Goal: Task Accomplishment & Management: Use online tool/utility

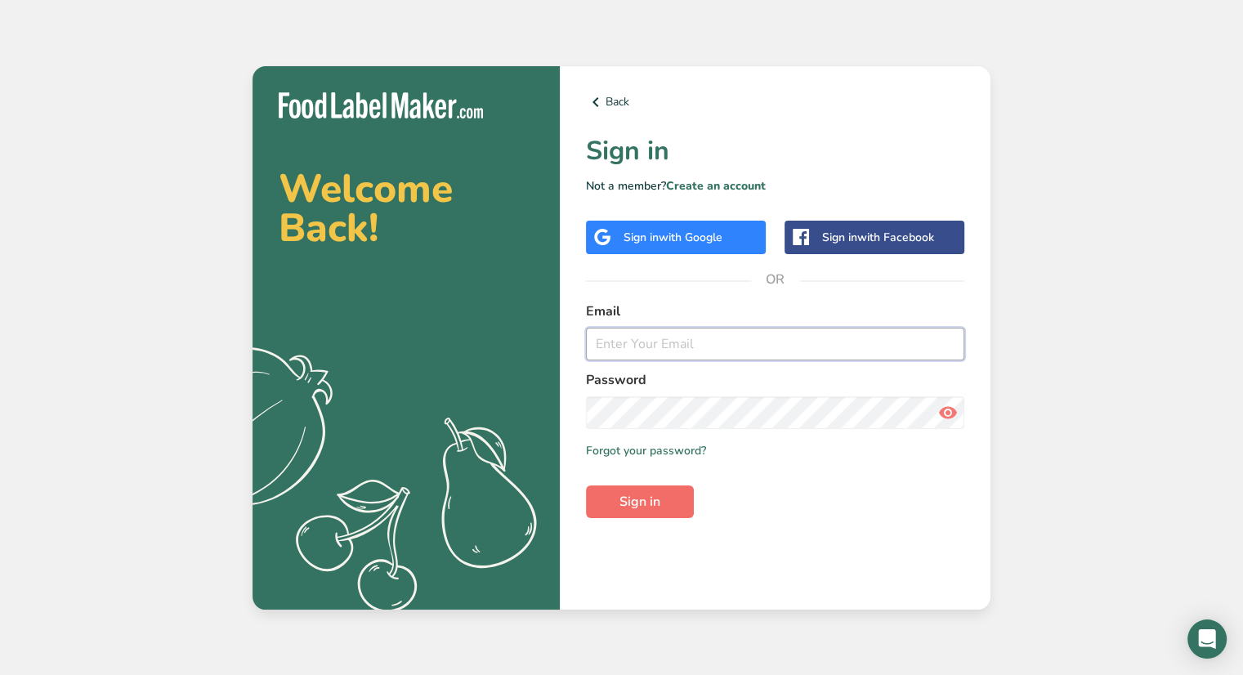
type input "[EMAIL_ADDRESS][DOMAIN_NAME]"
click at [661, 499] on button "Sign in" at bounding box center [640, 501] width 108 height 33
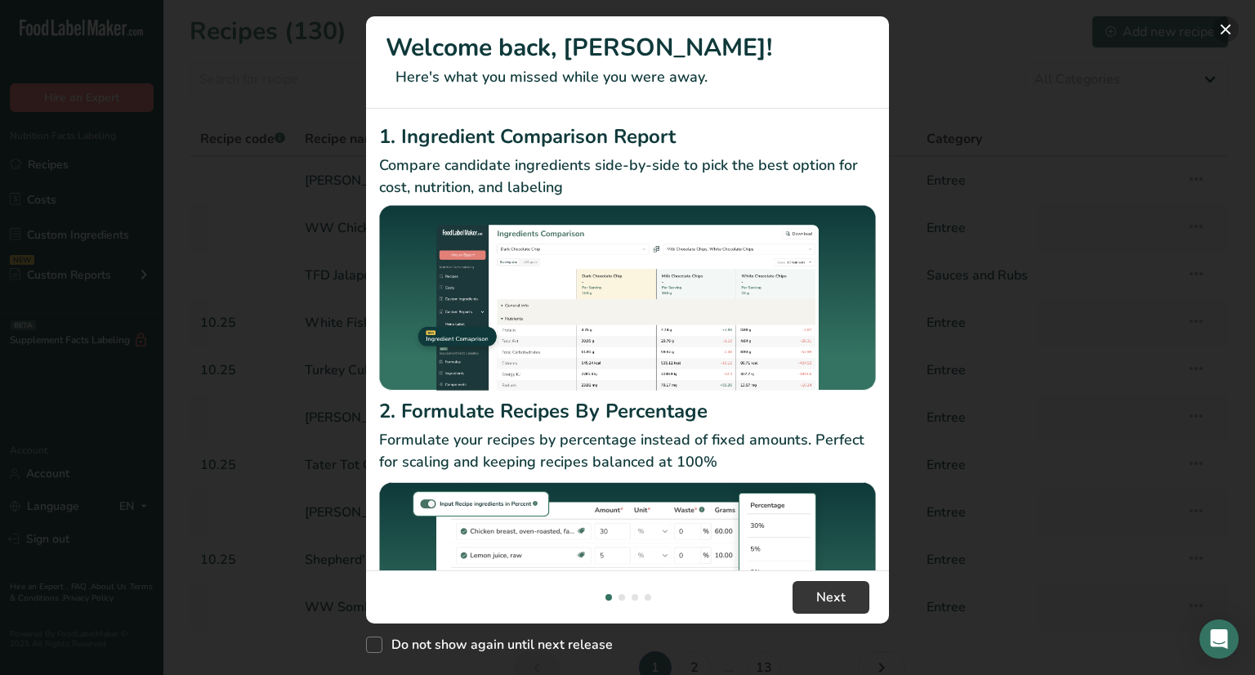
click at [1222, 30] on button "New Features" at bounding box center [1226, 29] width 26 height 26
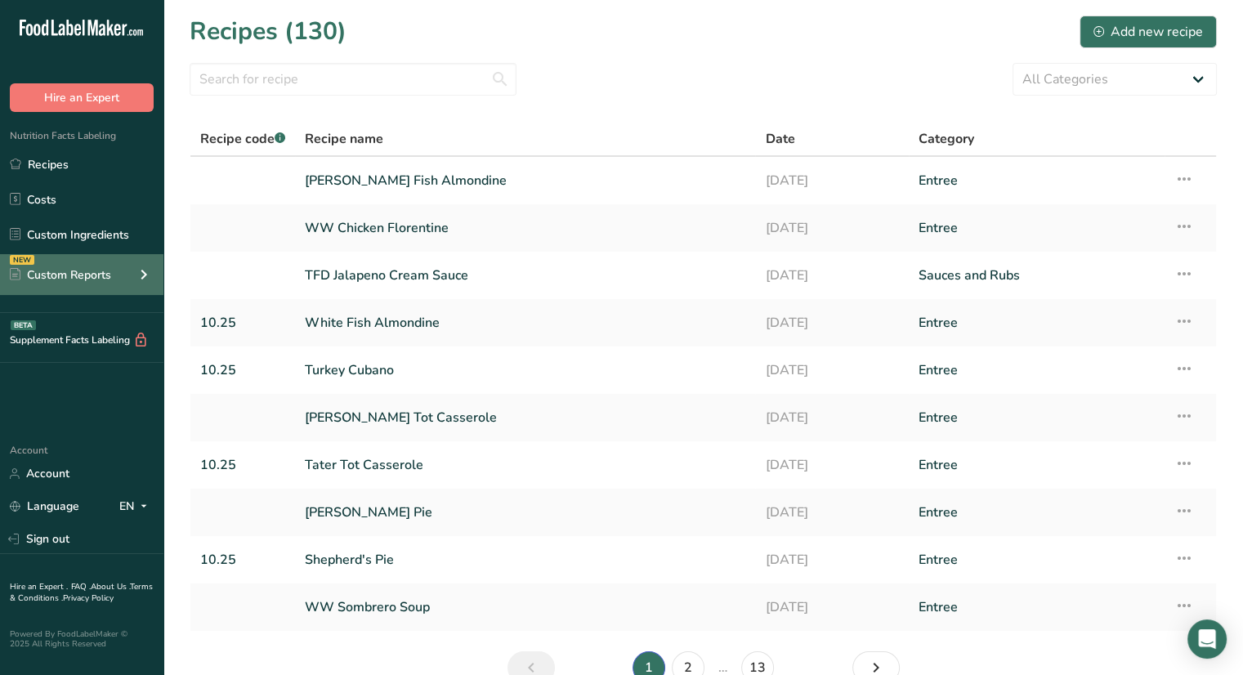
click at [60, 271] on div "Custom Reports" at bounding box center [60, 274] width 101 height 17
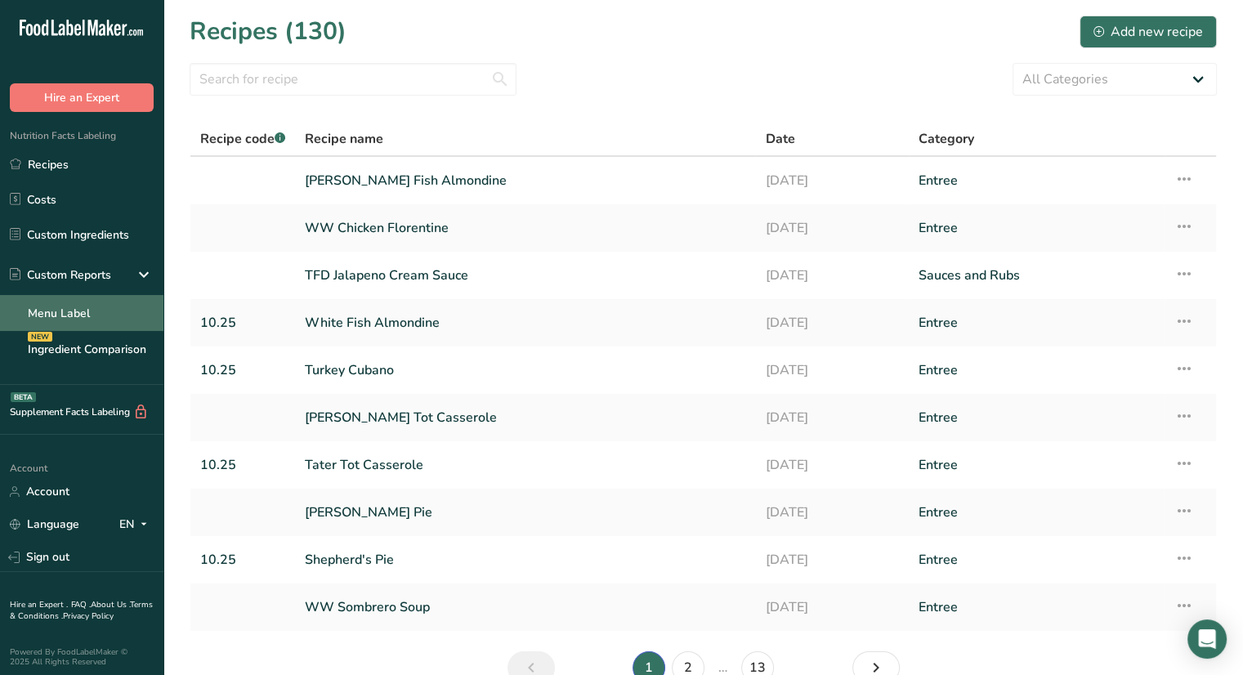
click at [76, 317] on link "Menu Label" at bounding box center [81, 313] width 163 height 36
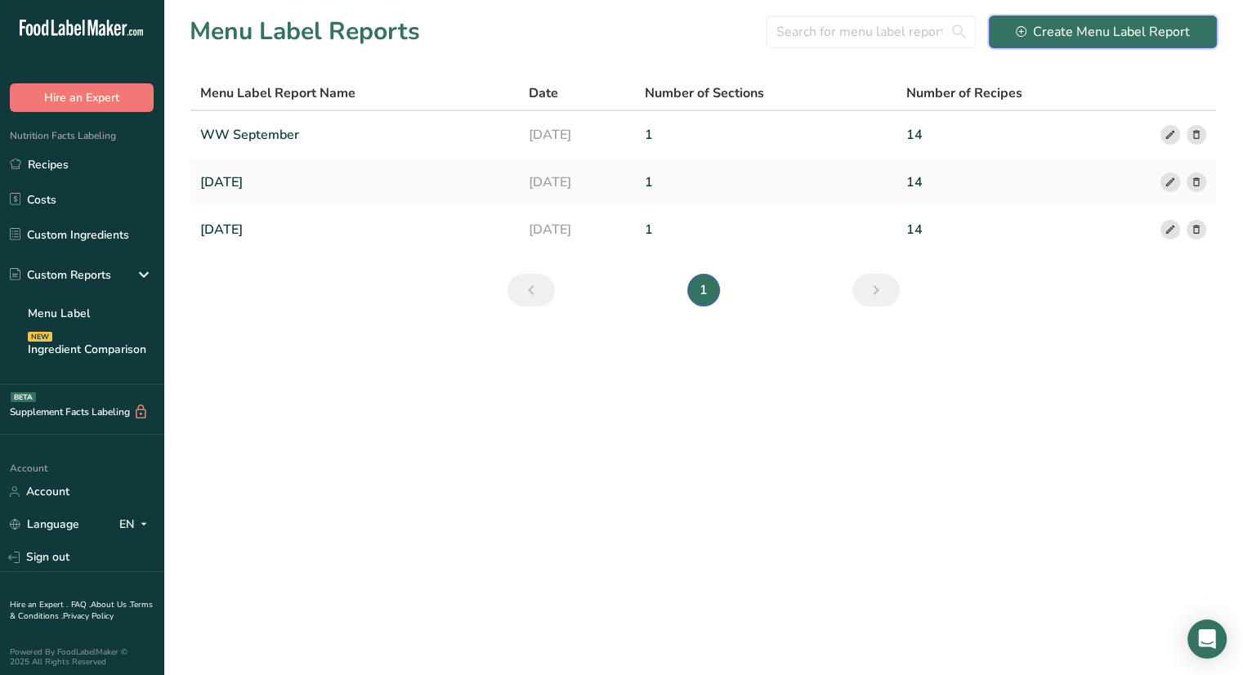
click at [1082, 32] on div "Create Menu Label Report" at bounding box center [1103, 32] width 174 height 20
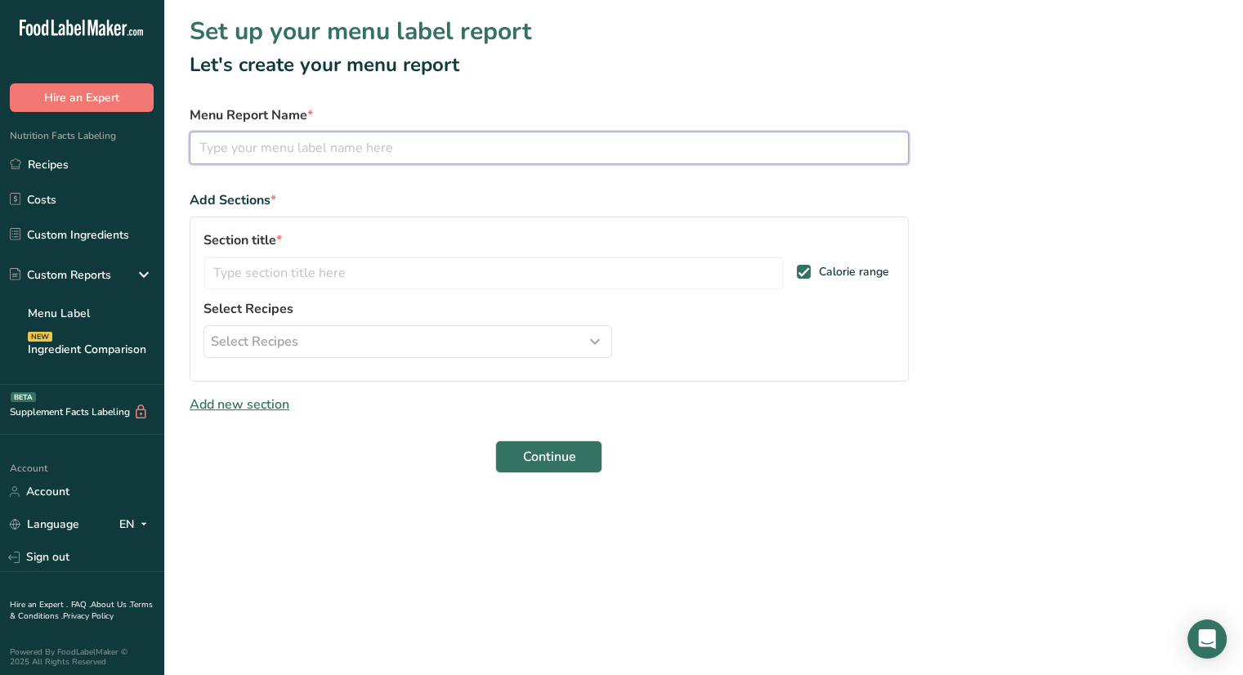
click at [673, 144] on input "text" at bounding box center [549, 148] width 719 height 33
type input "October 2025"
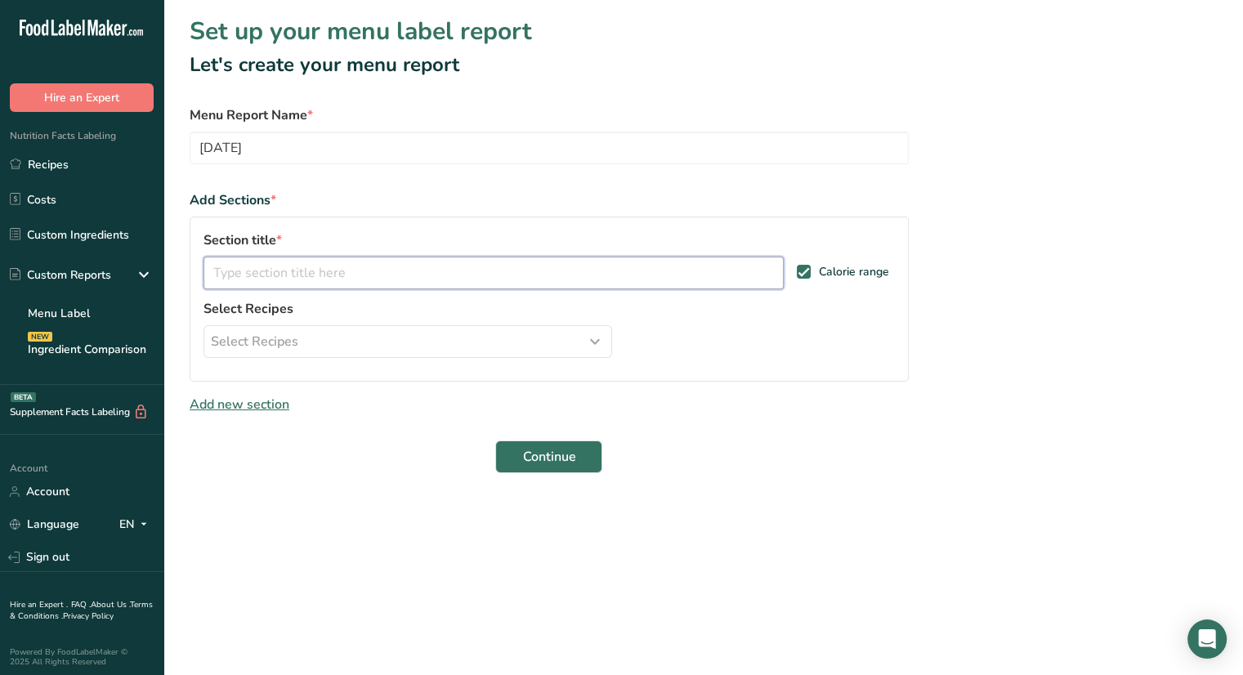
click at [415, 257] on input "text" at bounding box center [494, 273] width 580 height 33
type input "October"
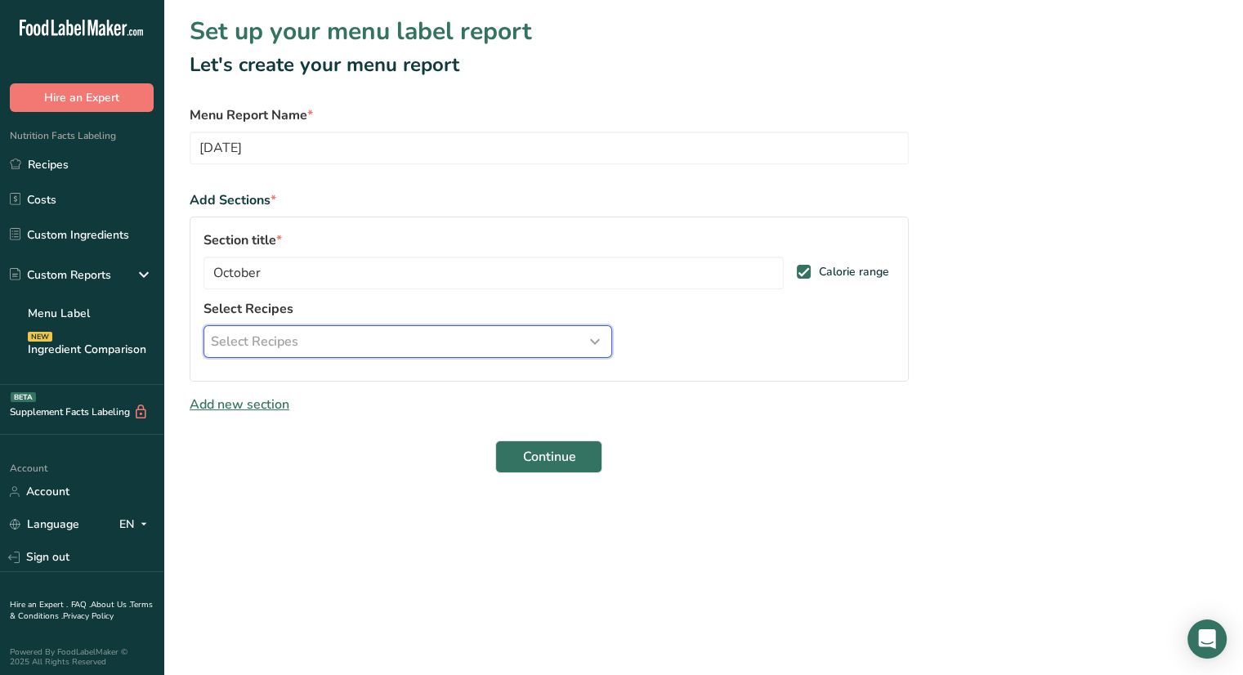
click at [419, 345] on div "Select Recipes" at bounding box center [408, 342] width 394 height 20
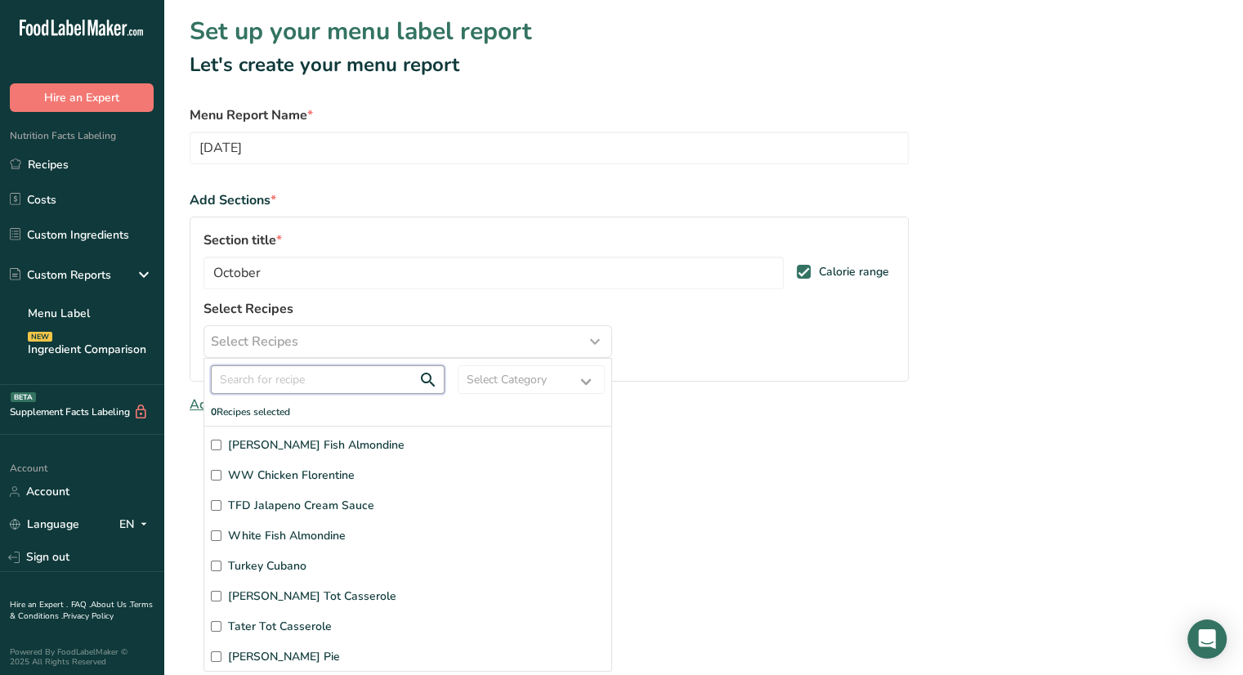
click at [326, 383] on input "text" at bounding box center [328, 379] width 234 height 29
click at [215, 624] on input "Tater Tot Casserole" at bounding box center [216, 626] width 11 height 11
checkbox input "true"
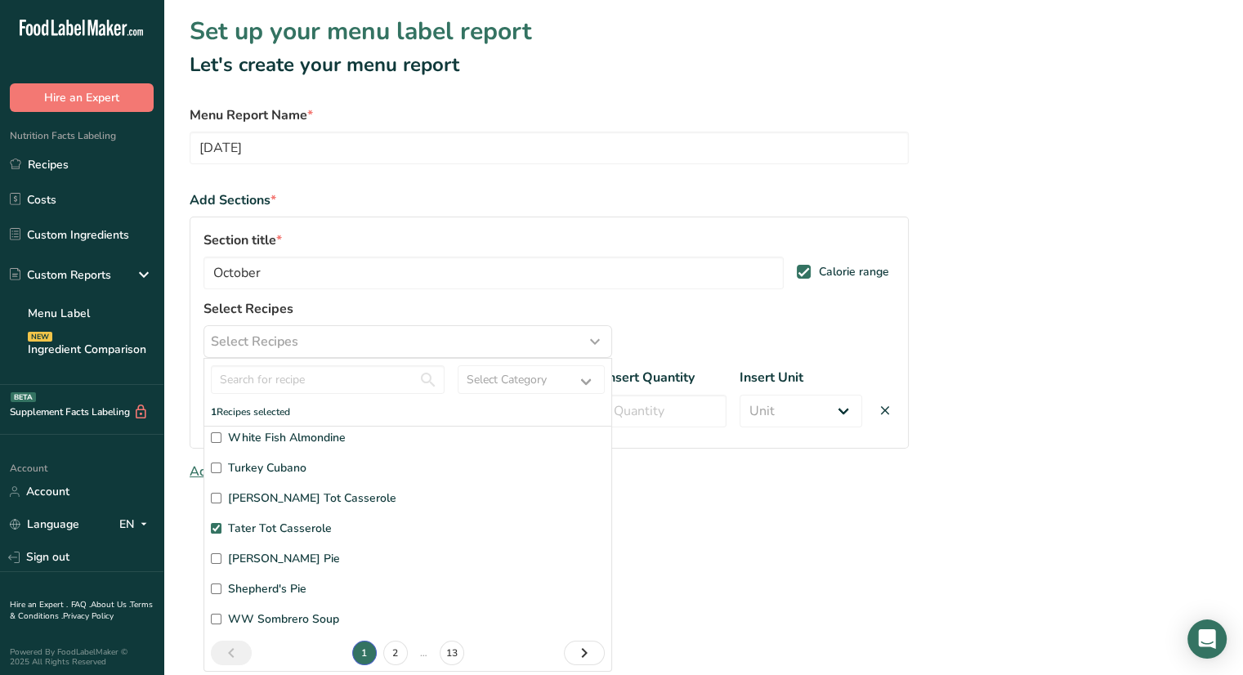
scroll to position [98, 0]
click at [219, 588] on input "Shepherd's Pie" at bounding box center [216, 589] width 11 height 11
click at [416, 592] on label "Shepherd's Pie" at bounding box center [408, 588] width 394 height 17
click at [221, 592] on input "Shepherd's Pie" at bounding box center [216, 589] width 11 height 11
click at [214, 586] on input "Shepherd's Pie" at bounding box center [216, 589] width 11 height 11
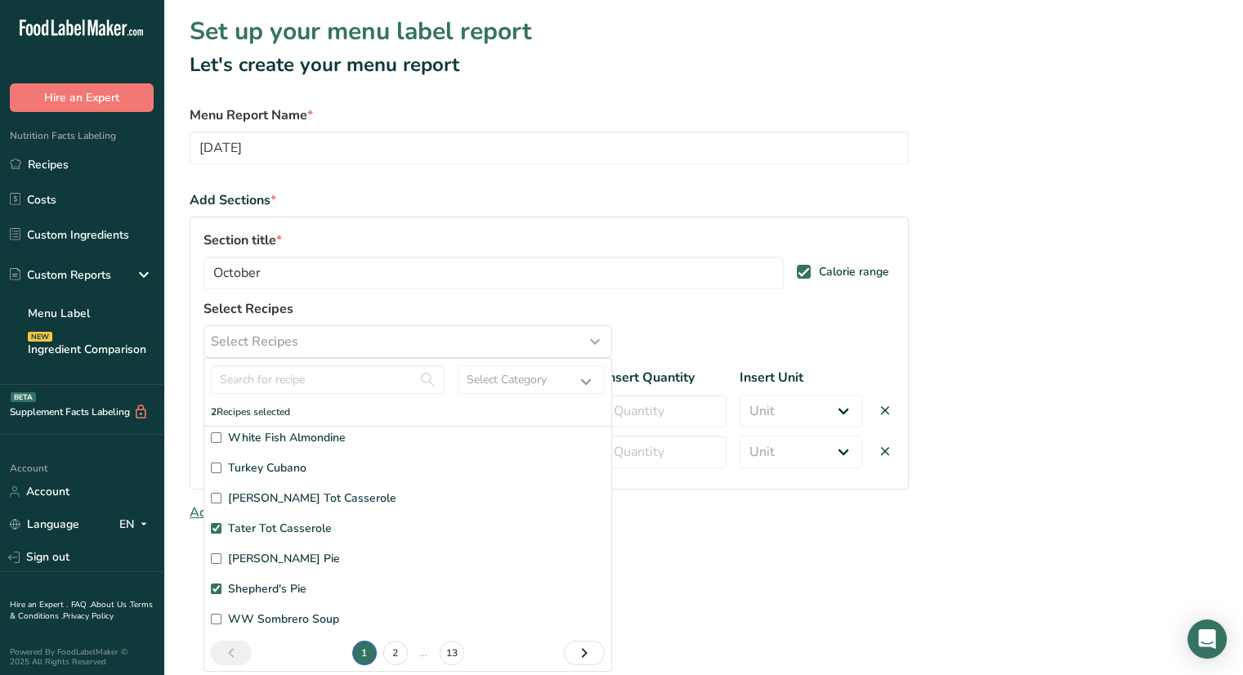
checkbox input "true"
click at [216, 436] on input "White Fish Almondine" at bounding box center [216, 437] width 11 height 11
checkbox input "true"
click at [386, 648] on link "2" at bounding box center [395, 653] width 25 height 25
click at [216, 441] on input "Sausage in Puff Pastry" at bounding box center [216, 437] width 11 height 11
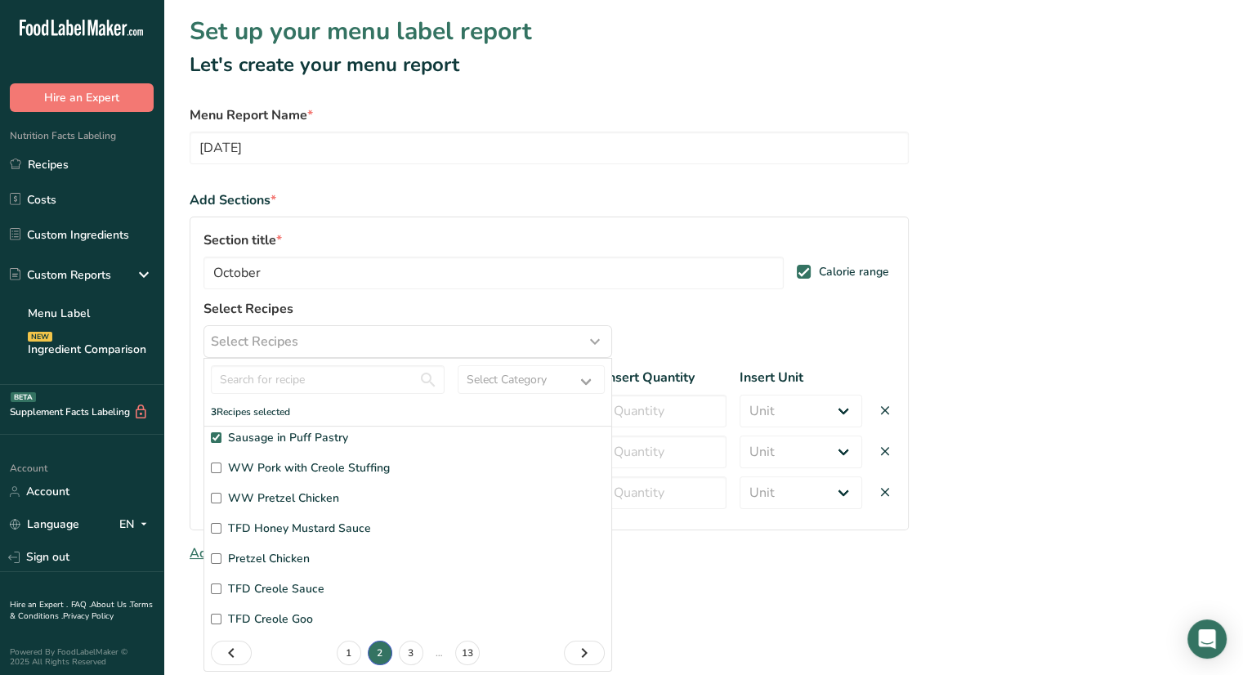
checkbox input "true"
click at [215, 556] on input "Pretzel Chicken" at bounding box center [216, 558] width 11 height 11
checkbox input "true"
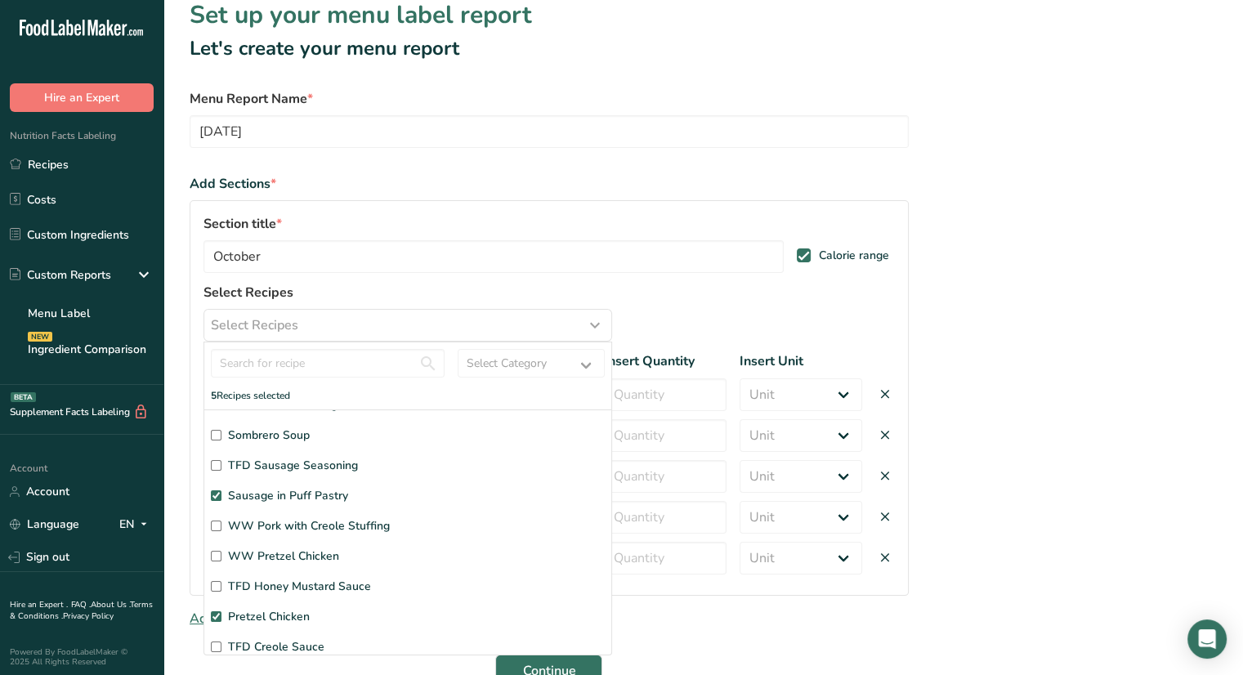
scroll to position [0, 0]
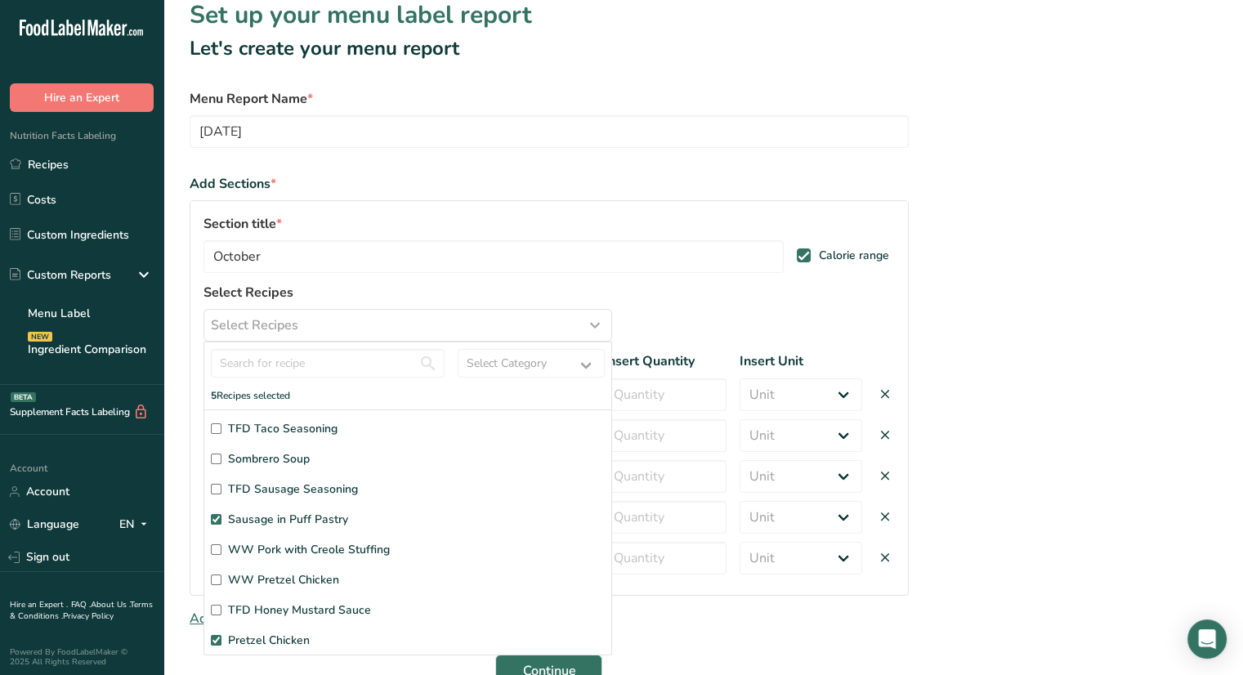
click at [216, 456] on input "Sombrero Soup" at bounding box center [216, 459] width 11 height 11
checkbox input "true"
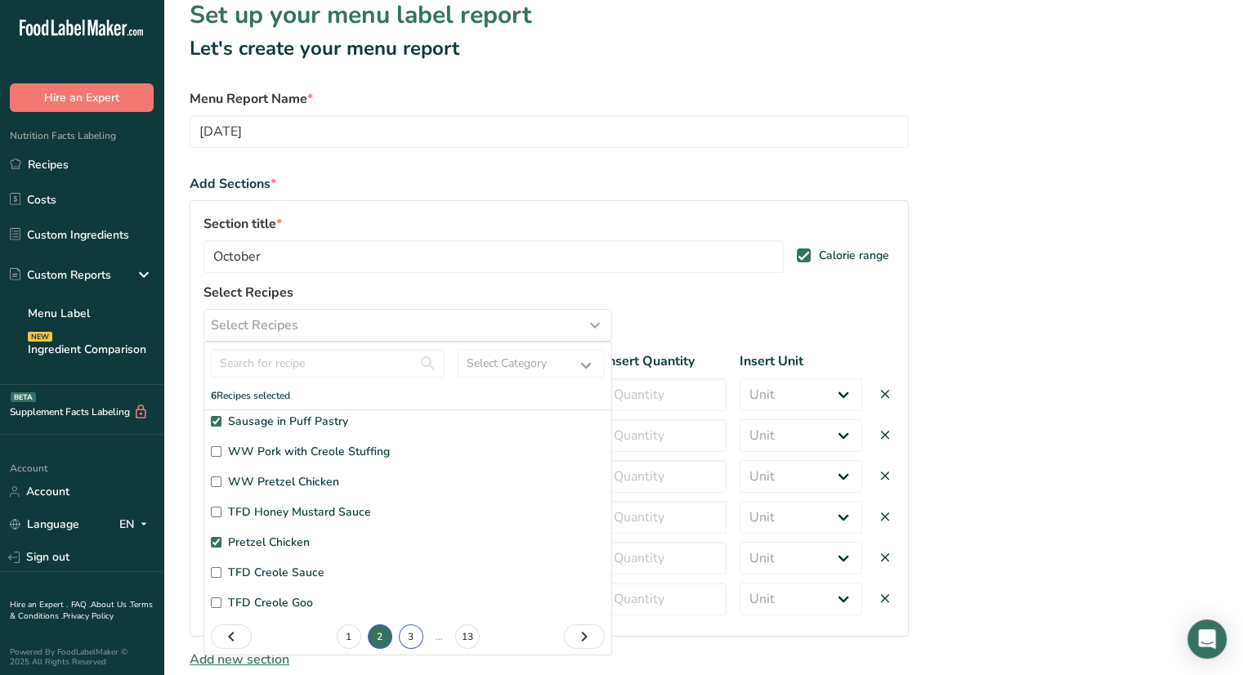
click at [404, 636] on link "3" at bounding box center [411, 636] width 25 height 25
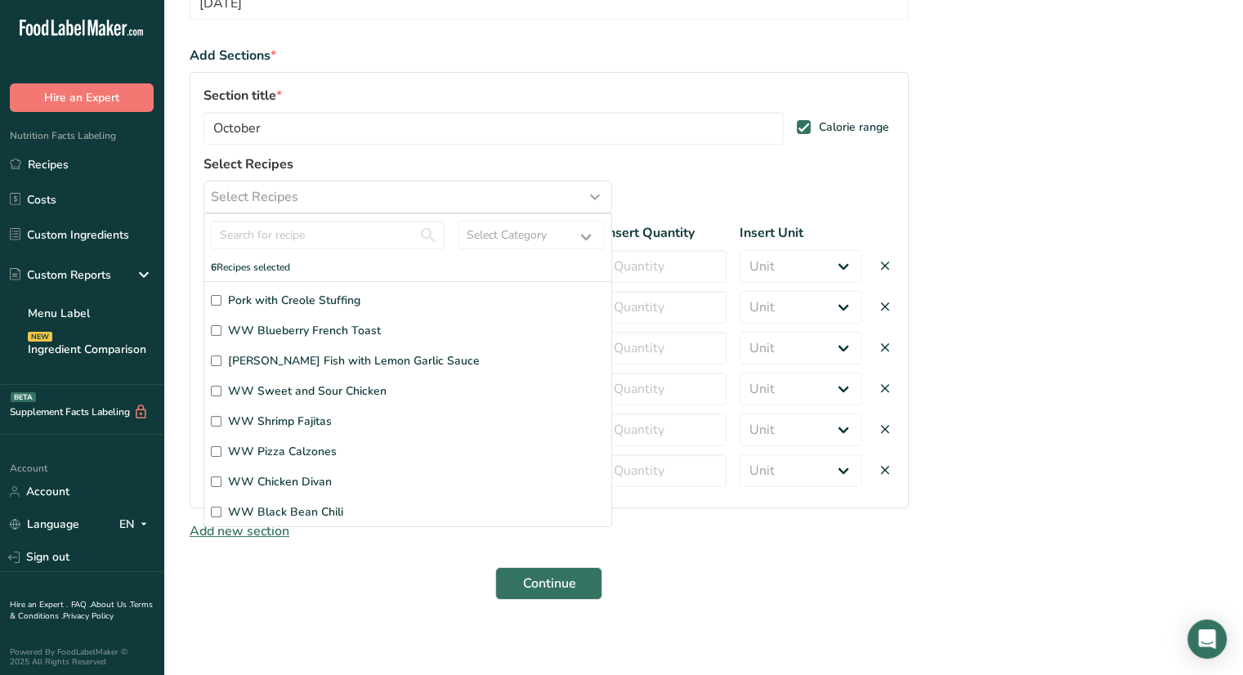
scroll to position [2, 0]
click at [214, 294] on input "Pork with Creole Stuffing" at bounding box center [216, 298] width 11 height 11
checkbox input "true"
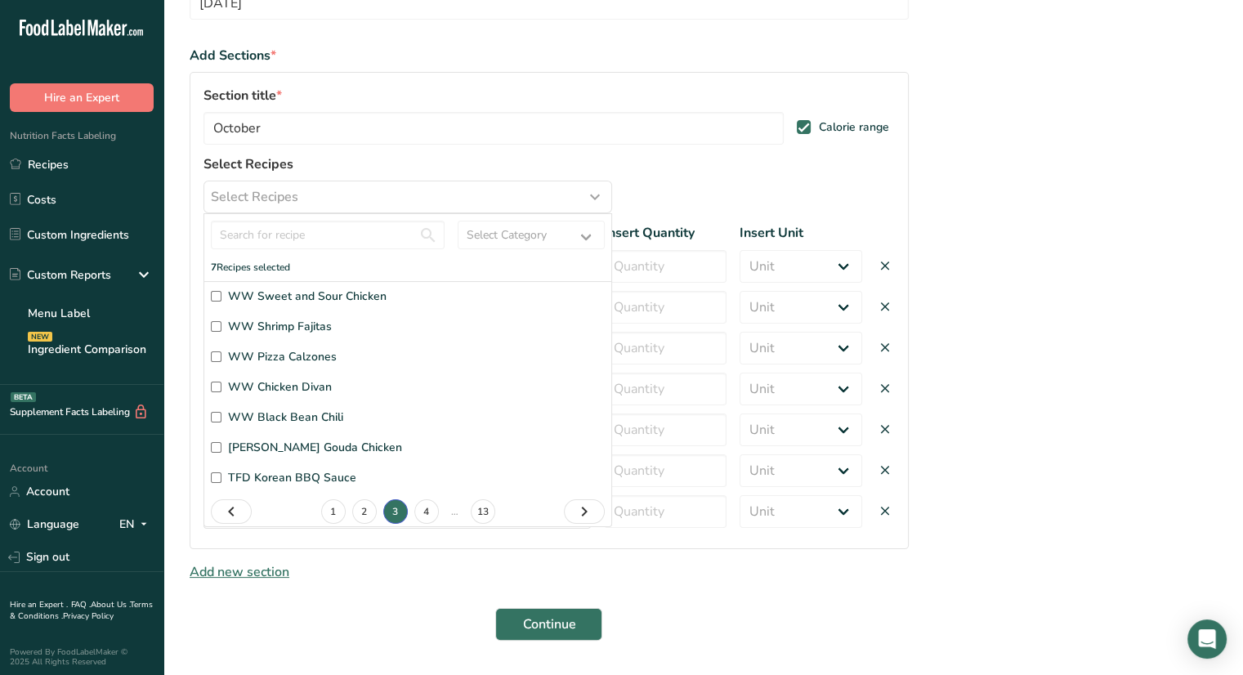
scroll to position [98, 0]
click at [421, 512] on link "4" at bounding box center [426, 508] width 25 height 25
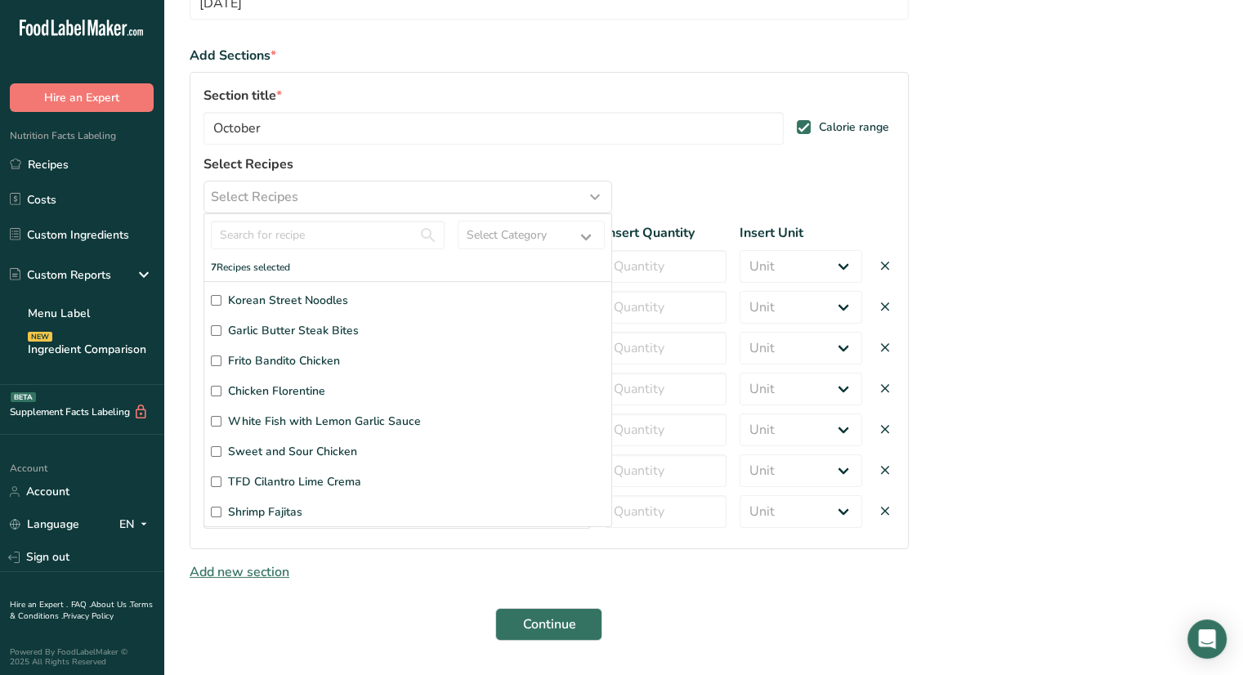
scroll to position [2, 0]
click at [217, 388] on input "Chicken Florentine" at bounding box center [216, 389] width 11 height 11
checkbox input "true"
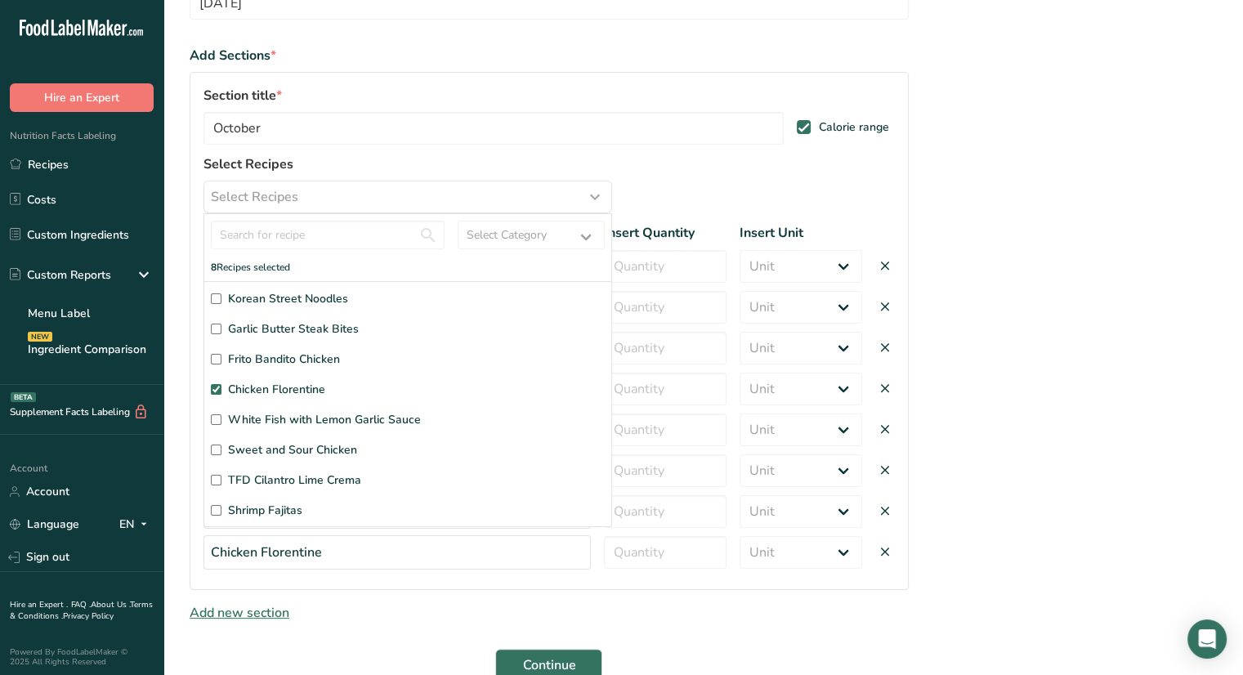
click at [212, 356] on input "Frito Bandito Chicken" at bounding box center [216, 359] width 11 height 11
checkbox input "true"
click at [212, 329] on input "Garlic Butter Steak Bites" at bounding box center [216, 329] width 11 height 11
checkbox input "true"
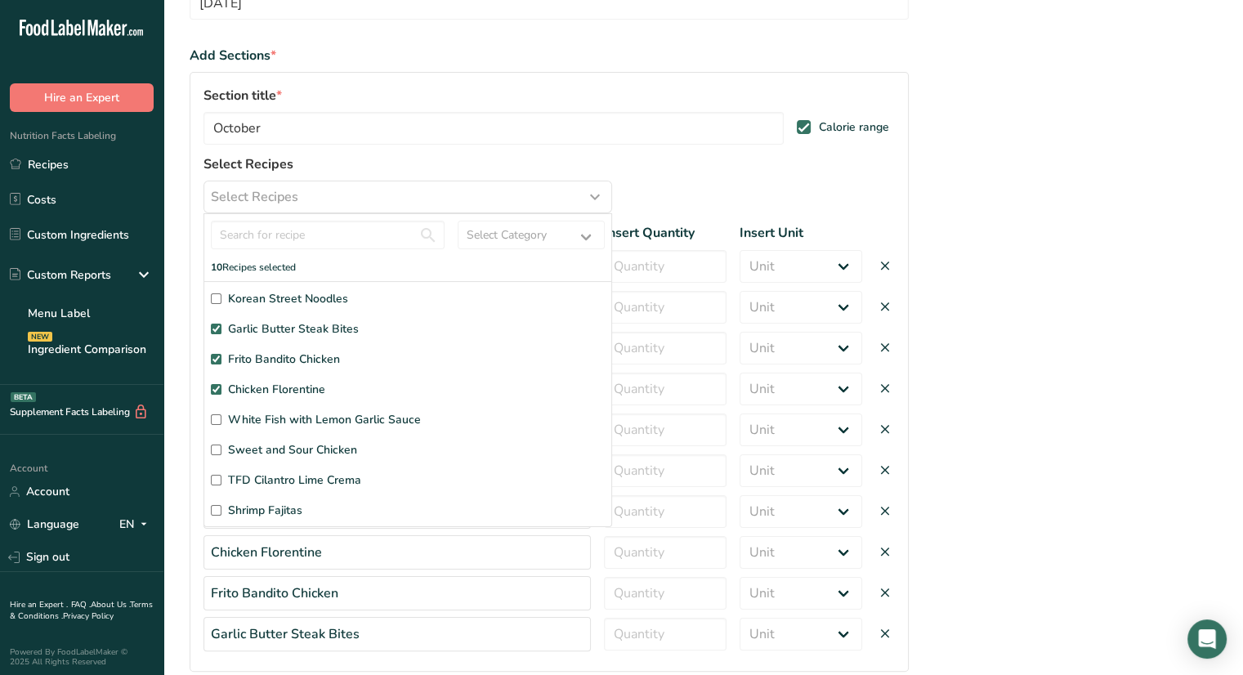
click at [217, 305] on label "Korean Street Noodles" at bounding box center [408, 298] width 394 height 17
click at [217, 304] on input "Korean Street Noodles" at bounding box center [216, 298] width 11 height 11
checkbox input "true"
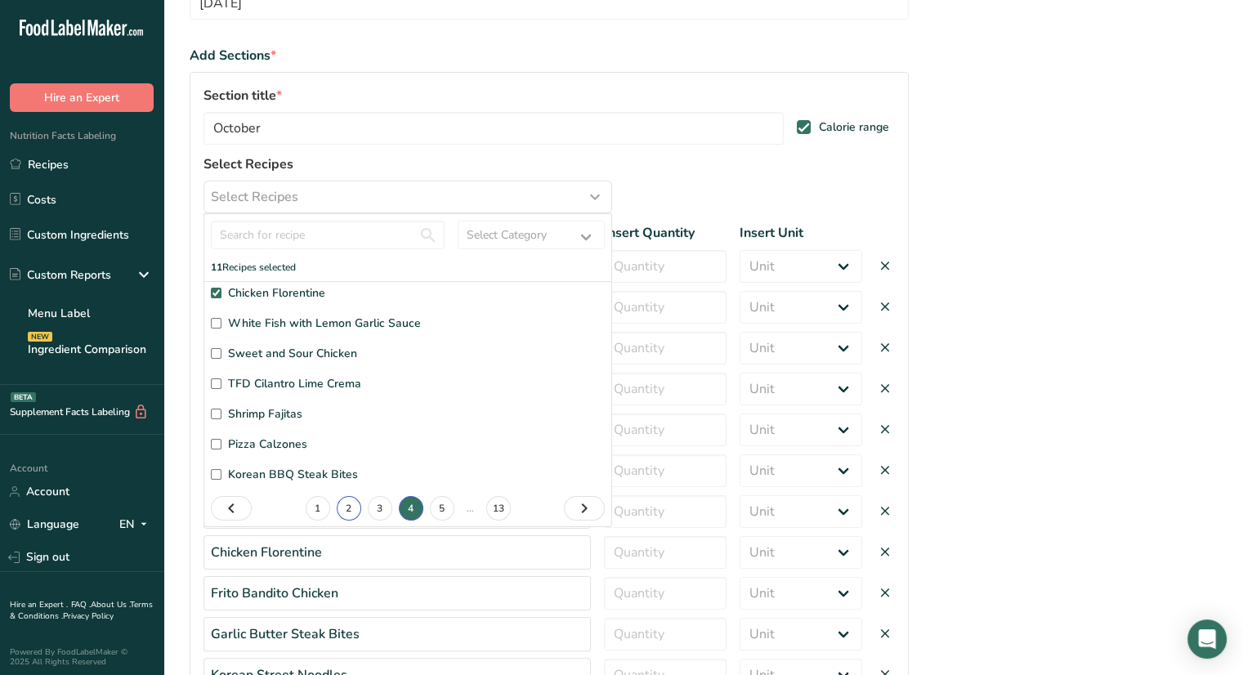
click at [338, 510] on link "2" at bounding box center [349, 508] width 25 height 25
click at [343, 509] on link "1" at bounding box center [349, 508] width 25 height 25
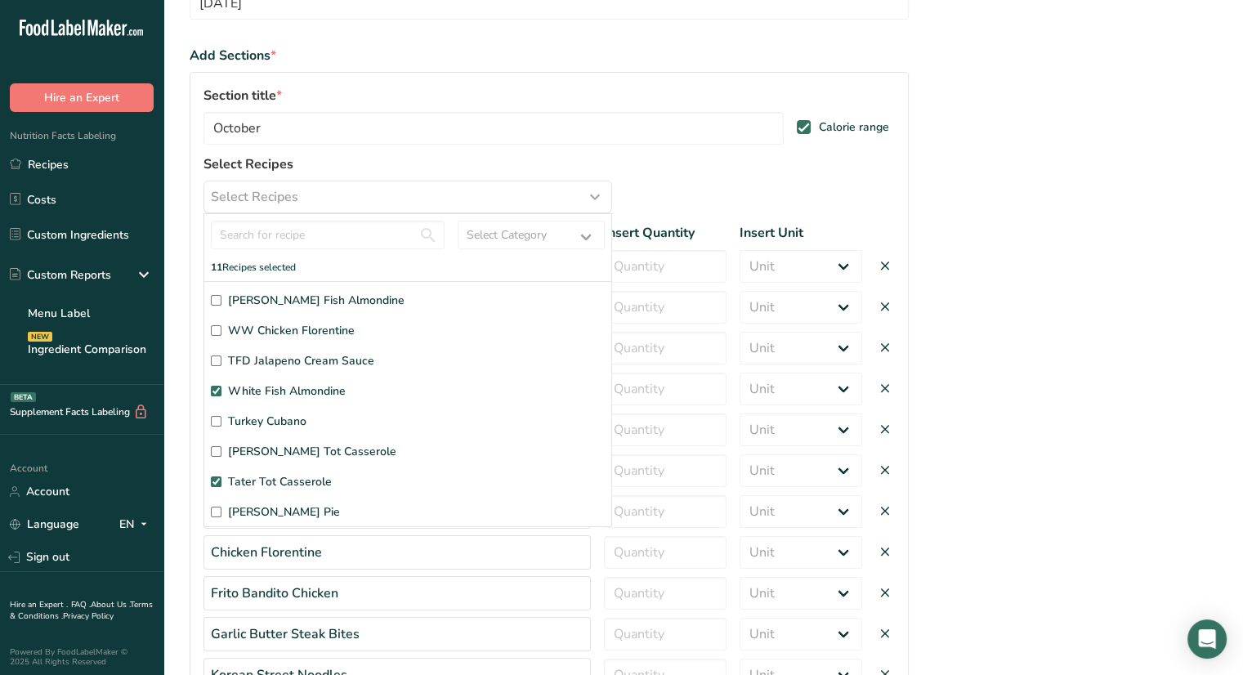
scroll to position [0, 0]
click at [310, 241] on input "text" at bounding box center [328, 235] width 234 height 29
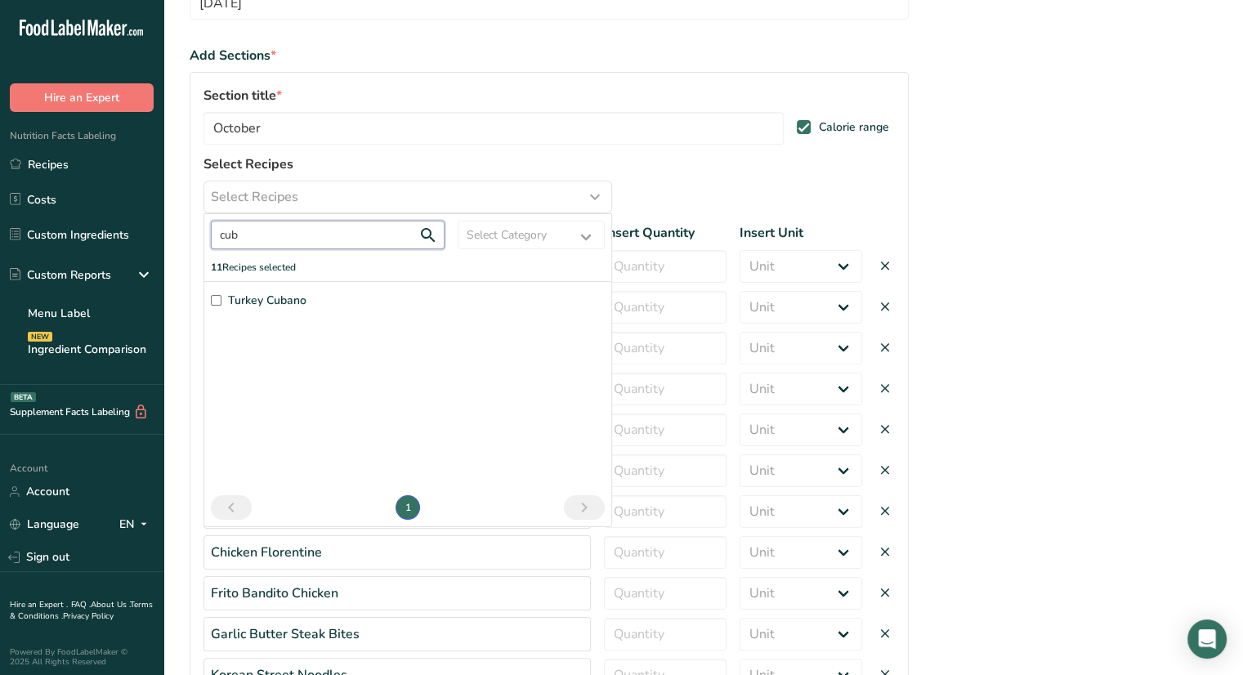
type input "cub"
click at [215, 301] on input "Turkey Cubano" at bounding box center [216, 300] width 11 height 11
checkbox input "true"
click at [270, 239] on input "cub" at bounding box center [328, 235] width 234 height 29
type input "o"
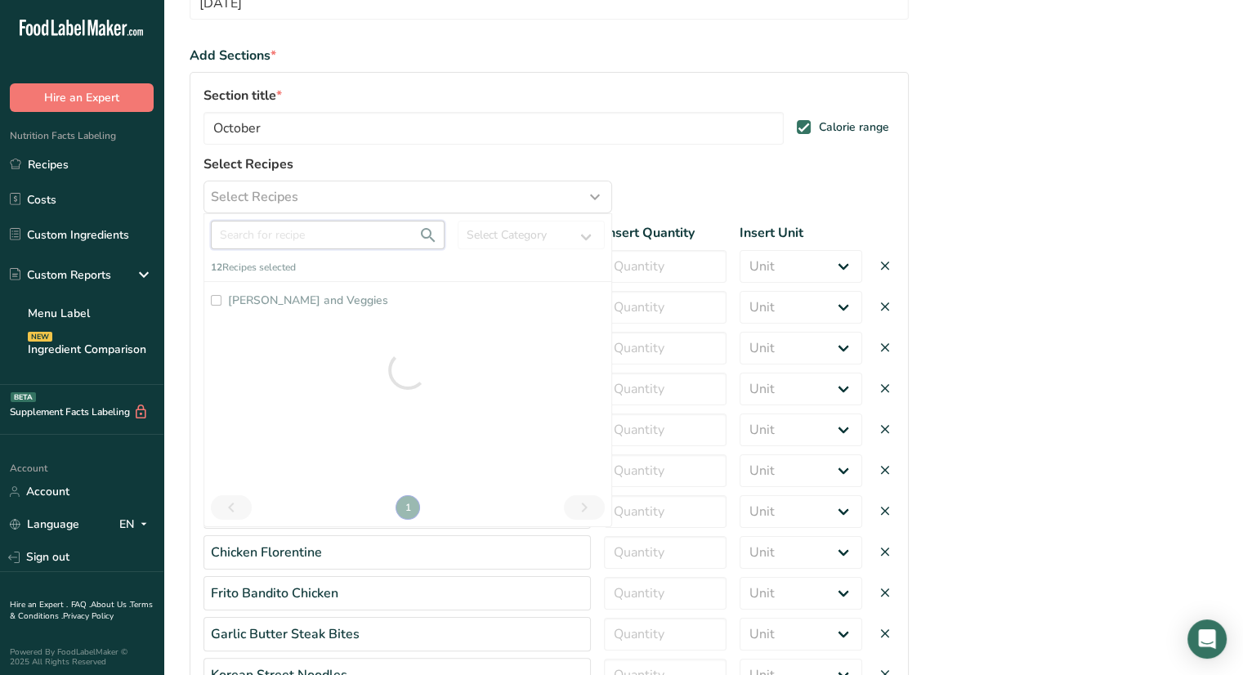
scroll to position [389, 0]
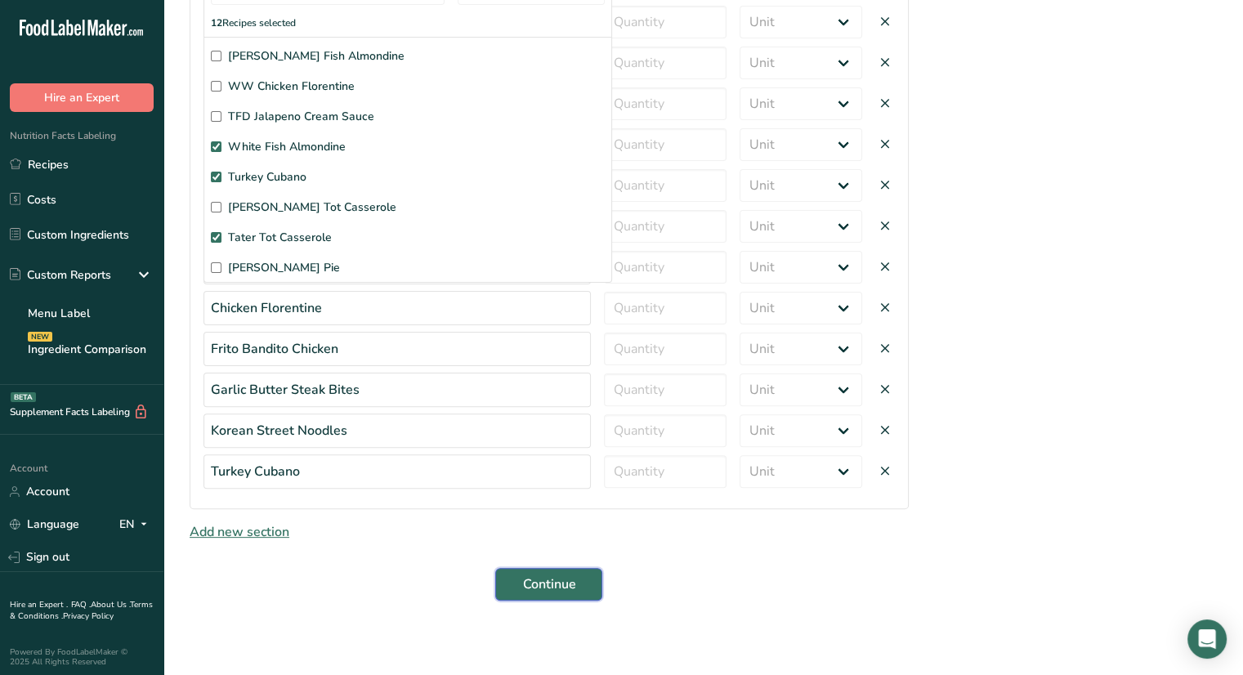
click at [556, 580] on span "Continue" at bounding box center [548, 585] width 53 height 20
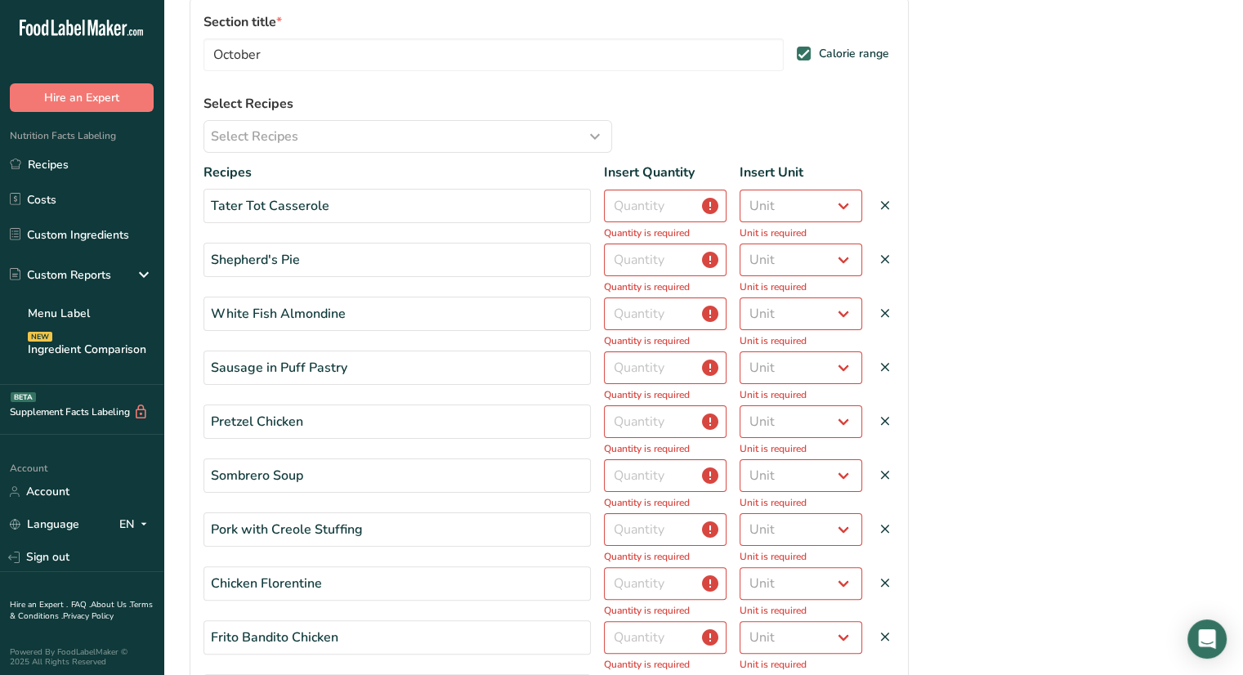
scroll to position [219, 0]
click at [652, 204] on input "number" at bounding box center [665, 205] width 123 height 33
type input "1"
click at [812, 203] on select "Unit Serving Package g kg mg mcg lb oz" at bounding box center [801, 205] width 123 height 33
select select "serving"
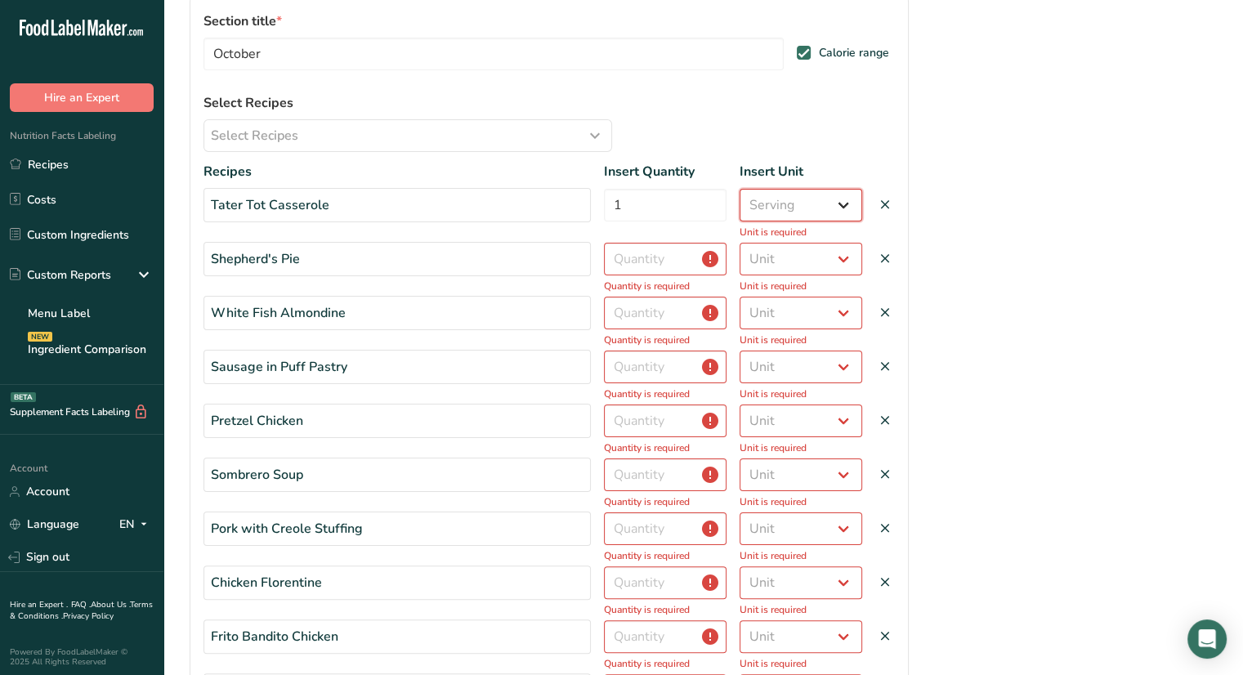
click at [740, 189] on select "Unit Serving Package g kg mg mcg lb oz" at bounding box center [801, 205] width 123 height 33
click at [685, 262] on input "number" at bounding box center [665, 259] width 123 height 33
type input "1"
click at [800, 261] on select "Unit Serving Package g kg mg mcg lb oz" at bounding box center [801, 259] width 123 height 33
select select "serving"
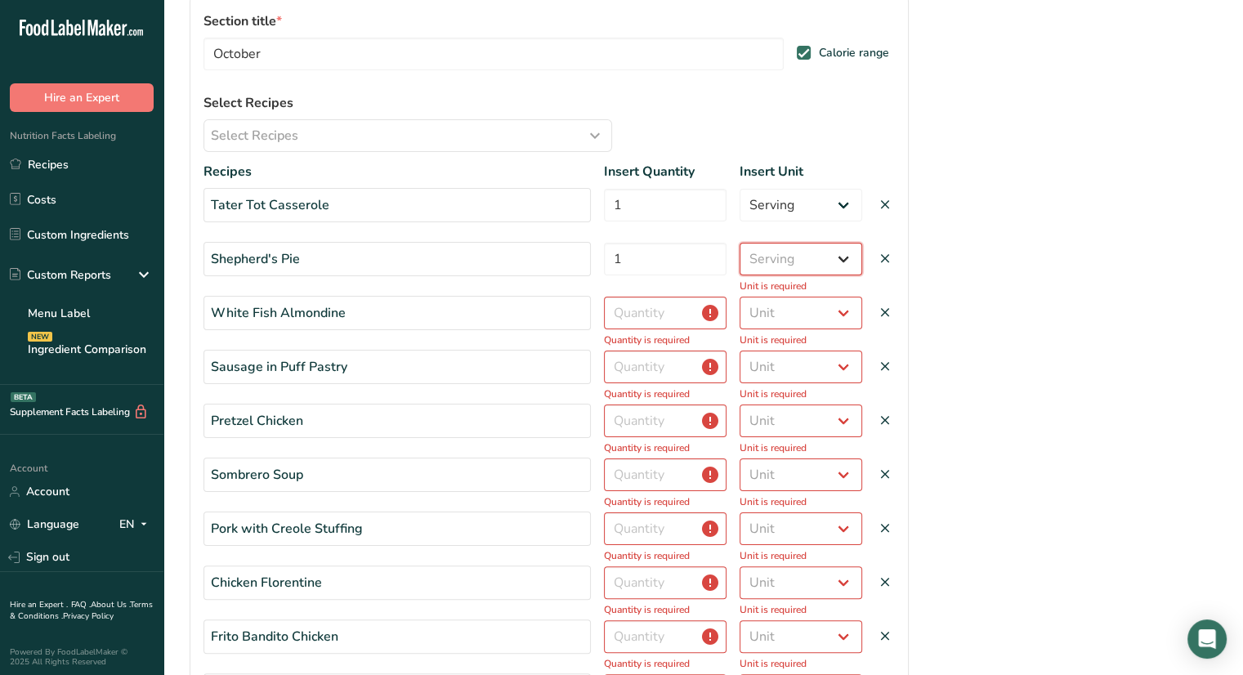
click at [740, 243] on select "Unit Serving Package g kg mg mcg lb oz" at bounding box center [801, 259] width 123 height 33
click at [549, 365] on div "Sausage in Puff Pastry" at bounding box center [397, 367] width 387 height 34
click at [629, 315] on input "number" at bounding box center [665, 313] width 123 height 33
type input "1"
click at [826, 312] on select "Unit Serving Package g kg mg mcg lb oz" at bounding box center [801, 313] width 123 height 33
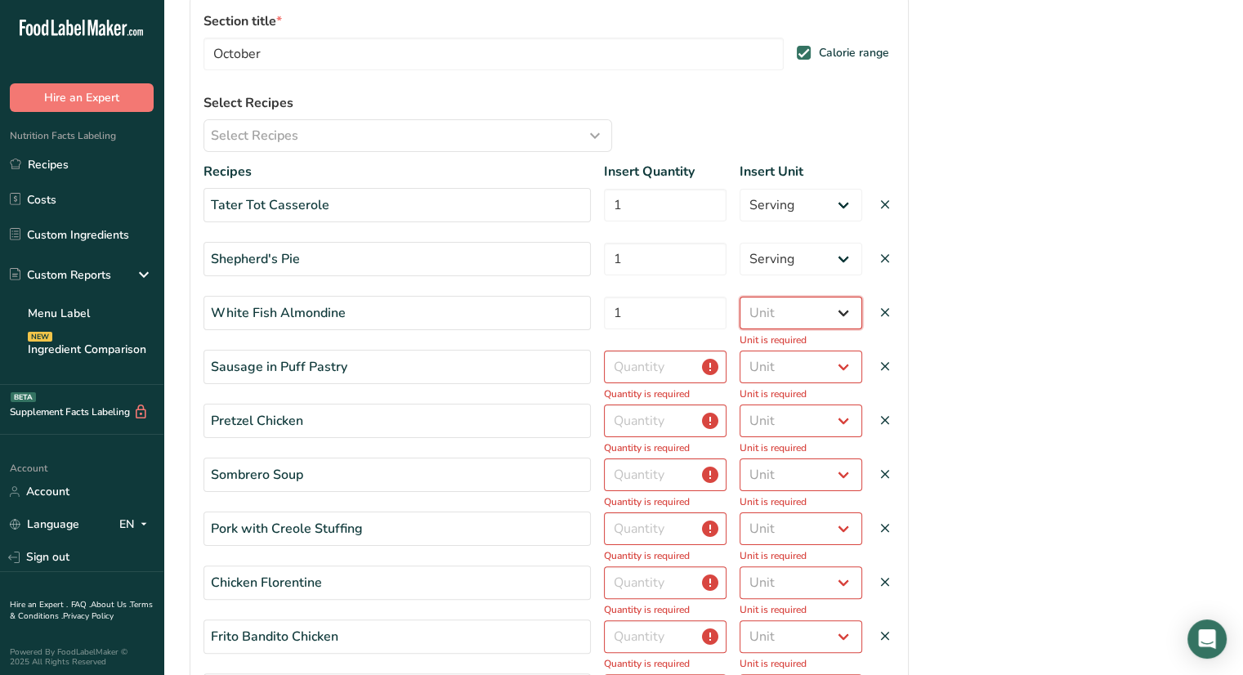
select select "serving"
click at [740, 297] on select "Unit Serving Package g kg mg mcg lb oz" at bounding box center [801, 313] width 123 height 33
click at [675, 369] on input "number" at bounding box center [665, 367] width 123 height 33
type input "1"
click at [788, 373] on select "Unit Serving Package g kg mg mcg lb oz" at bounding box center [801, 367] width 123 height 33
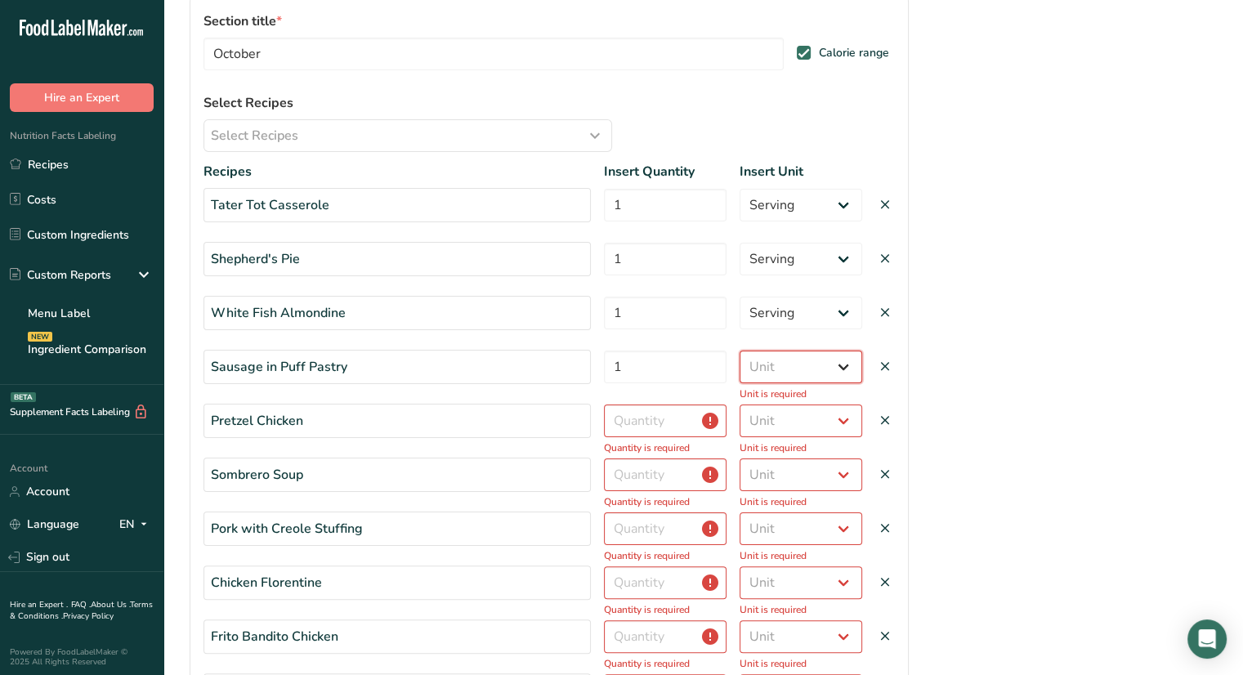
select select "serving"
click at [740, 351] on select "Unit Serving Package g kg mg mcg lb oz" at bounding box center [801, 367] width 123 height 33
click at [637, 420] on input "number" at bounding box center [665, 421] width 123 height 33
type input "1"
click at [772, 420] on select "Unit Serving Package g kg mg mcg lb oz" at bounding box center [801, 421] width 123 height 33
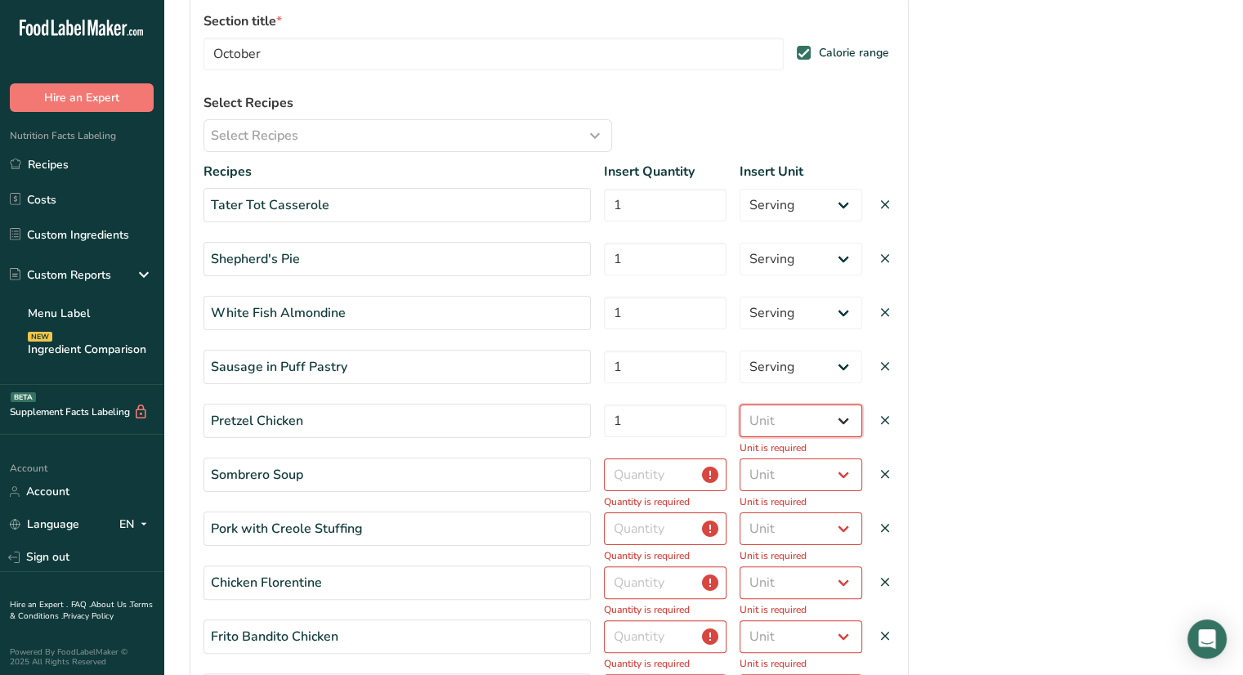
select select "serving"
click at [740, 405] on select "Unit Serving Package g kg mg mcg lb oz" at bounding box center [801, 421] width 123 height 33
click at [643, 483] on input "number" at bounding box center [665, 474] width 123 height 33
type input "1"
click at [804, 476] on select "Unit Serving Package g kg mg mcg lb oz" at bounding box center [801, 474] width 123 height 33
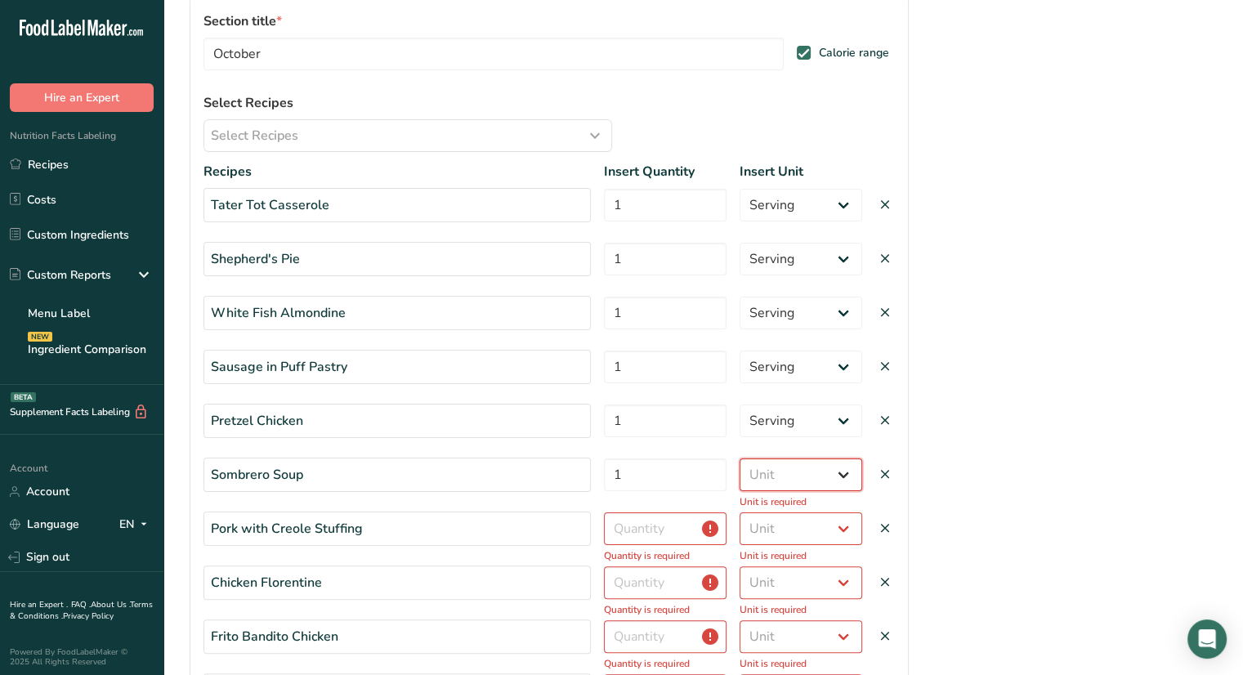
select select "serving"
click at [740, 458] on select "Unit Serving Package g kg mg mcg lb oz" at bounding box center [801, 474] width 123 height 33
click at [688, 517] on input "number" at bounding box center [665, 528] width 123 height 33
type input "1"
click at [791, 531] on select "Unit Serving Package g kg mg mcg lb oz" at bounding box center [801, 528] width 123 height 33
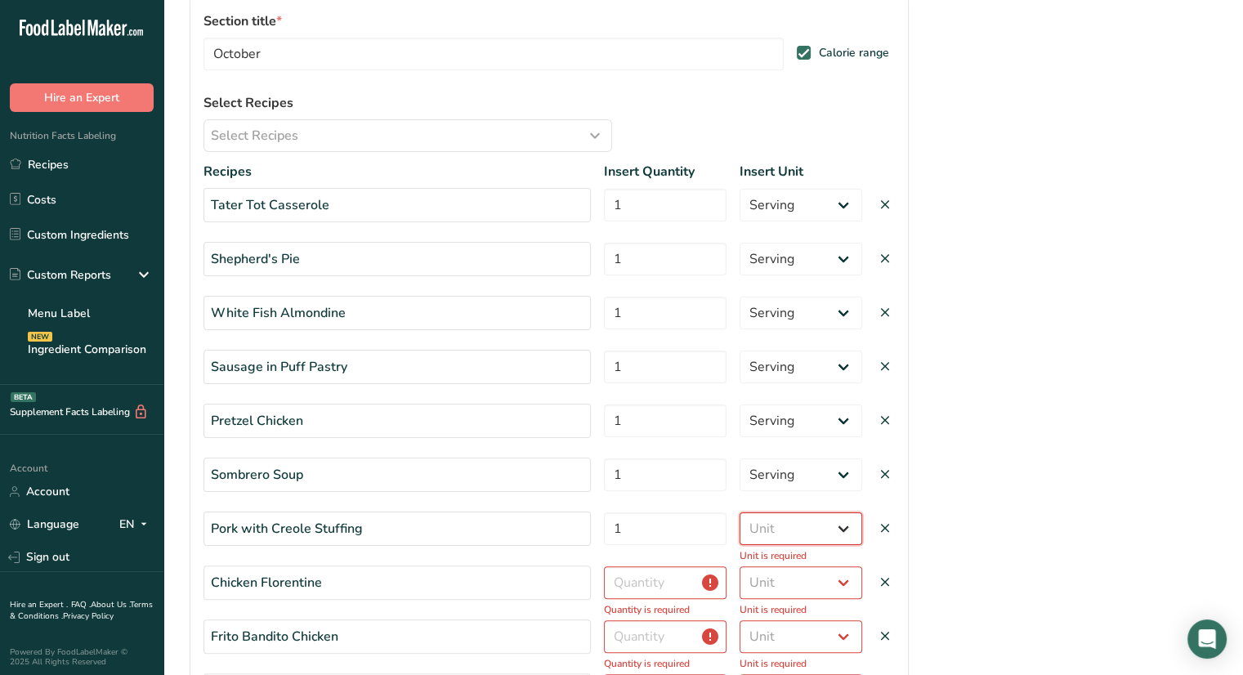
select select "serving"
click at [740, 512] on select "Unit Serving Package g kg mg mcg lb oz" at bounding box center [801, 528] width 123 height 33
click at [676, 588] on input "number" at bounding box center [665, 582] width 123 height 33
type input "1"
click at [795, 584] on select "Unit Serving Package g kg mg mcg lb oz" at bounding box center [801, 582] width 123 height 33
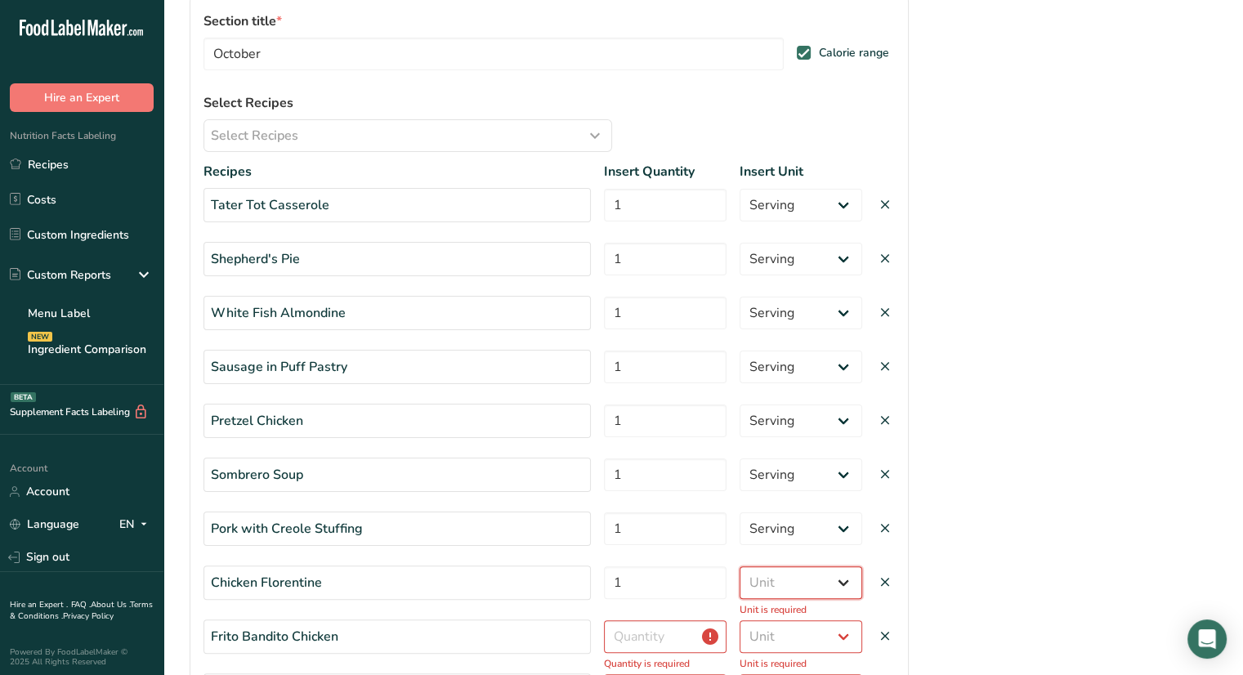
select select "serving"
click at [740, 566] on select "Unit Serving Package g kg mg mcg lb oz" at bounding box center [801, 582] width 123 height 33
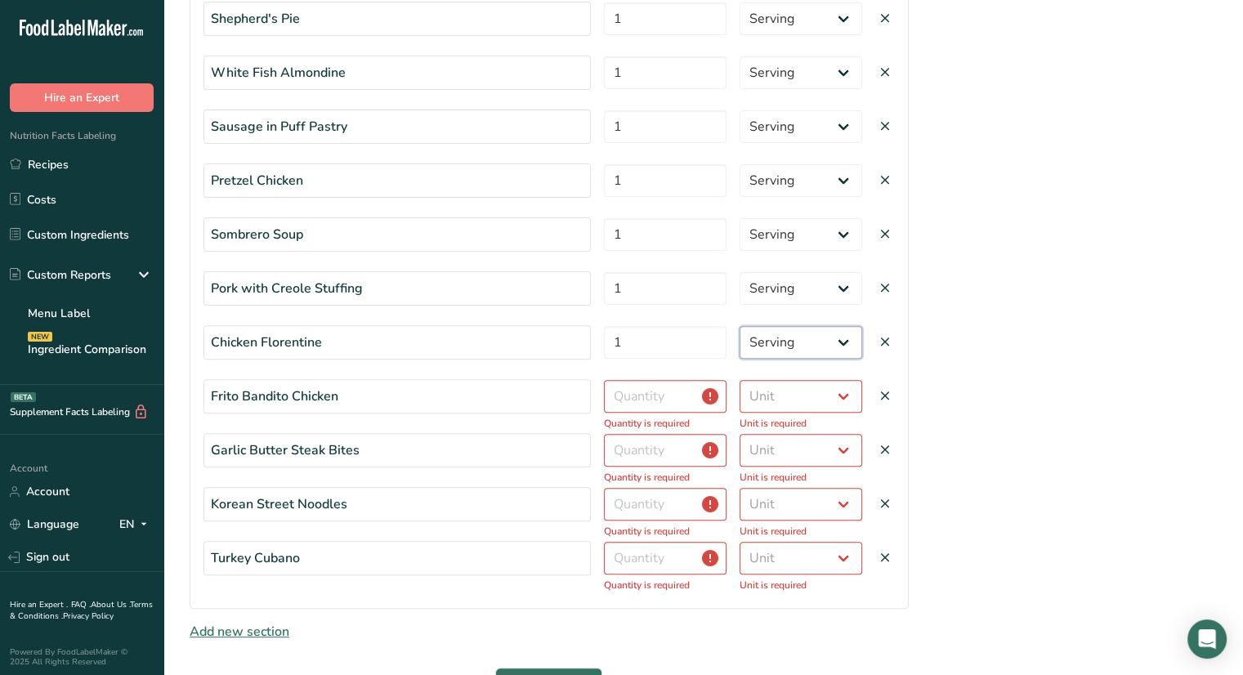
scroll to position [467, 0]
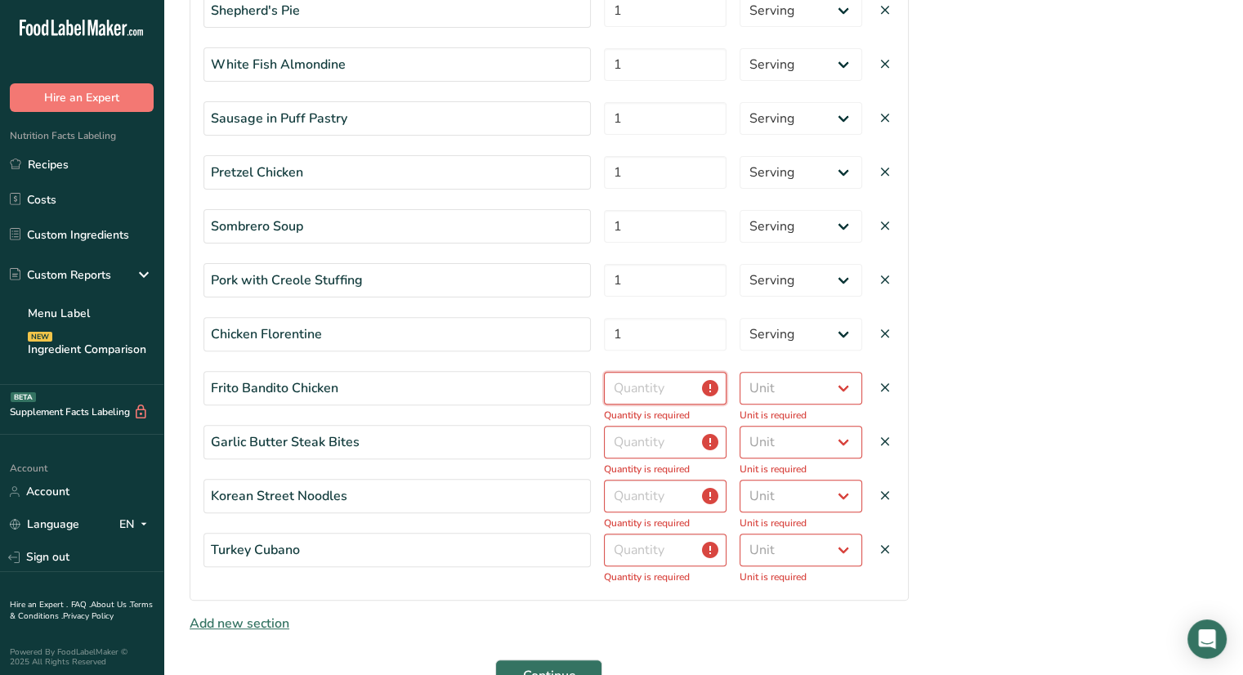
click at [650, 384] on input "number" at bounding box center [665, 388] width 123 height 33
type input "1"
click at [781, 390] on select "Unit Serving Package g kg mg mcg lb oz" at bounding box center [801, 388] width 123 height 33
select select "serving"
click at [740, 372] on select "Unit Serving Package g kg mg mcg lb oz" at bounding box center [801, 388] width 123 height 33
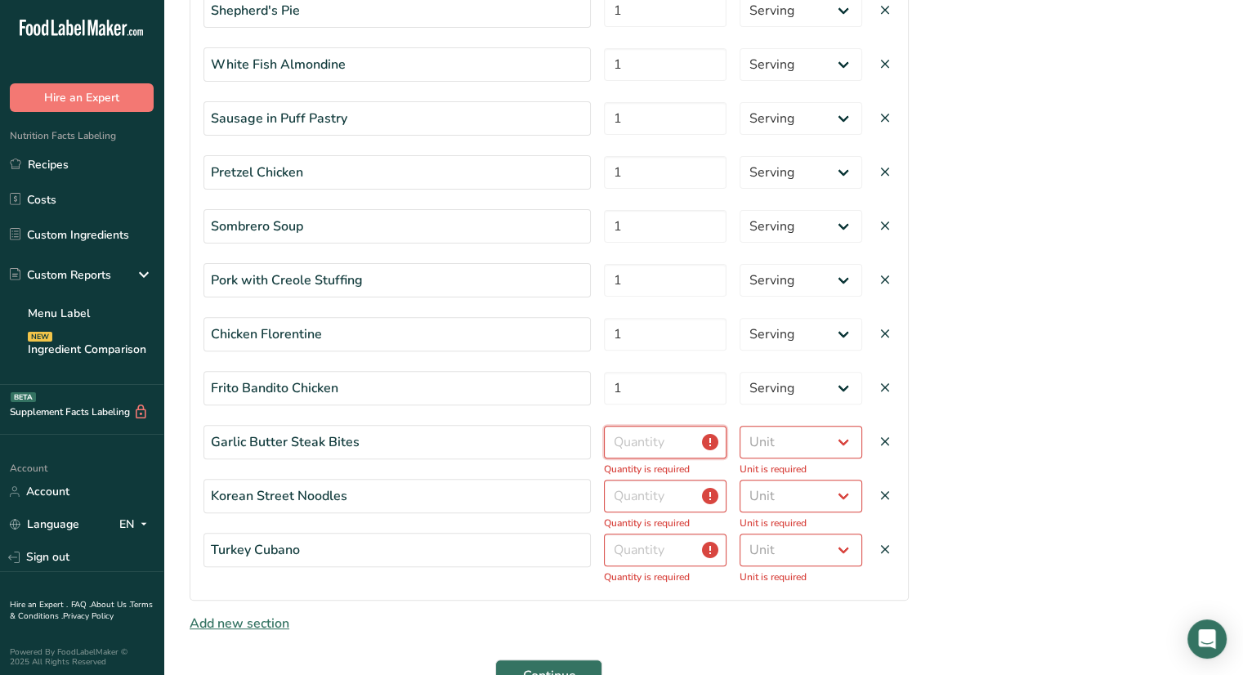
click at [682, 438] on input "number" at bounding box center [665, 442] width 123 height 33
type input "1"
click at [797, 445] on select "Unit Serving Package g kg mg mcg lb oz" at bounding box center [801, 442] width 123 height 33
select select "serving"
click at [740, 426] on select "Unit Serving Package g kg mg mcg lb oz" at bounding box center [801, 442] width 123 height 33
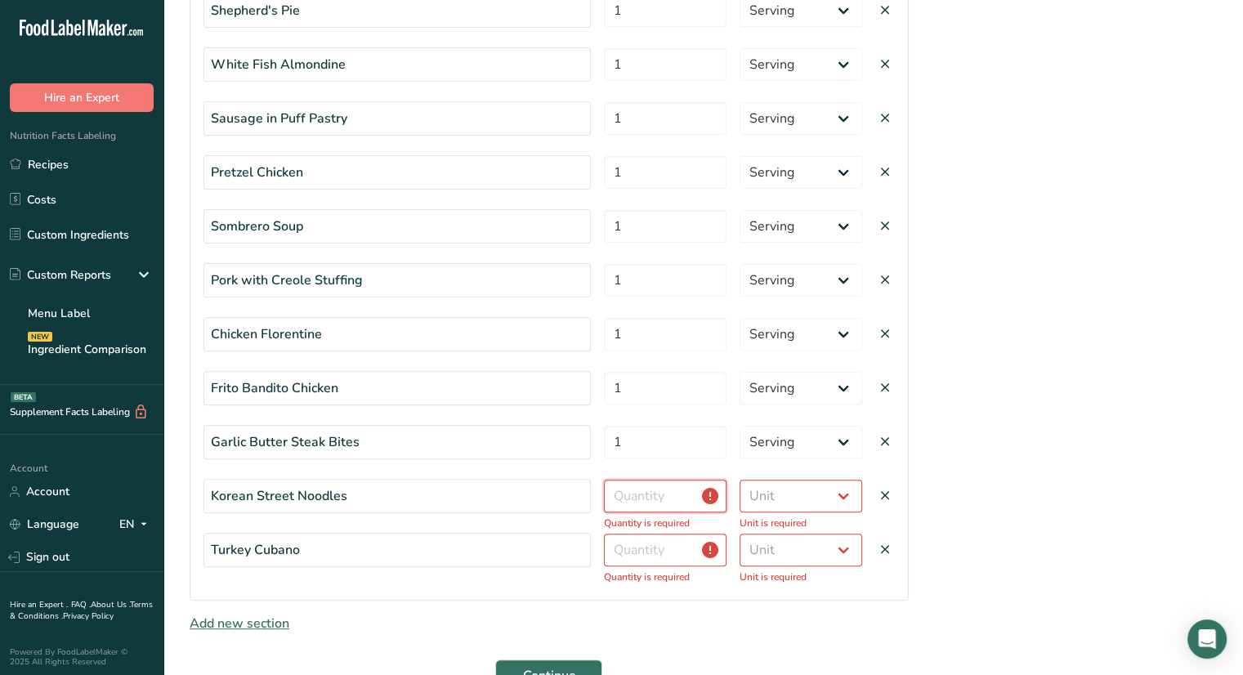
click at [675, 494] on input "number" at bounding box center [665, 496] width 123 height 33
type input "1"
click at [801, 494] on select "Unit Serving Package g kg mg mcg lb oz" at bounding box center [801, 496] width 123 height 33
select select "serving"
click at [740, 480] on select "Unit Serving Package g kg mg mcg lb oz" at bounding box center [801, 496] width 123 height 33
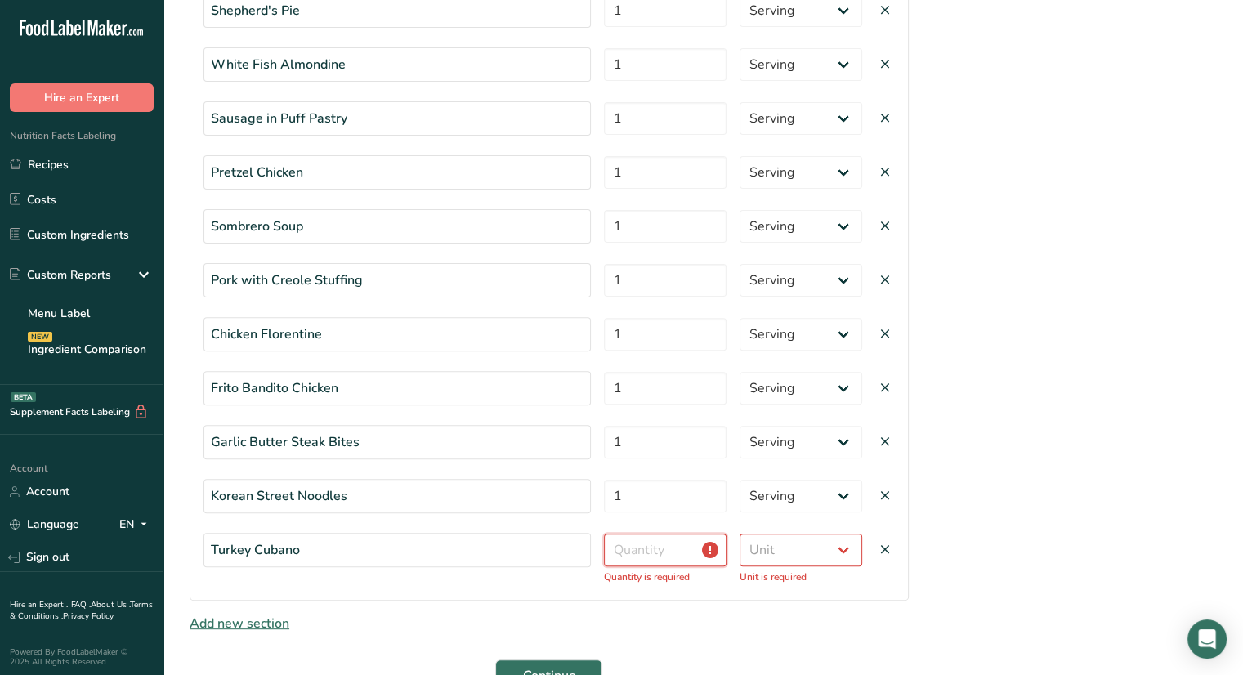
click at [682, 540] on input "number" at bounding box center [665, 550] width 123 height 33
type input "1"
click at [747, 547] on select "Unit Serving Package g kg mg mcg lb oz" at bounding box center [801, 550] width 123 height 33
select select "serving"
click at [740, 534] on select "Unit Serving Package g kg mg mcg lb oz" at bounding box center [801, 550] width 123 height 33
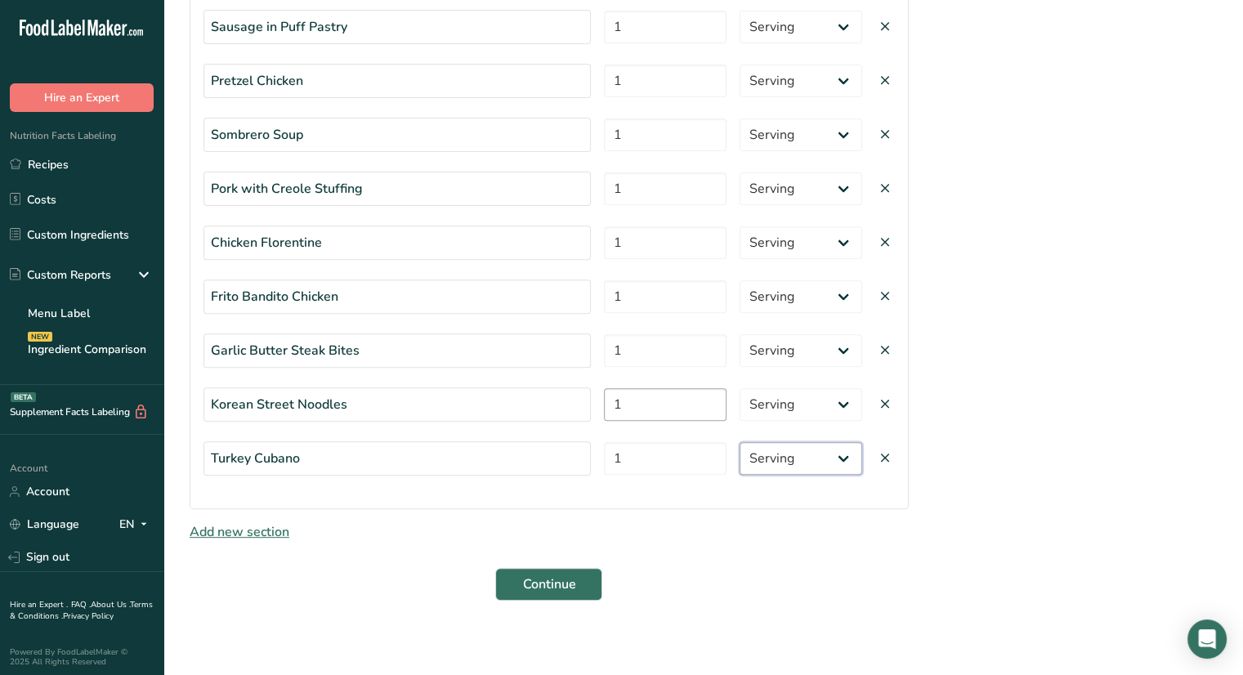
scroll to position [558, 0]
click at [583, 576] on button "Continue" at bounding box center [548, 585] width 107 height 33
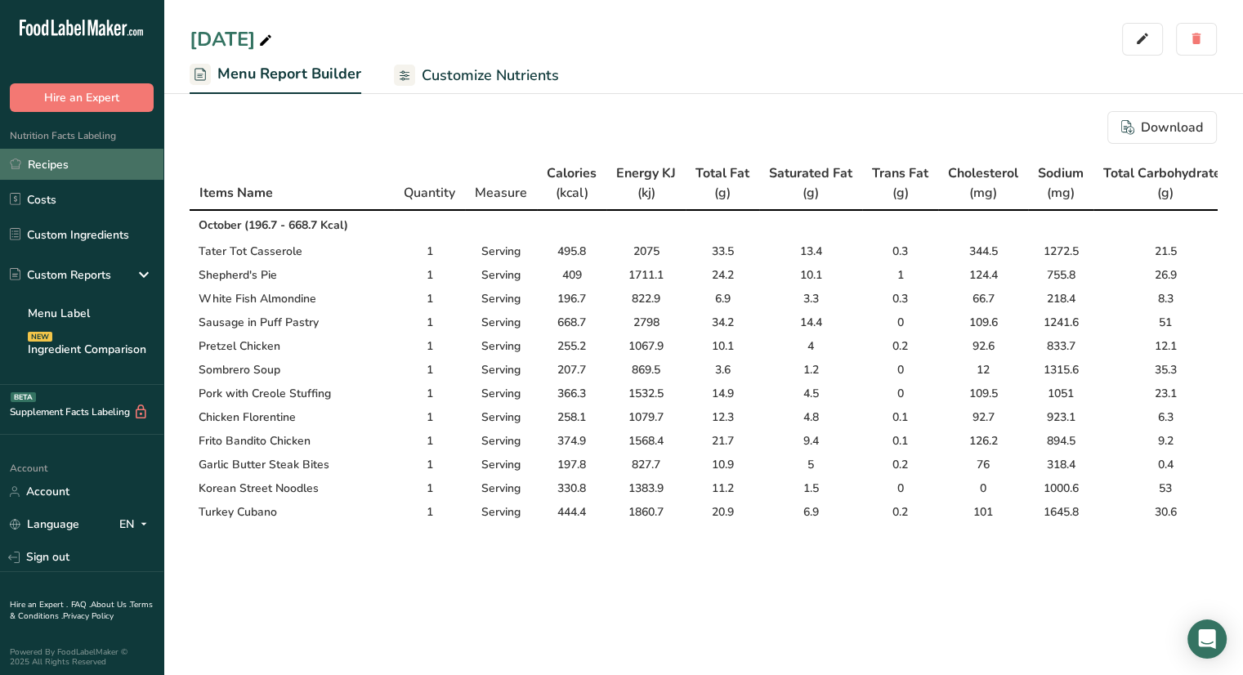
click at [83, 170] on link "Recipes" at bounding box center [81, 164] width 163 height 31
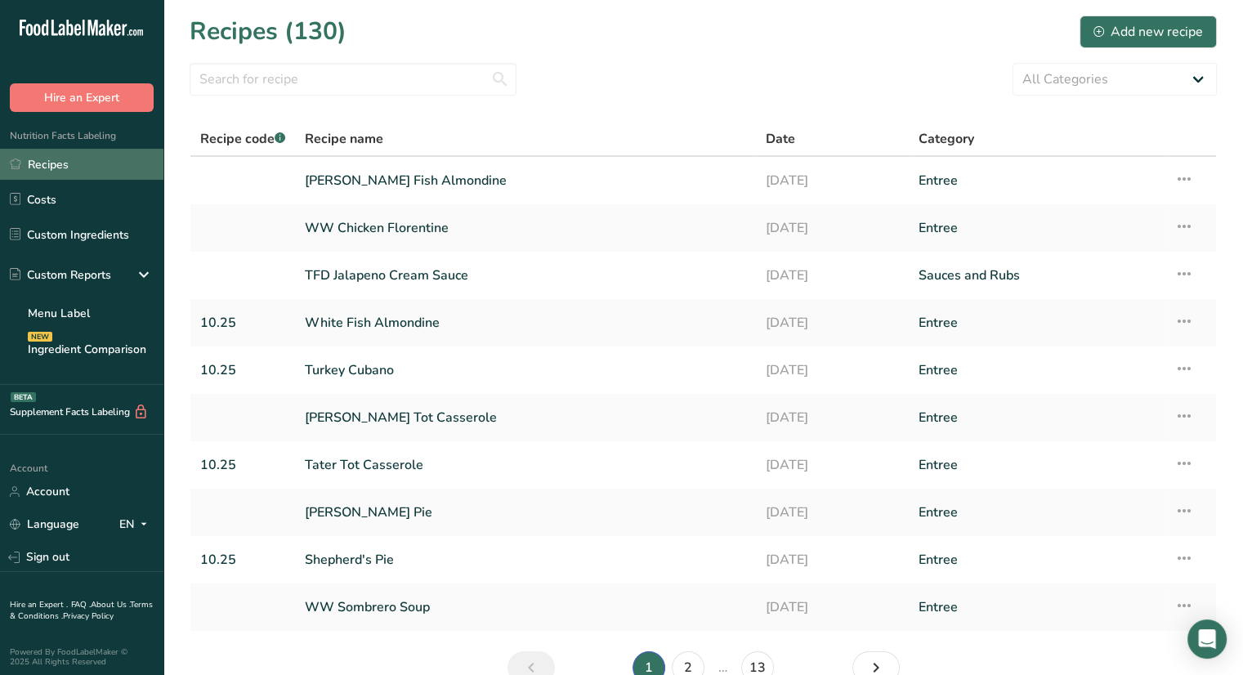
drag, startPoint x: 82, startPoint y: 168, endPoint x: 69, endPoint y: 165, distance: 12.5
click at [69, 165] on link "Recipes" at bounding box center [81, 164] width 163 height 31
click at [1133, 28] on div "Add new recipe" at bounding box center [1149, 32] width 110 height 20
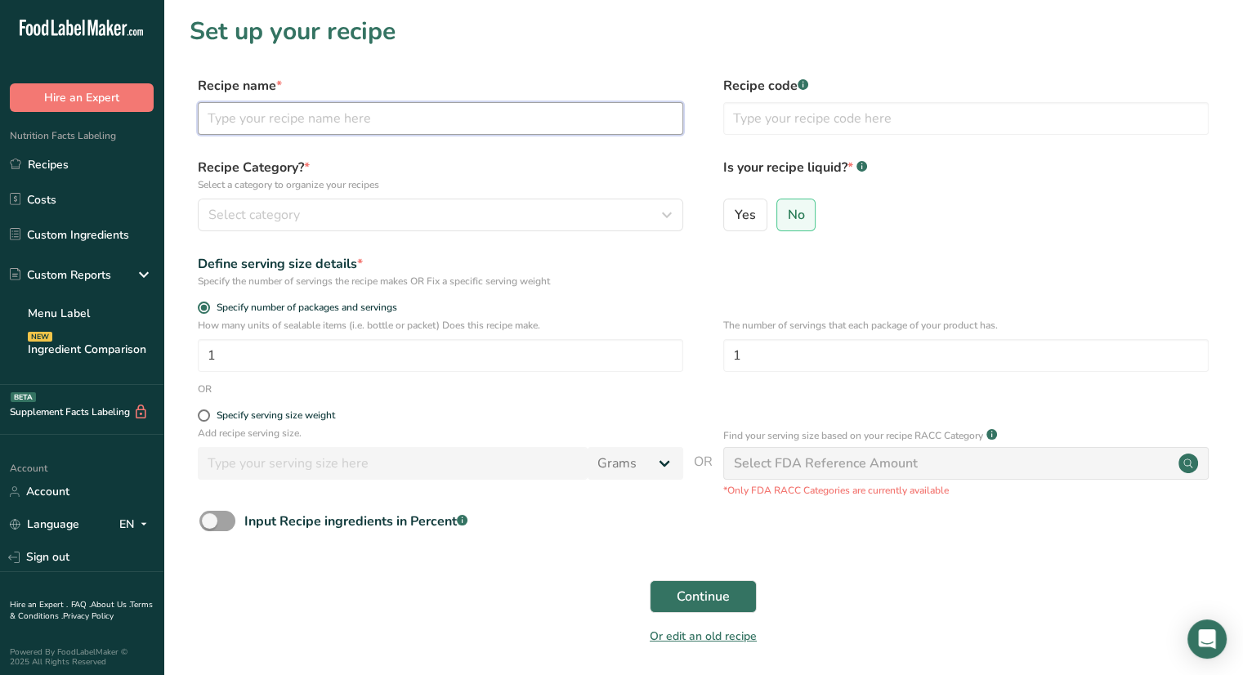
click at [588, 120] on input "text" at bounding box center [440, 118] width 485 height 33
type input "Shrimp and [PERSON_NAME]"
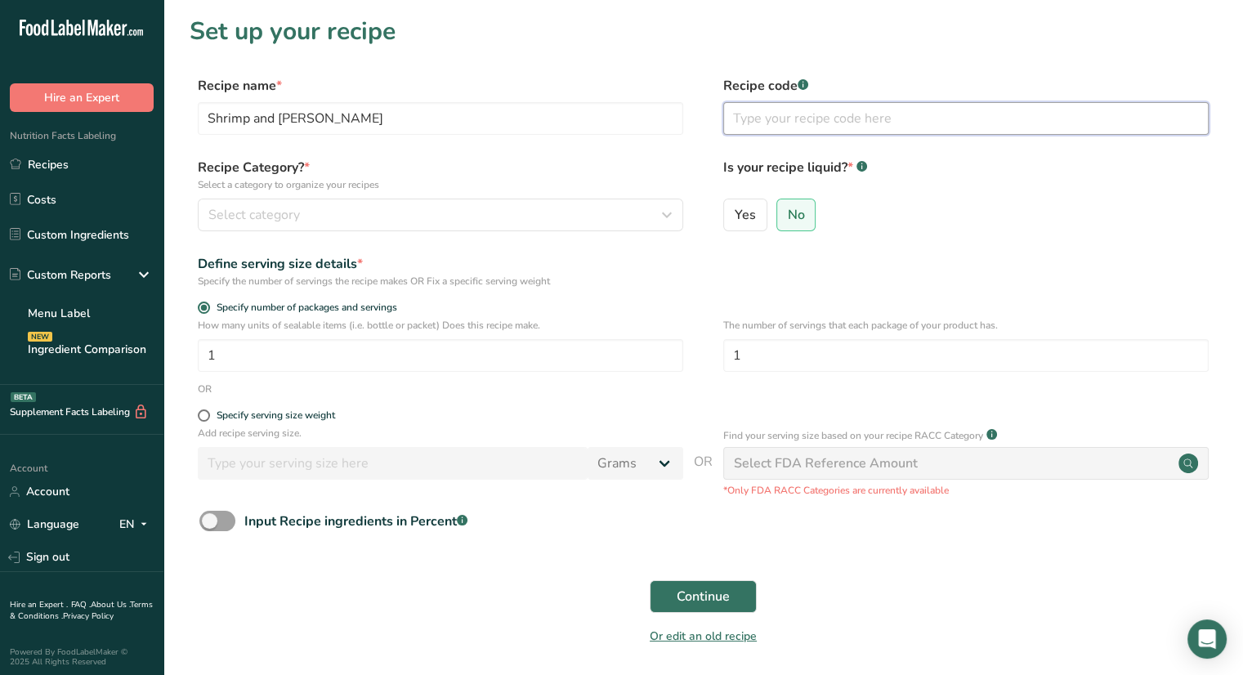
click at [789, 126] on input "text" at bounding box center [965, 118] width 485 height 33
type input "10.25"
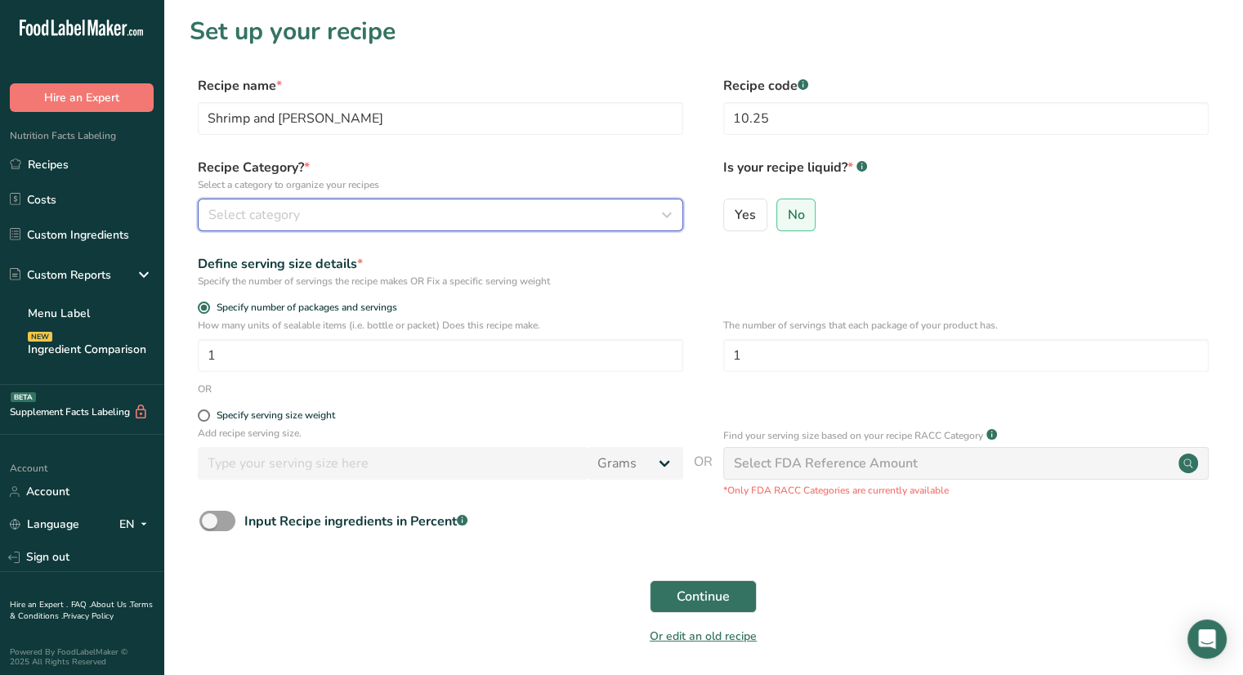
click at [559, 212] on div "Select category" at bounding box center [435, 215] width 454 height 20
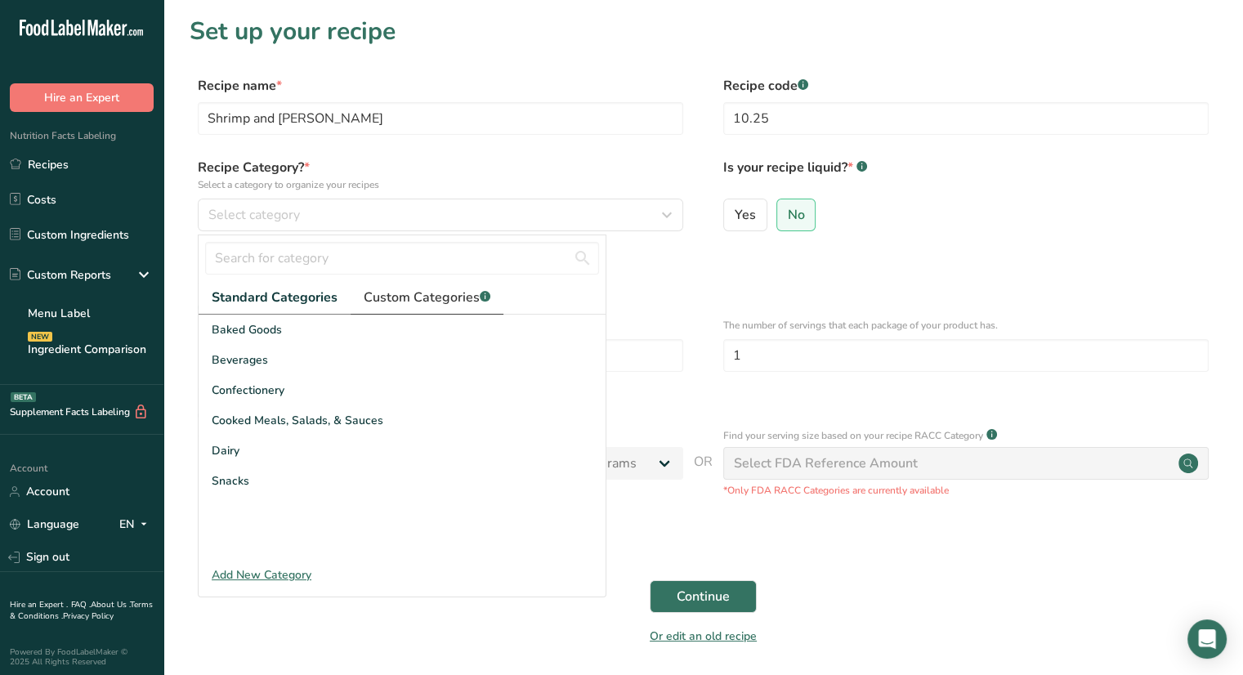
click at [443, 299] on span "Custom Categories .a-a{fill:#347362;}.b-a{fill:#fff;}" at bounding box center [427, 298] width 127 height 20
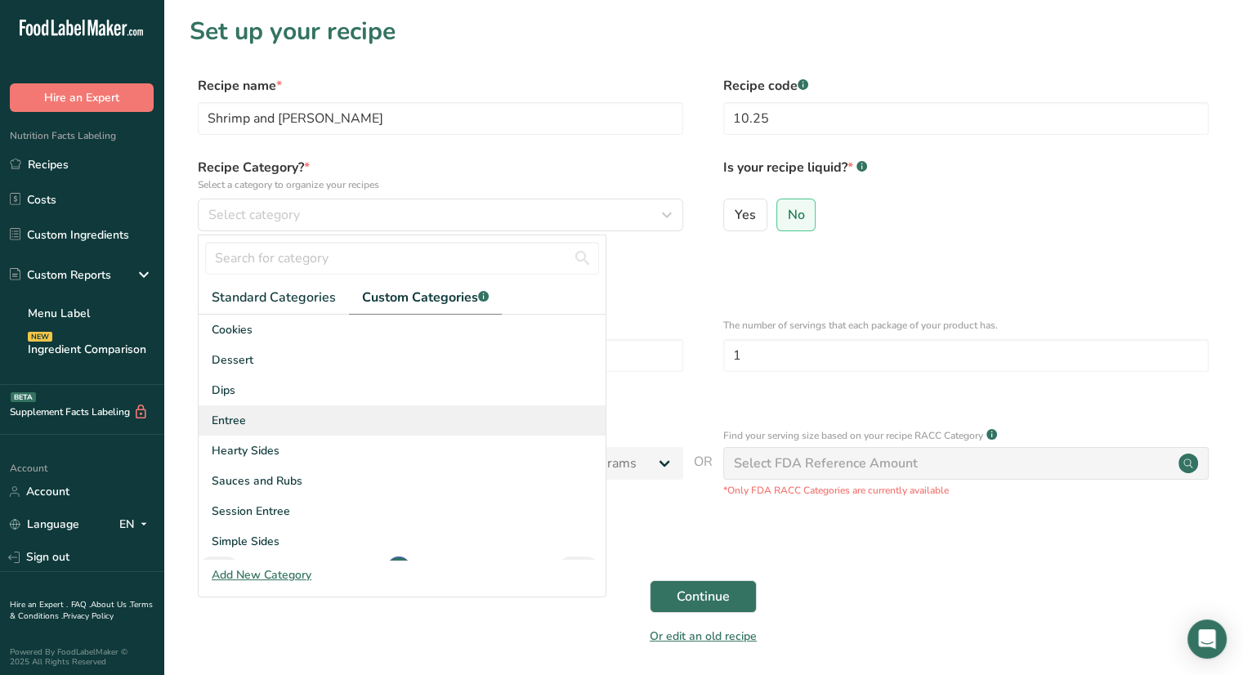
click at [248, 422] on div "Entree" at bounding box center [402, 420] width 407 height 30
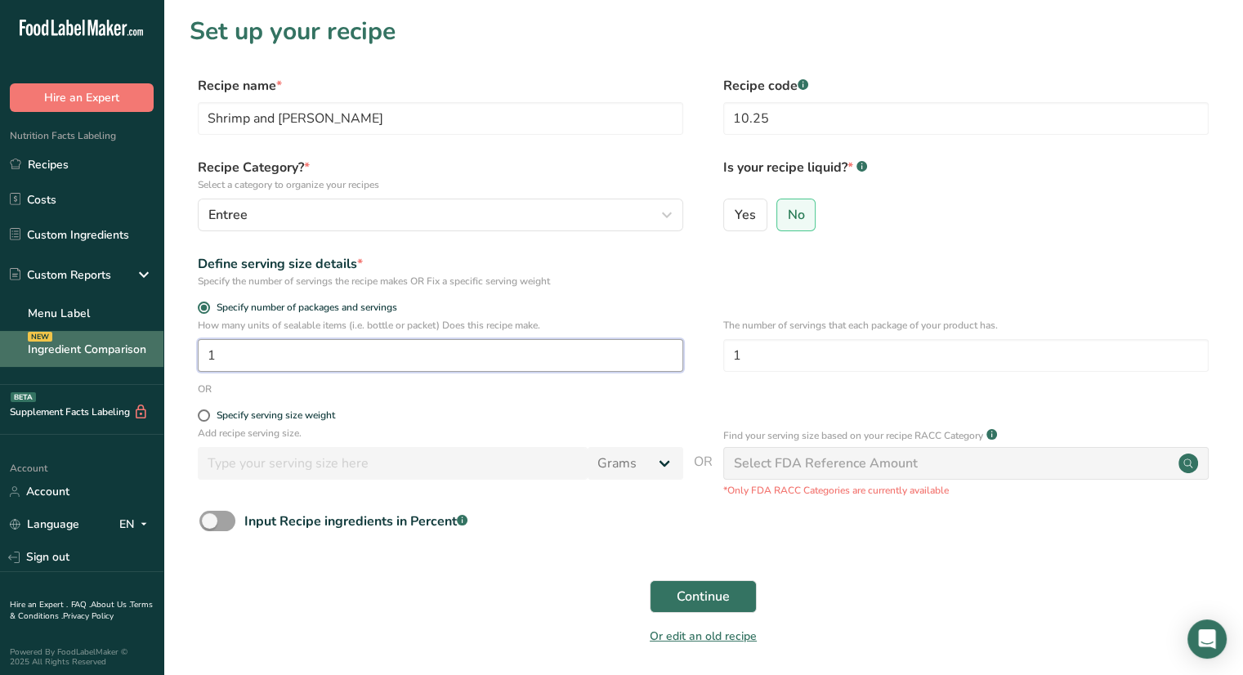
drag, startPoint x: 248, startPoint y: 356, endPoint x: 123, endPoint y: 351, distance: 124.3
click at [123, 351] on div ".a-20{fill:#fff;} Hire an Expert Nutrition Facts Labeling Recipes Costs Custom …" at bounding box center [621, 367] width 1243 height 734
type input "2"
drag, startPoint x: 754, startPoint y: 357, endPoint x: 675, endPoint y: 335, distance: 81.5
click at [675, 335] on div "How many units of sealable items (i.e. bottle or packet) Does this recipe make.…" at bounding box center [703, 350] width 1027 height 64
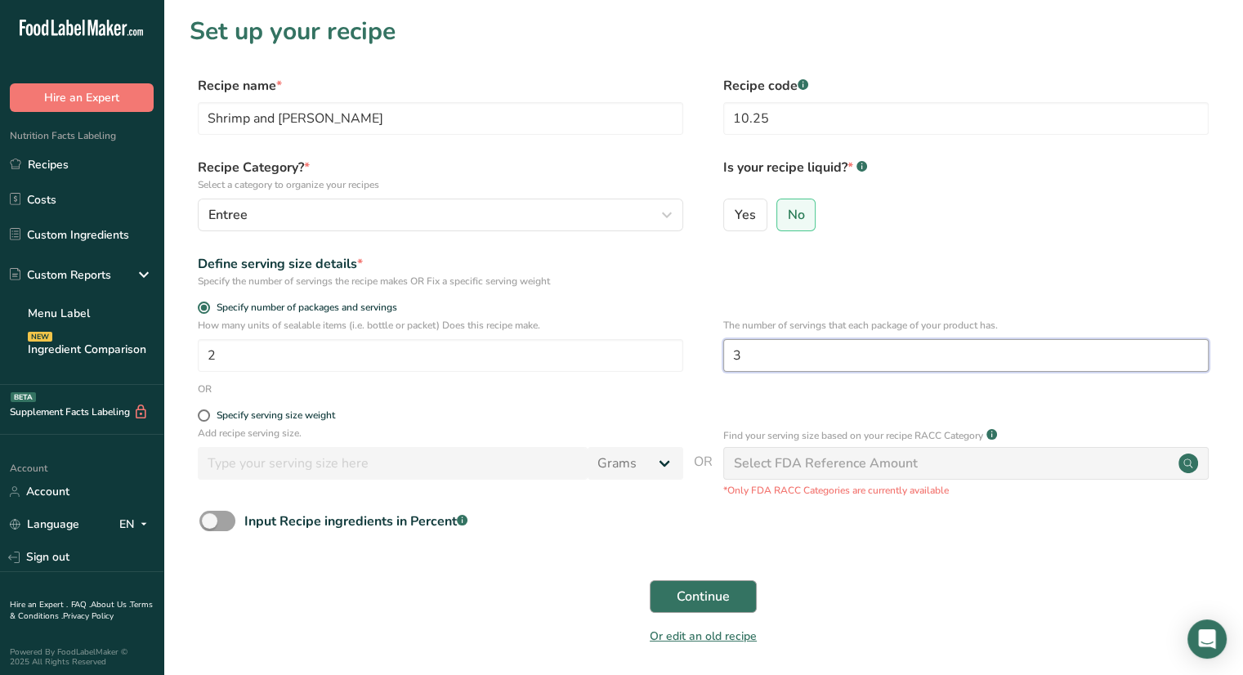
type input "3"
click at [719, 597] on span "Continue" at bounding box center [703, 597] width 53 height 20
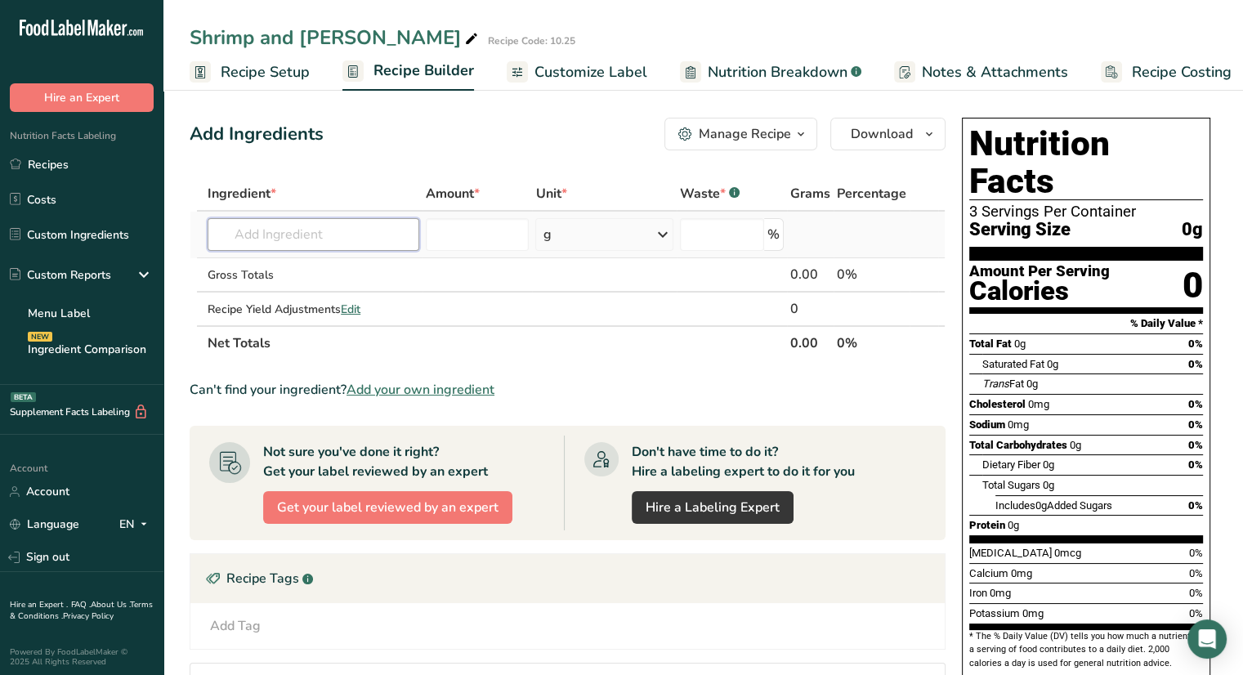
click at [388, 228] on input "text" at bounding box center [314, 234] width 212 height 33
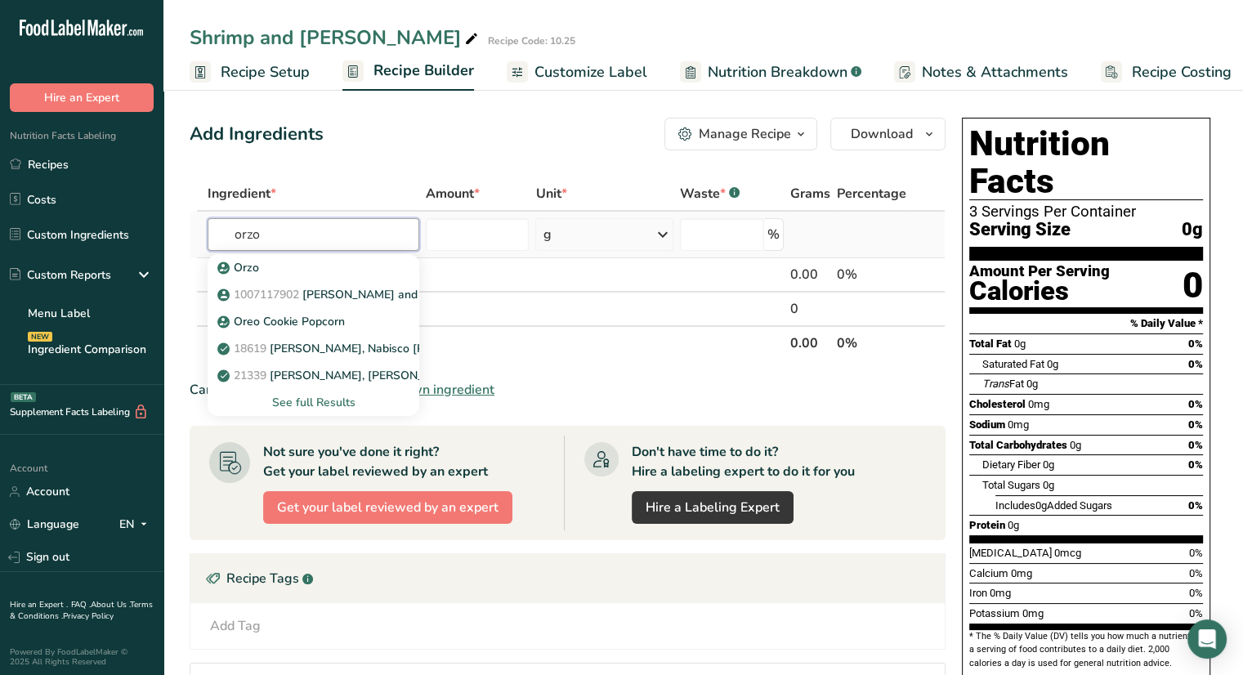
type input "orzo"
click at [324, 402] on div "See full Results" at bounding box center [314, 402] width 186 height 17
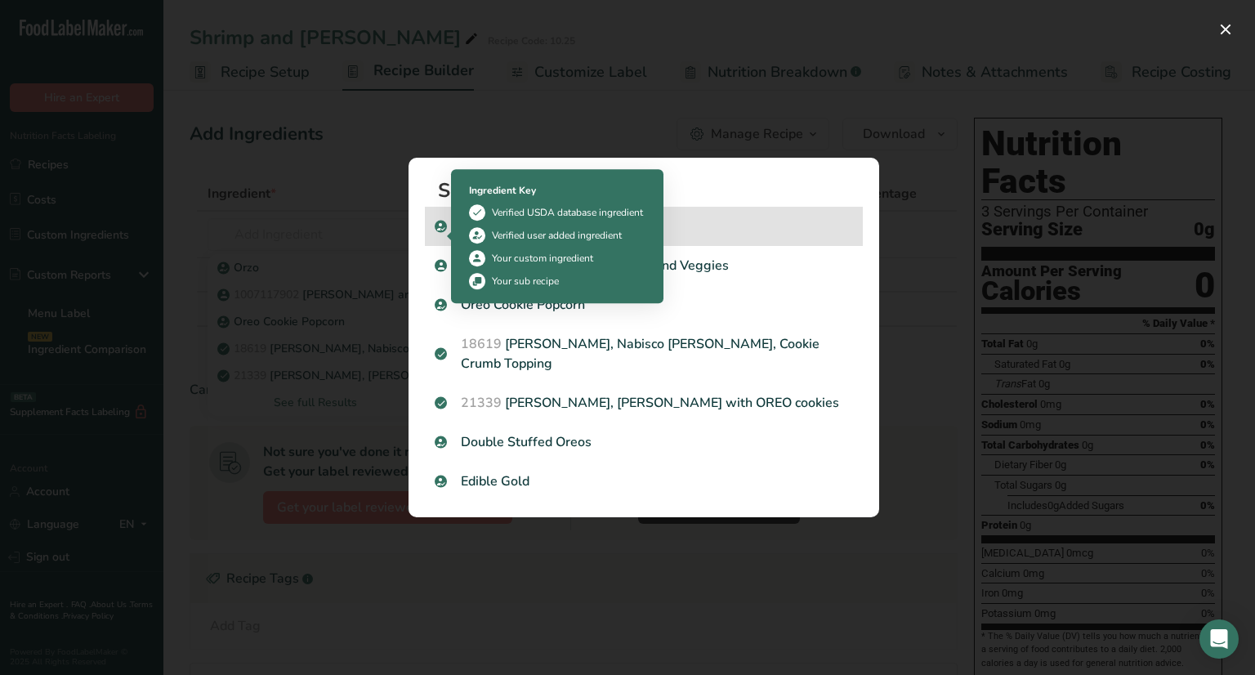
click at [440, 232] on icon "Search results modal" at bounding box center [441, 226] width 10 height 15
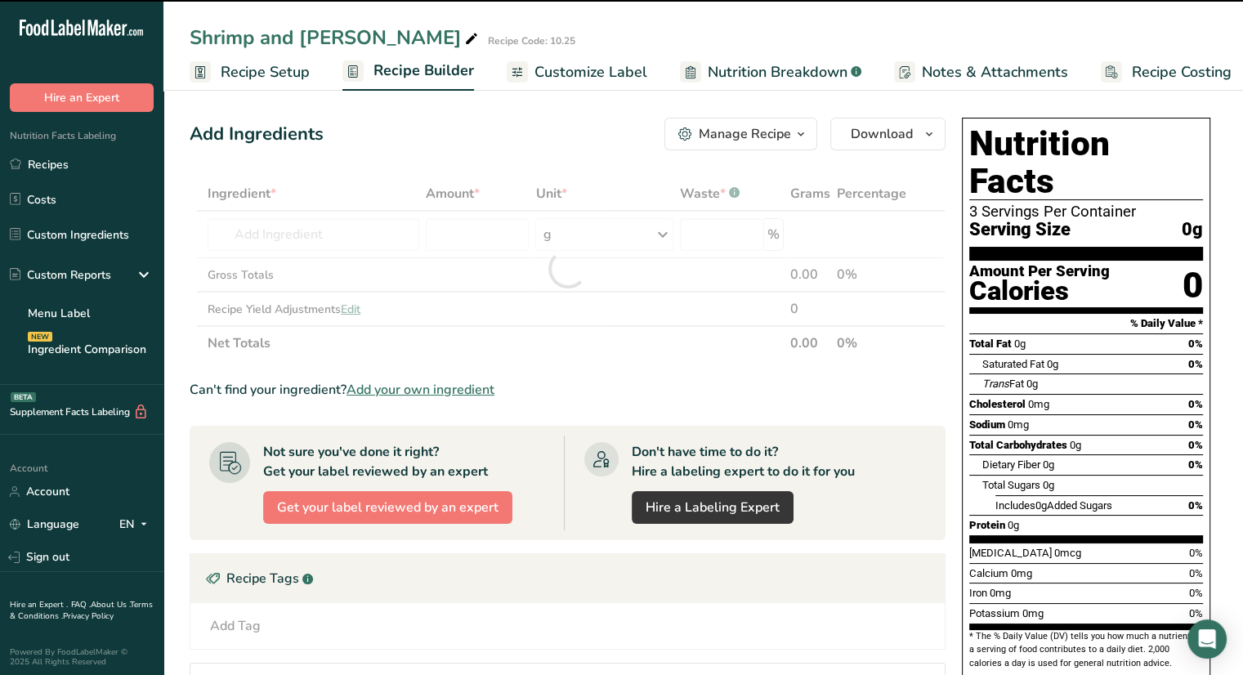
type input "0"
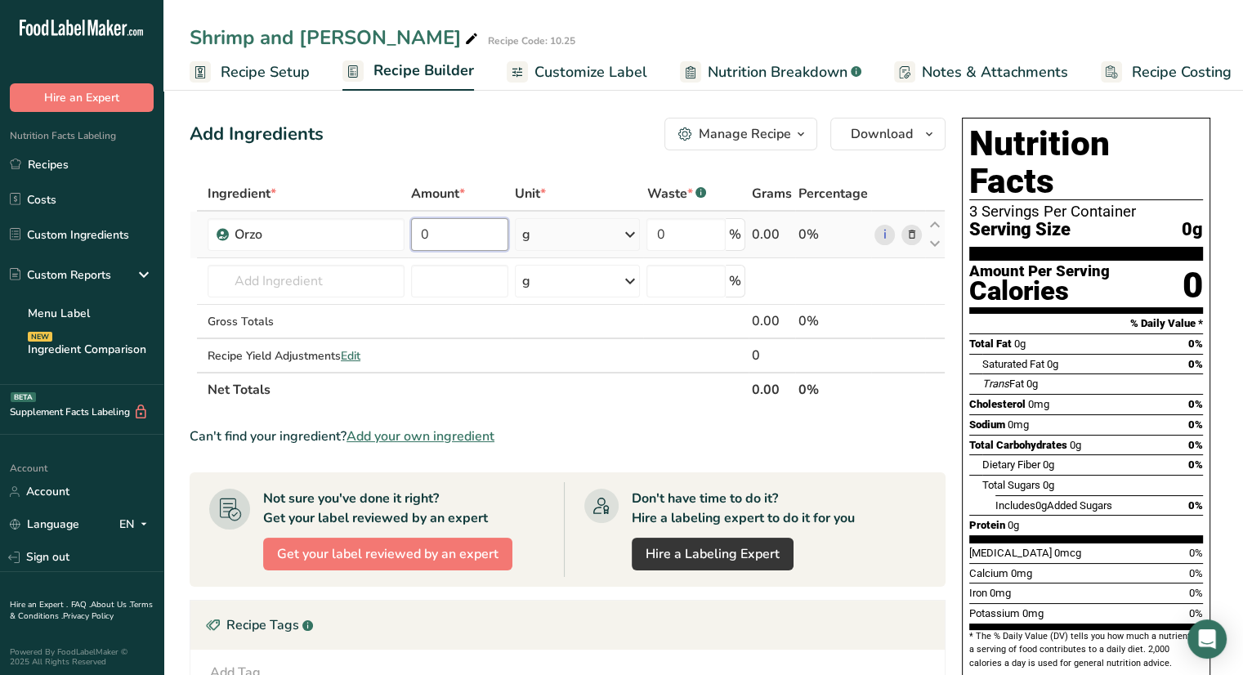
click at [439, 230] on input "0" at bounding box center [459, 234] width 97 height 33
type input "2"
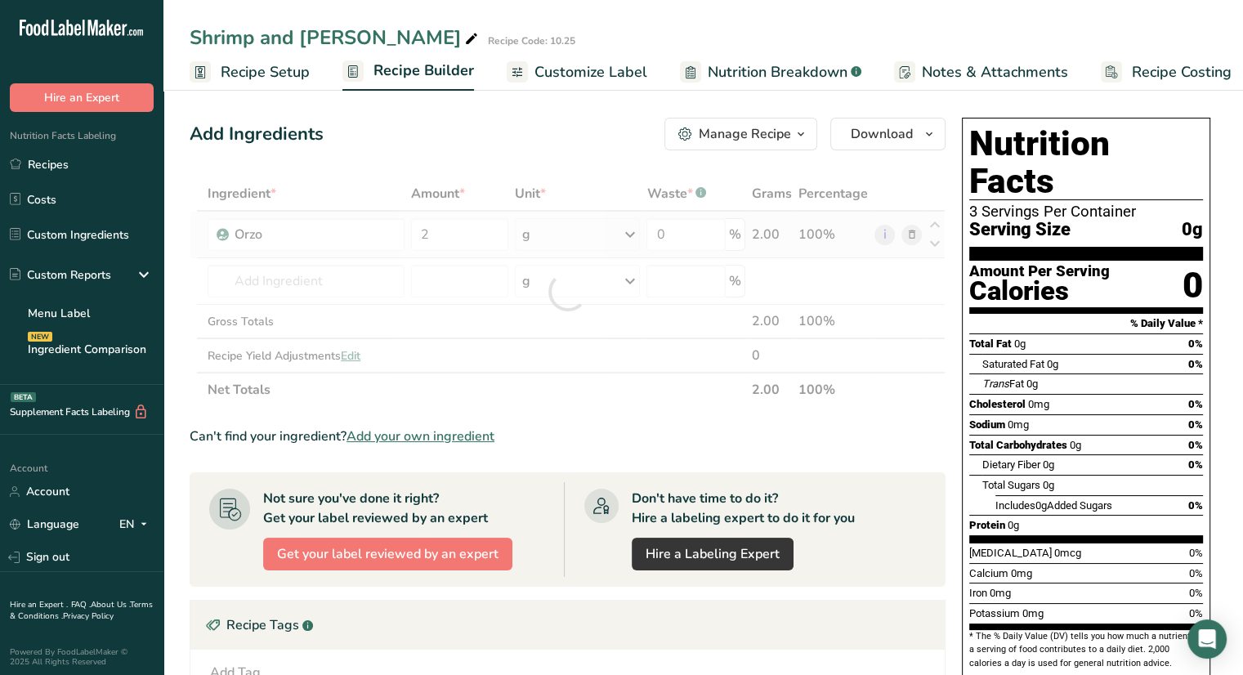
click at [550, 235] on div "Ingredient * Amount * Unit * Waste * .a-a{fill:#347362;}.b-a{fill:#fff;} Grams …" at bounding box center [568, 292] width 756 height 230
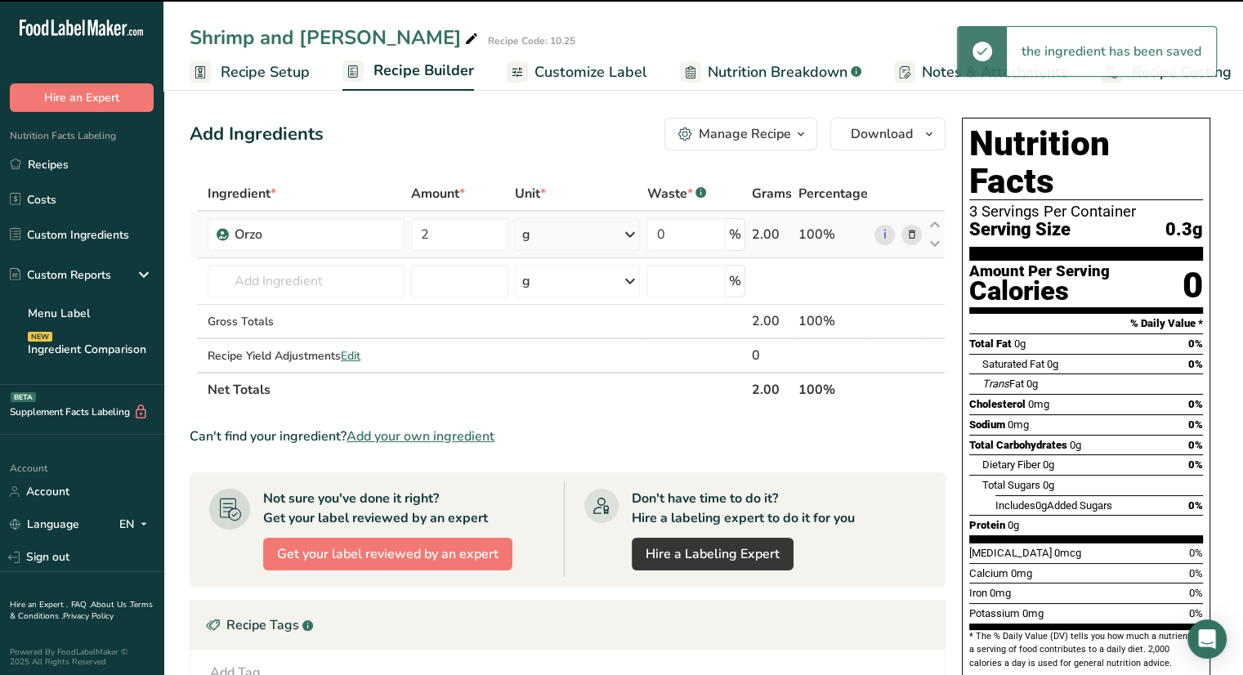
click at [550, 235] on div "g" at bounding box center [578, 234] width 126 height 33
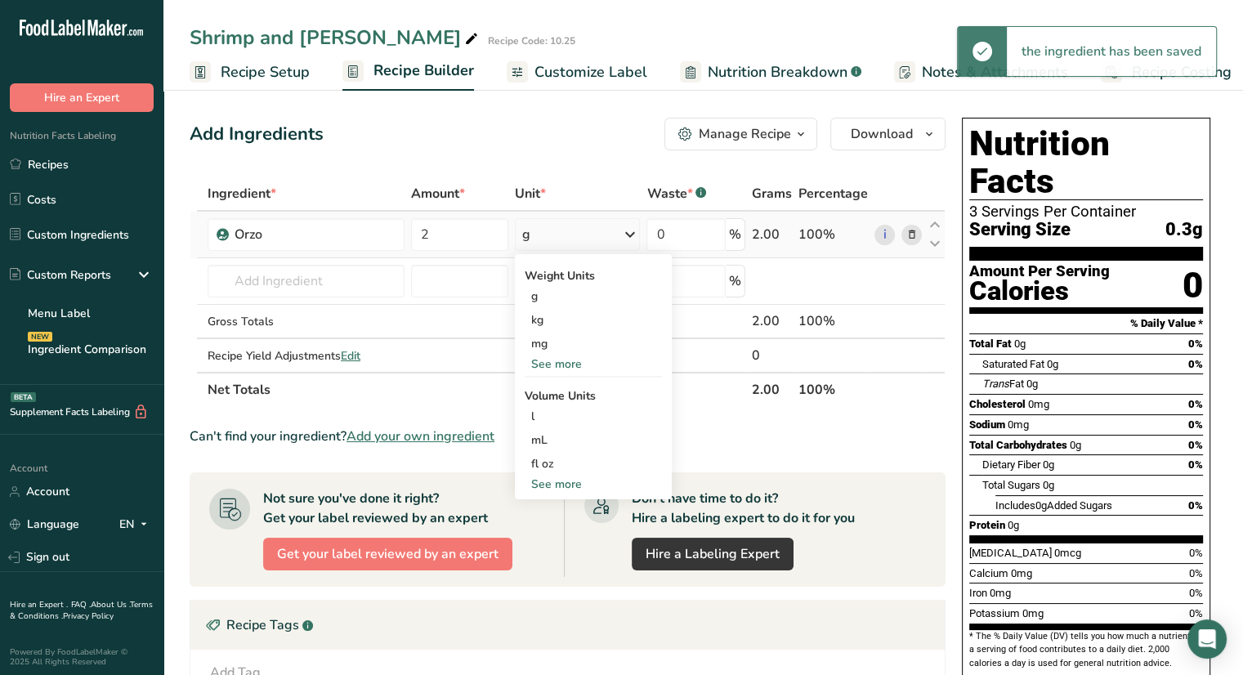
click at [567, 485] on div "See more" at bounding box center [593, 484] width 137 height 17
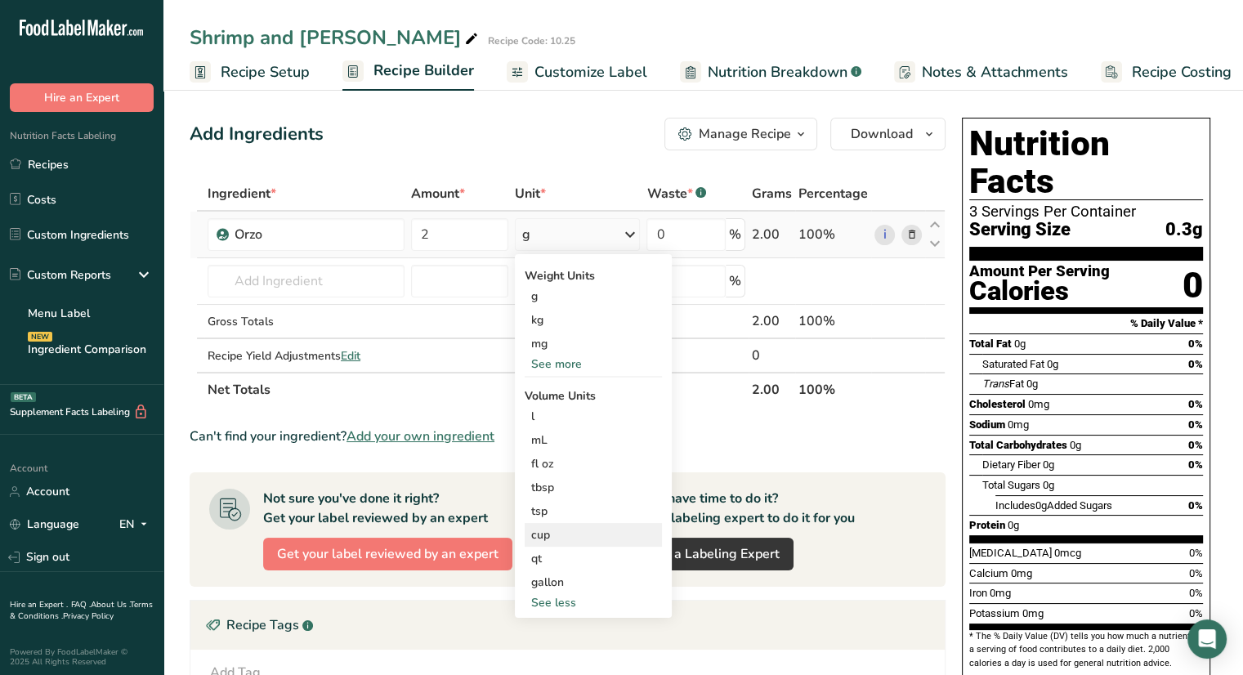
click at [572, 534] on div "cup" at bounding box center [593, 534] width 124 height 17
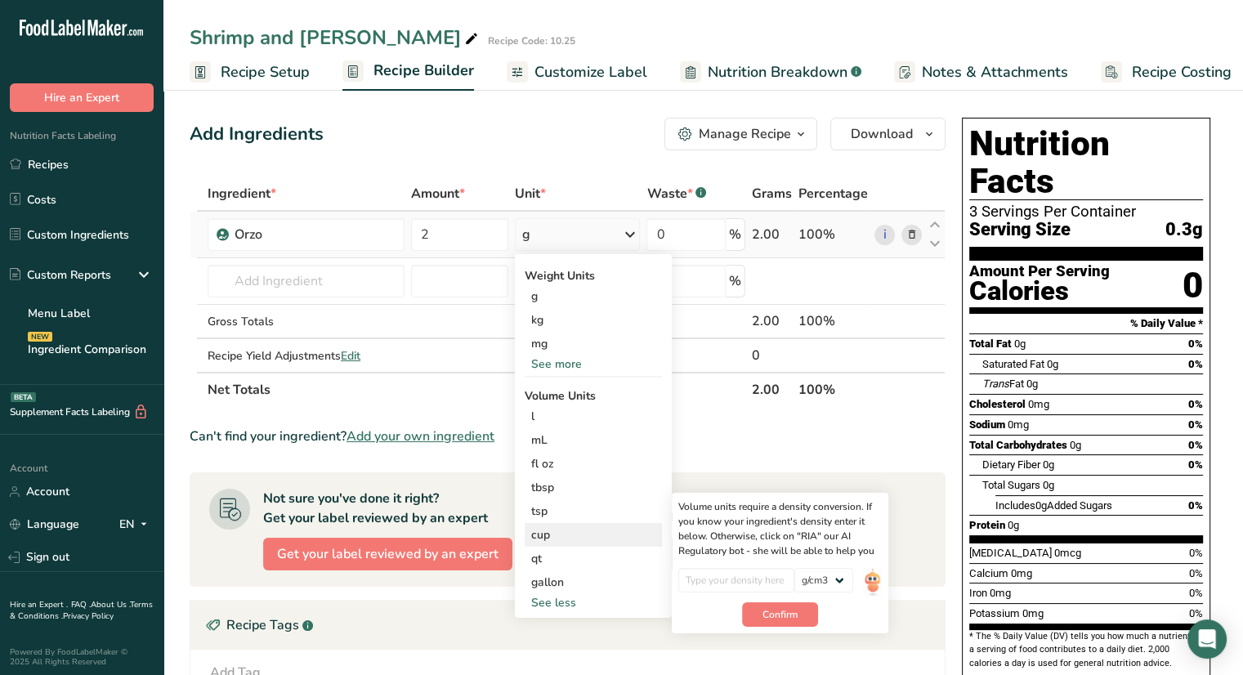
click at [572, 534] on div "cup" at bounding box center [593, 534] width 124 height 17
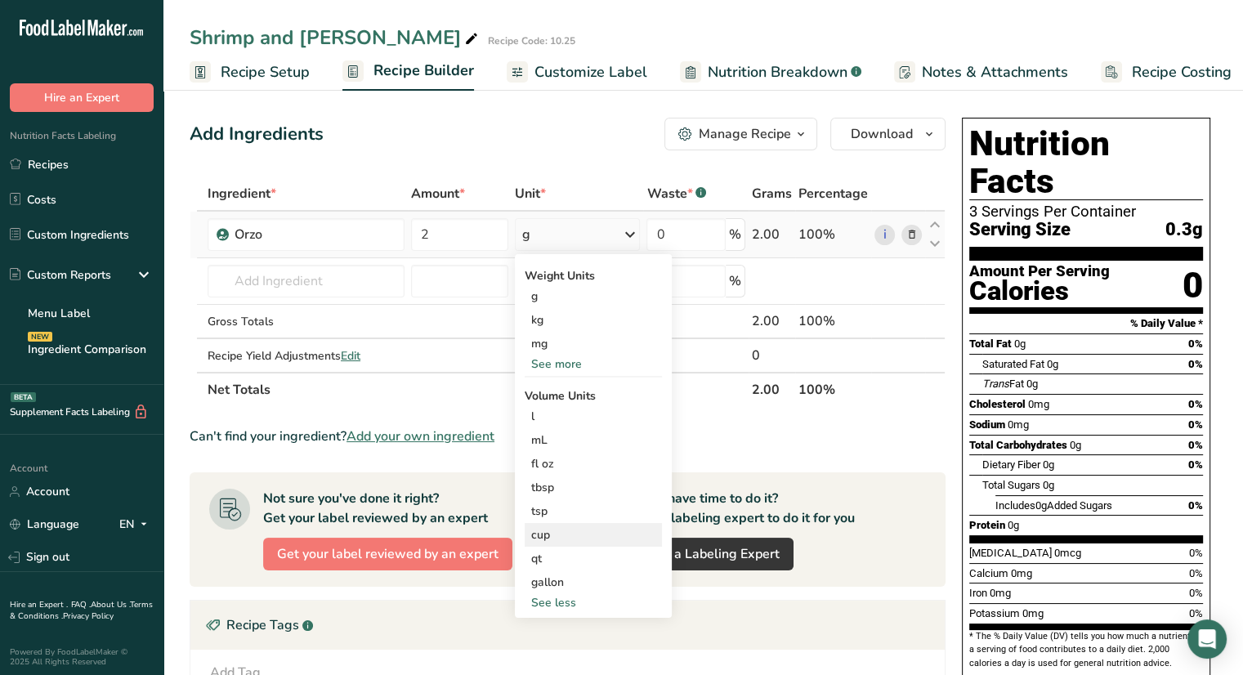
click at [577, 530] on div "cup" at bounding box center [593, 534] width 124 height 17
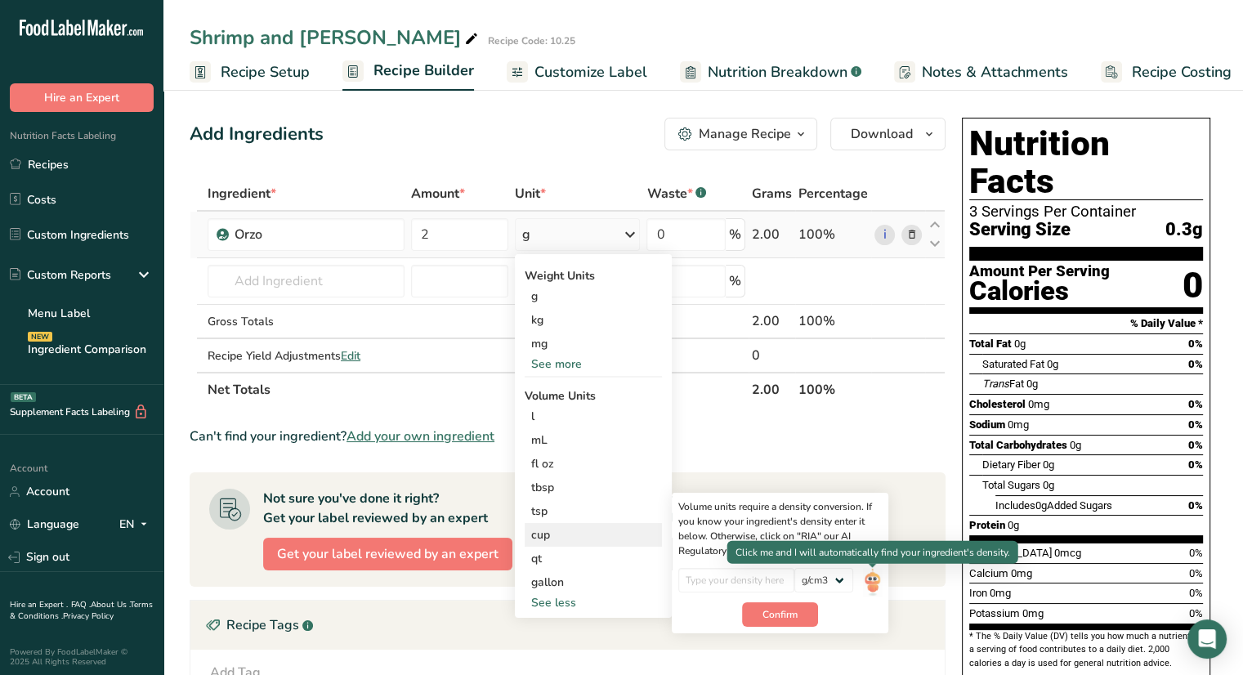
click at [874, 583] on img at bounding box center [872, 582] width 18 height 29
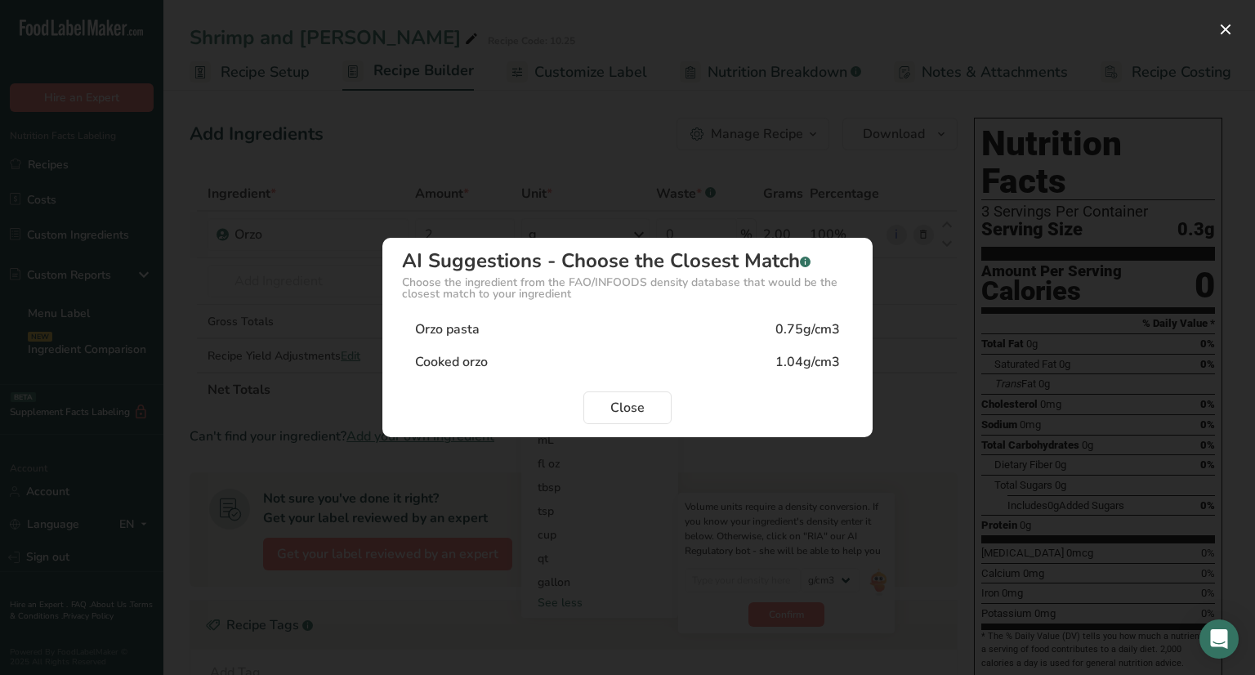
click at [543, 334] on div "Orzo pasta 0.75g/cm3" at bounding box center [627, 329] width 451 height 33
type input "0.75"
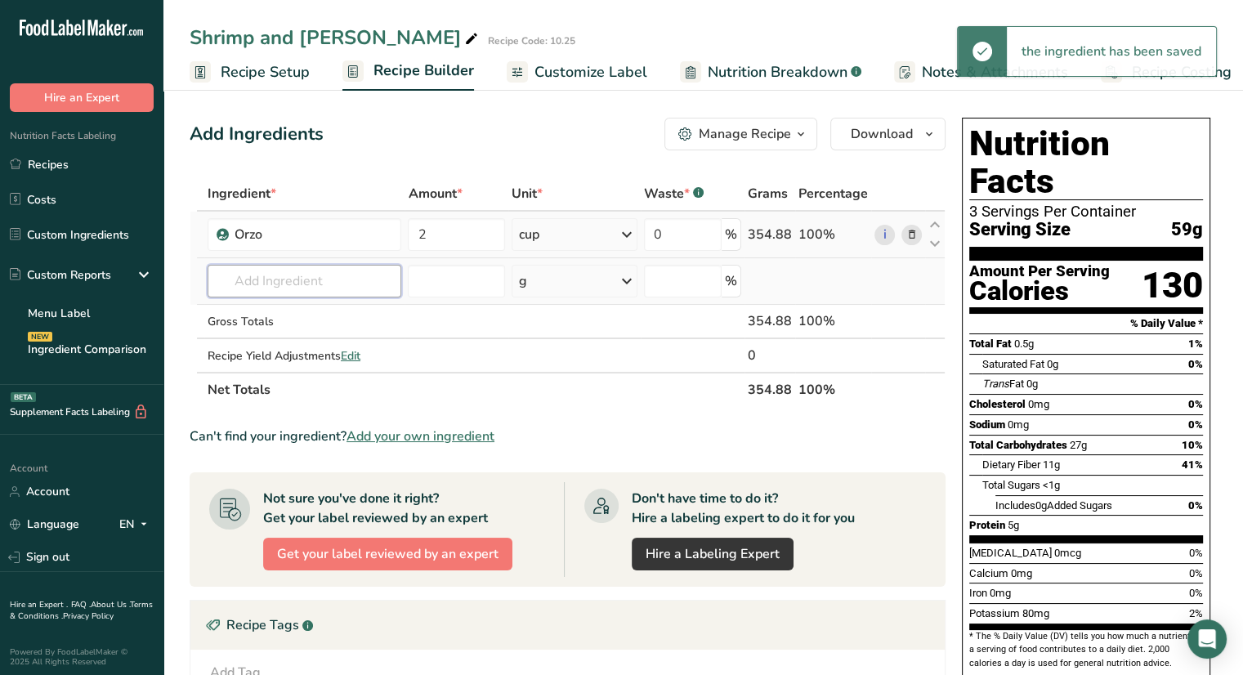
click at [284, 282] on input "text" at bounding box center [305, 281] width 194 height 33
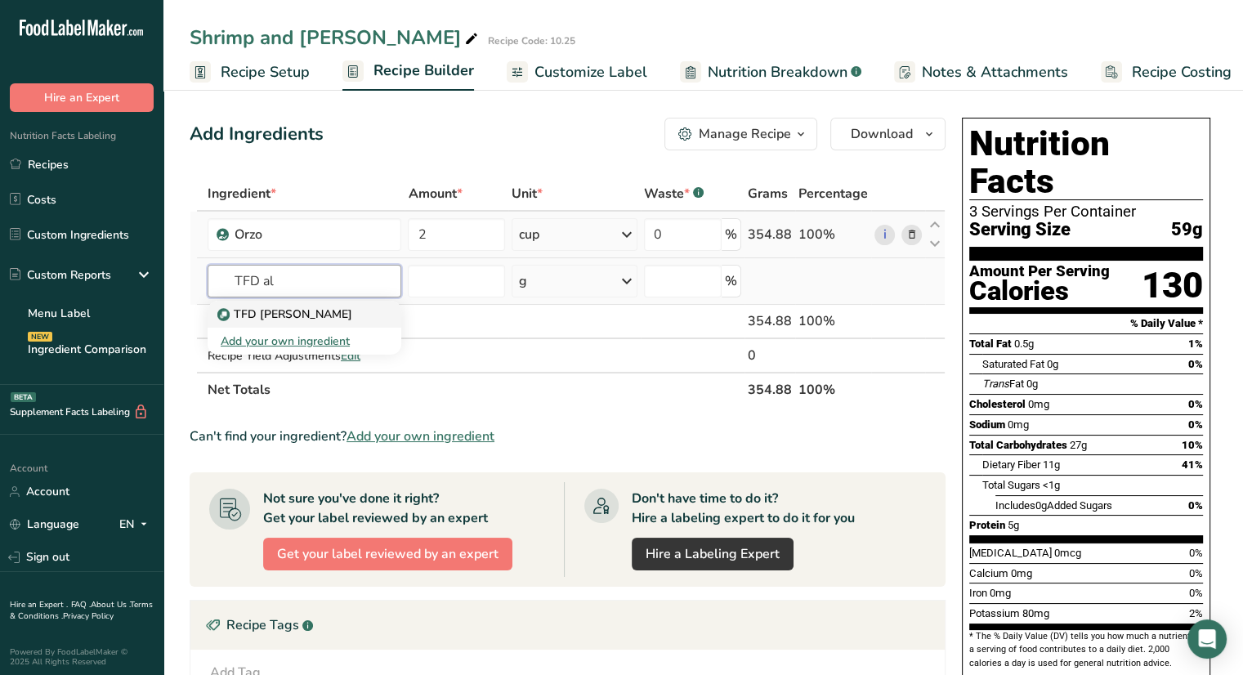
type input "TFD al"
click at [291, 316] on p "TFD [PERSON_NAME]" at bounding box center [287, 314] width 132 height 17
type input "TFD [PERSON_NAME]"
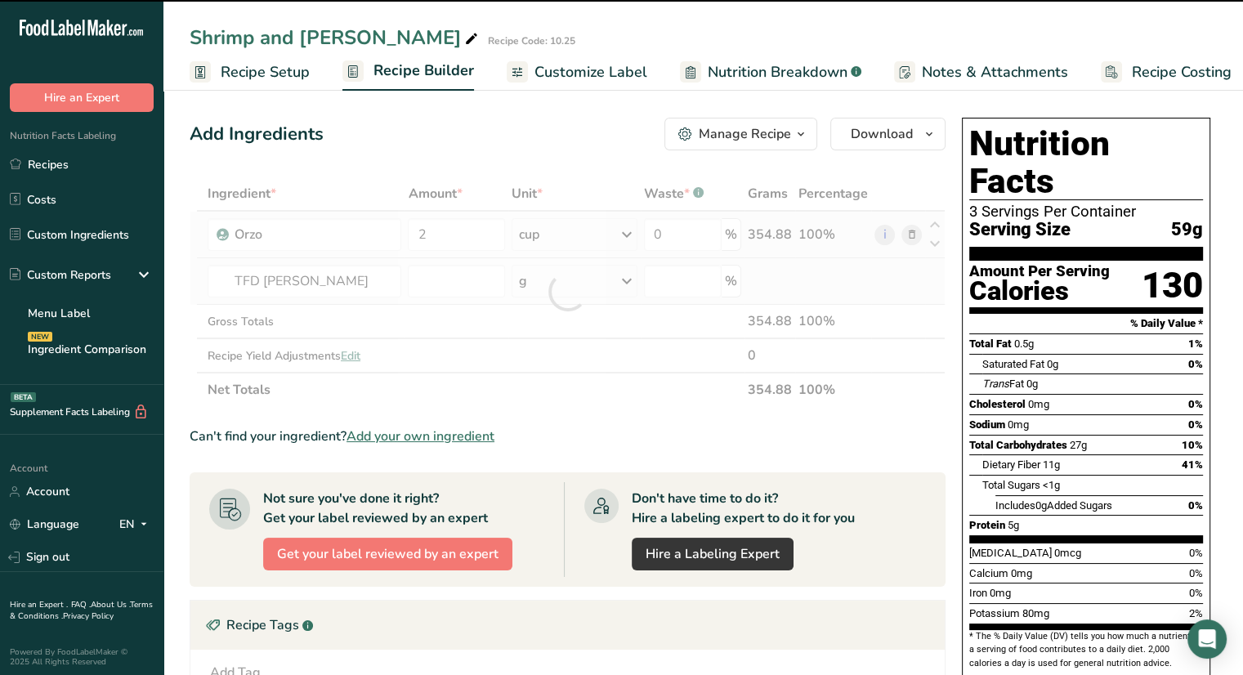
type input "0"
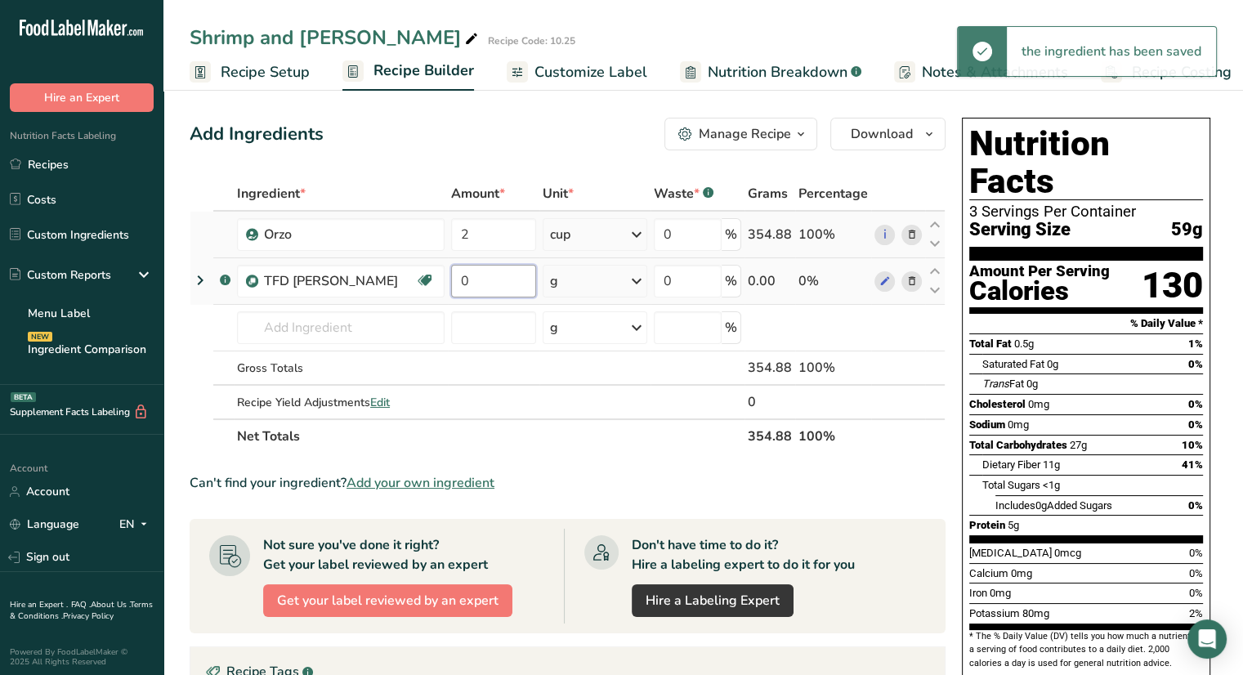
click at [483, 277] on input "0" at bounding box center [493, 281] width 85 height 33
type input "1"
click at [582, 278] on div "Ingredient * Amount * Unit * Waste * .a-a{fill:#347362;}.b-a{fill:#fff;} Grams …" at bounding box center [568, 315] width 756 height 277
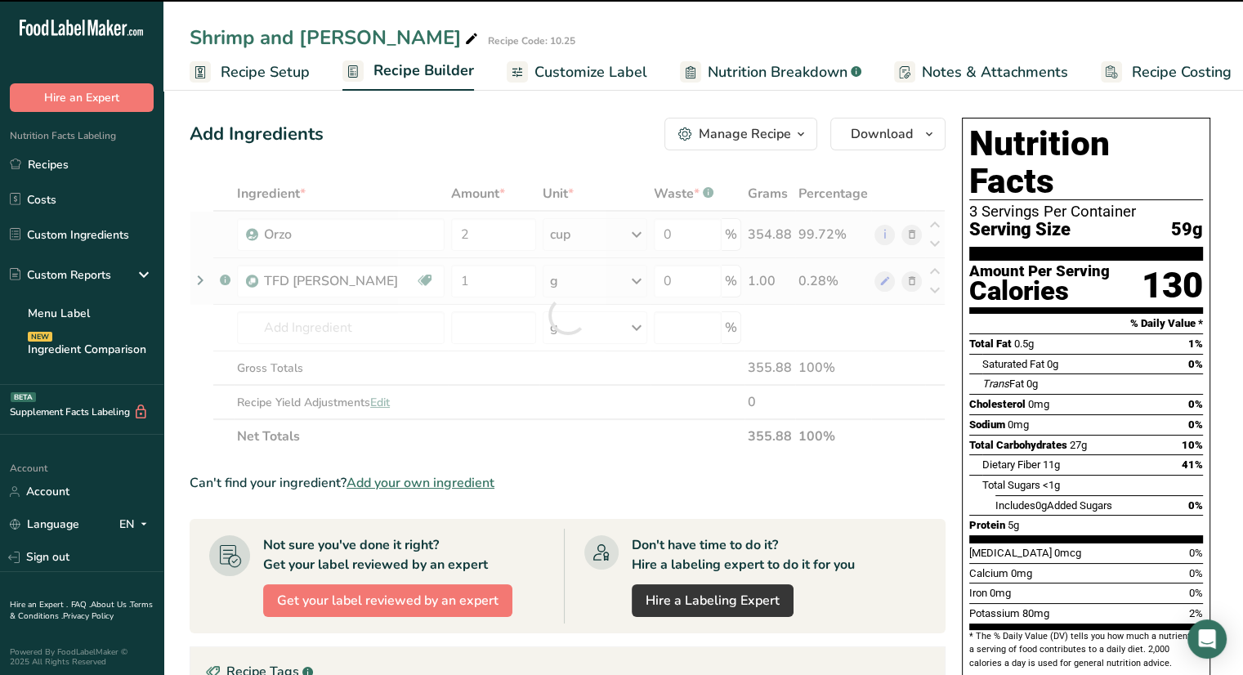
click at [582, 278] on div "g" at bounding box center [595, 281] width 105 height 33
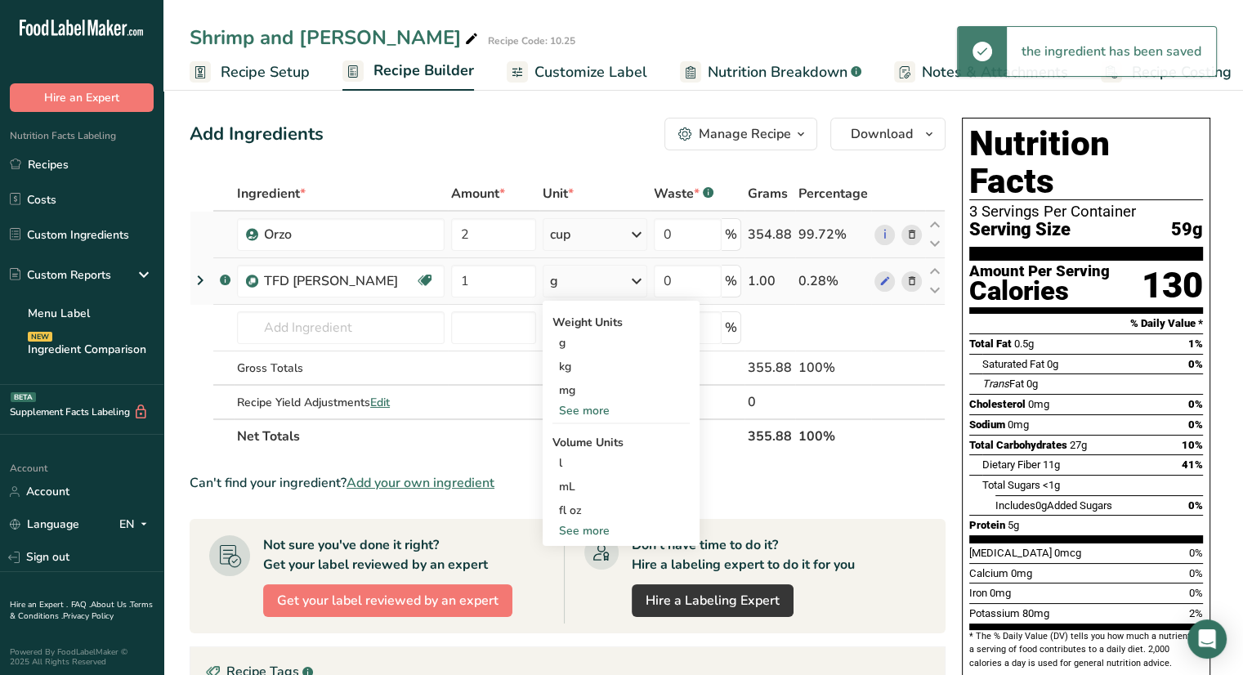
click at [598, 535] on div "See more" at bounding box center [620, 530] width 137 height 17
select select "22"
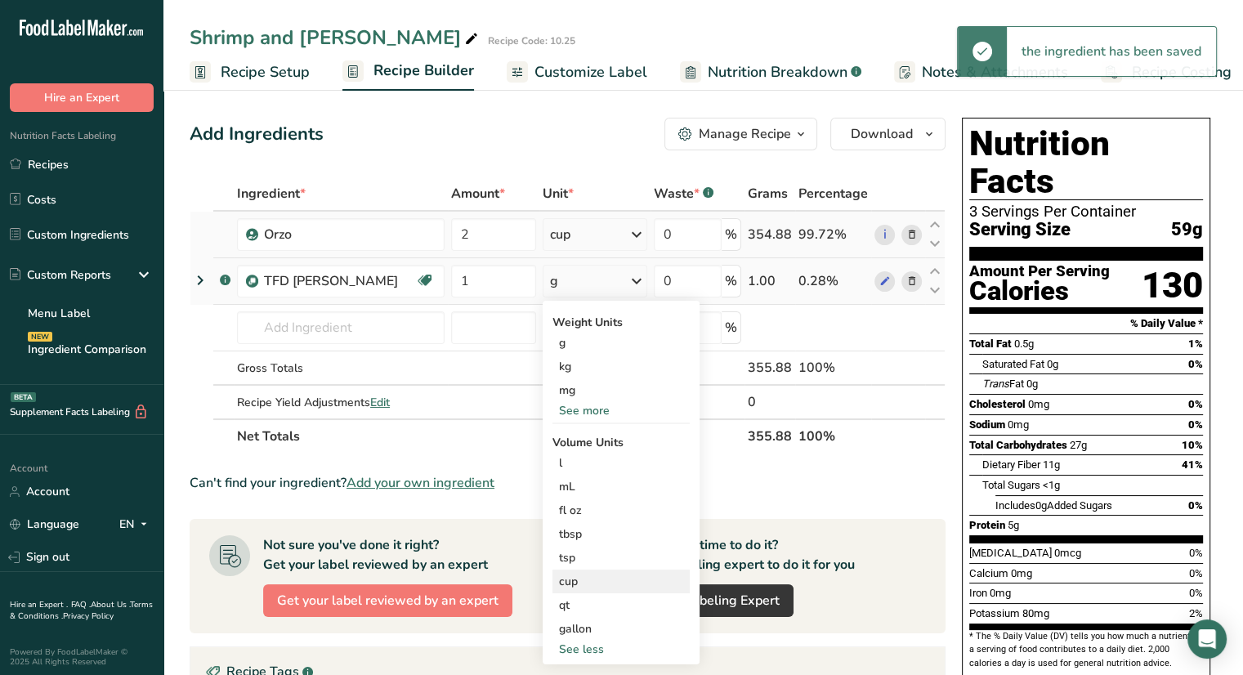
click at [598, 575] on div "cup" at bounding box center [621, 581] width 124 height 17
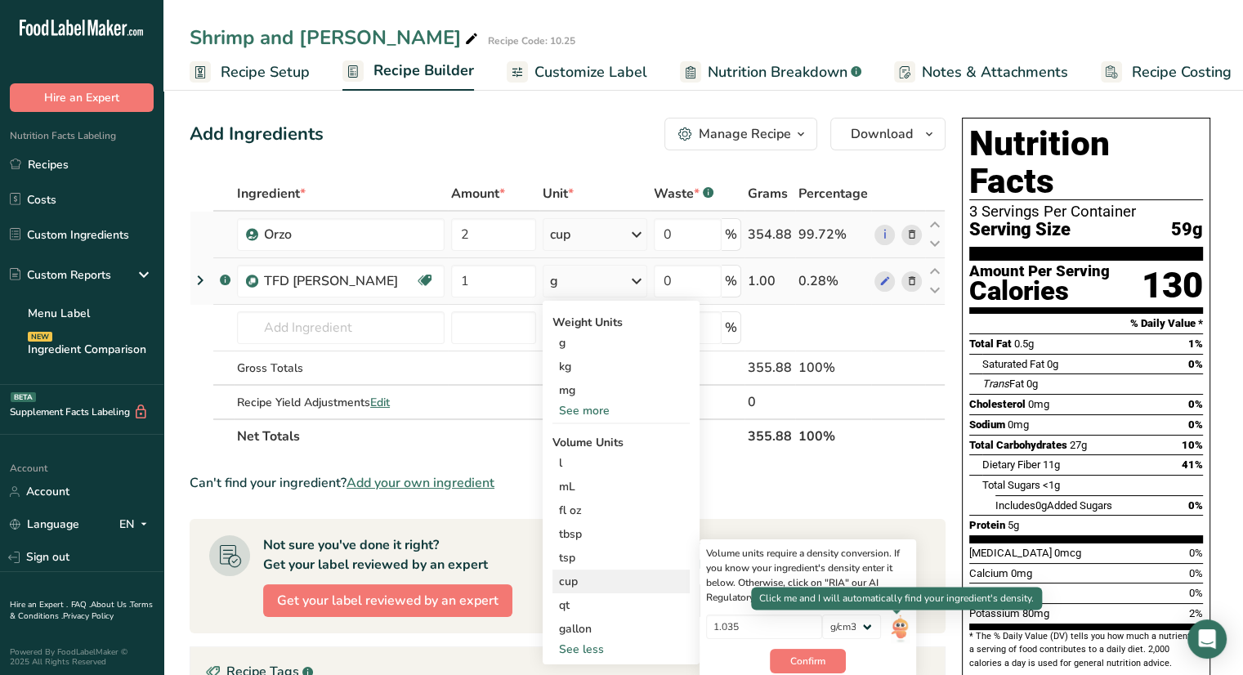
click at [897, 623] on img at bounding box center [900, 629] width 18 height 29
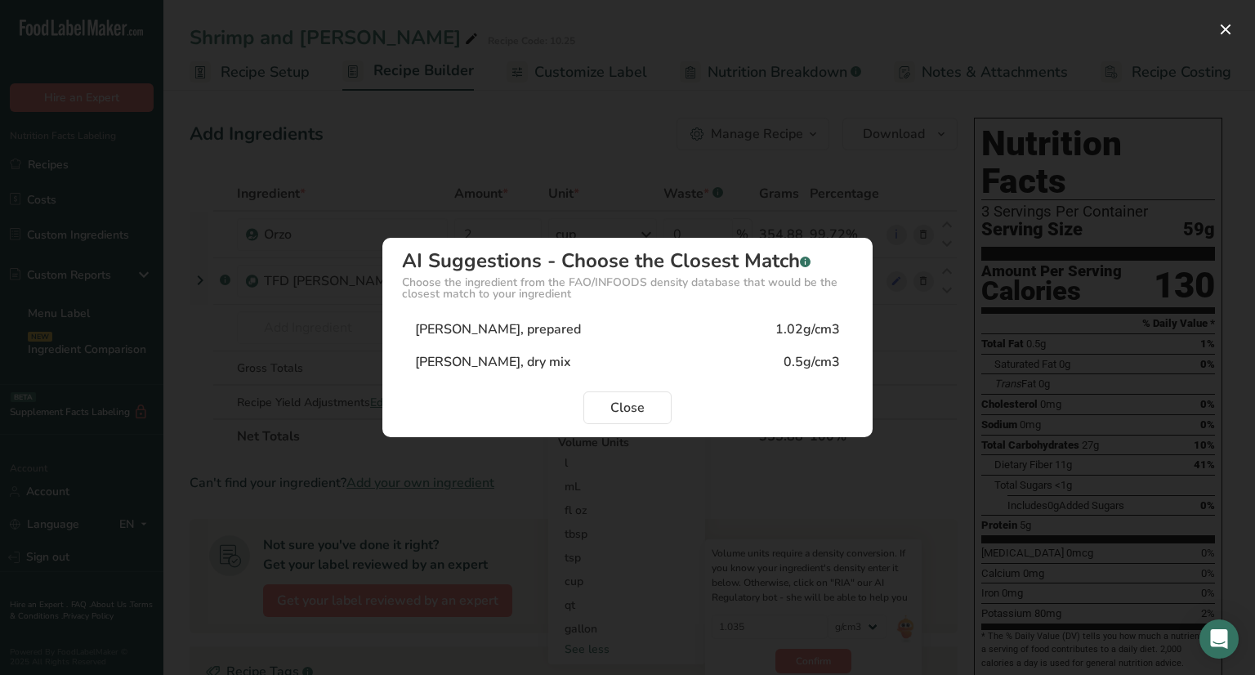
click at [517, 333] on div "Alfredo Sauce, prepared" at bounding box center [498, 330] width 166 height 20
type input "1.02"
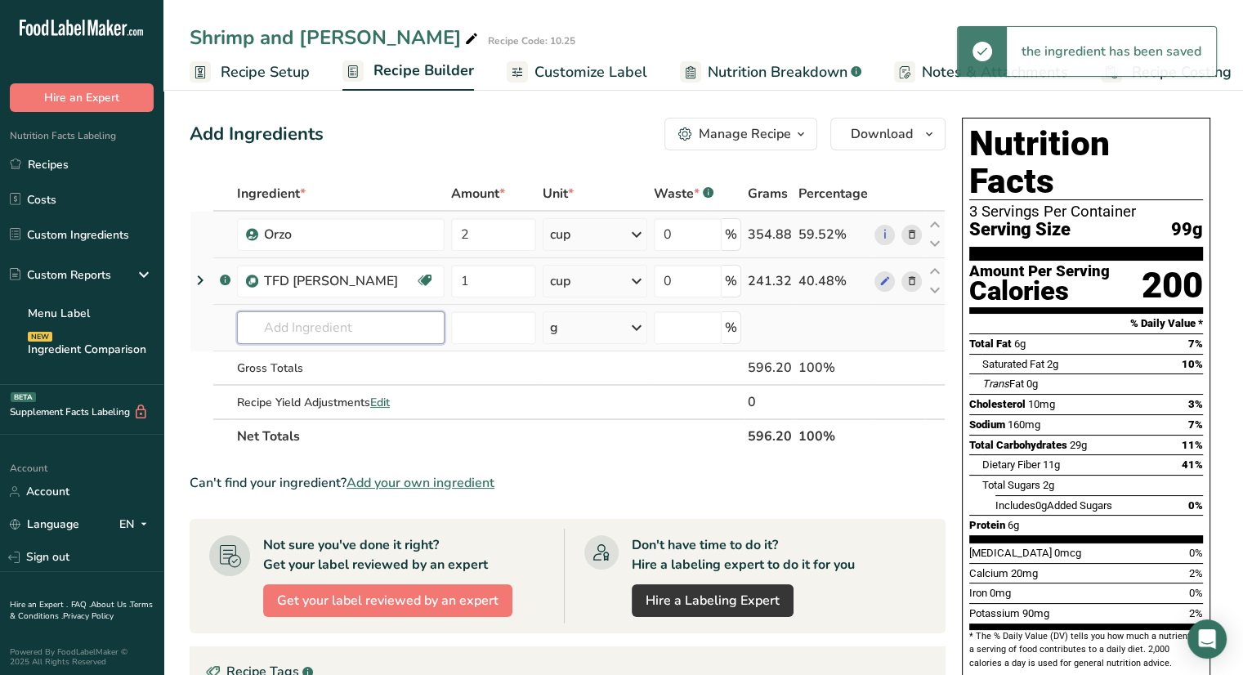
click at [338, 329] on input "text" at bounding box center [341, 327] width 208 height 33
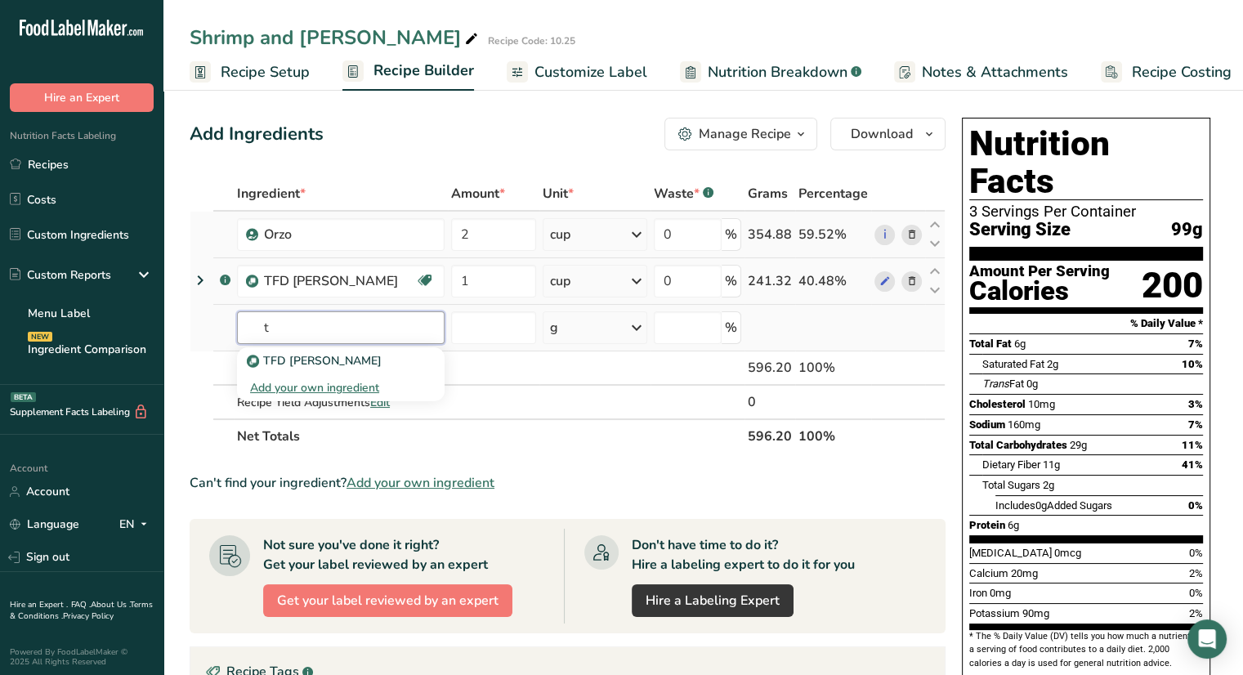
click at [338, 329] on input "t" at bounding box center [341, 327] width 208 height 33
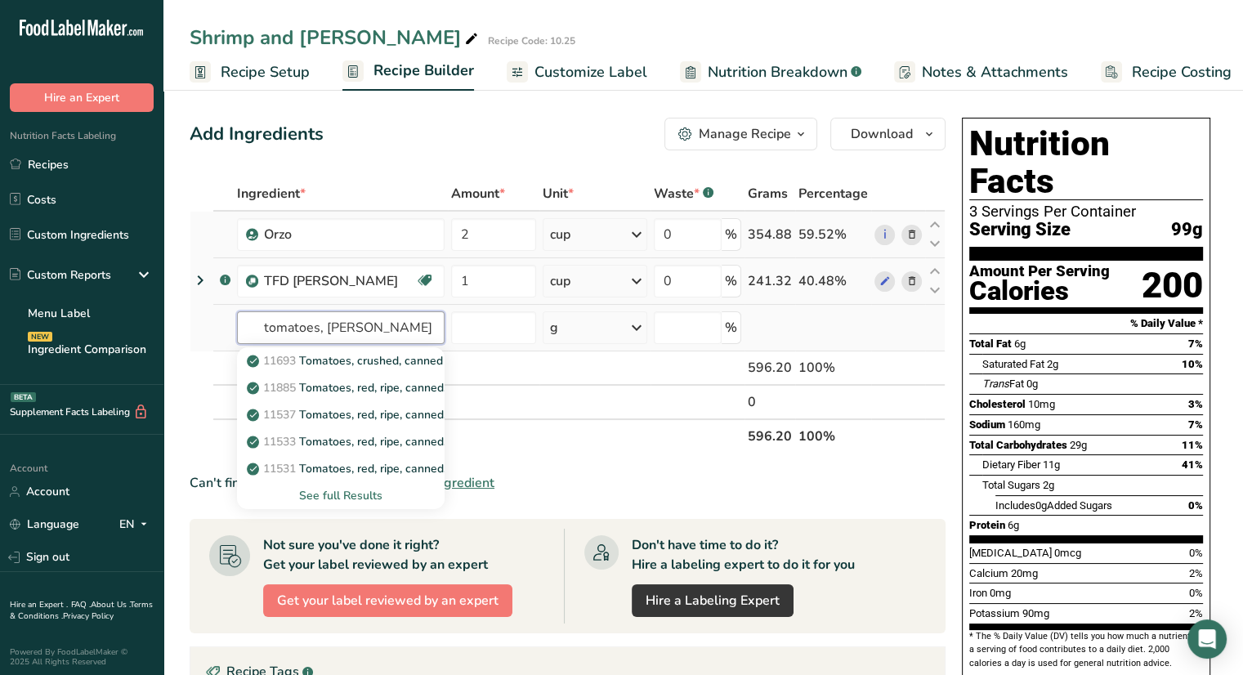
type input "tomatoes, cann"
click at [350, 501] on div "See full Results" at bounding box center [340, 495] width 181 height 17
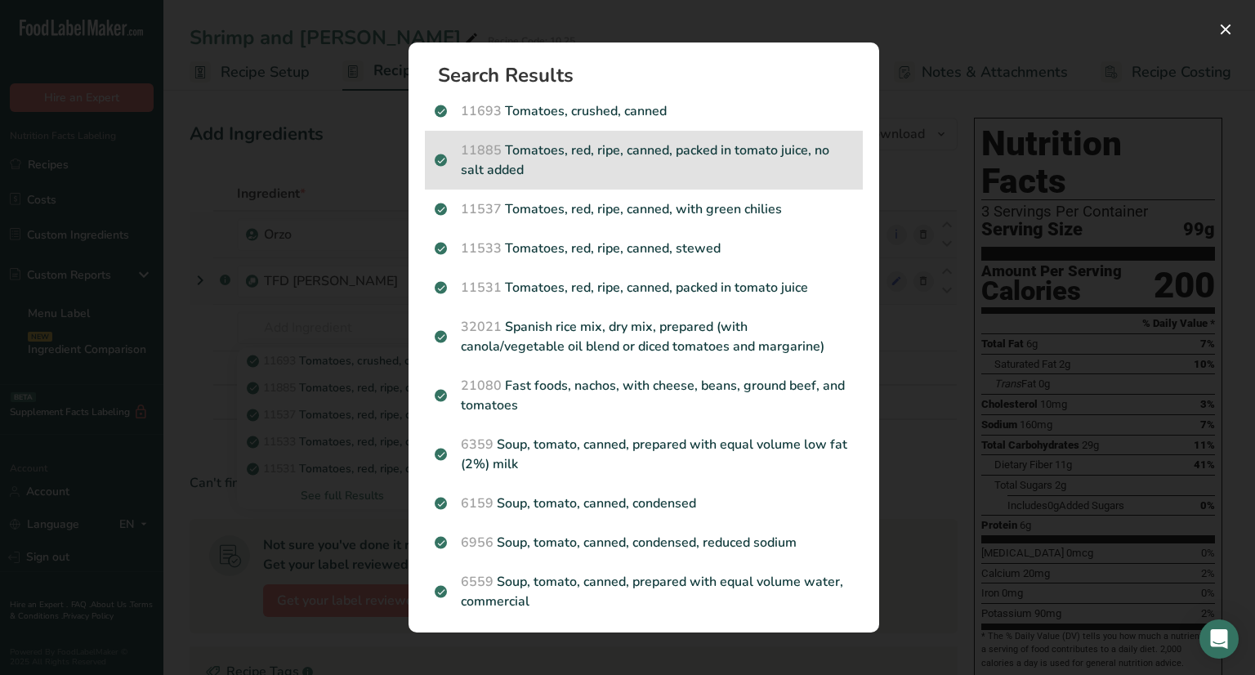
click at [657, 158] on p "11885 Tomatoes, red, ripe, canned, packed in tomato juice, no salt added" at bounding box center [644, 160] width 418 height 39
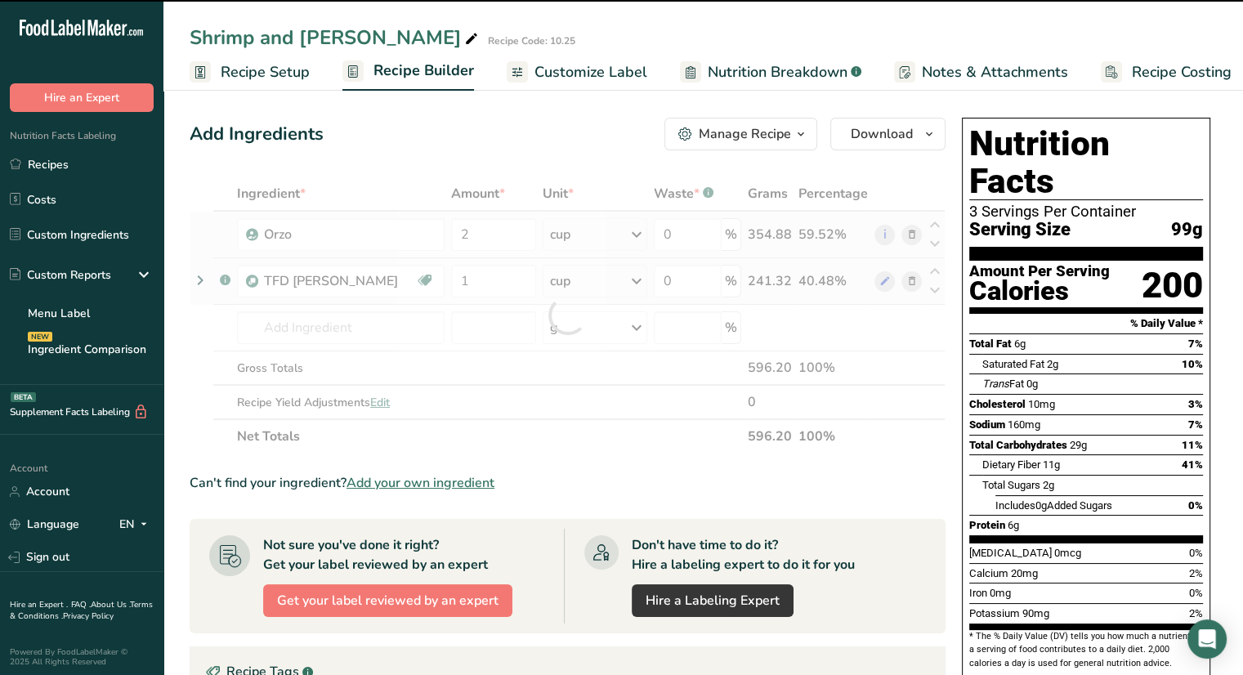
type input "0"
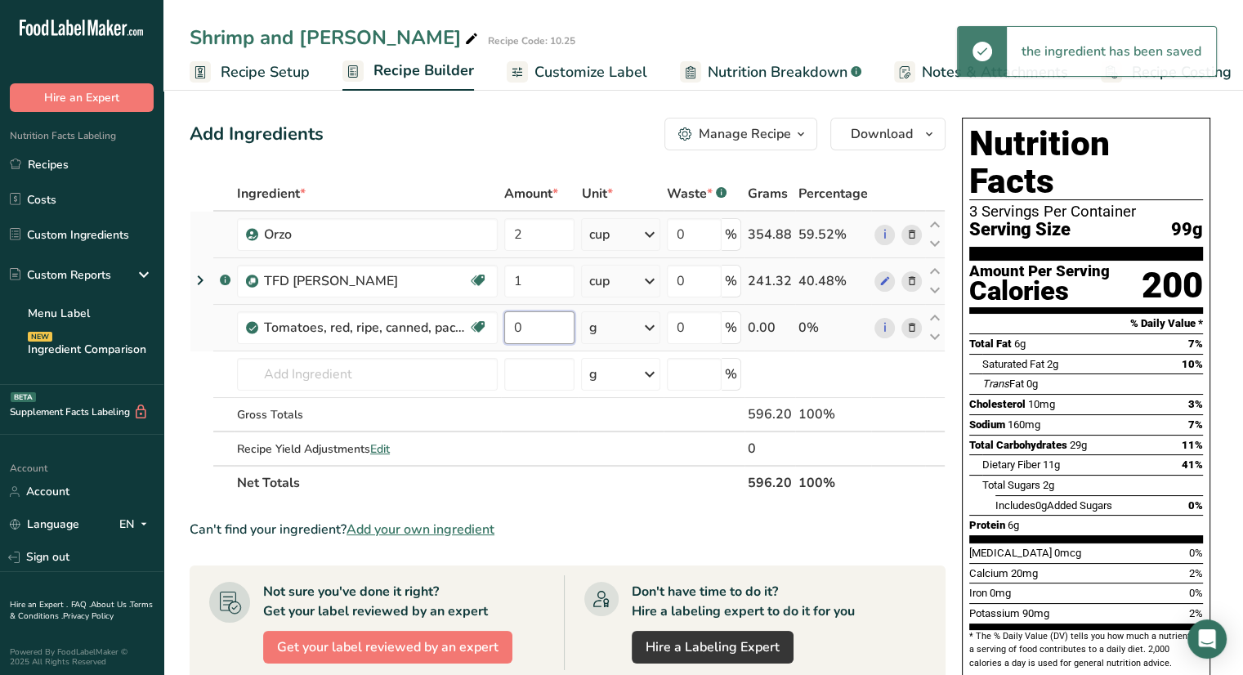
click at [548, 314] on input "0" at bounding box center [539, 327] width 70 height 33
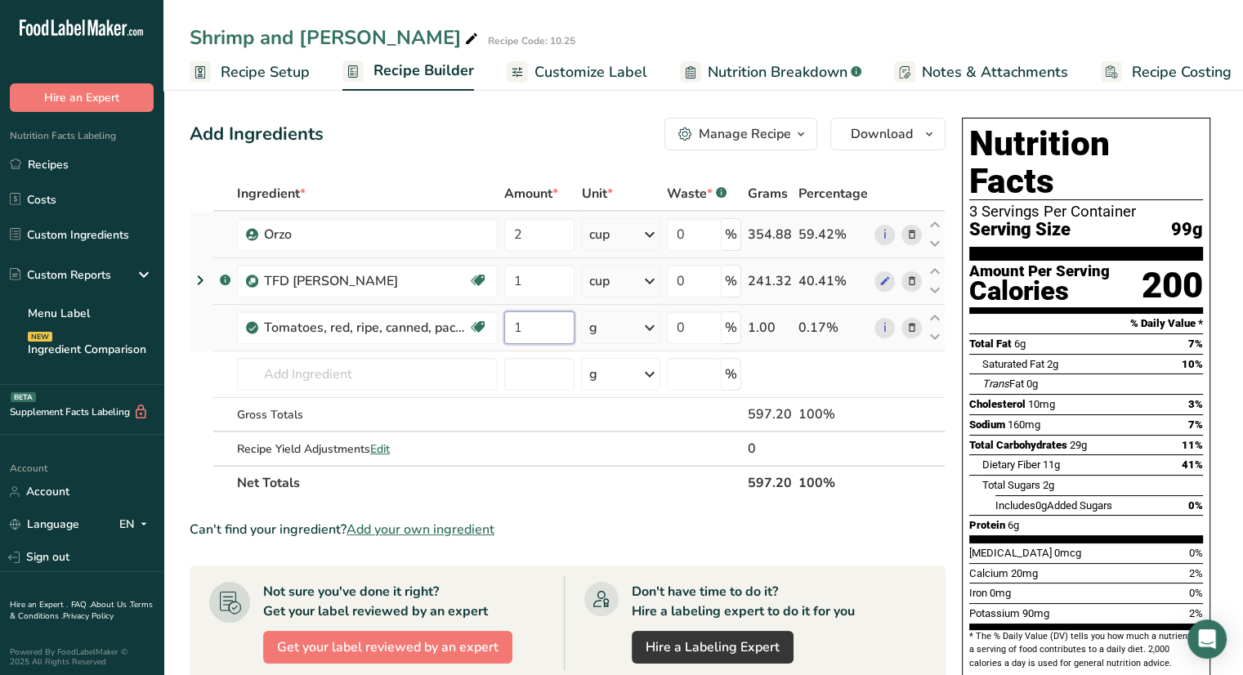
type input "1"
click at [615, 332] on div "Ingredient * Amount * Unit * Waste * .a-a{fill:#347362;}.b-a{fill:#fff;} Grams …" at bounding box center [568, 339] width 756 height 324
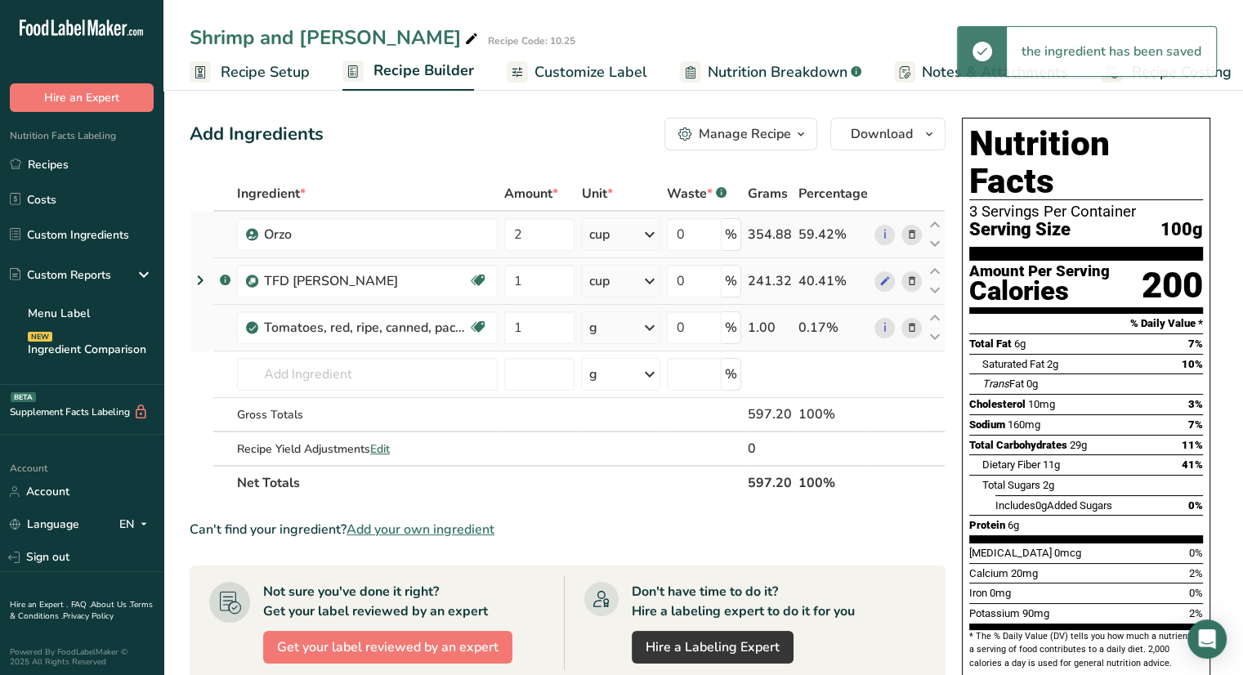
click at [635, 331] on div "g" at bounding box center [620, 327] width 78 height 33
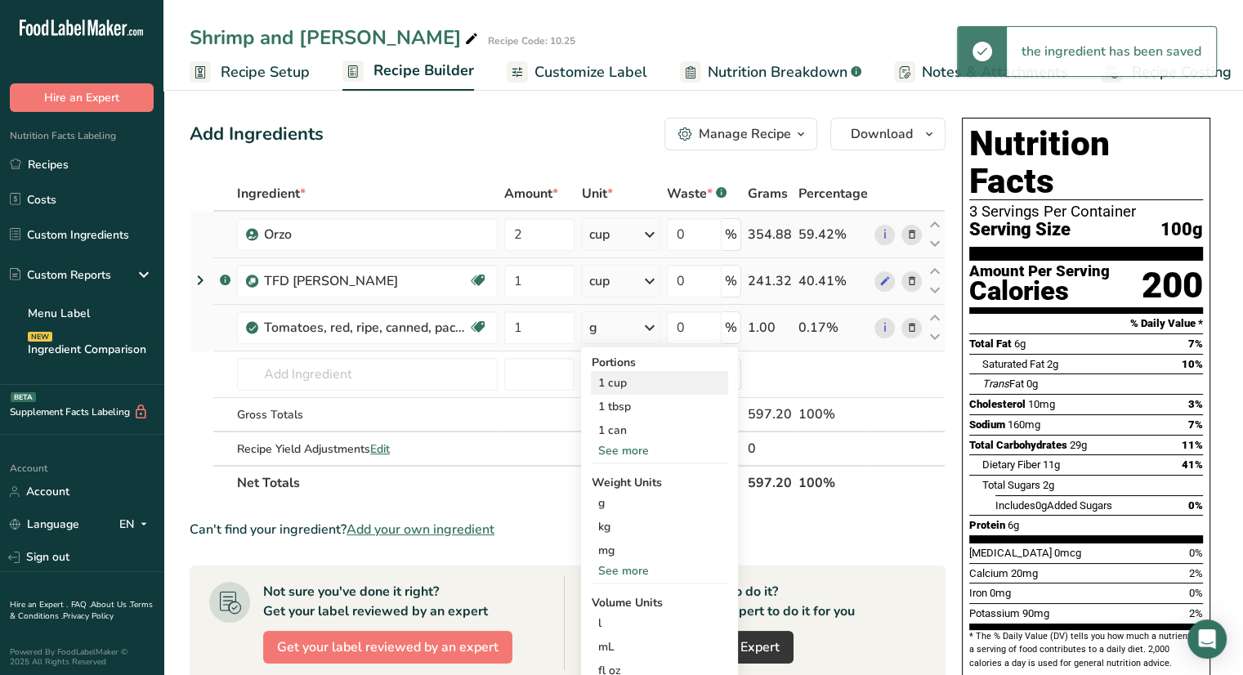
click at [634, 376] on div "1 cup" at bounding box center [659, 383] width 137 height 24
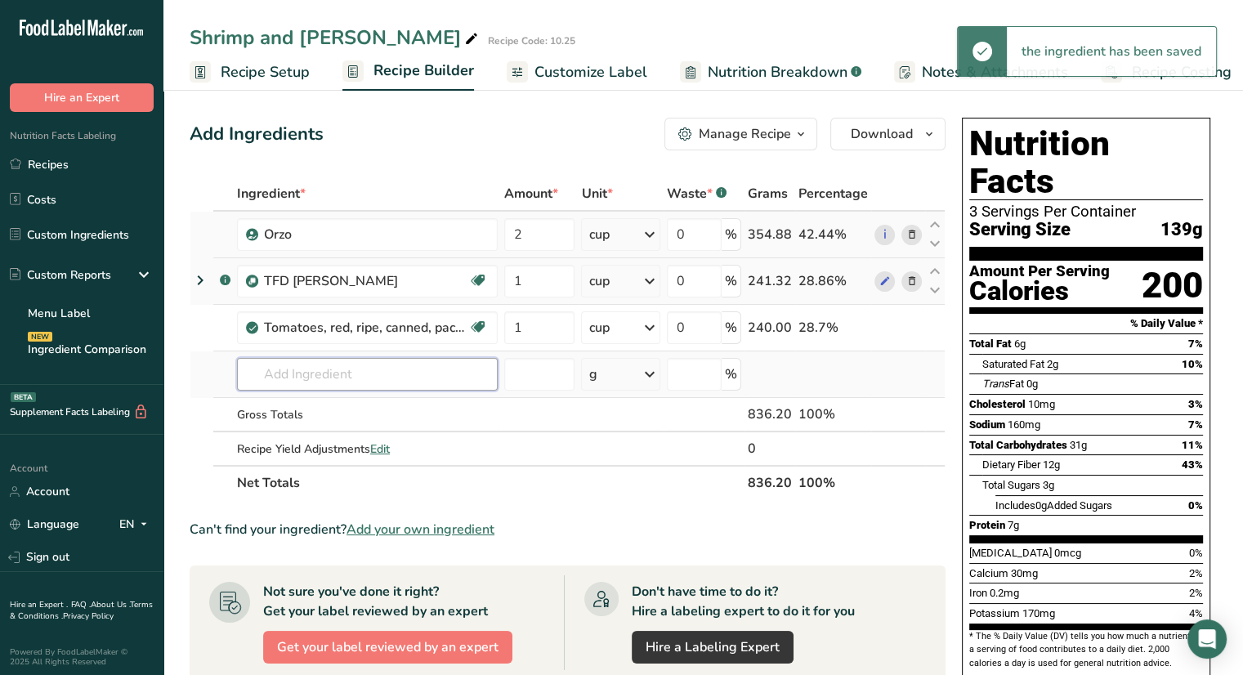
click at [428, 375] on input "text" at bounding box center [367, 374] width 261 height 33
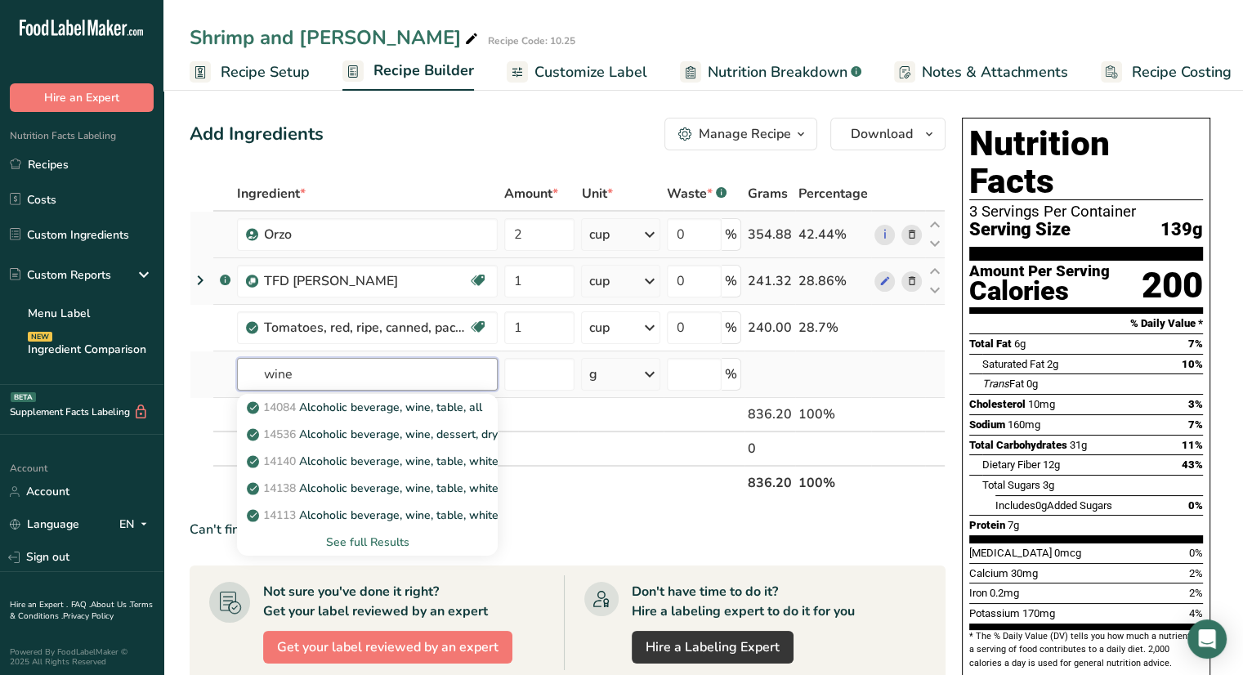
type input "wine"
click at [382, 543] on div "See full Results" at bounding box center [367, 542] width 235 height 17
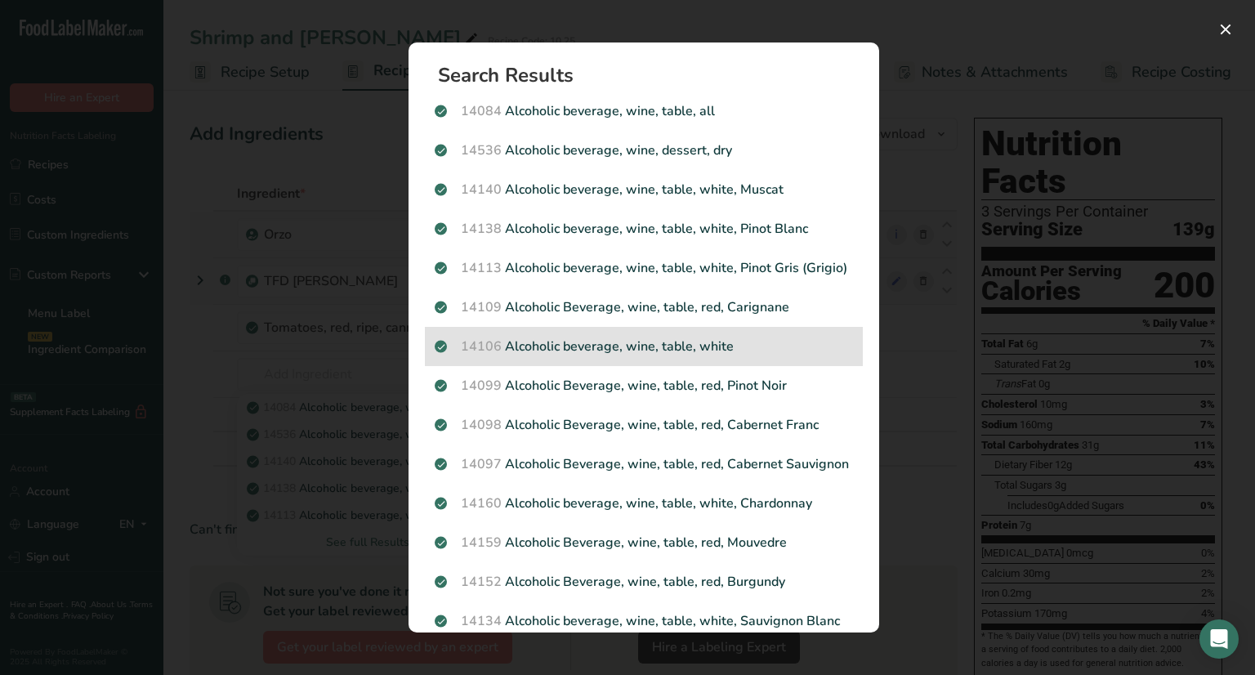
click at [510, 356] on p "14106 Alcoholic beverage, wine, table, white" at bounding box center [644, 347] width 418 height 20
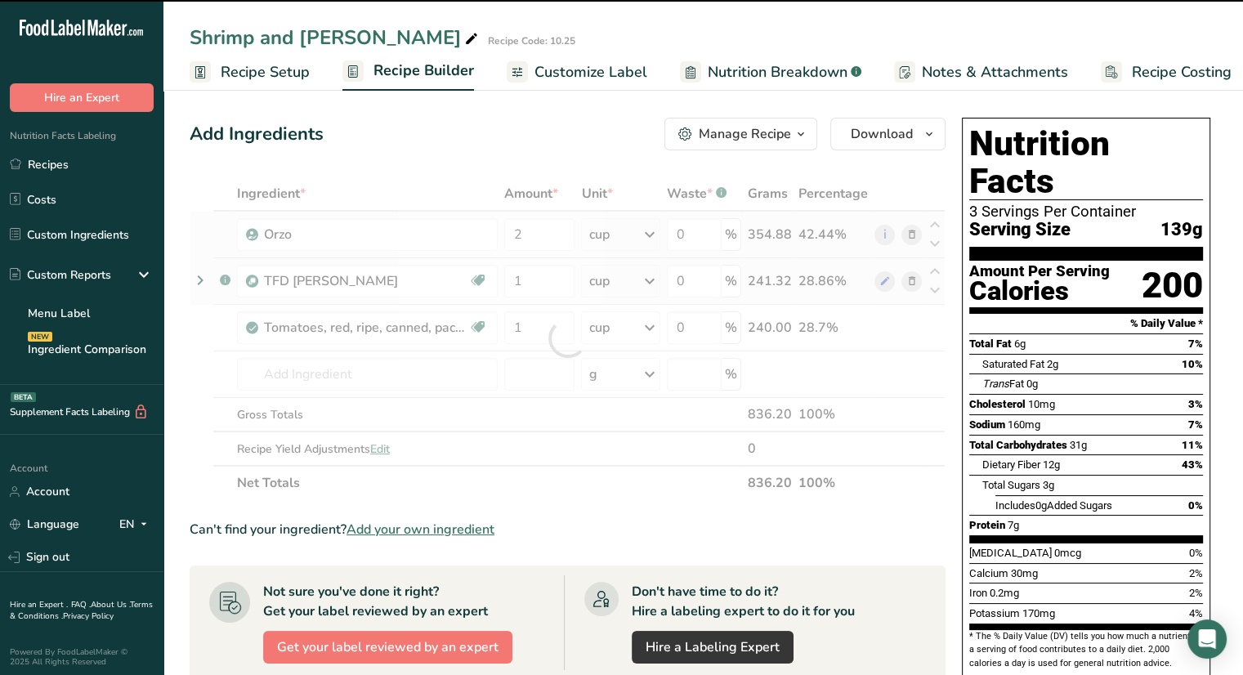
type input "0"
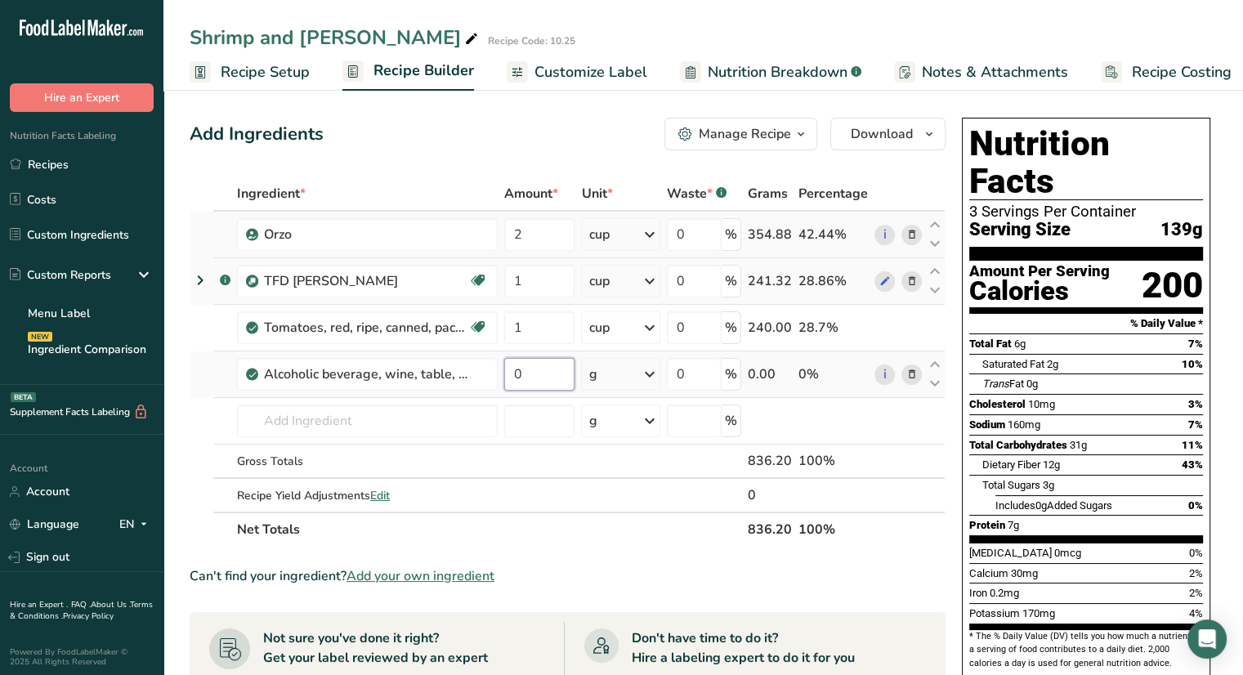
click at [545, 374] on input "0" at bounding box center [539, 374] width 70 height 33
type input "0.25"
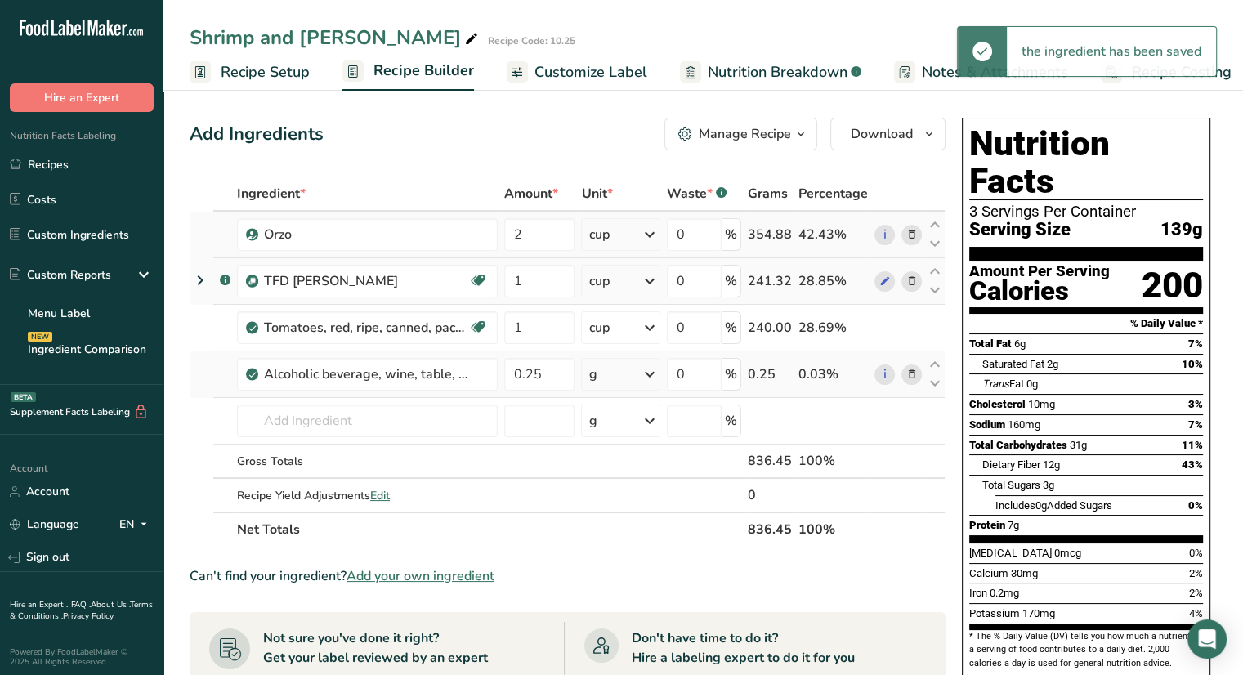
click at [637, 373] on div "g" at bounding box center [620, 374] width 78 height 33
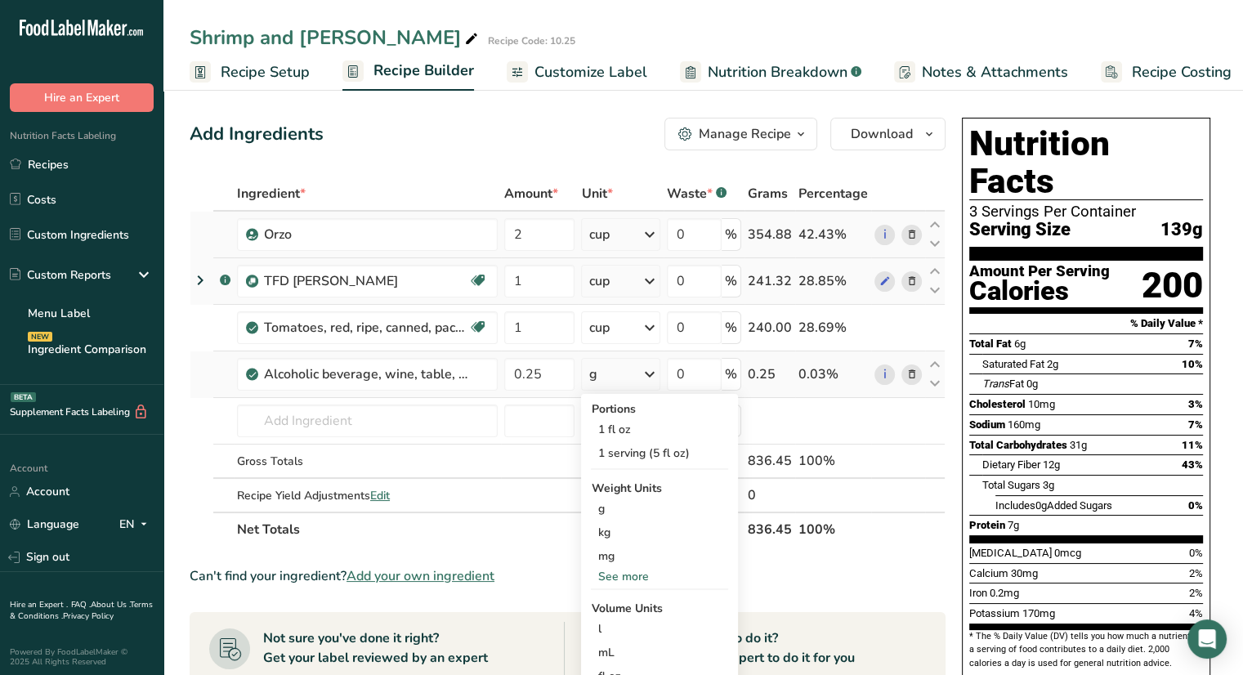
click at [637, 373] on div "g" at bounding box center [620, 374] width 78 height 33
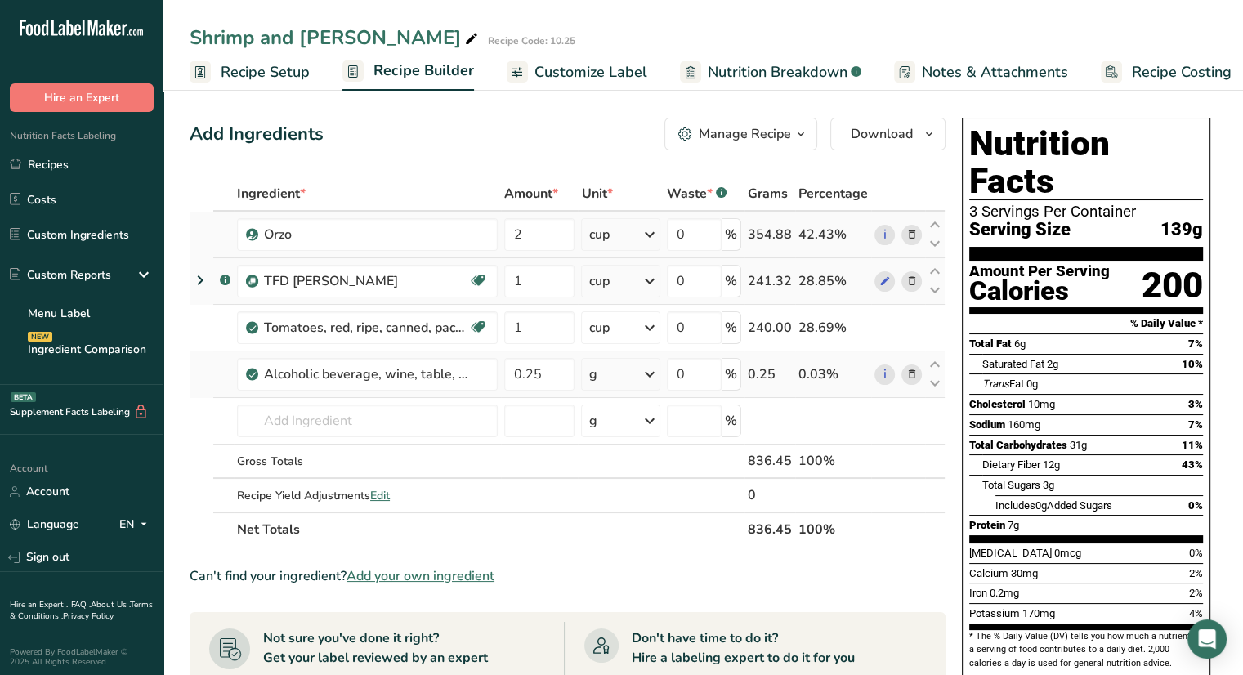
click at [637, 373] on div "g" at bounding box center [620, 374] width 78 height 33
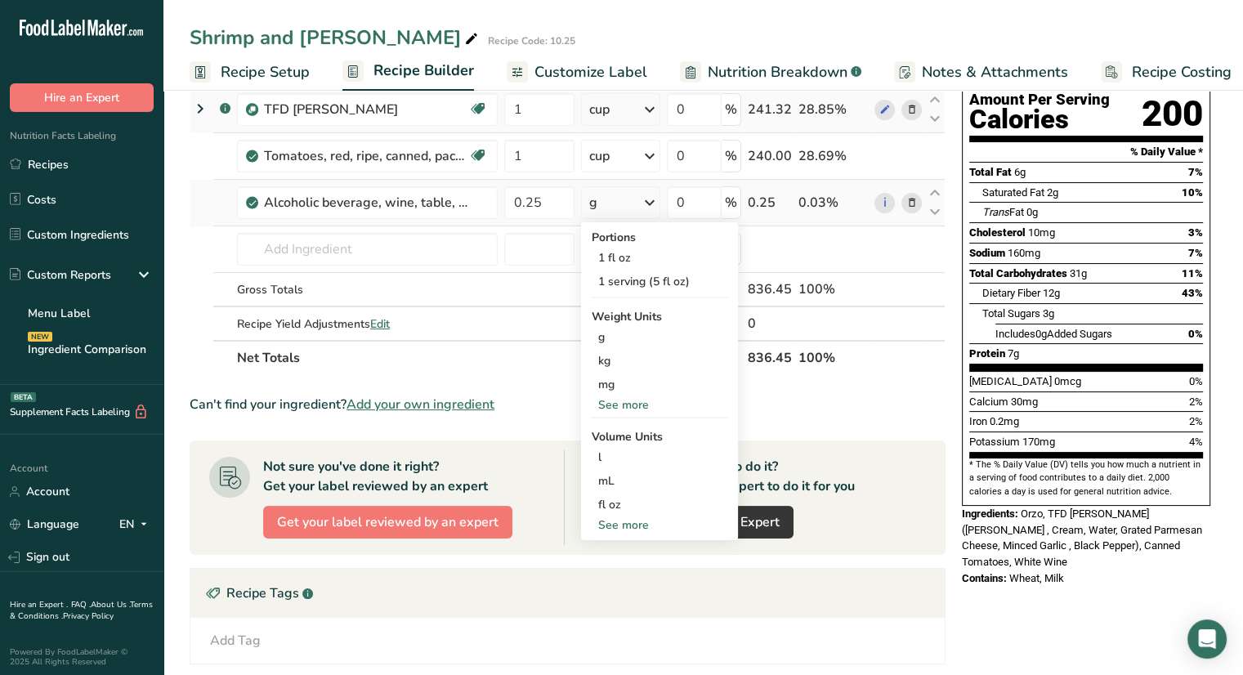
scroll to position [172, 0]
click at [624, 525] on div "See more" at bounding box center [659, 524] width 137 height 17
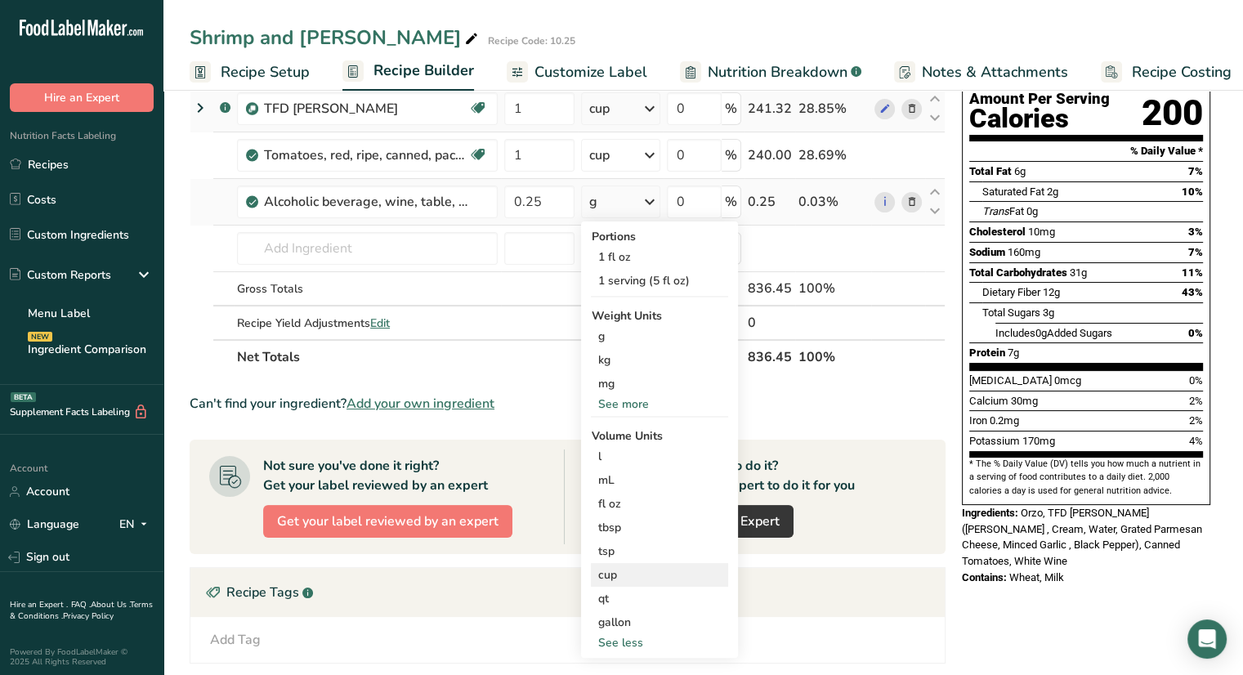
click at [626, 570] on div "cup" at bounding box center [659, 574] width 124 height 17
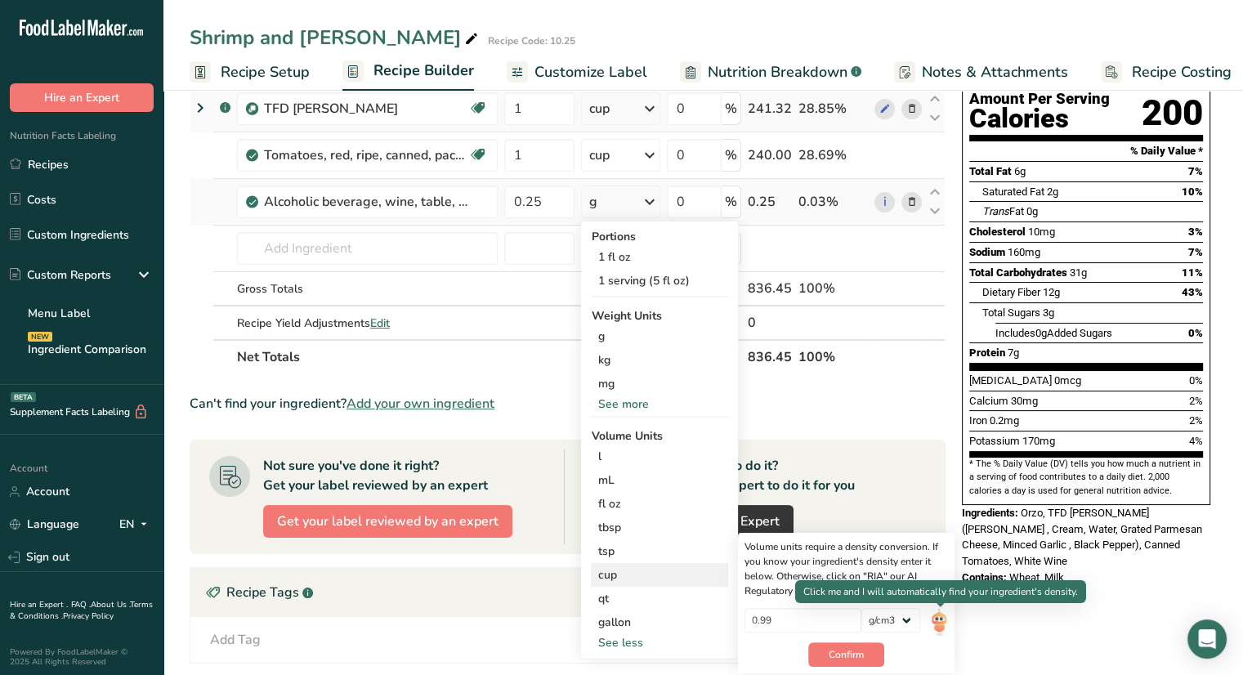
click at [937, 622] on img at bounding box center [939, 622] width 18 height 29
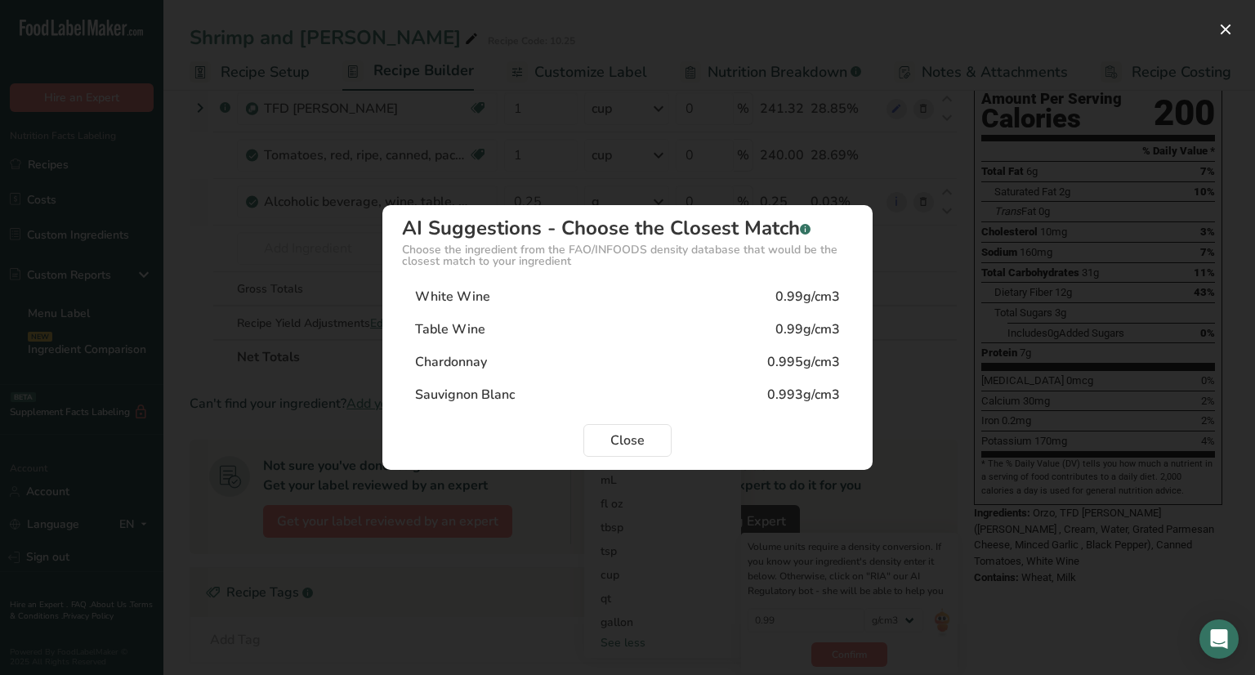
click at [660, 298] on div "White Wine 0.99g/cm3" at bounding box center [627, 296] width 451 height 33
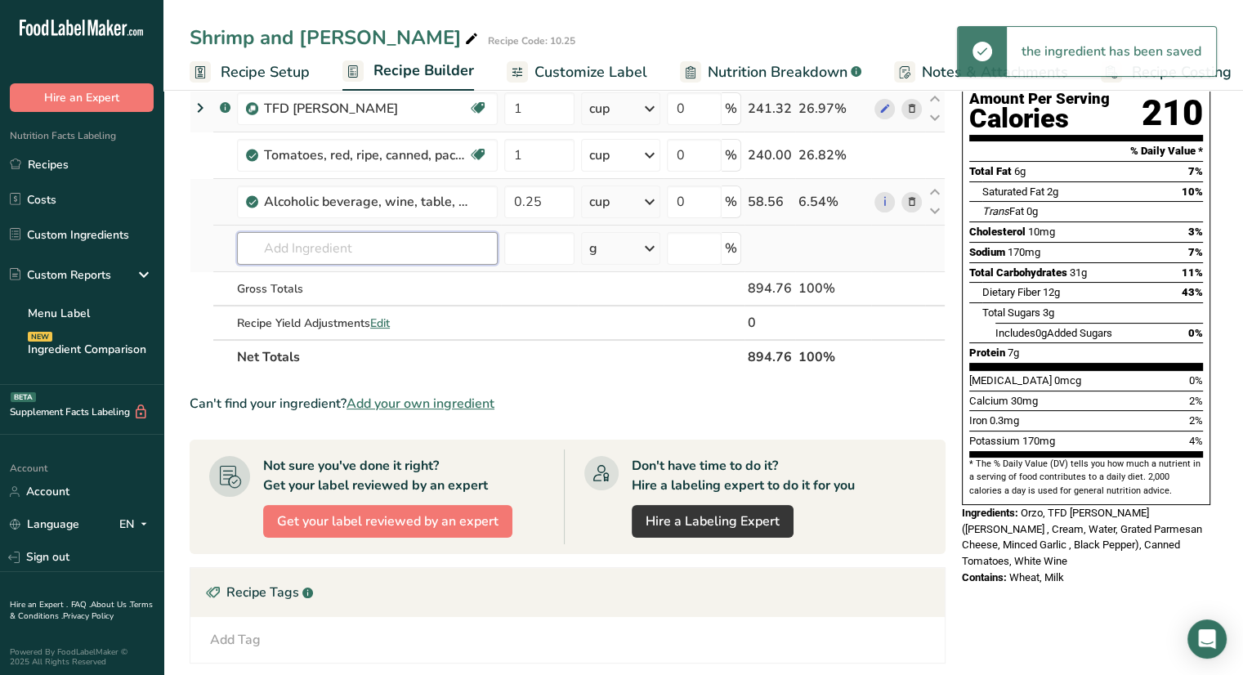
click at [327, 246] on input "text" at bounding box center [367, 248] width 261 height 33
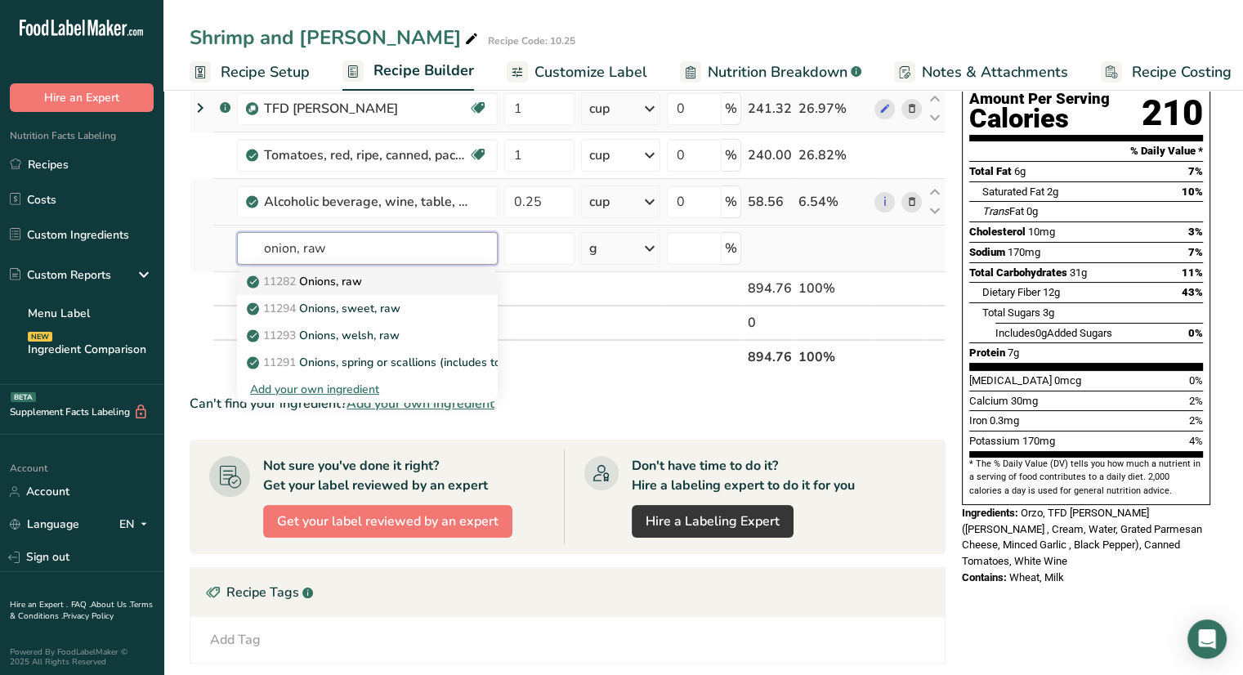
type input "onion, raw"
click at [327, 288] on p "11282 Onions, raw" at bounding box center [306, 281] width 112 height 17
type input "Onions, raw"
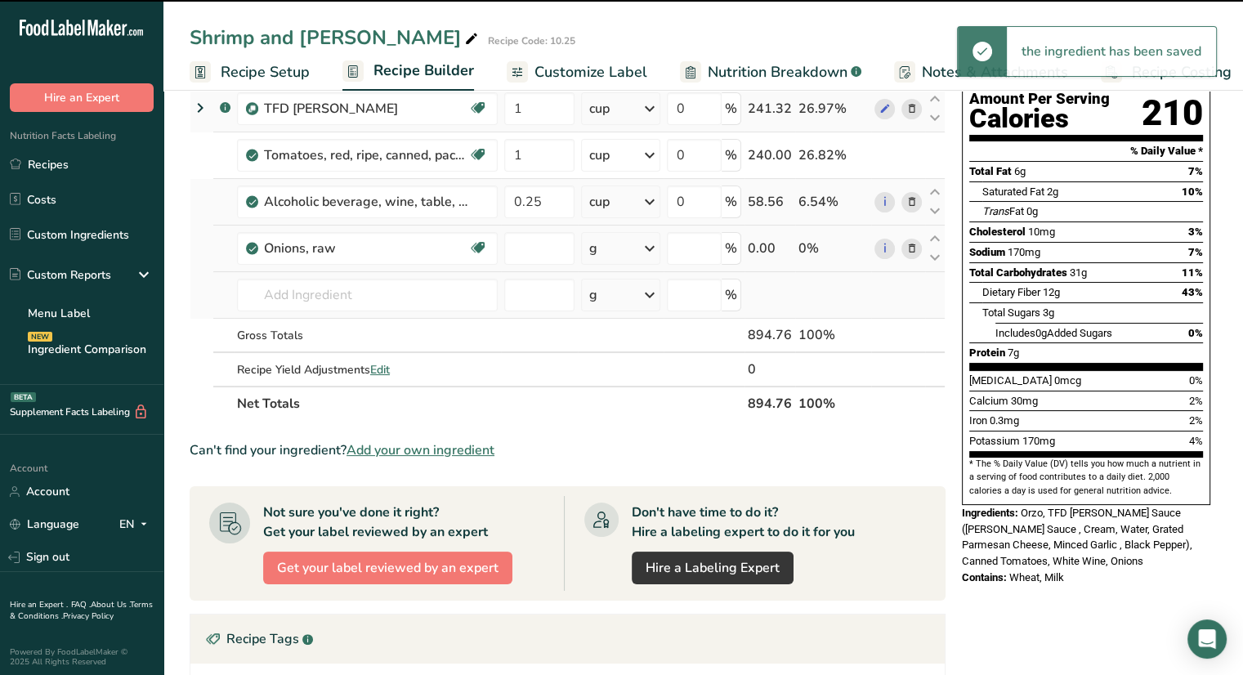
type input "0"
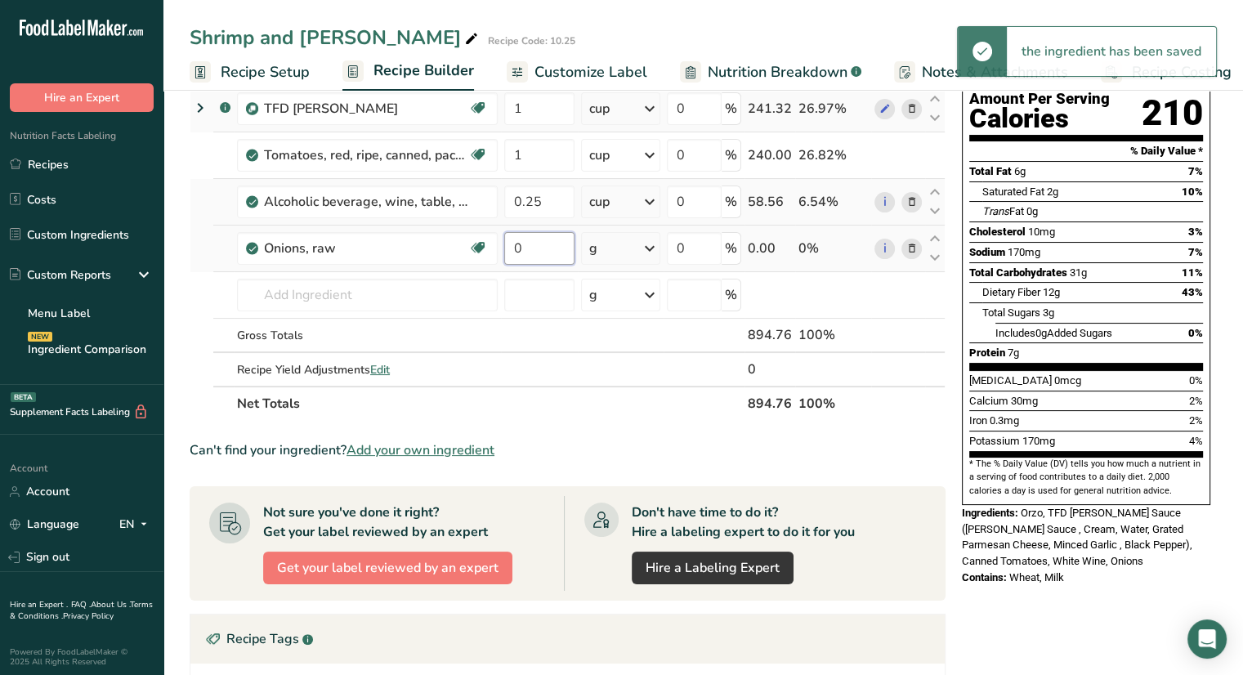
click at [548, 253] on input "0" at bounding box center [539, 248] width 70 height 33
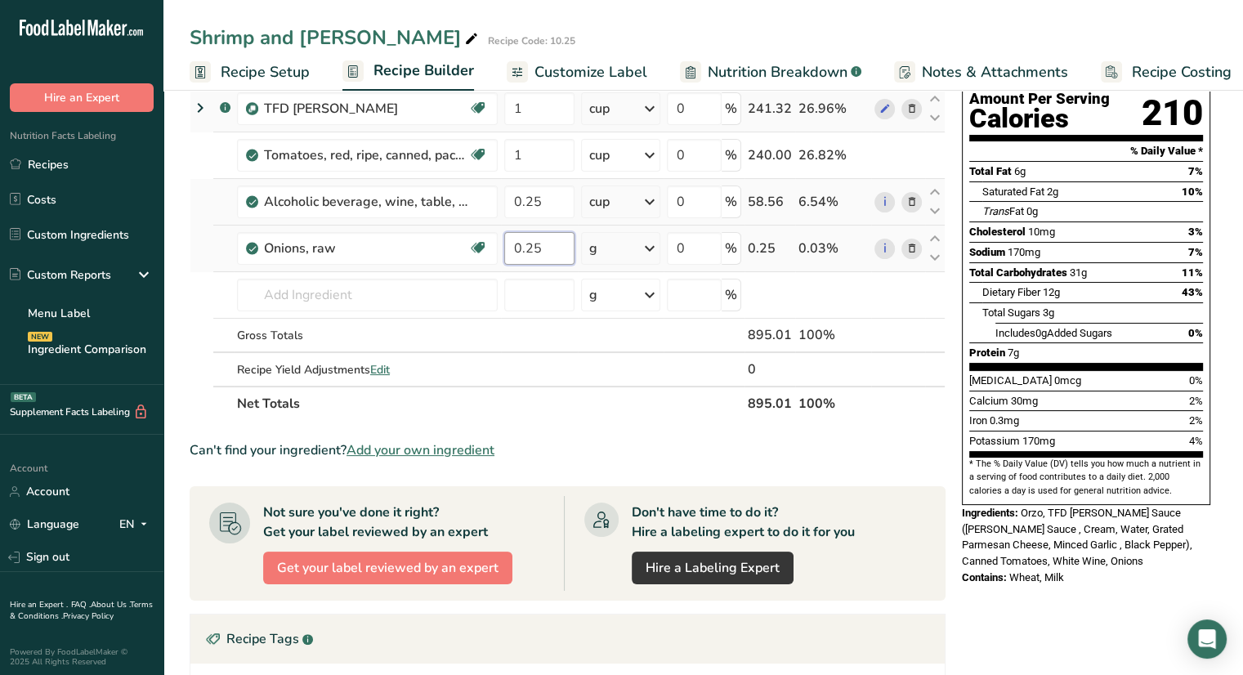
type input "0.25"
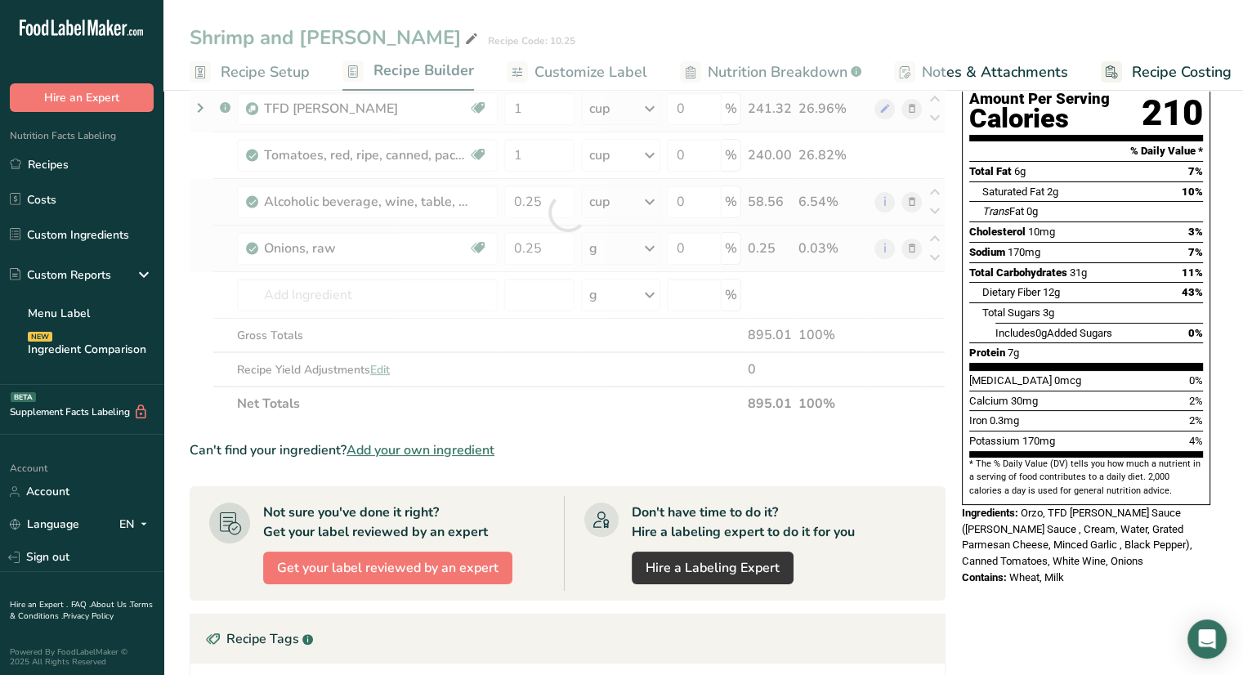
click at [637, 249] on div "Ingredient * Amount * Unit * Waste * .a-a{fill:#347362;}.b-a{fill:#fff;} Grams …" at bounding box center [568, 212] width 756 height 417
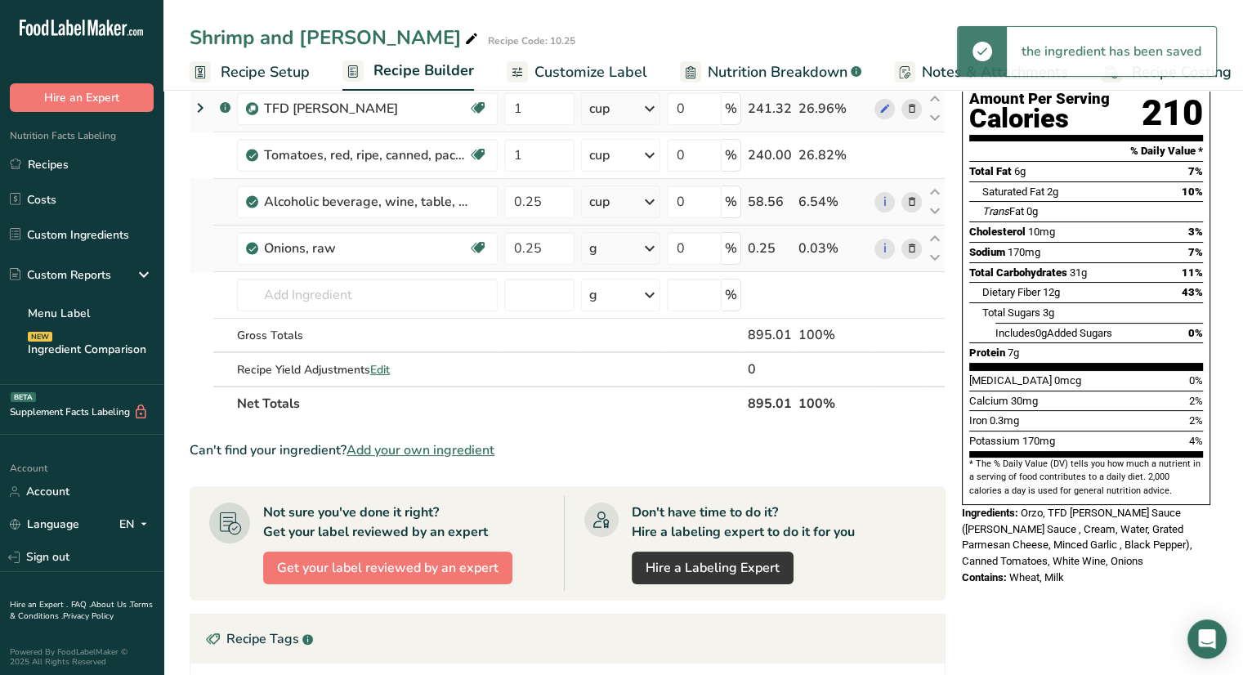
click at [637, 249] on div "g" at bounding box center [620, 248] width 78 height 33
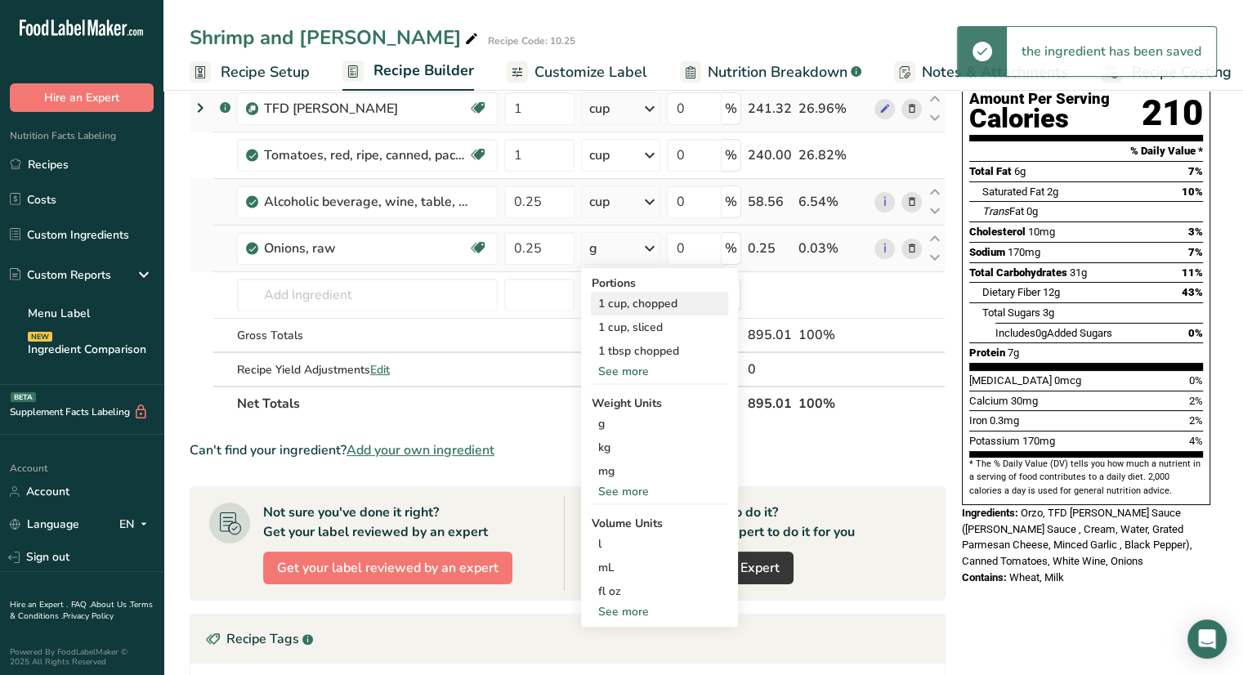
click at [648, 305] on div "1 cup, chopped" at bounding box center [659, 304] width 137 height 24
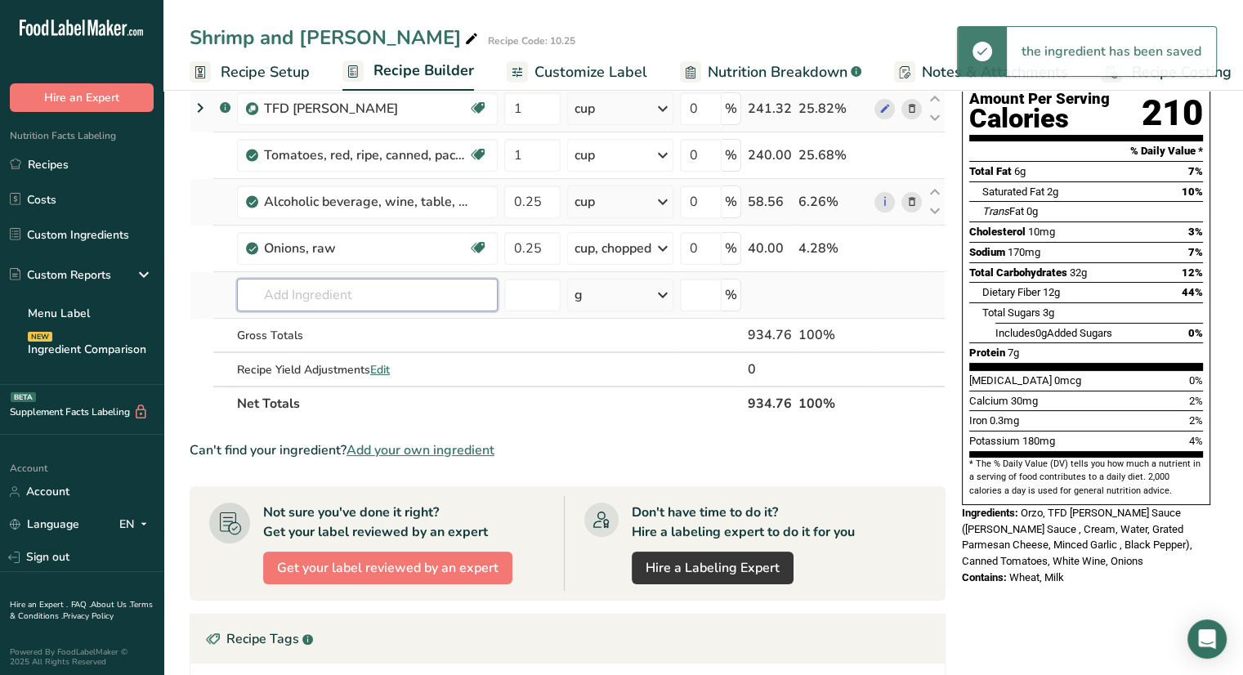
click at [405, 303] on input "text" at bounding box center [367, 295] width 261 height 33
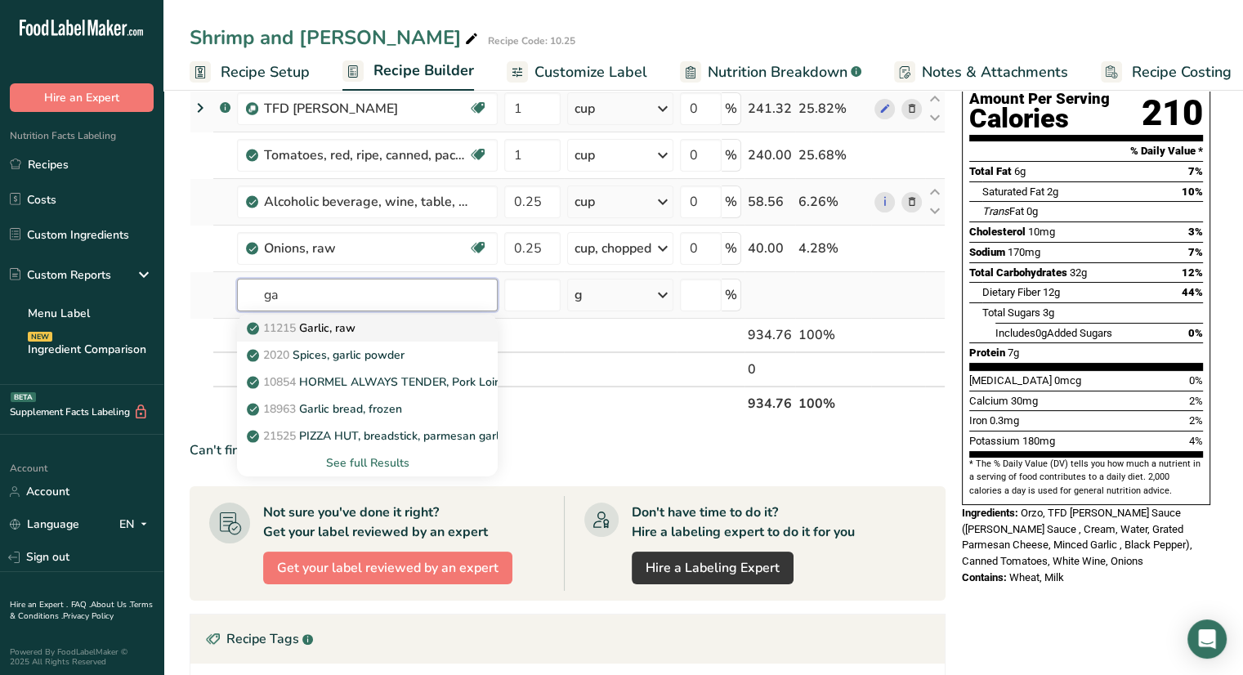
type input "g"
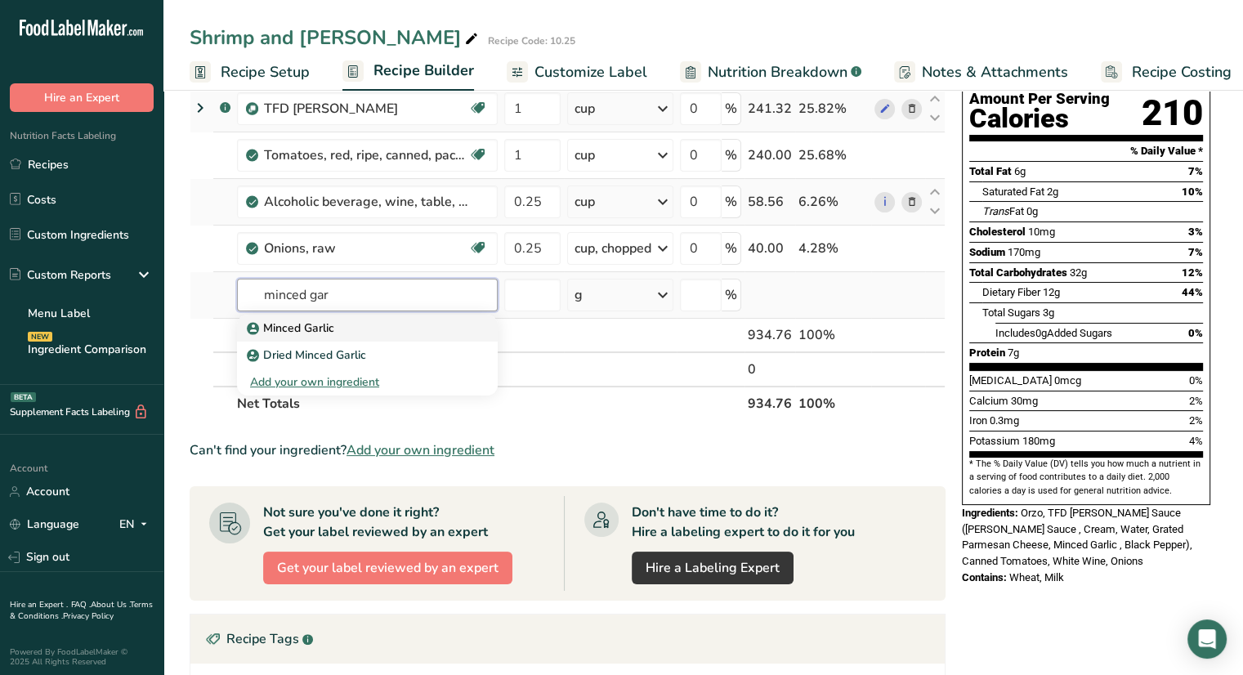
type input "minced gar"
click at [374, 330] on div "Minced Garlic" at bounding box center [354, 328] width 208 height 17
type input "Minced Garlic"
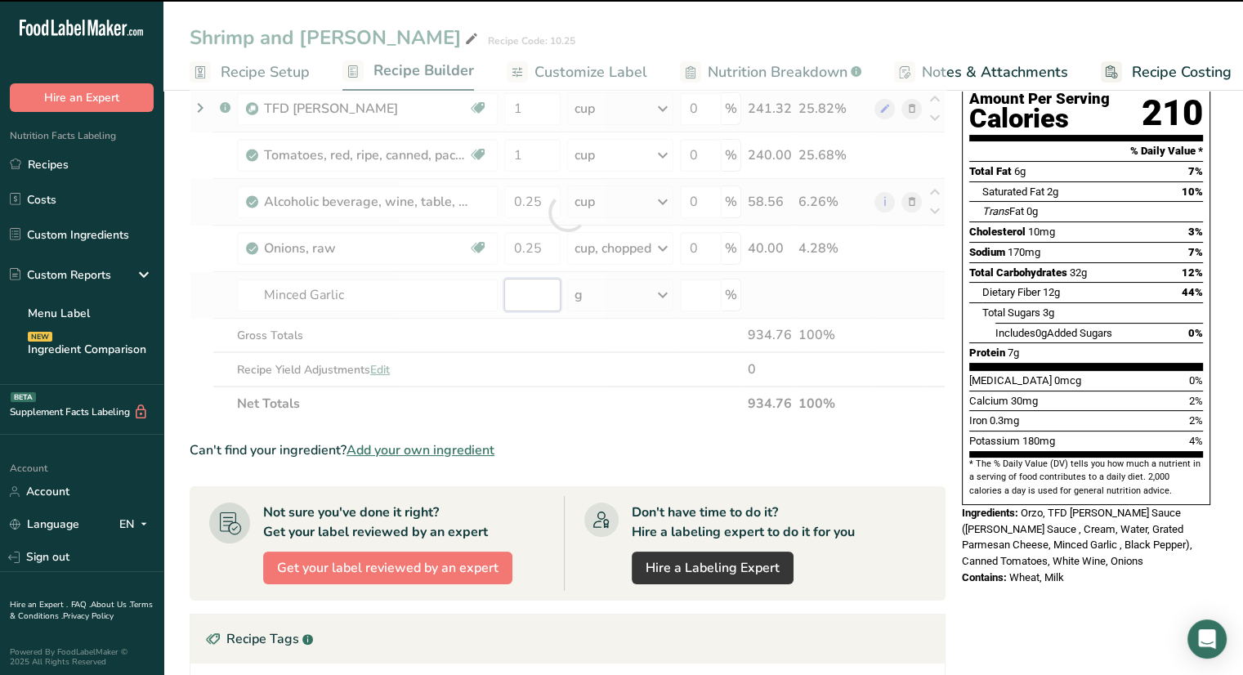
click at [528, 299] on input "number" at bounding box center [532, 295] width 56 height 33
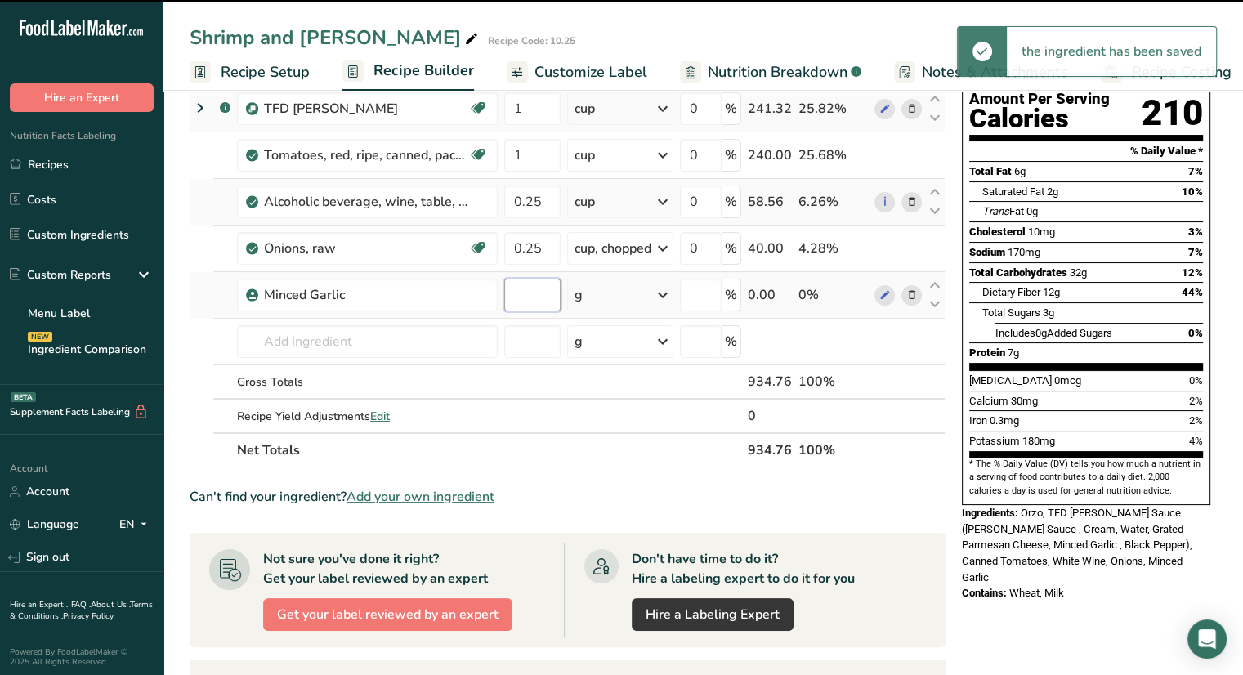
type input "0"
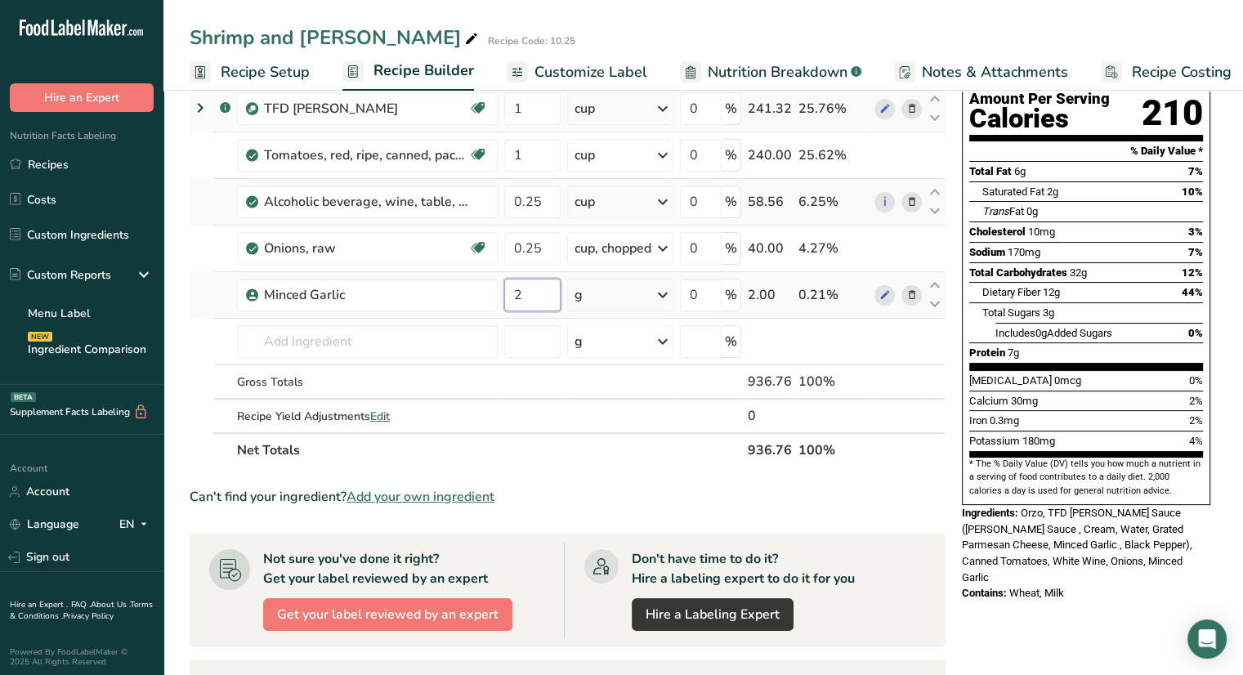
type input "2"
click at [606, 301] on div "Ingredient * Amount * Unit * Waste * .a-a{fill:#347362;}.b-a{fill:#fff;} Grams …" at bounding box center [568, 235] width 756 height 463
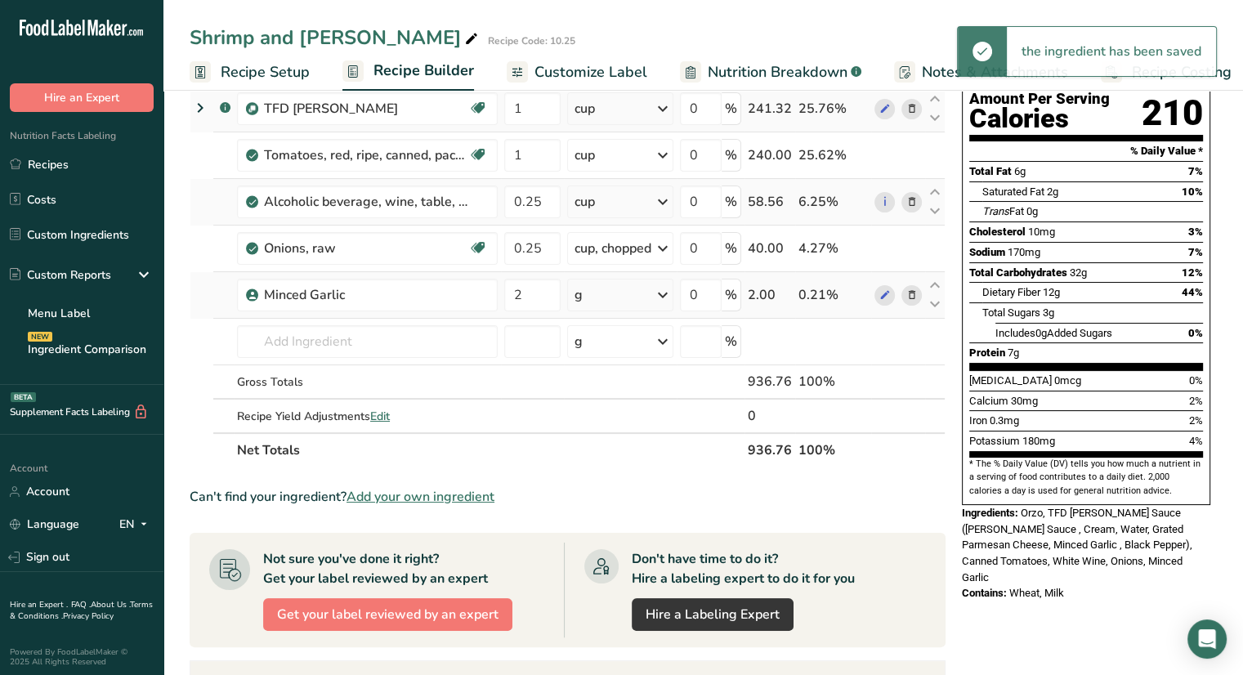
click at [607, 301] on div "g" at bounding box center [620, 295] width 106 height 33
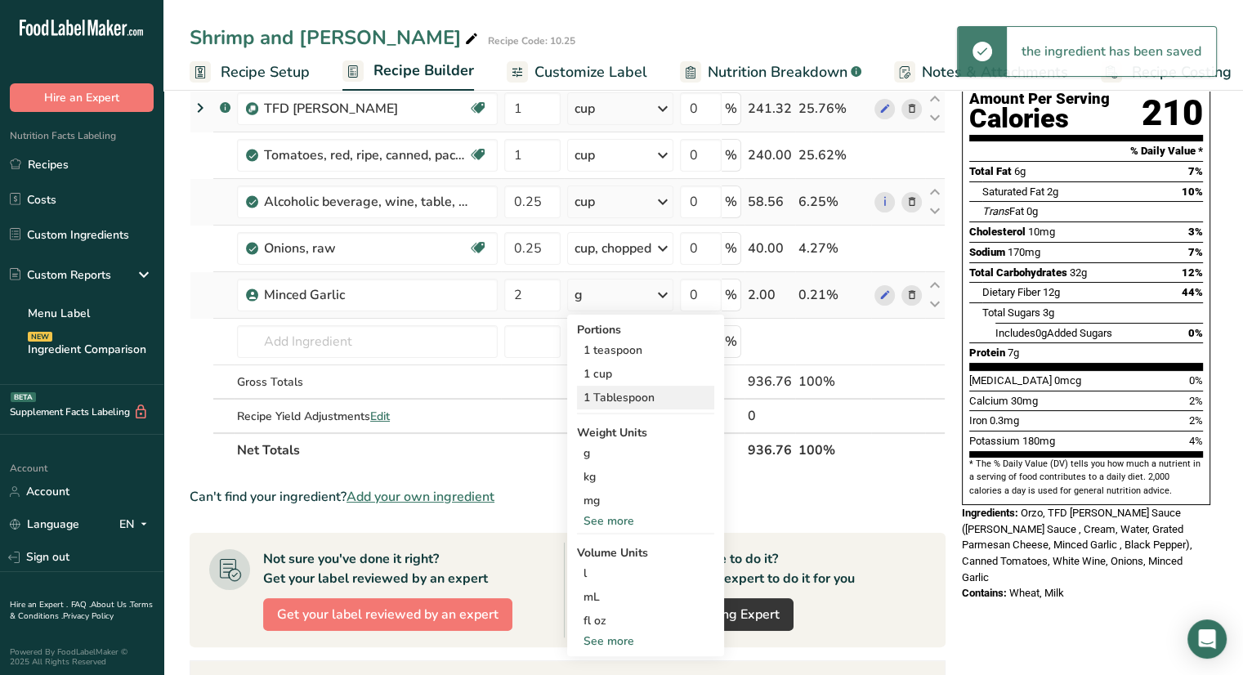
click at [626, 396] on div "1 Tablespoon" at bounding box center [645, 398] width 137 height 24
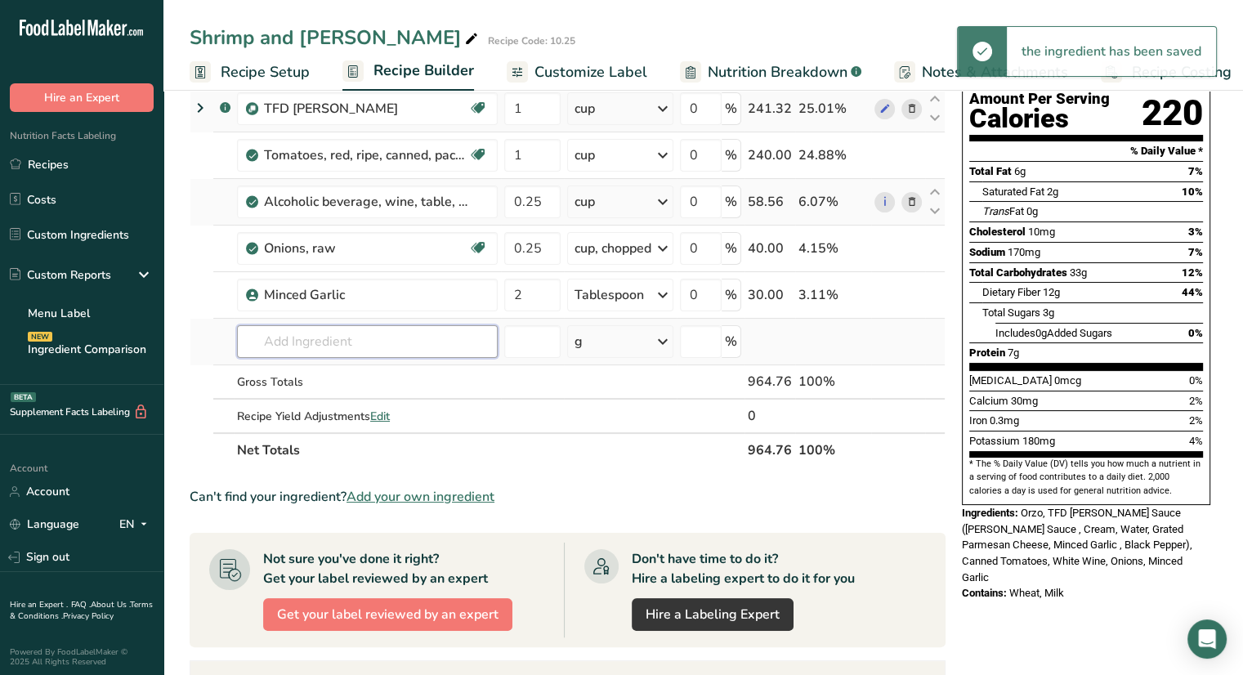
click at [441, 341] on input "text" at bounding box center [367, 341] width 261 height 33
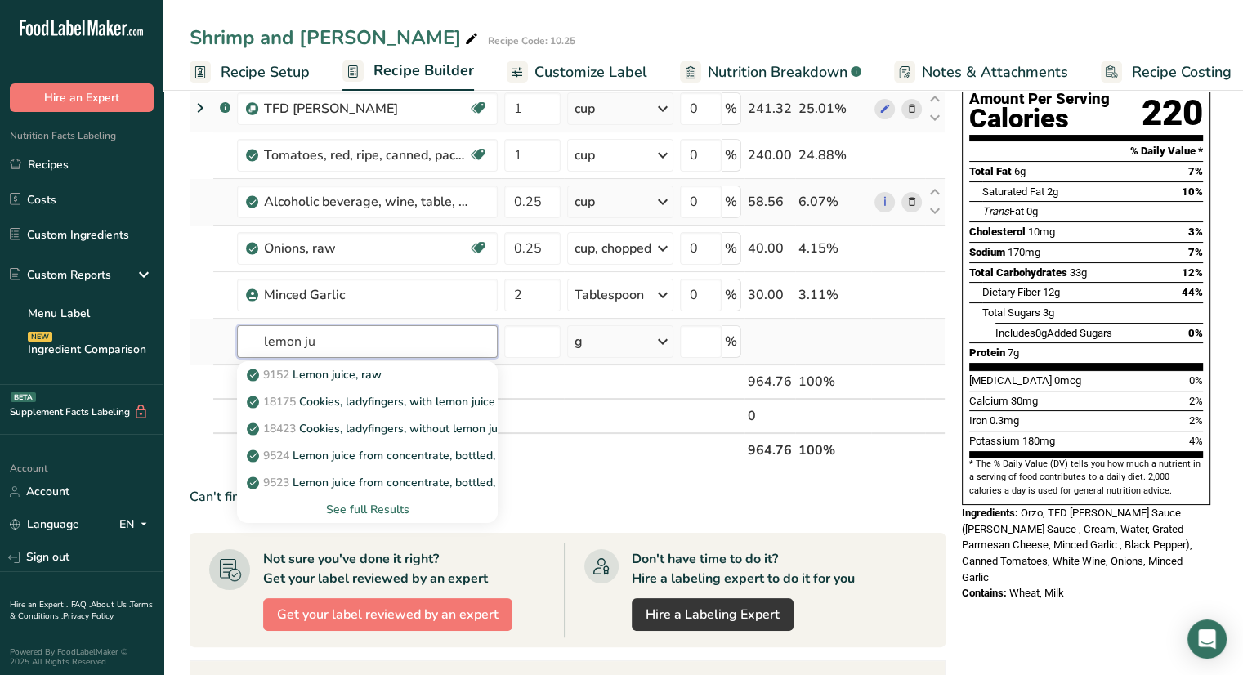
type input "lemon ju"
click at [369, 509] on div "See full Results" at bounding box center [367, 509] width 235 height 17
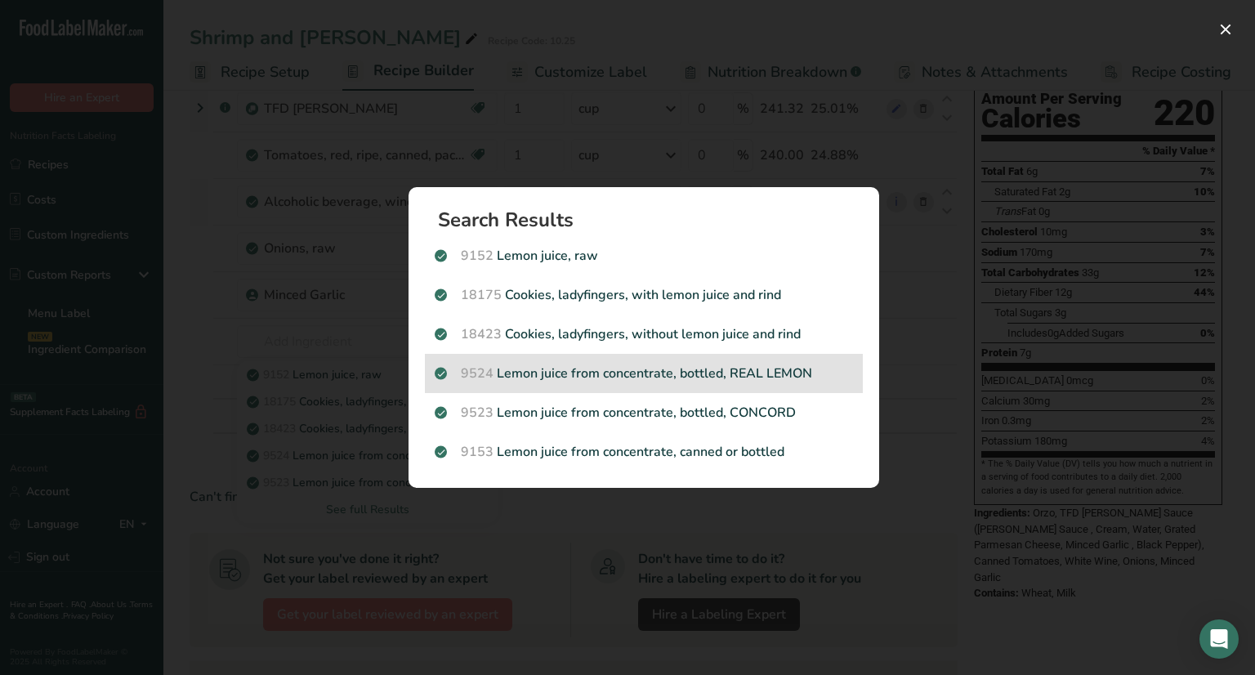
click at [575, 376] on p "9524 Lemon juice from concentrate, bottled, REAL LEMON" at bounding box center [644, 374] width 418 height 20
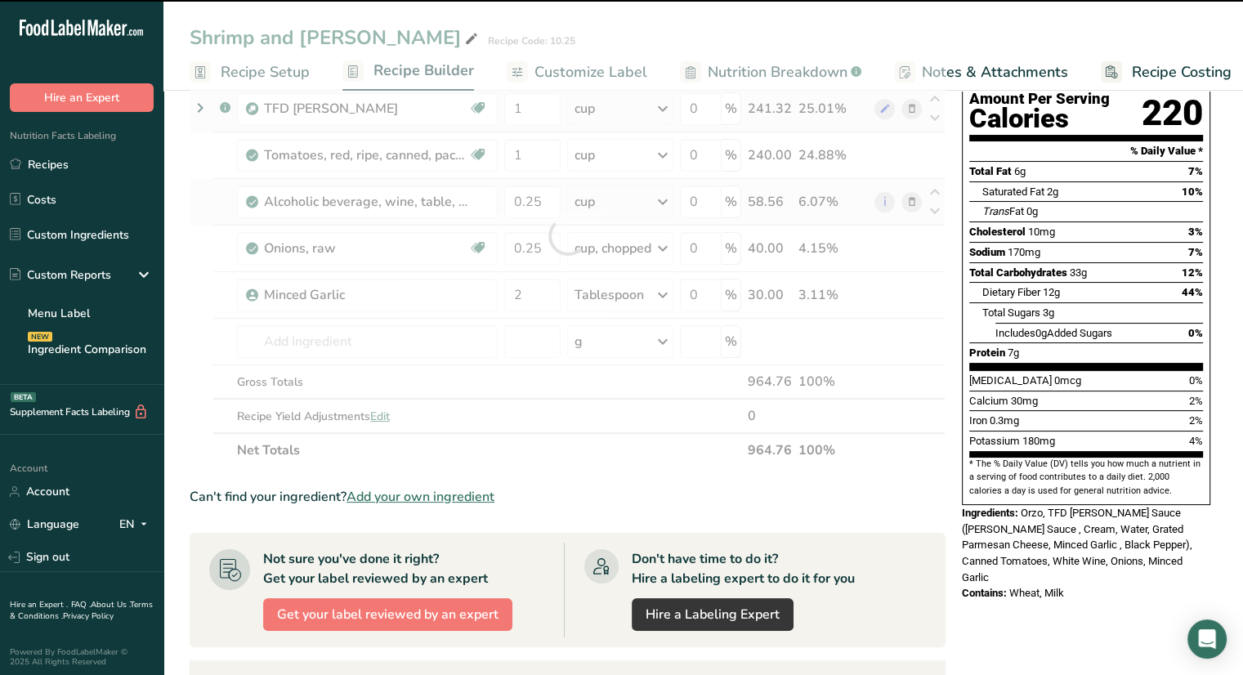
type input "0"
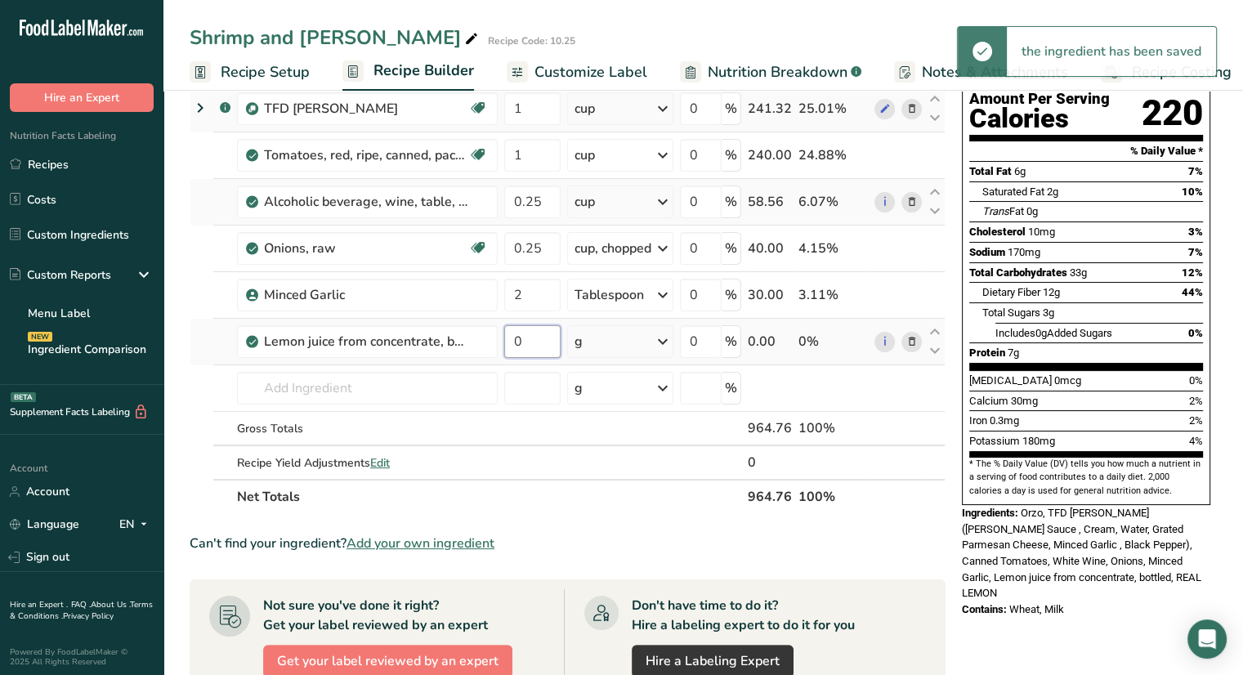
click at [526, 346] on input "0" at bounding box center [532, 341] width 56 height 33
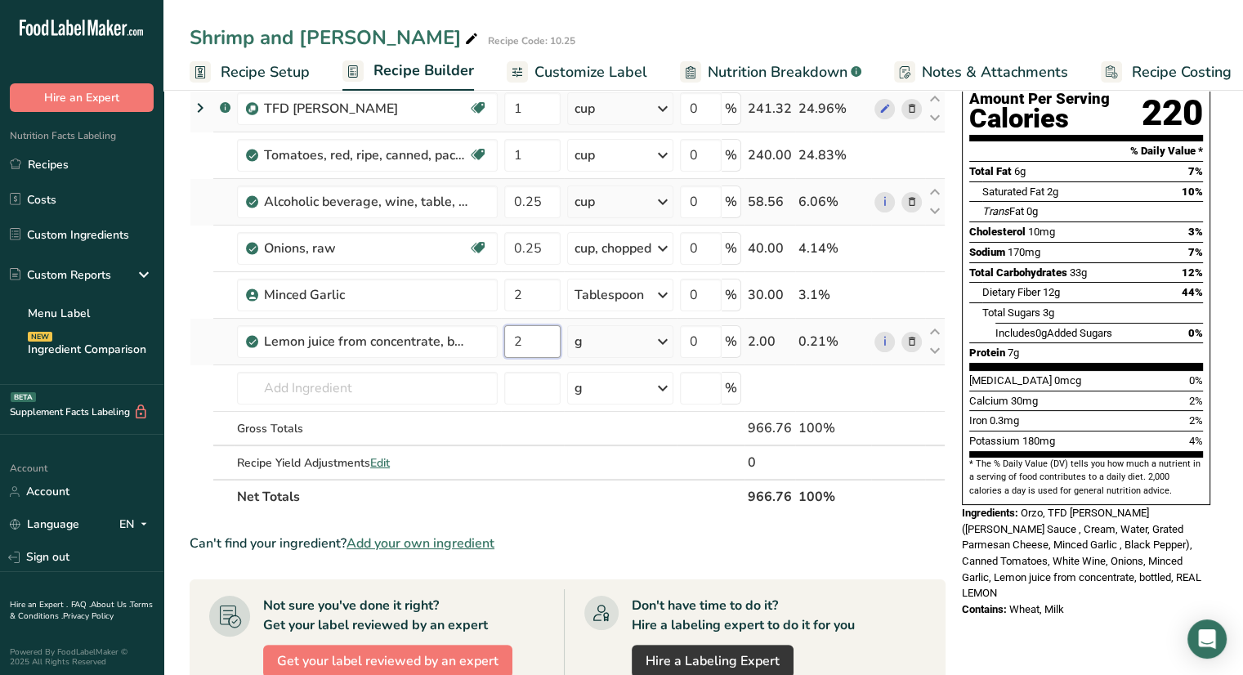
type input "2"
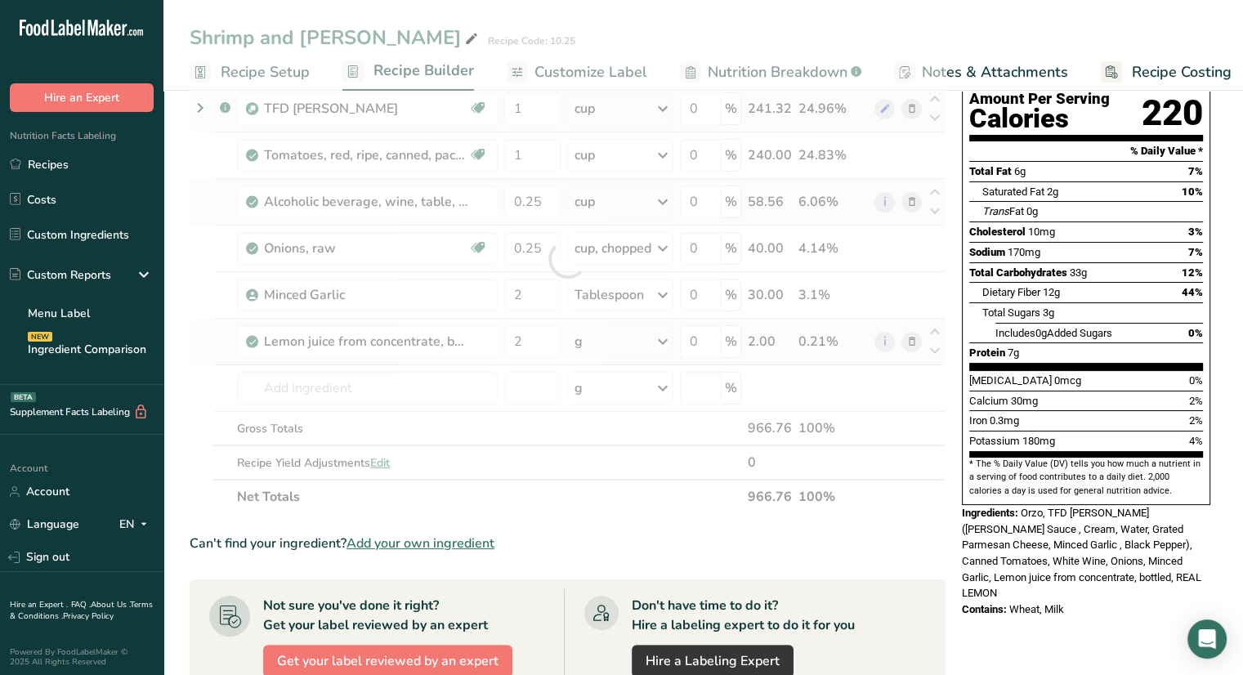
click at [623, 343] on div "Ingredient * Amount * Unit * Waste * .a-a{fill:#347362;}.b-a{fill:#fff;} Grams …" at bounding box center [568, 259] width 756 height 510
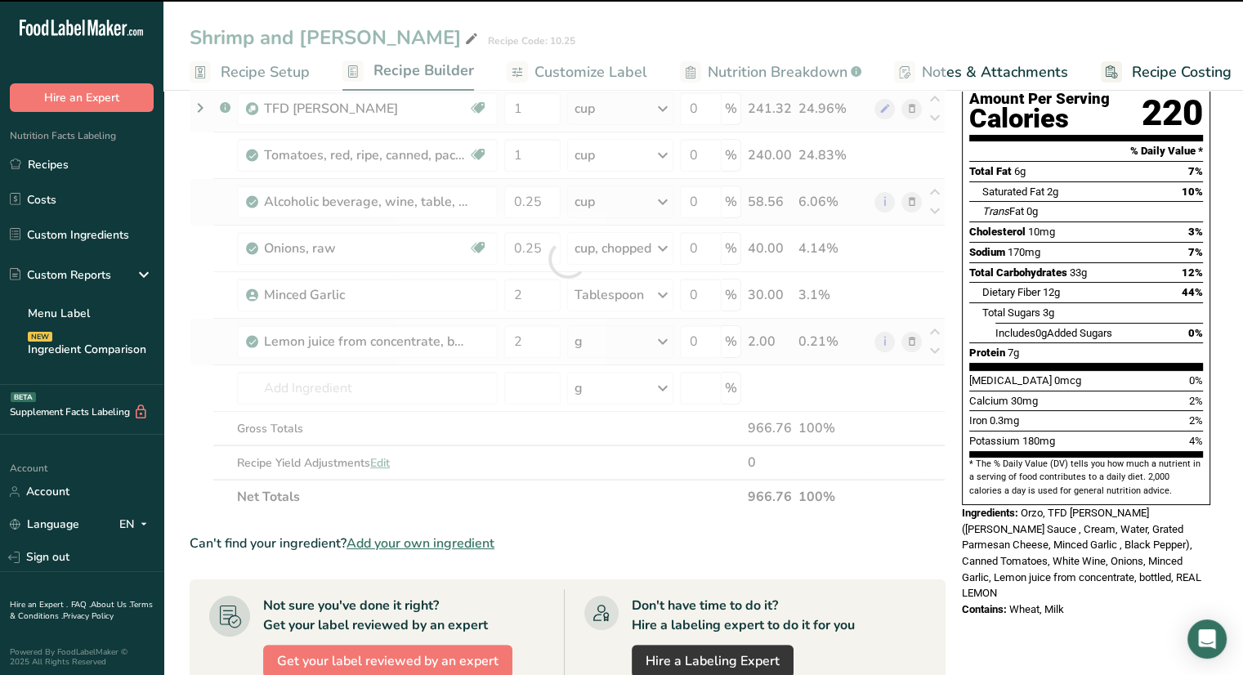
click at [623, 343] on div "g" at bounding box center [620, 341] width 106 height 33
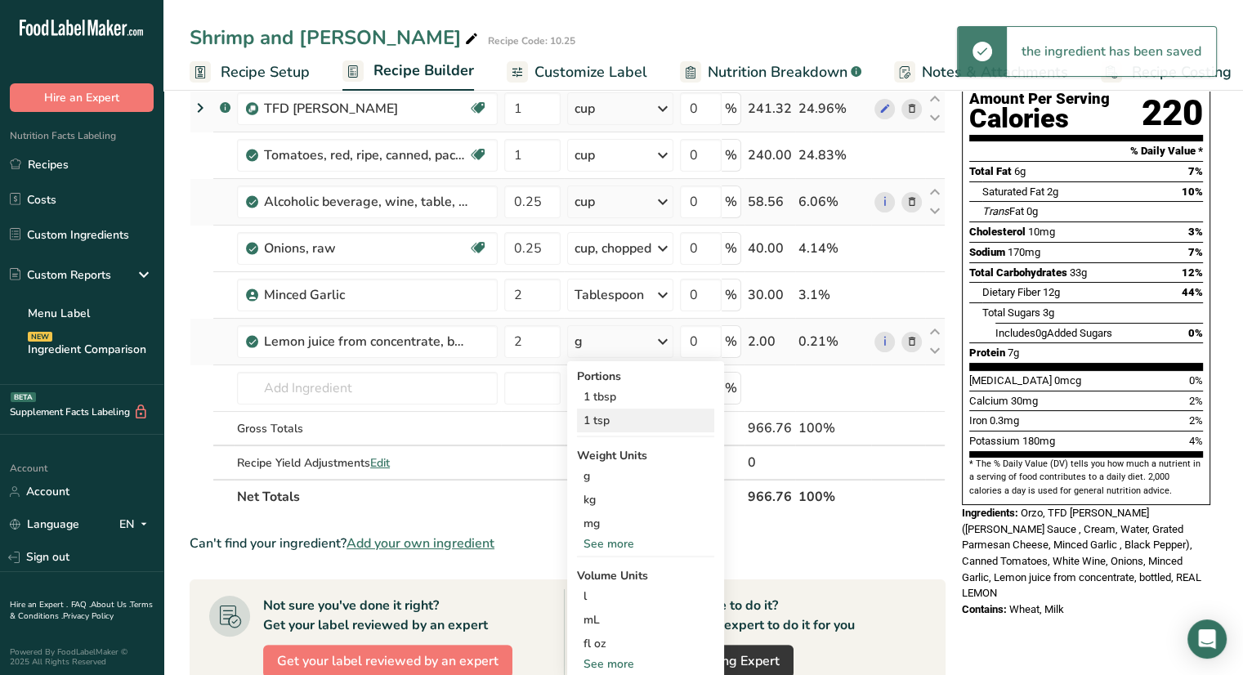
click at [629, 422] on div "1 tsp" at bounding box center [645, 421] width 137 height 24
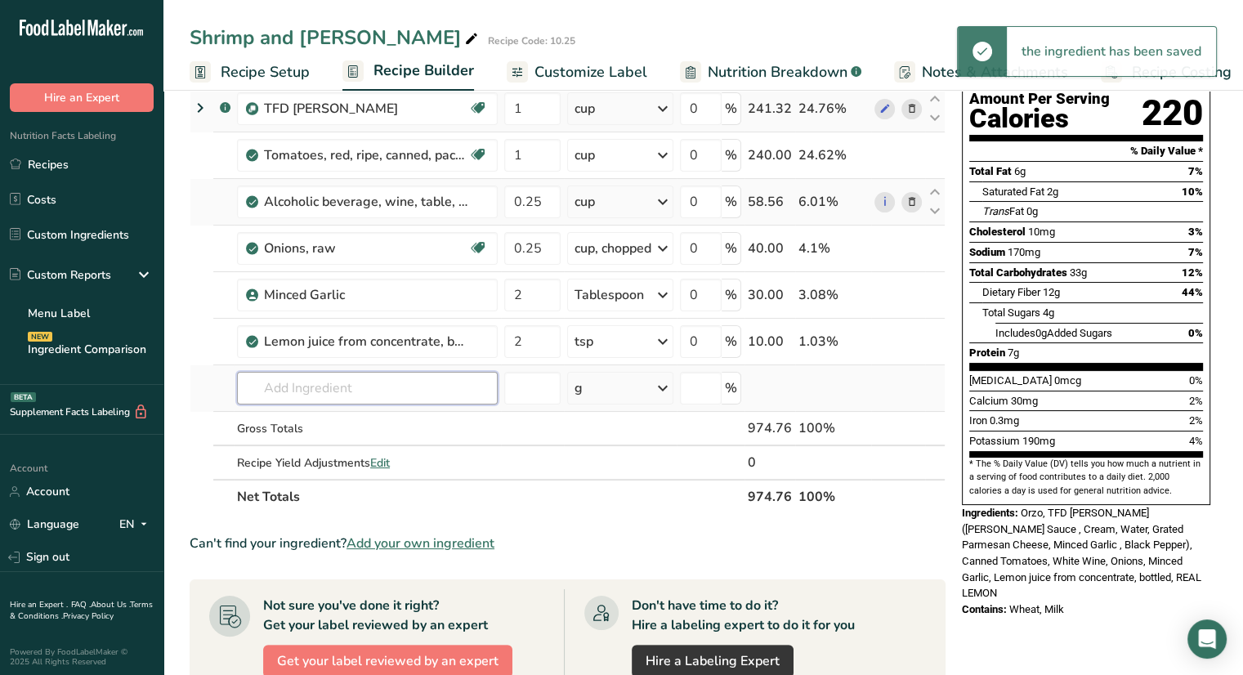
click at [384, 391] on input "text" at bounding box center [367, 388] width 261 height 33
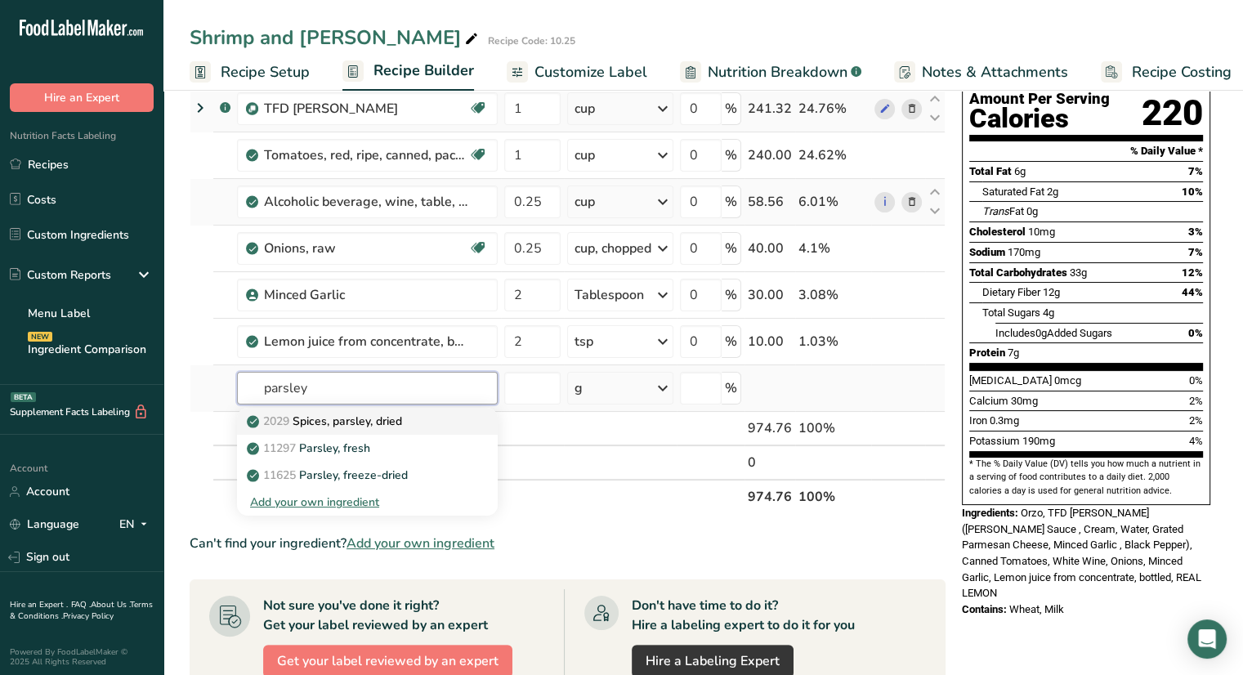
type input "parsley"
click at [402, 422] on p "2029 Spices, parsley, dried" at bounding box center [326, 421] width 152 height 17
type input "Spices, parsley, dried"
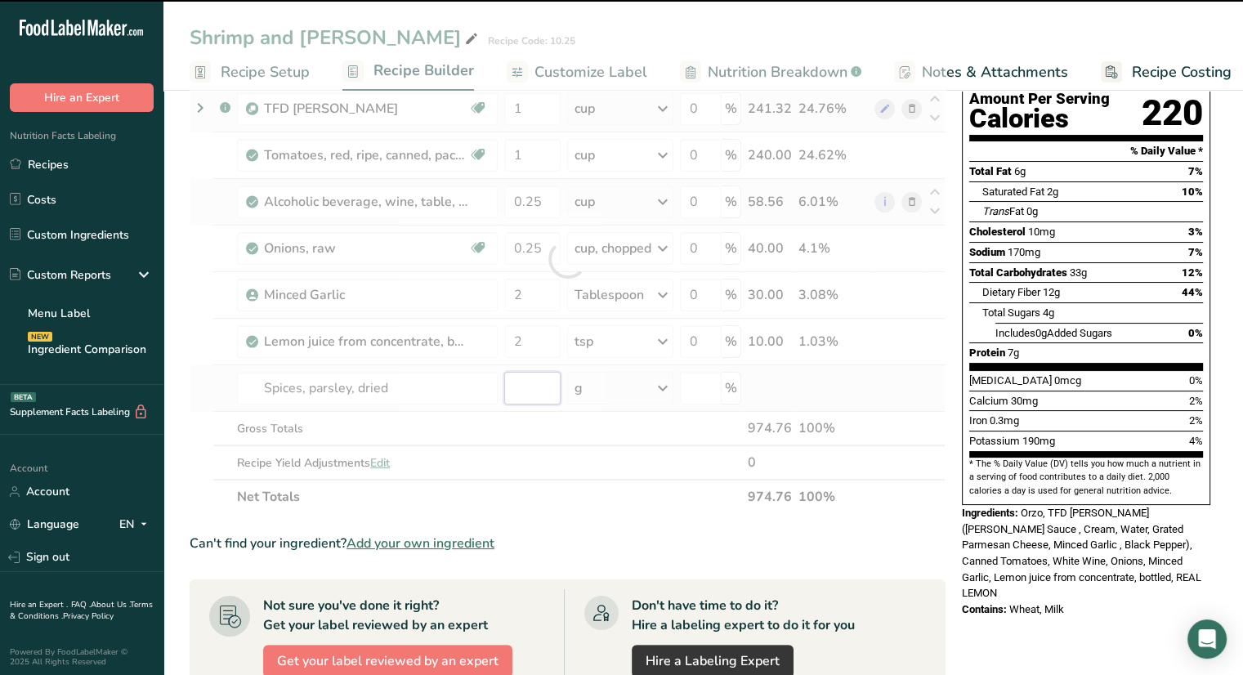
click at [539, 390] on input "number" at bounding box center [532, 388] width 56 height 33
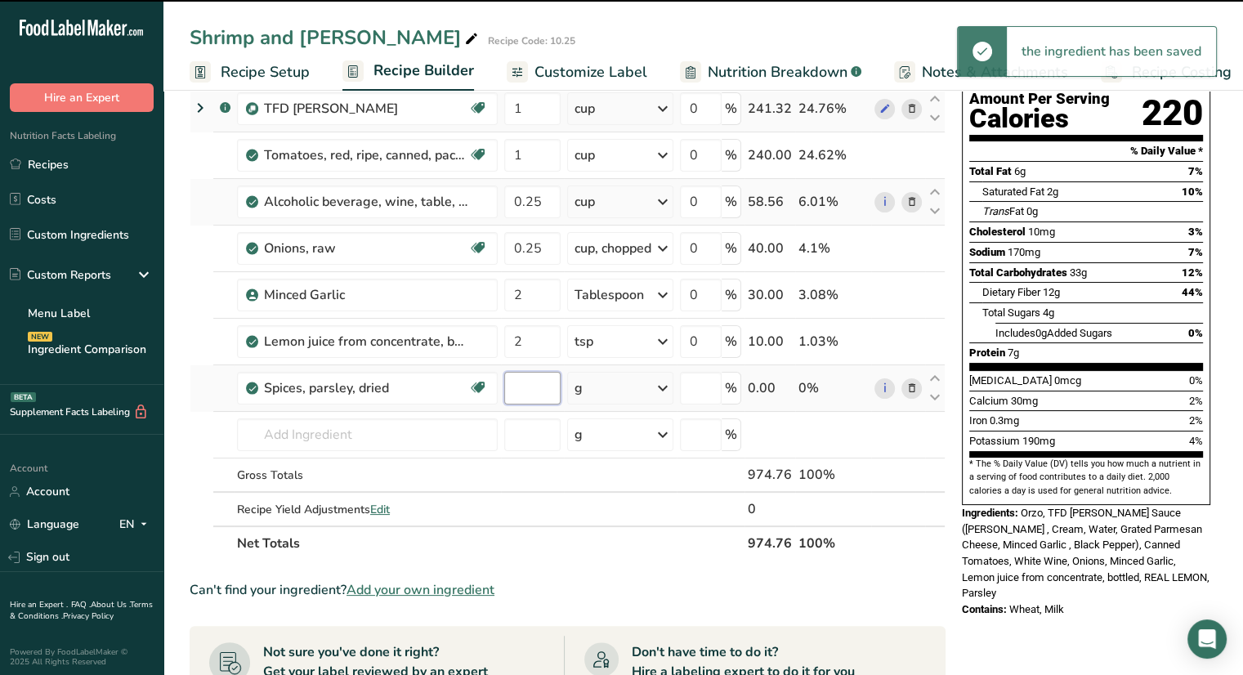
type input "0"
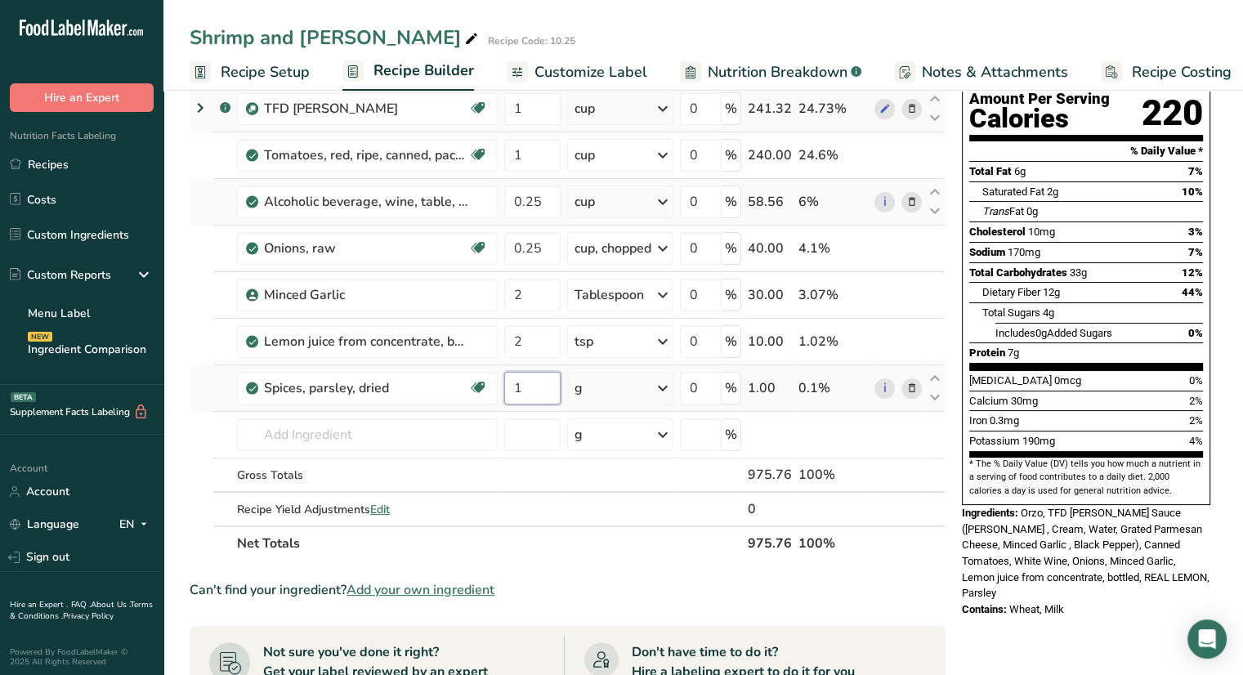
type input "1"
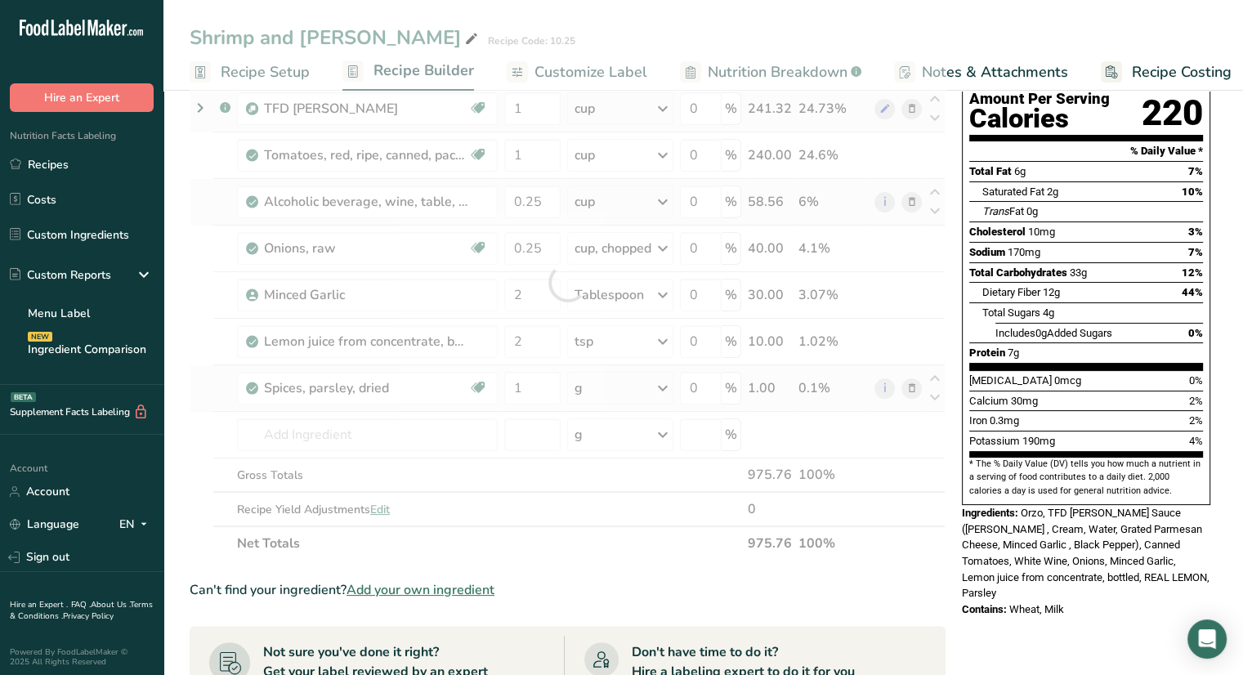
click at [614, 390] on div "Ingredient * Amount * Unit * Waste * .a-a{fill:#347362;}.b-a{fill:#fff;} Grams …" at bounding box center [568, 282] width 756 height 557
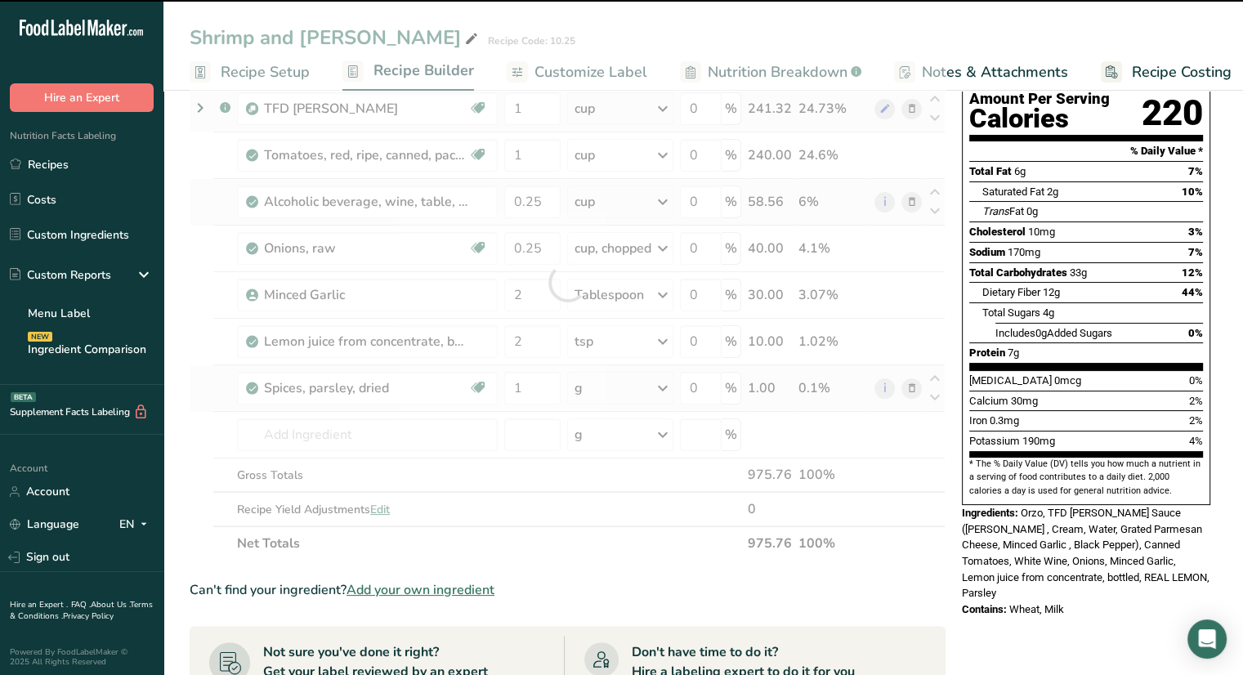
click at [614, 390] on div at bounding box center [568, 282] width 756 height 557
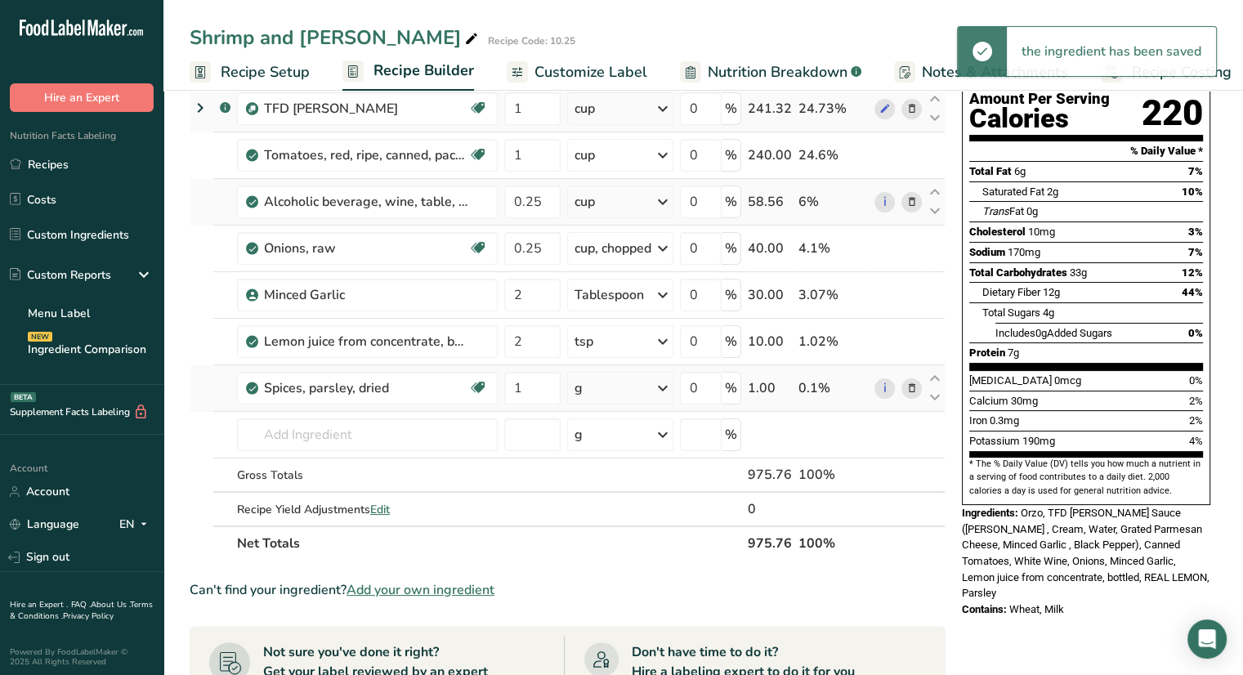
click at [647, 390] on div "g" at bounding box center [620, 388] width 106 height 33
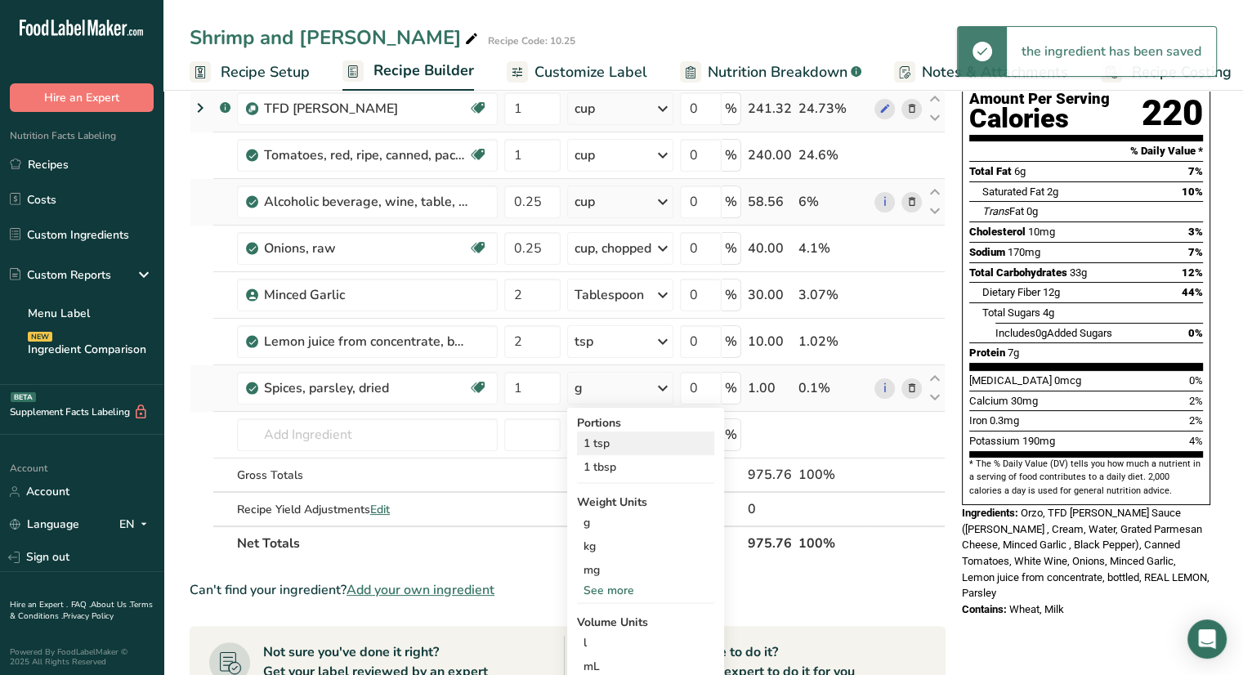
click at [633, 446] on div "1 tsp" at bounding box center [645, 444] width 137 height 24
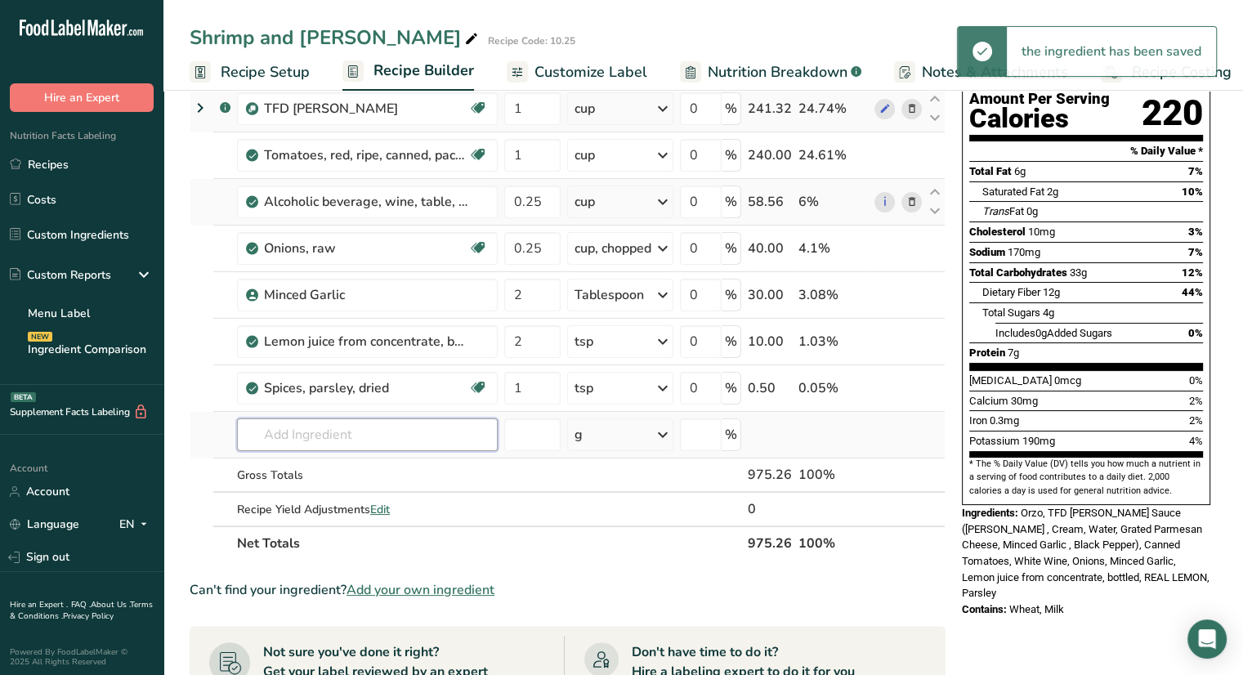
click at [365, 436] on input "text" at bounding box center [367, 434] width 261 height 33
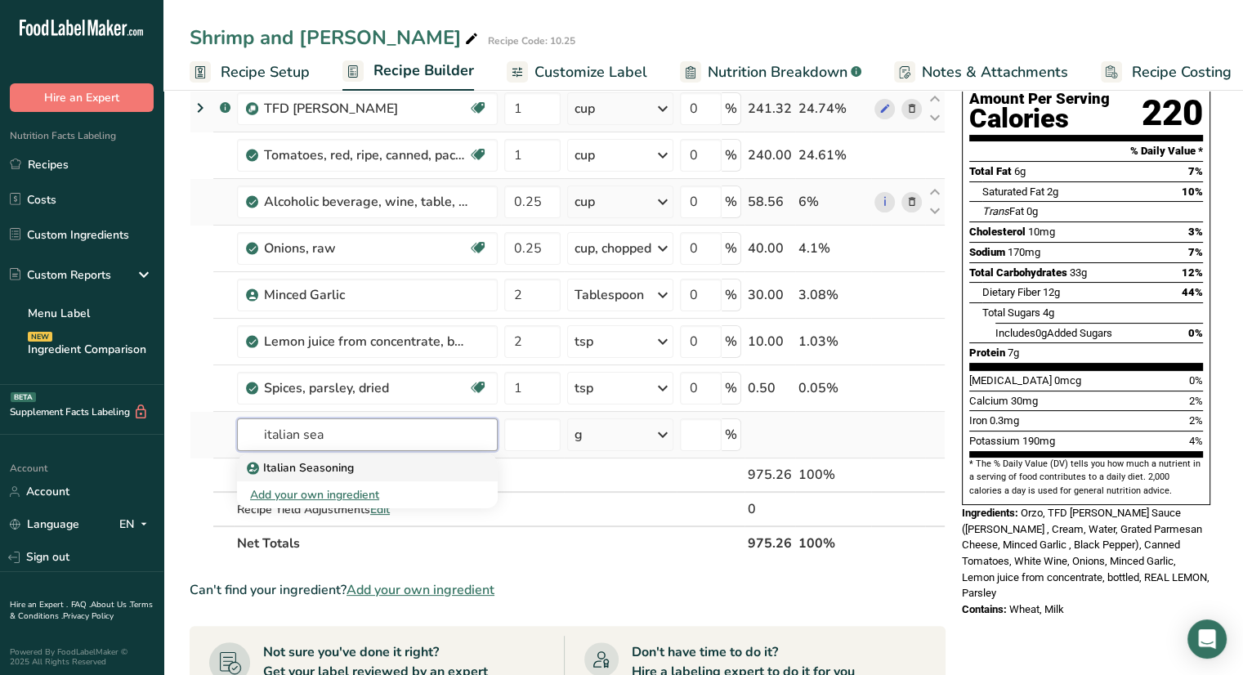
type input "italian sea"
click at [350, 468] on p "Italian Seasoning" at bounding box center [302, 467] width 104 height 17
type input "Italian Seasoning"
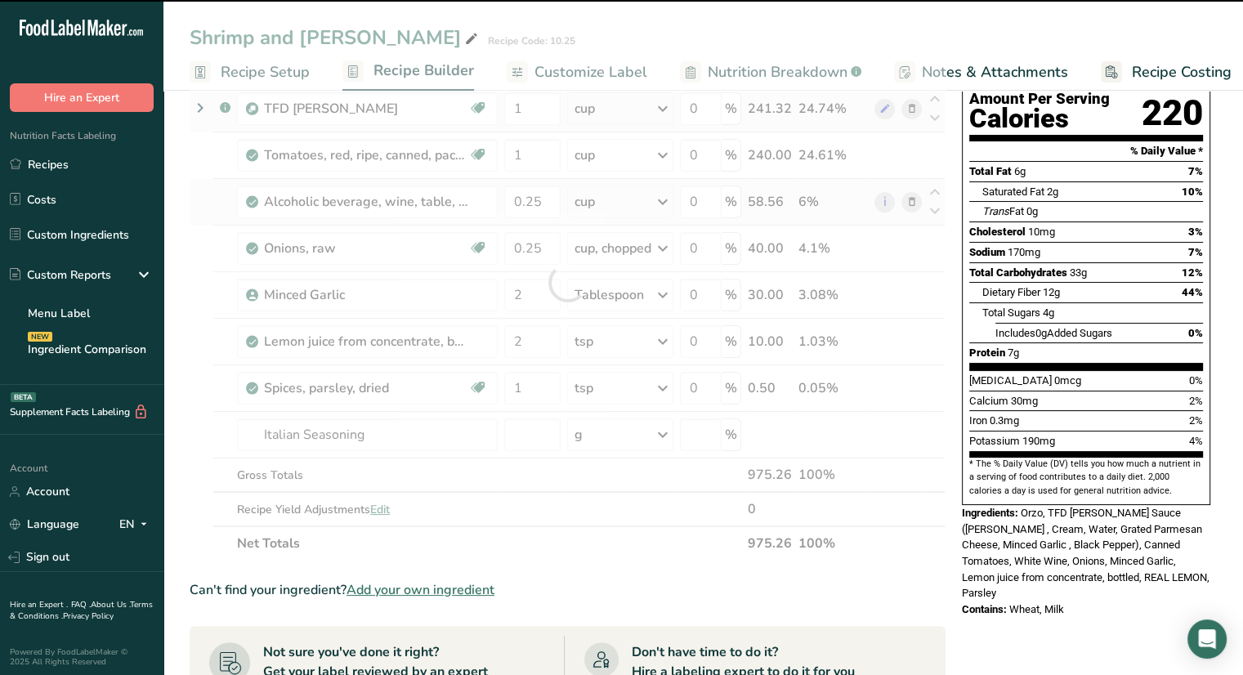
type input "0"
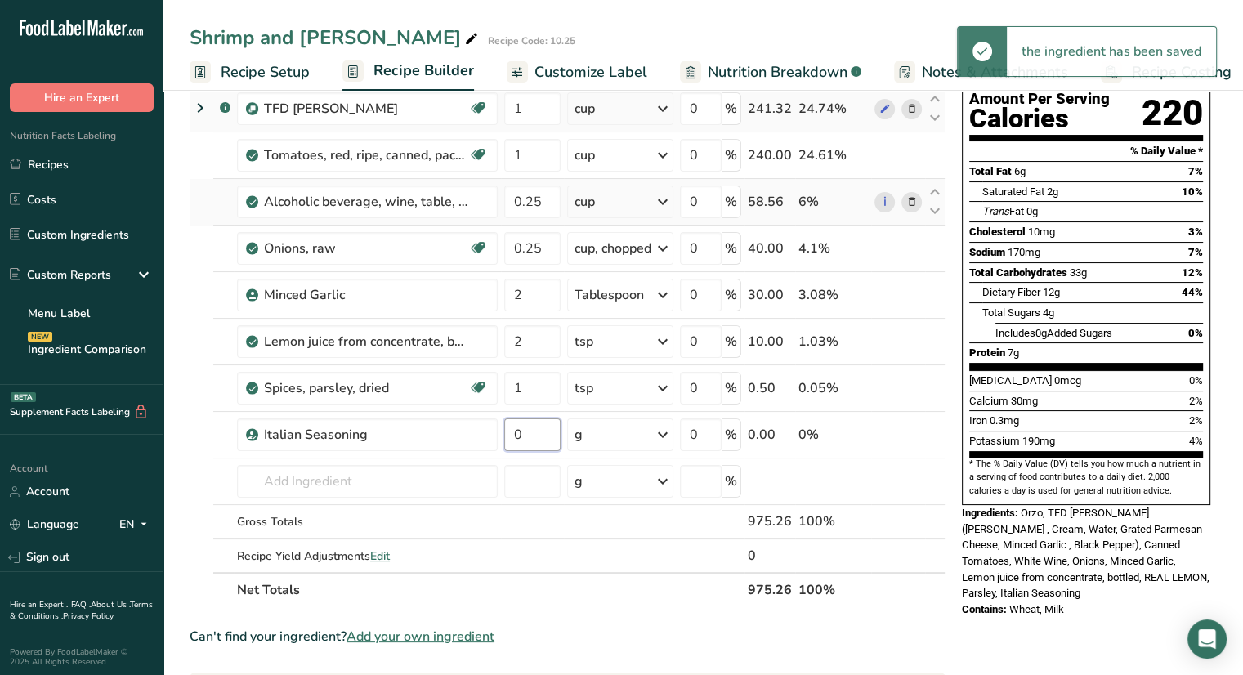
click at [547, 432] on input "0" at bounding box center [532, 434] width 56 height 33
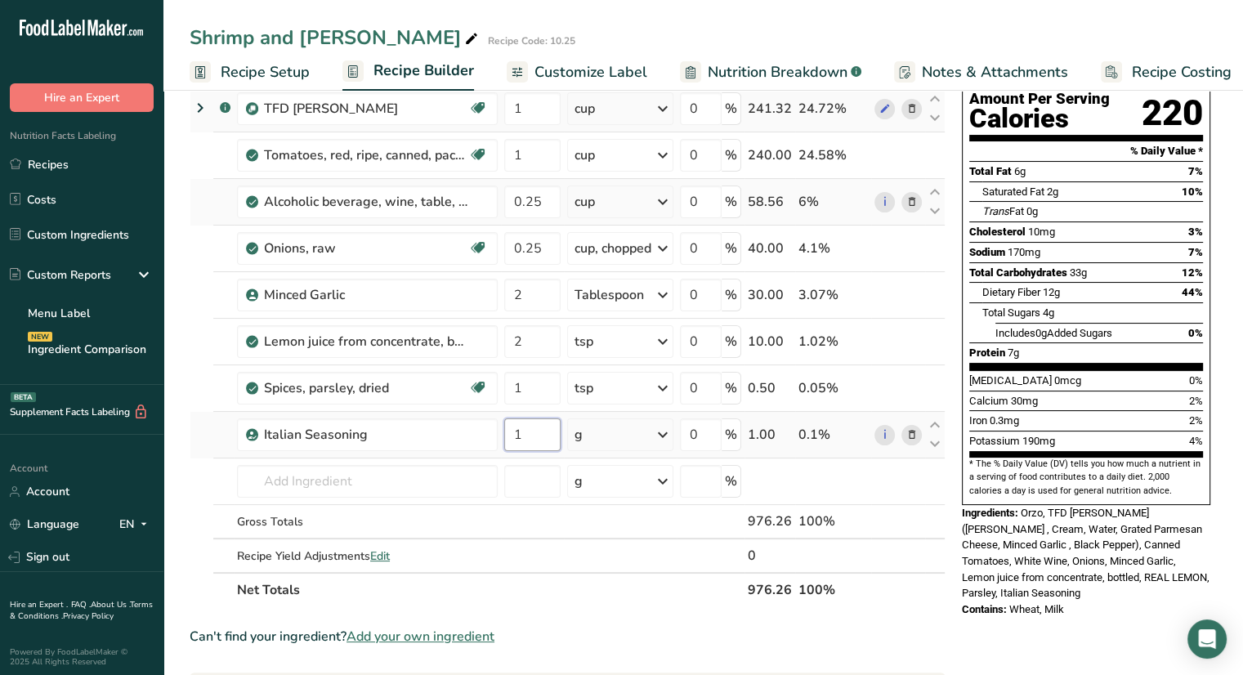
type input "1"
click at [647, 438] on div "Ingredient * Amount * Unit * Waste * .a-a{fill:#347362;}.b-a{fill:#fff;} Grams …" at bounding box center [568, 305] width 756 height 603
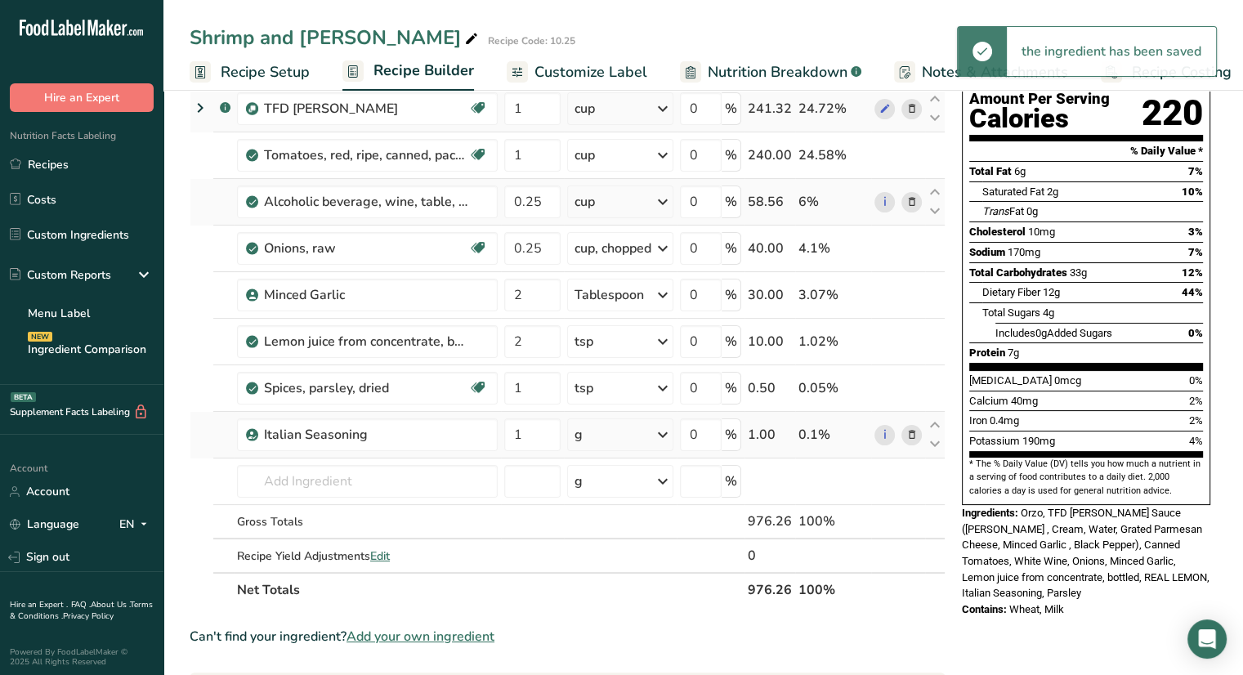
click at [649, 438] on div "g" at bounding box center [620, 434] width 106 height 33
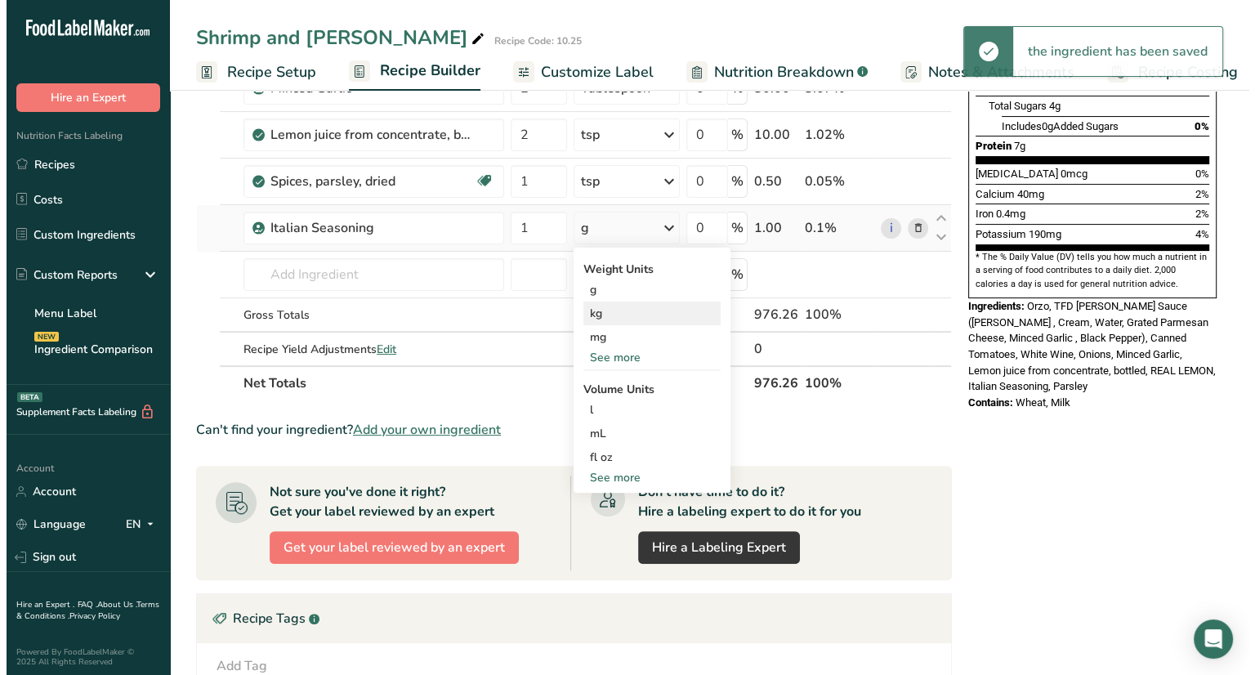
scroll to position [425, 0]
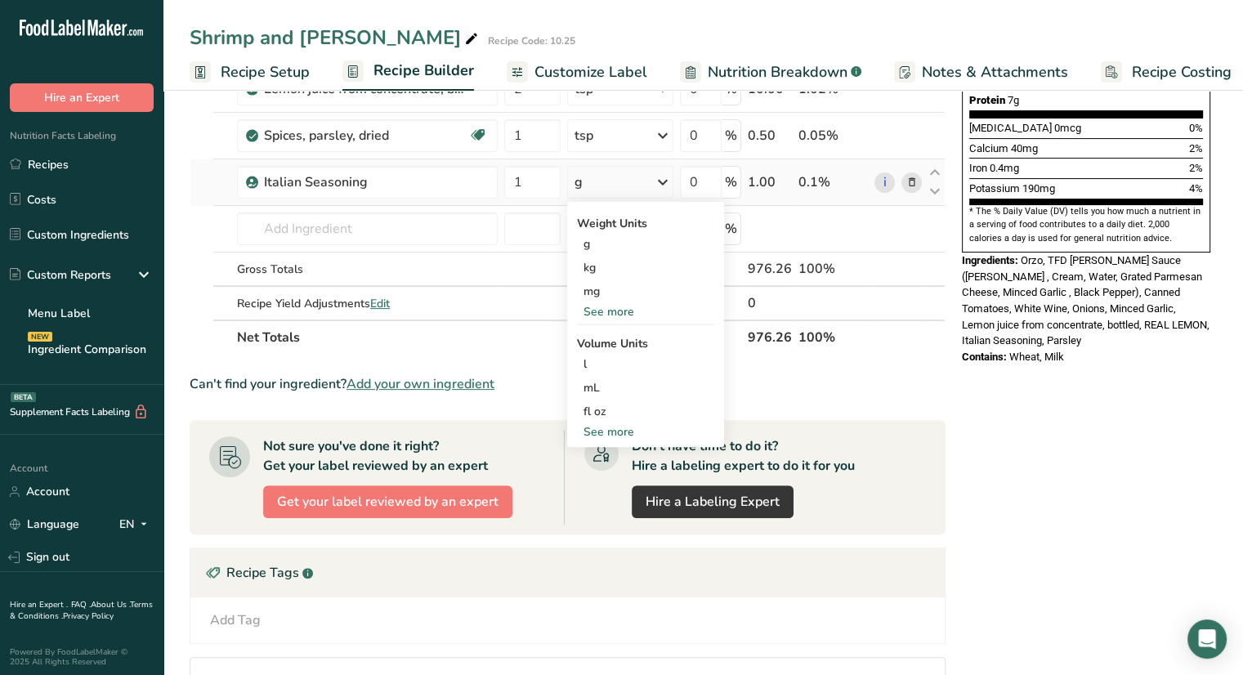
click at [613, 429] on div "See more" at bounding box center [645, 431] width 137 height 17
select select "22"
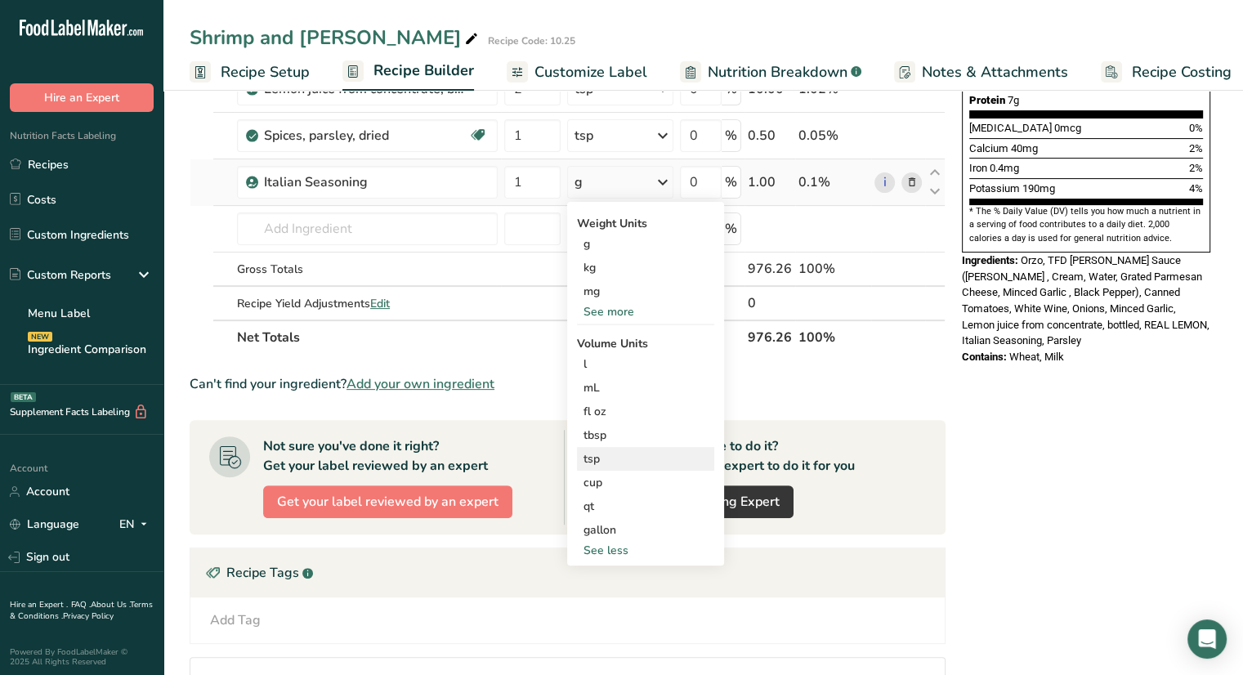
click at [615, 454] on div "tsp" at bounding box center [646, 458] width 124 height 17
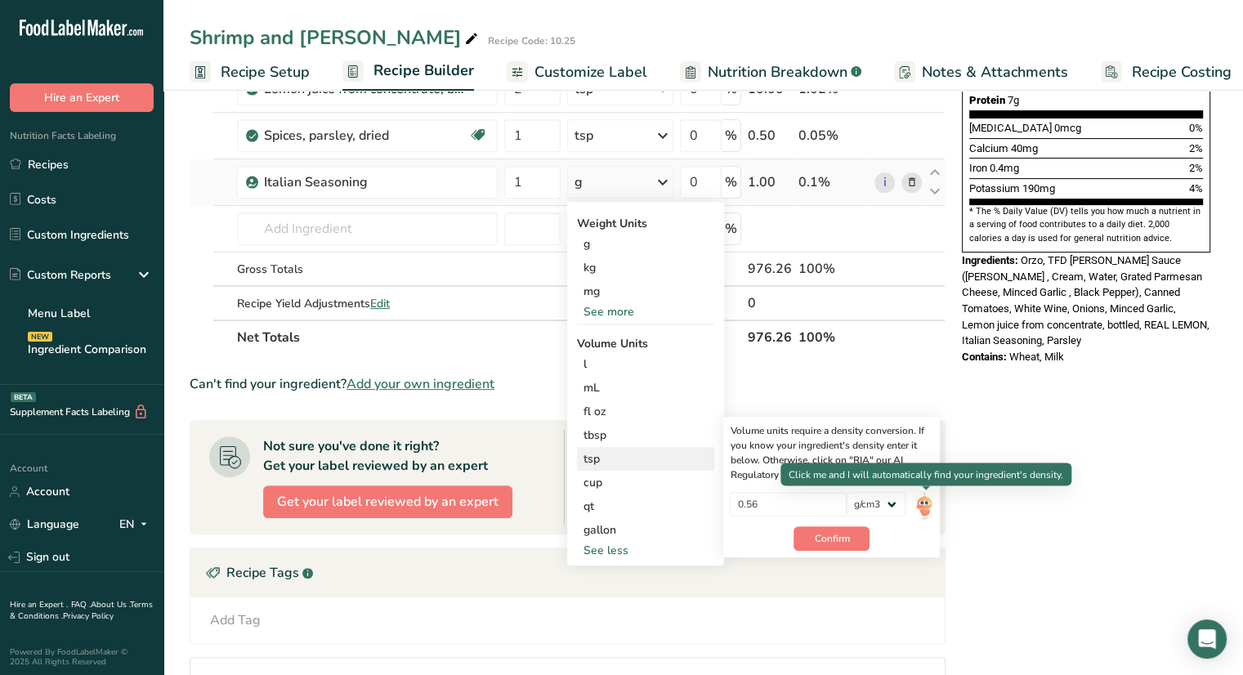
click at [930, 507] on img at bounding box center [924, 506] width 18 height 29
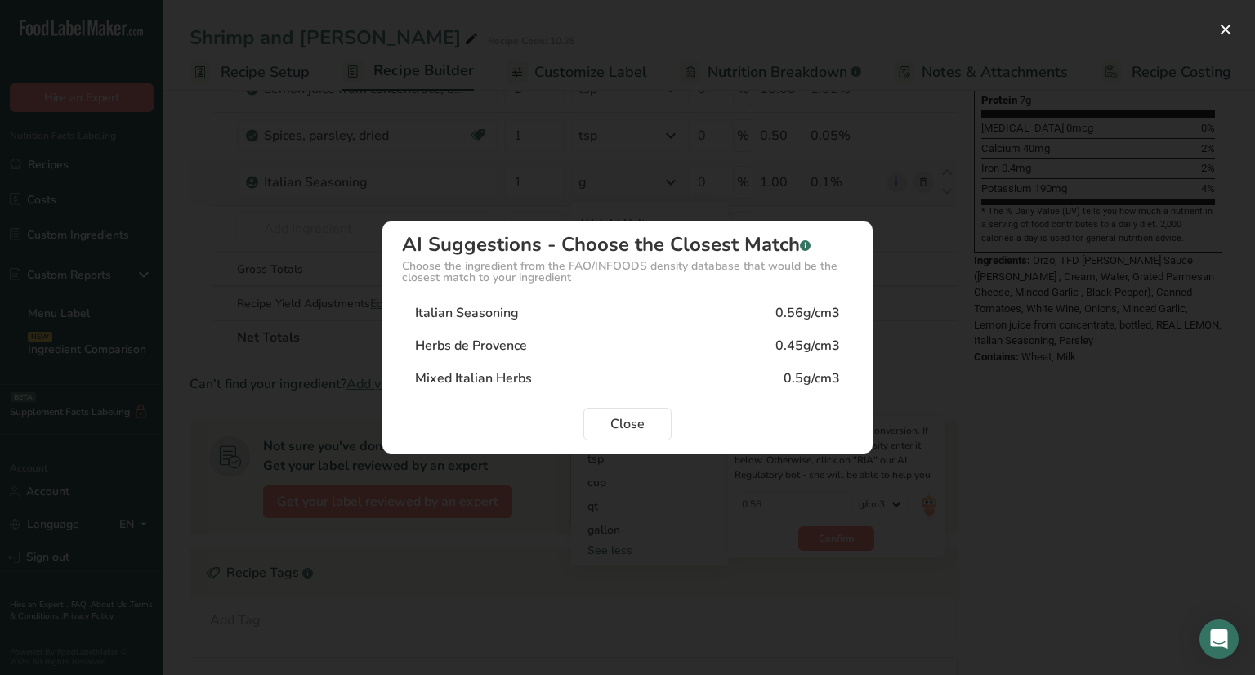
click at [537, 308] on div "Italian Seasoning 0.56g/cm3" at bounding box center [627, 313] width 451 height 33
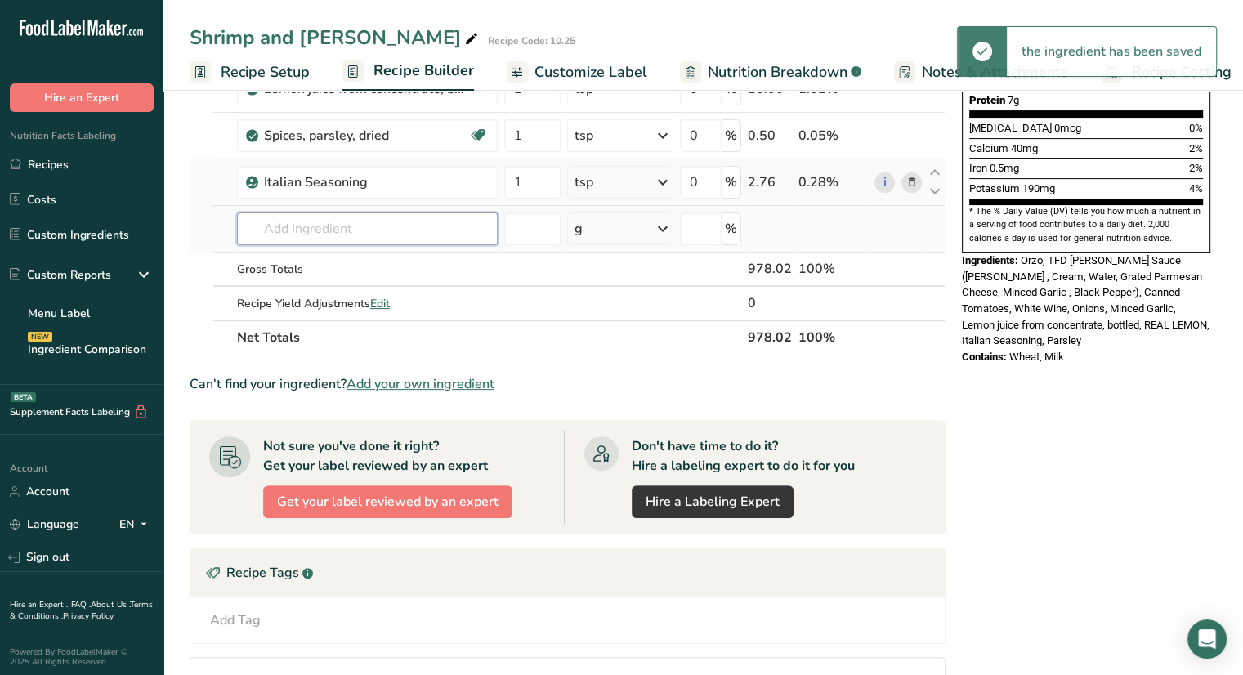
click at [342, 226] on input "text" at bounding box center [367, 228] width 261 height 33
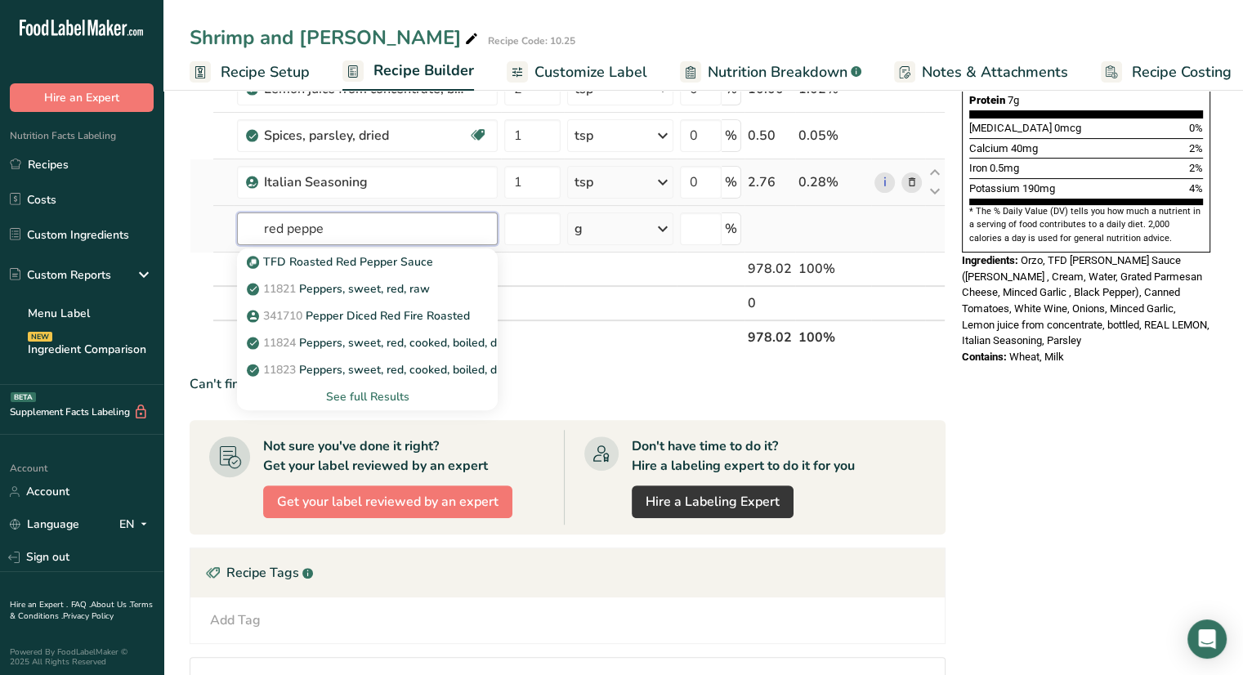
type input "red peppe"
click at [390, 388] on div "See full Results" at bounding box center [367, 396] width 235 height 17
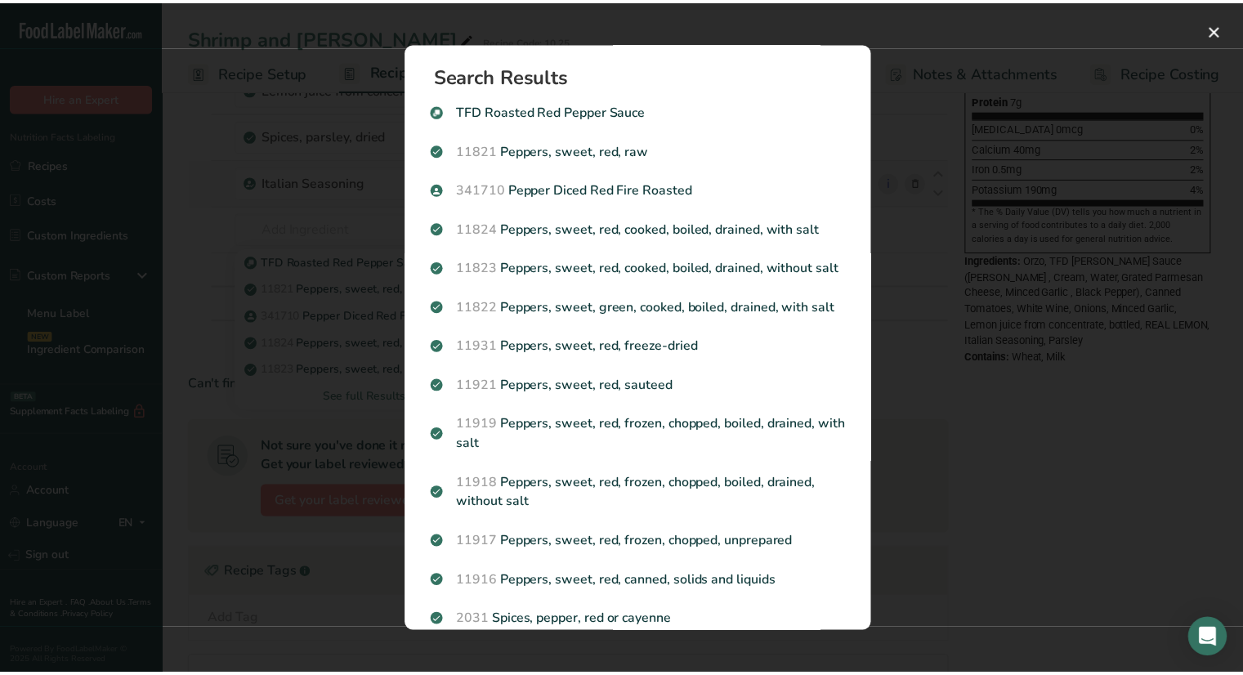
scroll to position [0, 0]
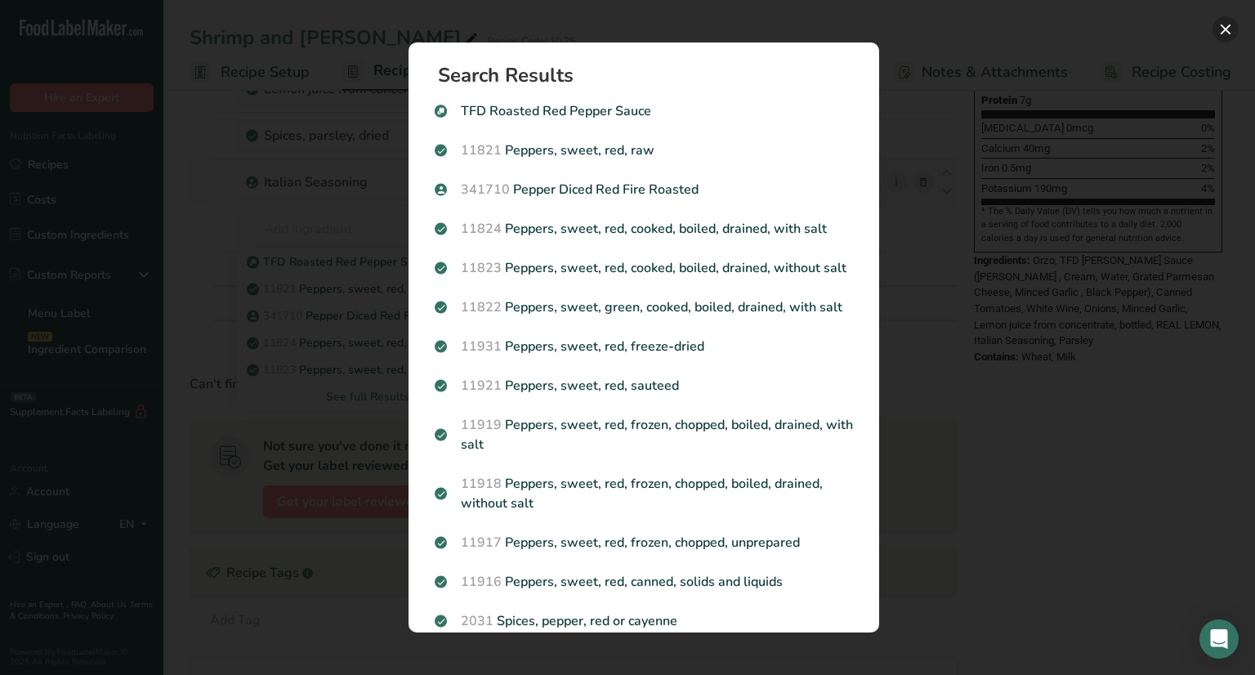
click at [1229, 30] on button "Search results modal" at bounding box center [1226, 29] width 26 height 26
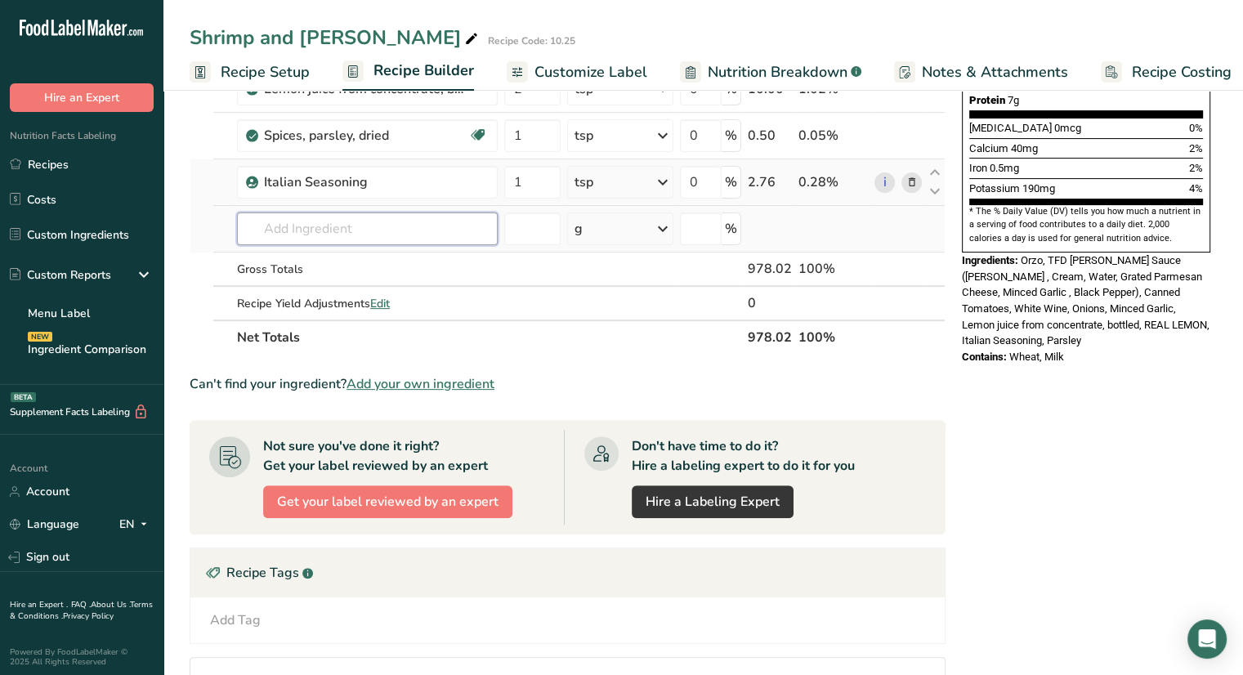
click at [414, 236] on input "text" at bounding box center [367, 228] width 261 height 33
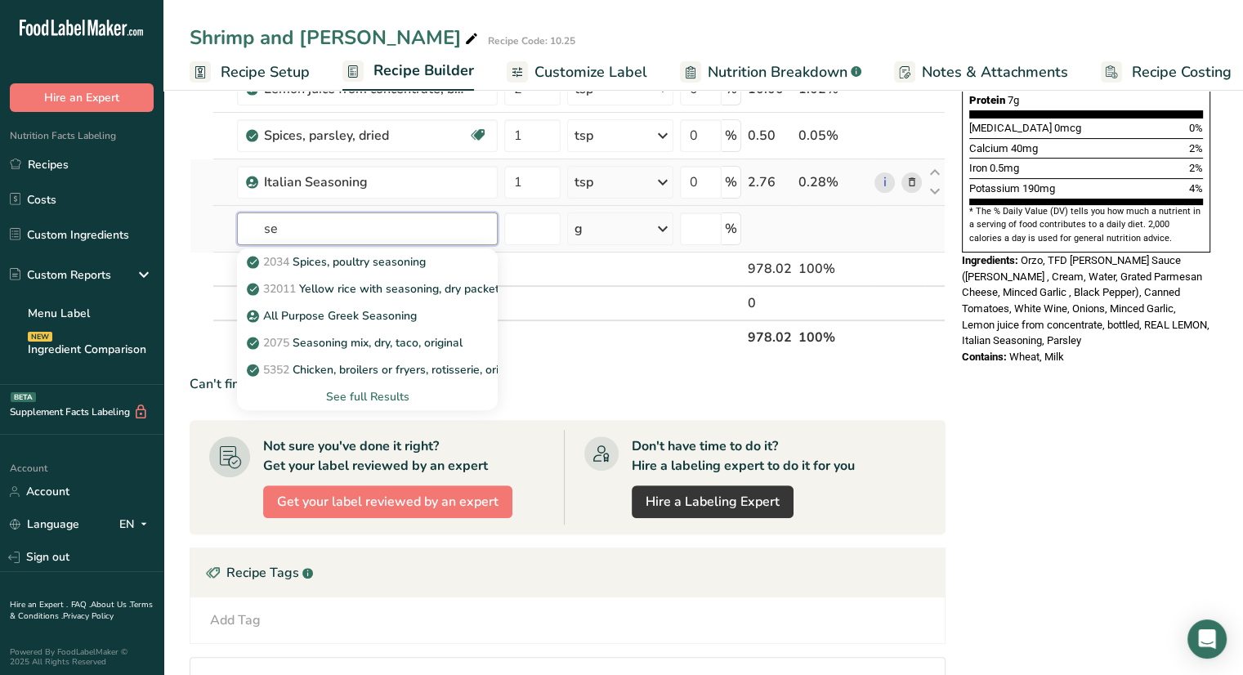
type input "s"
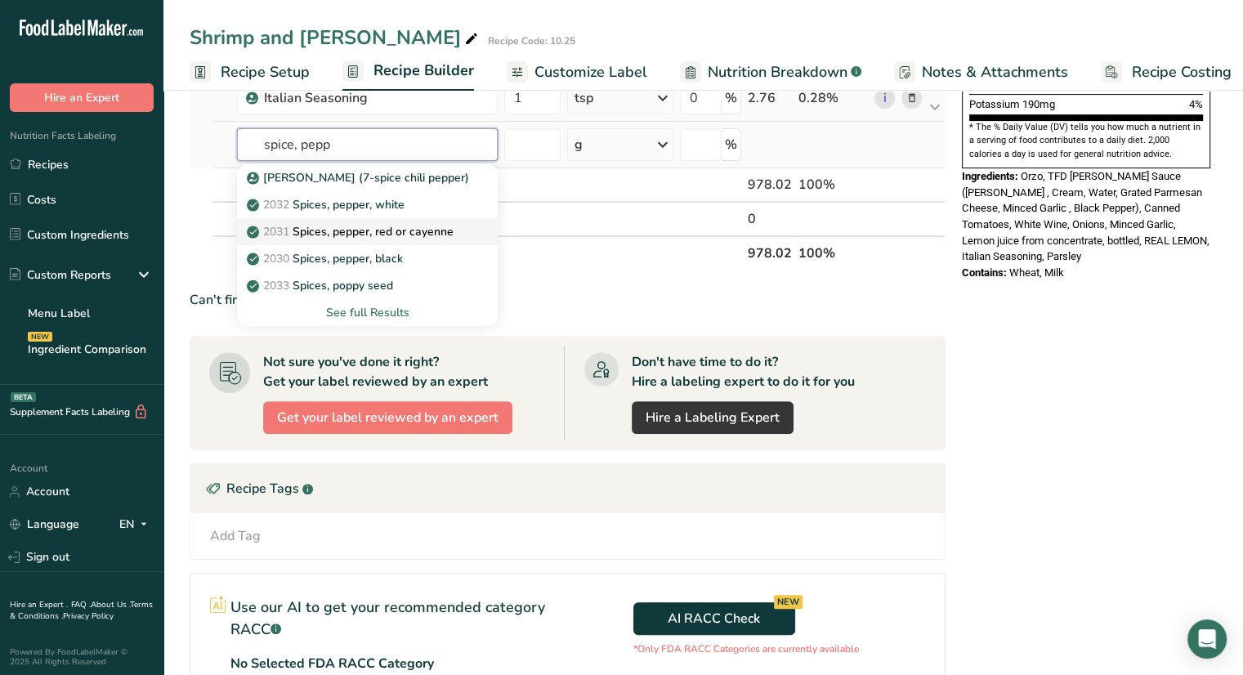
scroll to position [508, 0]
type input "spice, pepp"
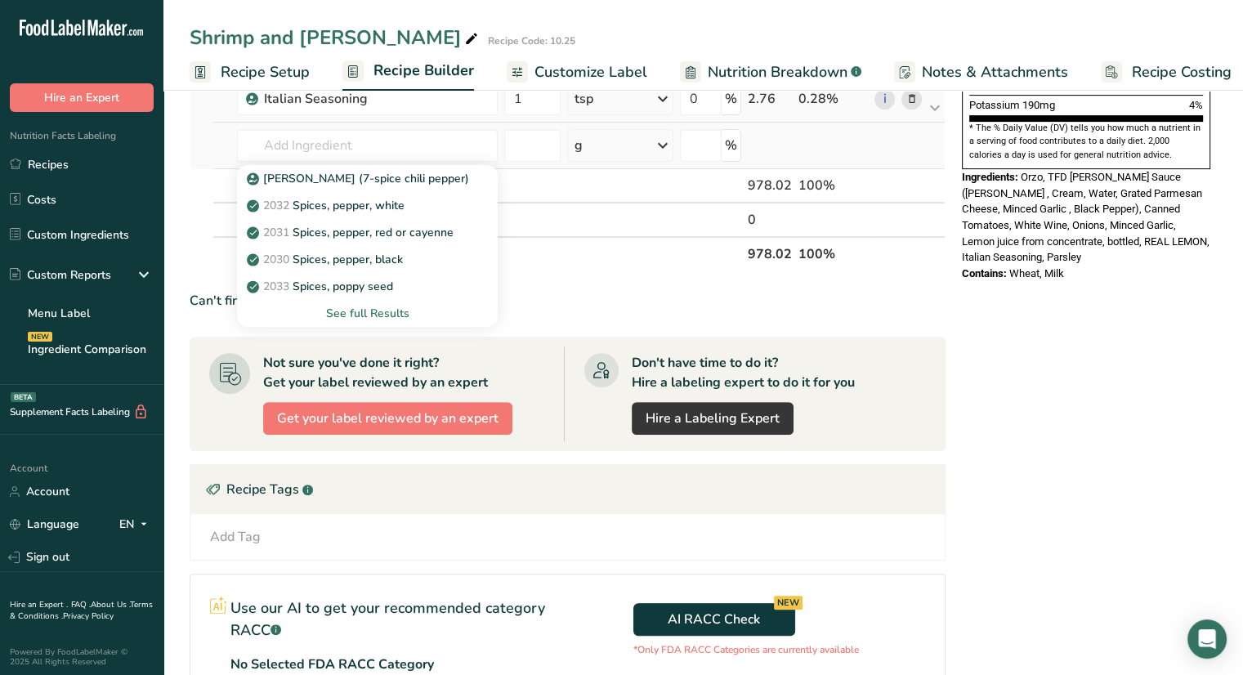
click at [389, 310] on div "See full Results" at bounding box center [367, 313] width 235 height 17
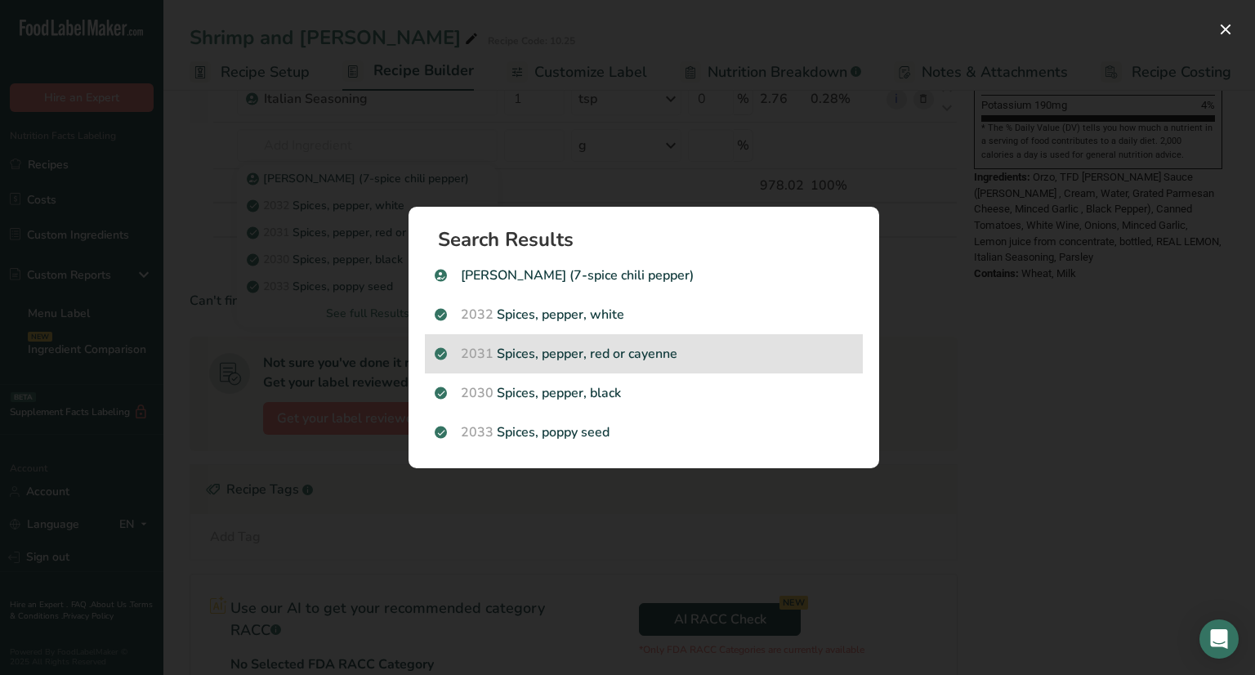
click at [534, 354] on p "2031 Spices, pepper, red or cayenne" at bounding box center [644, 354] width 418 height 20
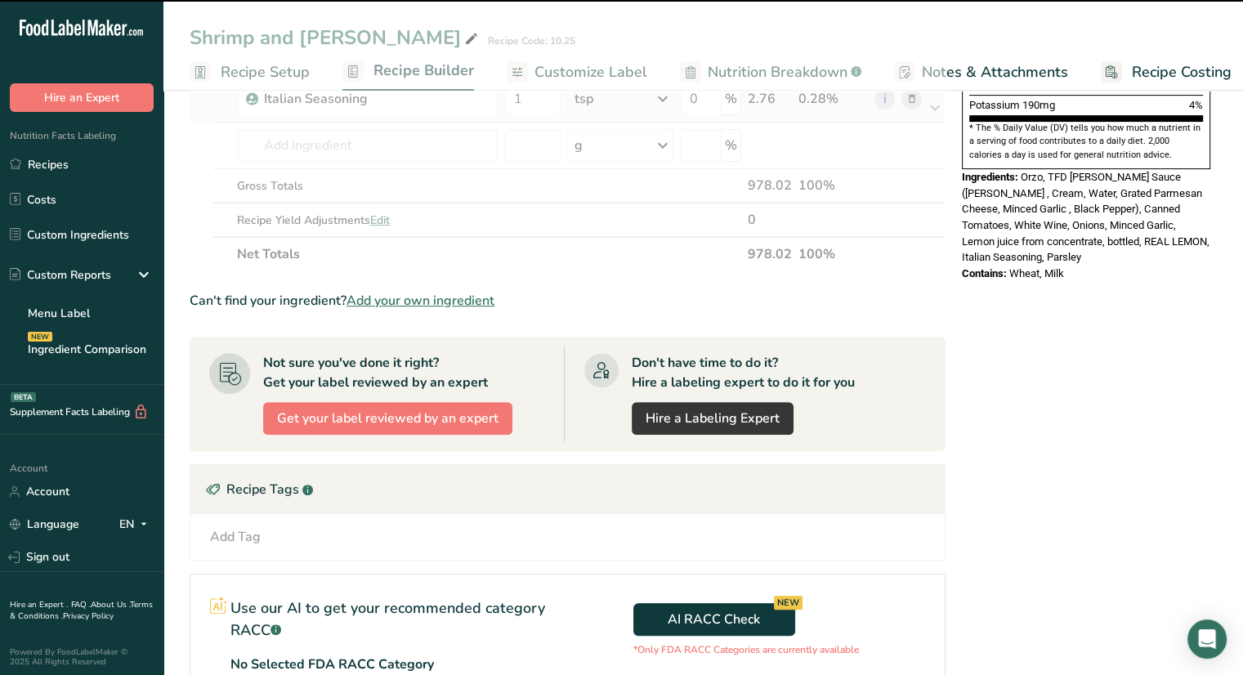
type input "0"
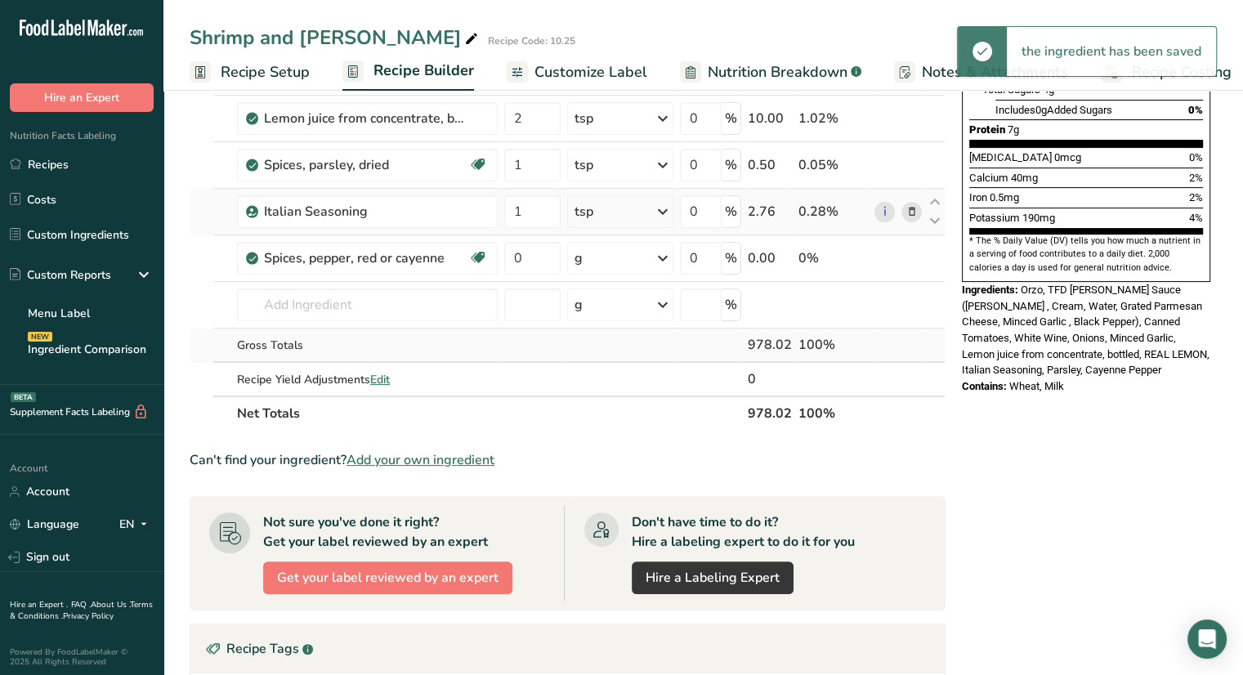
scroll to position [395, 0]
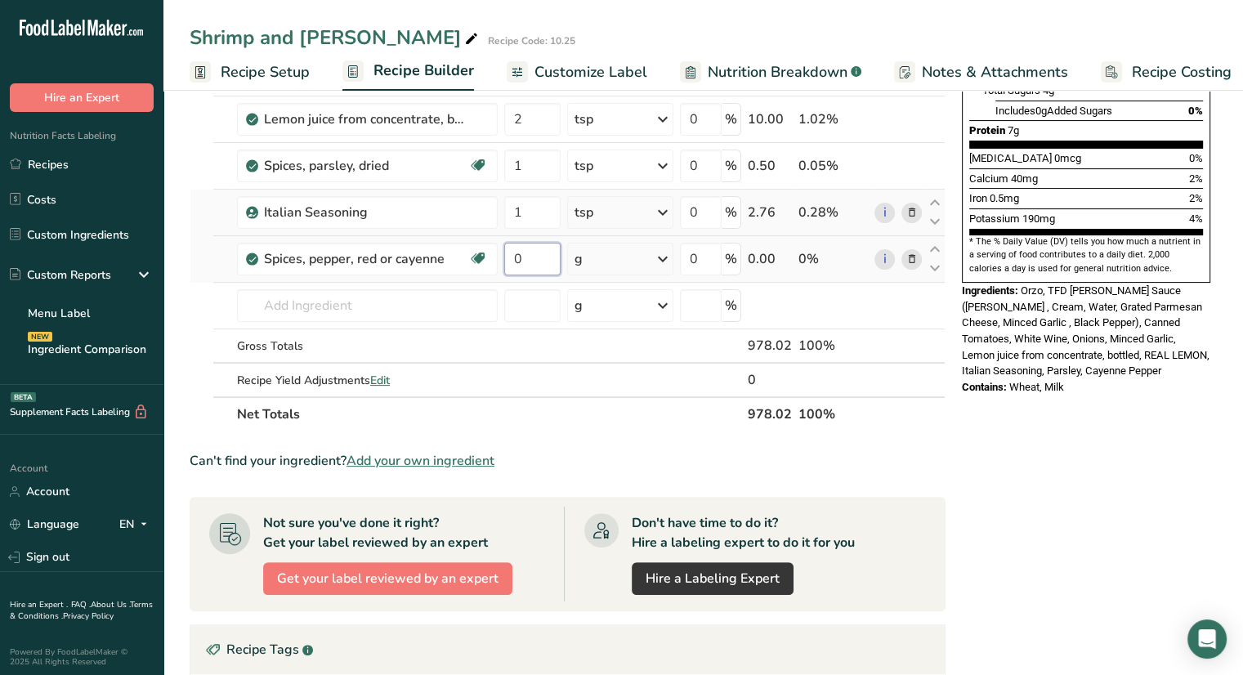
click at [548, 256] on input "0" at bounding box center [532, 259] width 56 height 33
type input "0.25"
click at [619, 249] on div "Ingredient * Amount * Unit * Waste * .a-a{fill:#347362;}.b-a{fill:#fff;} Grams …" at bounding box center [568, 107] width 756 height 650
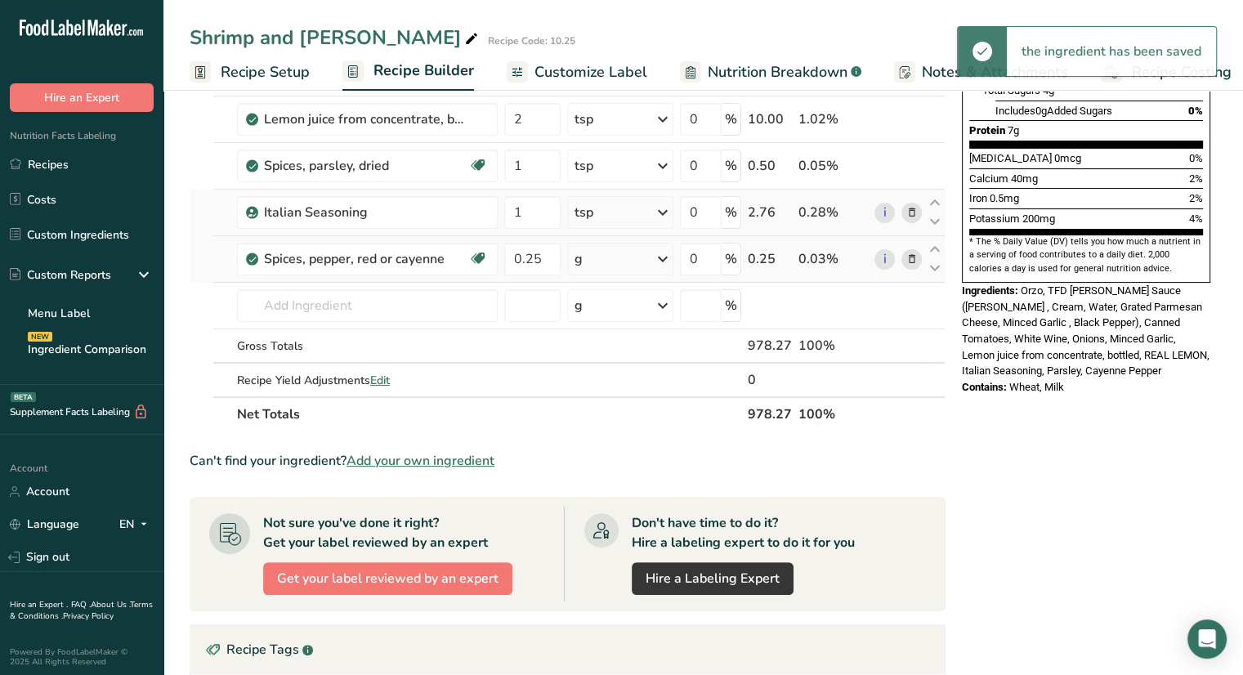
click at [624, 253] on div "g" at bounding box center [620, 259] width 106 height 33
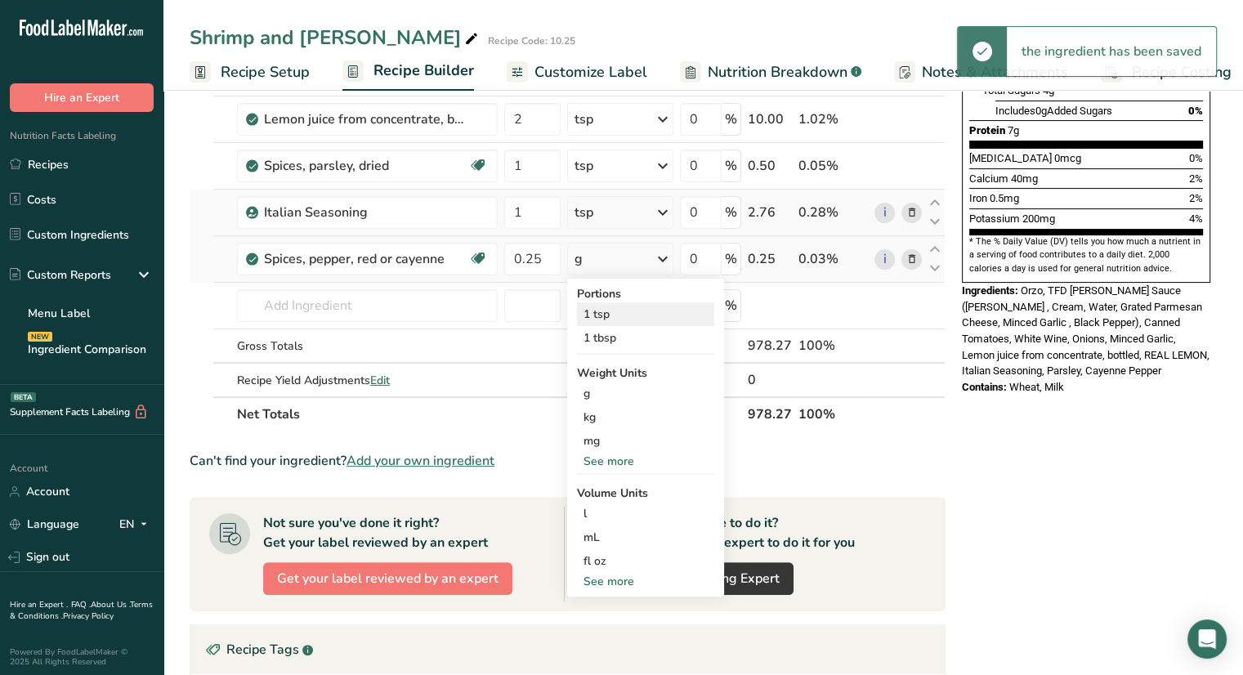
click at [624, 315] on div "1 tsp" at bounding box center [645, 314] width 137 height 24
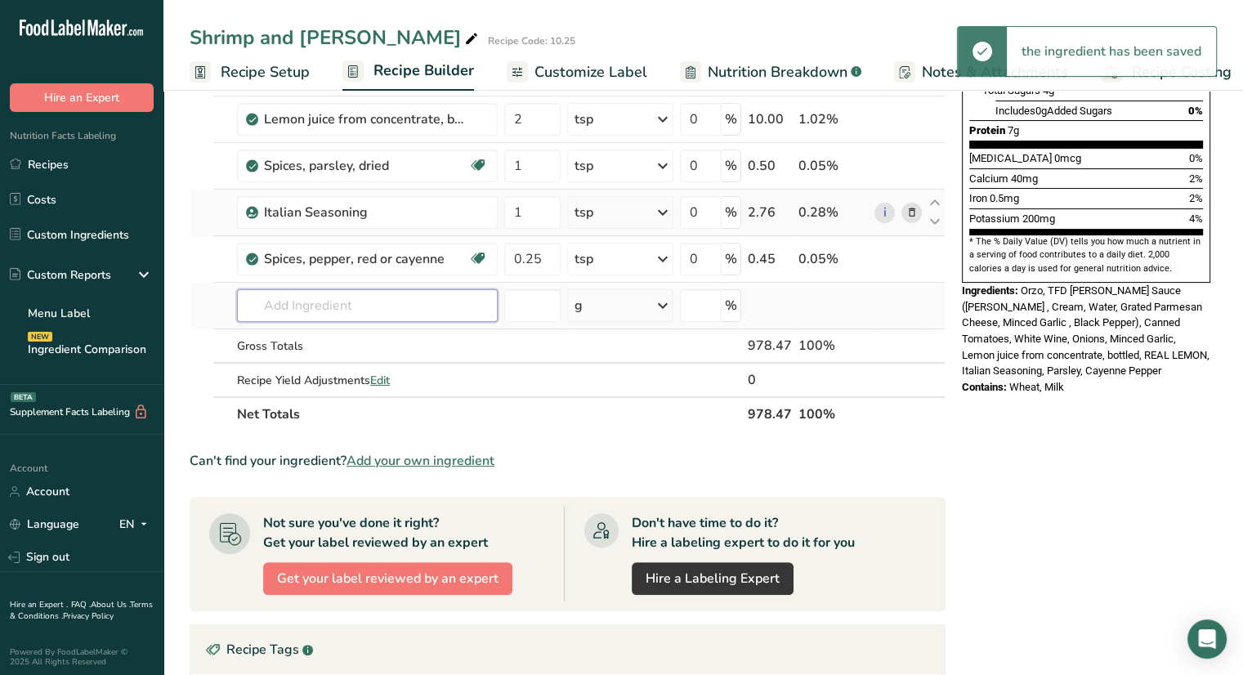
click at [383, 301] on input "text" at bounding box center [367, 305] width 261 height 33
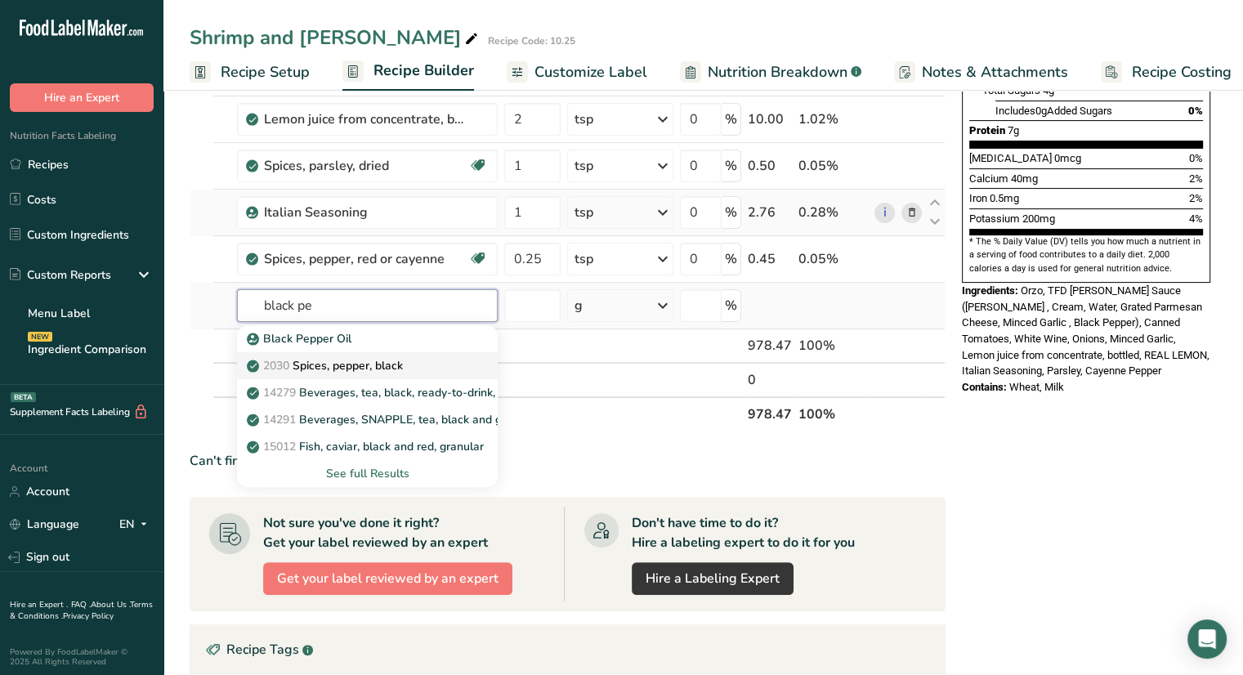
type input "black pe"
click at [400, 357] on p "2030 Spices, pepper, black" at bounding box center [326, 365] width 153 height 17
type input "Spices, pepper, black"
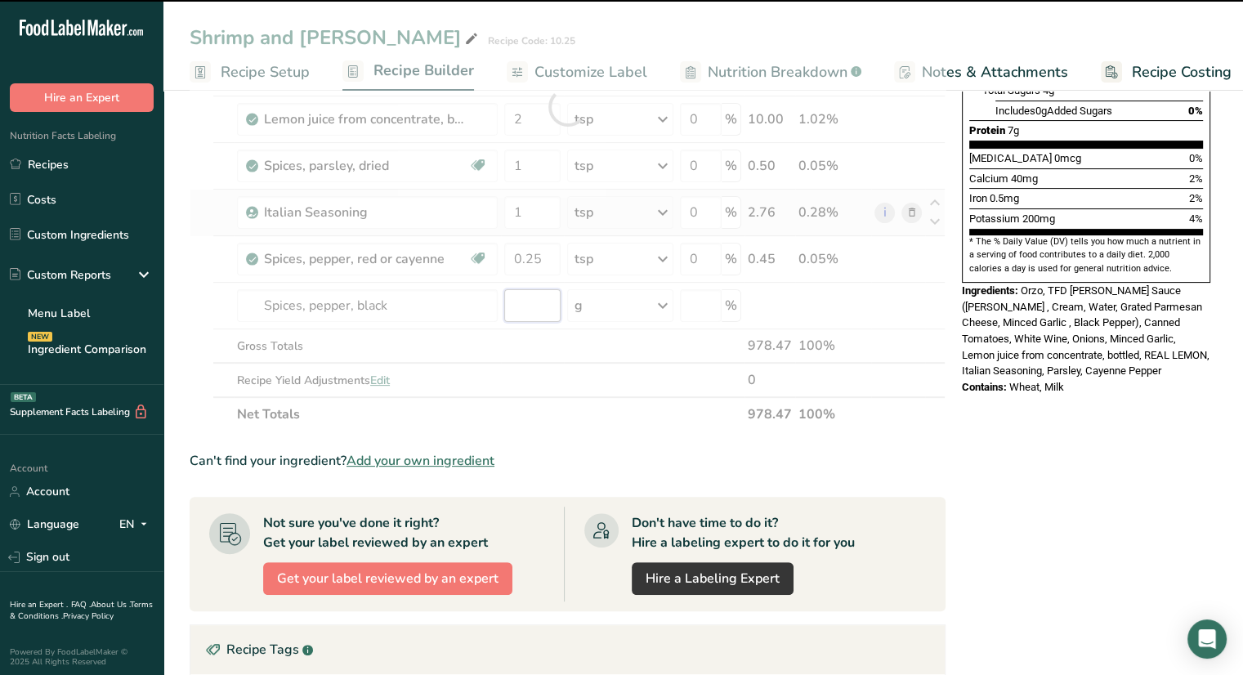
click at [533, 310] on input "number" at bounding box center [532, 305] width 56 height 33
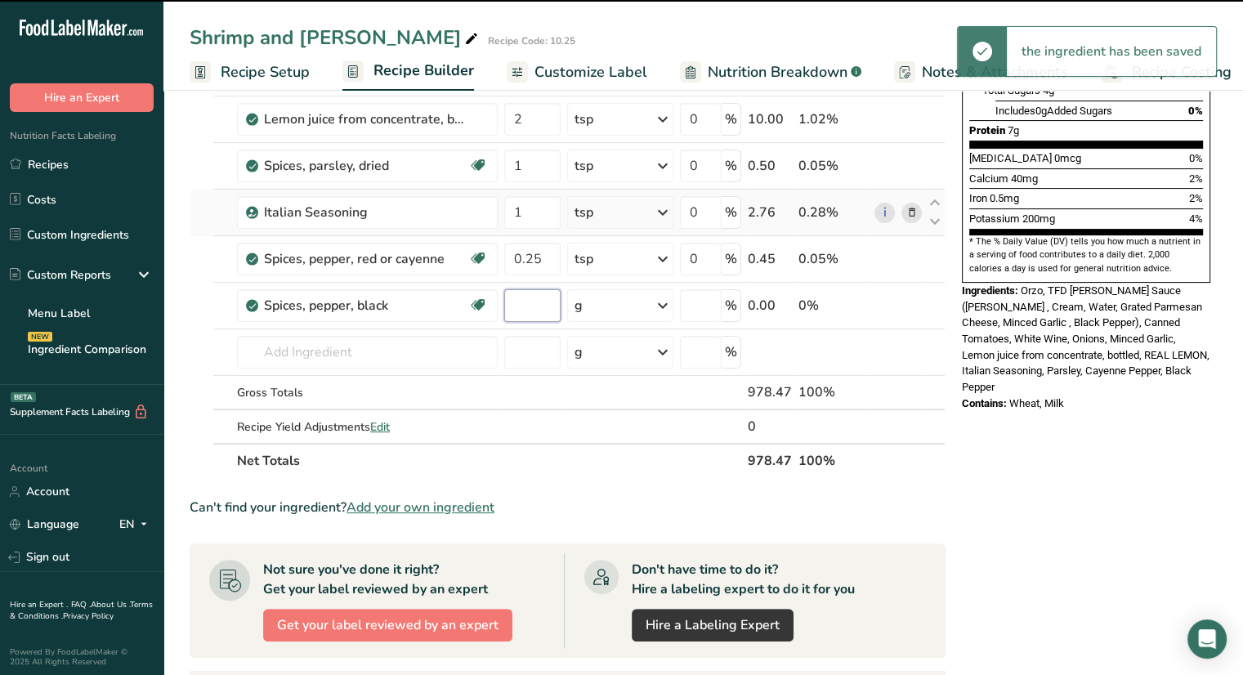
type input "0"
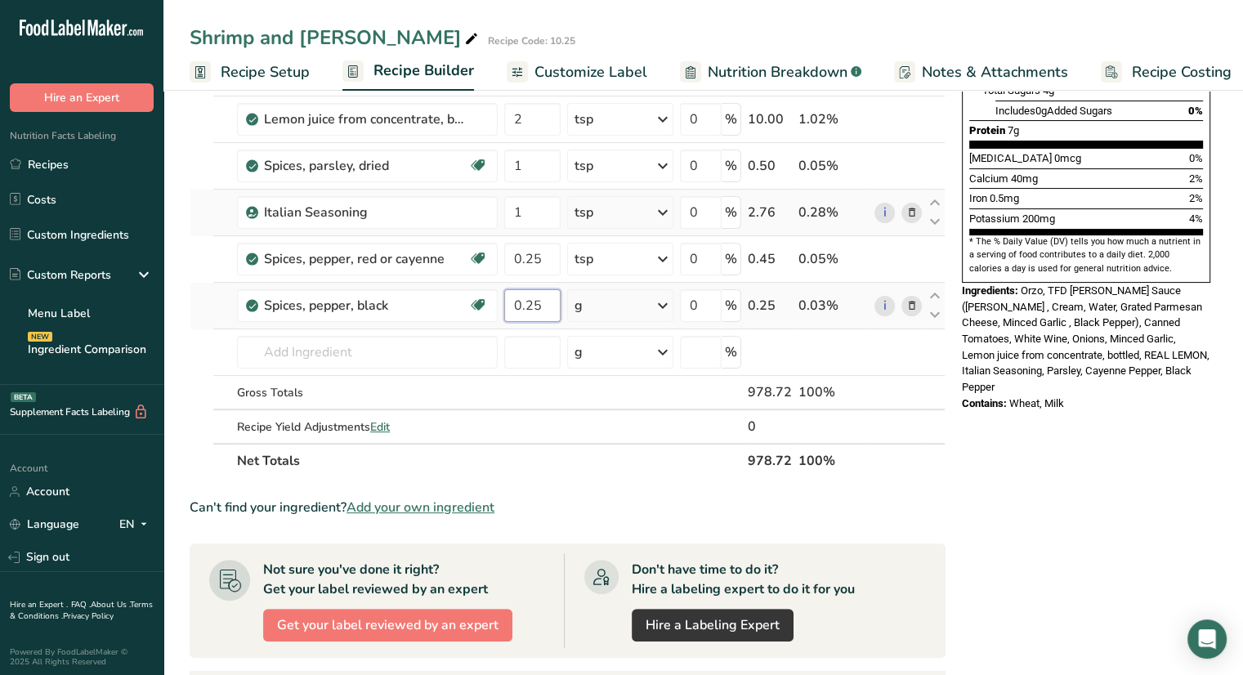
type input "0.25"
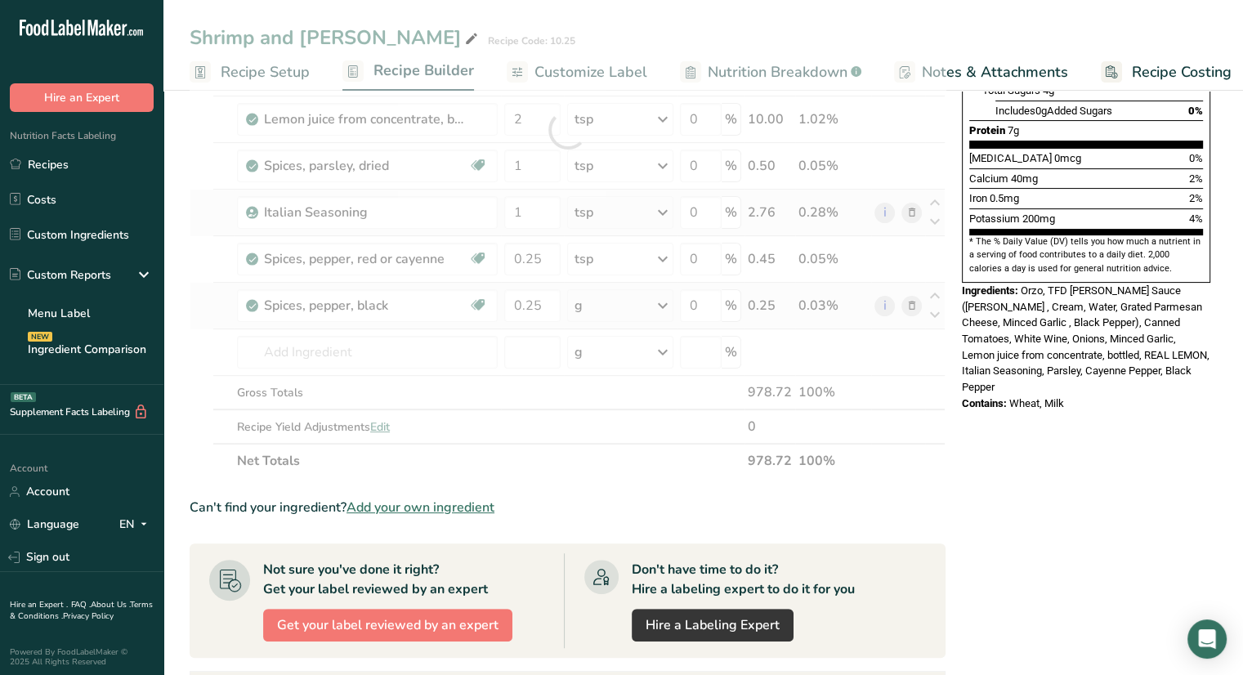
click at [637, 306] on div "Ingredient * Amount * Unit * Waste * .a-a{fill:#347362;}.b-a{fill:#fff;} Grams …" at bounding box center [568, 130] width 756 height 696
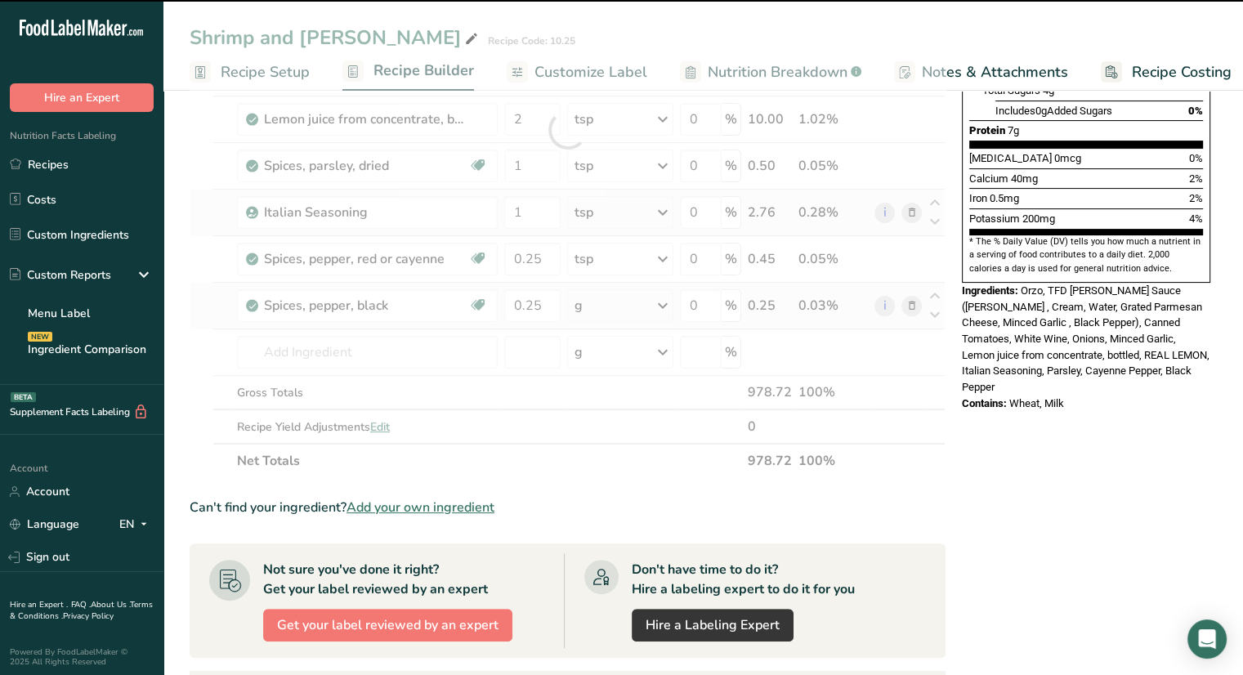
click at [637, 306] on div at bounding box center [568, 130] width 756 height 696
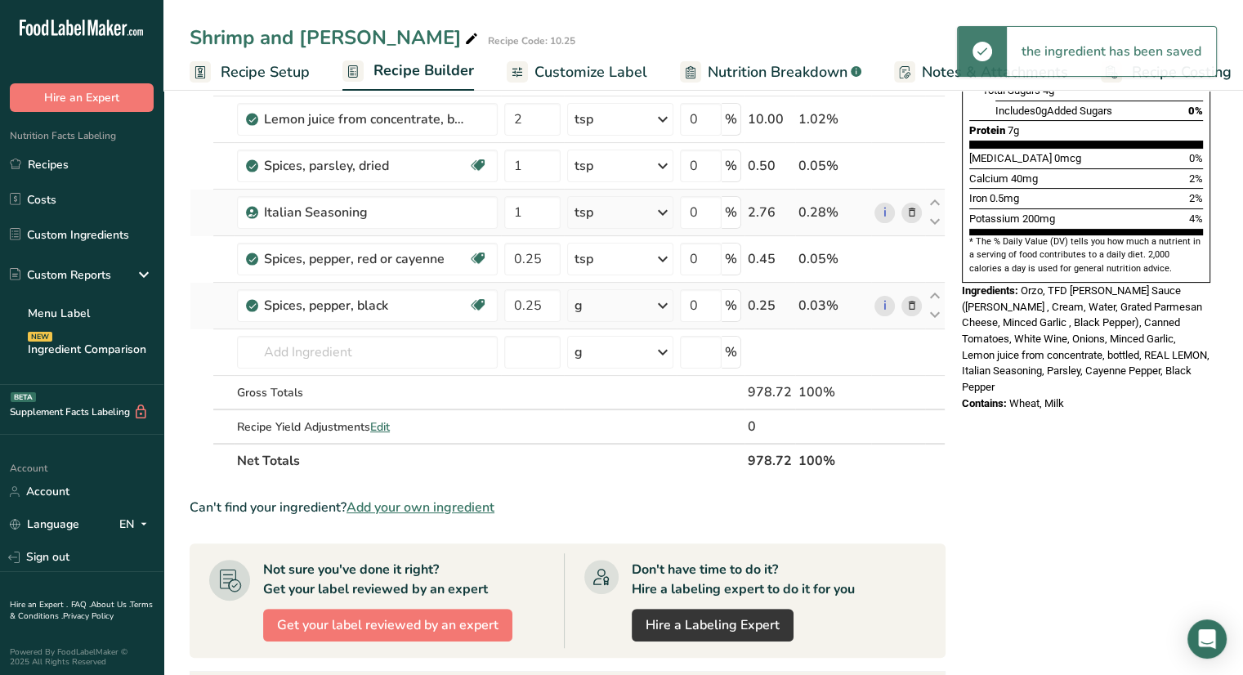
click at [638, 305] on div "g" at bounding box center [620, 305] width 106 height 33
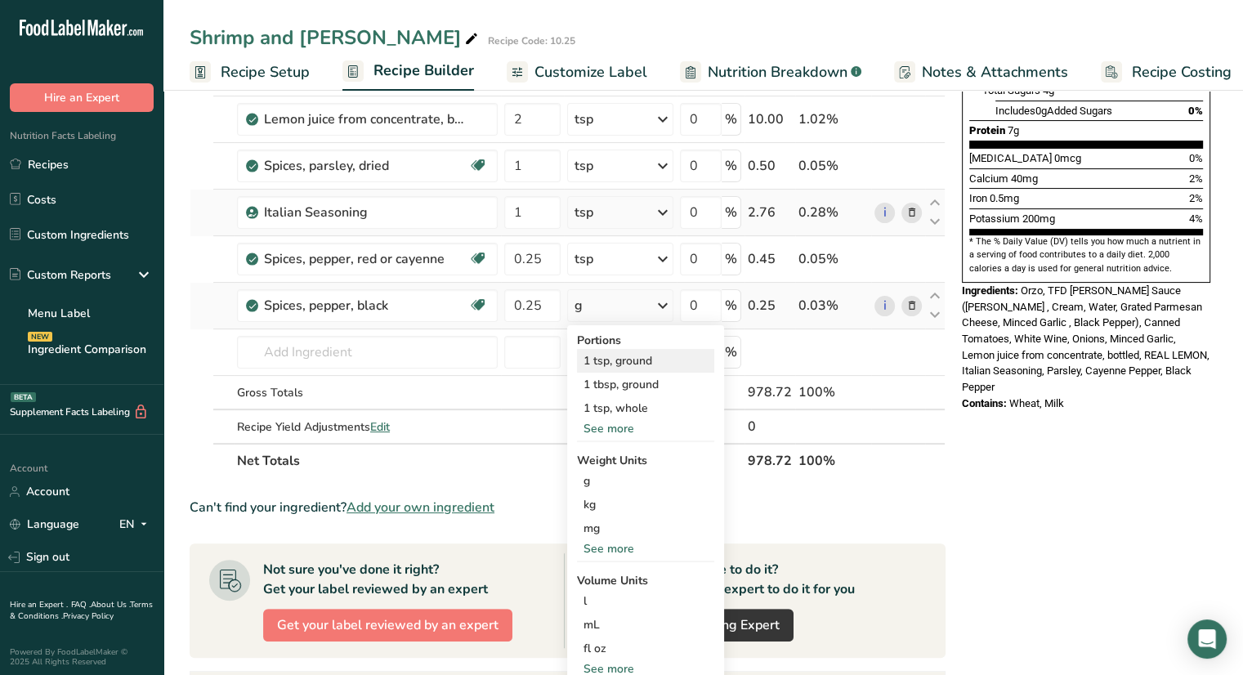
click at [641, 360] on div "1 tsp, ground" at bounding box center [645, 361] width 137 height 24
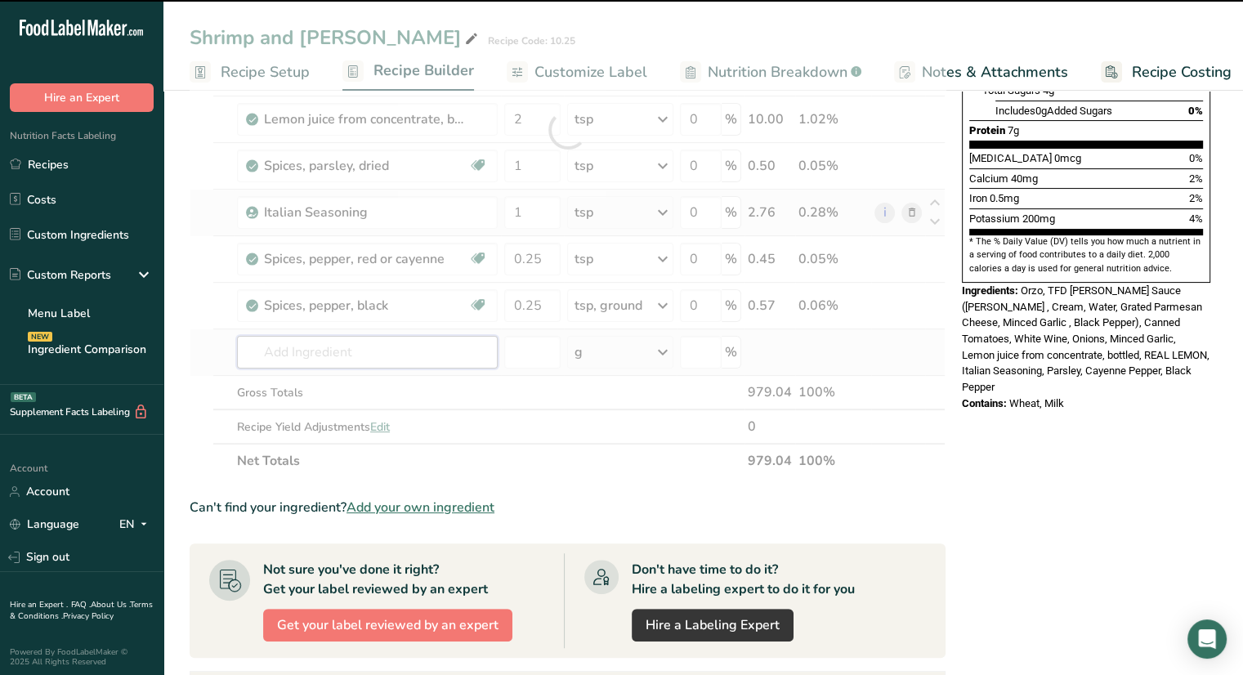
click at [382, 356] on input "text" at bounding box center [367, 352] width 261 height 33
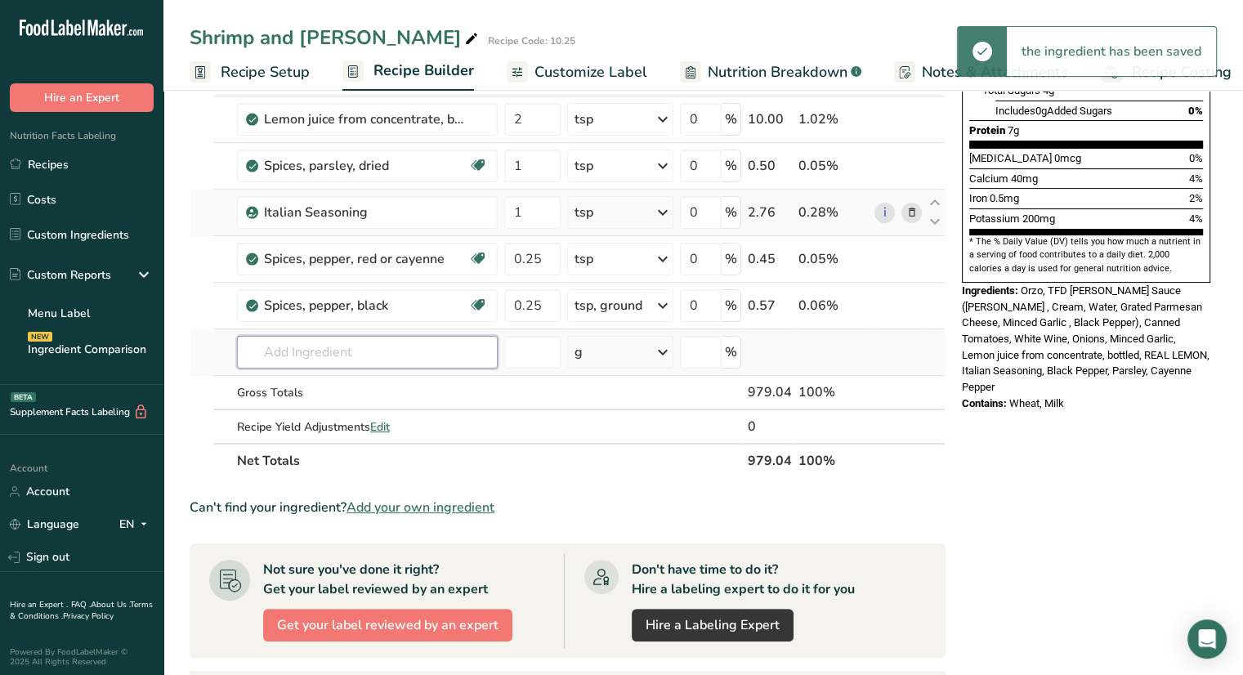
click at [382, 356] on input "text" at bounding box center [367, 352] width 261 height 33
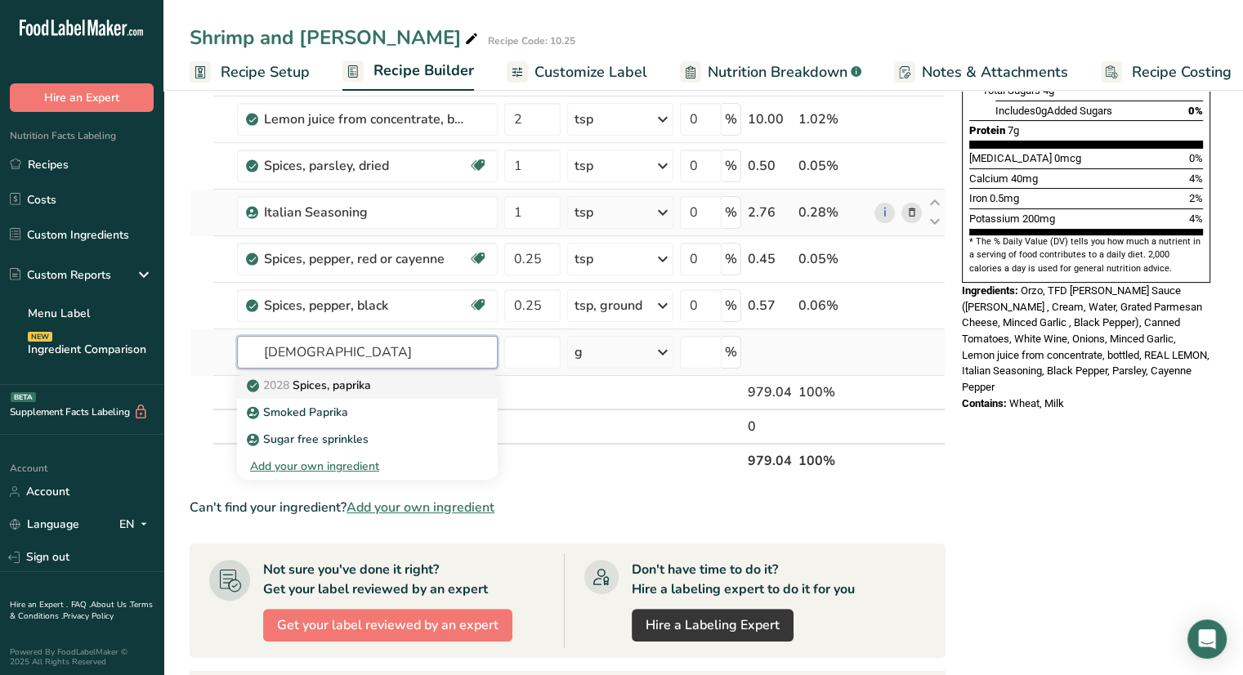
type input "papari"
click at [368, 394] on link "2028 Spices, paprika" at bounding box center [367, 385] width 261 height 27
type input "Spices, paprika"
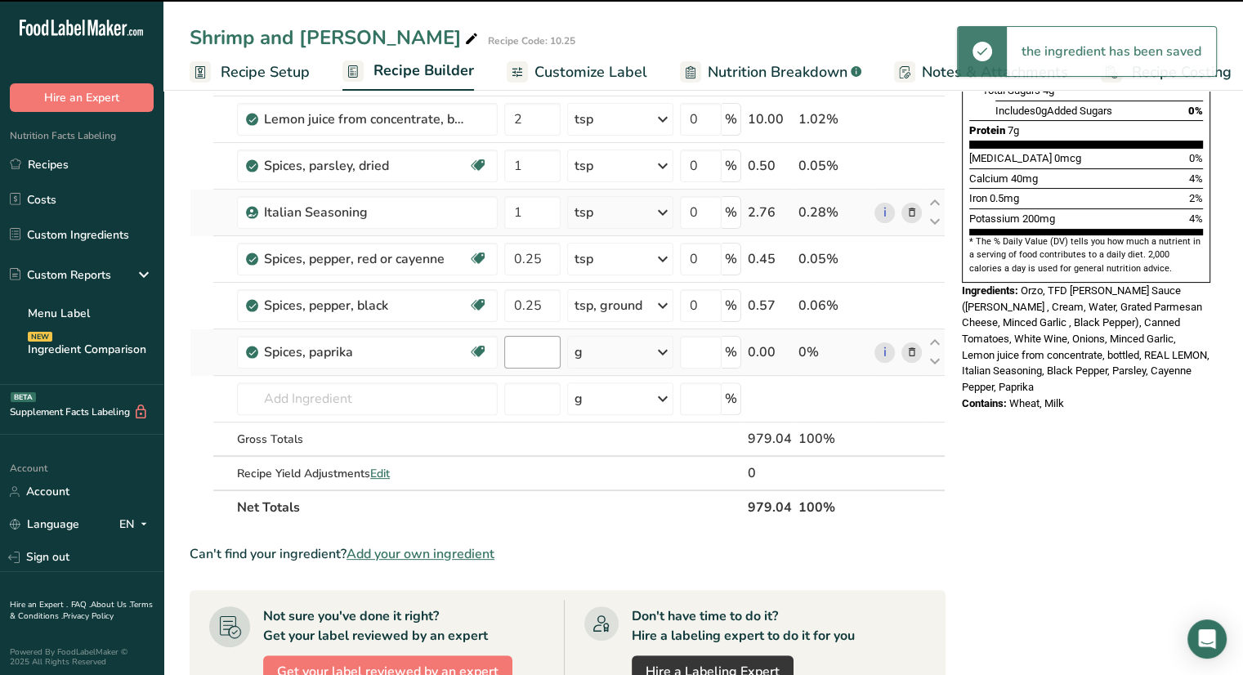
type input "0"
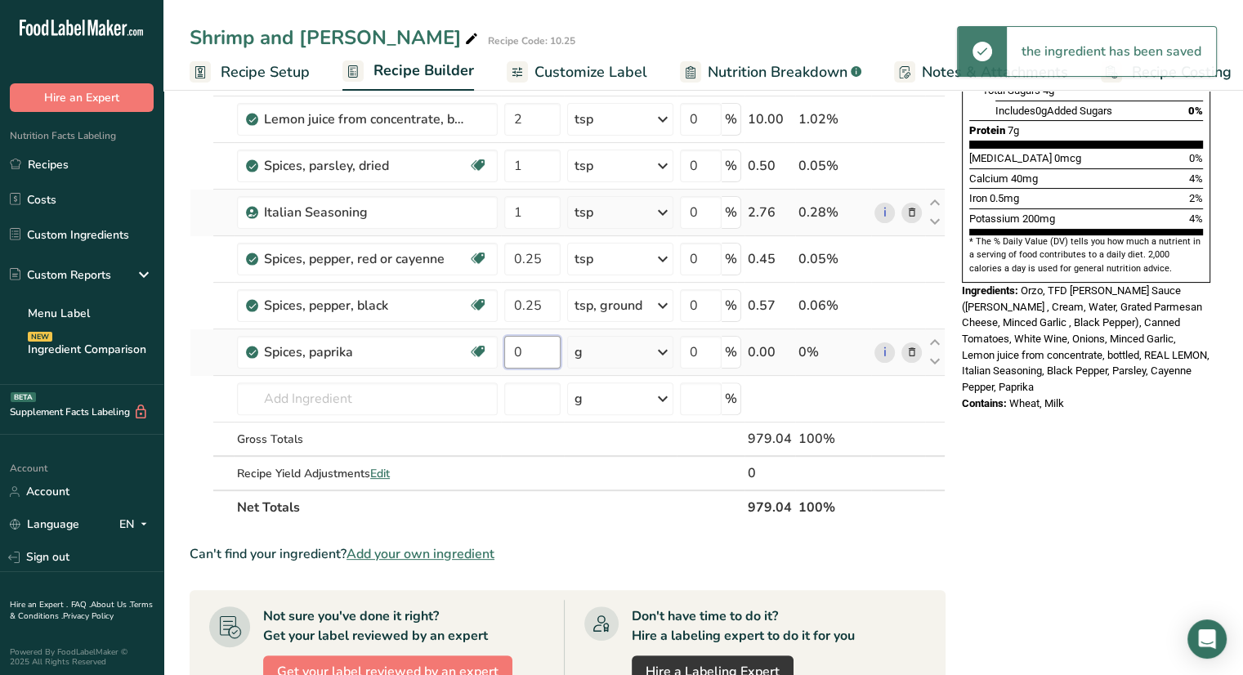
click at [539, 356] on input "0" at bounding box center [532, 352] width 56 height 33
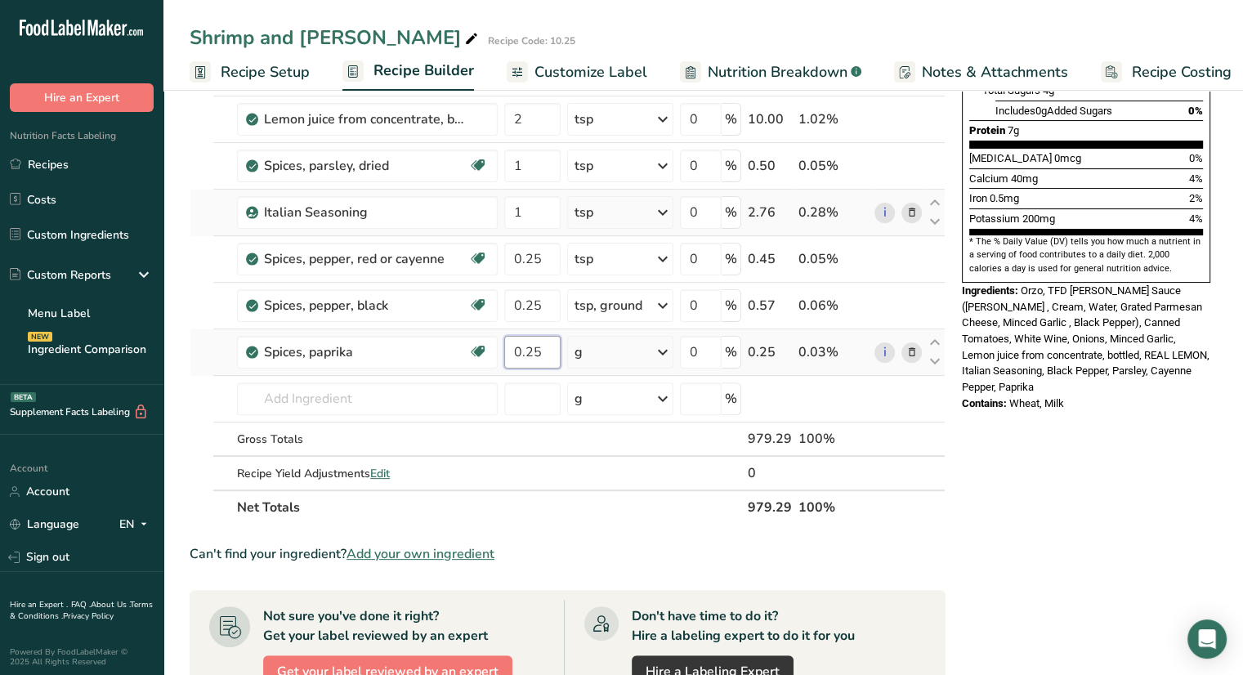
type input "0.25"
click at [628, 351] on div "Ingredient * Amount * Unit * Waste * .a-a{fill:#347362;}.b-a{fill:#fff;} Grams …" at bounding box center [568, 153] width 756 height 743
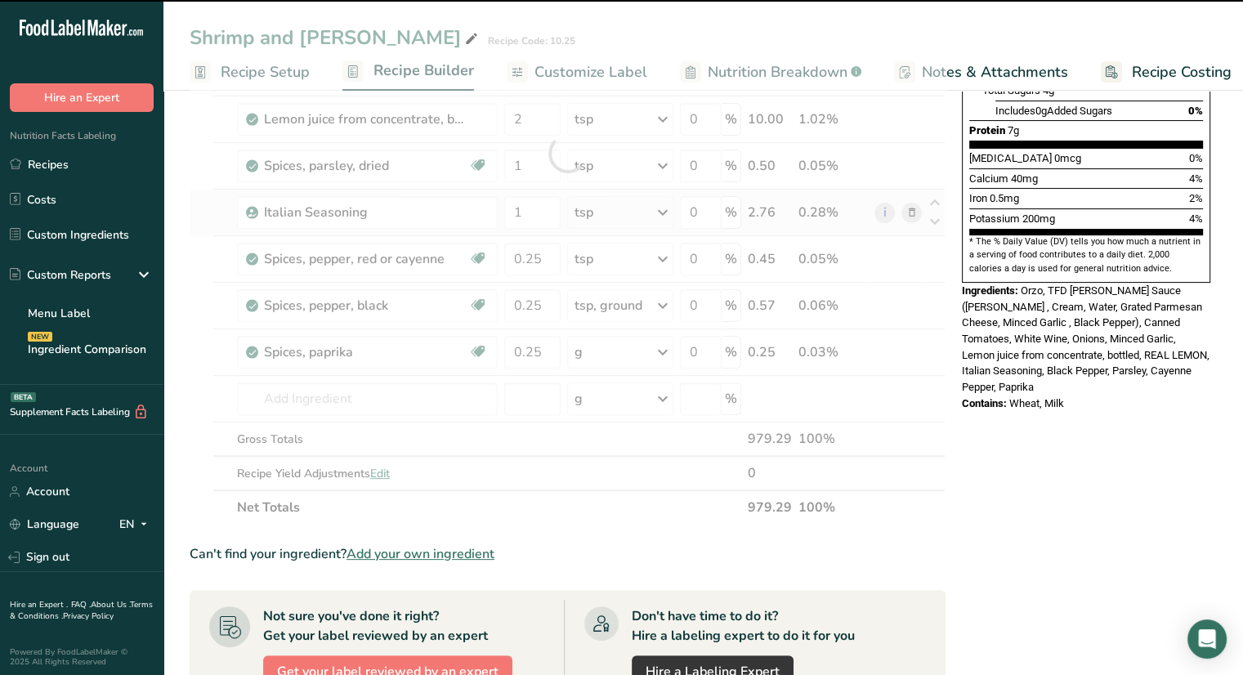
click at [628, 354] on div at bounding box center [568, 153] width 756 height 743
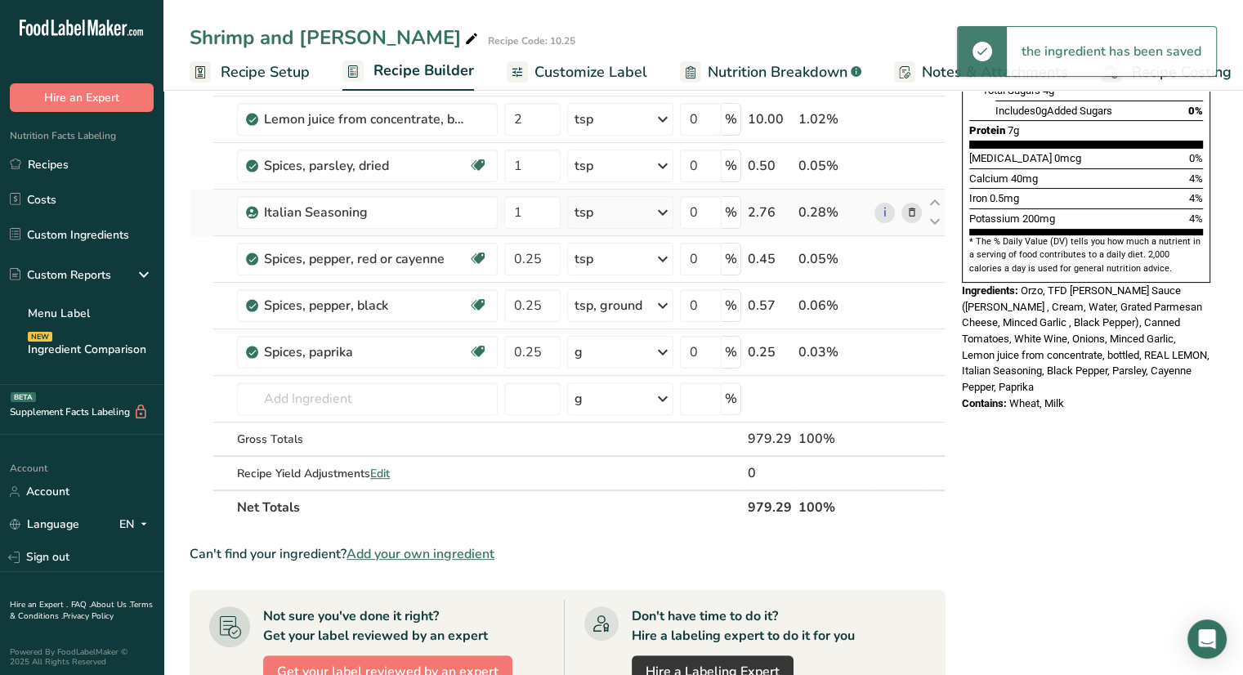
click at [628, 354] on div "g" at bounding box center [620, 352] width 106 height 33
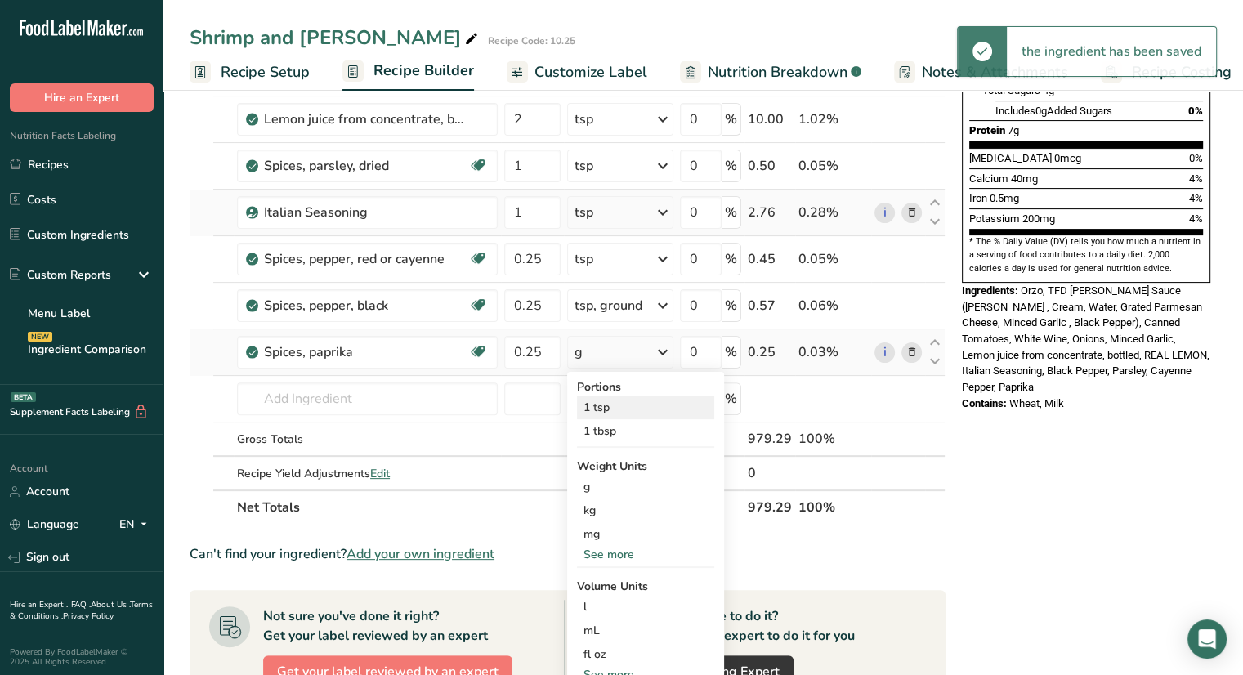
click at [629, 406] on div "1 tsp" at bounding box center [645, 408] width 137 height 24
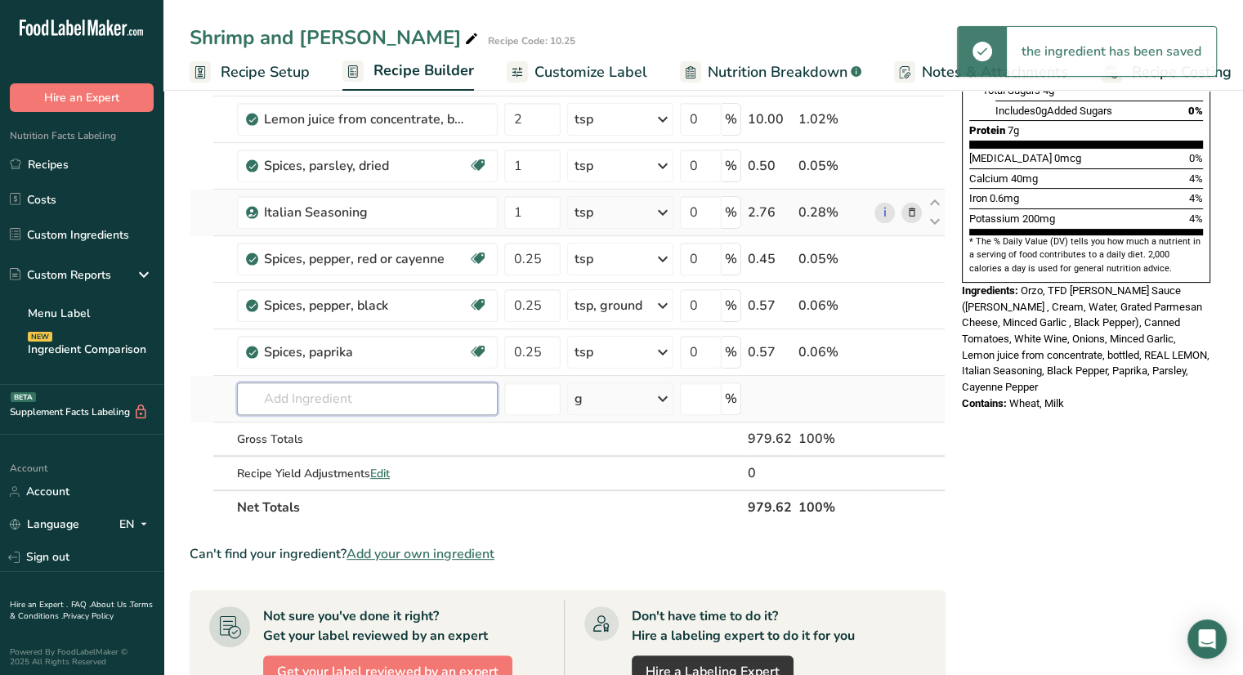
click at [396, 393] on input "text" at bounding box center [367, 398] width 261 height 33
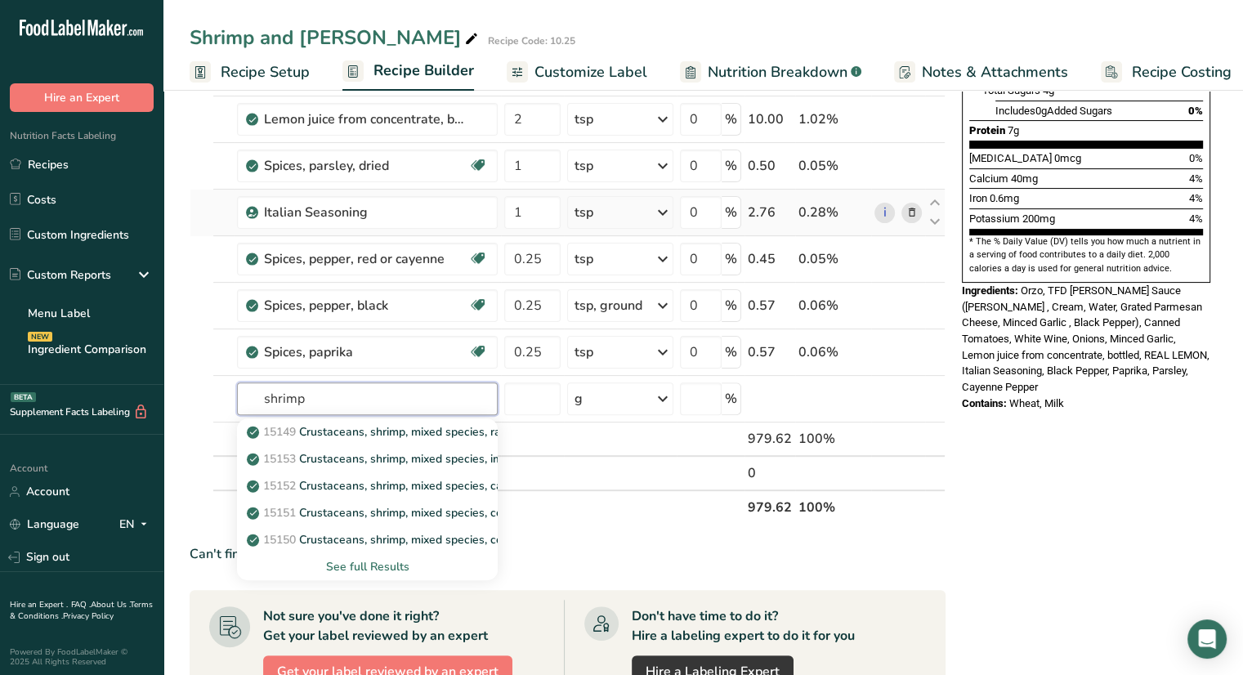
type input "shrimp"
click at [347, 562] on div "See full Results" at bounding box center [367, 566] width 235 height 17
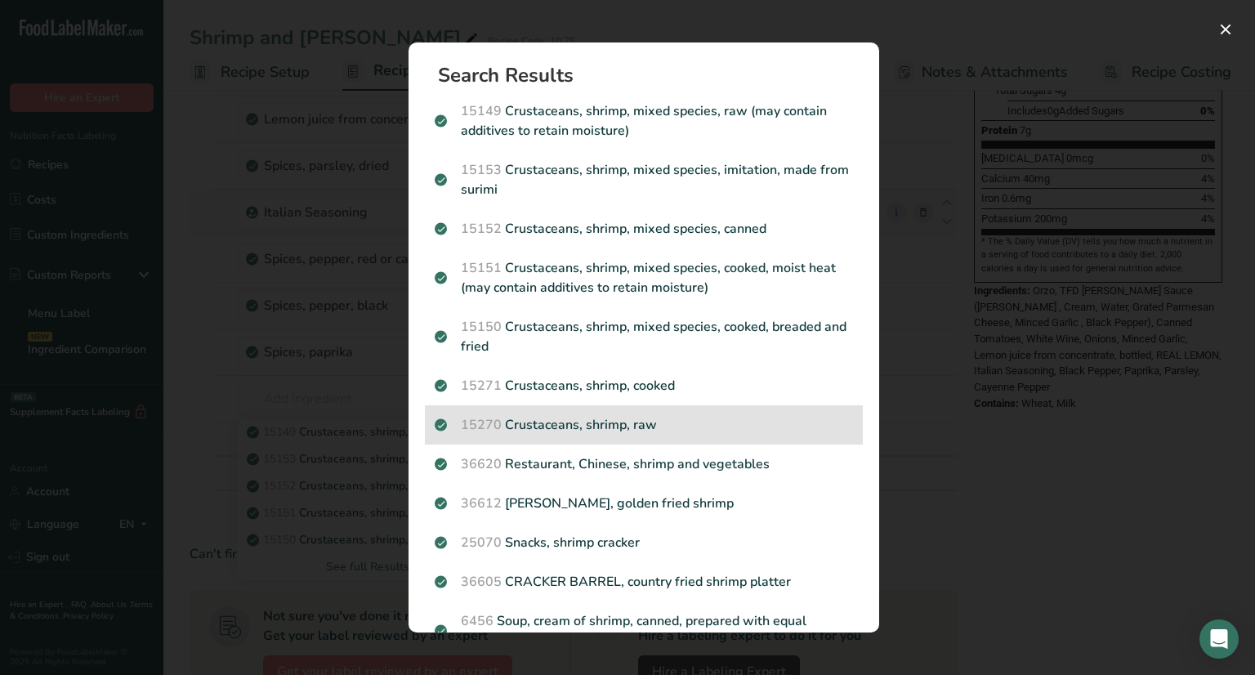
click at [555, 429] on p "15270 Crustaceans, shrimp, raw" at bounding box center [644, 425] width 418 height 20
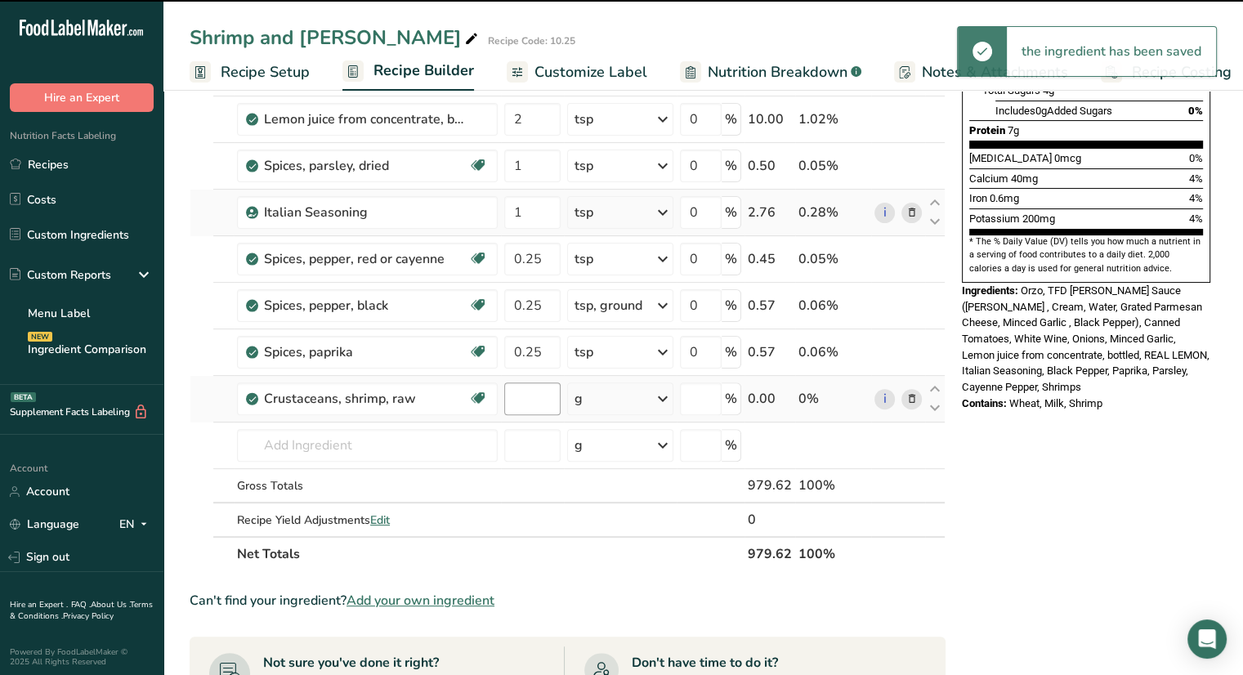
type input "0"
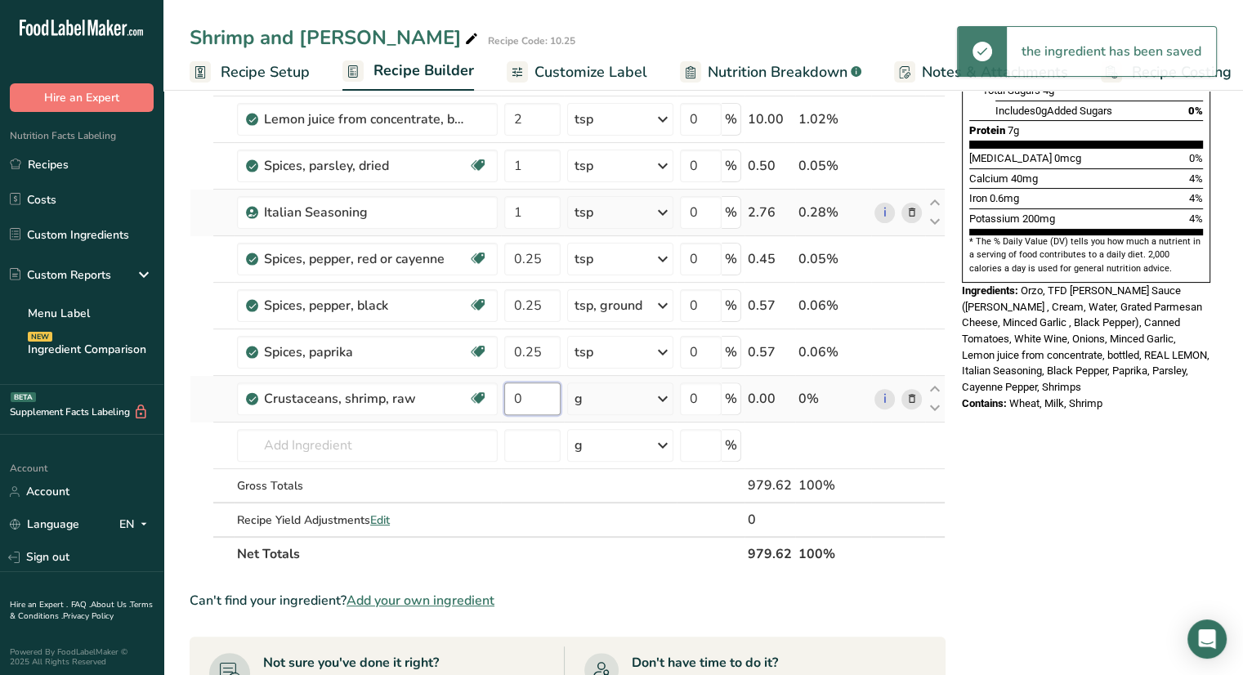
click at [541, 401] on input "0" at bounding box center [532, 398] width 56 height 33
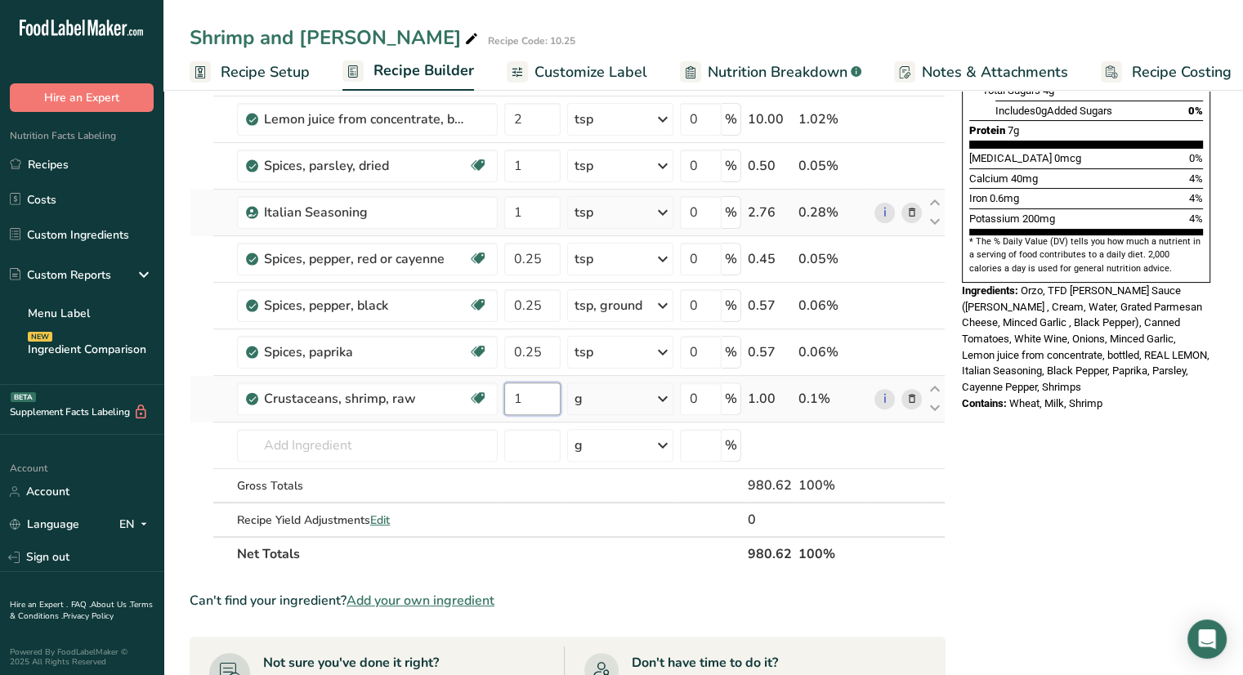
type input "1"
click at [626, 403] on div "Ingredient * Amount * Unit * Waste * .a-a{fill:#347362;}.b-a{fill:#fff;} Grams …" at bounding box center [568, 176] width 756 height 789
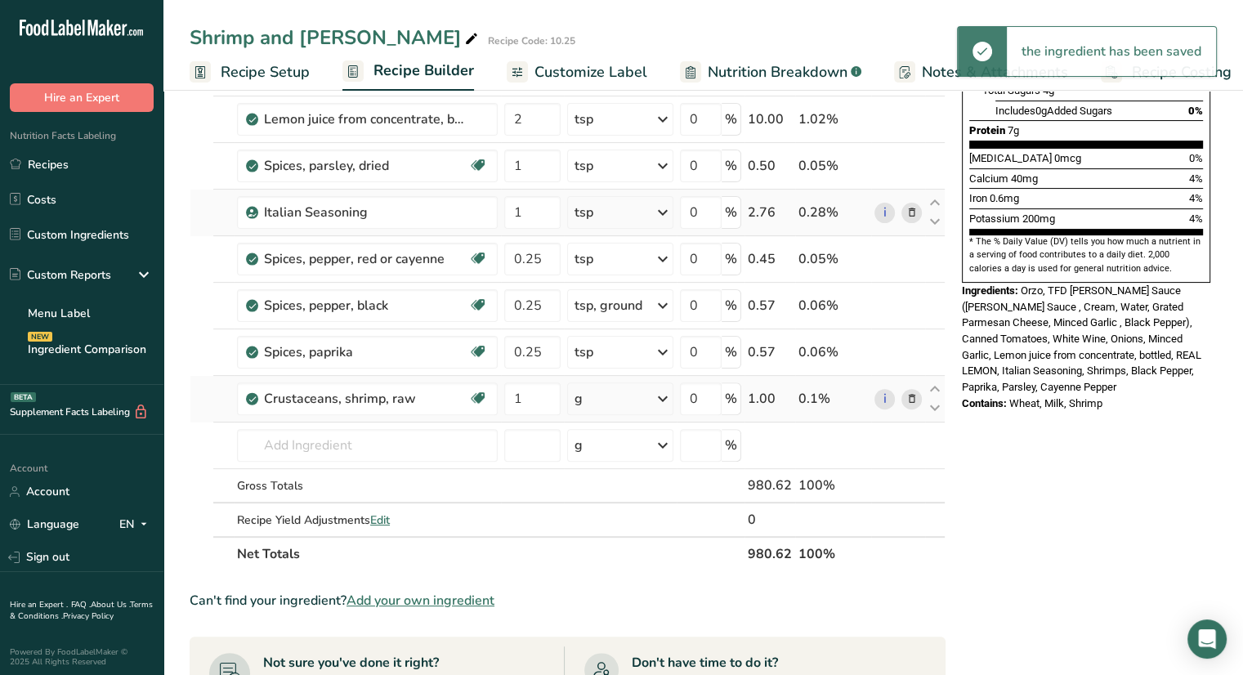
click at [664, 396] on icon at bounding box center [663, 398] width 20 height 29
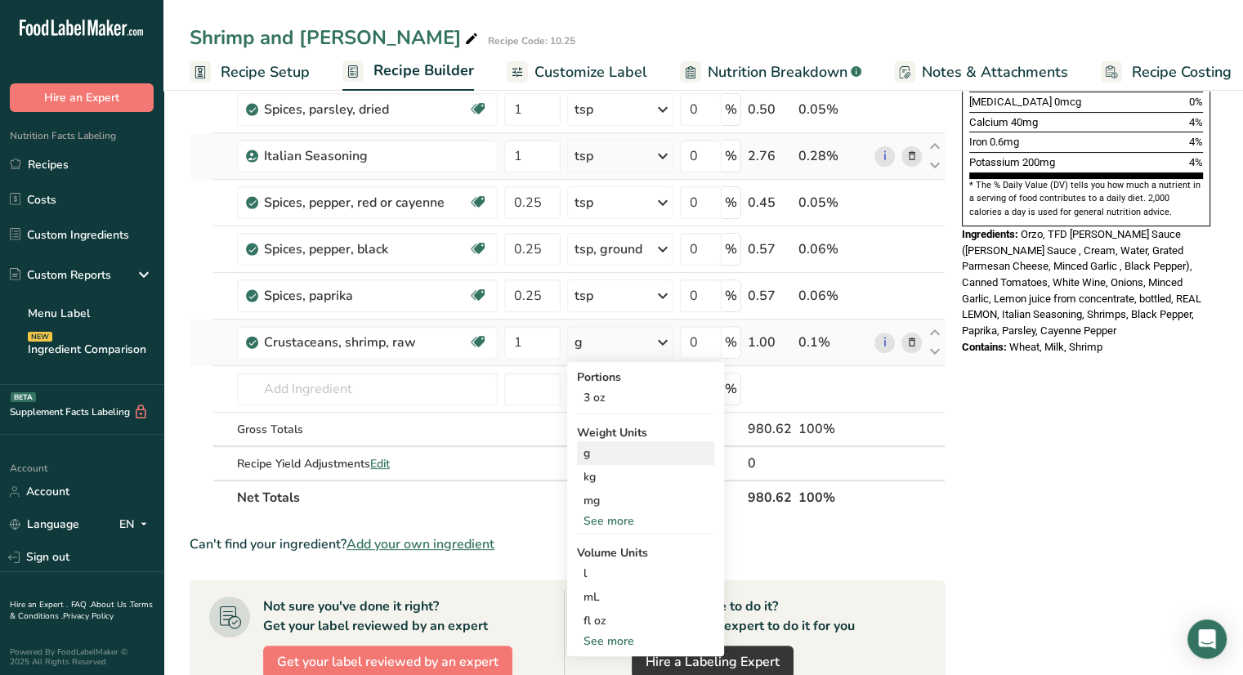
scroll to position [451, 0]
click at [631, 514] on div "See more" at bounding box center [645, 520] width 137 height 17
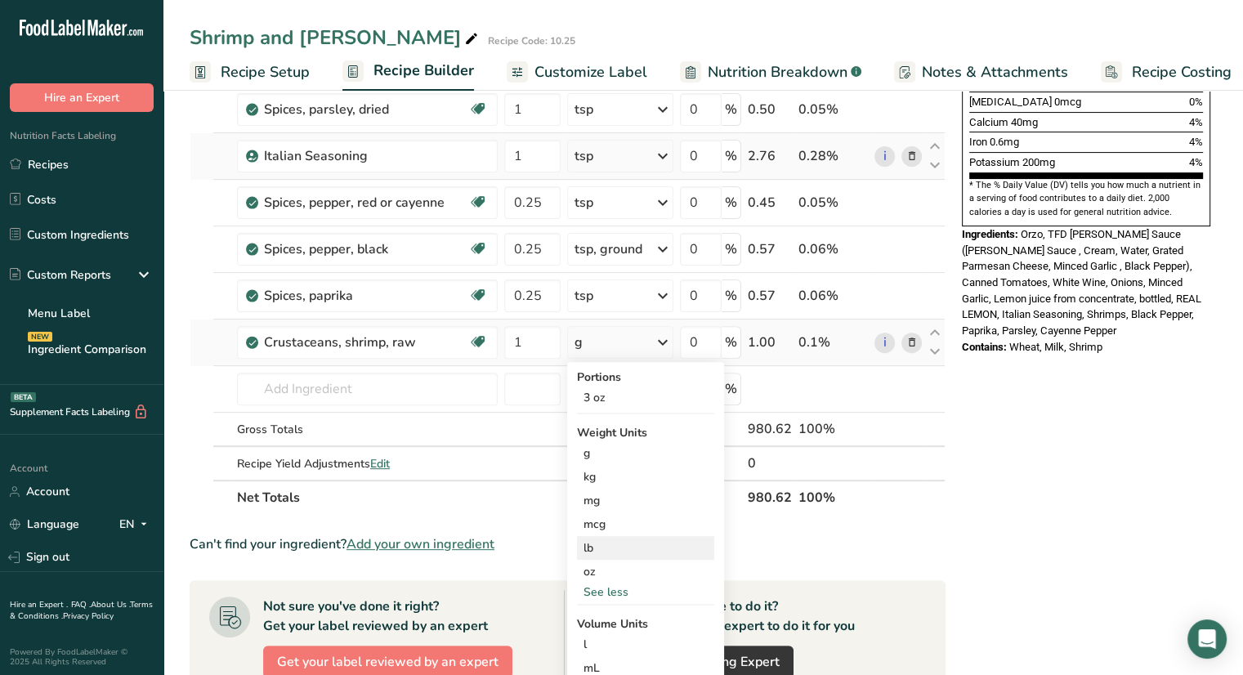
click at [625, 543] on div "lb" at bounding box center [645, 548] width 137 height 24
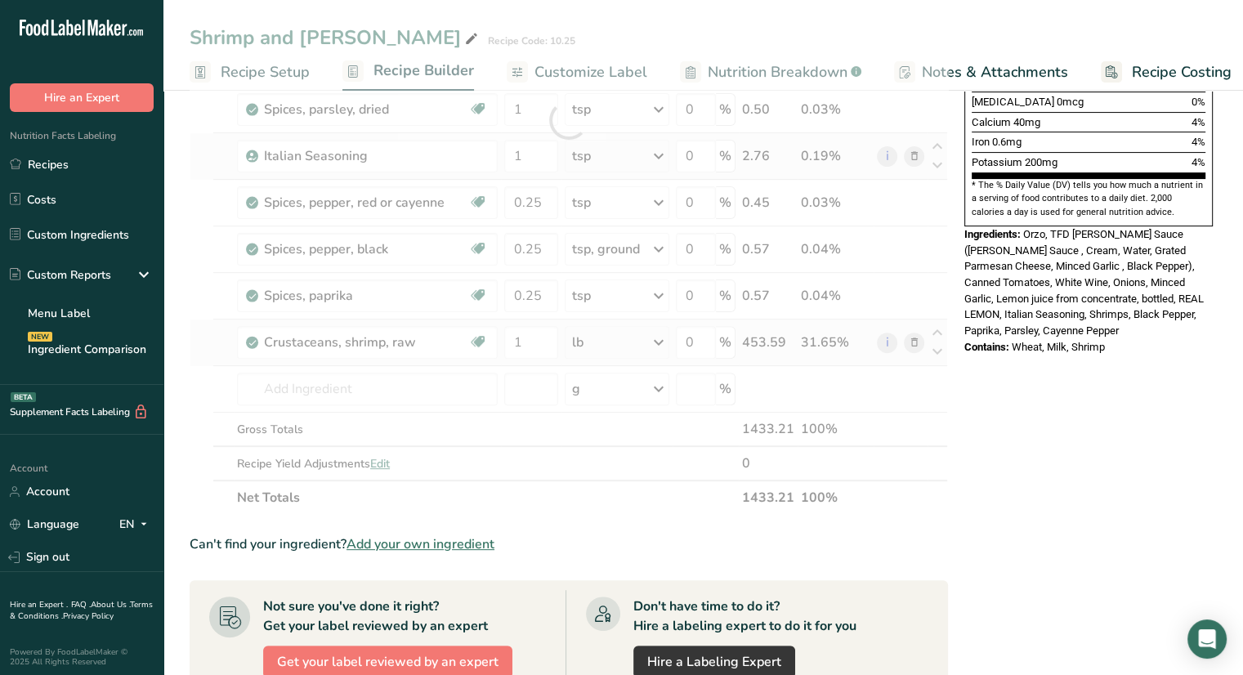
click at [625, 543] on section "Ingredient * Amount * Unit * Waste * .a-a{fill:#347362;}.b-a{fill:#fff;} Grams …" at bounding box center [569, 404] width 758 height 1359
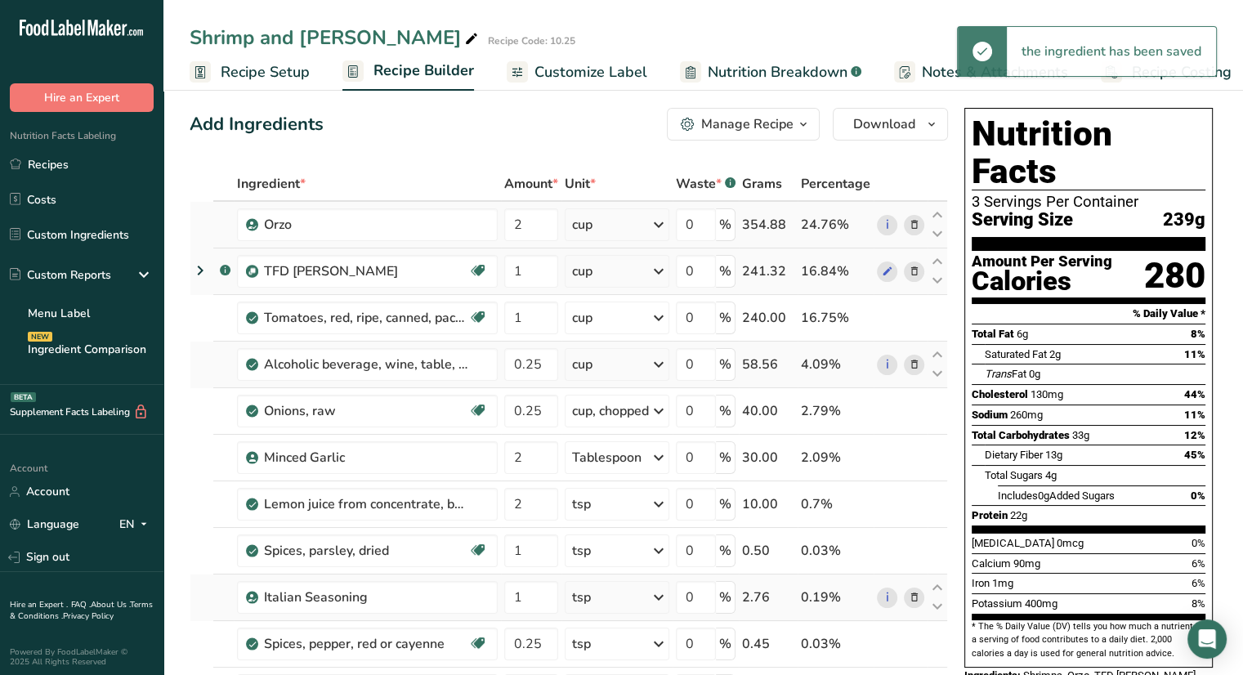
scroll to position [13, 0]
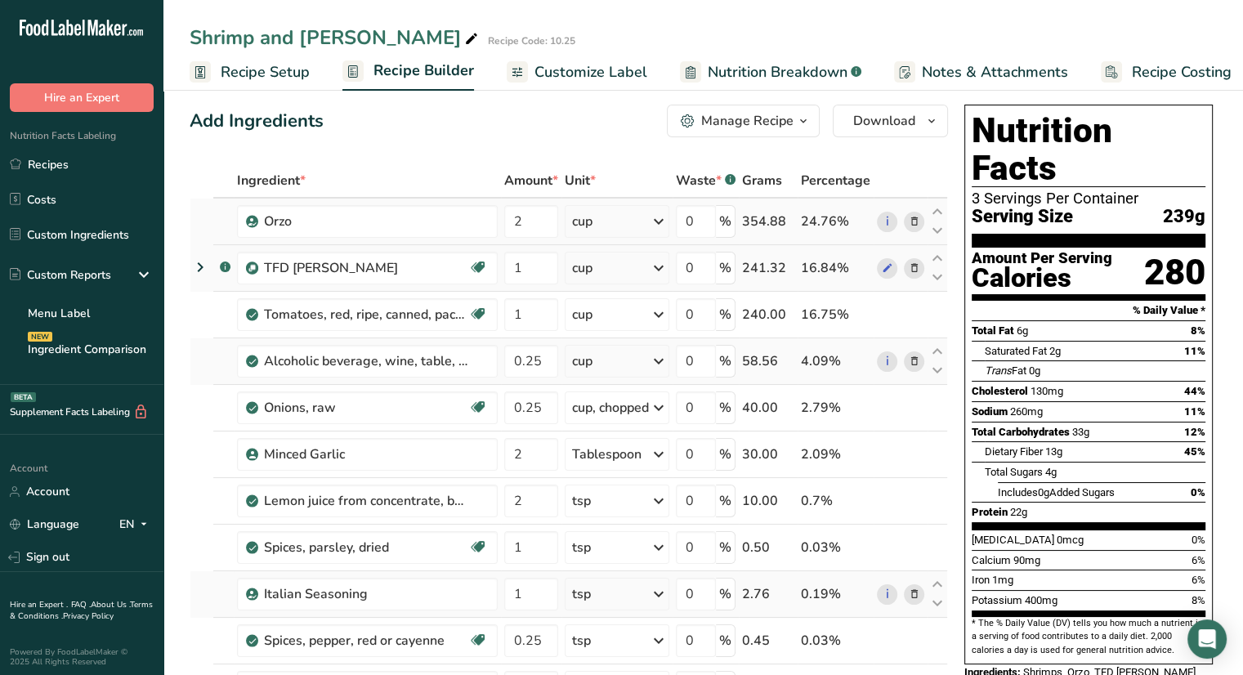
click at [733, 132] on button "Manage Recipe" at bounding box center [743, 121] width 153 height 33
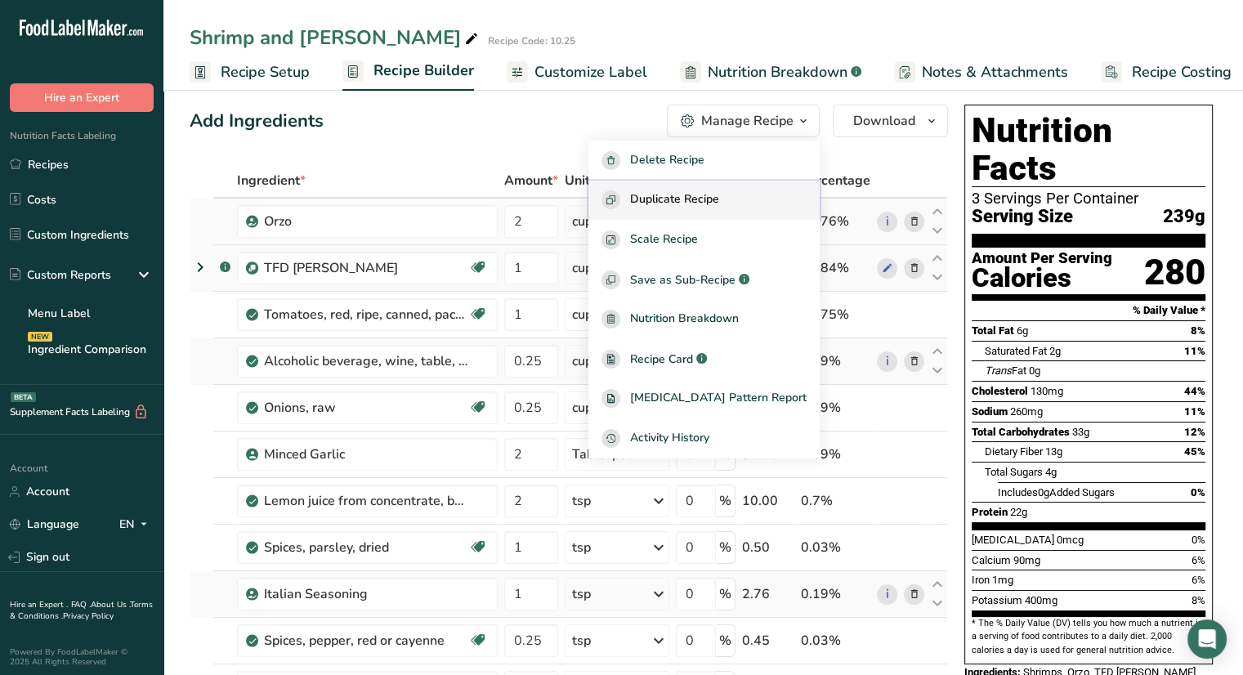
click at [733, 210] on button "Duplicate Recipe" at bounding box center [703, 201] width 231 height 40
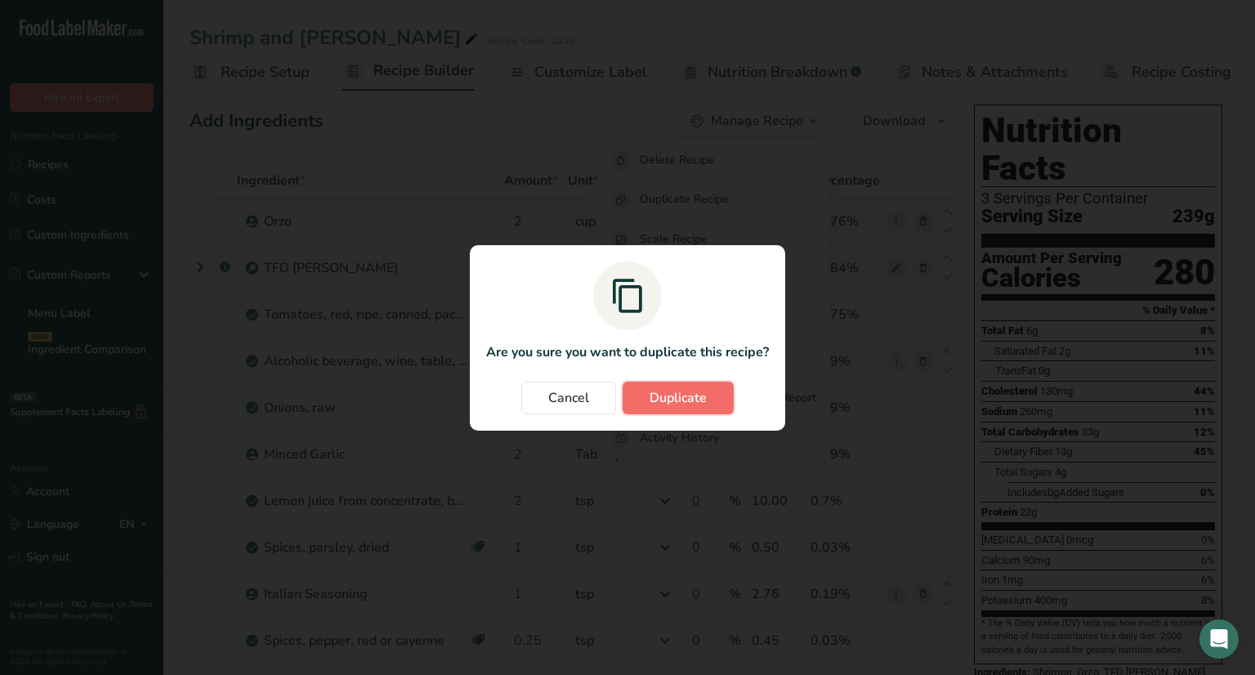
click at [698, 396] on span "Duplicate" at bounding box center [678, 398] width 57 height 20
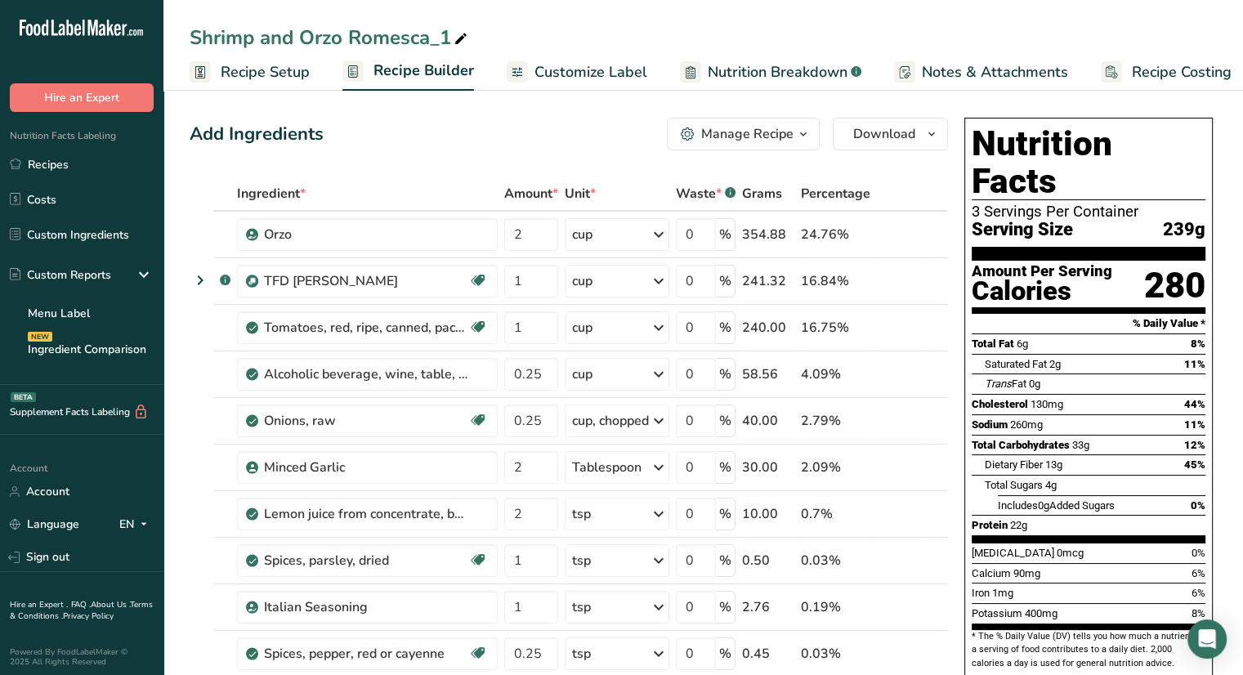
click at [462, 36] on icon at bounding box center [461, 39] width 15 height 23
type input "WW Shrimp and Orzo Romesca"
click at [915, 330] on icon at bounding box center [914, 328] width 11 height 17
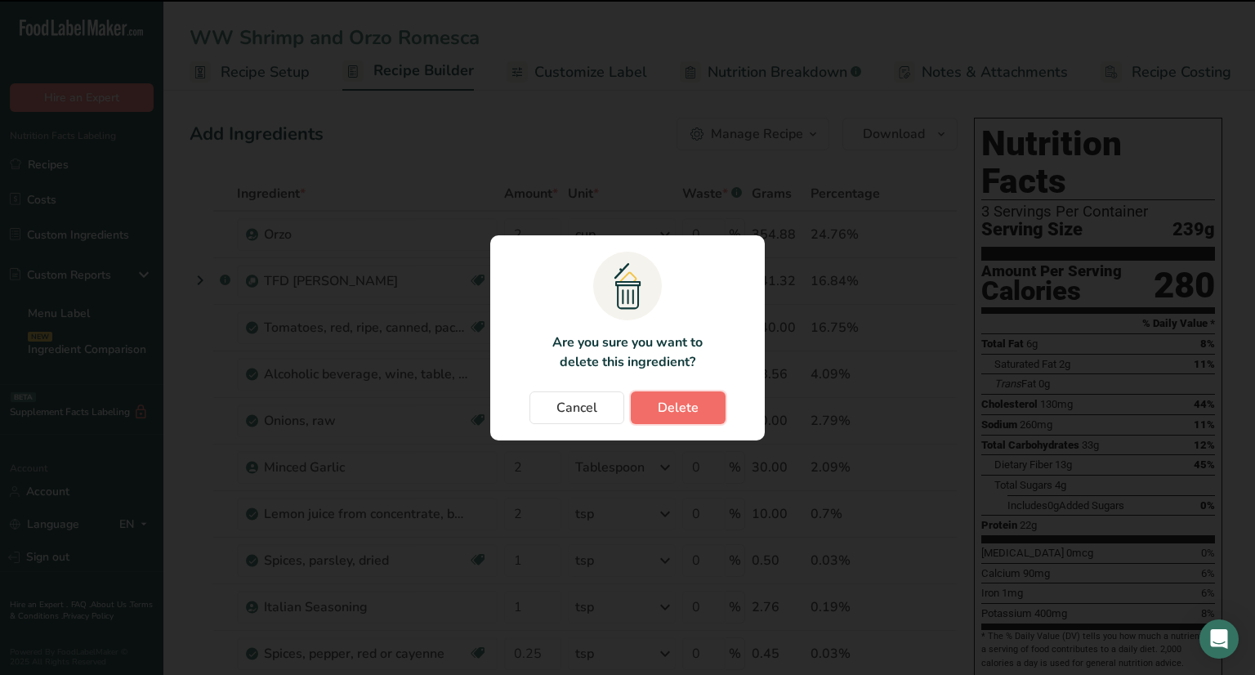
click at [683, 411] on span "Delete" at bounding box center [678, 408] width 41 height 20
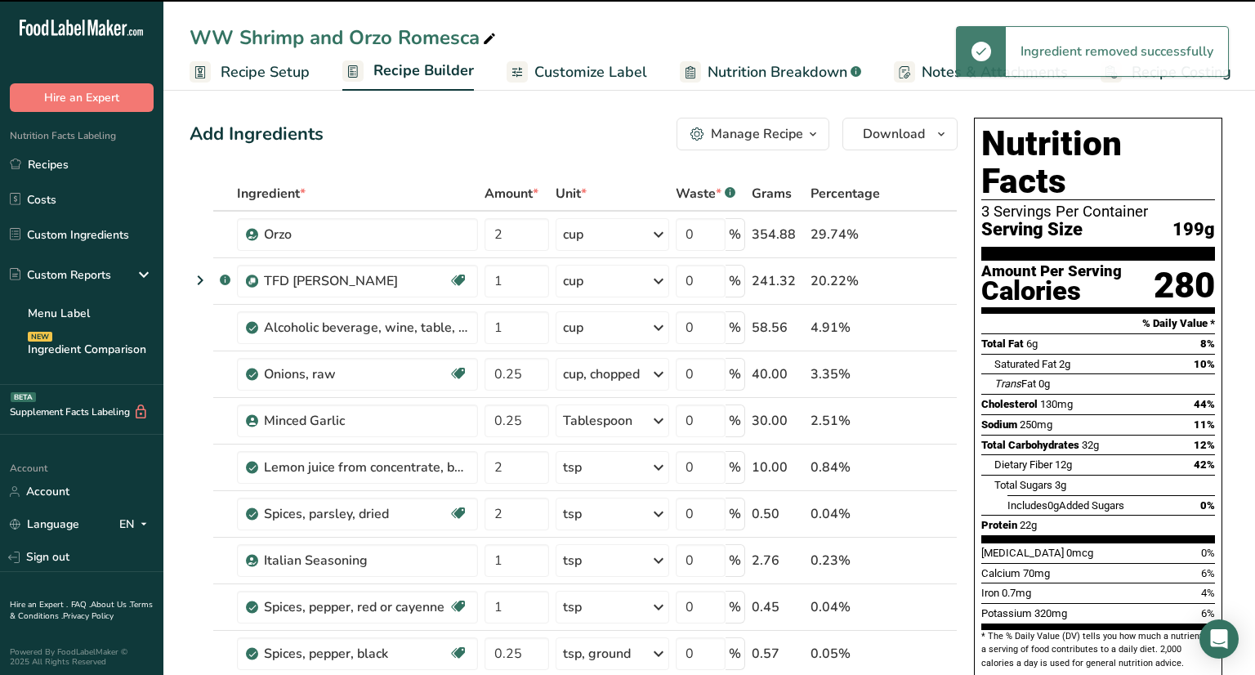
type input "0.25"
type input "2"
type input "1"
type input "0.25"
type input "1"
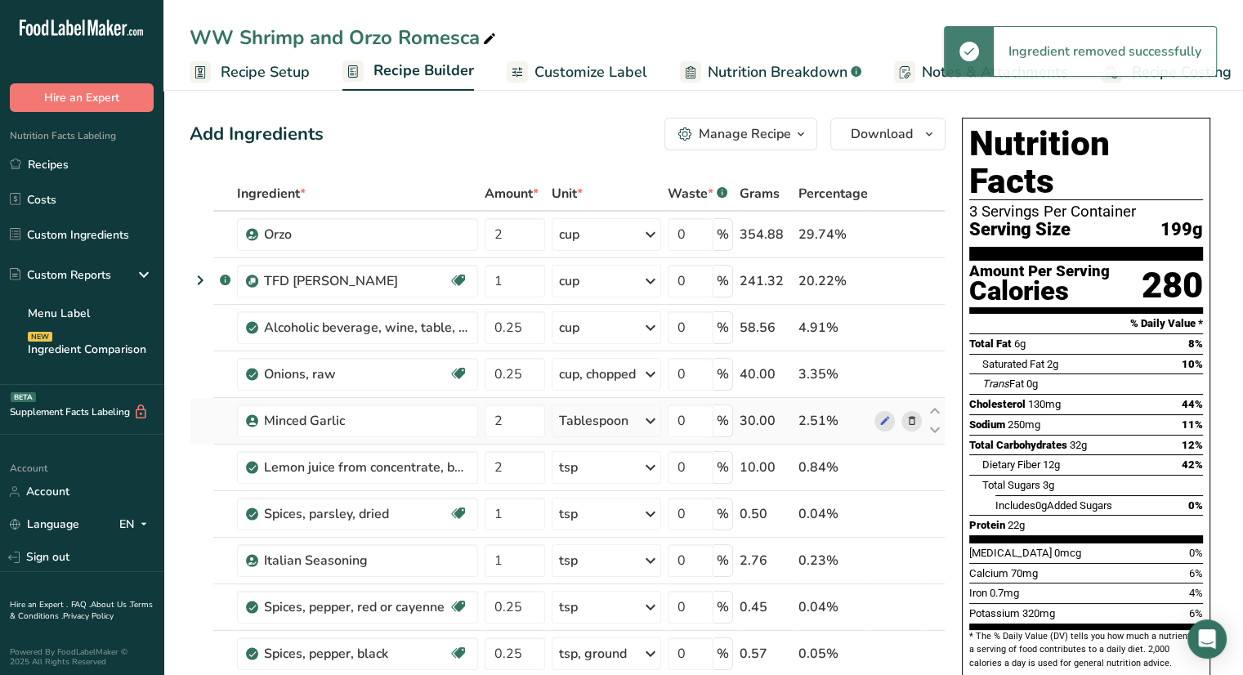
click at [918, 418] on span at bounding box center [911, 421] width 20 height 20
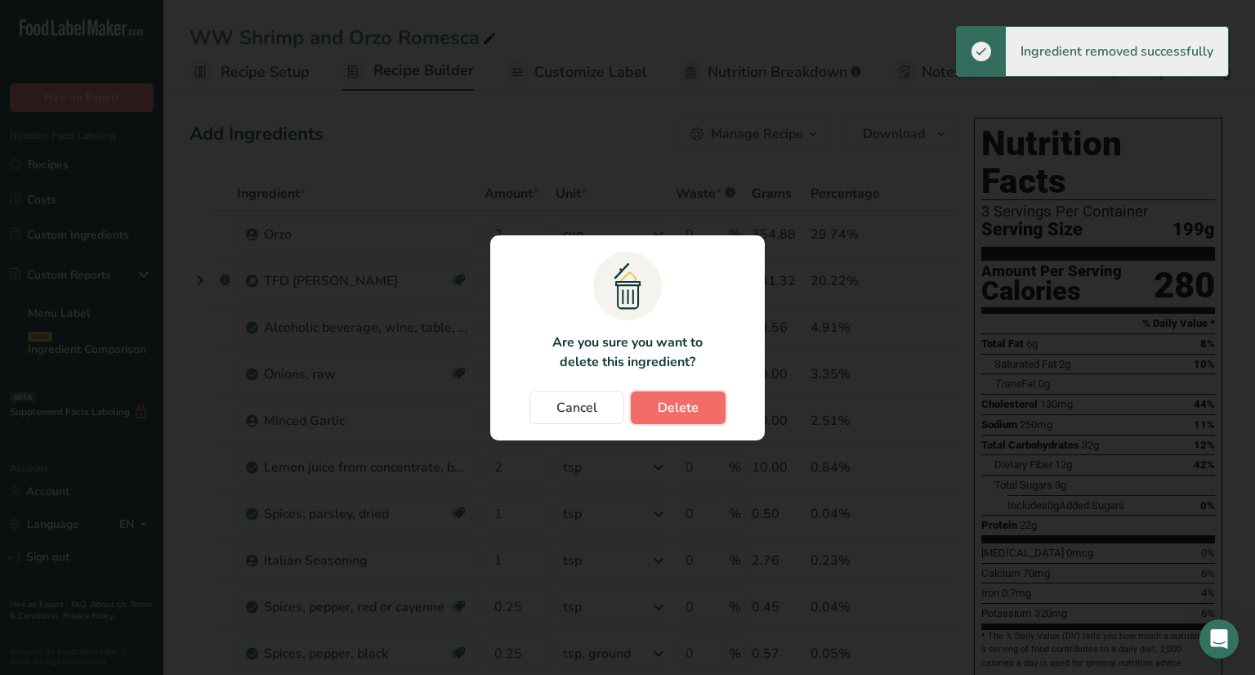
click at [705, 407] on button "Delete" at bounding box center [678, 407] width 95 height 33
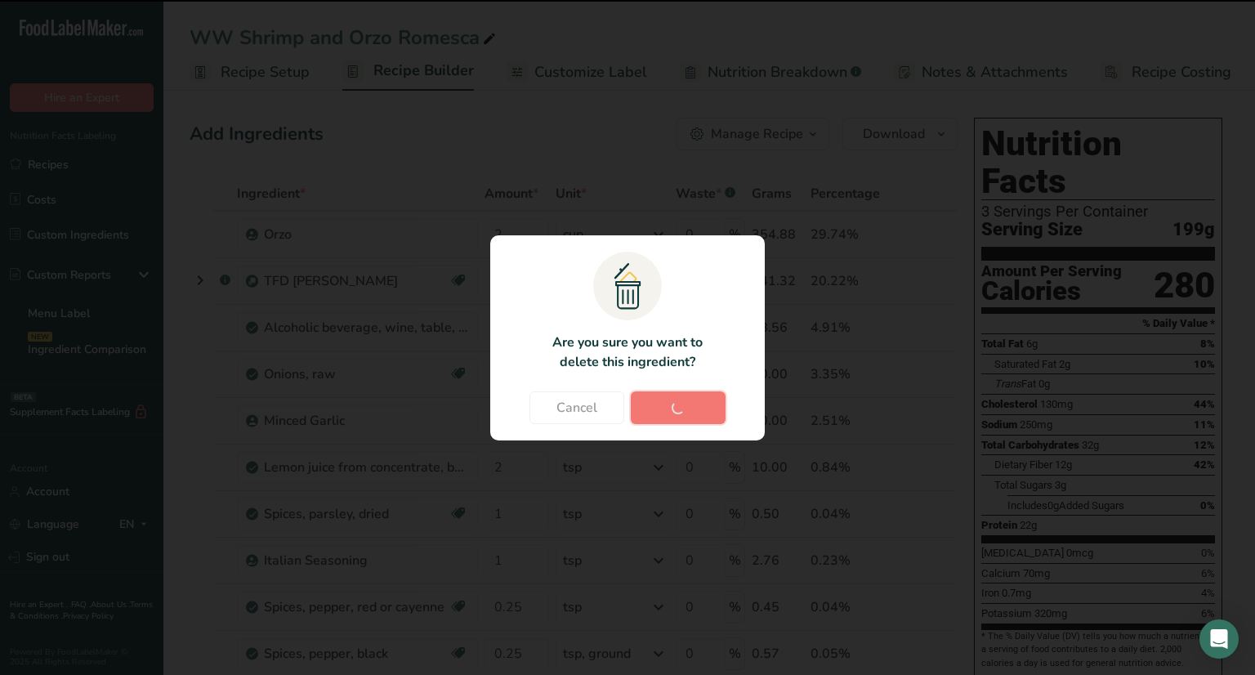
type input "1"
type input "0.25"
type input "1"
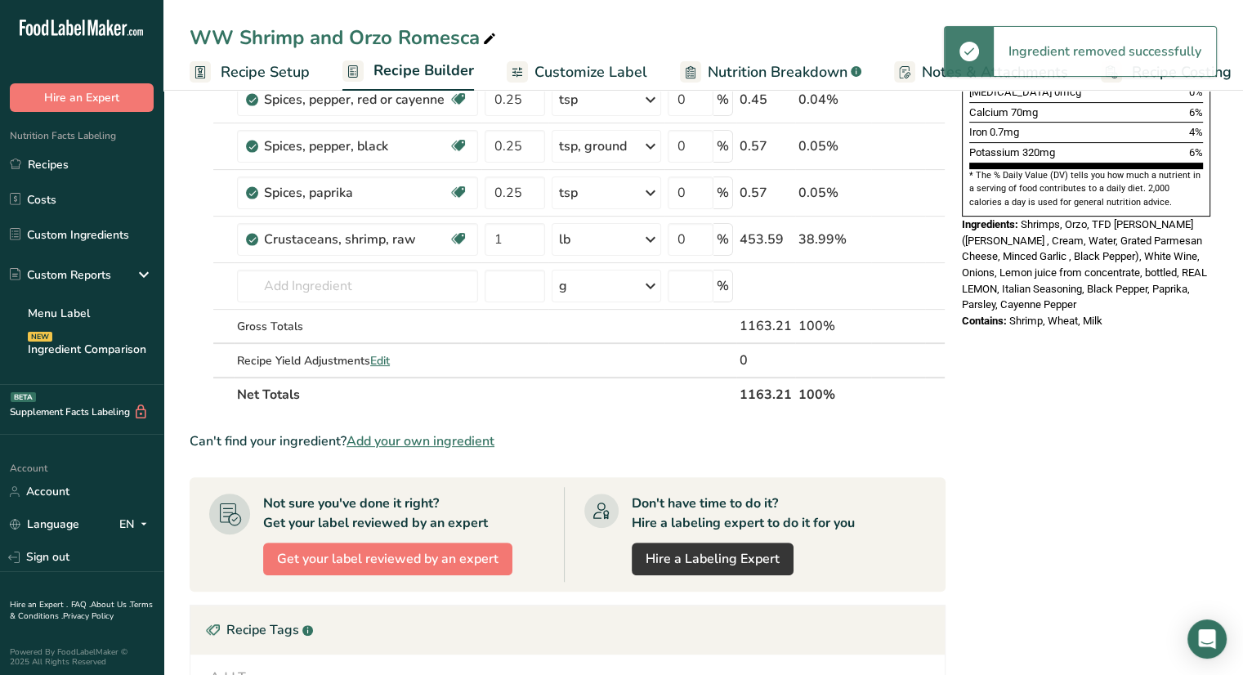
scroll to position [431, 0]
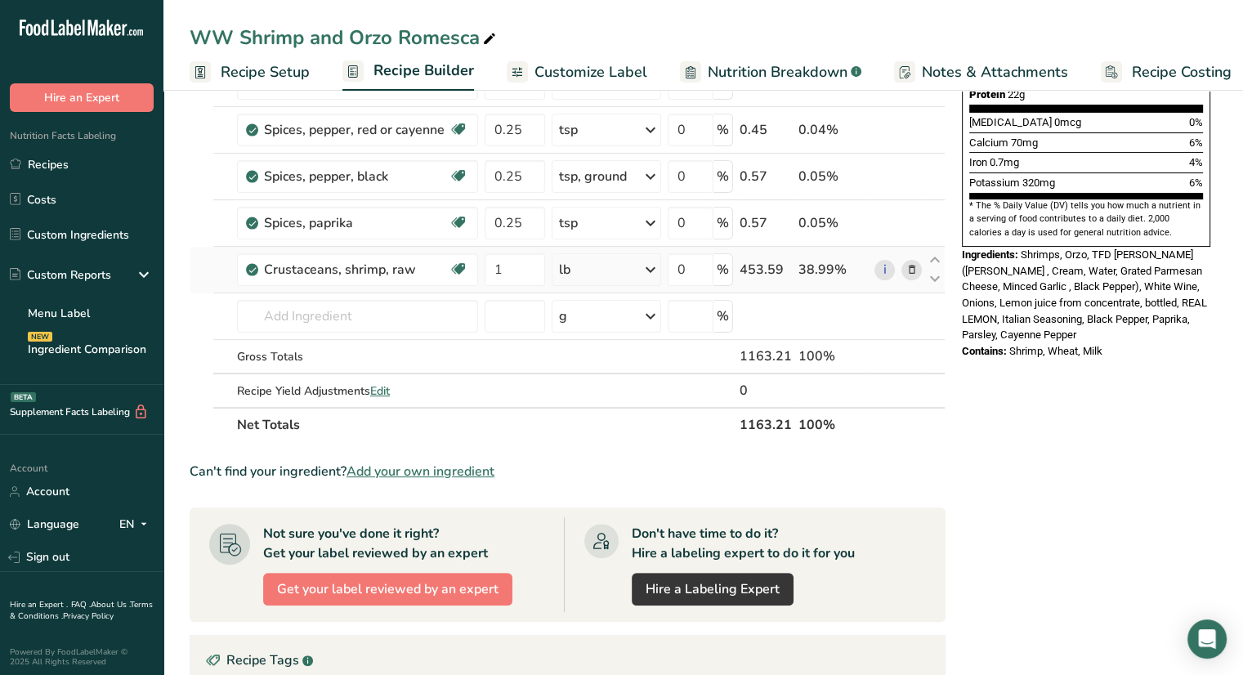
click at [911, 271] on icon at bounding box center [911, 270] width 11 height 17
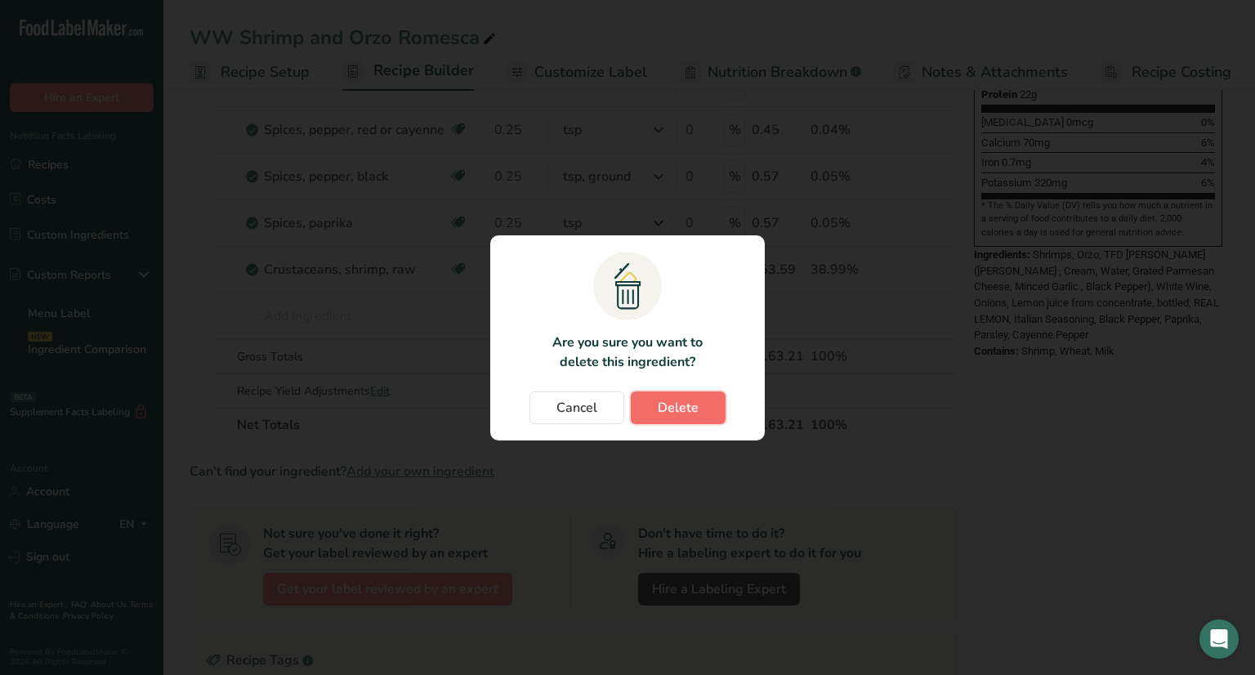
click at [669, 406] on span "Delete" at bounding box center [678, 408] width 41 height 20
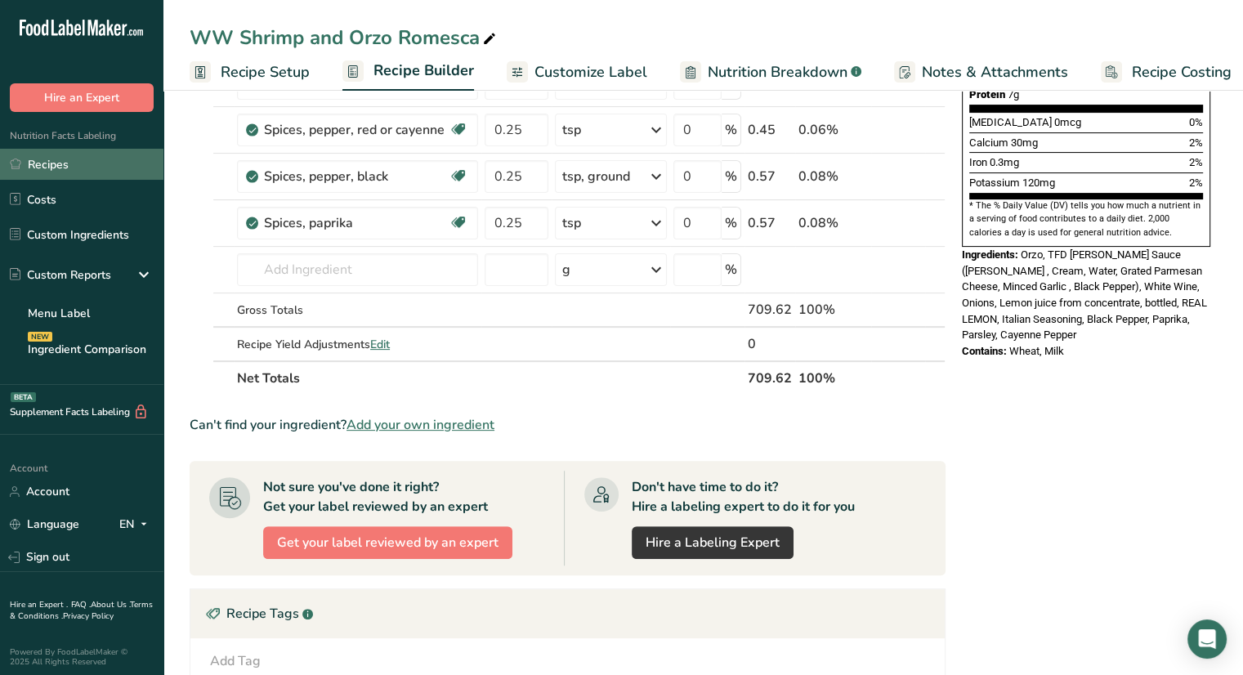
click at [78, 166] on link "Recipes" at bounding box center [81, 164] width 163 height 31
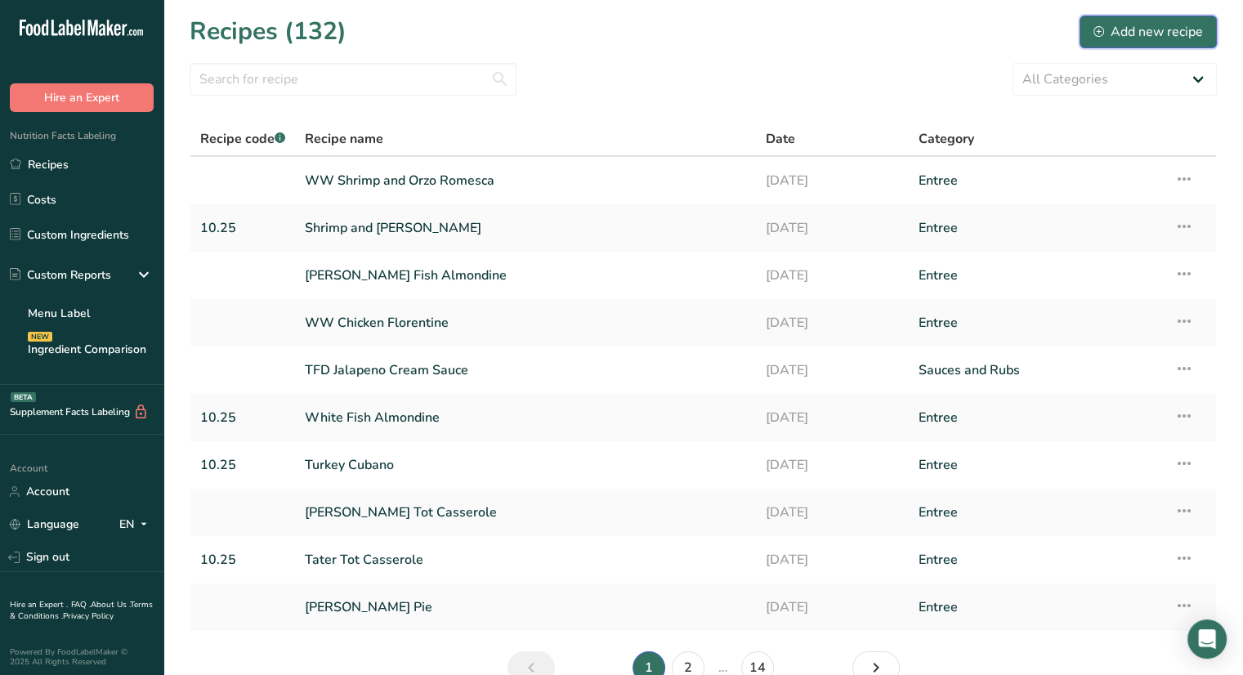
click at [1130, 30] on div "Add new recipe" at bounding box center [1149, 32] width 110 height 20
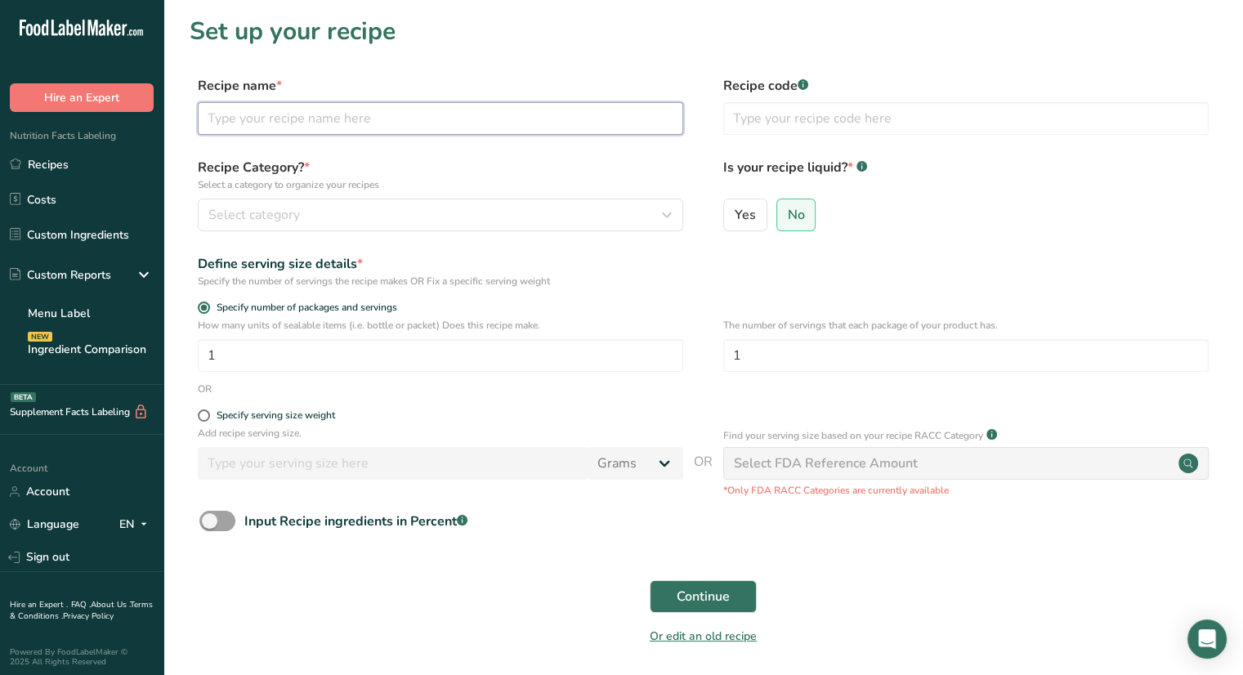
click at [479, 118] on input "text" at bounding box center [440, 118] width 485 height 33
type input "[US_STATE] Pulled Pork"
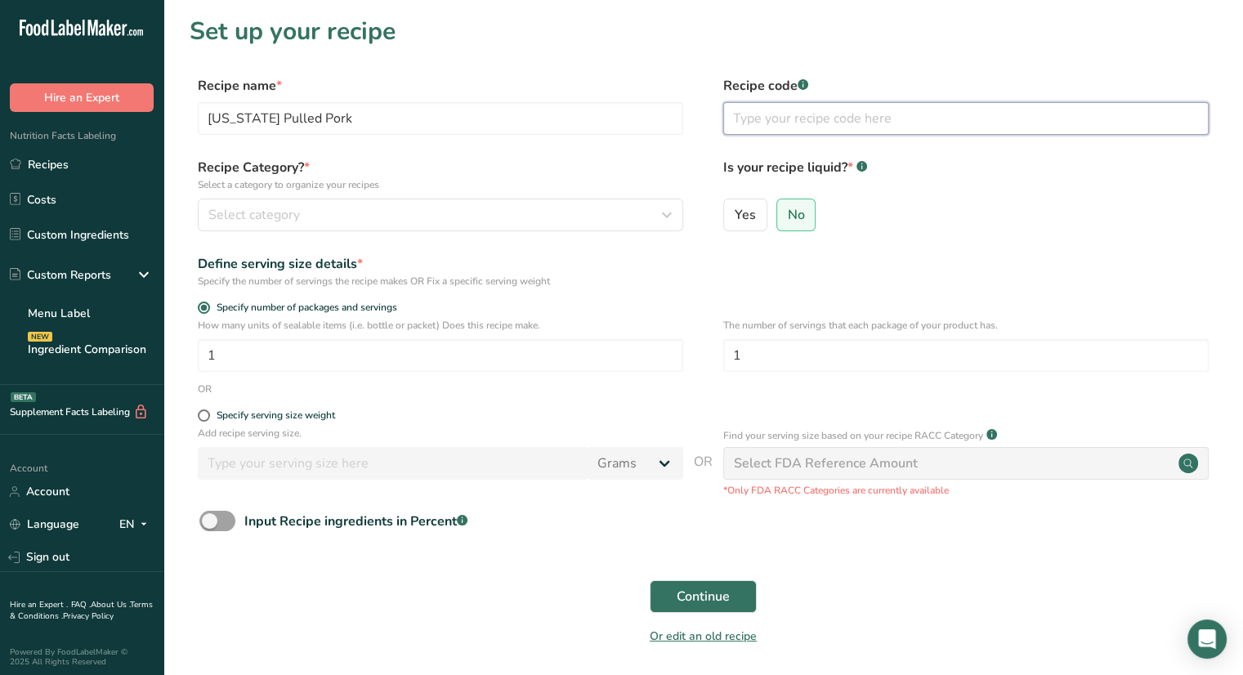
click at [771, 106] on input "text" at bounding box center [965, 118] width 485 height 33
type input "10.25"
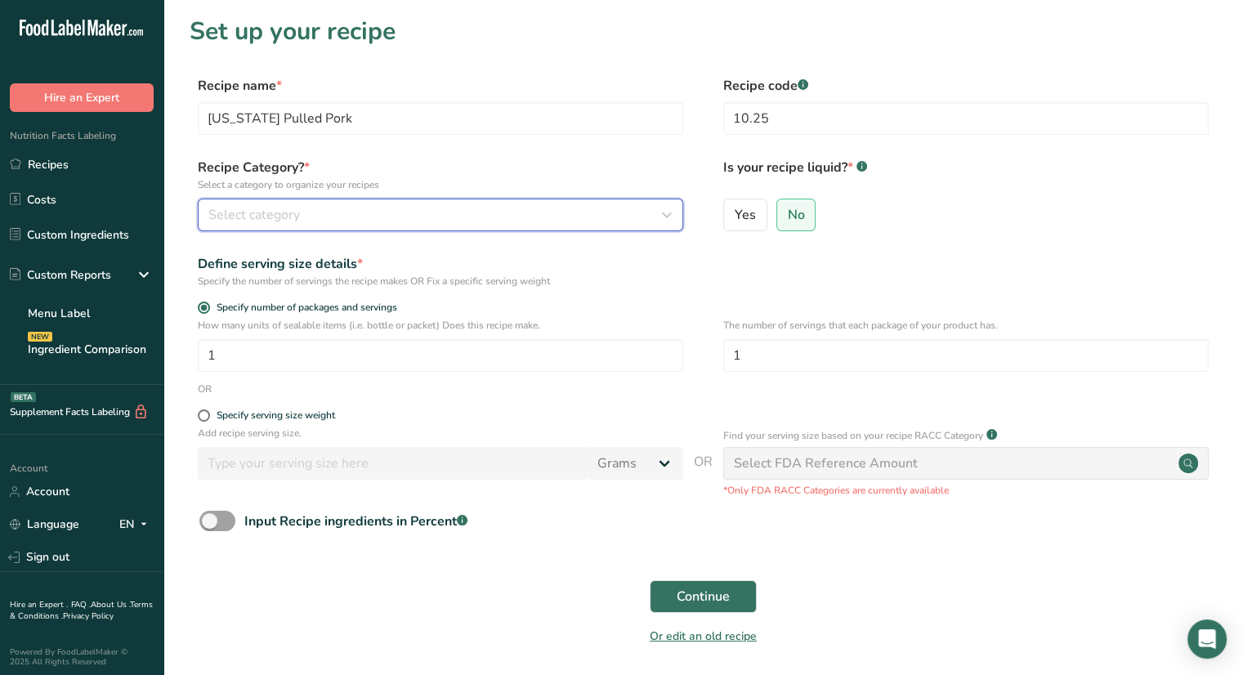
click at [507, 216] on div "Select category" at bounding box center [435, 215] width 454 height 20
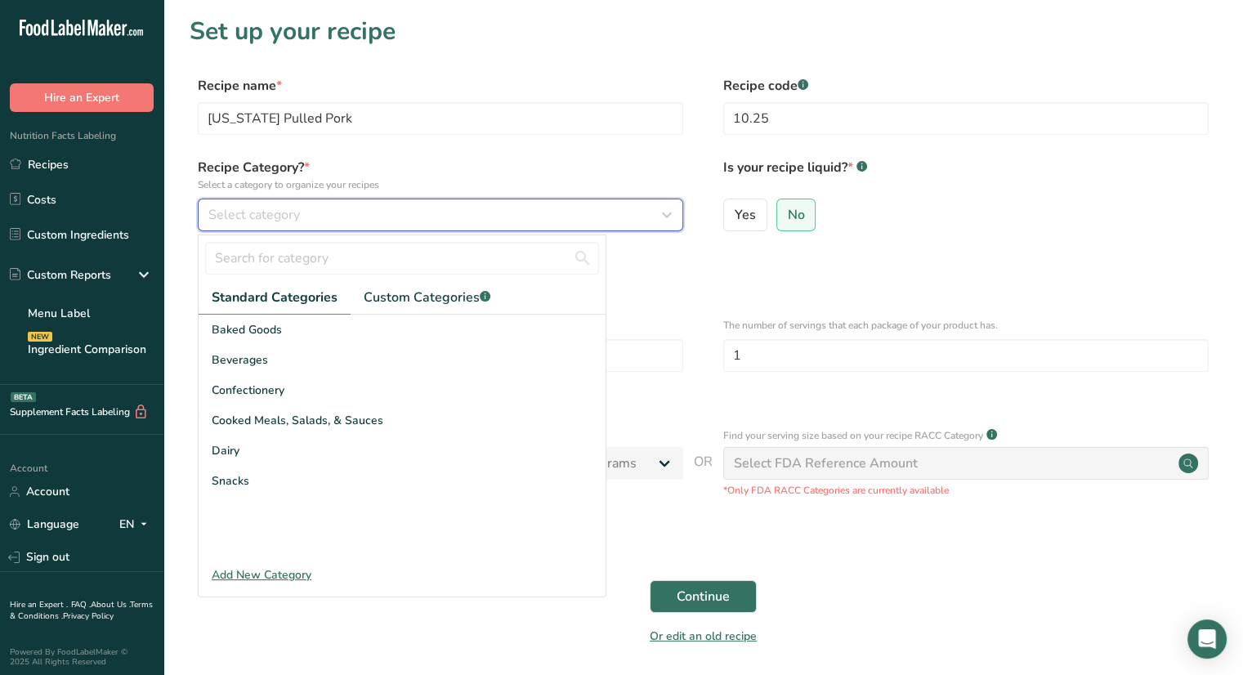
click at [507, 216] on div "Select category" at bounding box center [435, 215] width 454 height 20
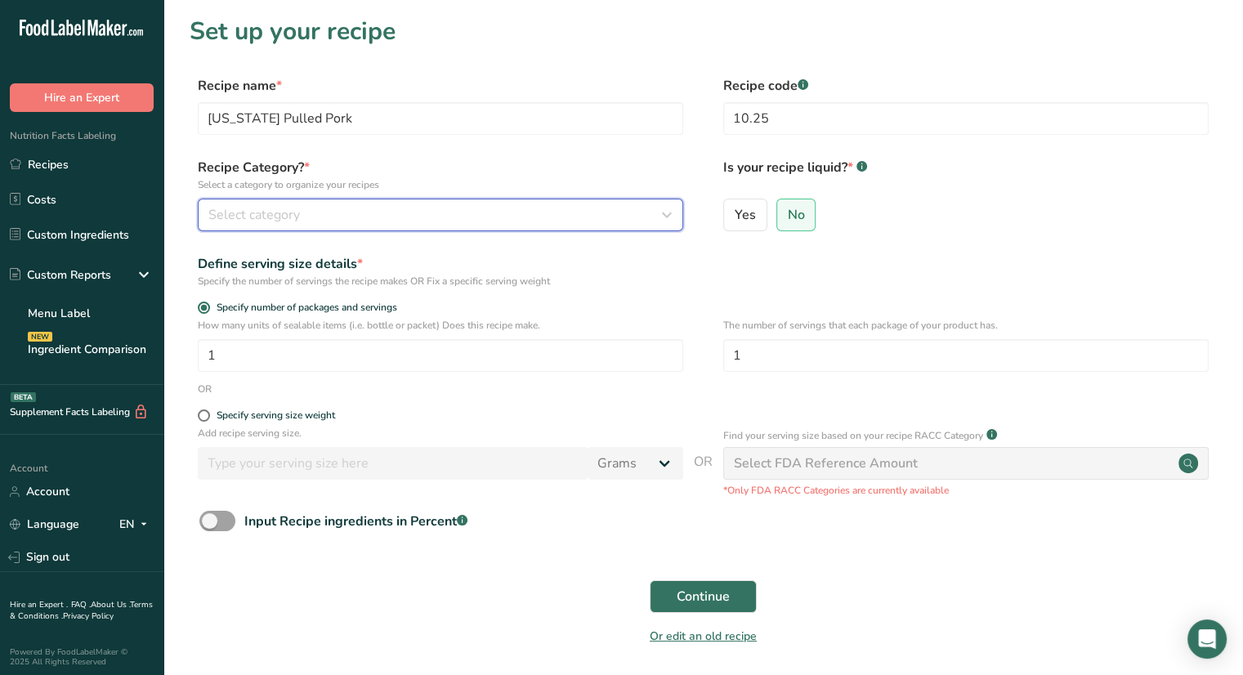
click at [448, 220] on div "Select category" at bounding box center [435, 215] width 454 height 20
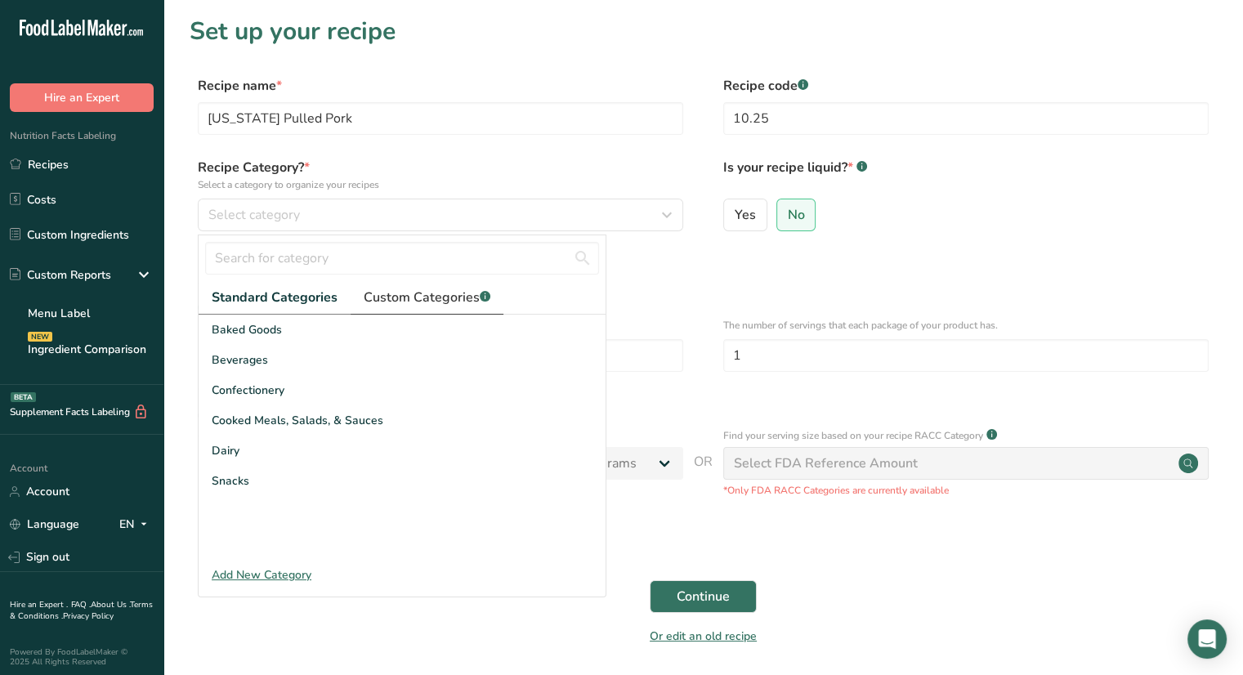
click at [394, 299] on span "Custom Categories .a-a{fill:#347362;}.b-a{fill:#fff;}" at bounding box center [427, 298] width 127 height 20
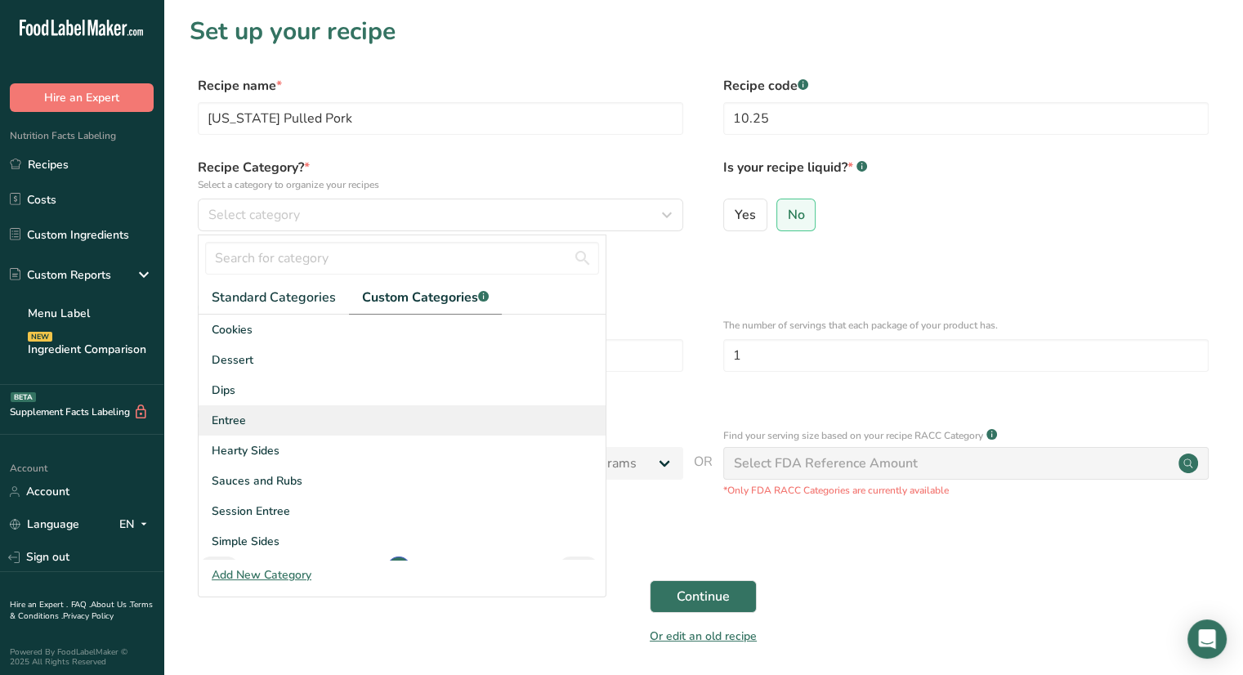
click at [290, 423] on div "Entree" at bounding box center [402, 420] width 407 height 30
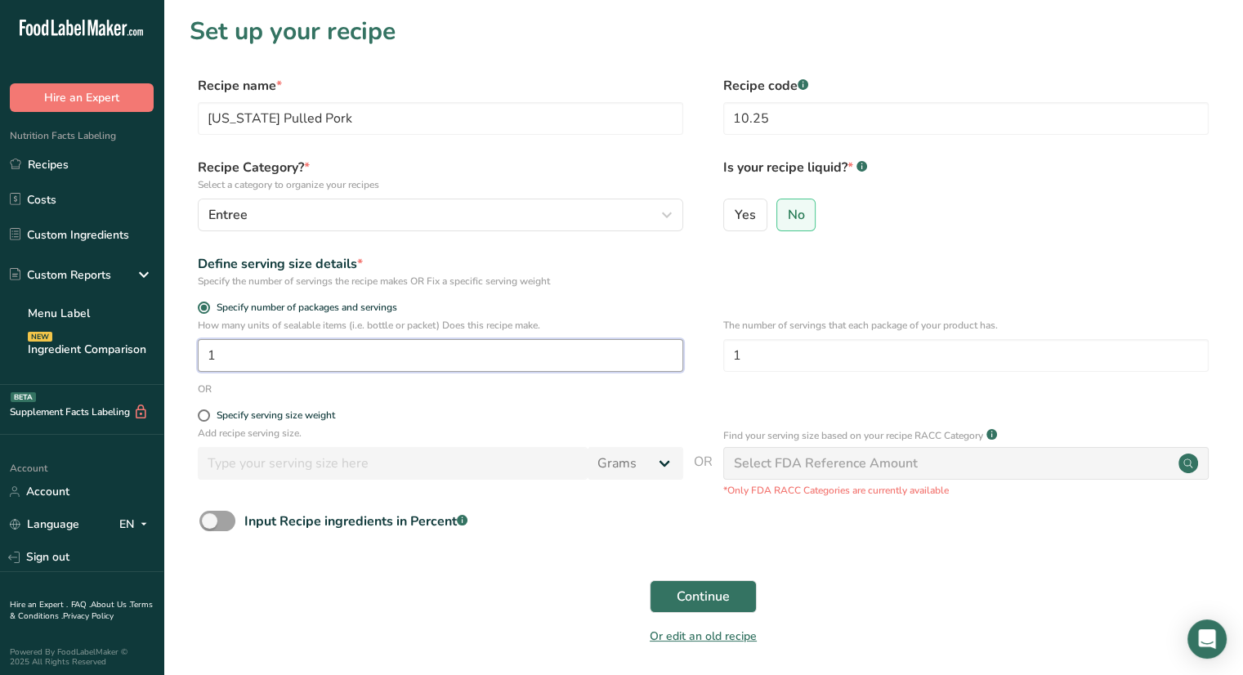
click at [312, 360] on input "1" at bounding box center [440, 355] width 485 height 33
click at [739, 352] on input "1" at bounding box center [965, 355] width 485 height 33
type input "8"
click at [742, 598] on button "Continue" at bounding box center [703, 596] width 107 height 33
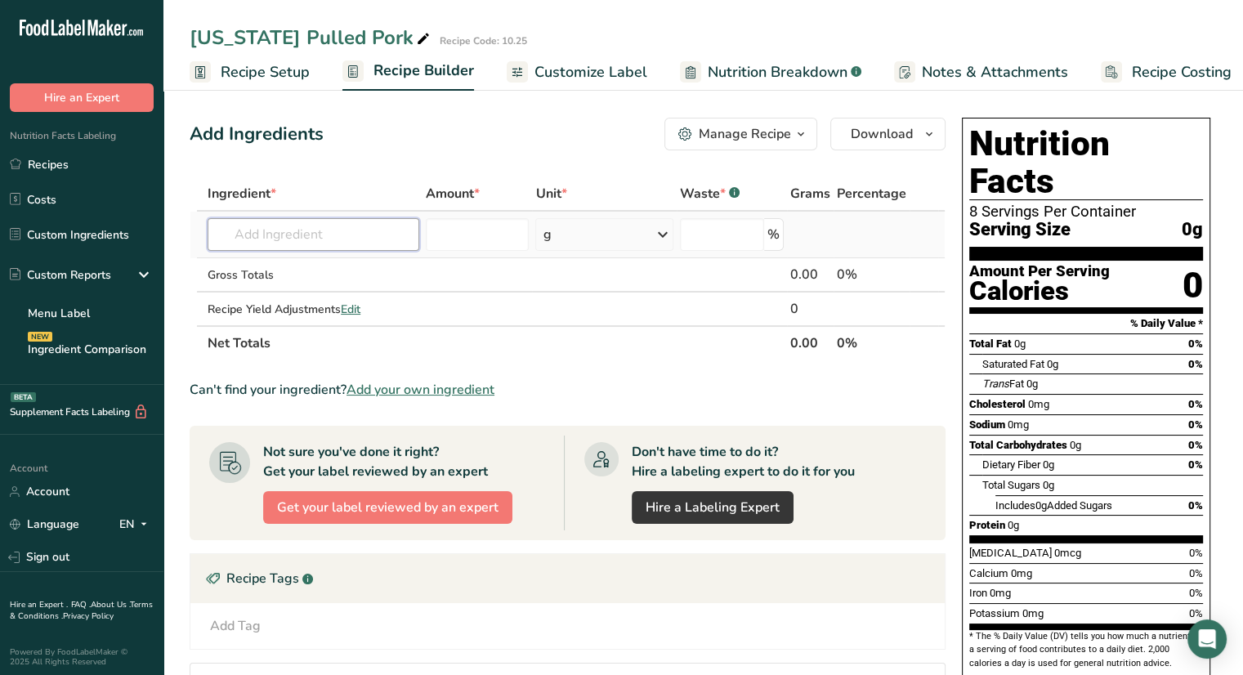
click at [355, 235] on input "text" at bounding box center [314, 234] width 212 height 33
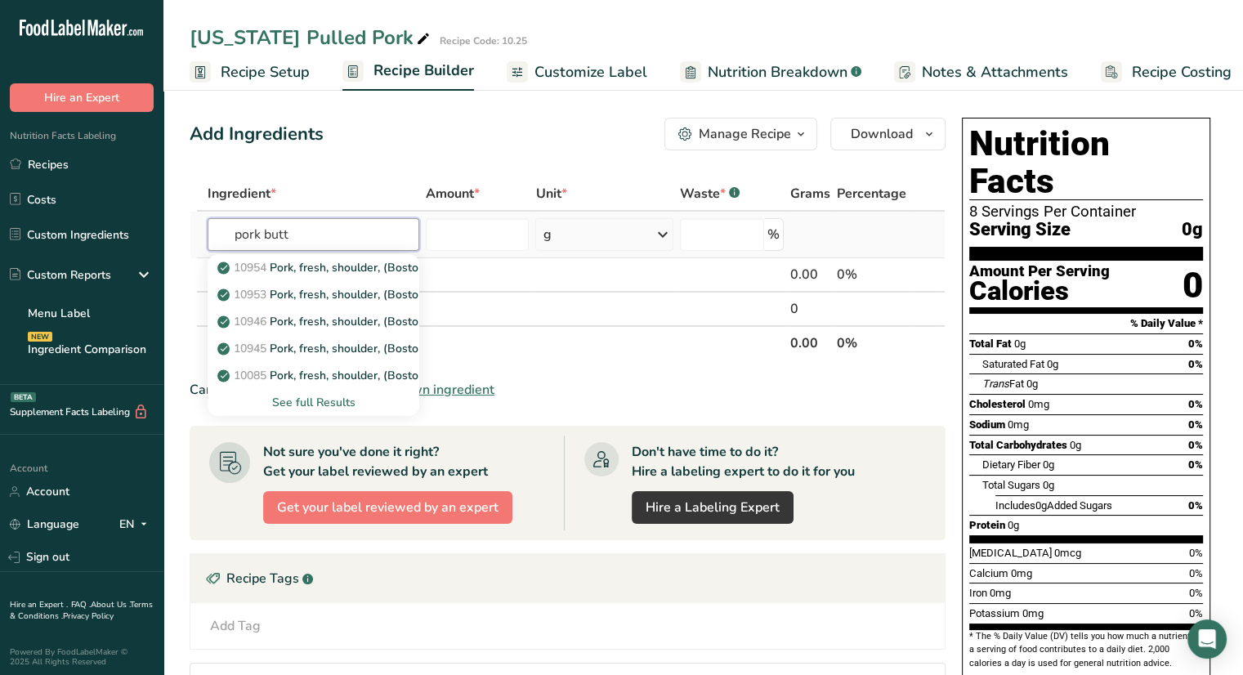
type input "pork butt"
click at [324, 400] on div "See full Results" at bounding box center [314, 402] width 186 height 17
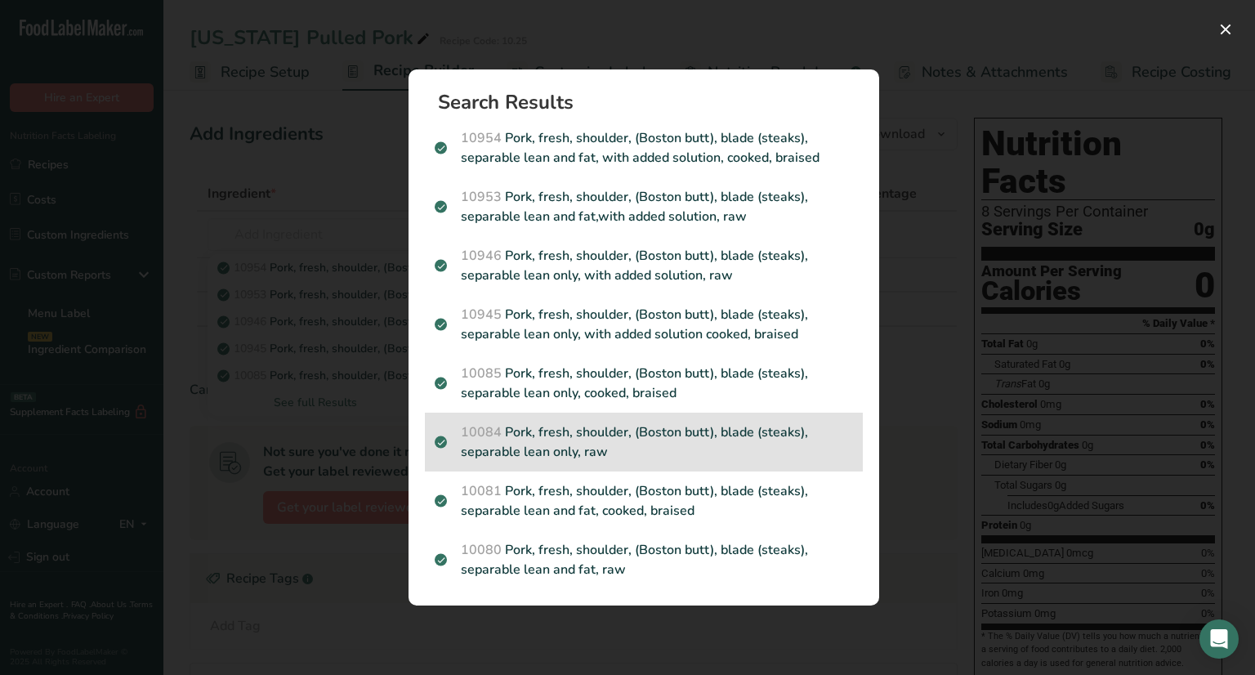
click at [660, 437] on p "10084 Pork, fresh, shoulder, (Boston butt), blade (steaks), separable lean only…" at bounding box center [644, 442] width 418 height 39
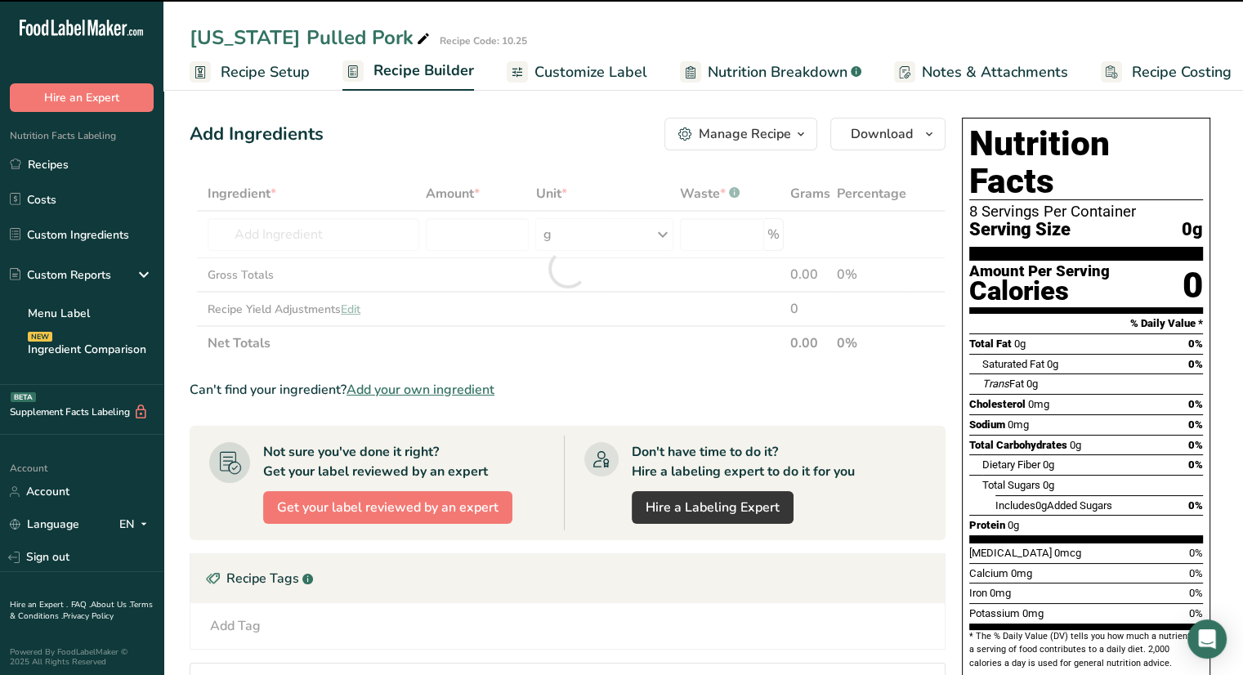
type input "0"
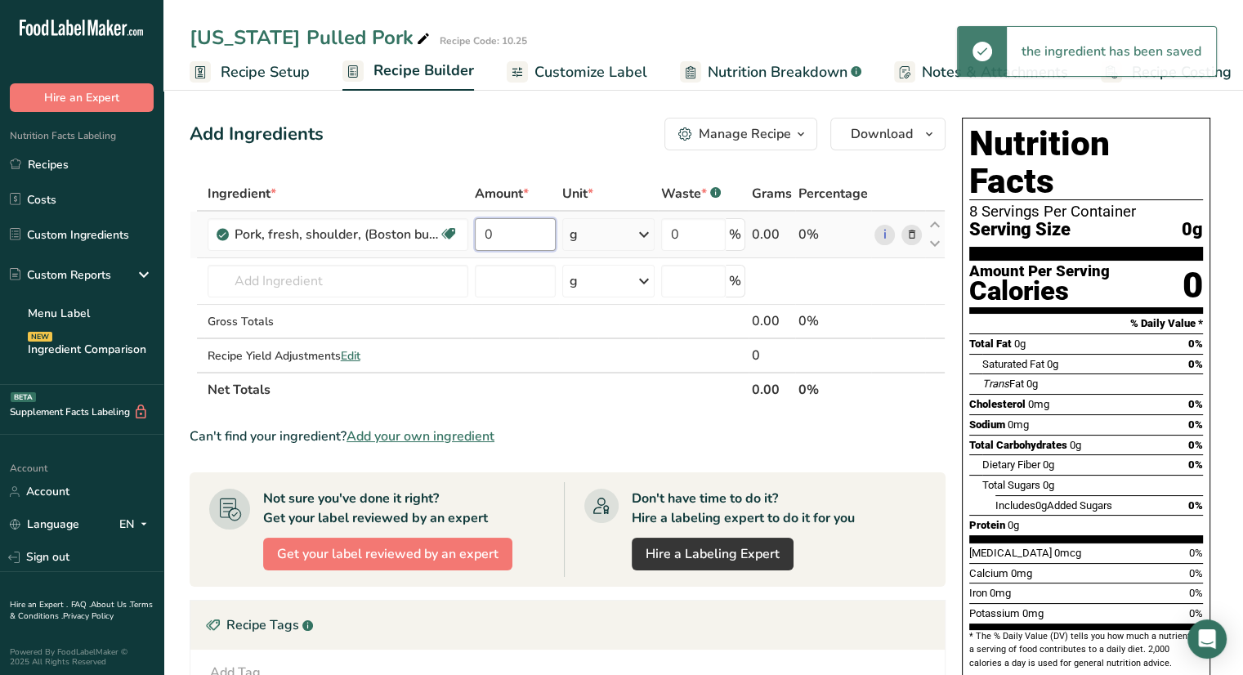
click at [520, 234] on input "0" at bounding box center [516, 234] width 82 height 33
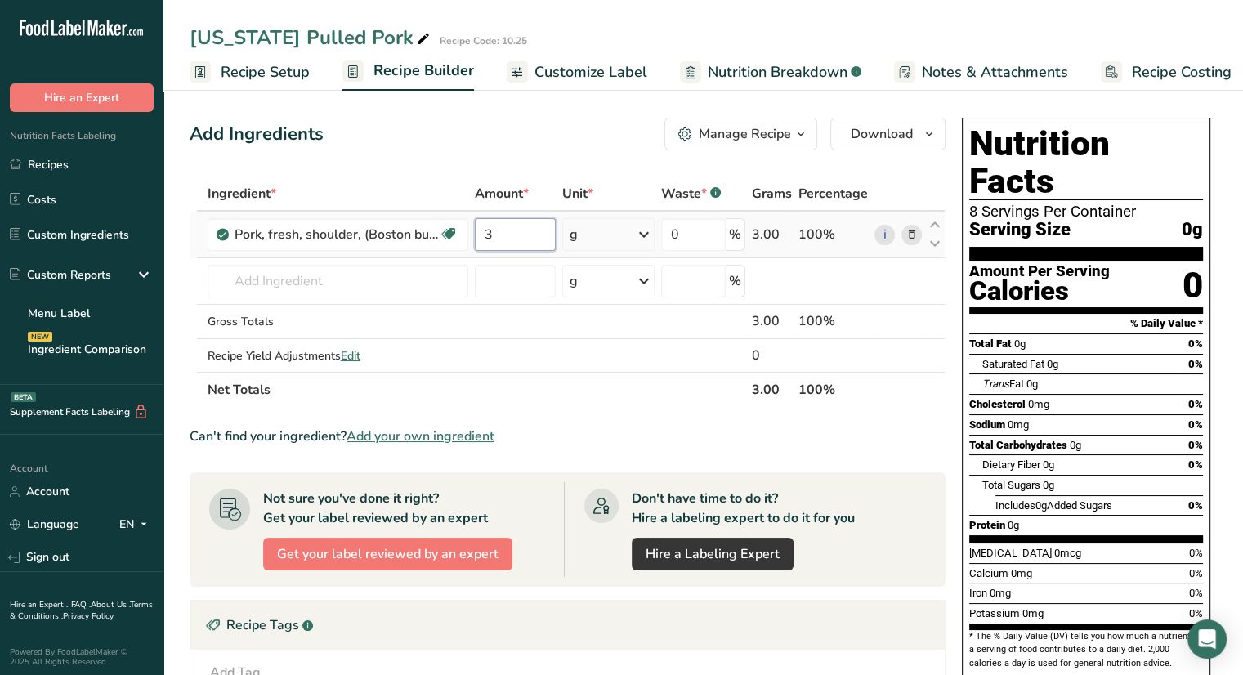
type input "3"
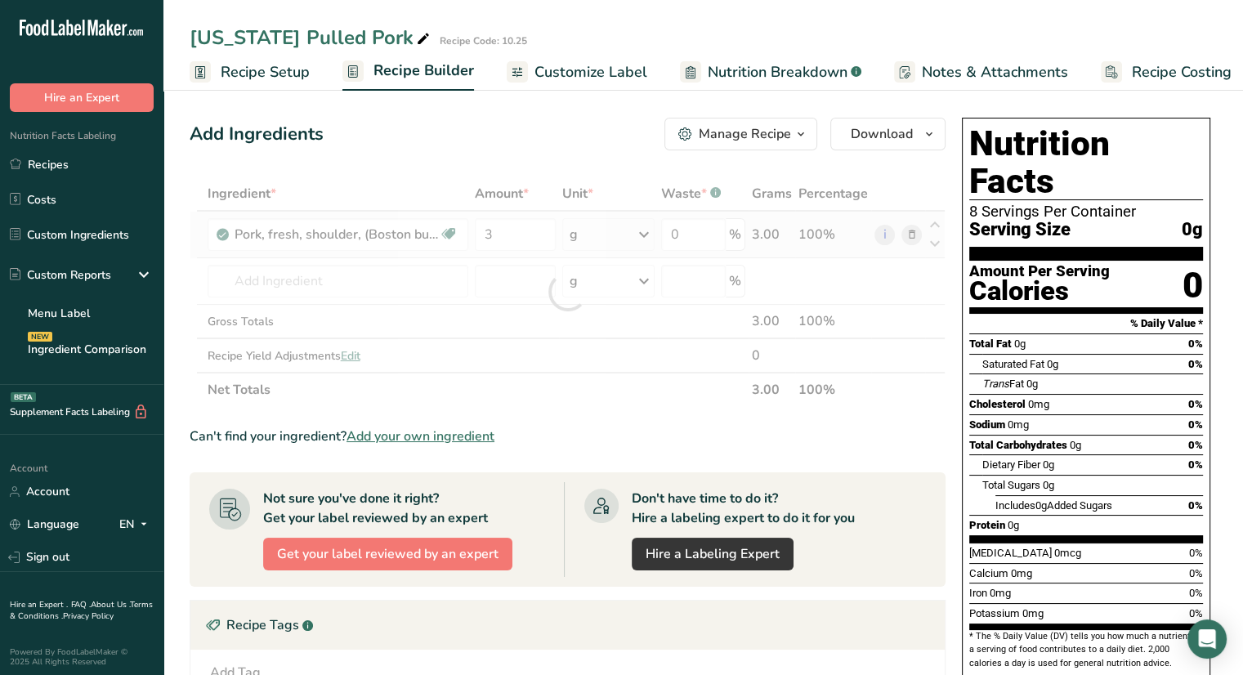
click at [624, 244] on div "Ingredient * Amount * Unit * Waste * .a-a{fill:#347362;}.b-a{fill:#fff;} Grams …" at bounding box center [568, 292] width 756 height 230
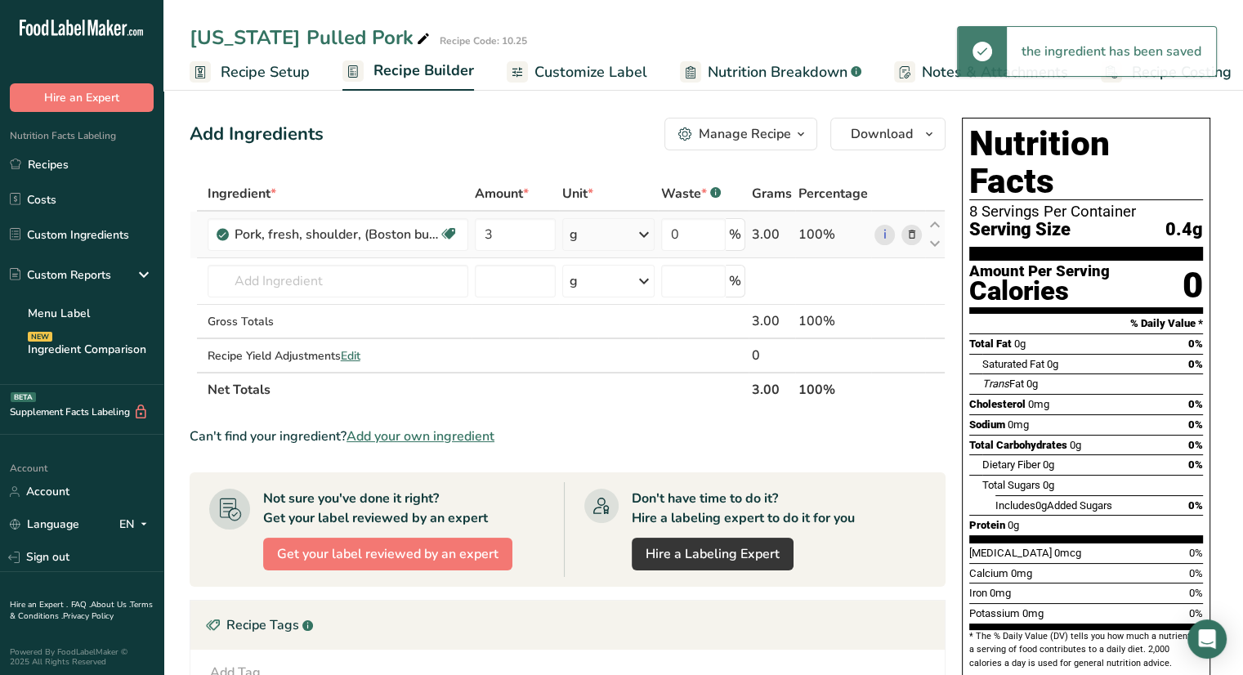
click at [624, 243] on div "g" at bounding box center [608, 234] width 92 height 33
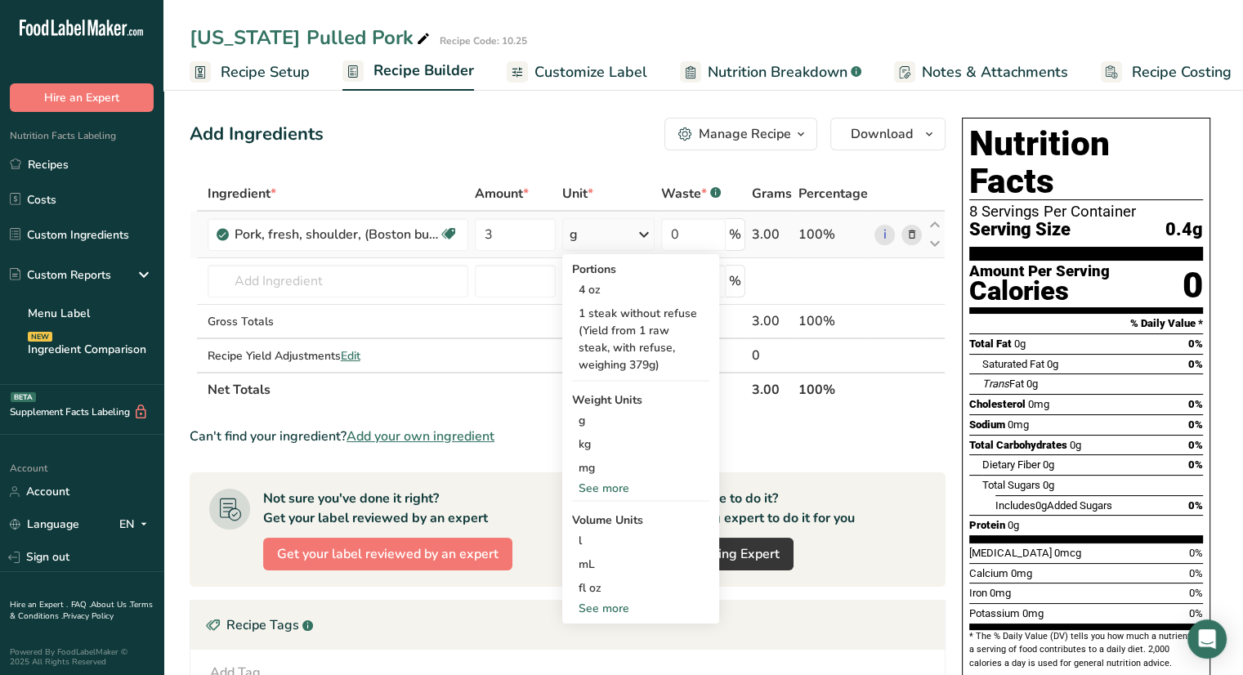
click at [592, 493] on div "See more" at bounding box center [640, 488] width 137 height 17
click at [592, 514] on div "lb" at bounding box center [640, 515] width 137 height 24
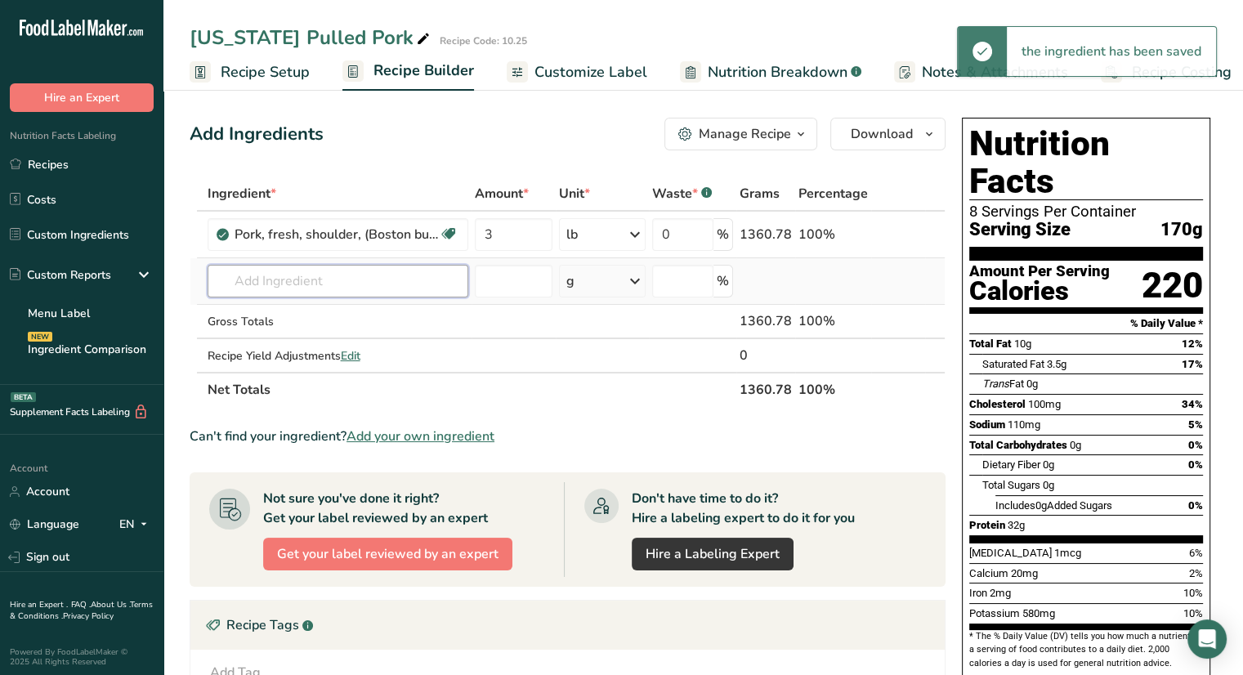
click at [329, 285] on input "text" at bounding box center [338, 281] width 261 height 33
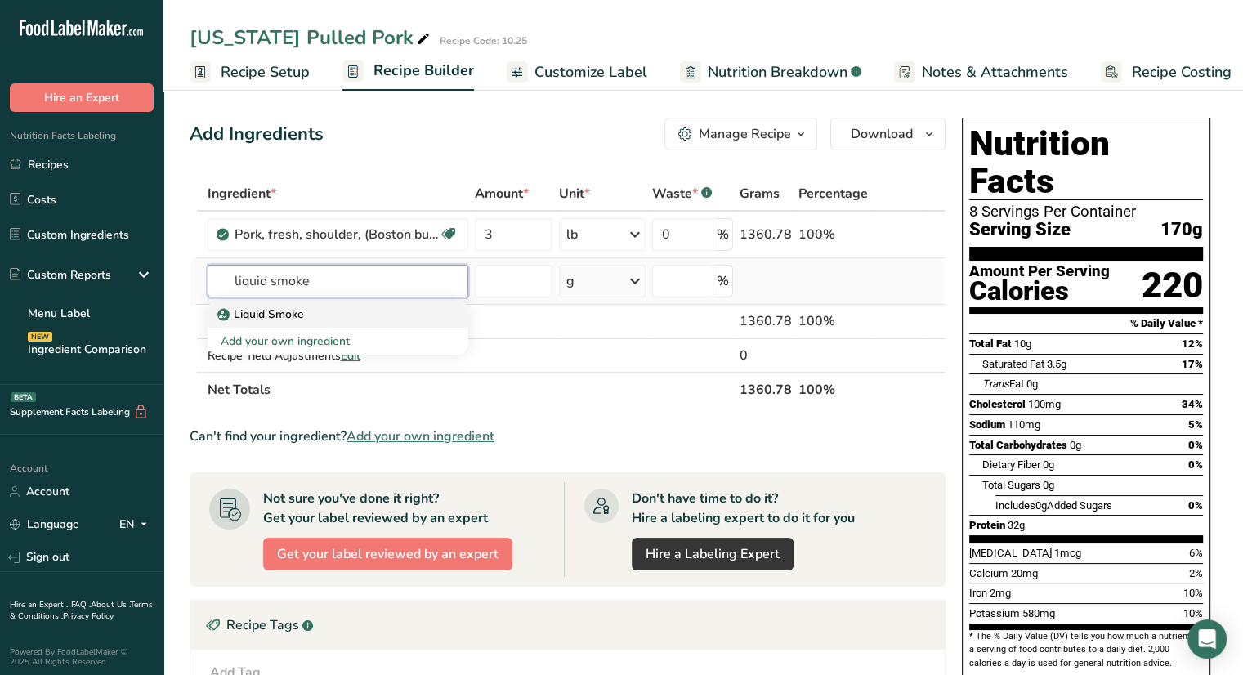
type input "liquid smoke"
click at [293, 320] on p "Liquid Smoke" at bounding box center [262, 314] width 83 height 17
type input "Liquid Smoke"
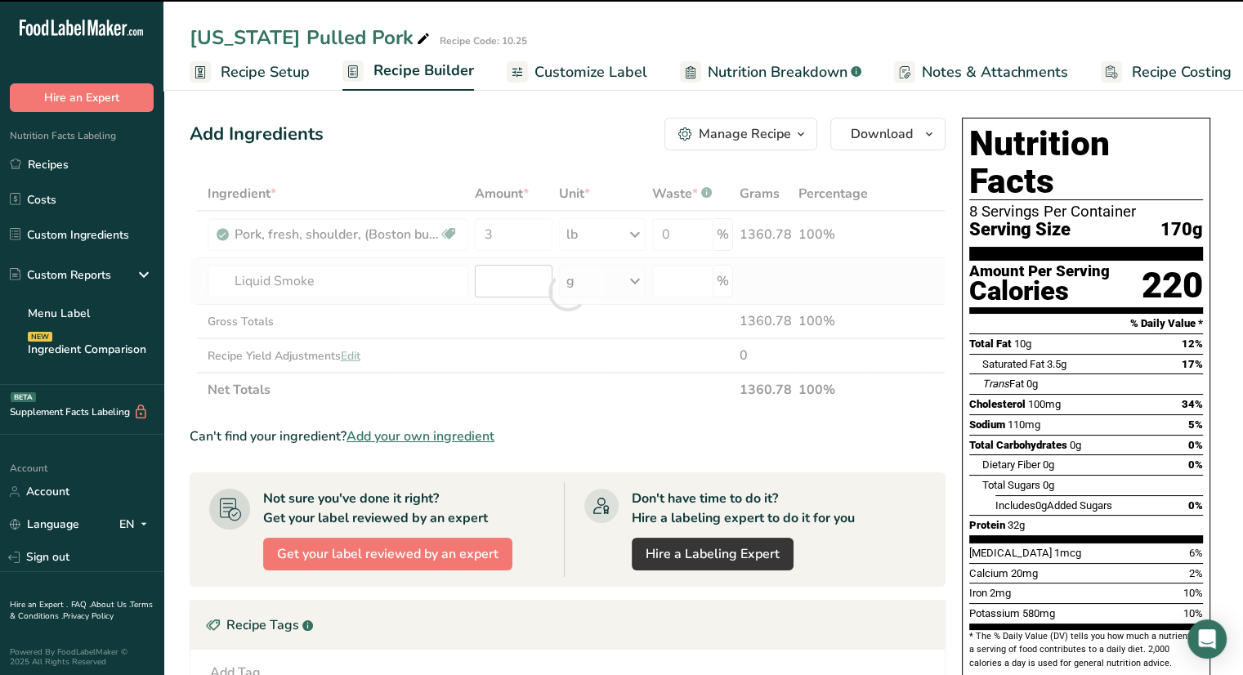
type input "0"
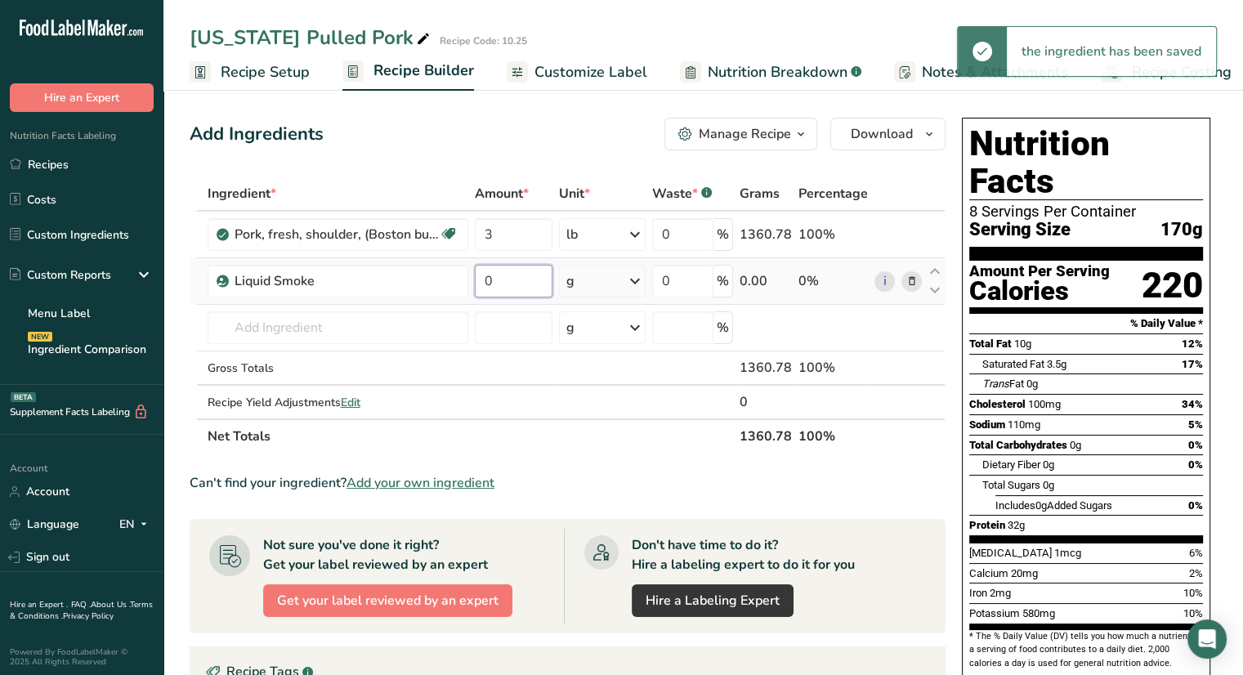
click at [512, 283] on input "0" at bounding box center [514, 281] width 78 height 33
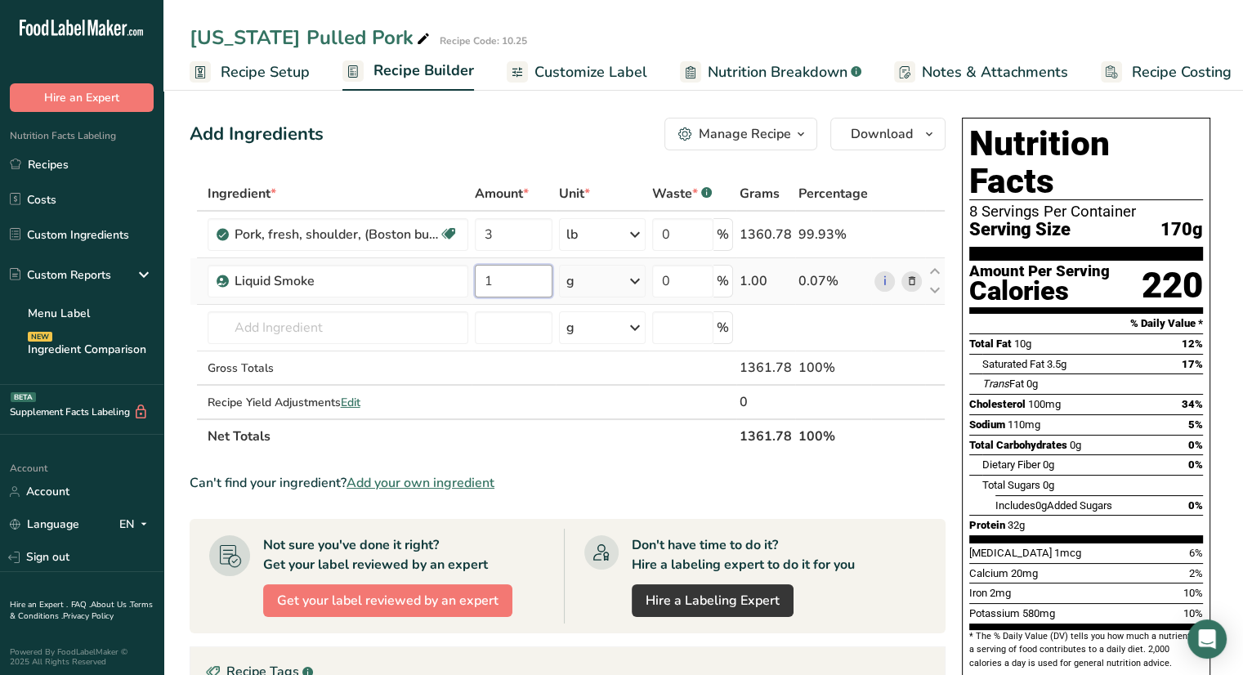
type input "1"
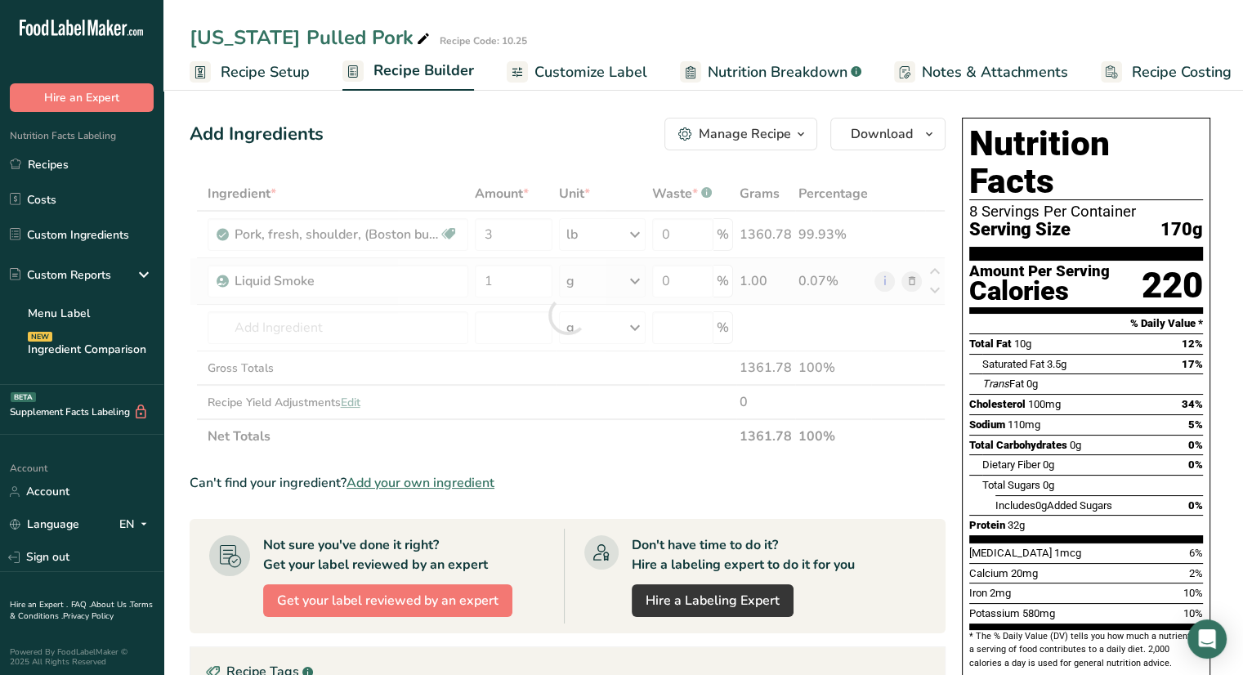
click at [602, 281] on div "Ingredient * Amount * Unit * Waste * .a-a{fill:#347362;}.b-a{fill:#fff;} Grams …" at bounding box center [568, 315] width 756 height 277
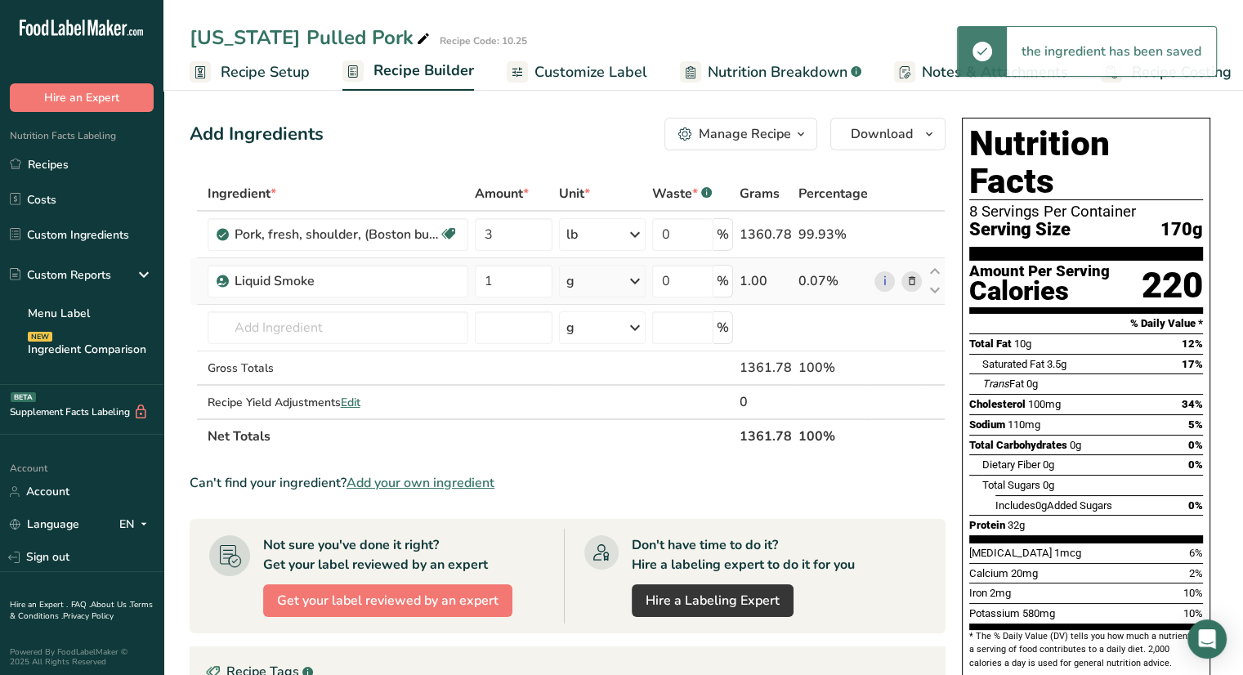
click at [604, 285] on div "g" at bounding box center [602, 281] width 87 height 33
click at [605, 530] on div "See more" at bounding box center [637, 530] width 137 height 17
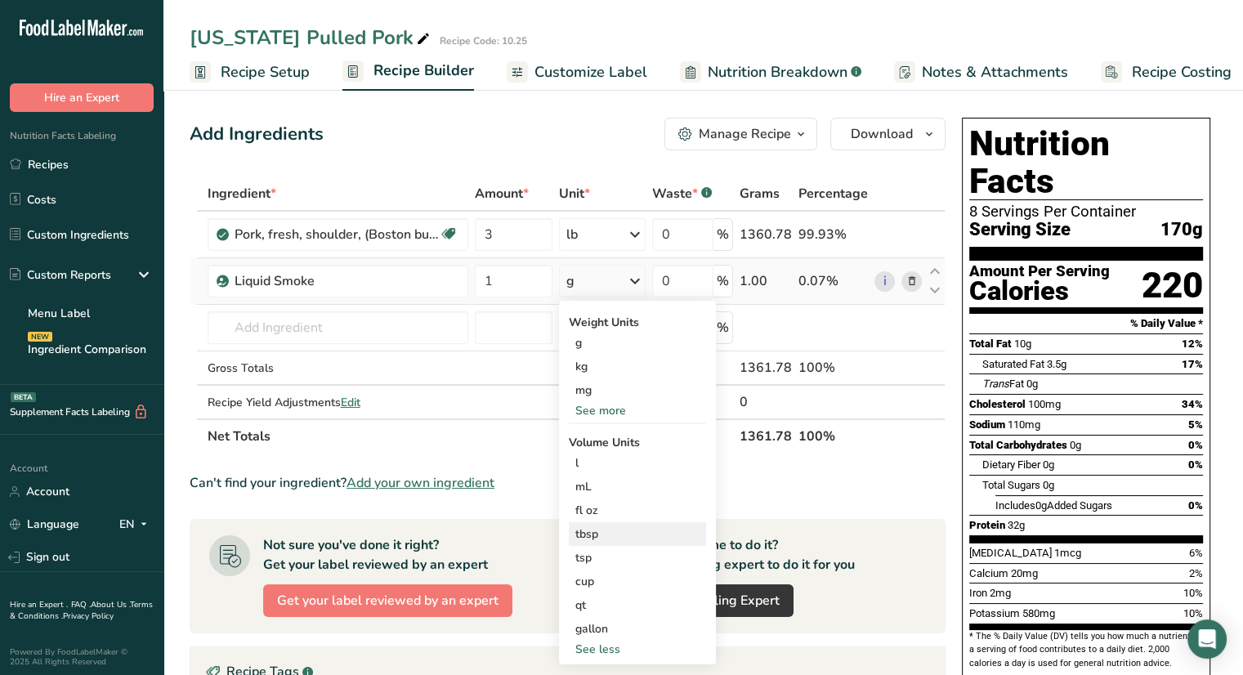
click at [608, 539] on div "tbsp" at bounding box center [637, 534] width 124 height 17
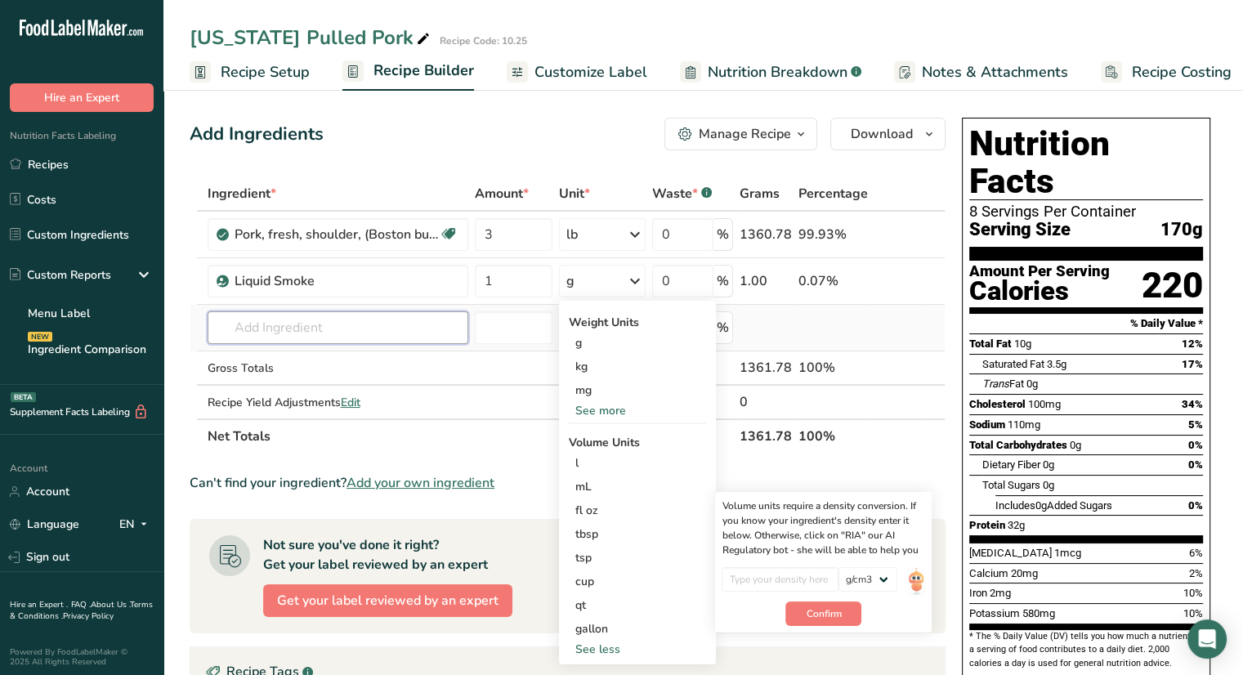
click at [332, 325] on input "text" at bounding box center [338, 327] width 261 height 33
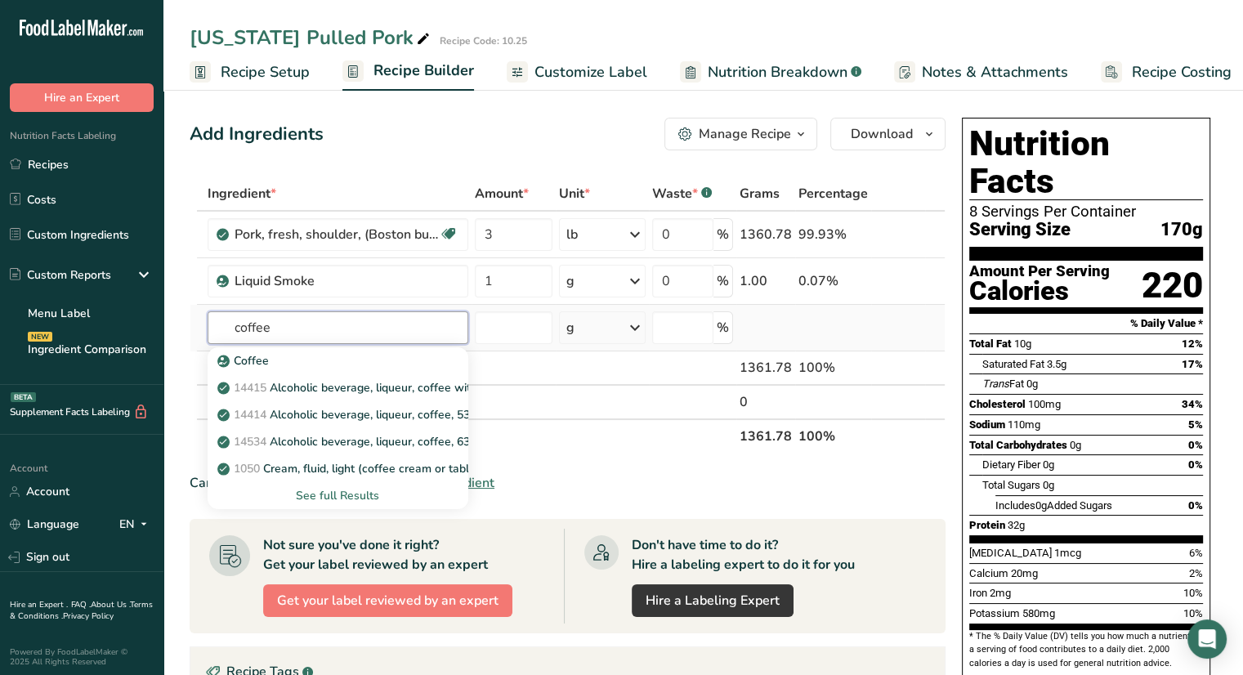
type input "coffee"
click at [334, 490] on div "See full Results" at bounding box center [338, 495] width 235 height 17
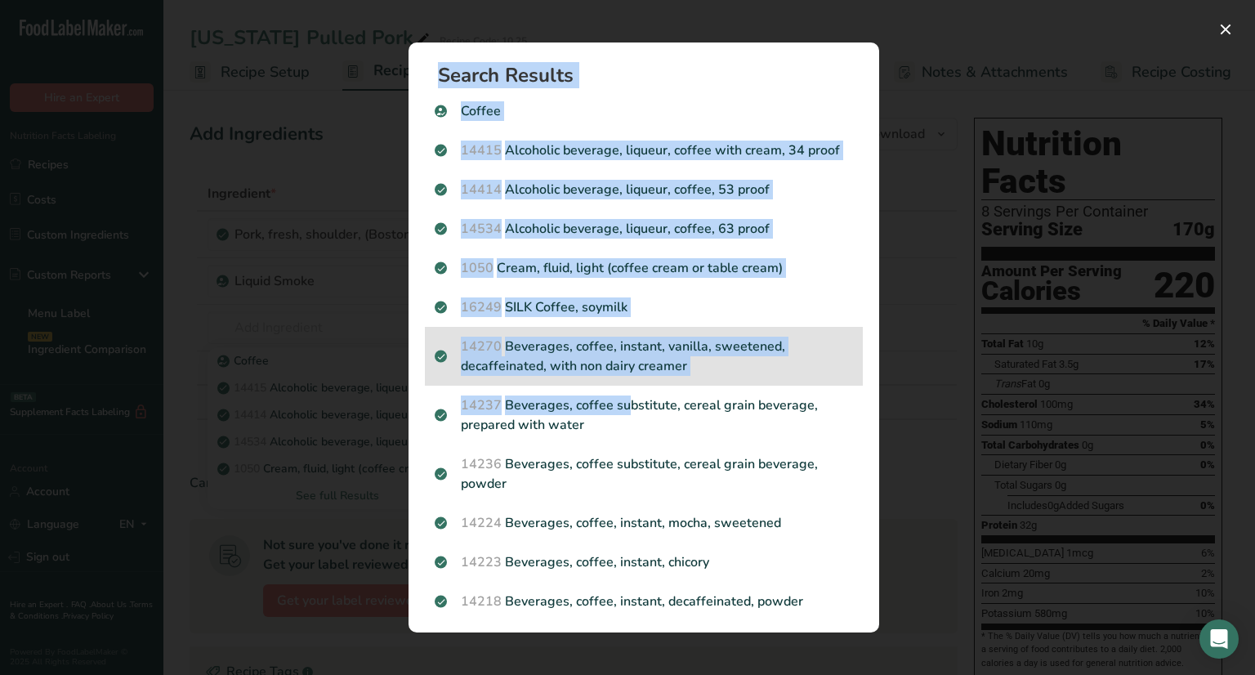
drag, startPoint x: 334, startPoint y: 490, endPoint x: 625, endPoint y: 384, distance: 309.5
click at [625, 384] on div "Search Results Coffee 14415 Alcoholic beverage, liqueur, coffee with cream, 34 …" at bounding box center [627, 337] width 1255 height 675
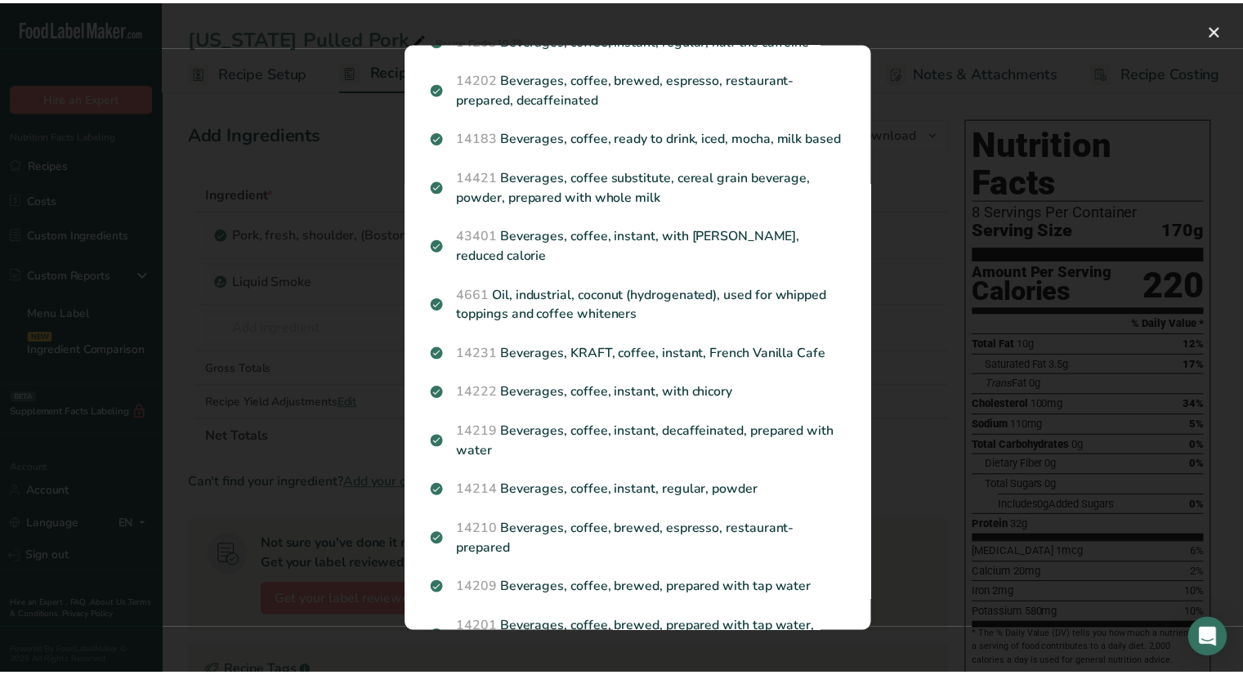
scroll to position [704, 0]
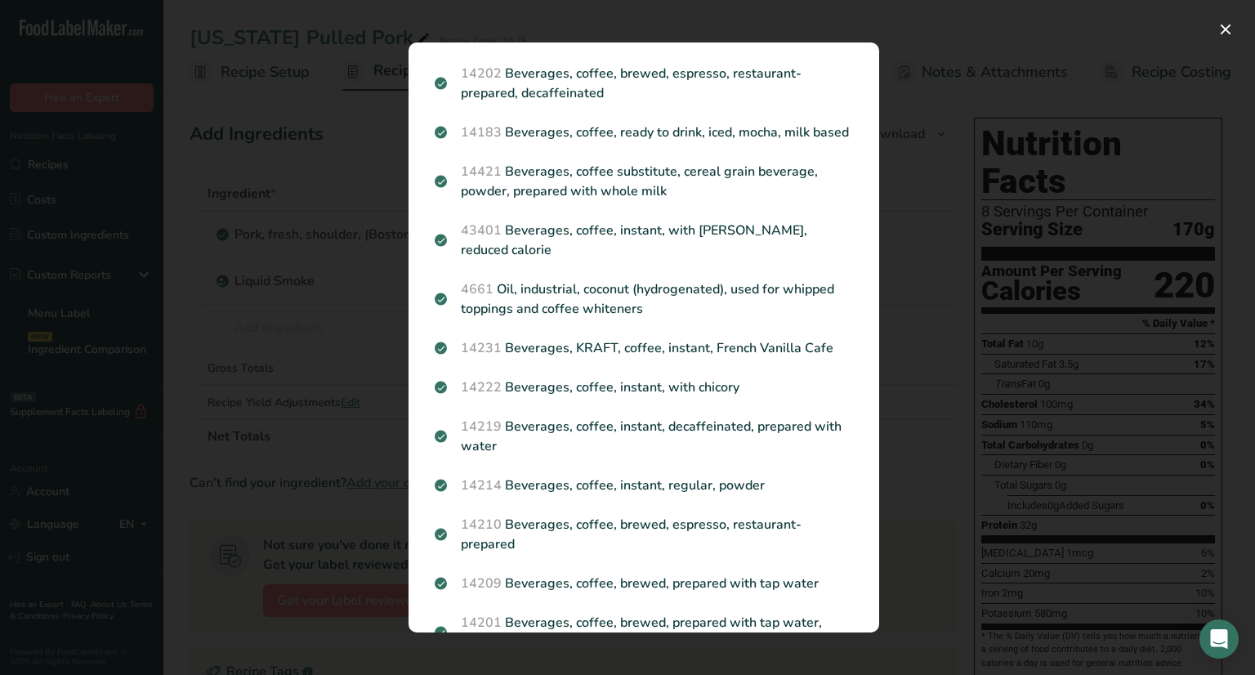
click at [323, 315] on div "Search results modal" at bounding box center [627, 337] width 1255 height 675
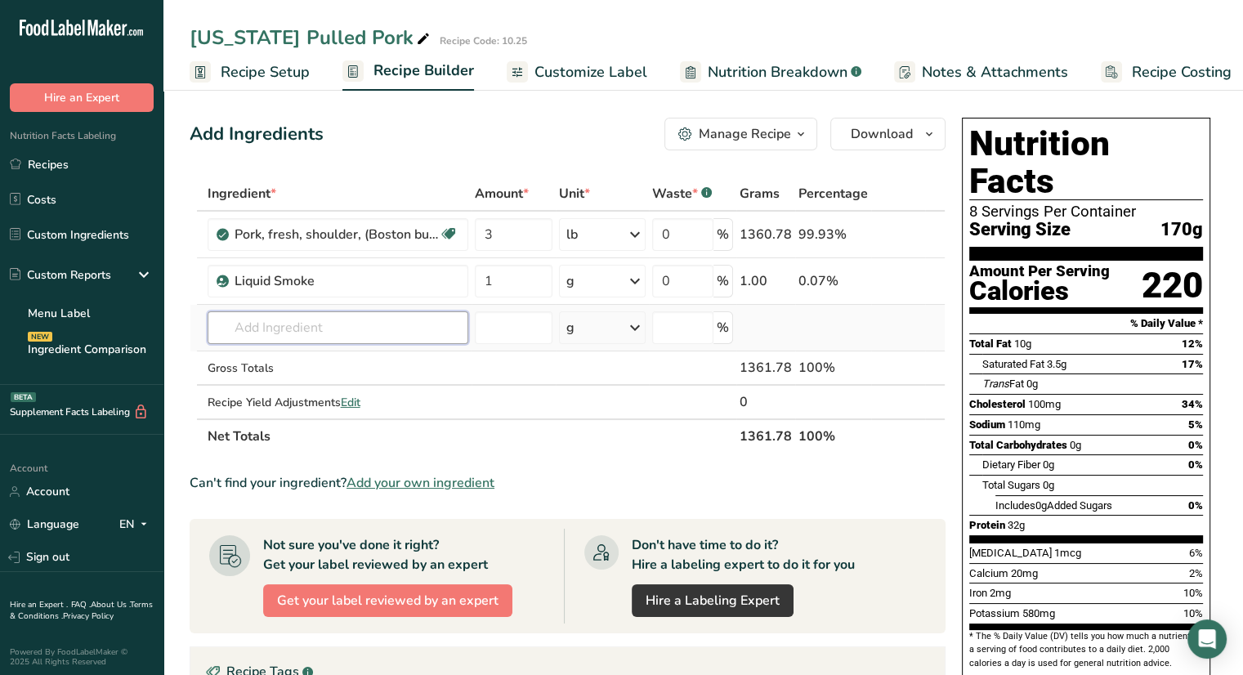
click at [329, 333] on input "text" at bounding box center [338, 327] width 261 height 33
type input "c"
click at [432, 288] on div "Liquid Smoke" at bounding box center [337, 281] width 204 height 20
click at [415, 319] on input "text" at bounding box center [338, 327] width 261 height 33
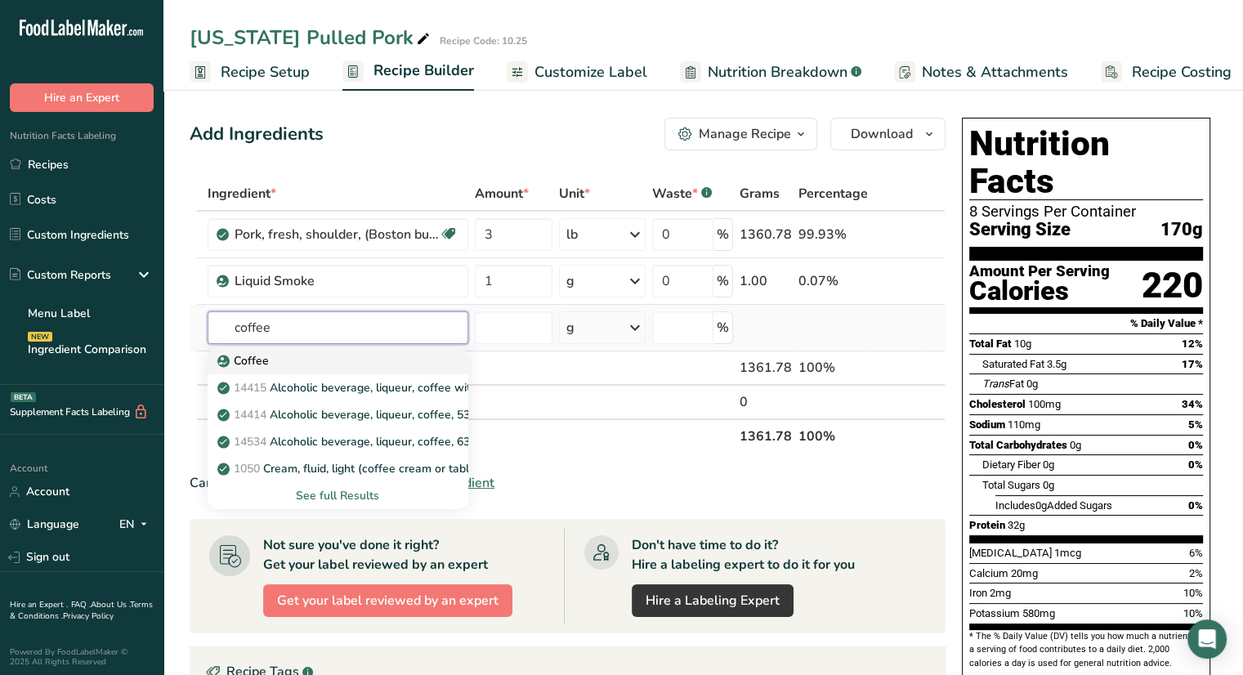
type input "coffee"
click at [248, 363] on p "Coffee" at bounding box center [245, 360] width 48 height 17
type input "Coffee"
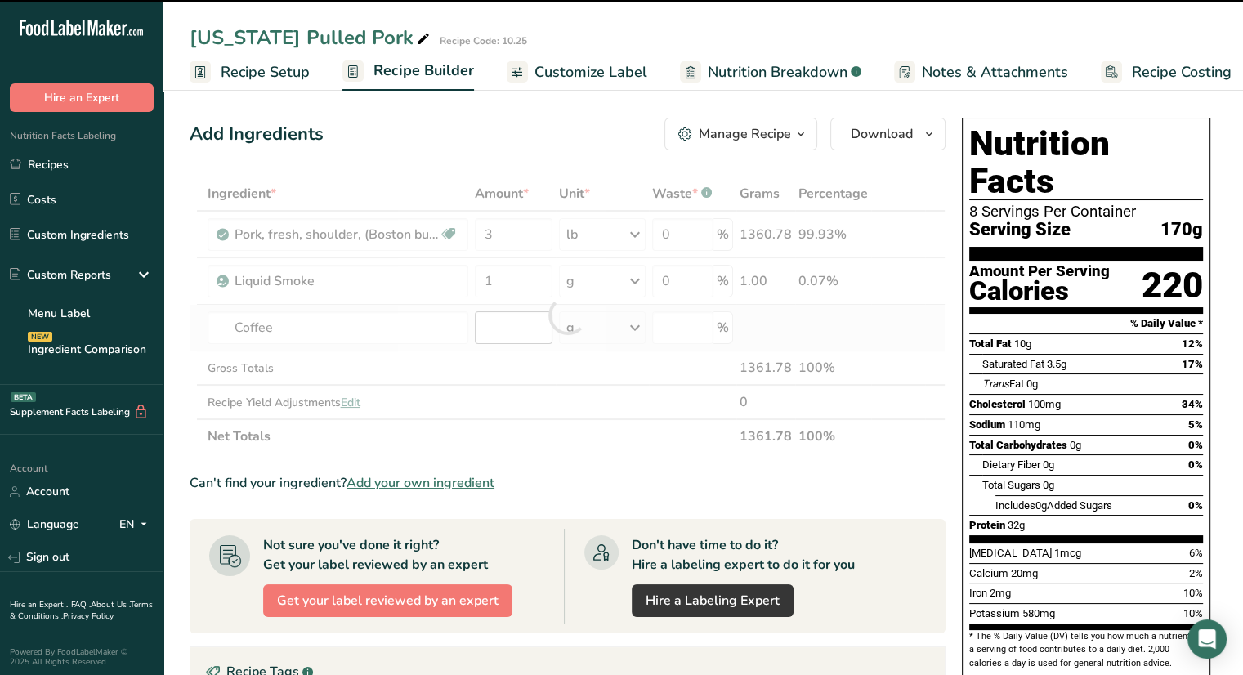
type input "0"
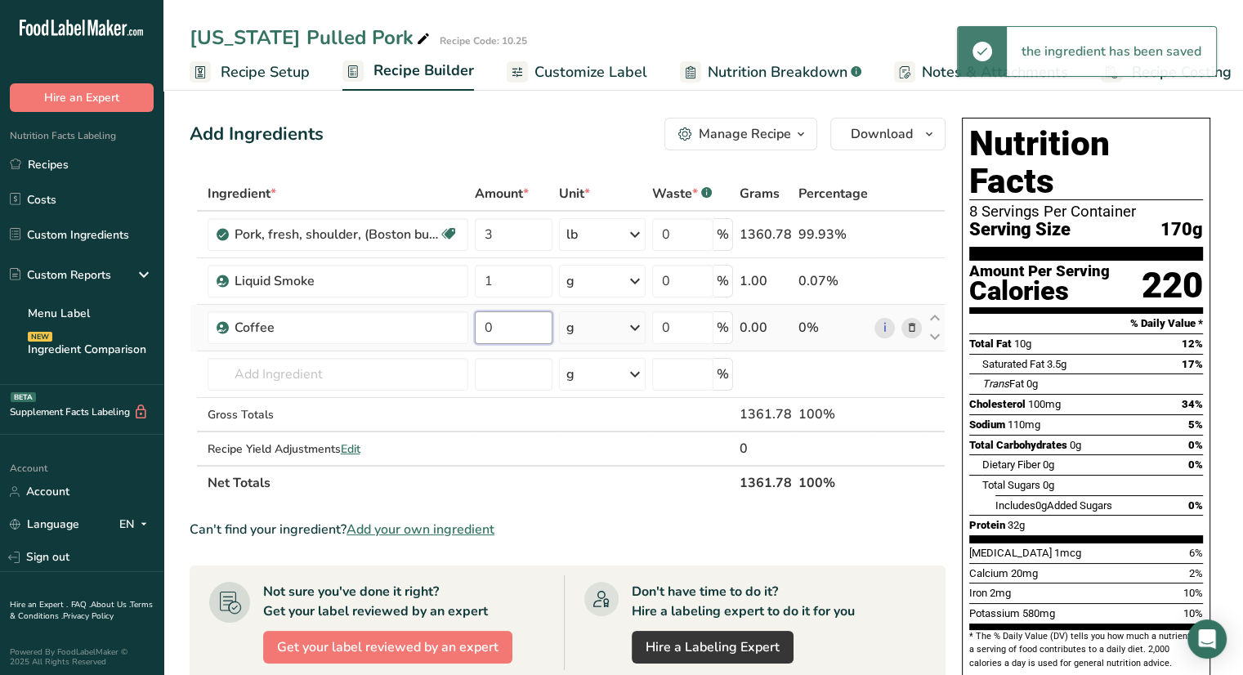
click at [526, 324] on input "0" at bounding box center [514, 327] width 78 height 33
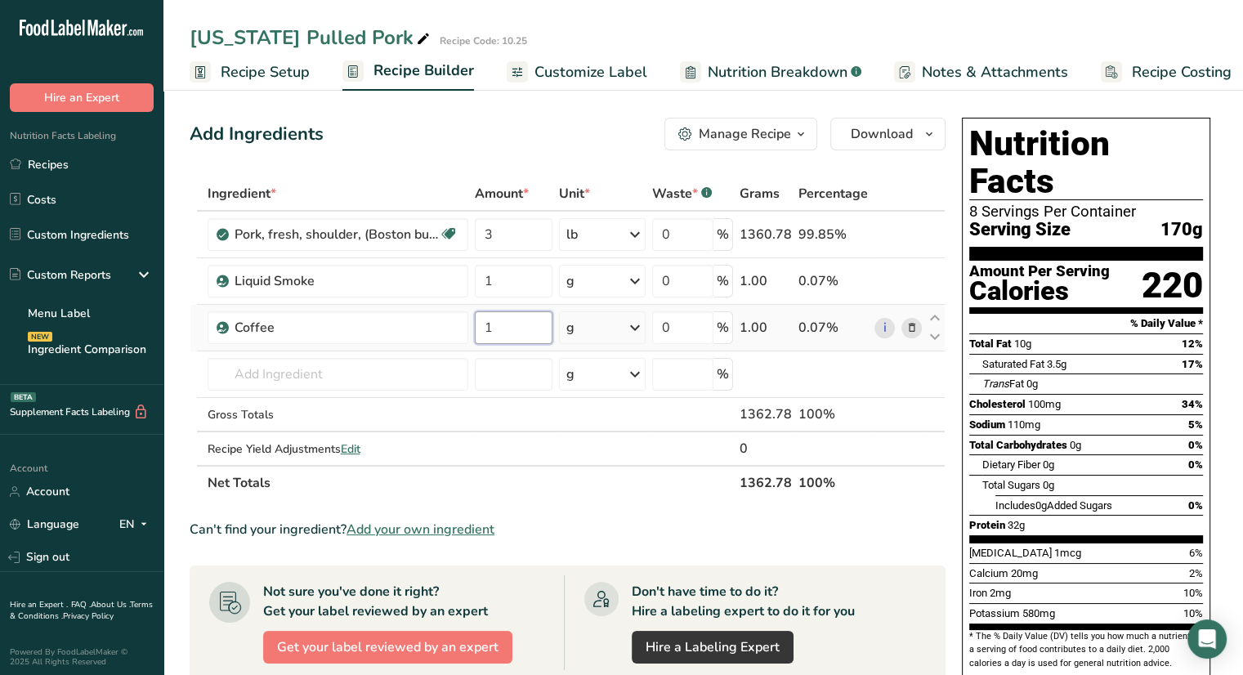
type input "1"
click at [616, 338] on div "Ingredient * Amount * Unit * Waste * .a-a{fill:#347362;}.b-a{fill:#fff;} Grams …" at bounding box center [568, 339] width 756 height 324
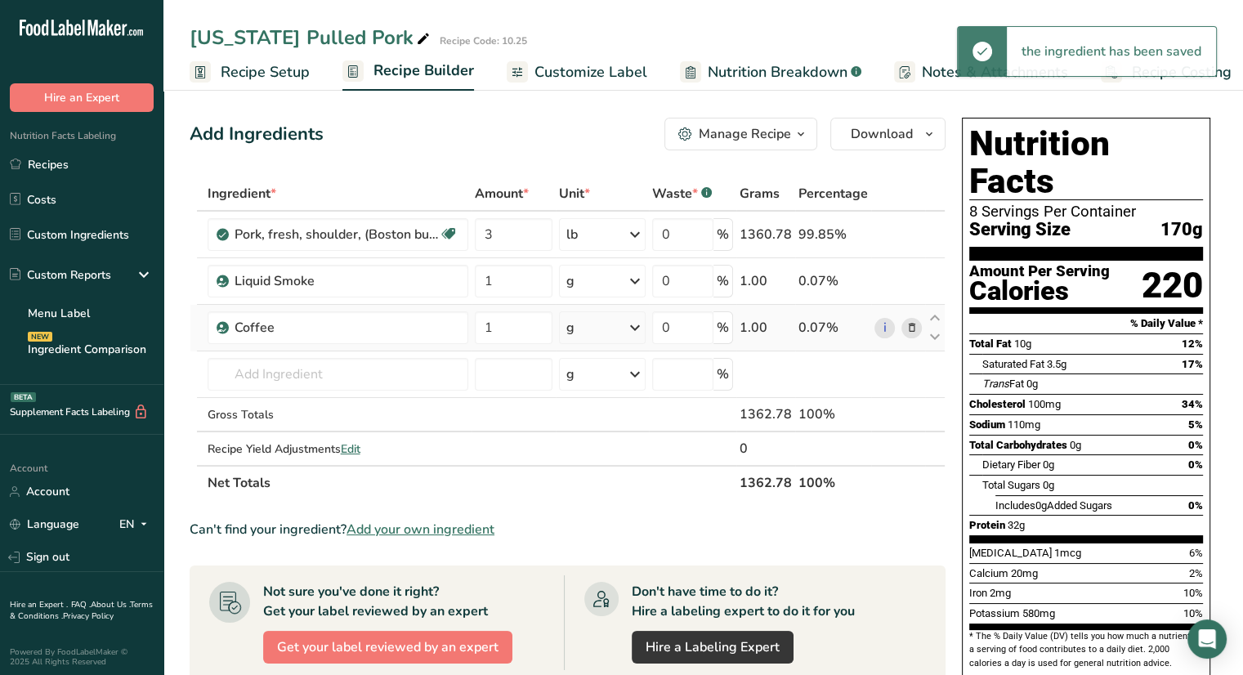
click at [621, 327] on div "g" at bounding box center [602, 327] width 87 height 33
click at [603, 579] on div "See more" at bounding box center [637, 577] width 137 height 17
select select "22"
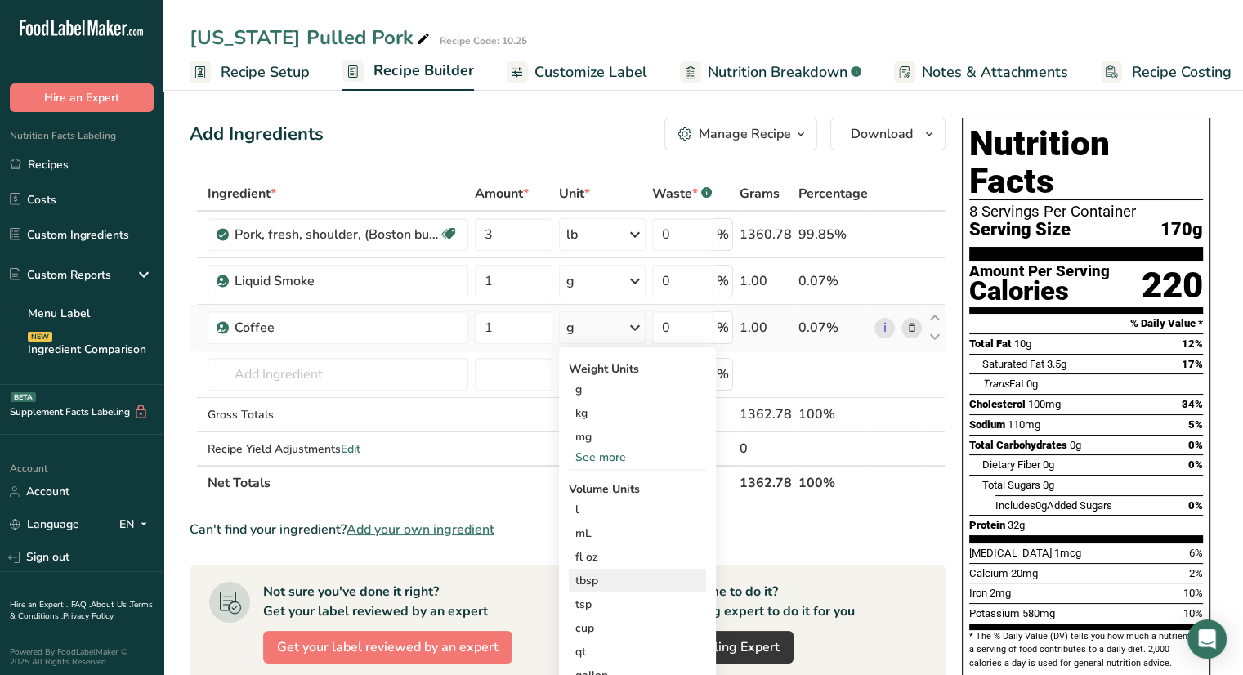
click at [602, 580] on div "tbsp" at bounding box center [637, 580] width 124 height 17
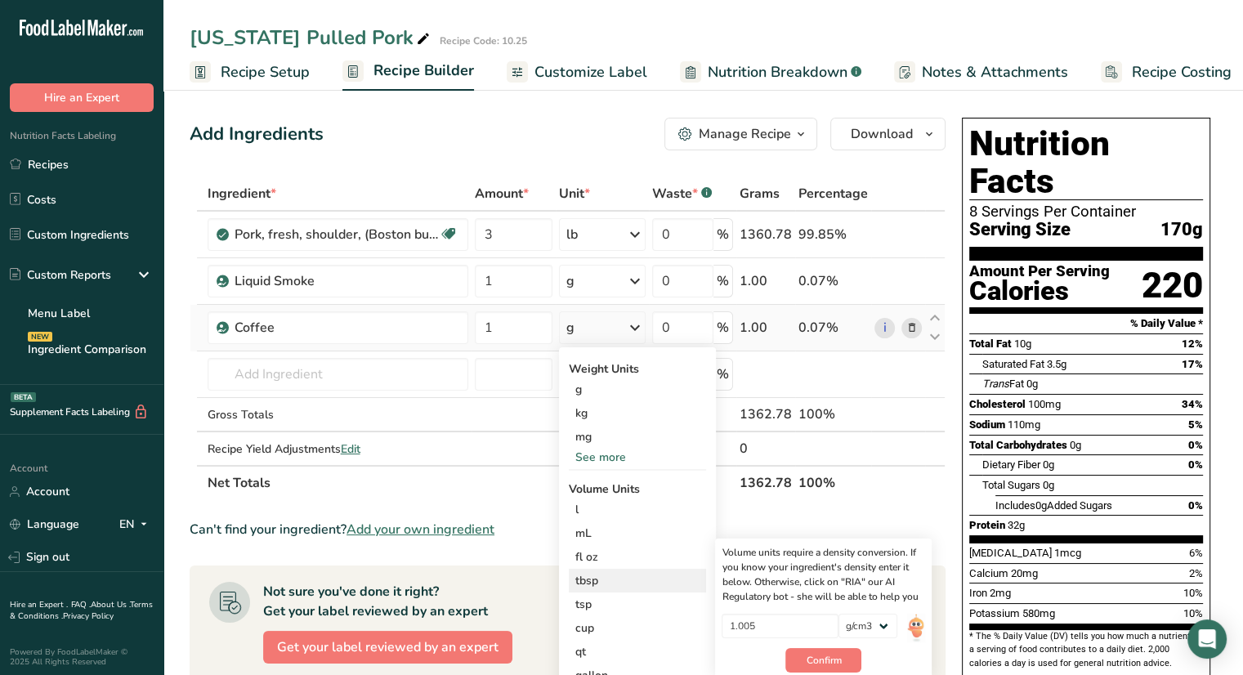
click at [602, 580] on div "tbsp" at bounding box center [637, 580] width 124 height 17
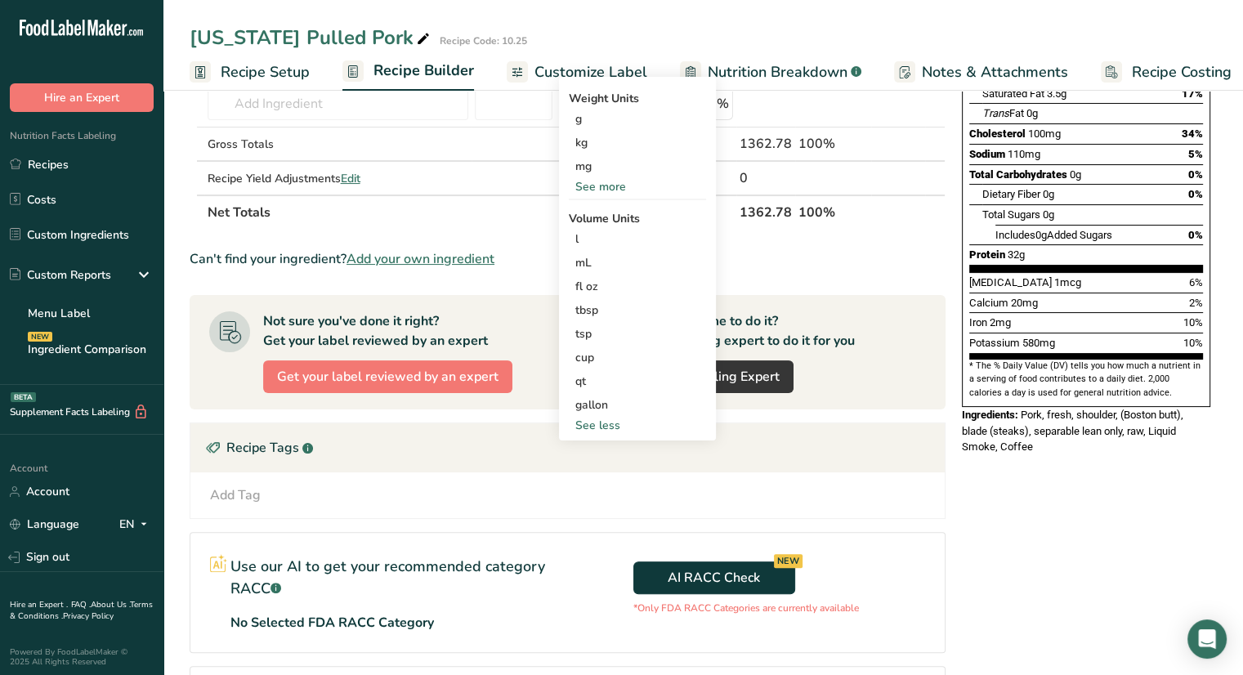
scroll to position [275, 0]
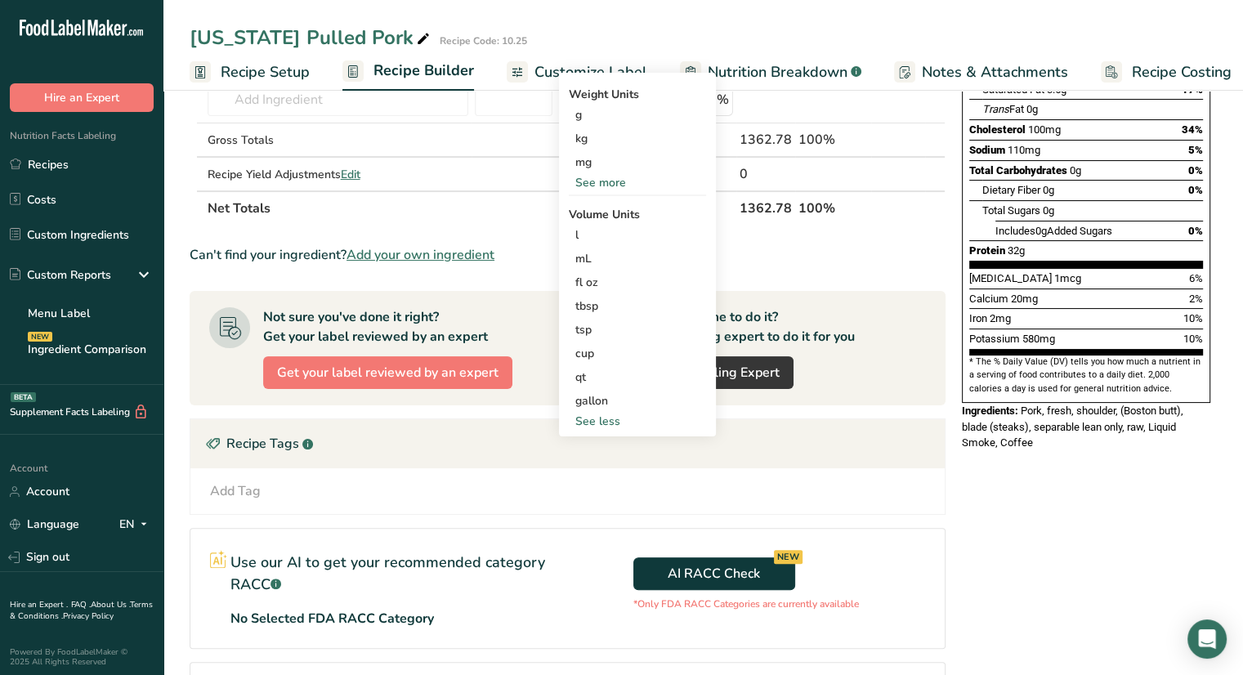
drag, startPoint x: 870, startPoint y: 601, endPoint x: 755, endPoint y: 405, distance: 226.8
click at [755, 405] on section "Ingredient * Amount * Unit * Waste * .a-a{fill:#347362;}.b-a{fill:#fff;} Grams …" at bounding box center [568, 366] width 756 height 928
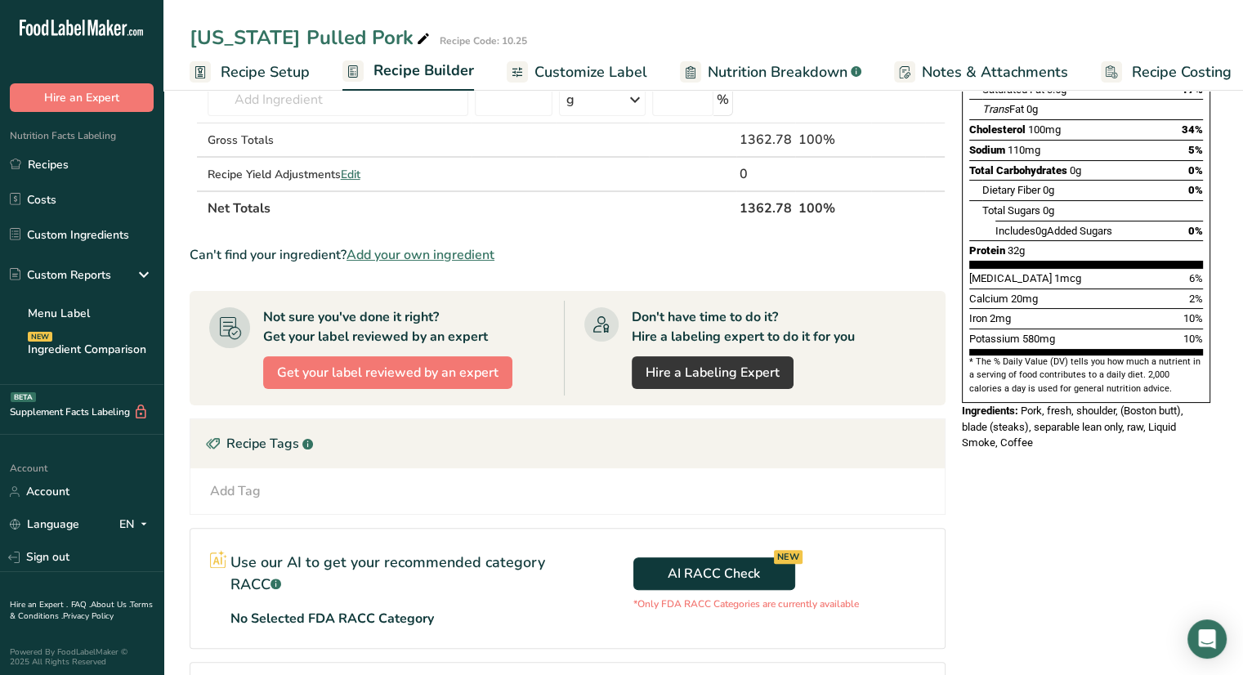
scroll to position [34, 0]
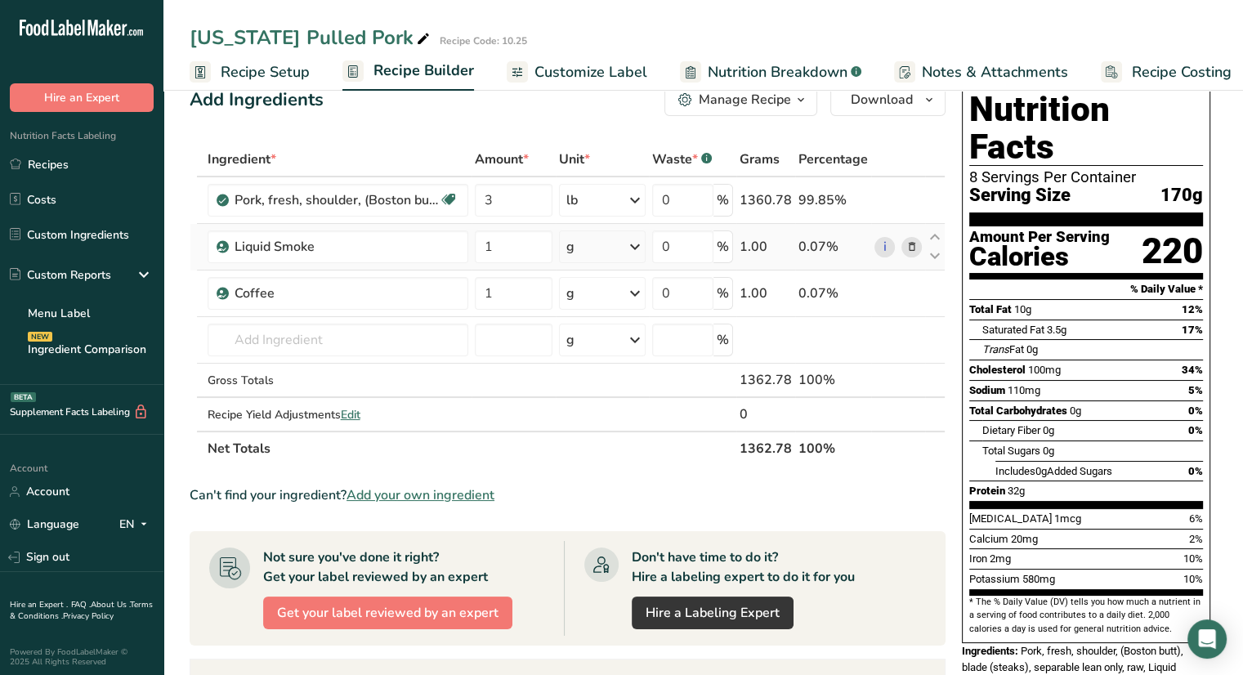
click at [611, 249] on div "g" at bounding box center [602, 246] width 87 height 33
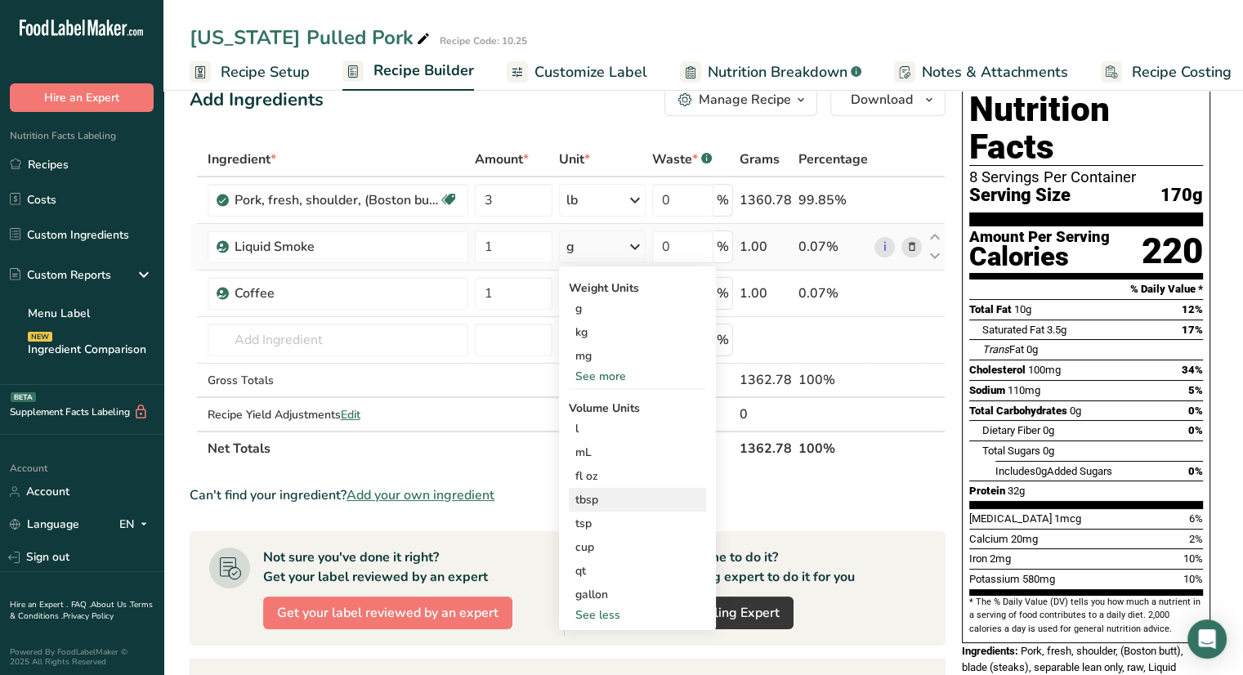
click at [611, 500] on div "tbsp" at bounding box center [637, 499] width 124 height 17
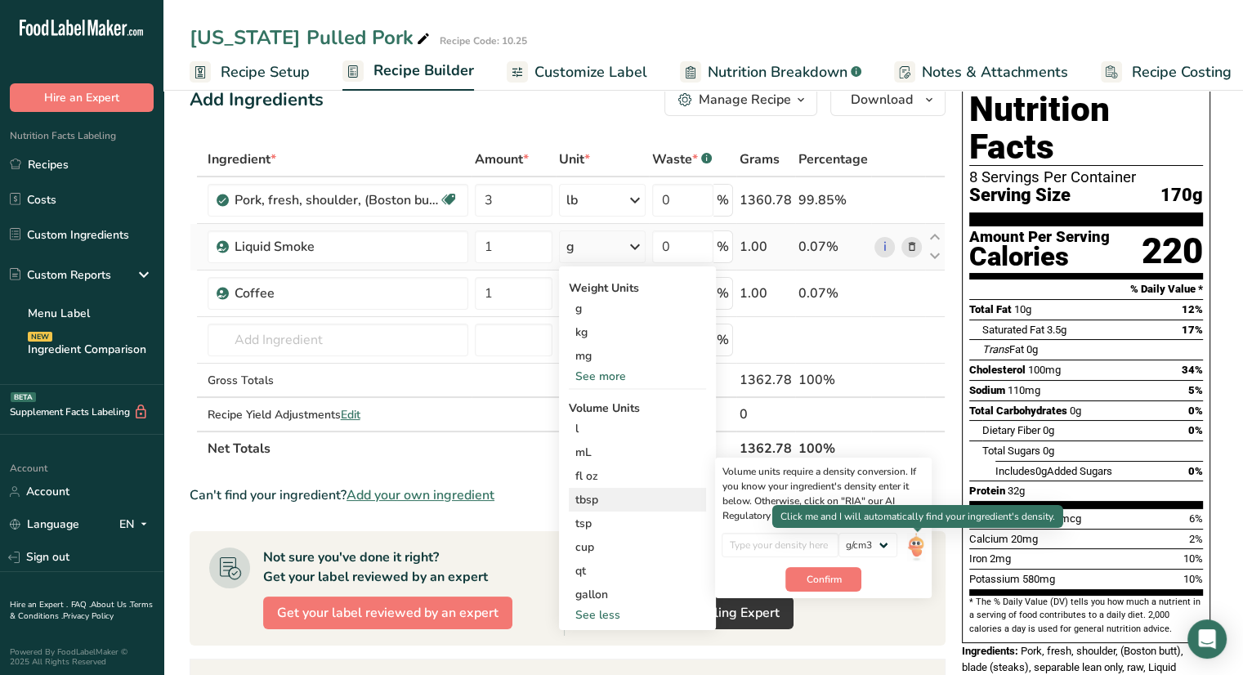
click at [919, 552] on img at bounding box center [916, 547] width 18 height 29
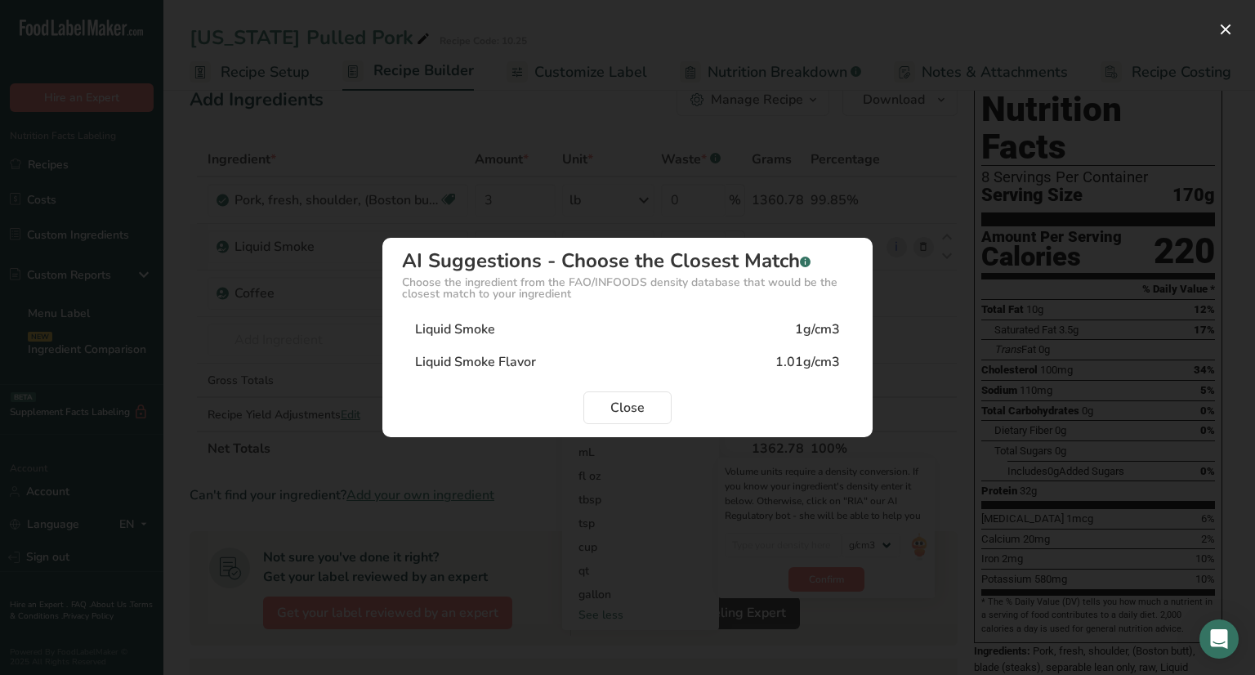
click at [604, 326] on div "Liquid Smoke 1g/cm3" at bounding box center [627, 329] width 451 height 33
type input "1"
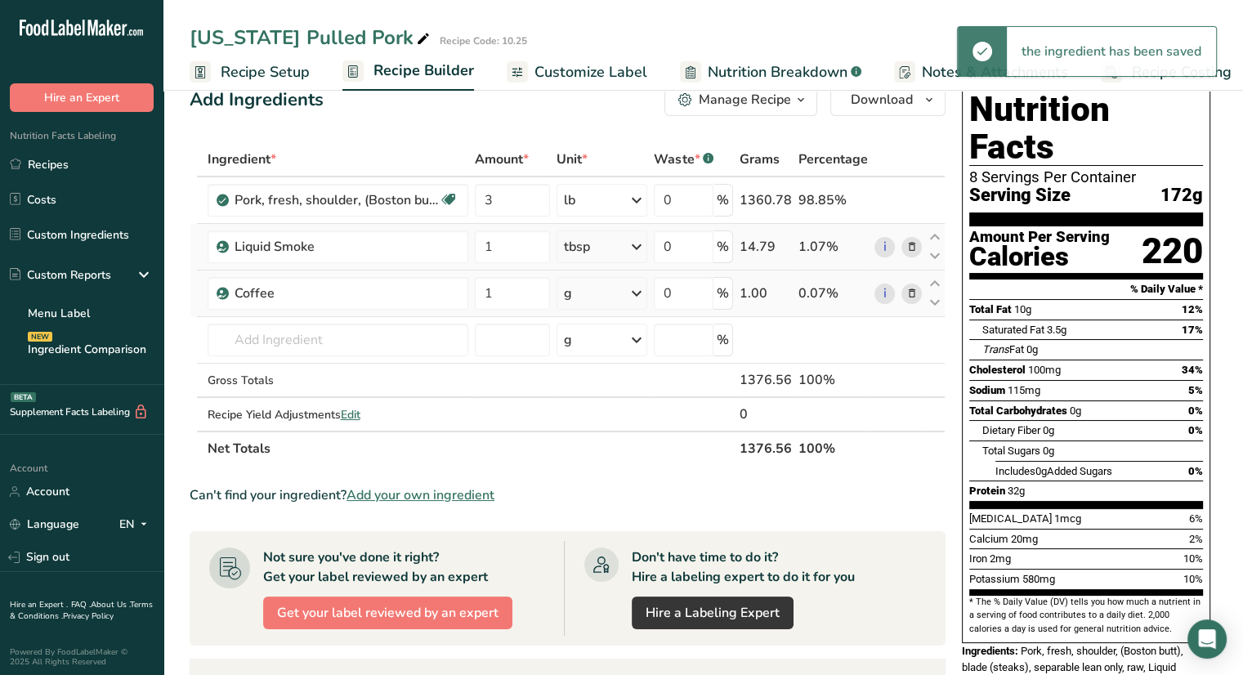
click at [628, 293] on div "g" at bounding box center [602, 293] width 91 height 33
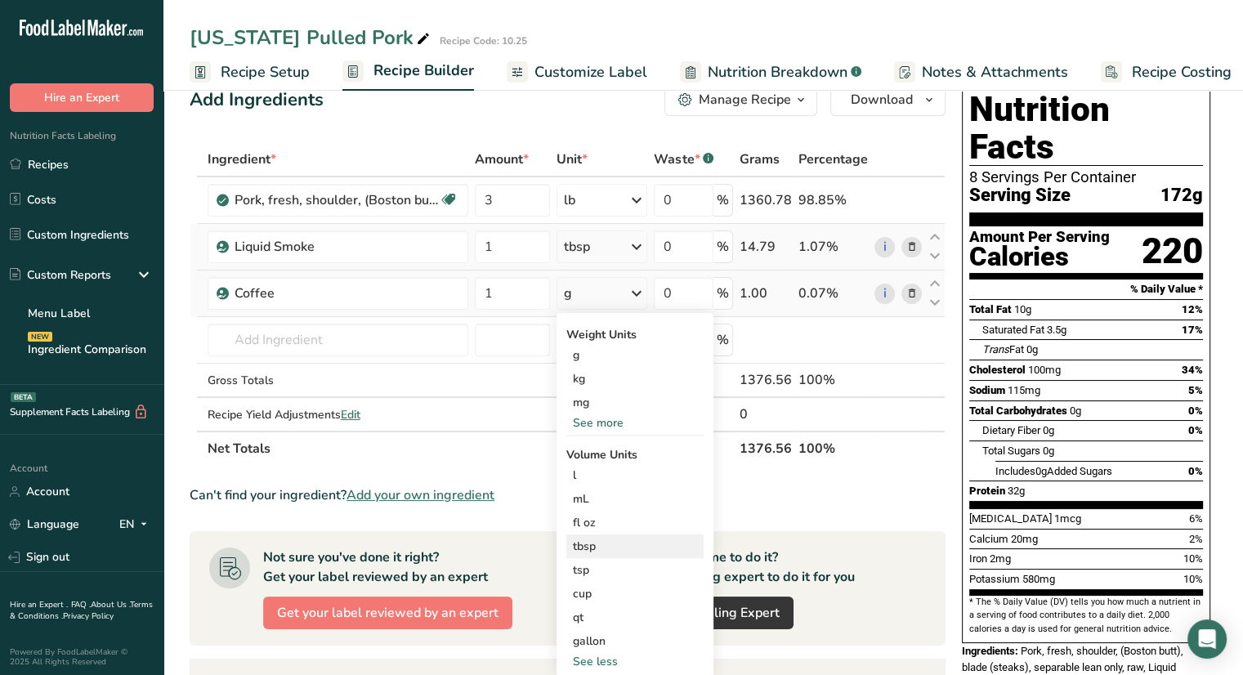
click at [618, 544] on div "tbsp" at bounding box center [635, 546] width 124 height 17
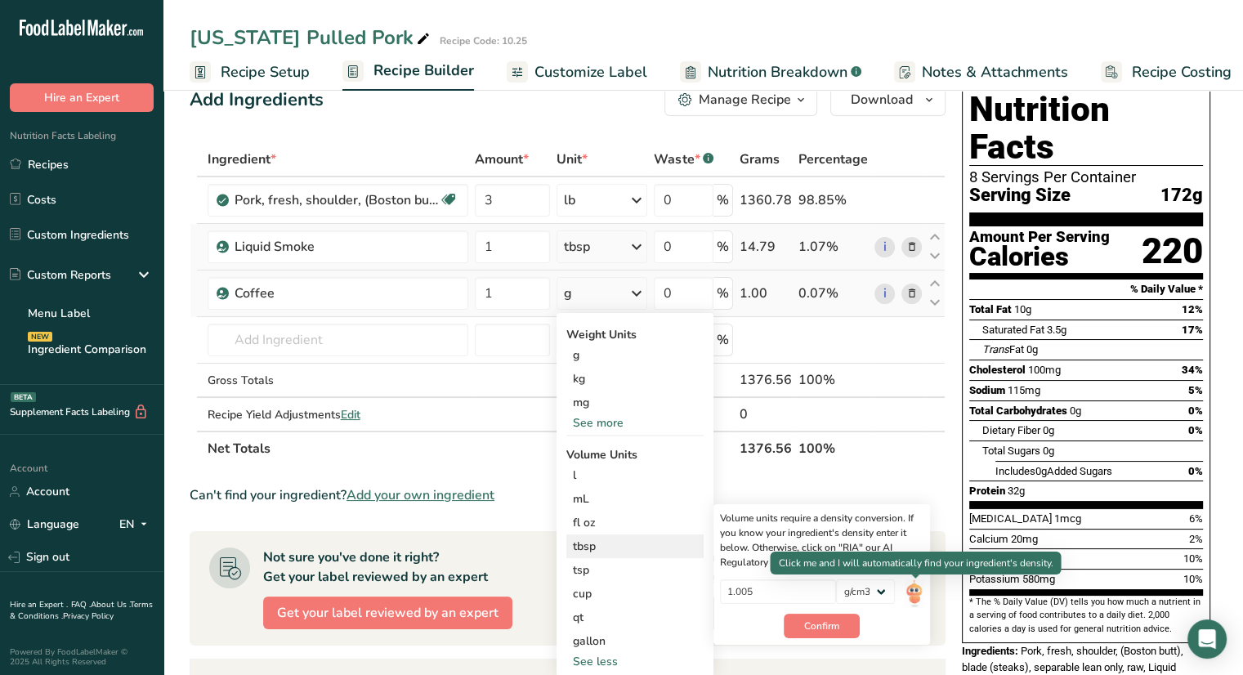
click at [910, 593] on img at bounding box center [914, 593] width 18 height 29
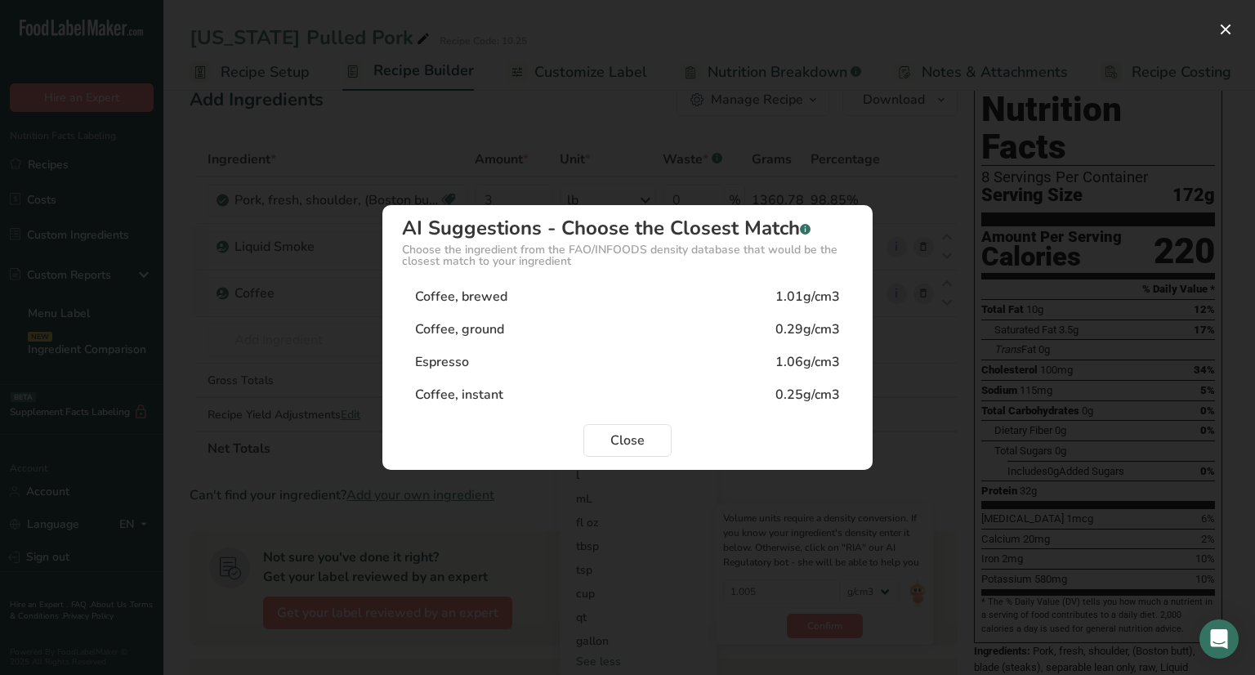
click at [732, 328] on div "Coffee, ground 0.29g/cm3" at bounding box center [627, 329] width 451 height 33
type input "0.29"
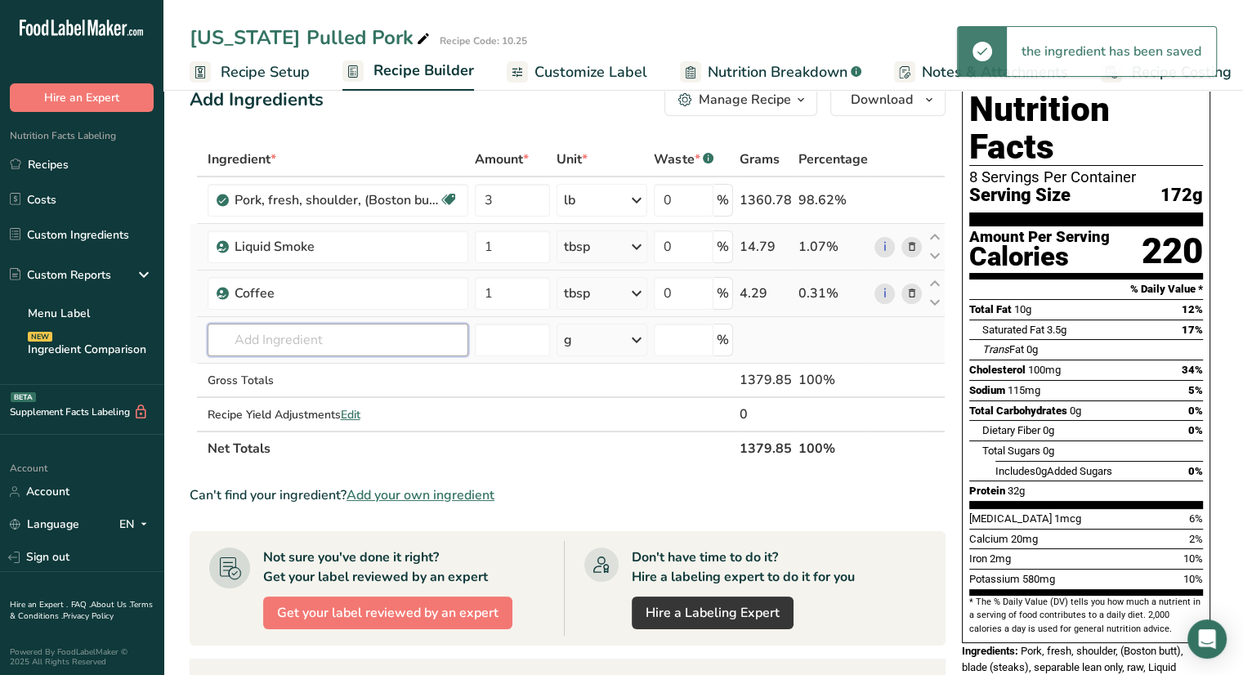
click at [369, 335] on input "text" at bounding box center [338, 340] width 261 height 33
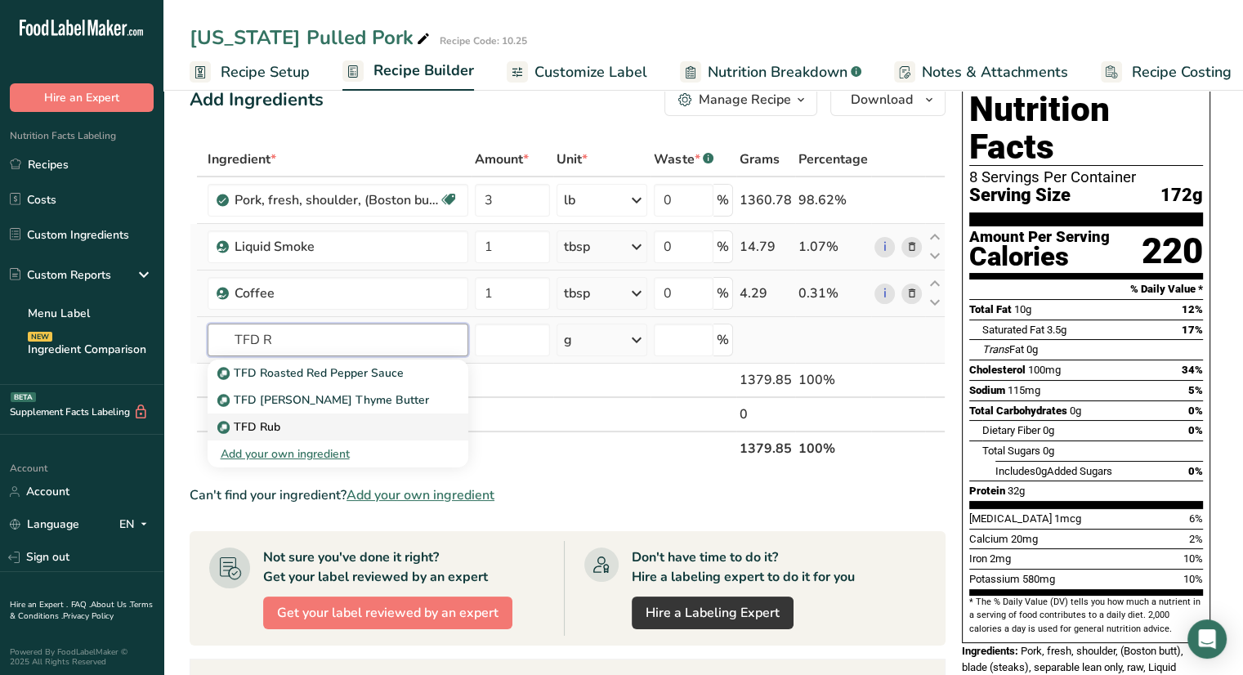
type input "TFD R"
click at [281, 426] on div "TFD Rub" at bounding box center [325, 426] width 208 height 17
type input "TFD Rub"
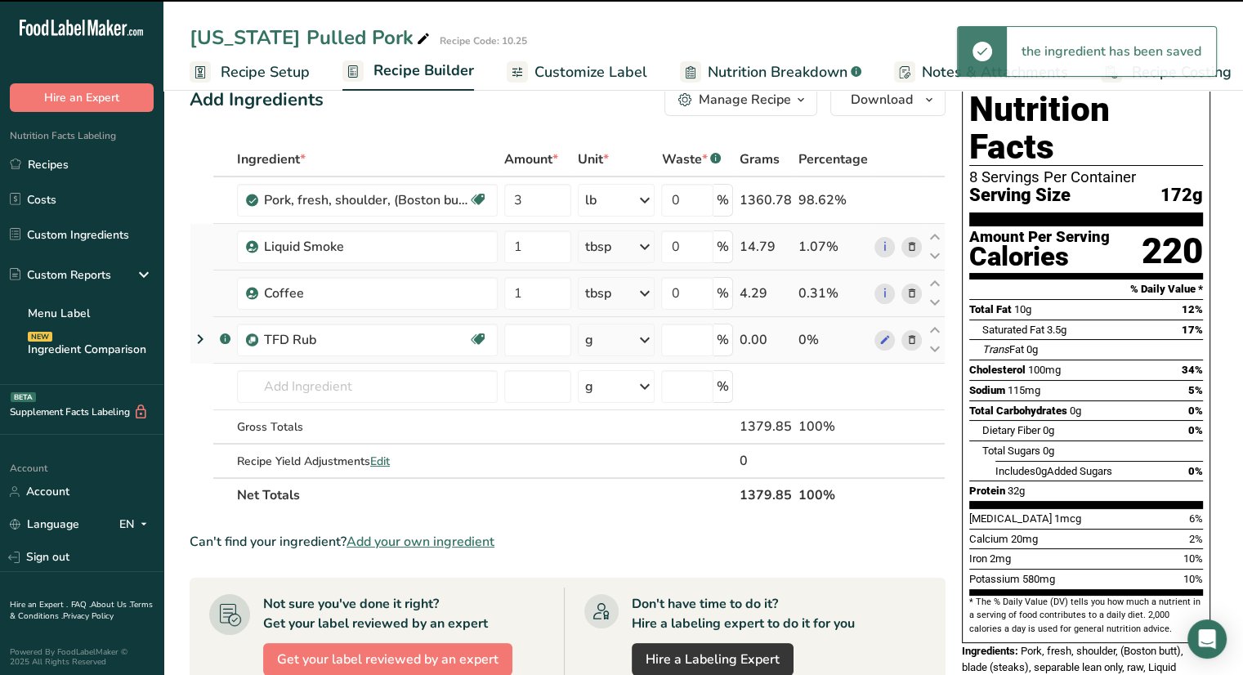
type input "0"
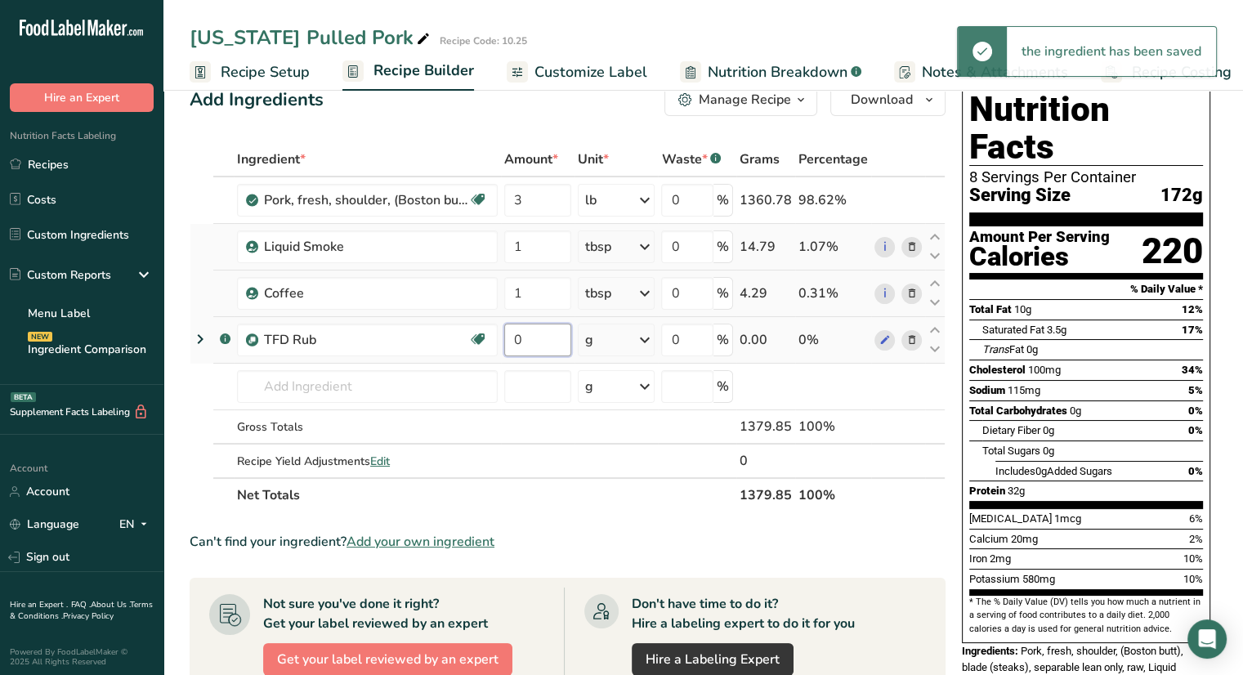
click at [534, 338] on input "0" at bounding box center [537, 340] width 67 height 33
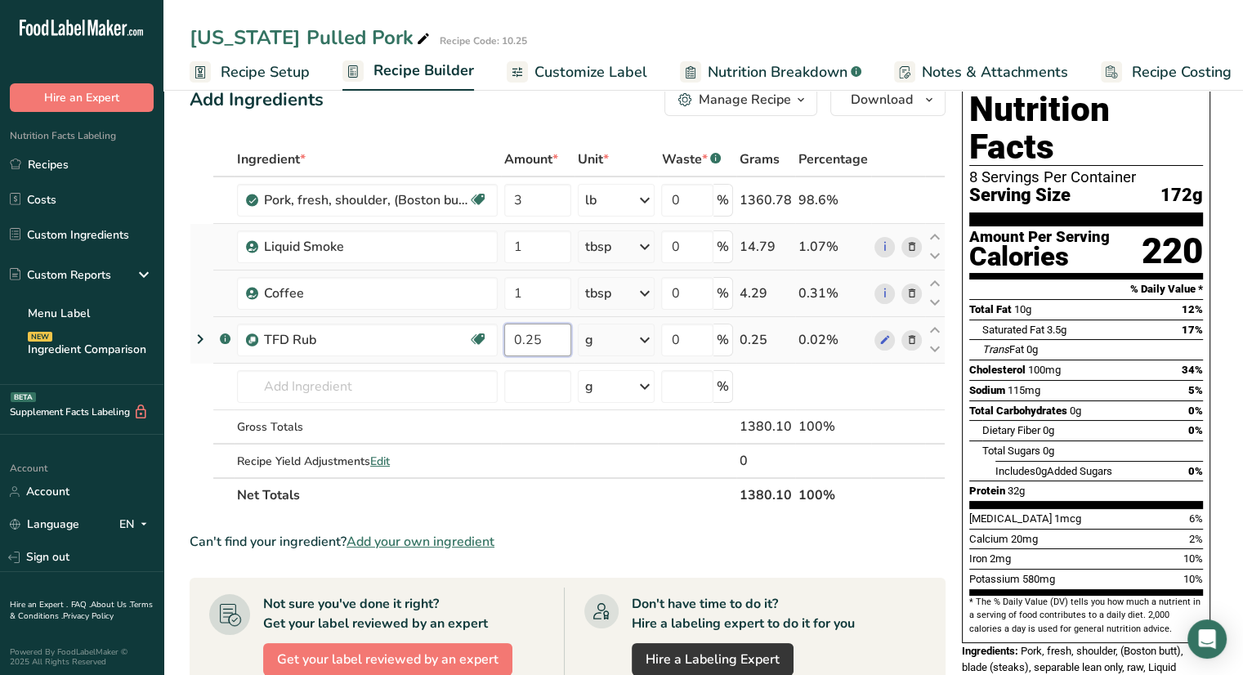
type input "0.25"
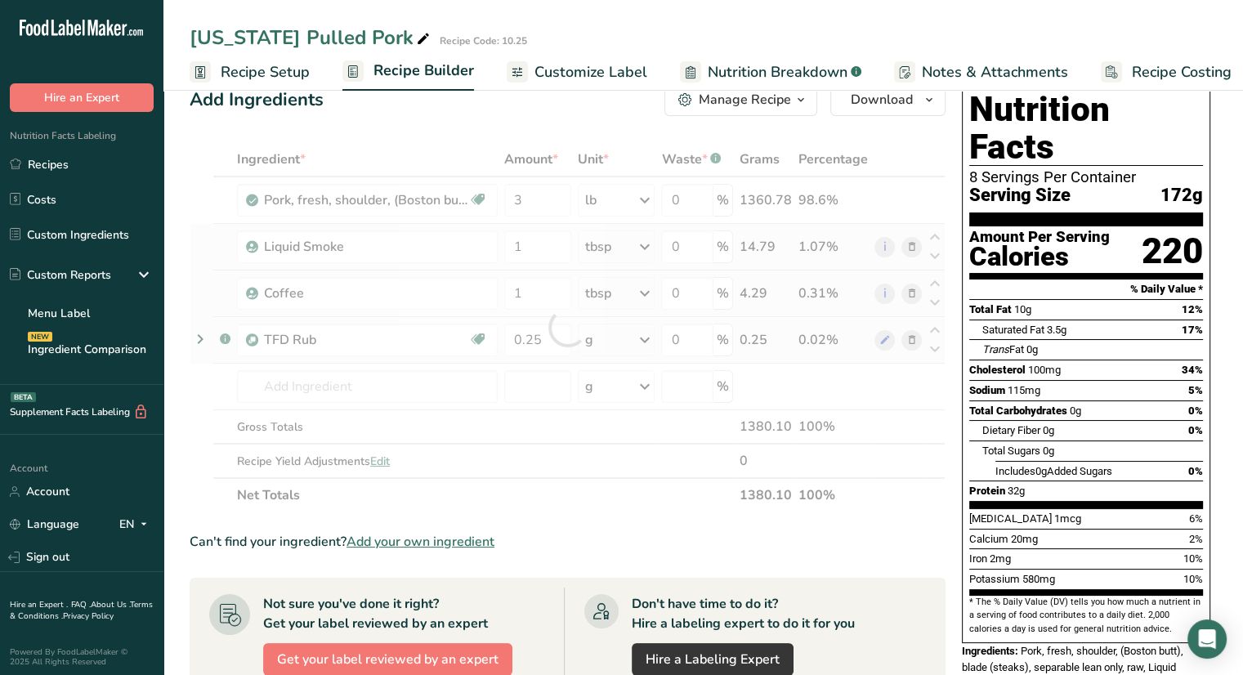
click at [639, 344] on div "Ingredient * Amount * Unit * Waste * .a-a{fill:#347362;}.b-a{fill:#fff;} Grams …" at bounding box center [568, 327] width 756 height 370
click at [639, 344] on div at bounding box center [568, 327] width 756 height 370
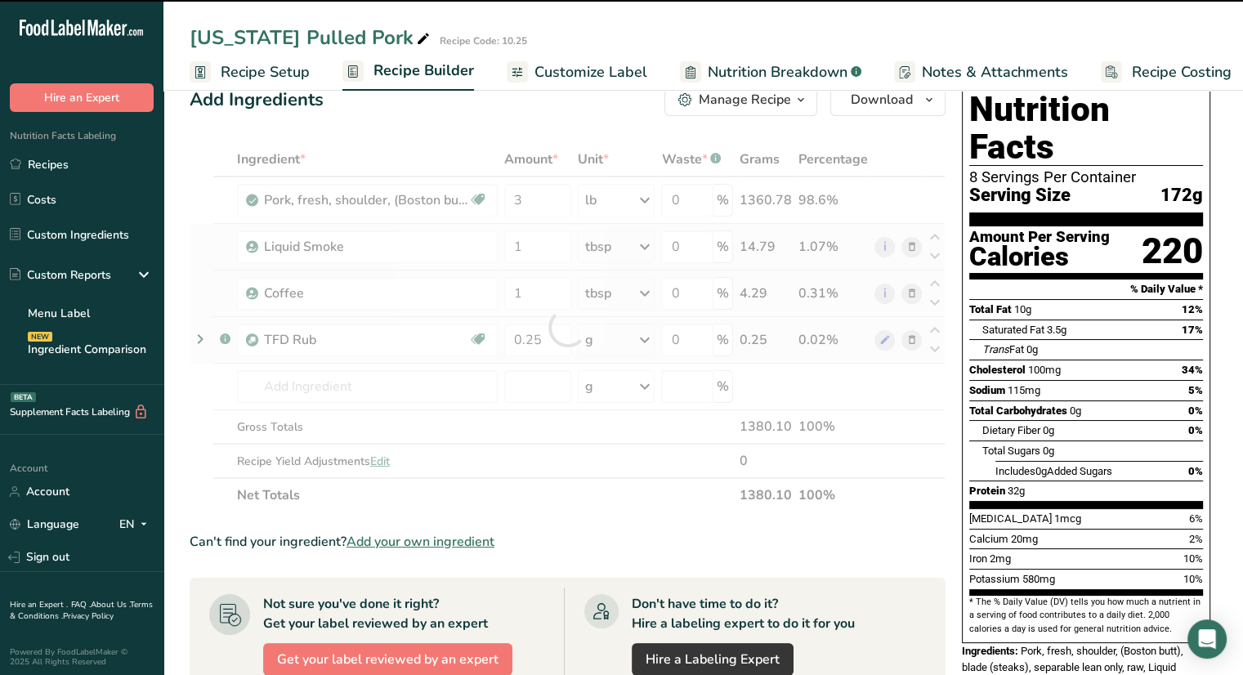
click at [639, 344] on icon at bounding box center [644, 339] width 20 height 29
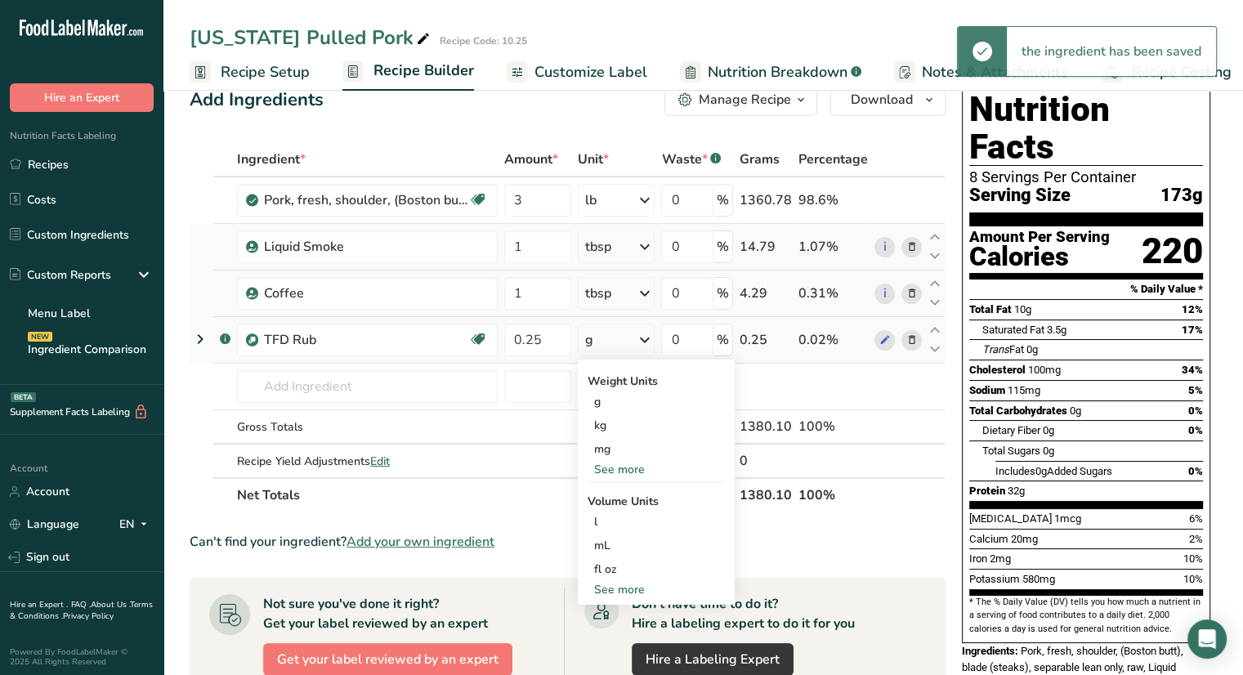
click at [642, 593] on div "See more" at bounding box center [656, 589] width 137 height 17
select select "22"
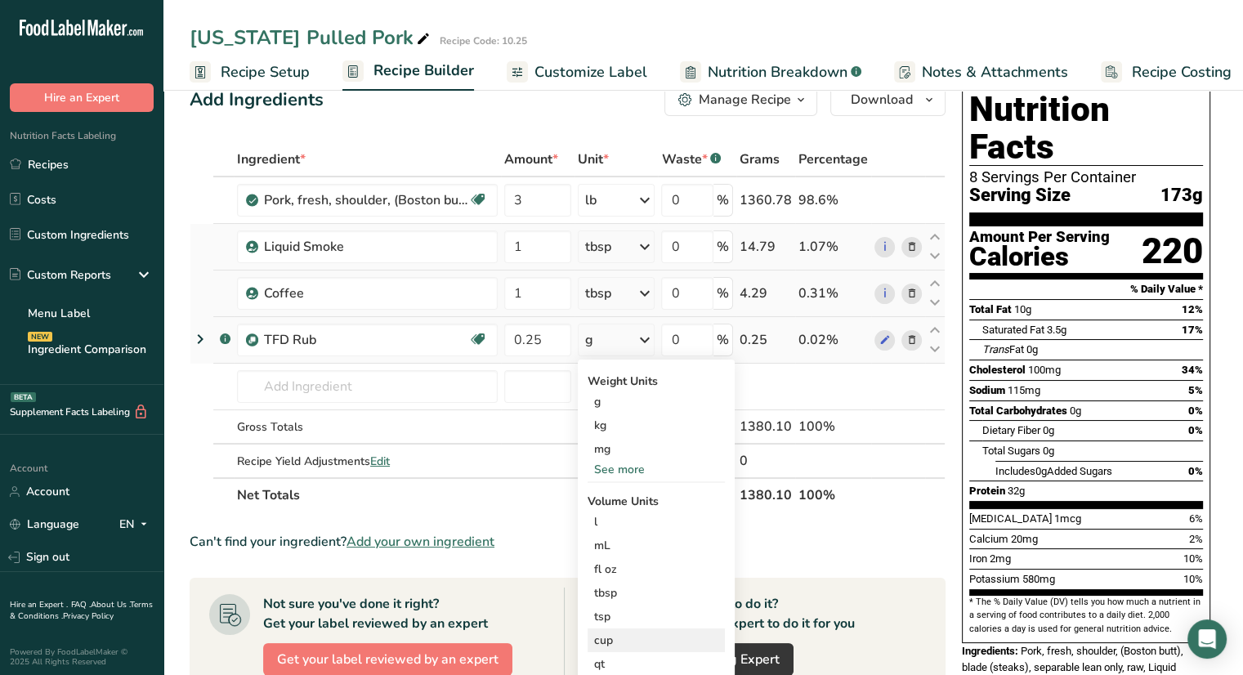
click at [645, 642] on div "cup" at bounding box center [656, 640] width 124 height 17
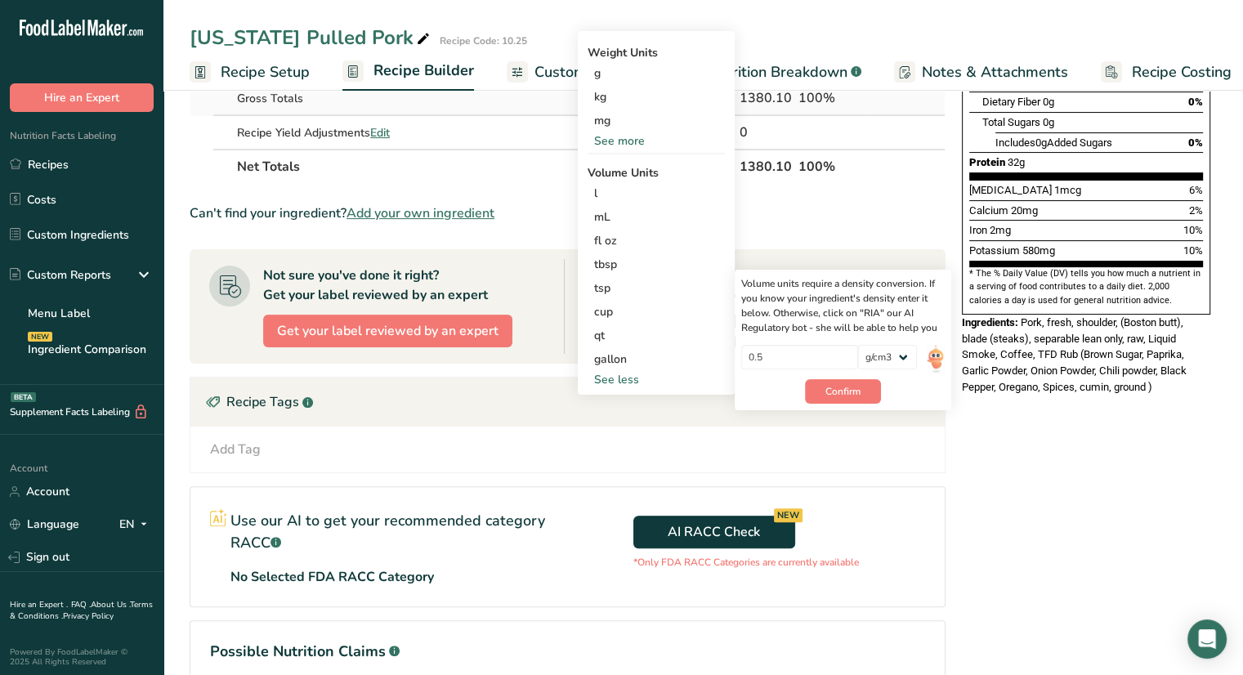
scroll to position [365, 0]
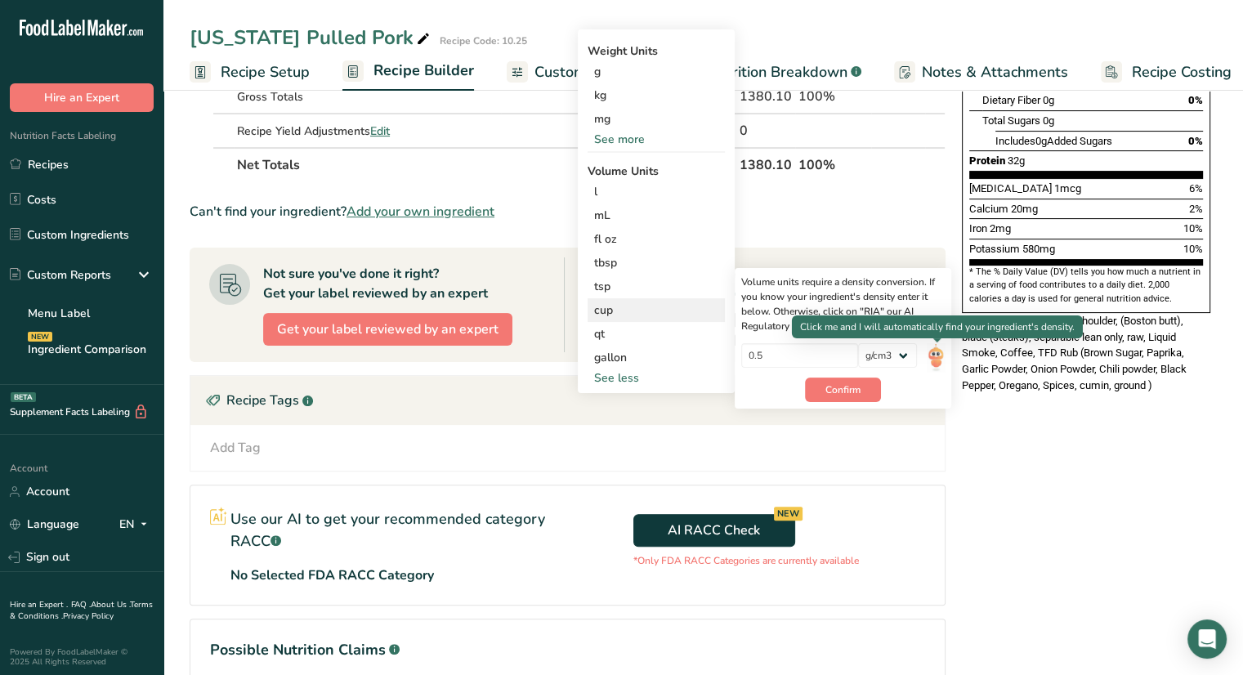
click at [937, 358] on img at bounding box center [936, 357] width 18 height 29
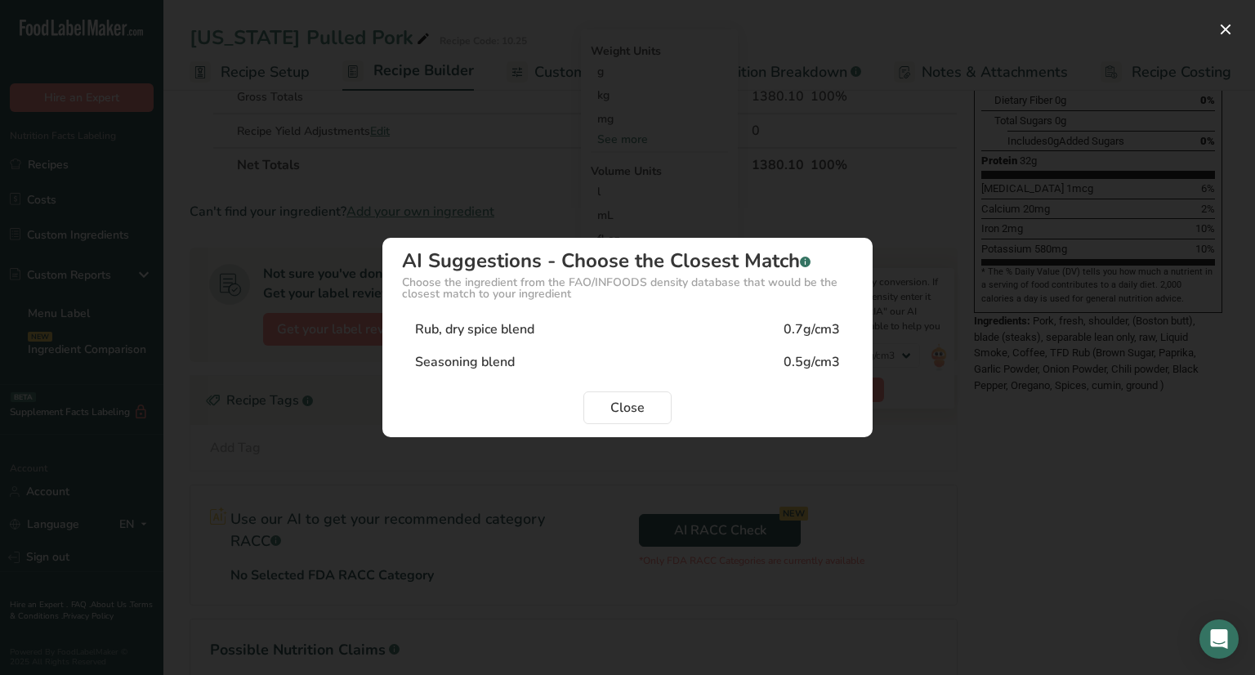
click at [631, 329] on div "Rub, dry spice blend 0.7g/cm3" at bounding box center [627, 329] width 451 height 33
type input "0.7"
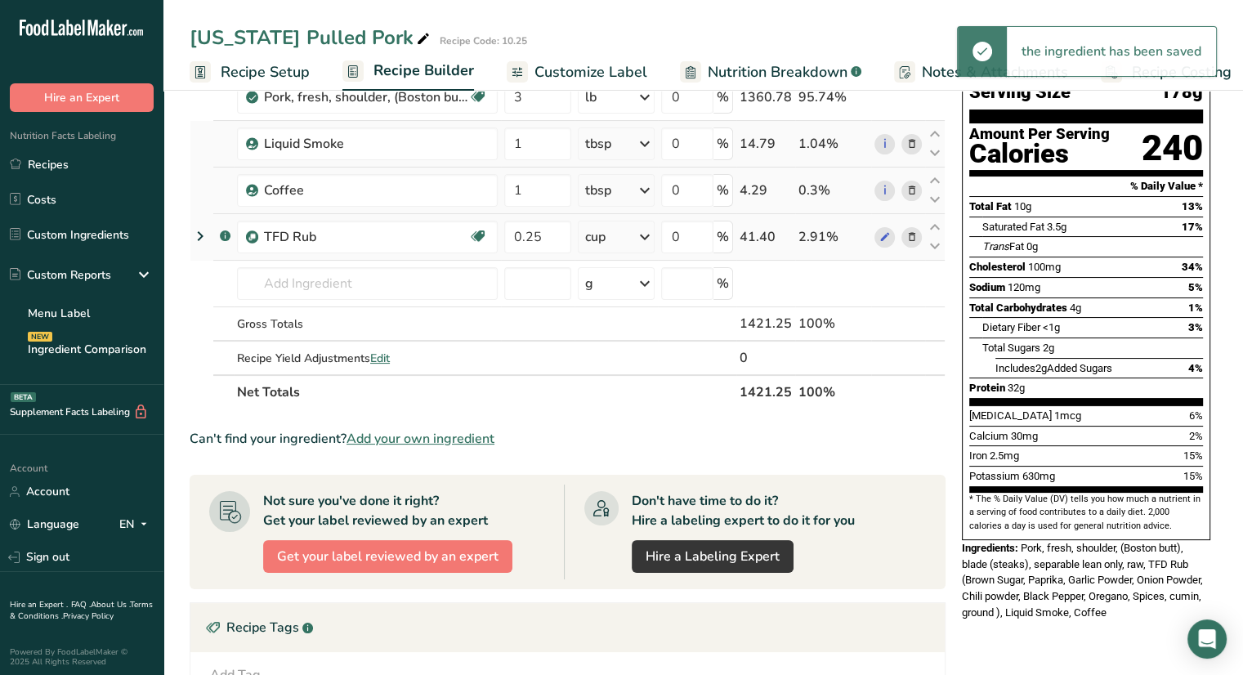
scroll to position [139, 0]
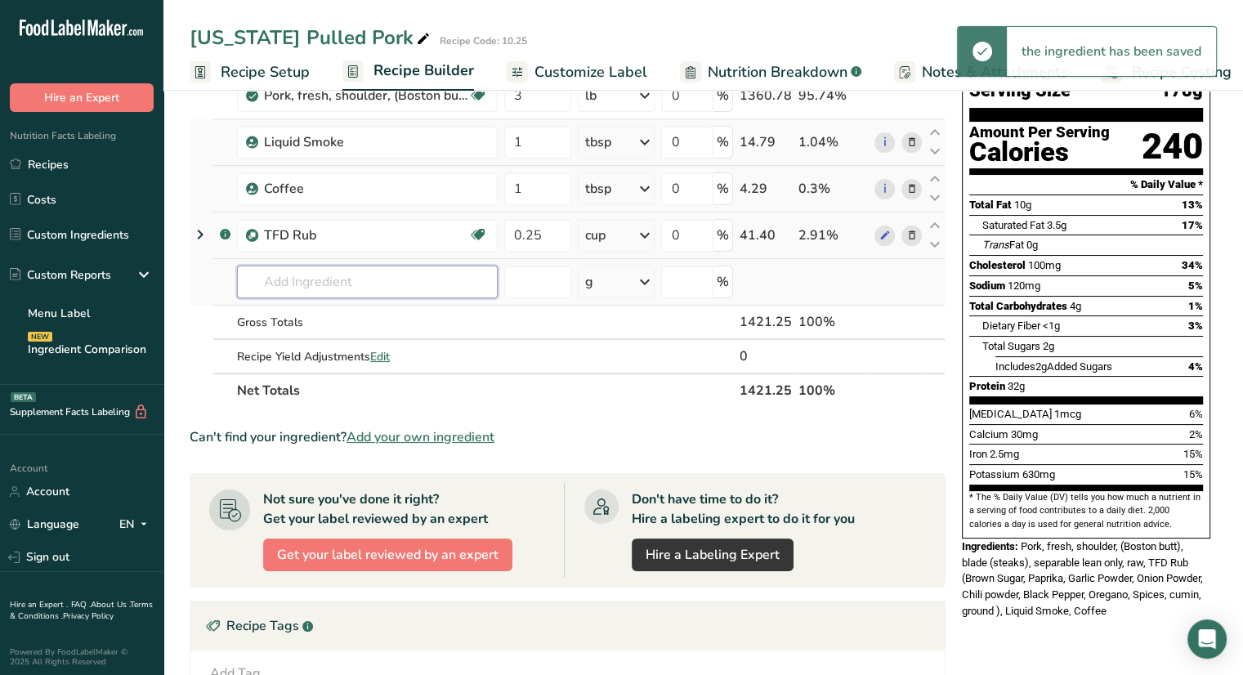
click at [365, 279] on input "text" at bounding box center [367, 282] width 261 height 33
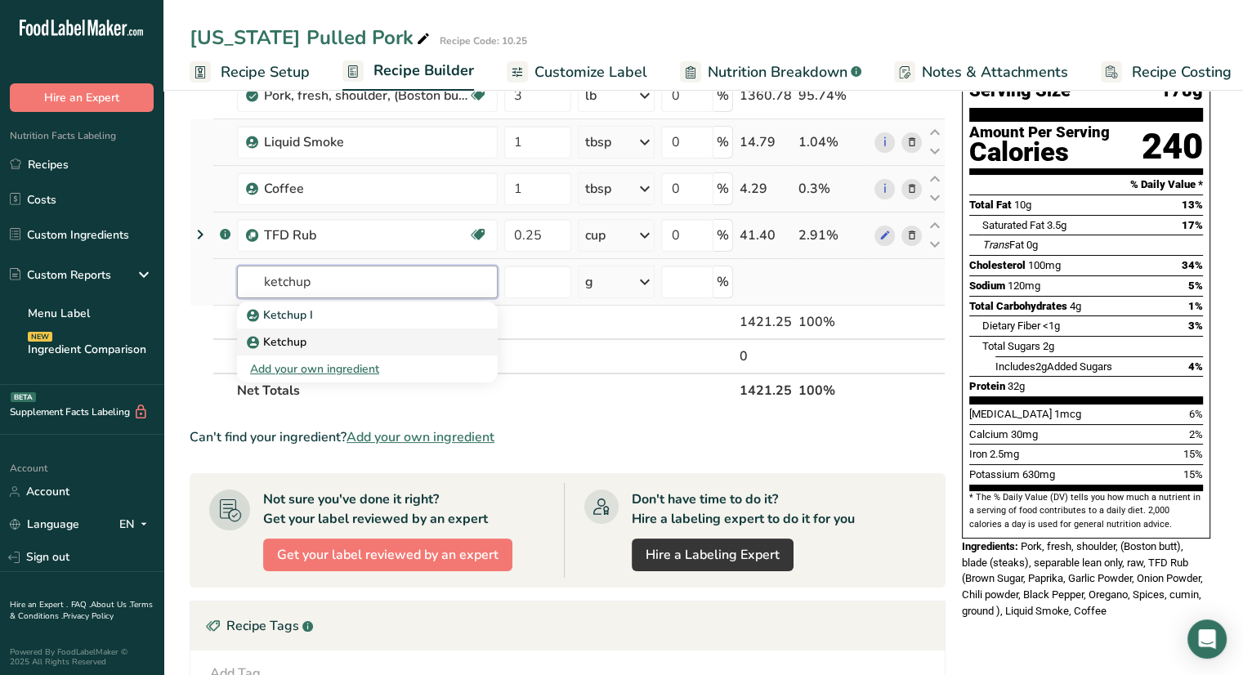
type input "ketchup"
click at [337, 340] on div "Ketchup" at bounding box center [354, 341] width 208 height 17
type input "Ketchup"
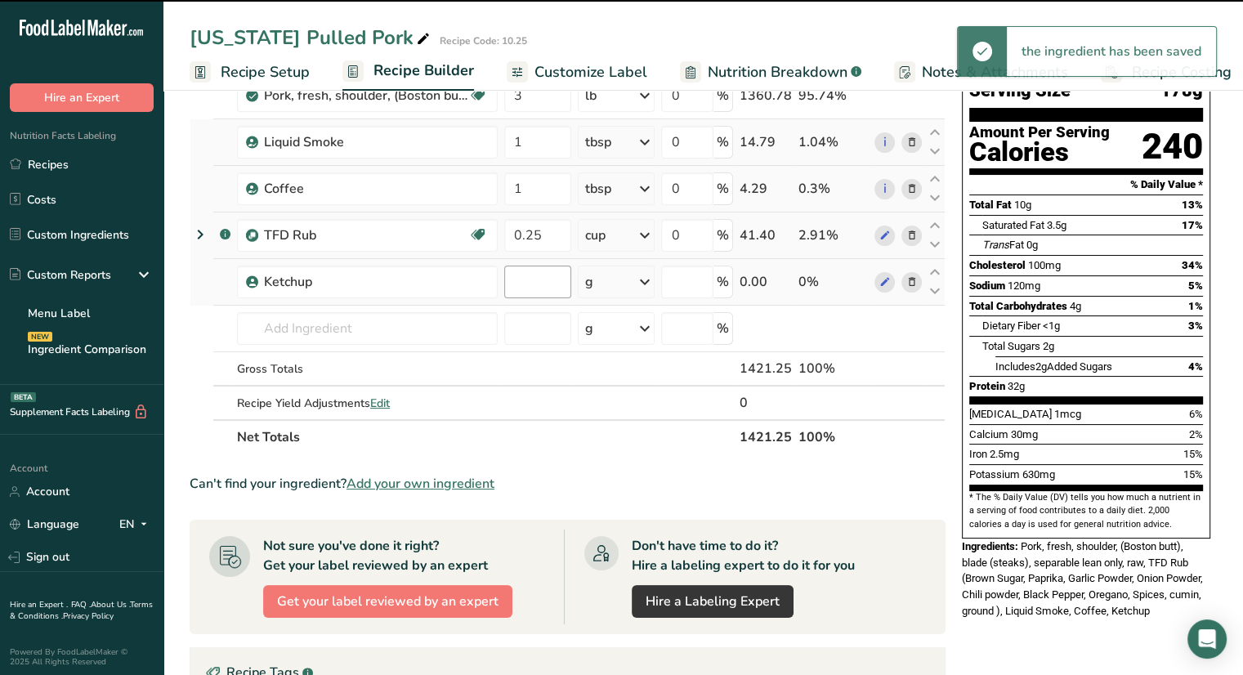
type input "0"
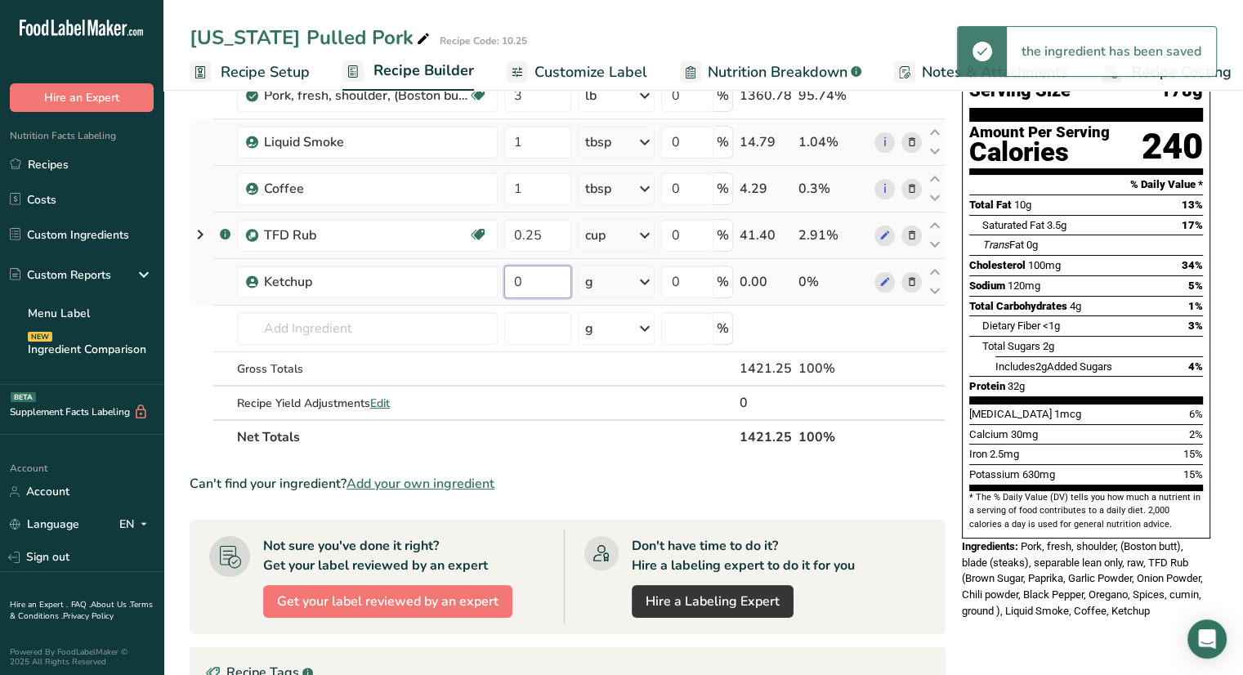
click at [561, 283] on input "0" at bounding box center [537, 282] width 67 height 33
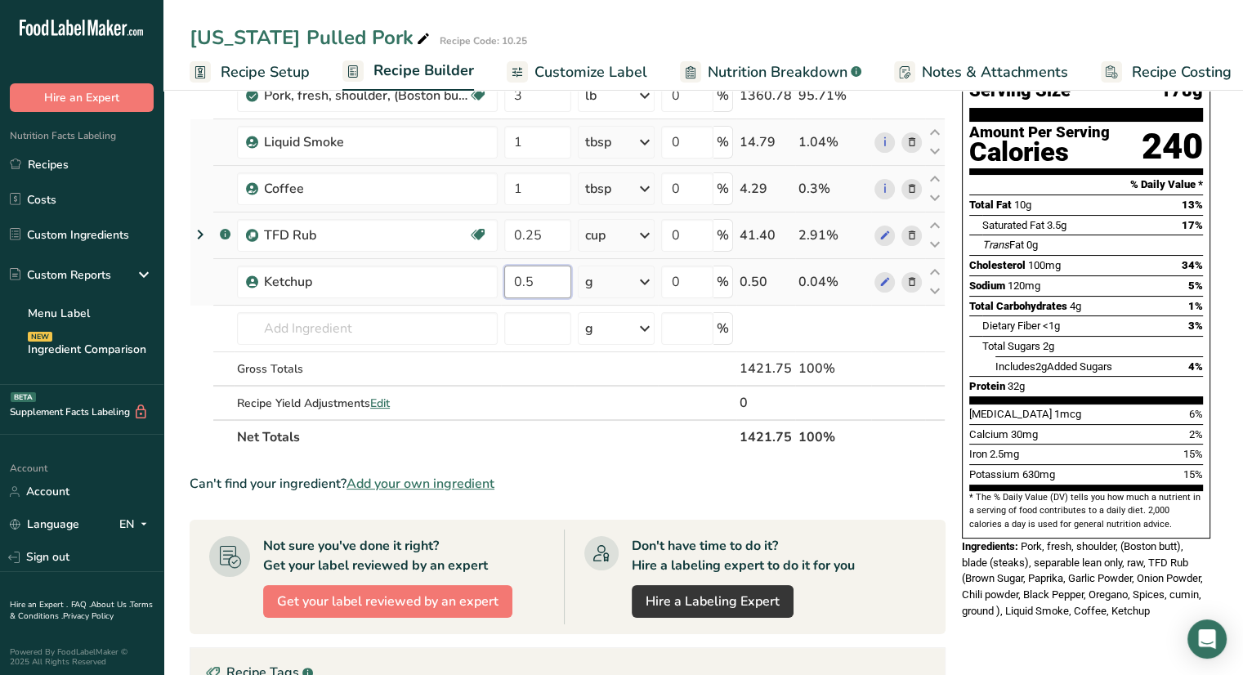
type input "0.5"
click at [647, 284] on div "Ingredient * Amount * Unit * Waste * .a-a{fill:#347362;}.b-a{fill:#fff;} Grams …" at bounding box center [568, 246] width 756 height 417
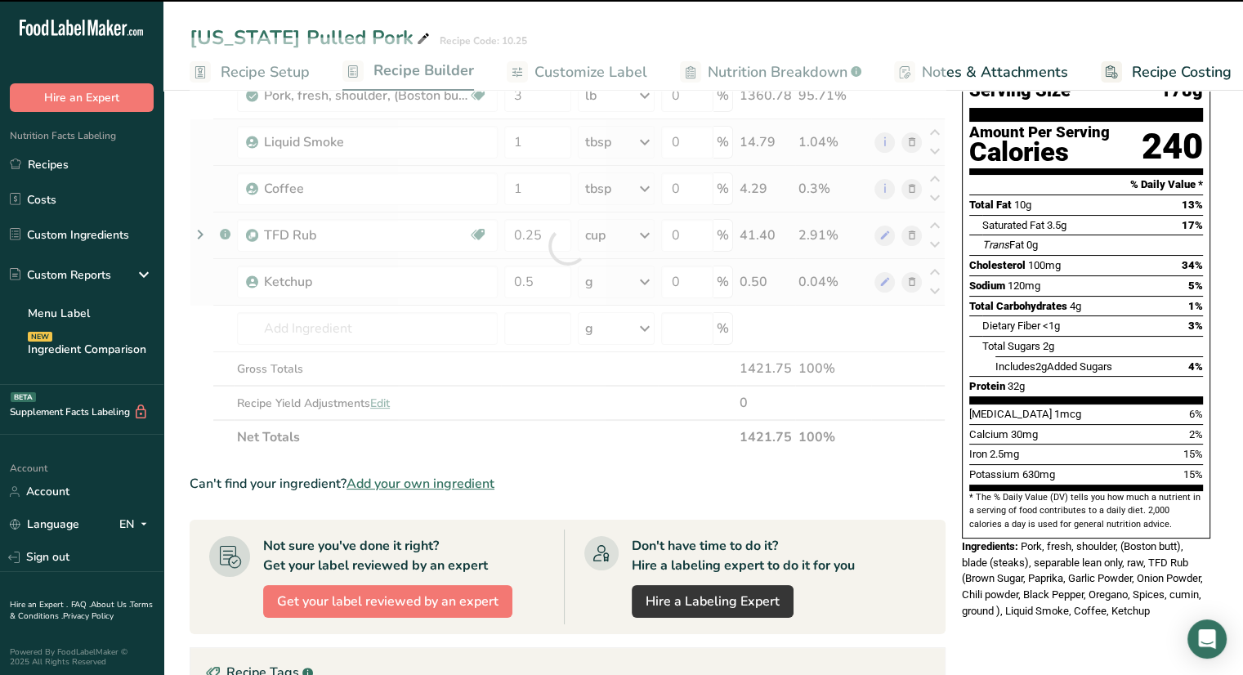
click at [641, 284] on icon at bounding box center [644, 281] width 20 height 29
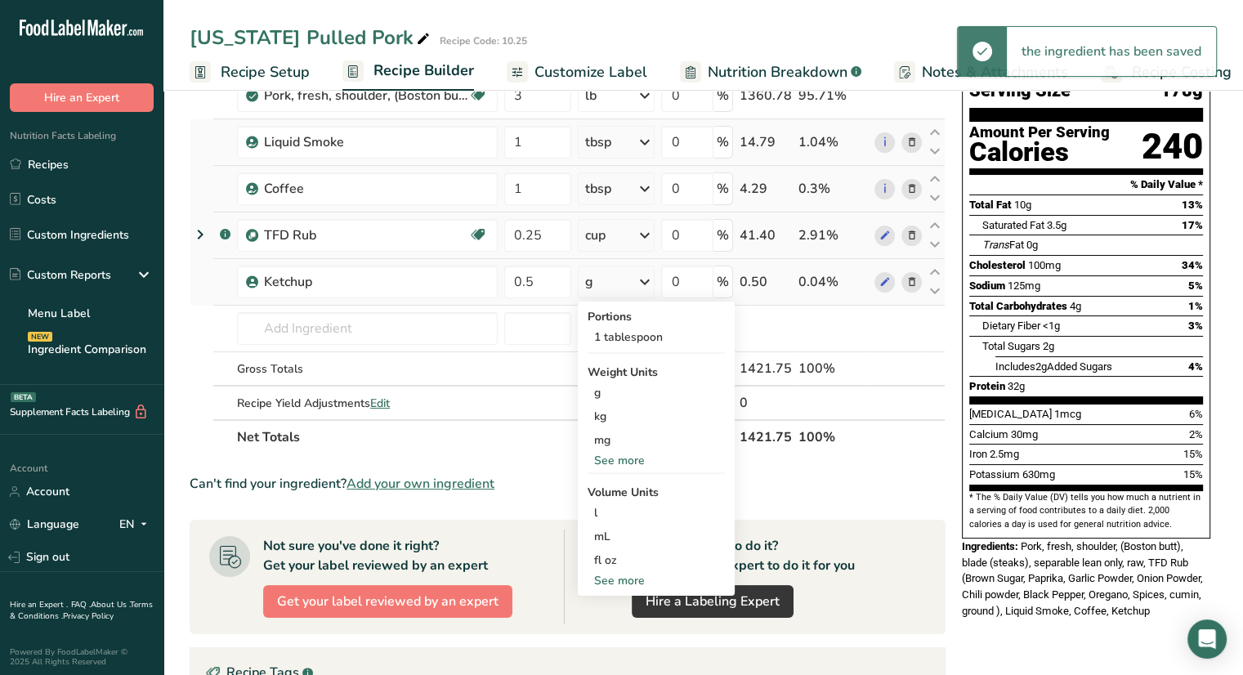
click at [633, 581] on div "See more" at bounding box center [656, 580] width 137 height 17
select select "22"
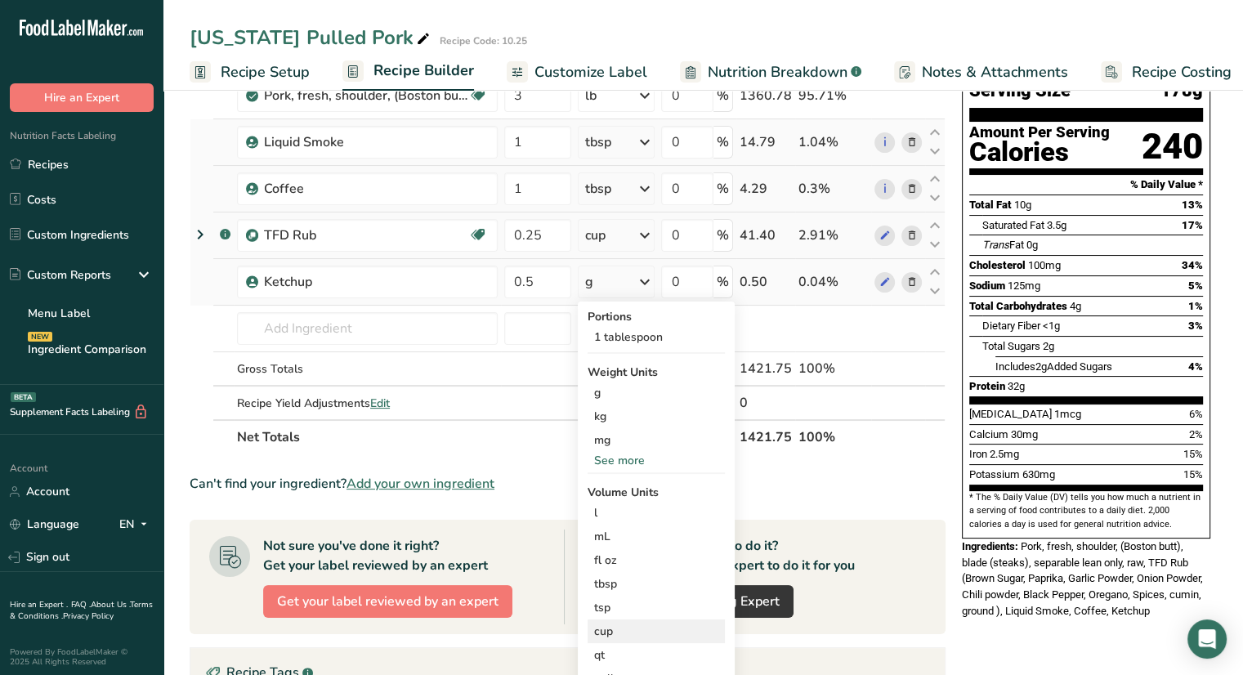
click at [632, 637] on div "cup" at bounding box center [656, 631] width 124 height 17
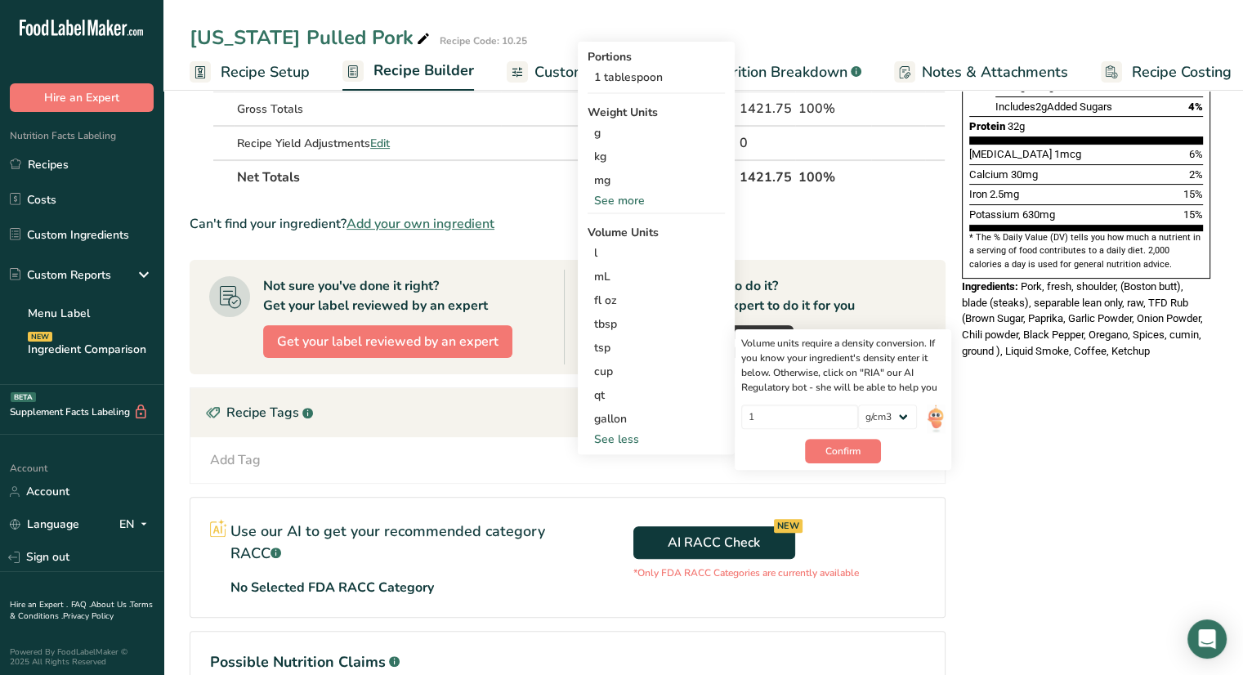
scroll to position [399, 0]
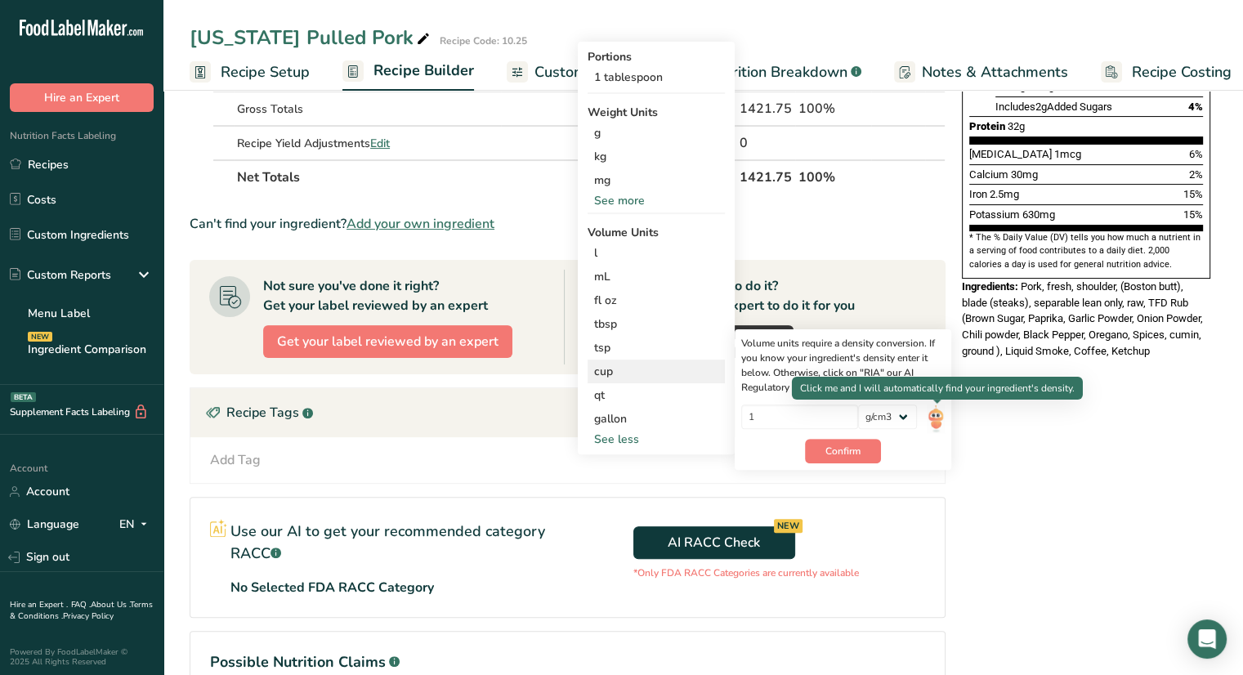
click at [936, 416] on img at bounding box center [936, 419] width 18 height 29
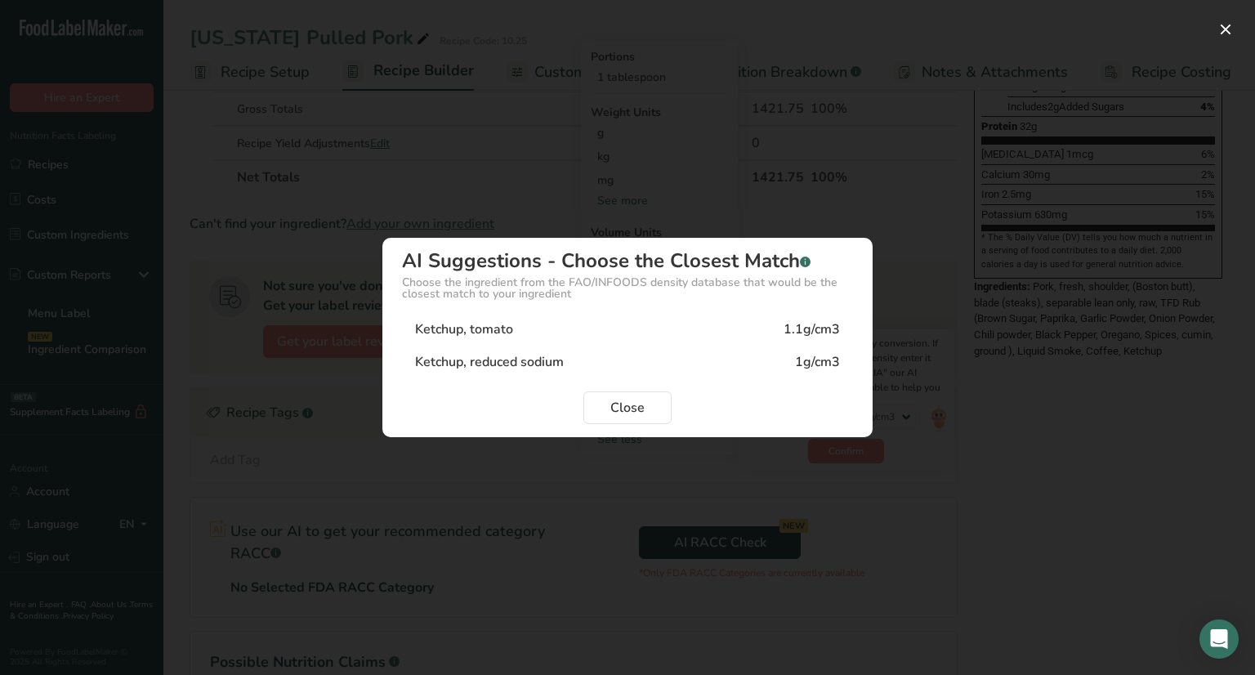
click at [577, 333] on div "Ketchup, tomato 1.1g/cm3" at bounding box center [627, 329] width 451 height 33
type input "1.1"
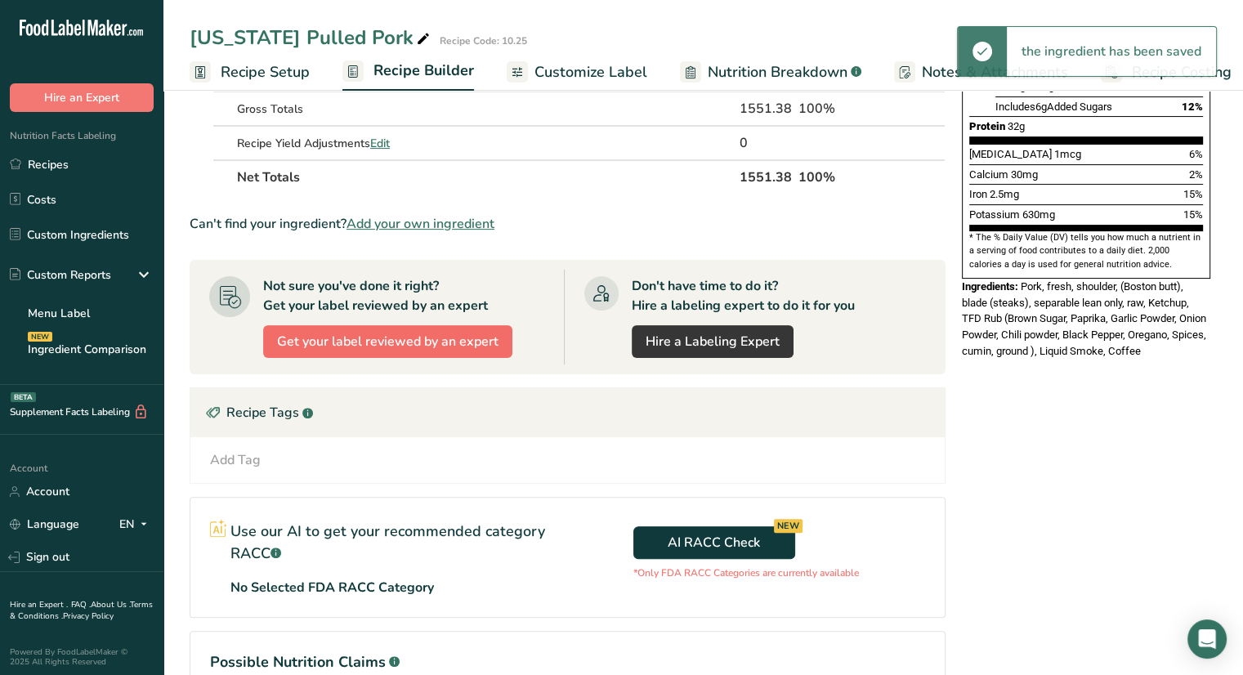
scroll to position [163, 0]
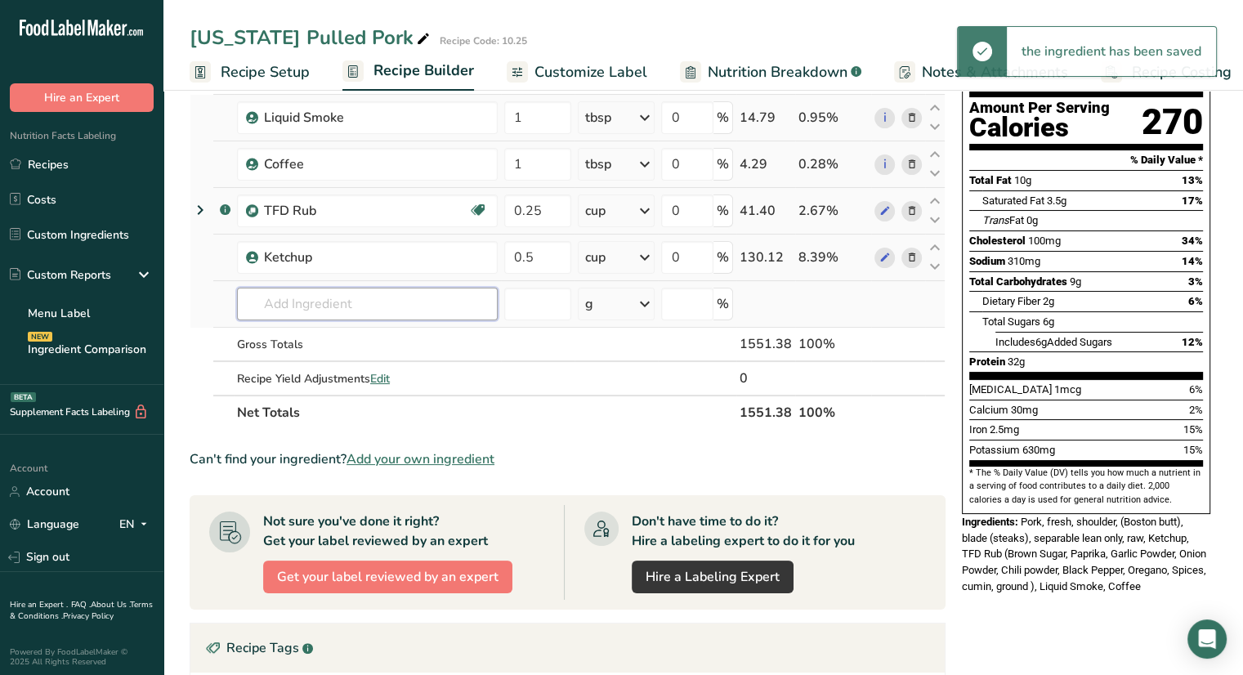
click at [332, 303] on input "text" at bounding box center [367, 304] width 261 height 33
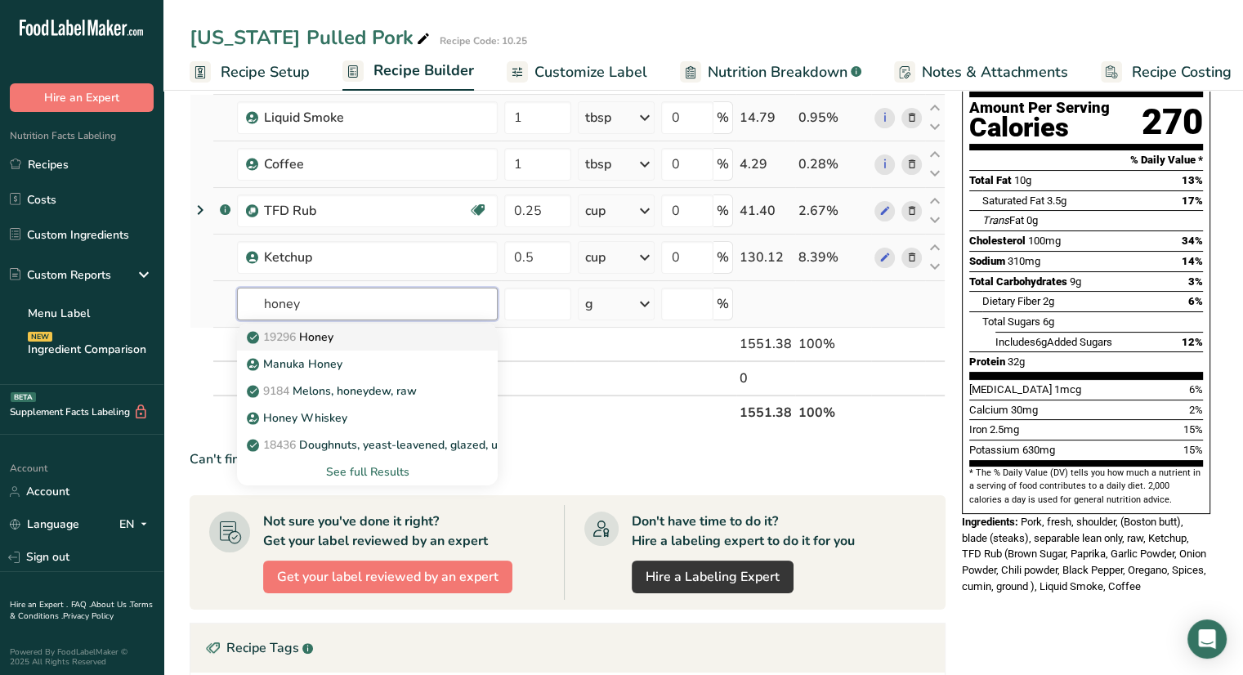
type input "honey"
click at [332, 338] on p "19296 Honey" at bounding box center [291, 337] width 83 height 17
type input "Honey"
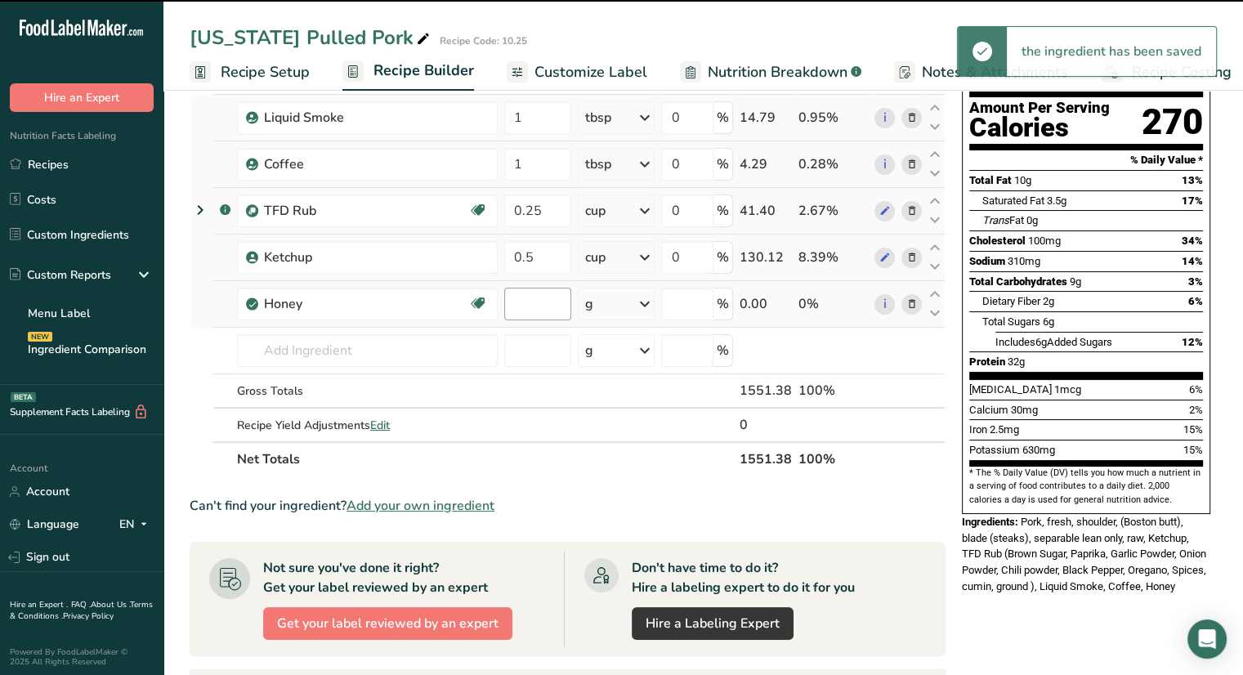
type input "0"
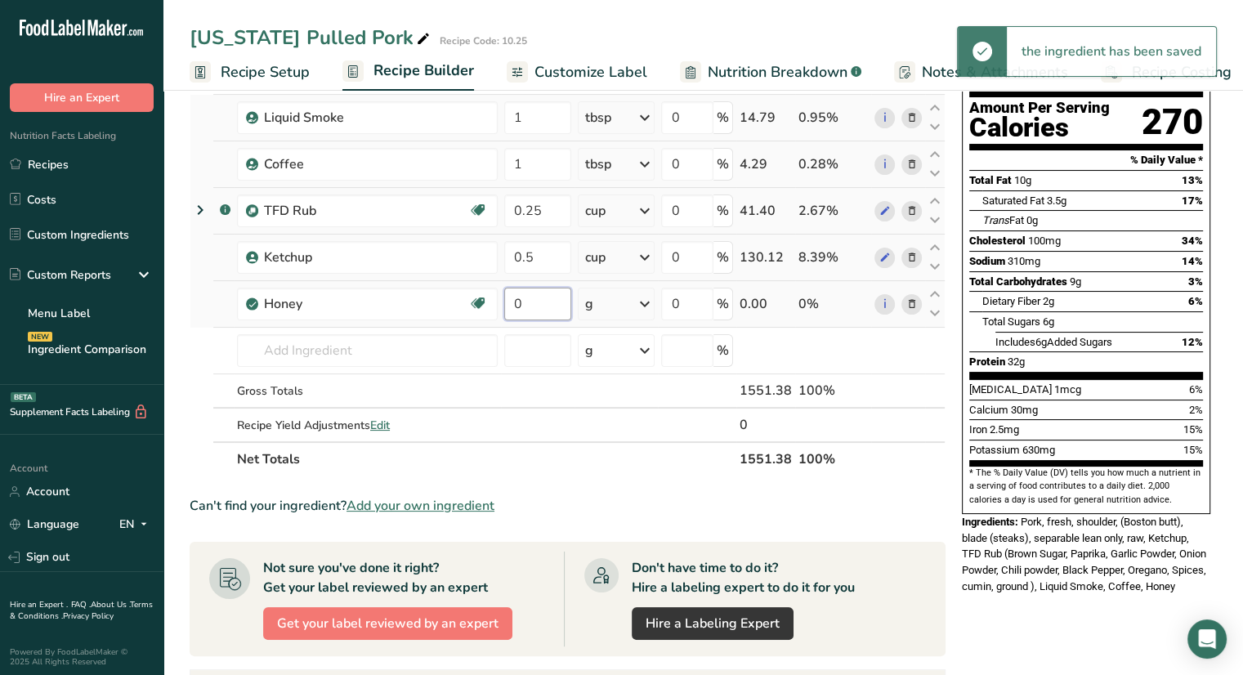
click at [546, 311] on input "0" at bounding box center [537, 304] width 67 height 33
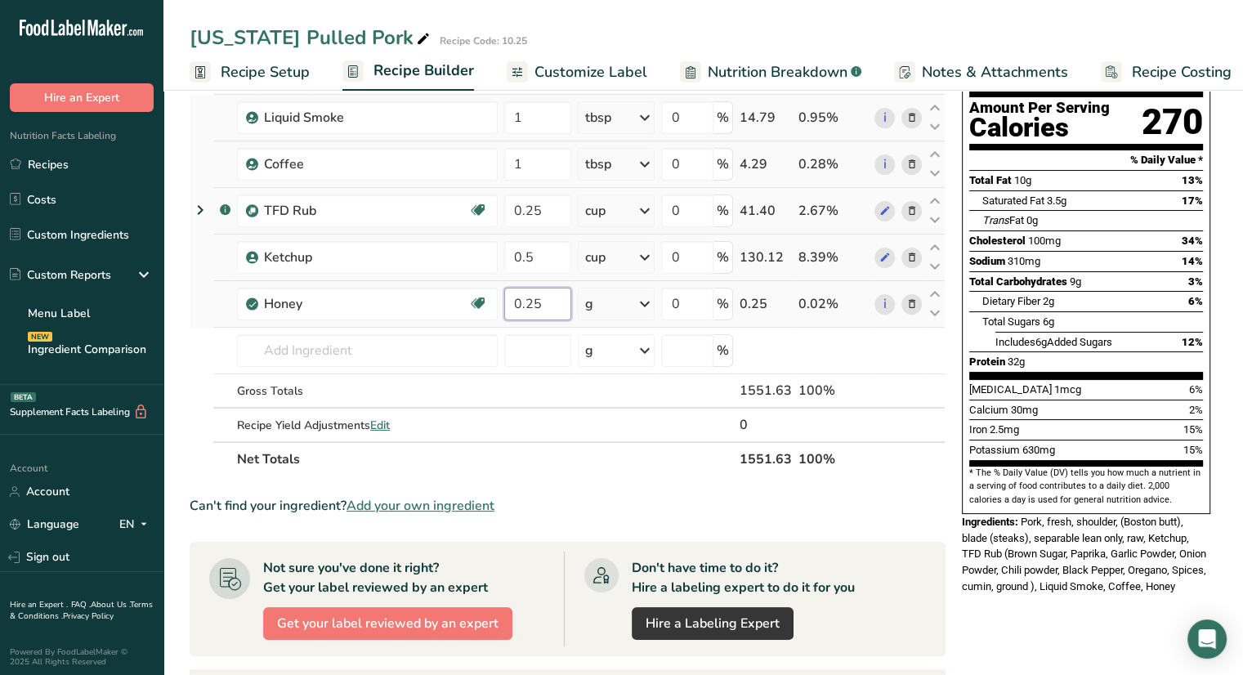
type input "0.25"
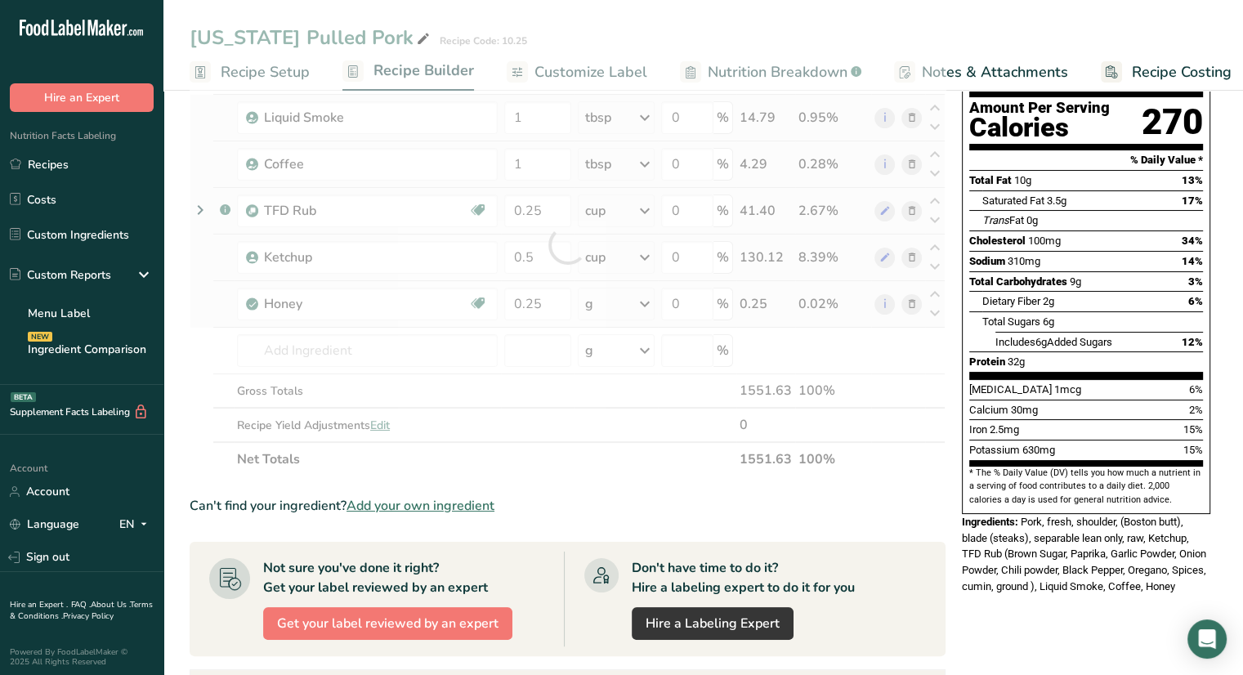
click at [644, 304] on div "Ingredient * Amount * Unit * Waste * .a-a{fill:#347362;}.b-a{fill:#fff;} Grams …" at bounding box center [568, 244] width 756 height 463
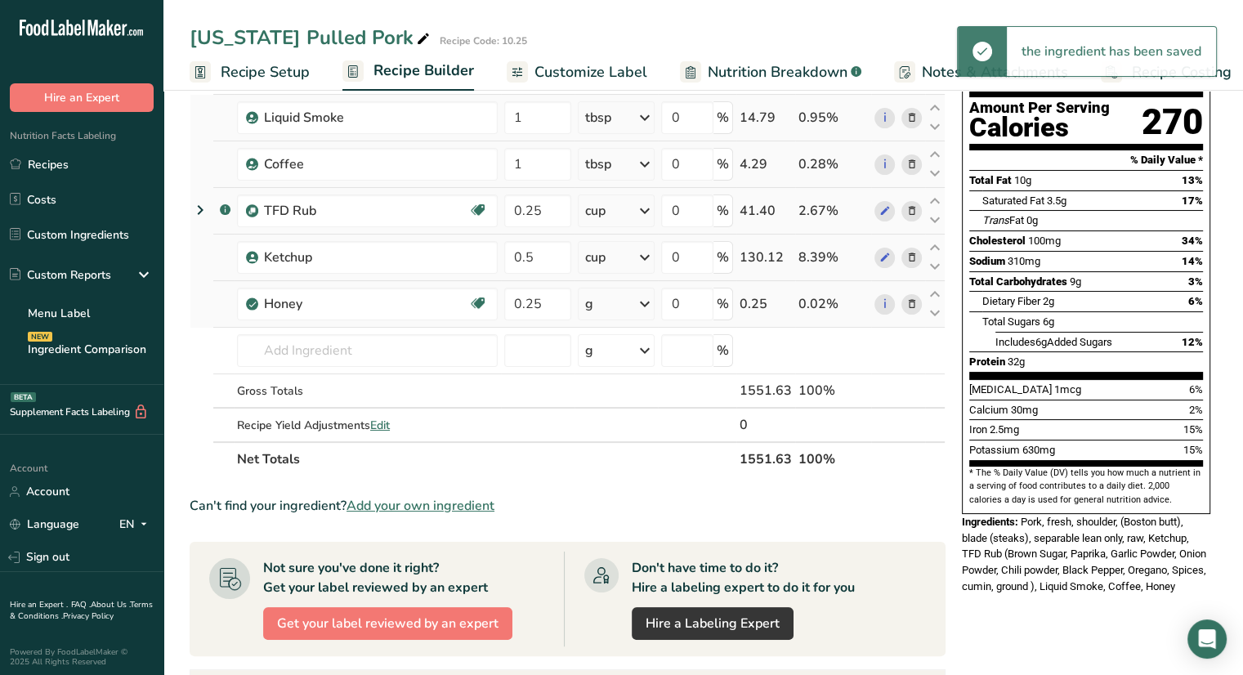
click at [644, 304] on icon at bounding box center [644, 303] width 20 height 29
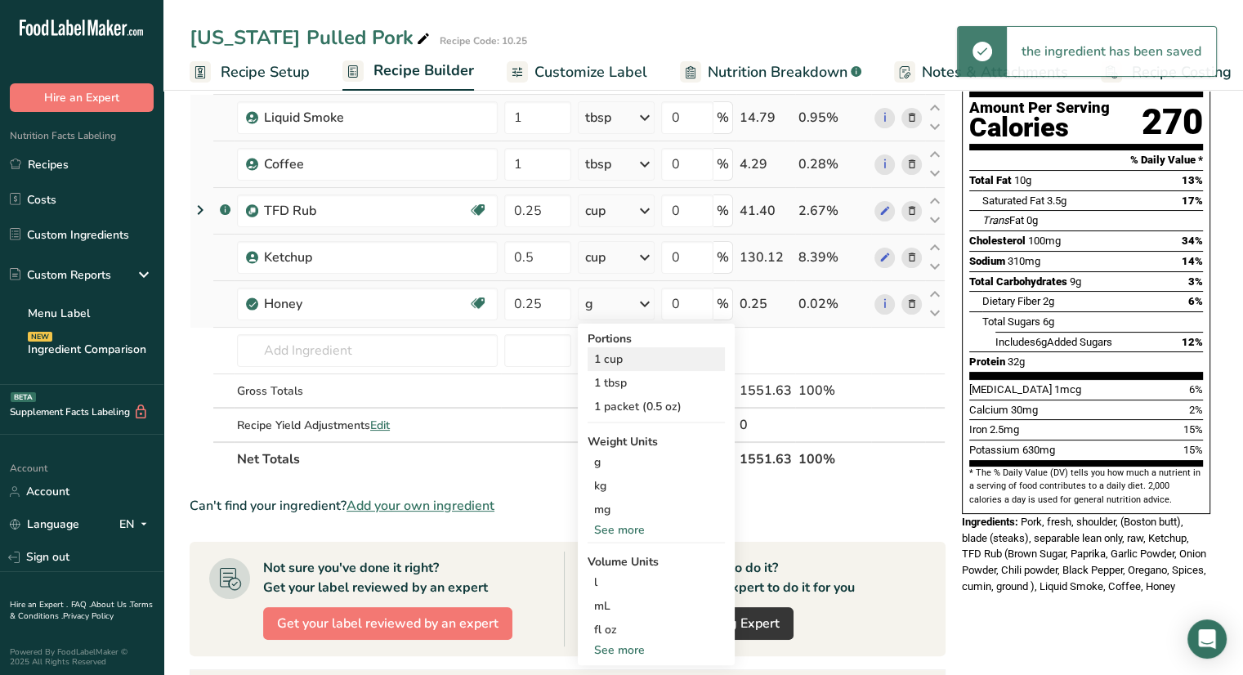
click at [637, 365] on div "1 cup" at bounding box center [656, 359] width 137 height 24
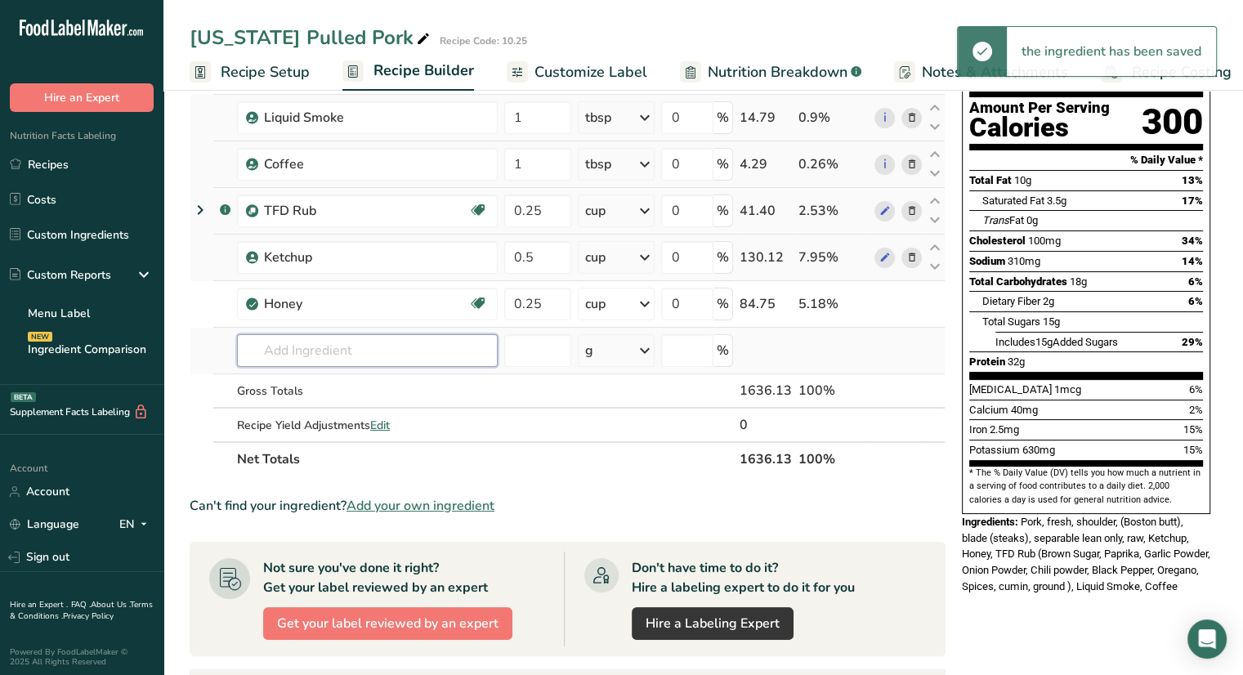
click at [349, 351] on input "text" at bounding box center [367, 350] width 261 height 33
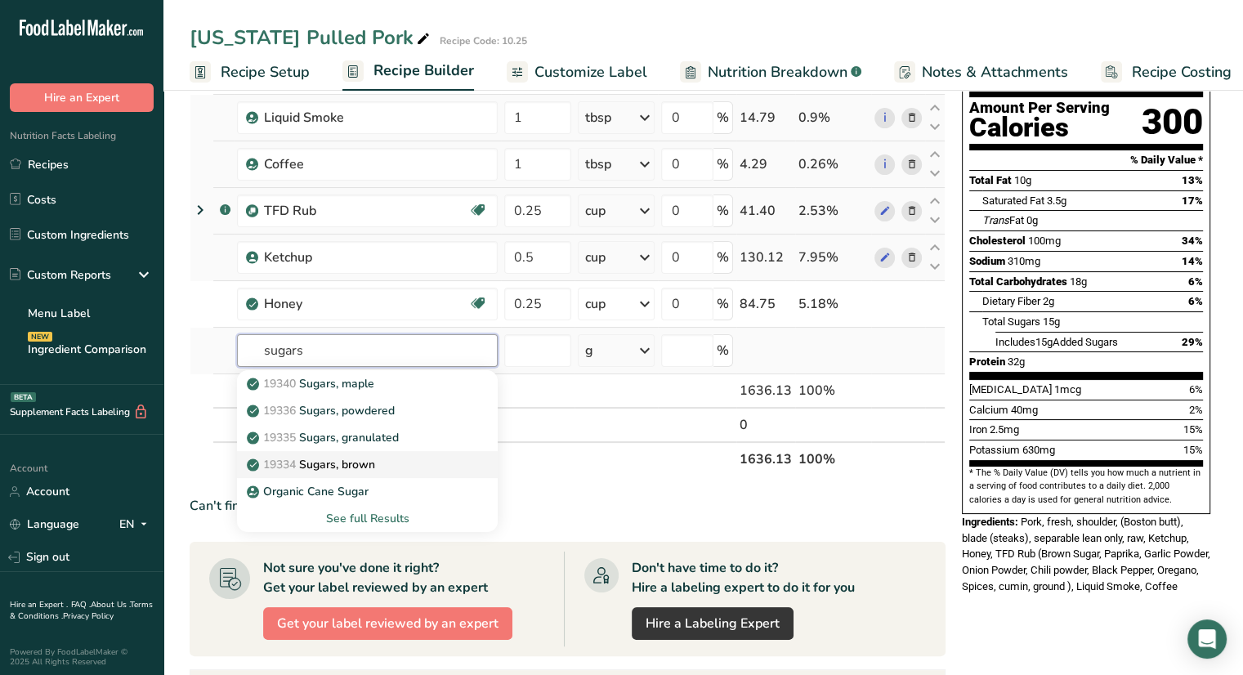
type input "sugars"
click at [361, 461] on p "19334 Sugars, brown" at bounding box center [312, 464] width 125 height 17
type input "Sugars, brown"
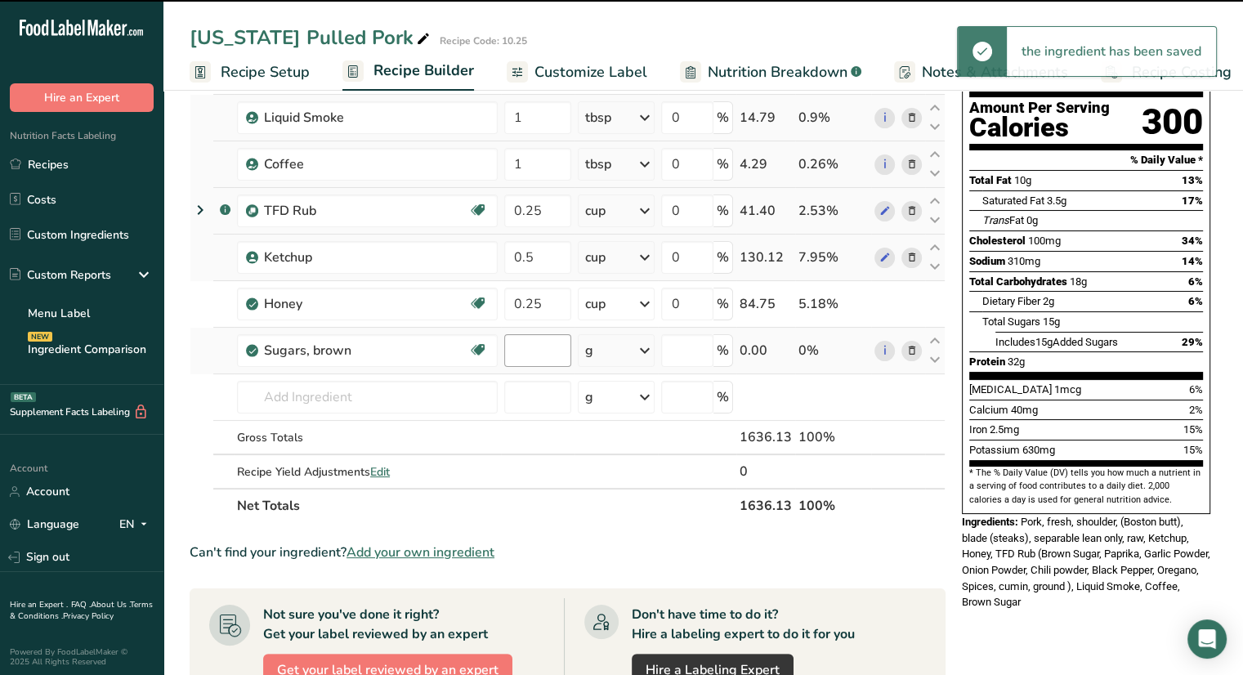
type input "0"
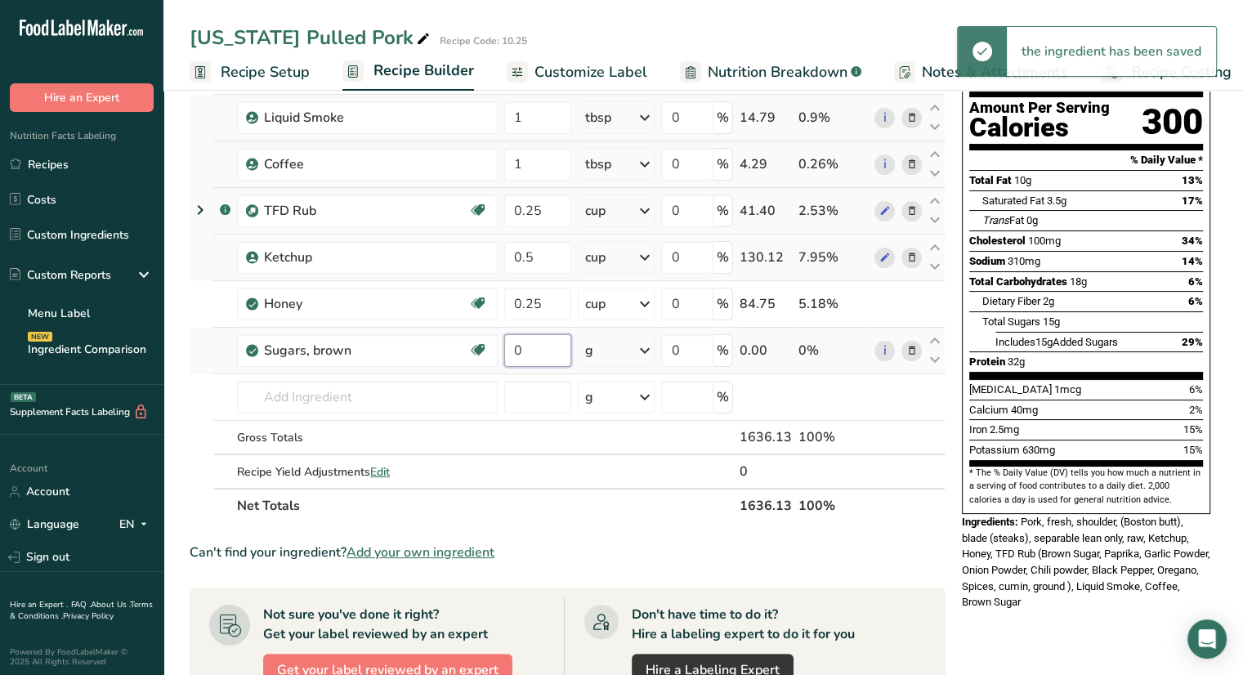
click at [552, 356] on input "0" at bounding box center [537, 350] width 67 height 33
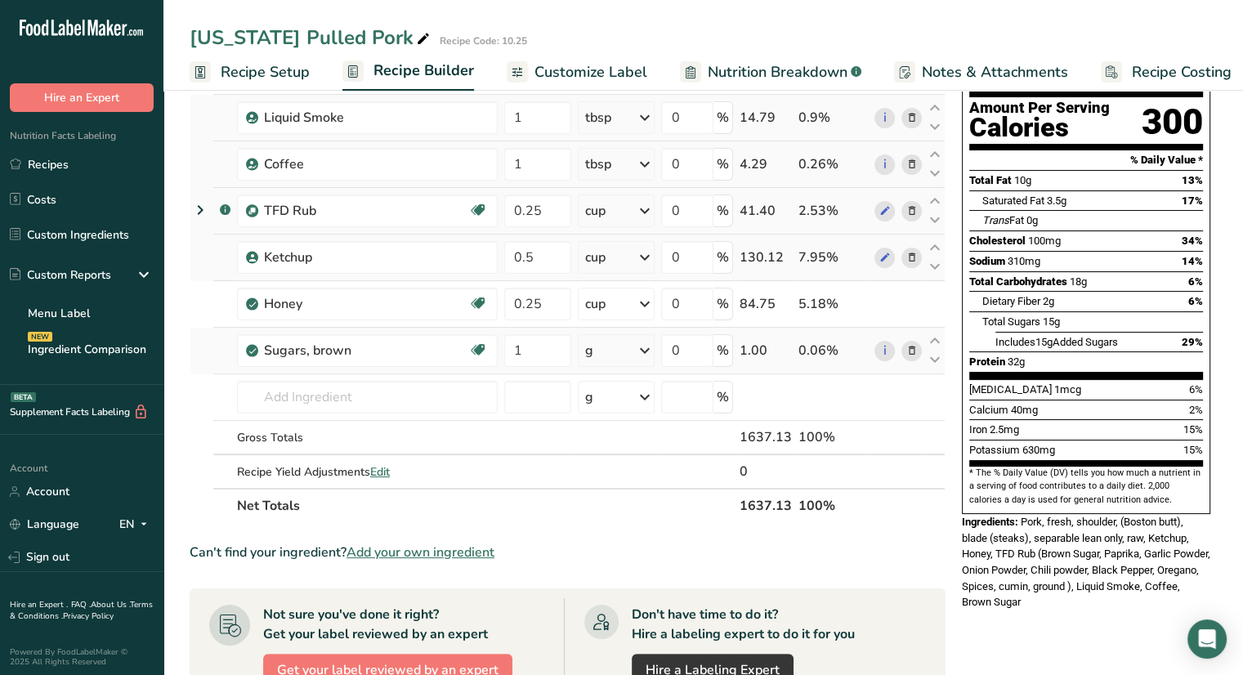
click at [603, 354] on div "Ingredient * Amount * Unit * Waste * .a-a{fill:#347362;}.b-a{fill:#fff;} Grams …" at bounding box center [568, 268] width 756 height 510
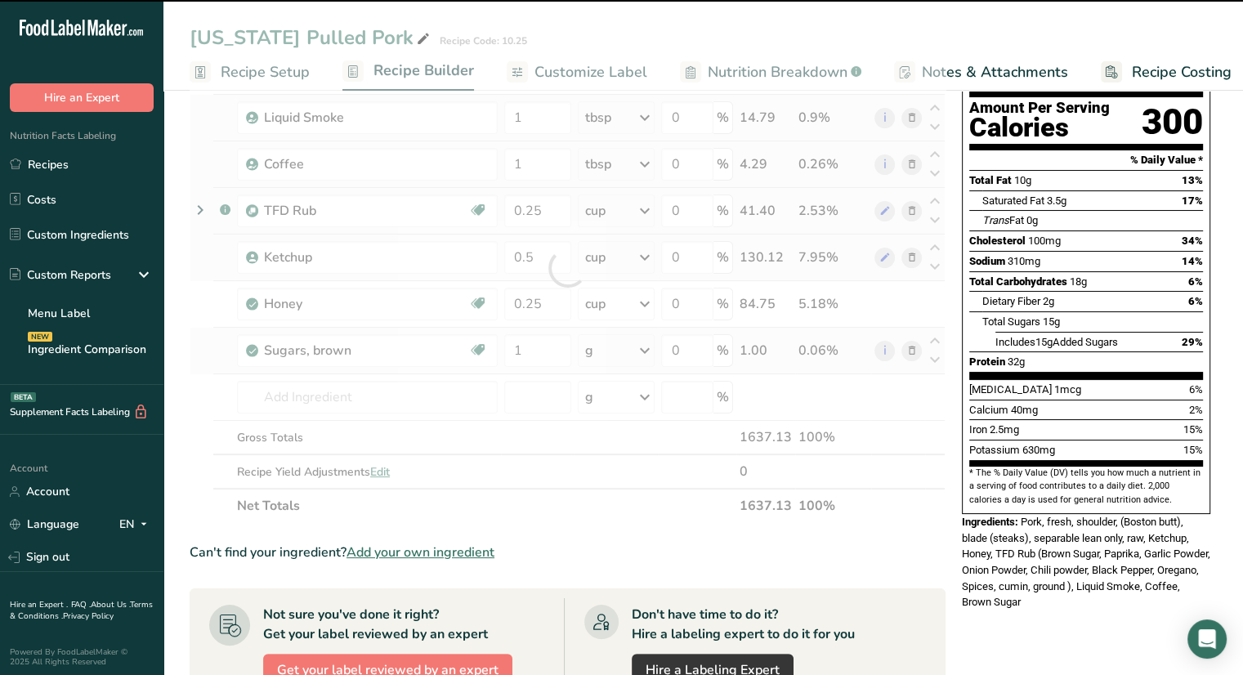
click at [603, 354] on div "g" at bounding box center [616, 350] width 77 height 33
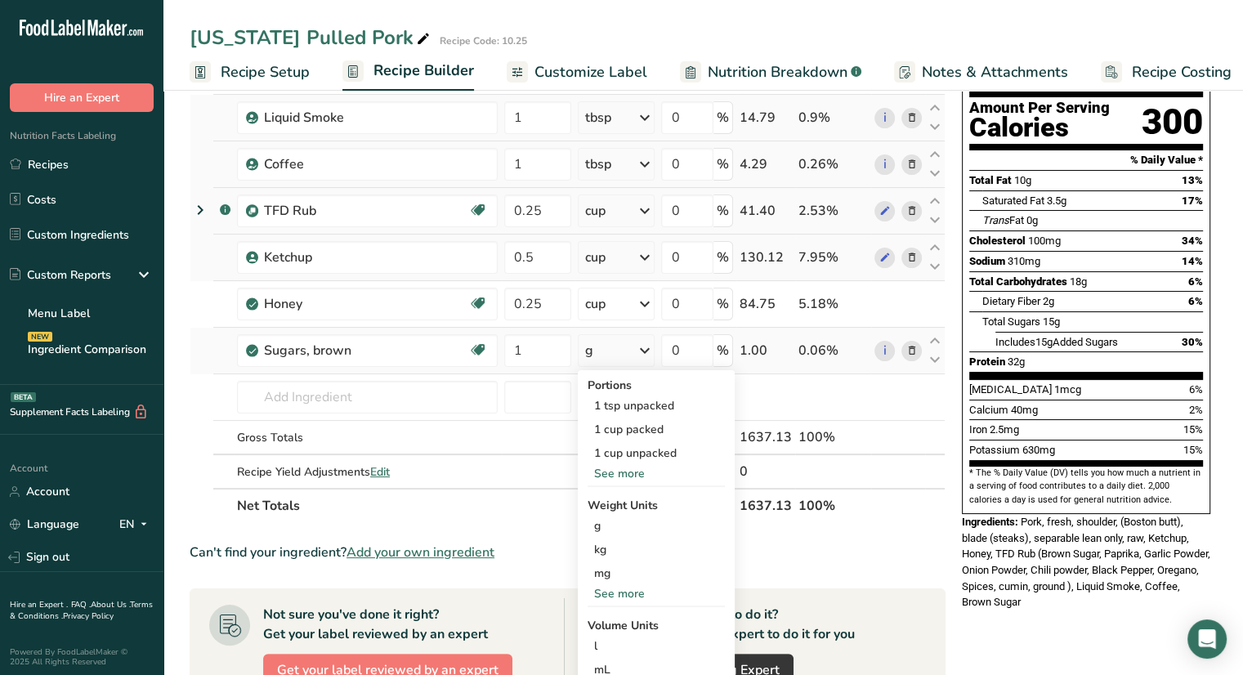
click at [621, 478] on div "See more" at bounding box center [656, 473] width 137 height 17
drag, startPoint x: 521, startPoint y: 351, endPoint x: 507, endPoint y: 347, distance: 15.1
click at [507, 347] on input "1" at bounding box center [537, 350] width 67 height 33
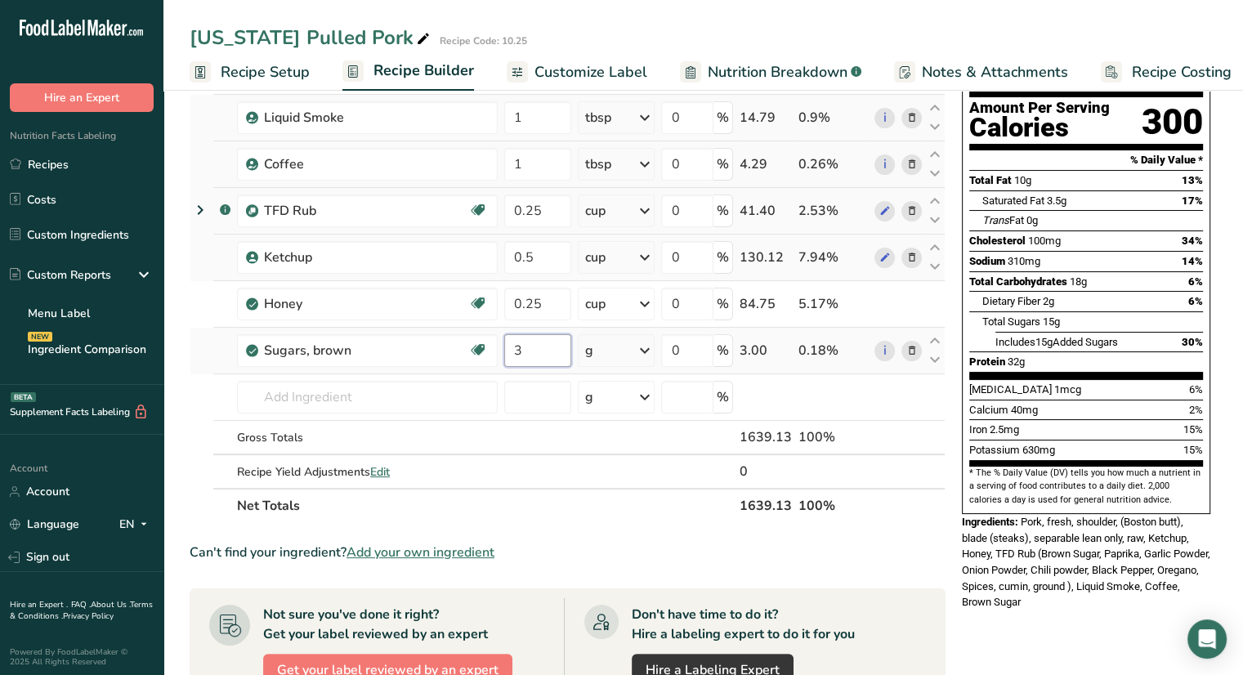
type input "3"
click at [622, 353] on div "Ingredient * Amount * Unit * Waste * .a-a{fill:#347362;}.b-a{fill:#fff;} Grams …" at bounding box center [568, 268] width 756 height 510
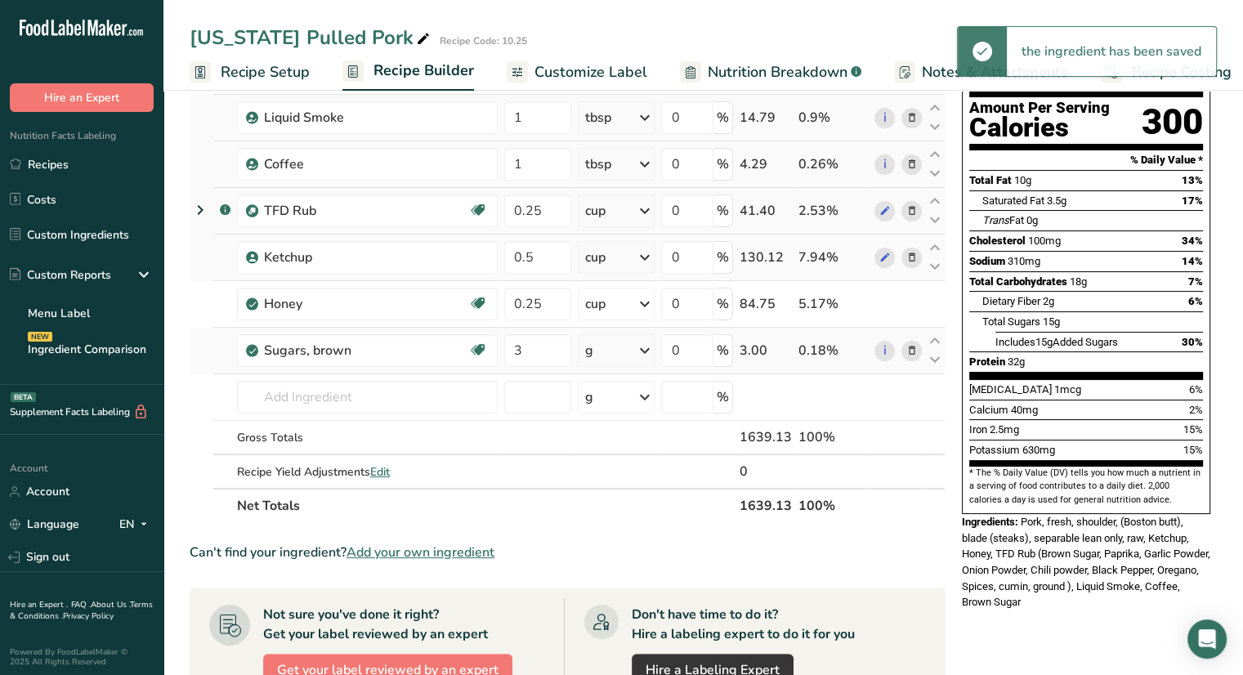
click at [622, 353] on div "g" at bounding box center [616, 350] width 77 height 33
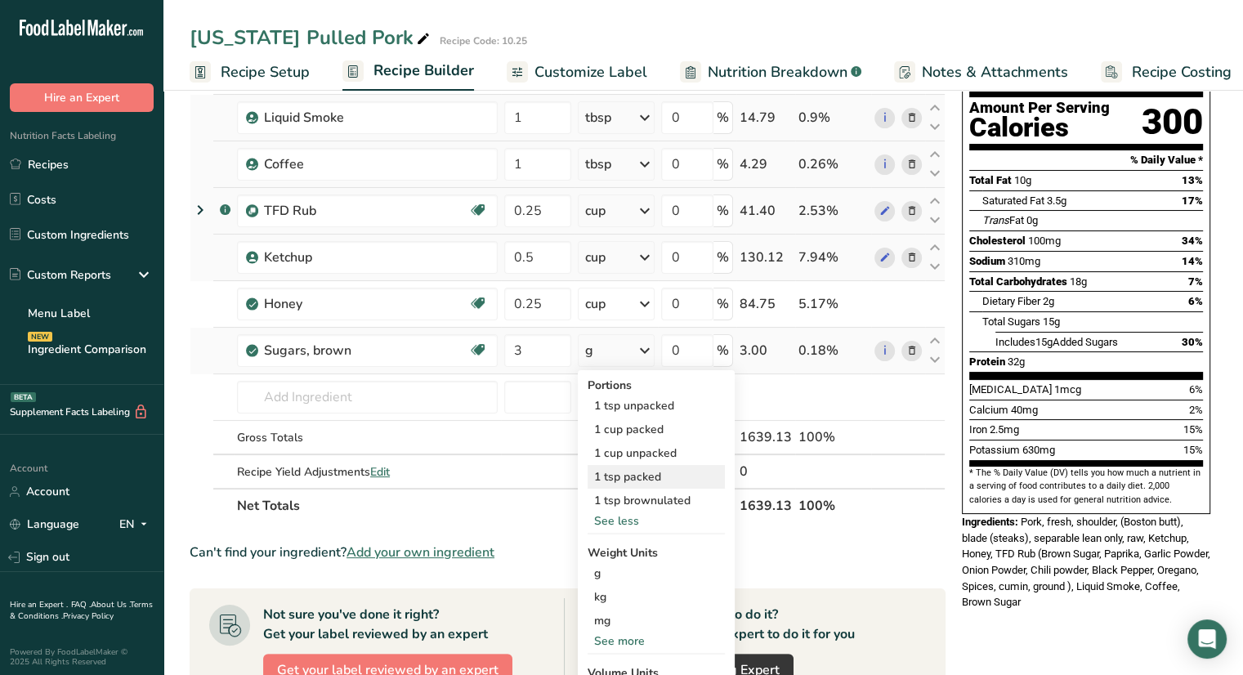
click at [637, 472] on div "1 tsp packed" at bounding box center [656, 477] width 137 height 24
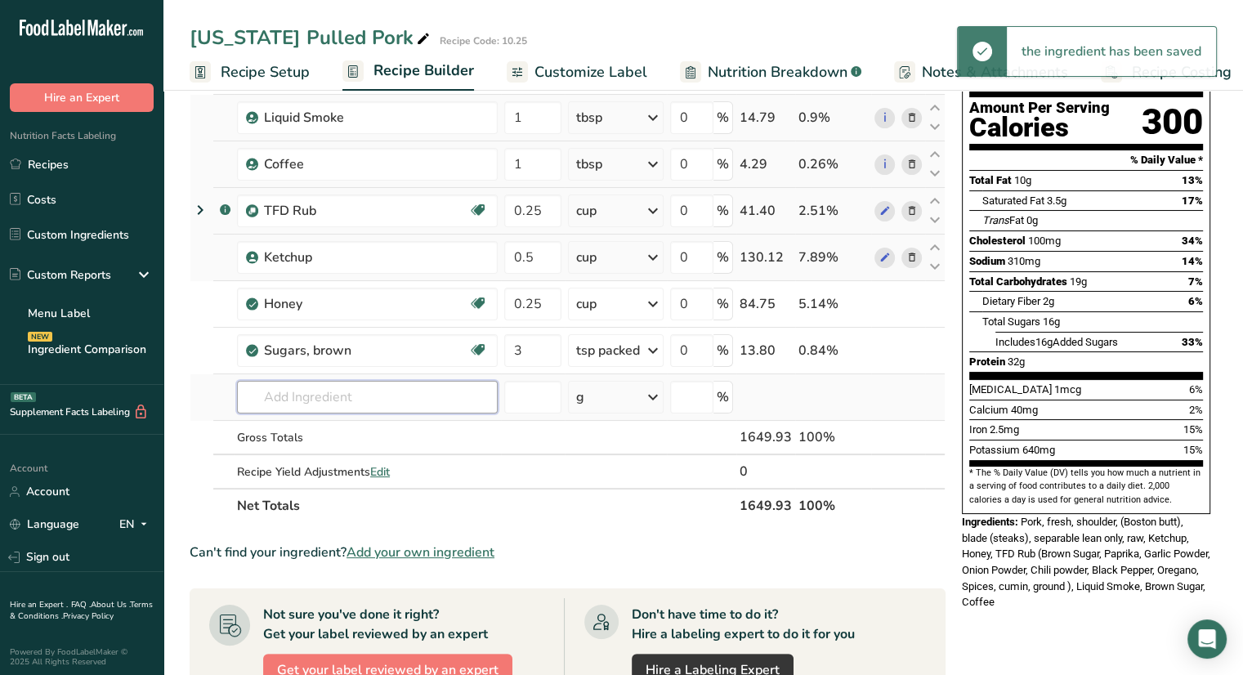
click at [382, 394] on input "text" at bounding box center [367, 397] width 261 height 33
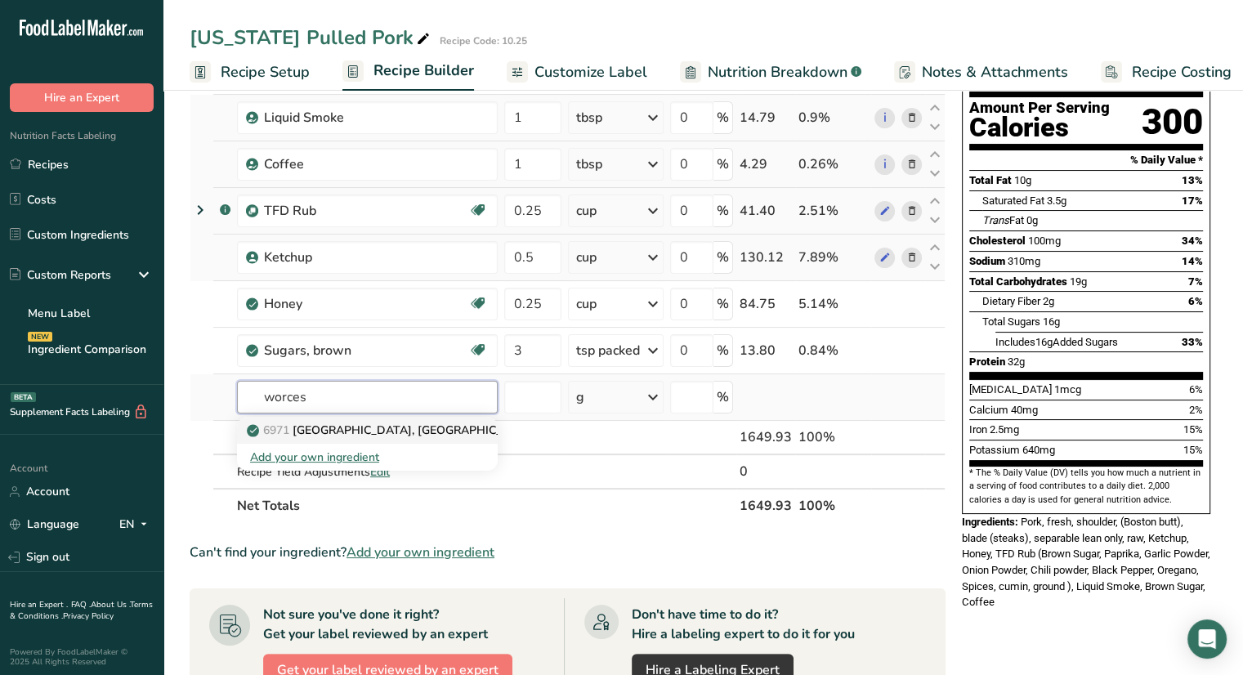
type input "worces"
click at [373, 429] on p "6971 Sauce, worcestershire" at bounding box center [393, 430] width 287 height 17
type input "[GEOGRAPHIC_DATA], [GEOGRAPHIC_DATA]"
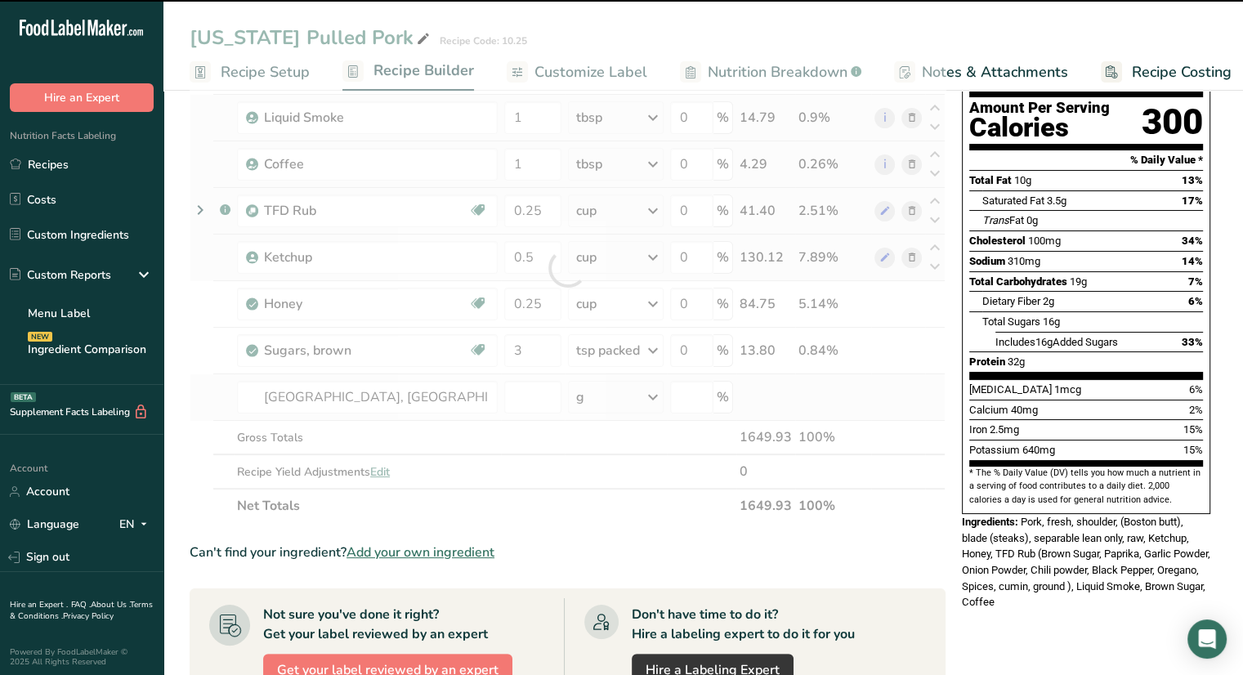
type input "0"
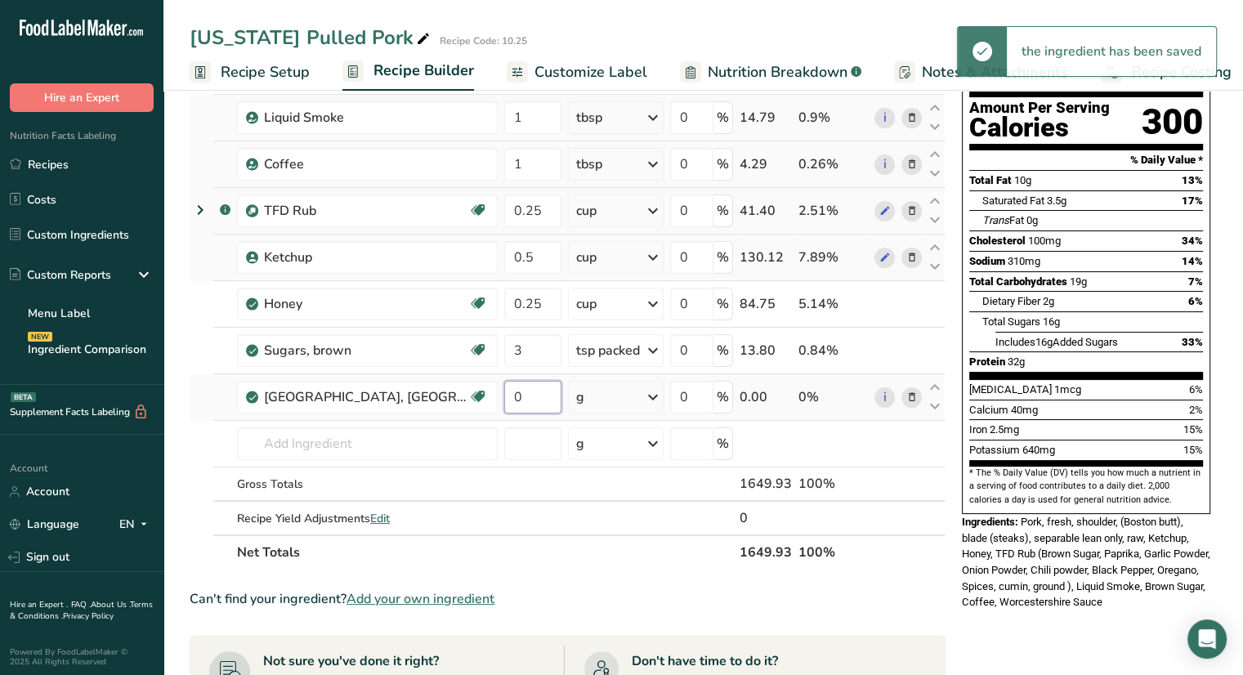
click at [539, 392] on input "0" at bounding box center [532, 397] width 57 height 33
type input "1"
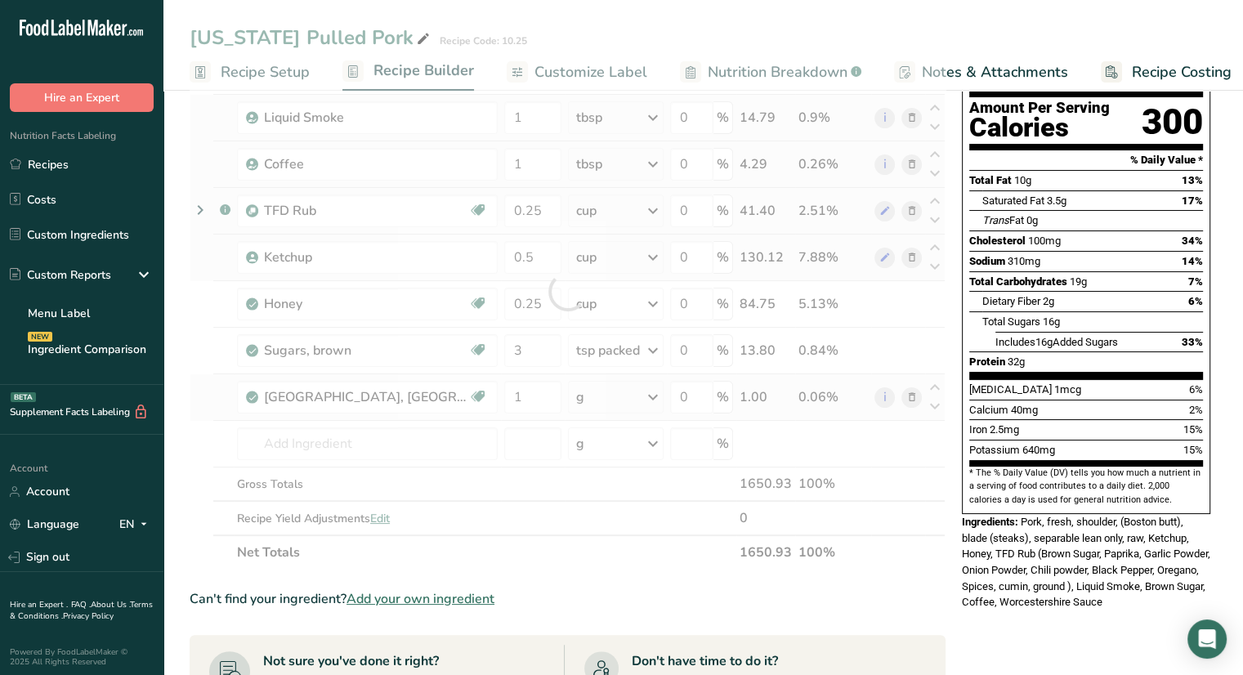
click at [654, 395] on div "Ingredient * Amount * Unit * Waste * .a-a{fill:#347362;}.b-a{fill:#fff;} Grams …" at bounding box center [568, 291] width 756 height 557
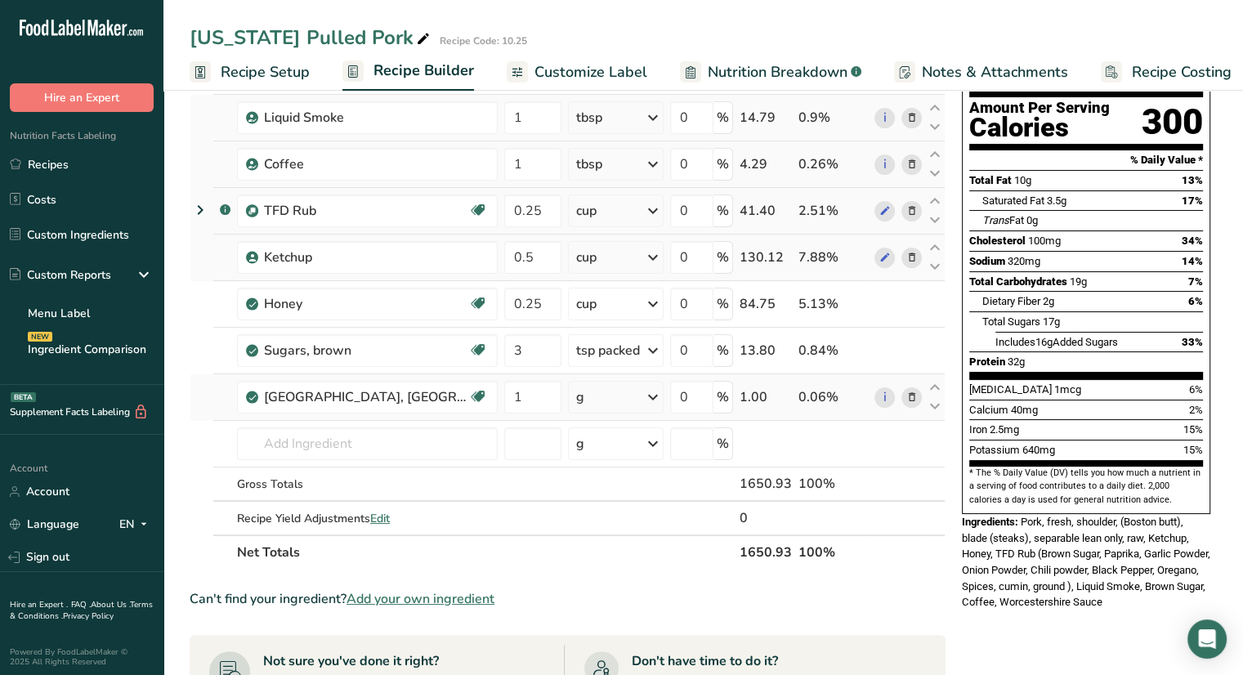
click at [654, 395] on icon at bounding box center [653, 396] width 20 height 29
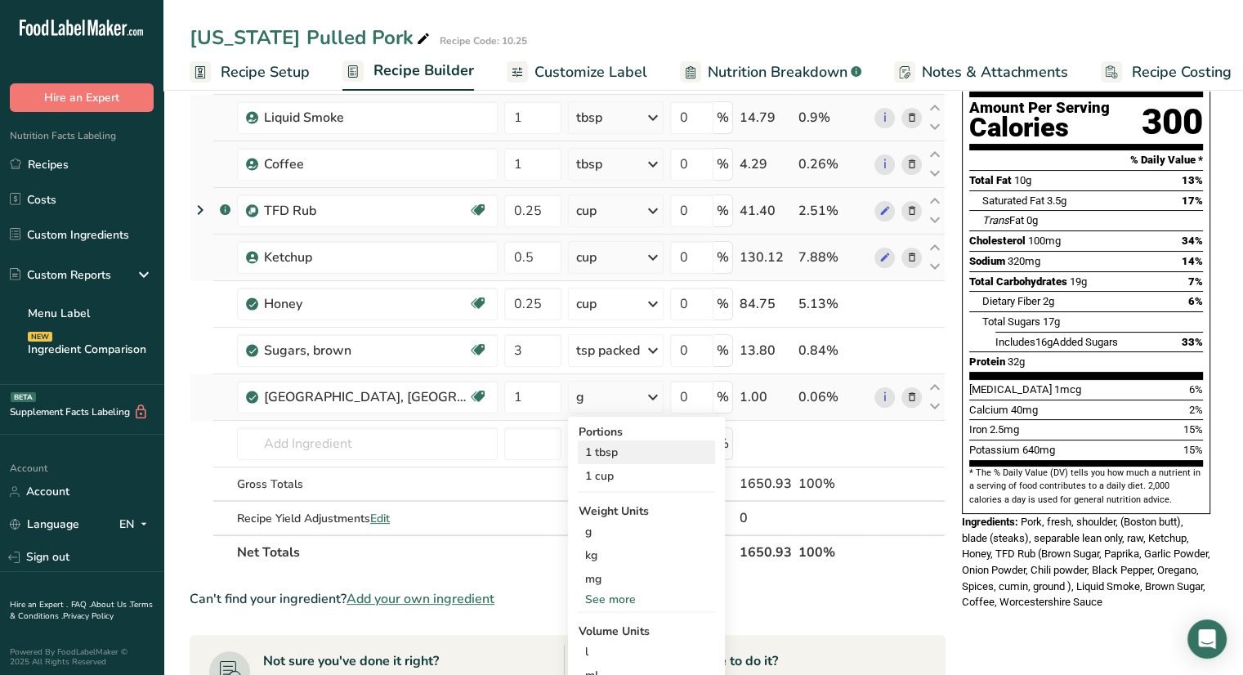
click at [624, 454] on div "1 tbsp" at bounding box center [646, 453] width 137 height 24
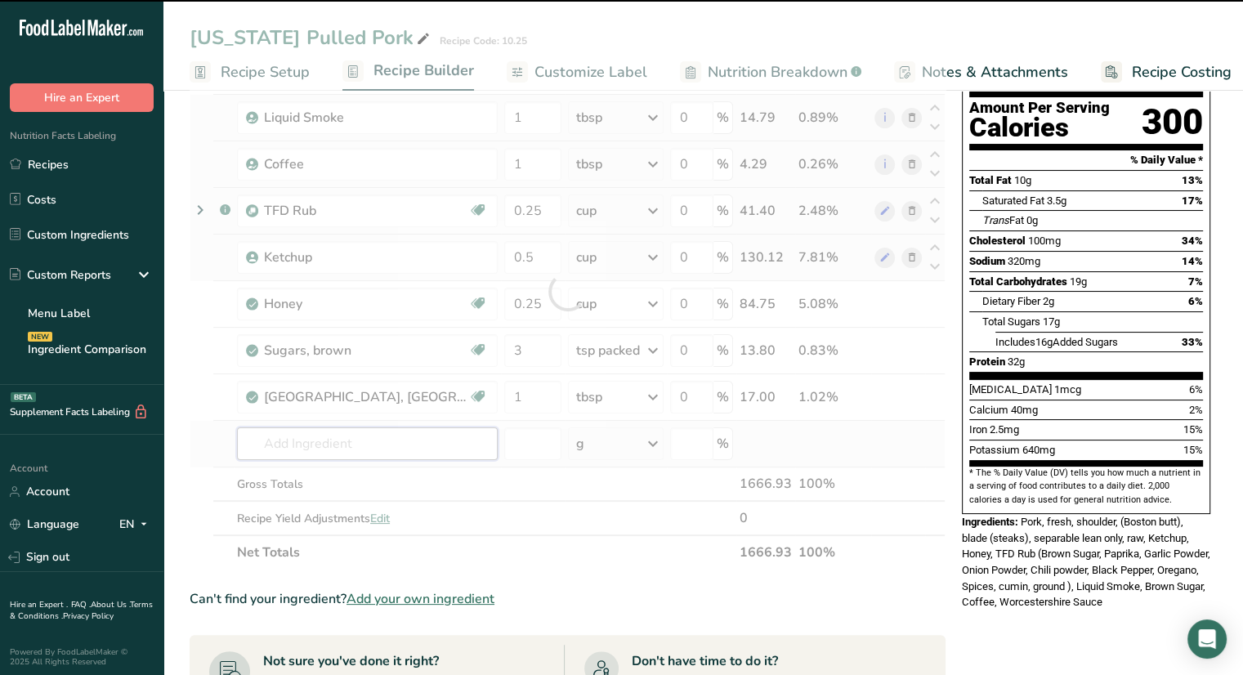
click at [356, 449] on input "text" at bounding box center [367, 443] width 261 height 33
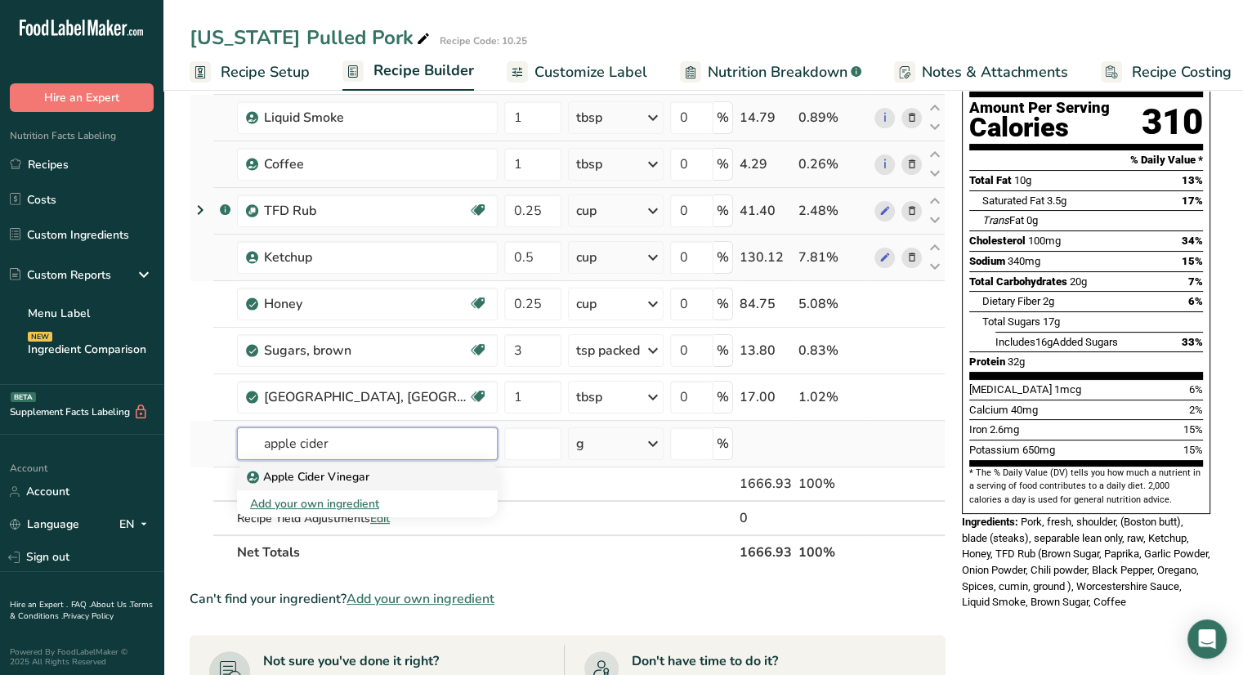
type input "apple cider"
click at [324, 472] on p "Apple Cider Vinegar" at bounding box center [309, 476] width 119 height 17
type input "Apple Cider Vinegar"
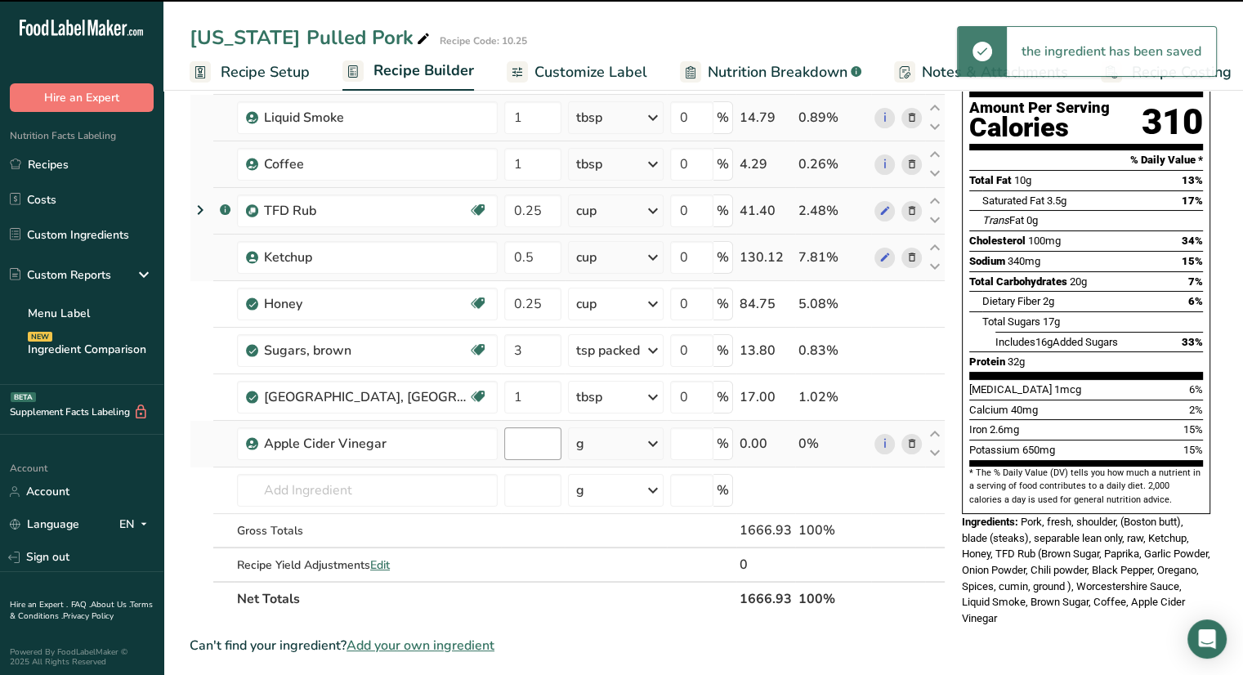
type input "0"
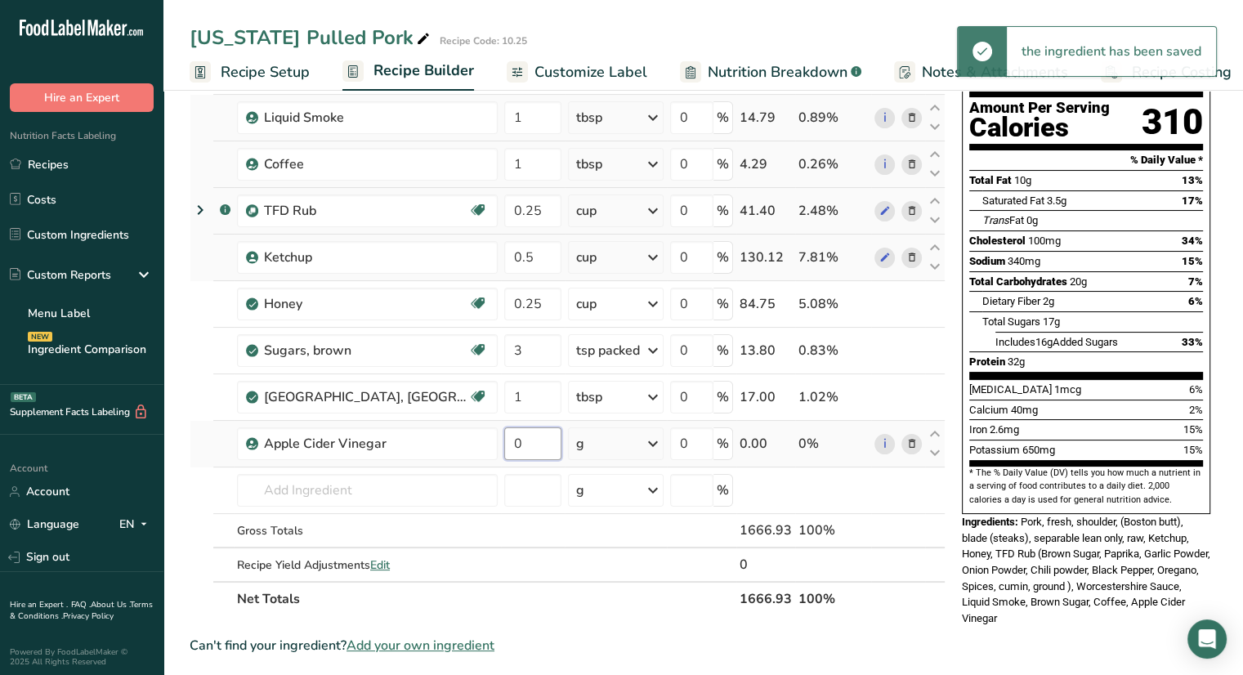
click at [530, 442] on input "0" at bounding box center [532, 443] width 57 height 33
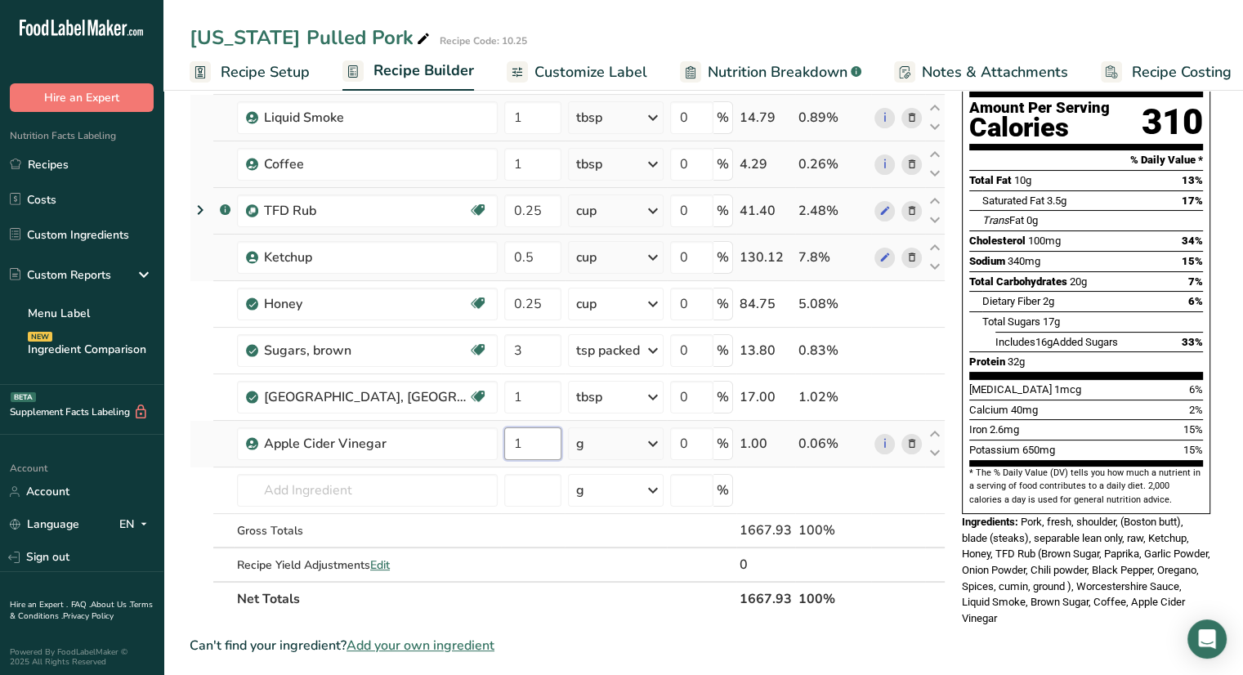
type input "1"
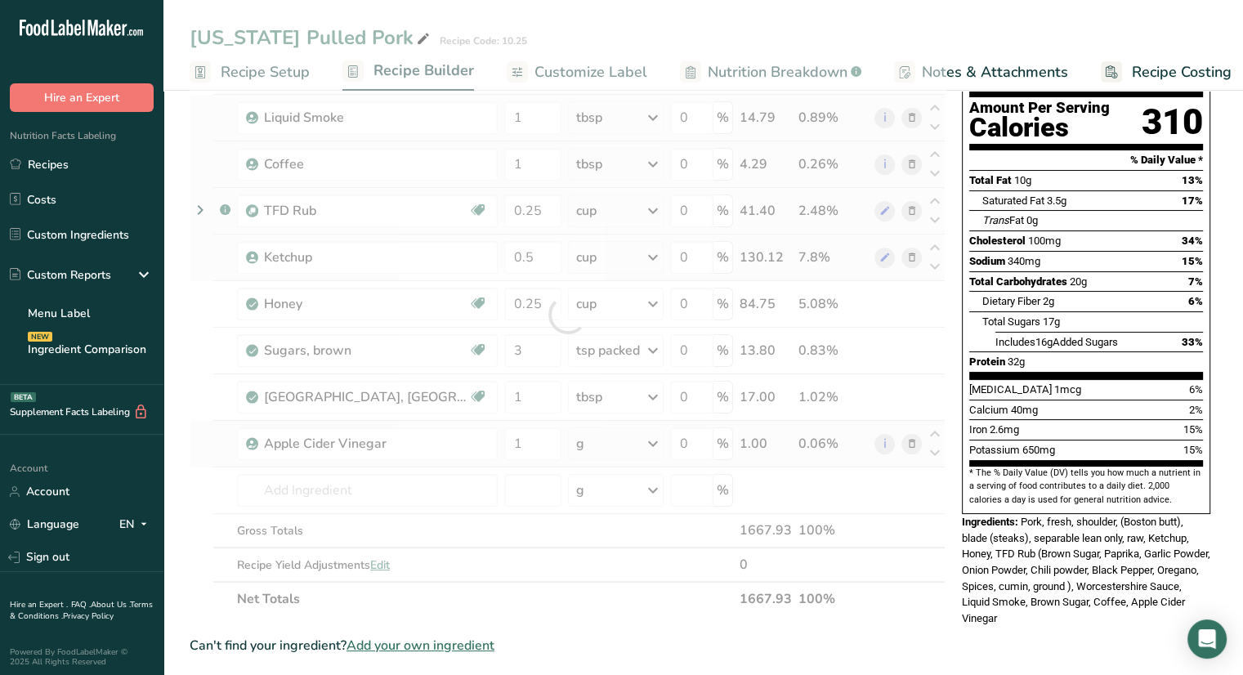
click at [642, 444] on div "Ingredient * Amount * Unit * Waste * .a-a{fill:#347362;}.b-a{fill:#fff;} Grams …" at bounding box center [568, 314] width 756 height 603
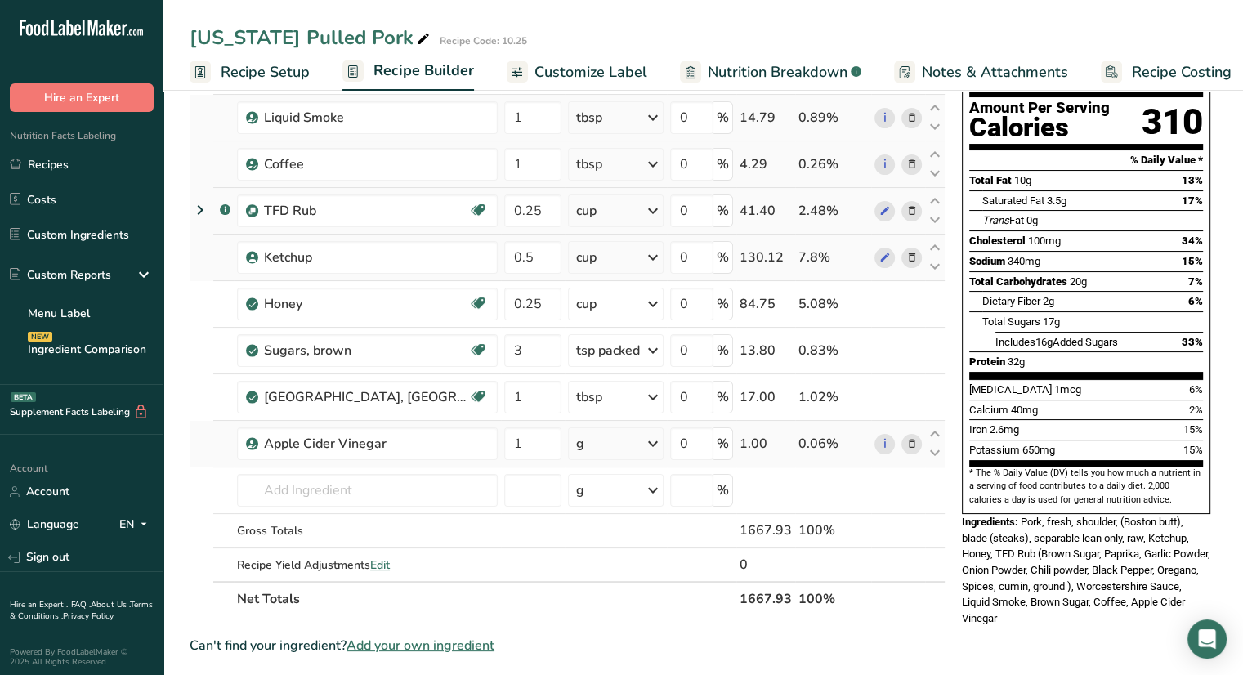
click at [653, 434] on icon at bounding box center [653, 443] width 20 height 29
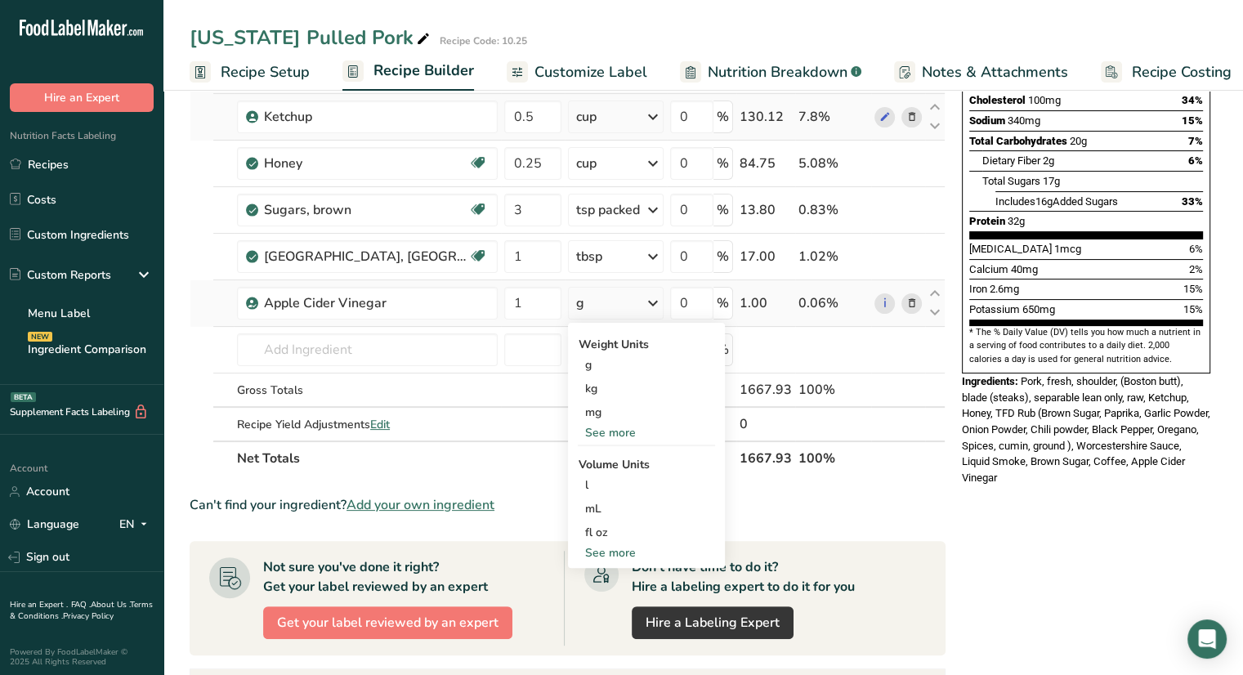
scroll to position [304, 0]
click at [618, 548] on div "See more" at bounding box center [646, 552] width 137 height 17
select select "22"
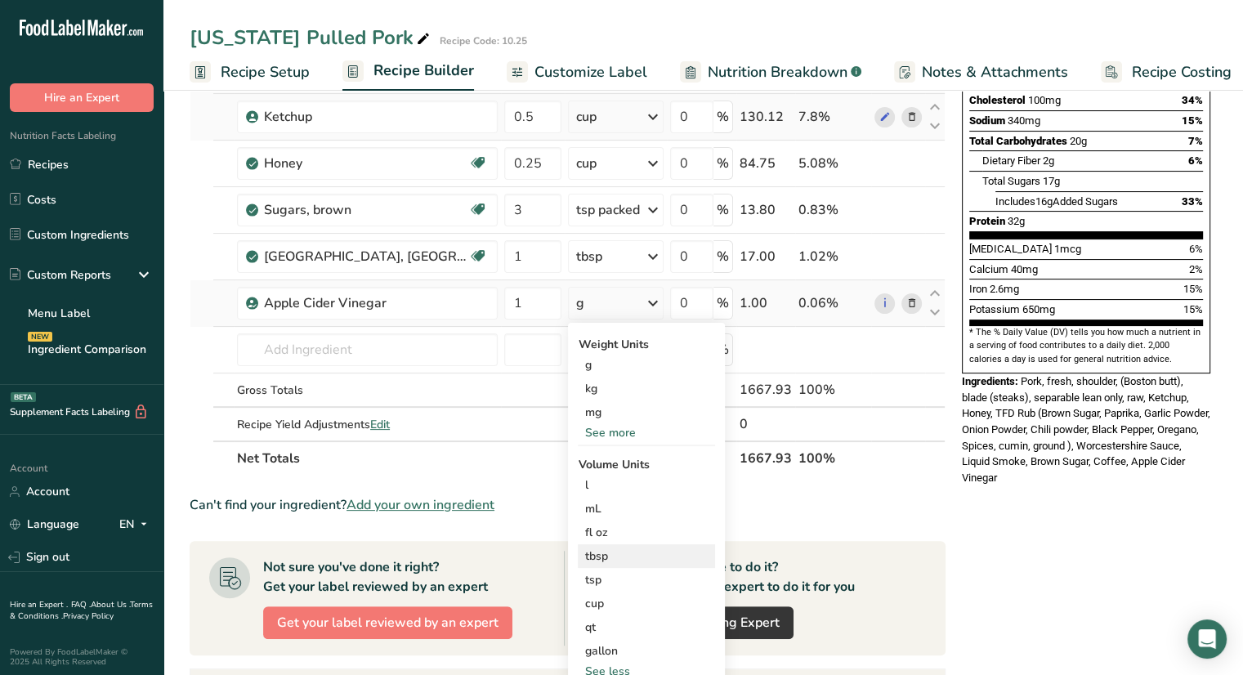
click at [618, 551] on div "tbsp" at bounding box center [646, 556] width 124 height 17
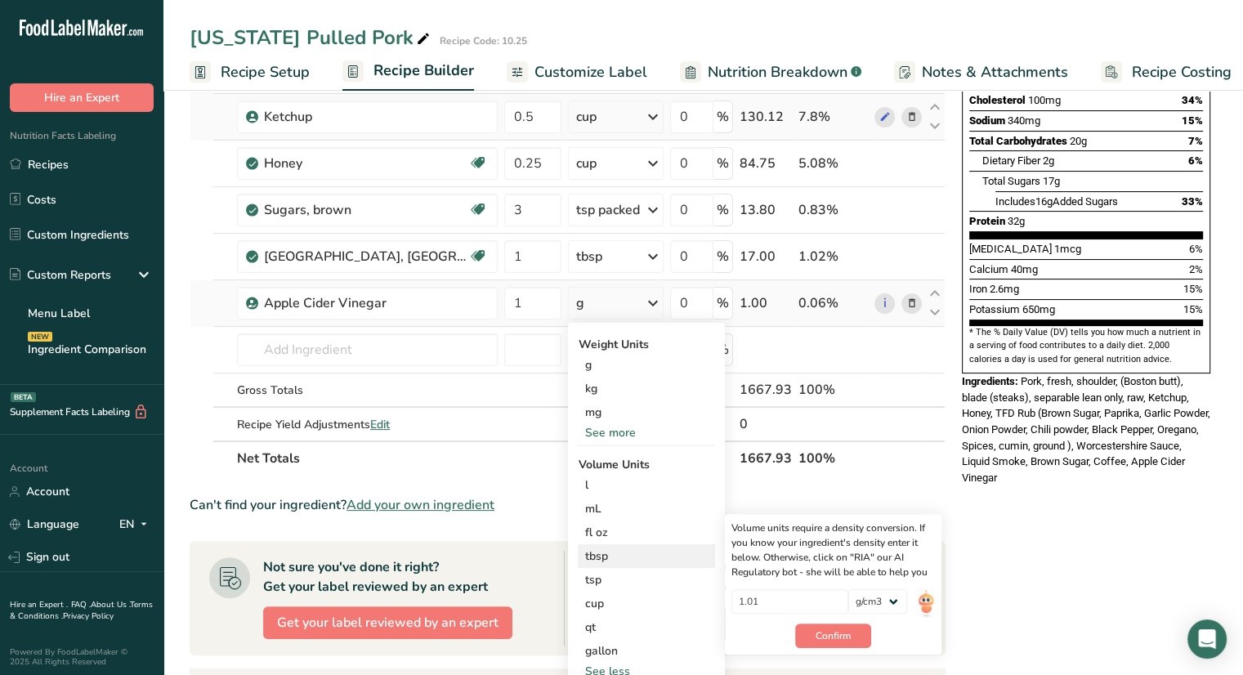
click at [619, 553] on div "tbsp" at bounding box center [646, 556] width 124 height 17
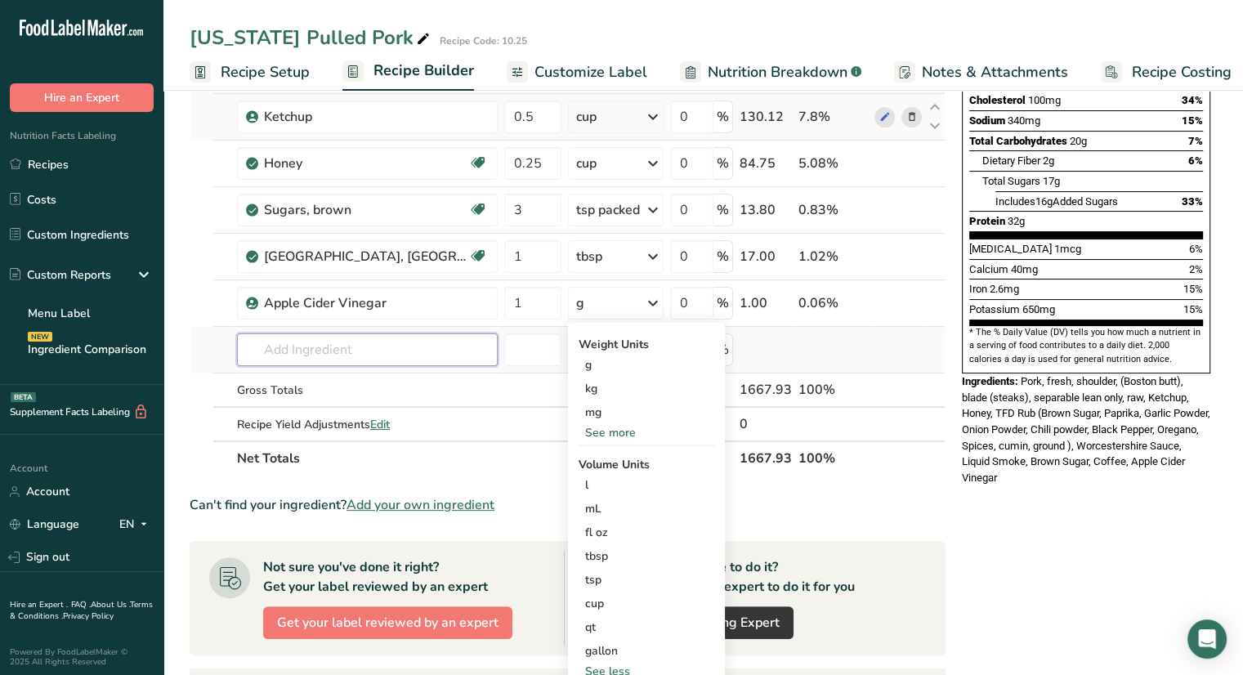
click at [373, 347] on input "text" at bounding box center [367, 349] width 261 height 33
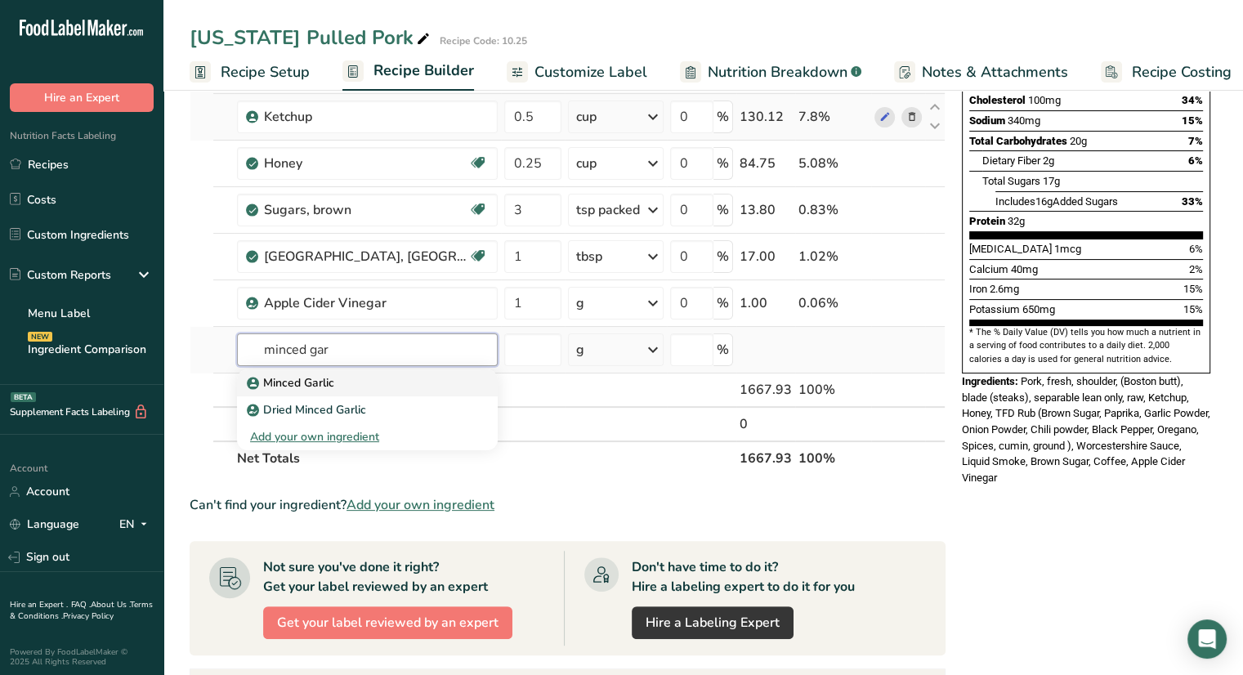
type input "minced gar"
click at [317, 385] on p "Minced Garlic" at bounding box center [292, 382] width 84 height 17
type input "Minced Garlic"
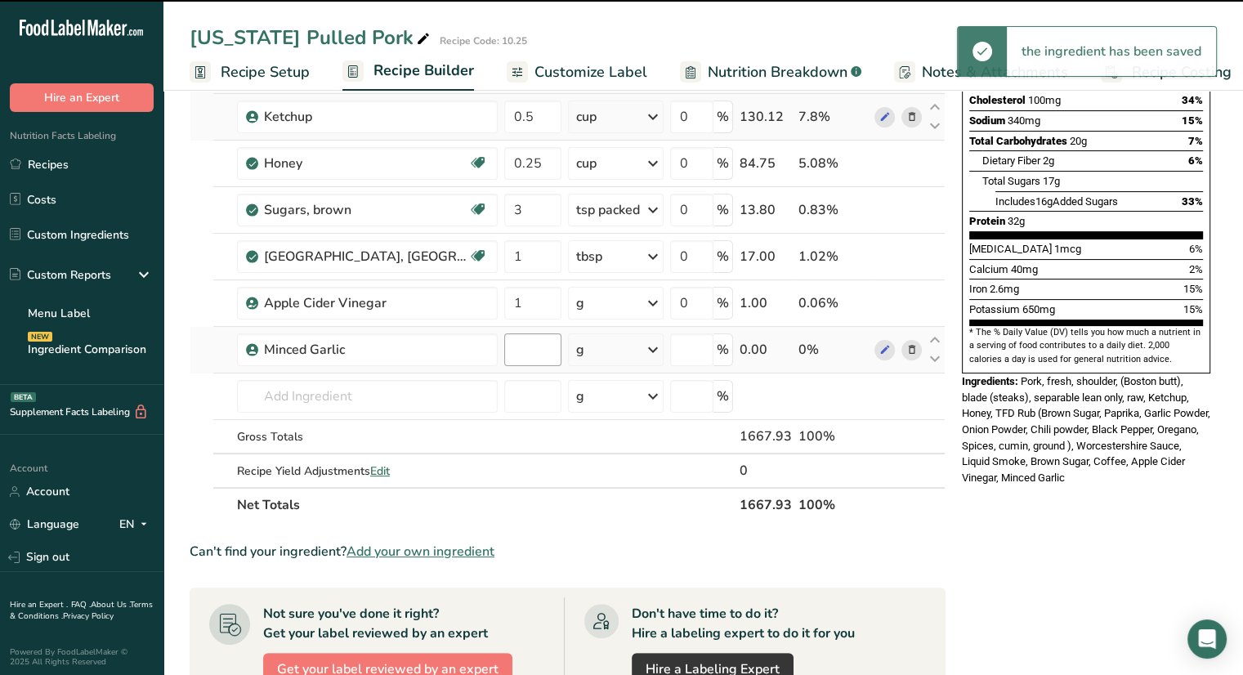
type input "0"
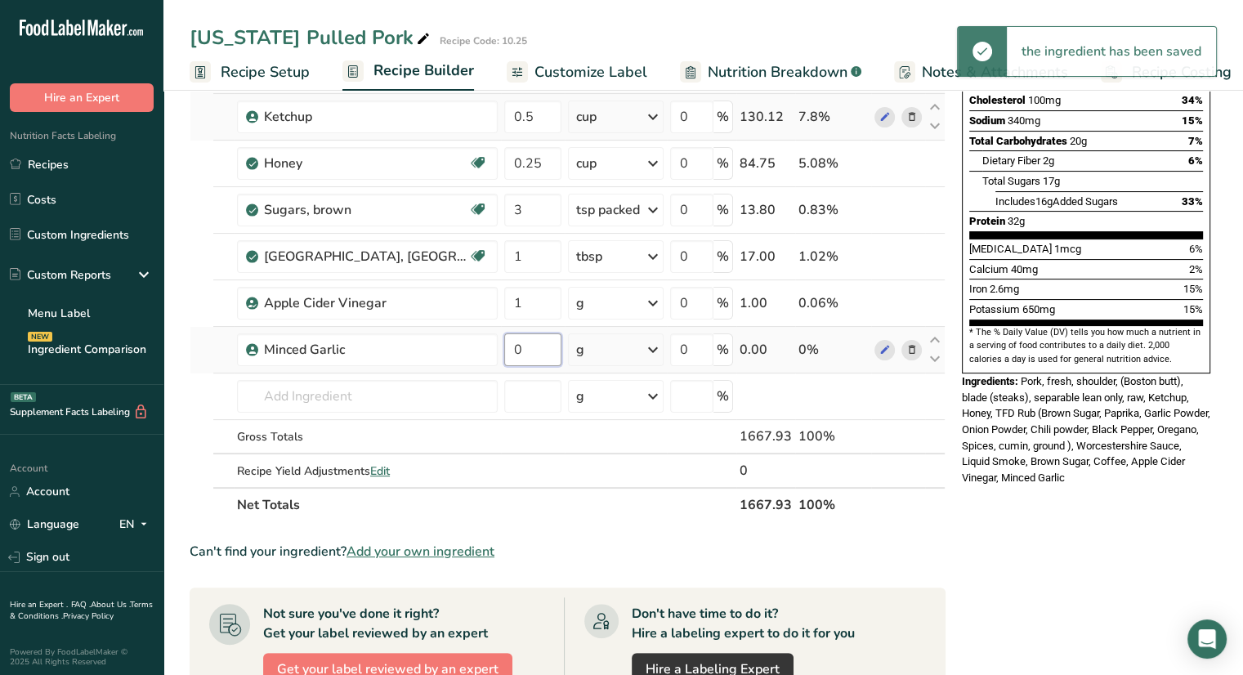
click at [544, 347] on input "0" at bounding box center [532, 349] width 57 height 33
type input "1"
click at [597, 351] on div "Ingredient * Amount * Unit * Waste * .a-a{fill:#347362;}.b-a{fill:#fff;} Grams …" at bounding box center [568, 198] width 756 height 650
click at [628, 347] on div "g" at bounding box center [616, 349] width 96 height 33
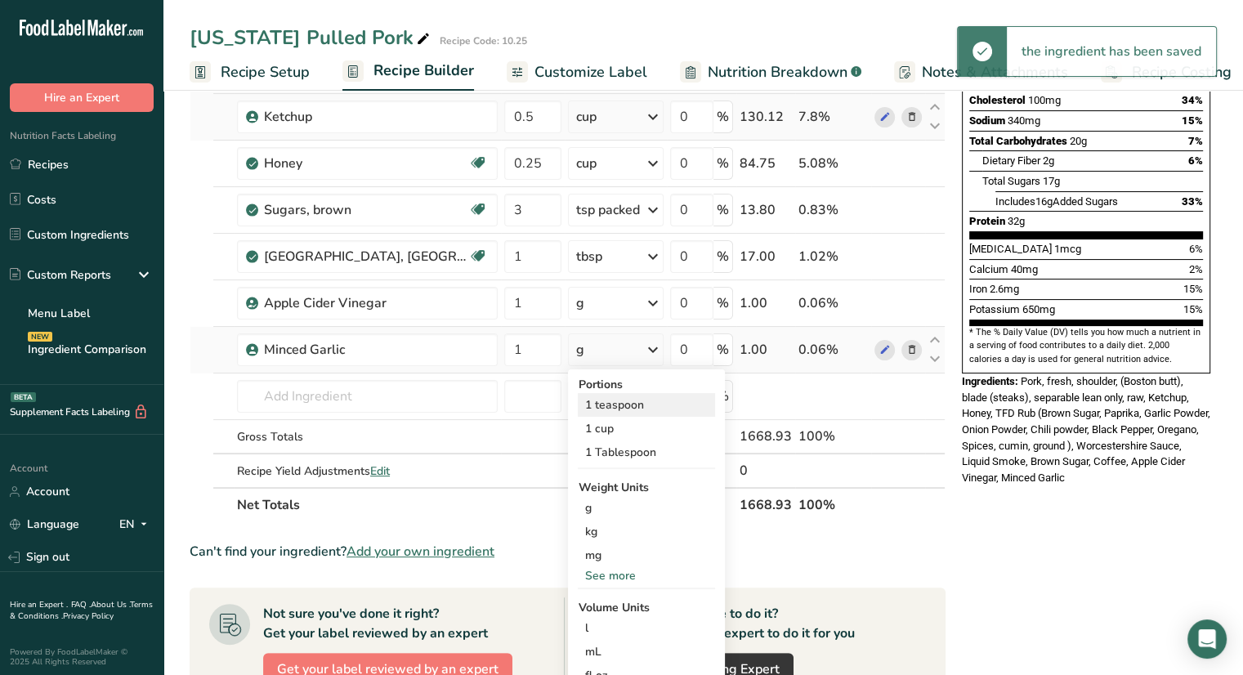
click at [634, 403] on div "1 teaspoon" at bounding box center [646, 405] width 137 height 24
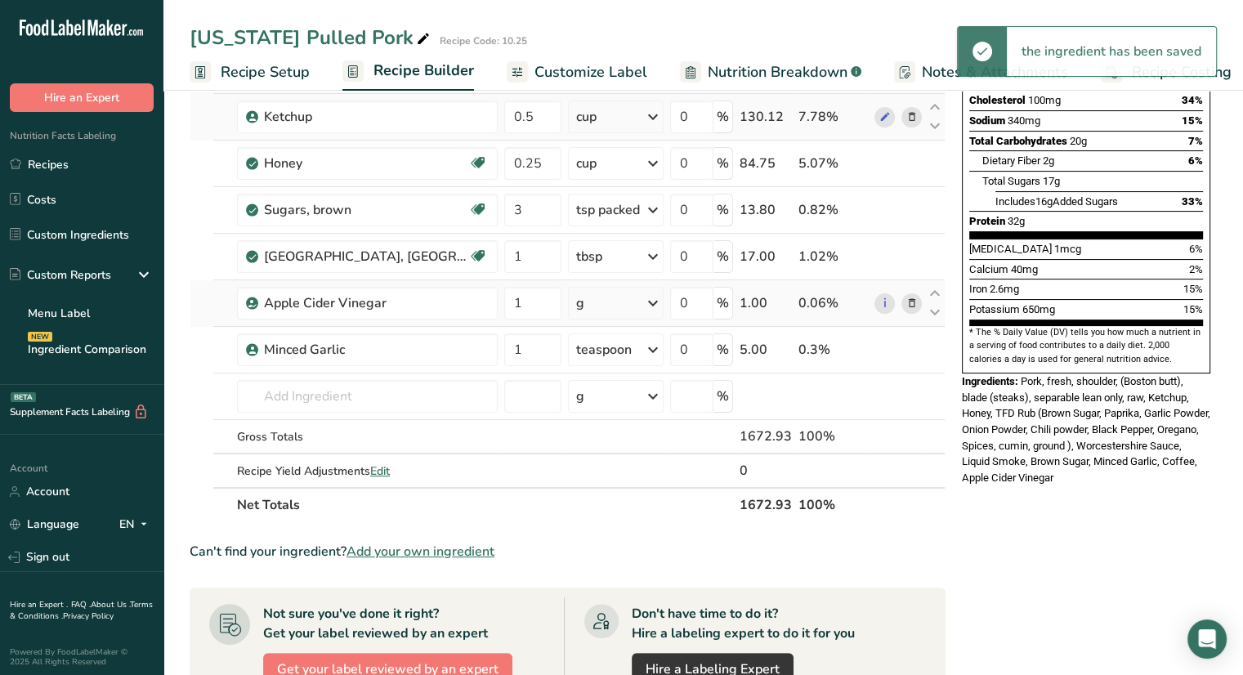
click at [621, 304] on div "g" at bounding box center [616, 303] width 96 height 33
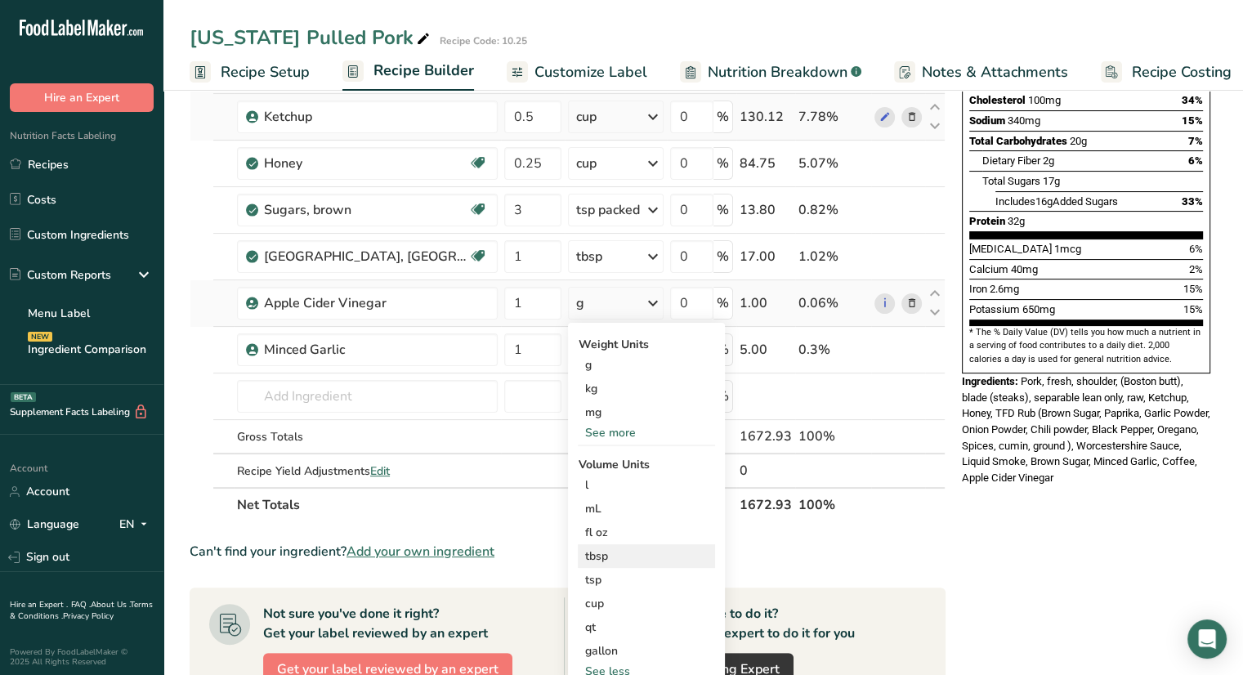
click at [627, 559] on div "tbsp" at bounding box center [646, 556] width 124 height 17
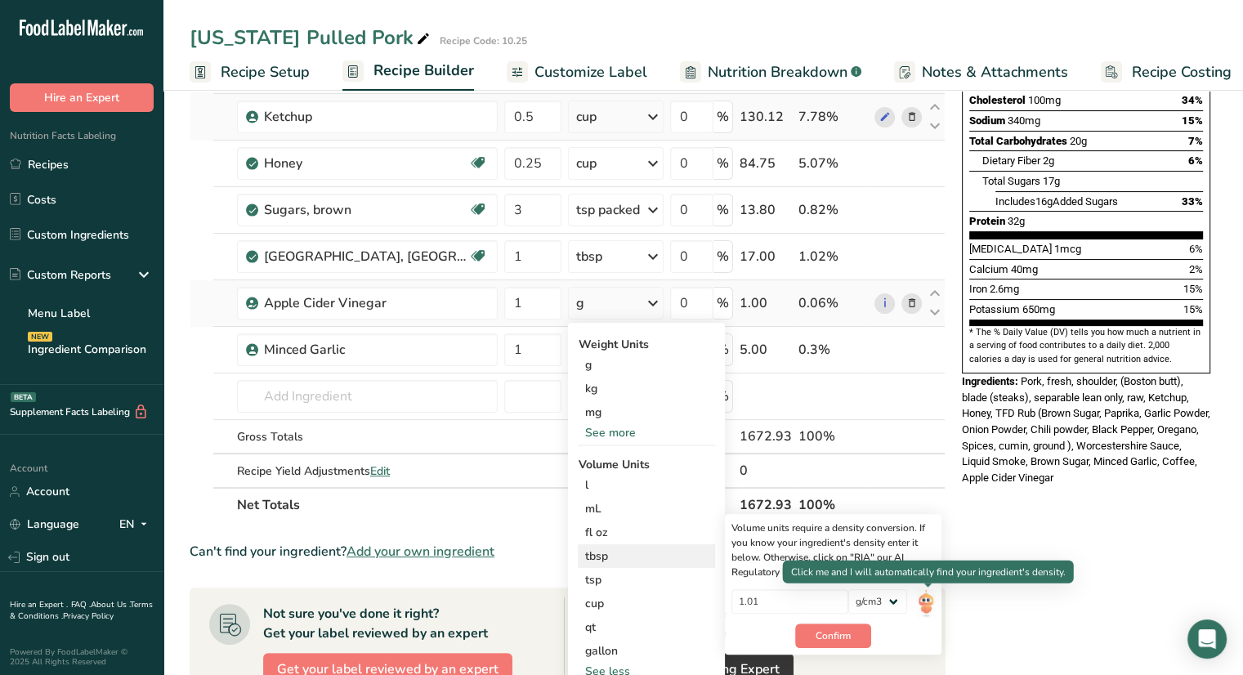
click at [928, 594] on img at bounding box center [926, 603] width 18 height 29
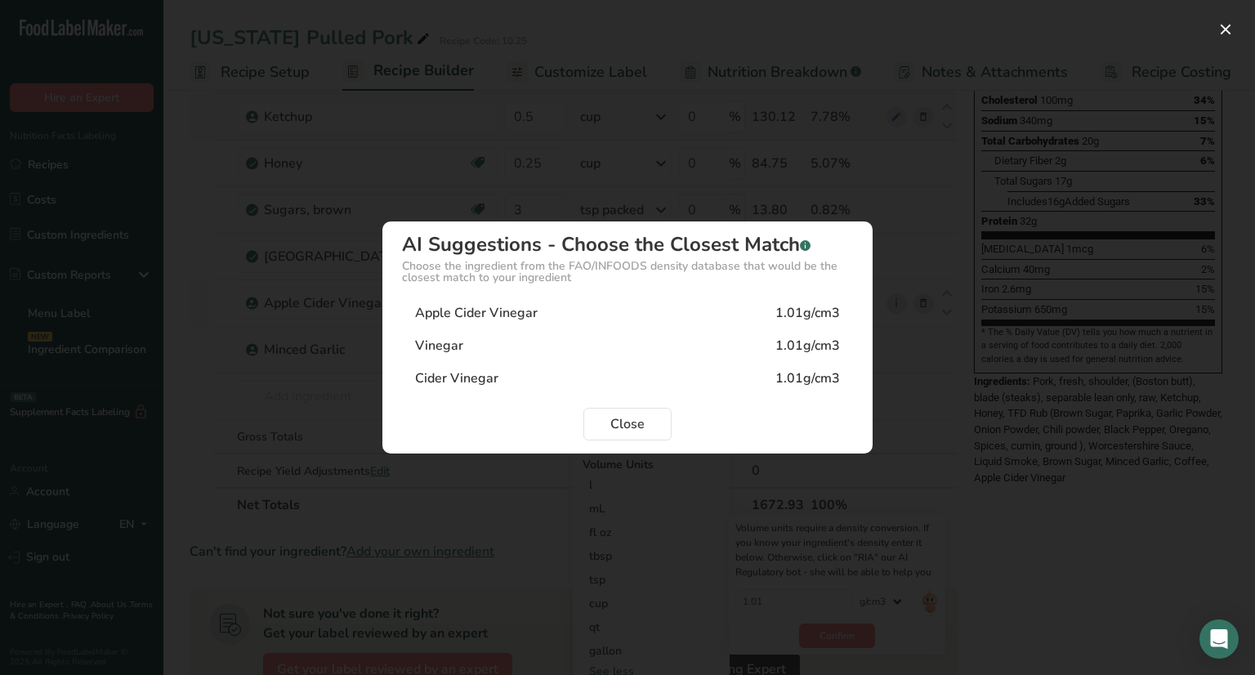
click at [603, 310] on div "Apple Cider Vinegar 1.01g/cm3" at bounding box center [627, 313] width 451 height 33
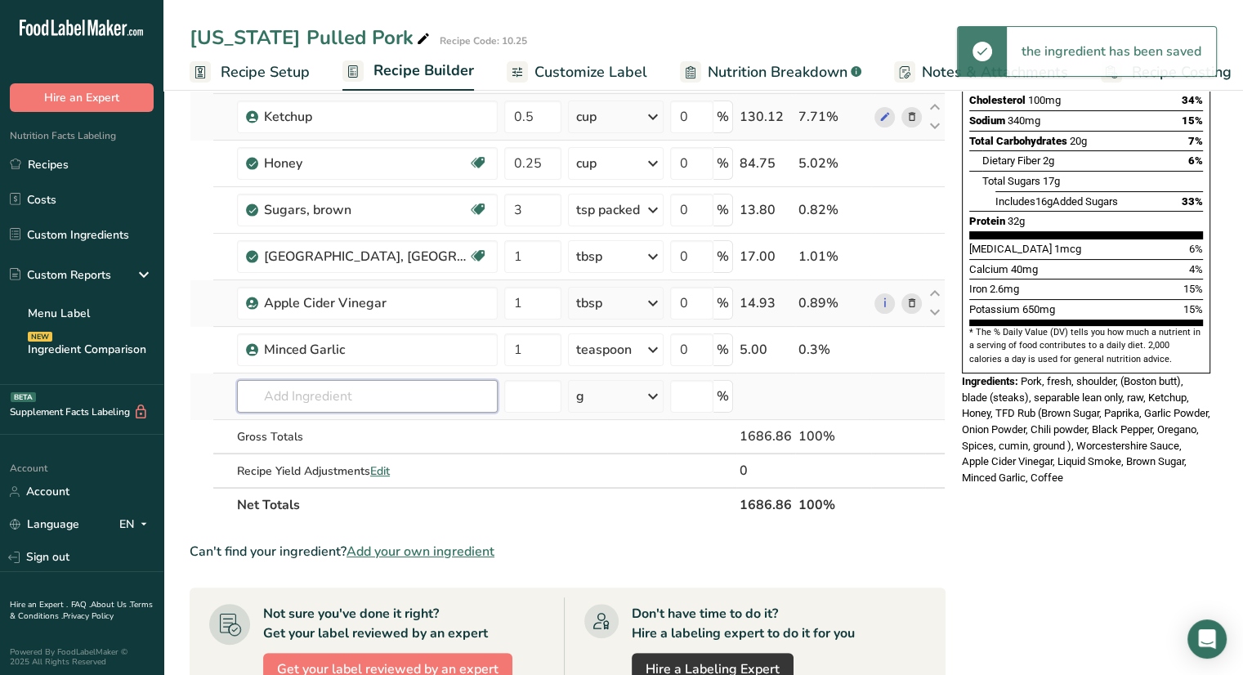
click at [373, 397] on input "text" at bounding box center [367, 396] width 261 height 33
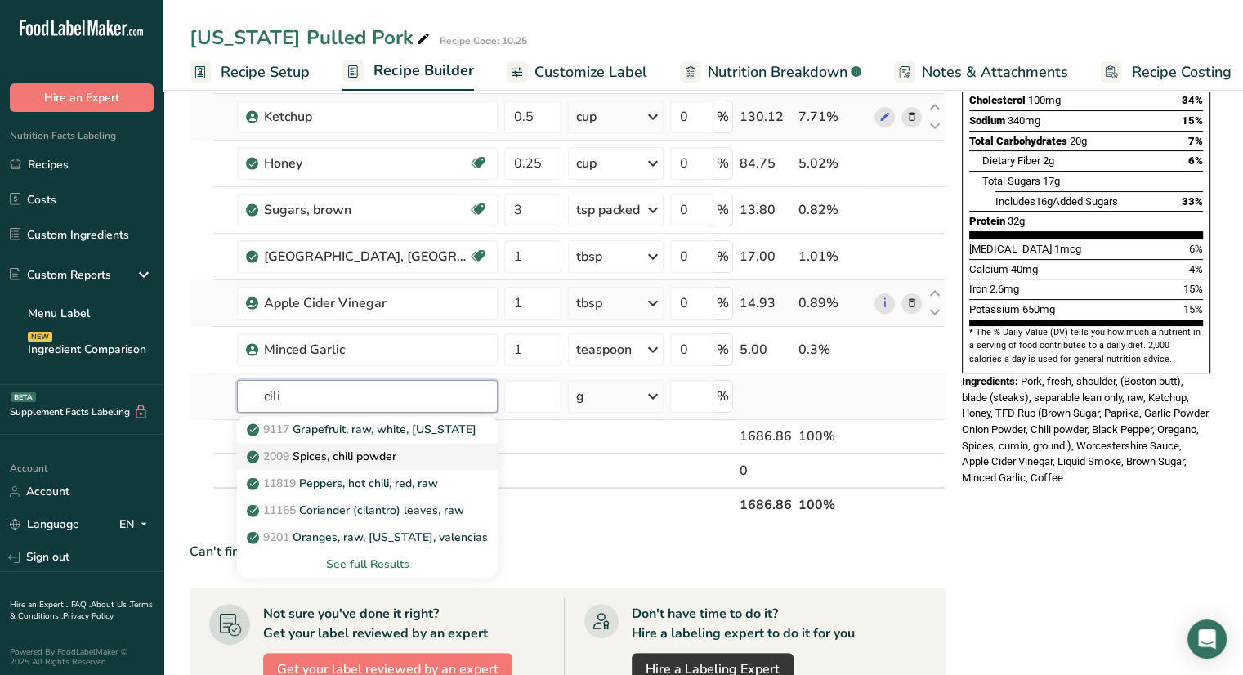
type input "cili"
click at [385, 455] on p "2009 Spices, chili powder" at bounding box center [323, 456] width 146 height 17
type input "Spices, chili powder"
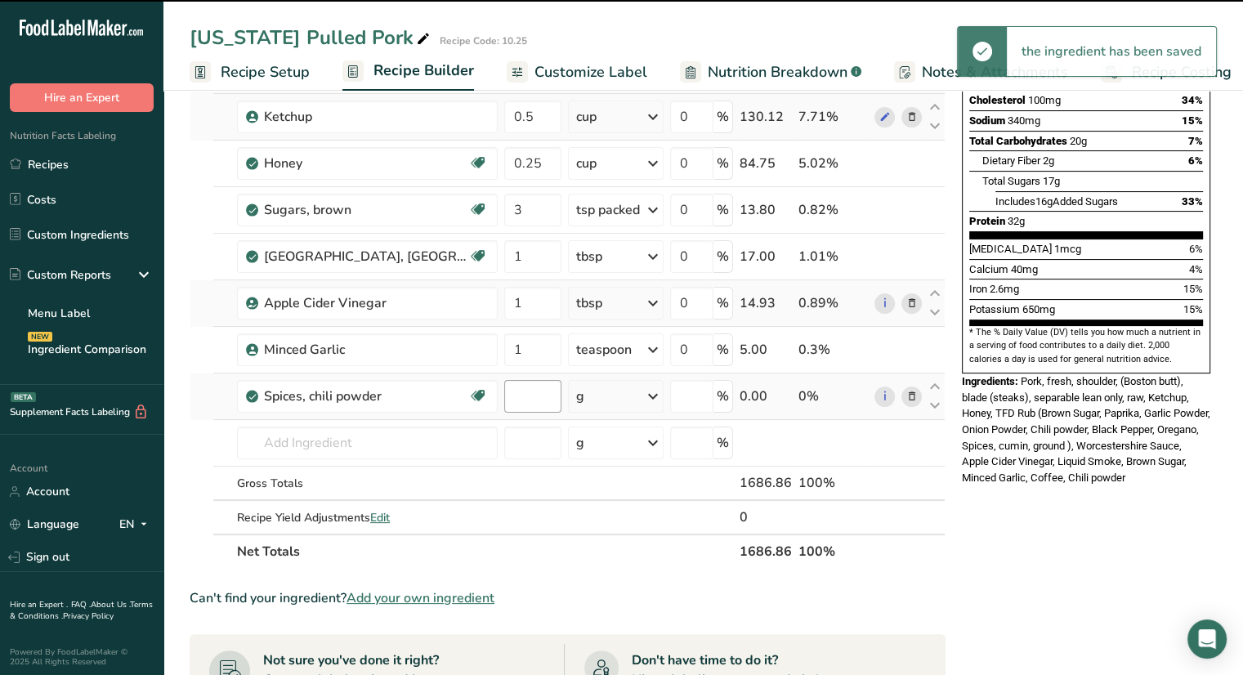
type input "0"
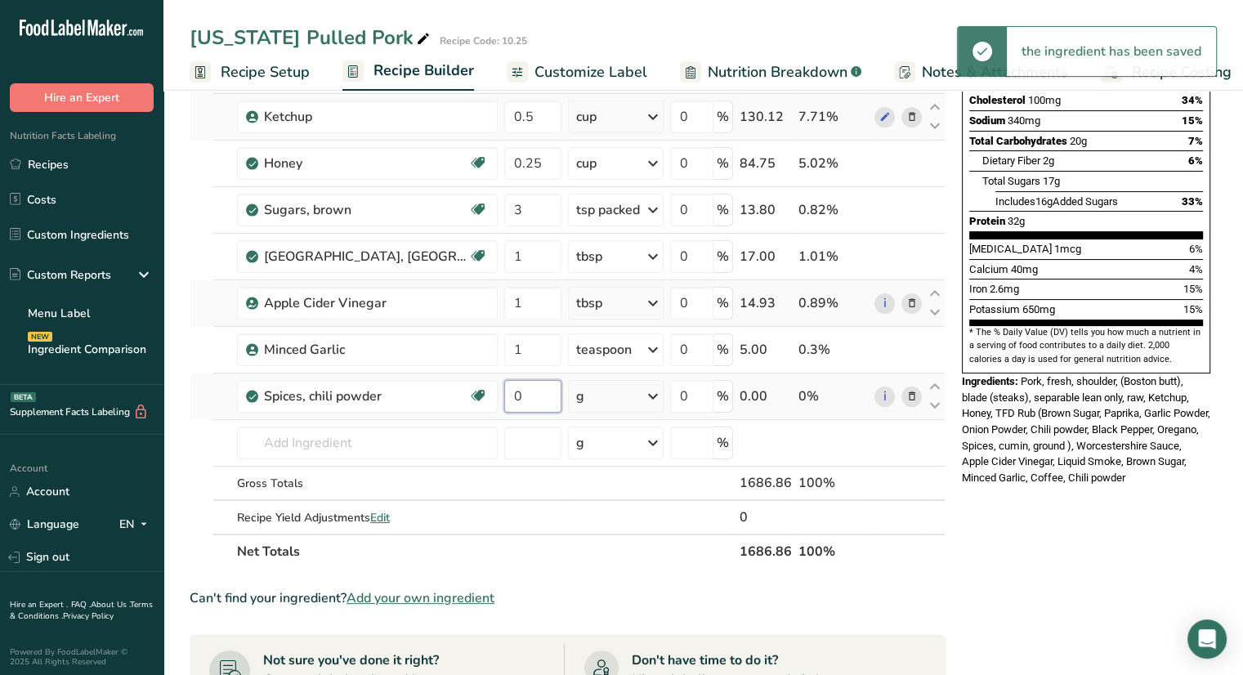
click at [542, 400] on input "0" at bounding box center [532, 396] width 57 height 33
click at [643, 394] on div "Ingredient * Amount * Unit * Waste * .a-a{fill:#347362;}.b-a{fill:#fff;} Grams …" at bounding box center [568, 221] width 756 height 696
click at [651, 394] on icon at bounding box center [653, 396] width 20 height 29
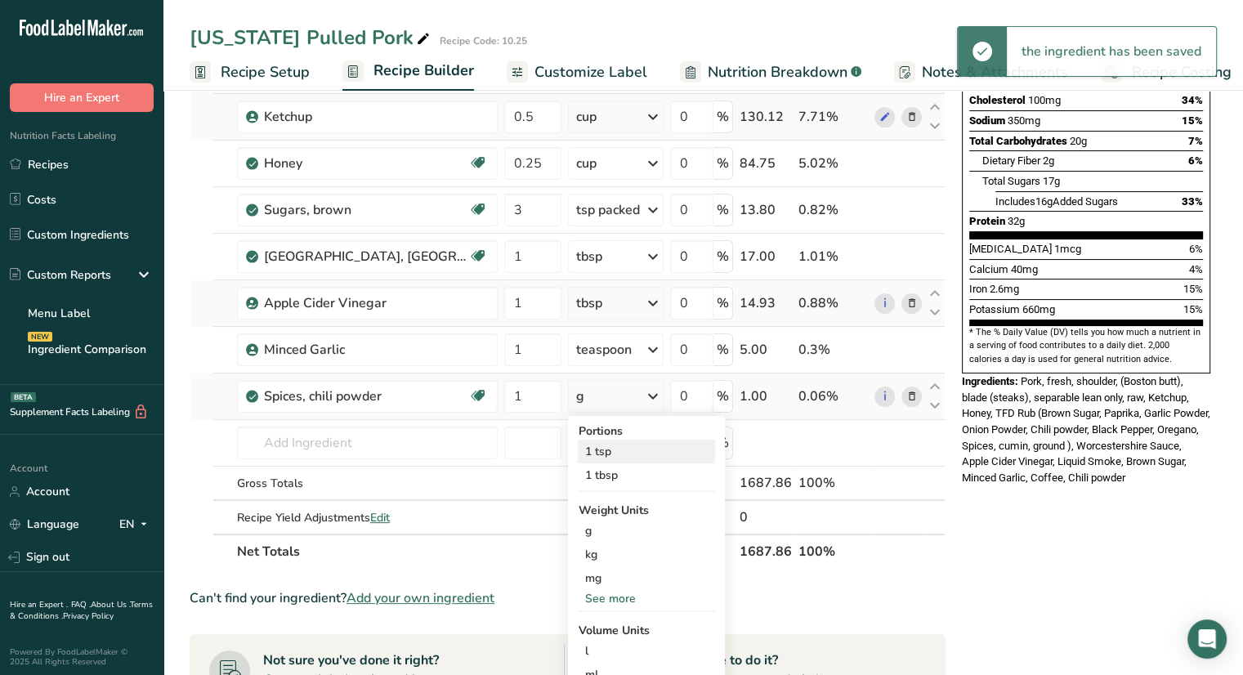
click at [649, 451] on div "1 tsp" at bounding box center [646, 452] width 137 height 24
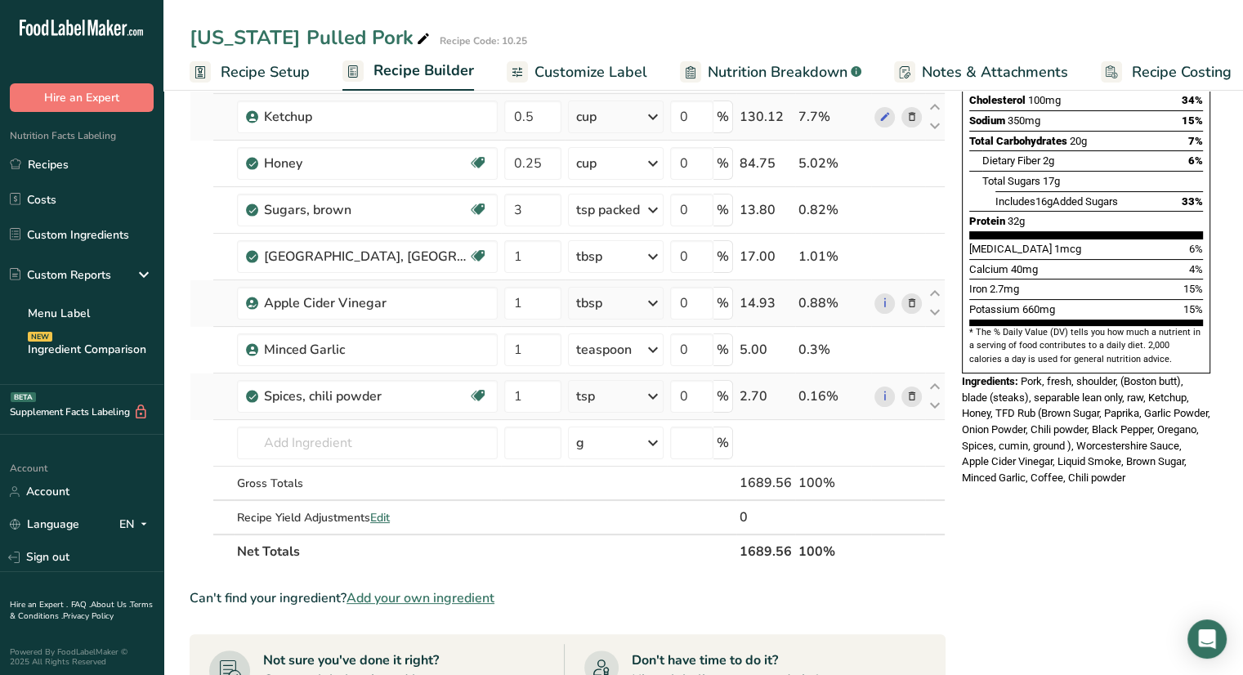
scroll to position [0, 0]
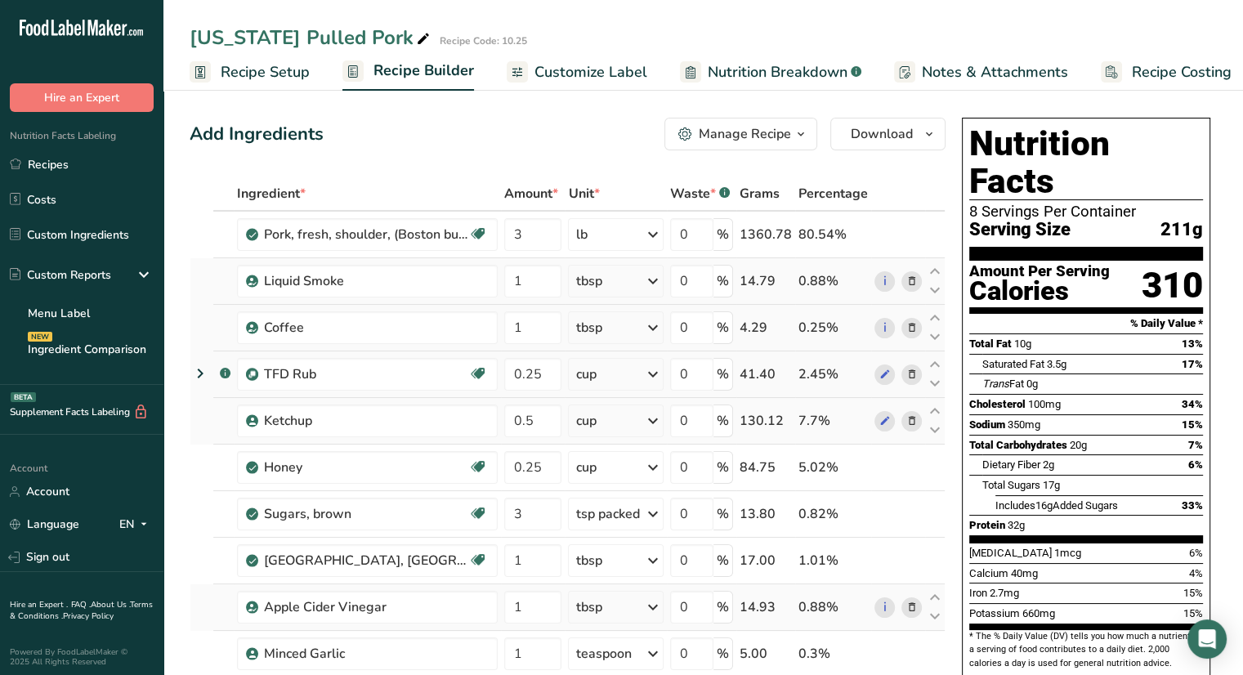
click at [956, 79] on span "Notes & Attachments" at bounding box center [995, 72] width 146 height 22
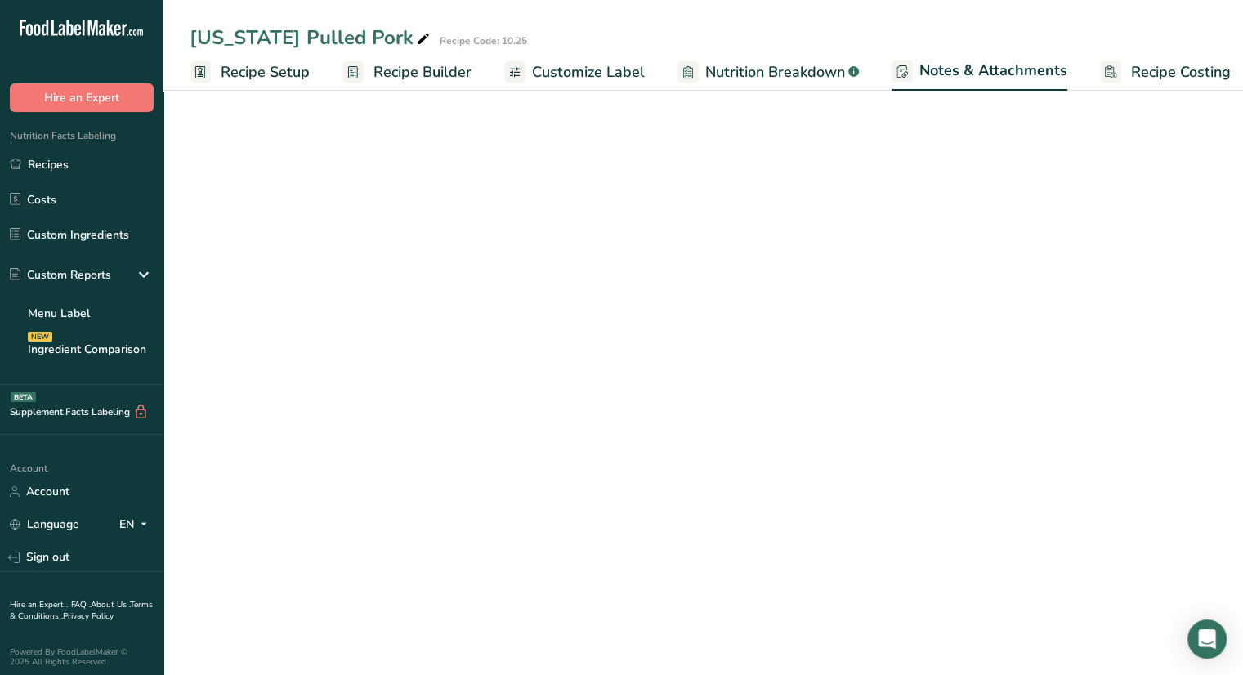
scroll to position [0, 15]
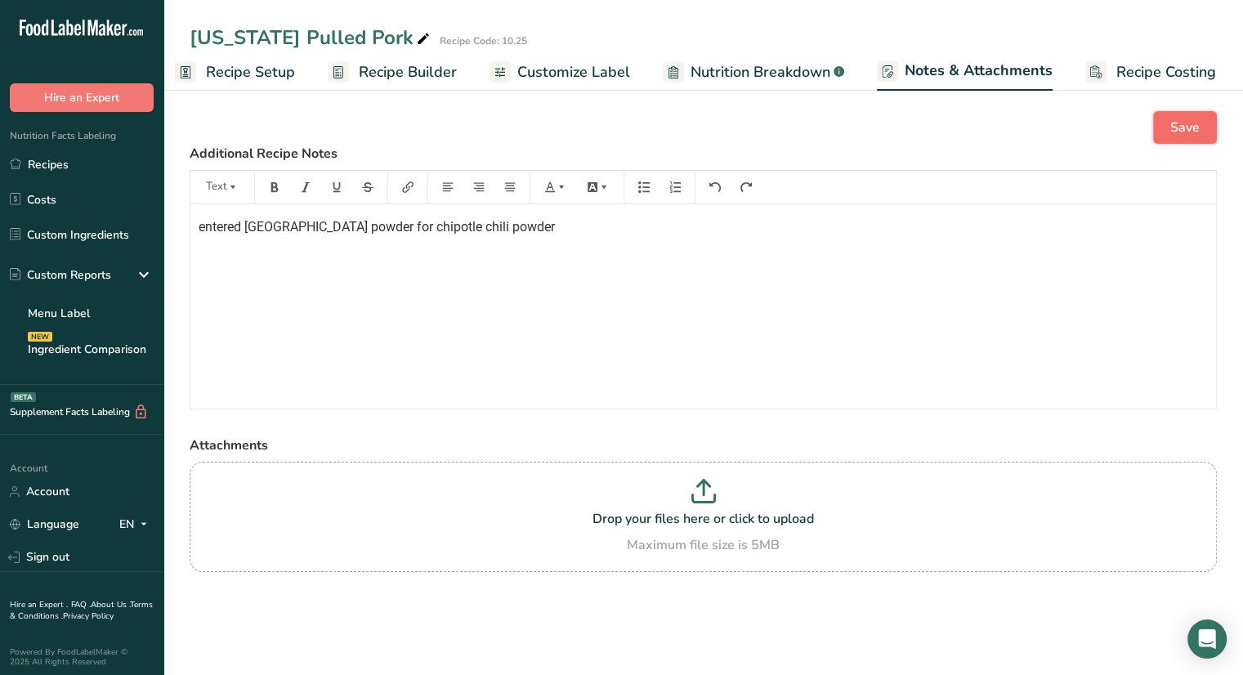
click at [1169, 129] on button "Save" at bounding box center [1185, 127] width 64 height 33
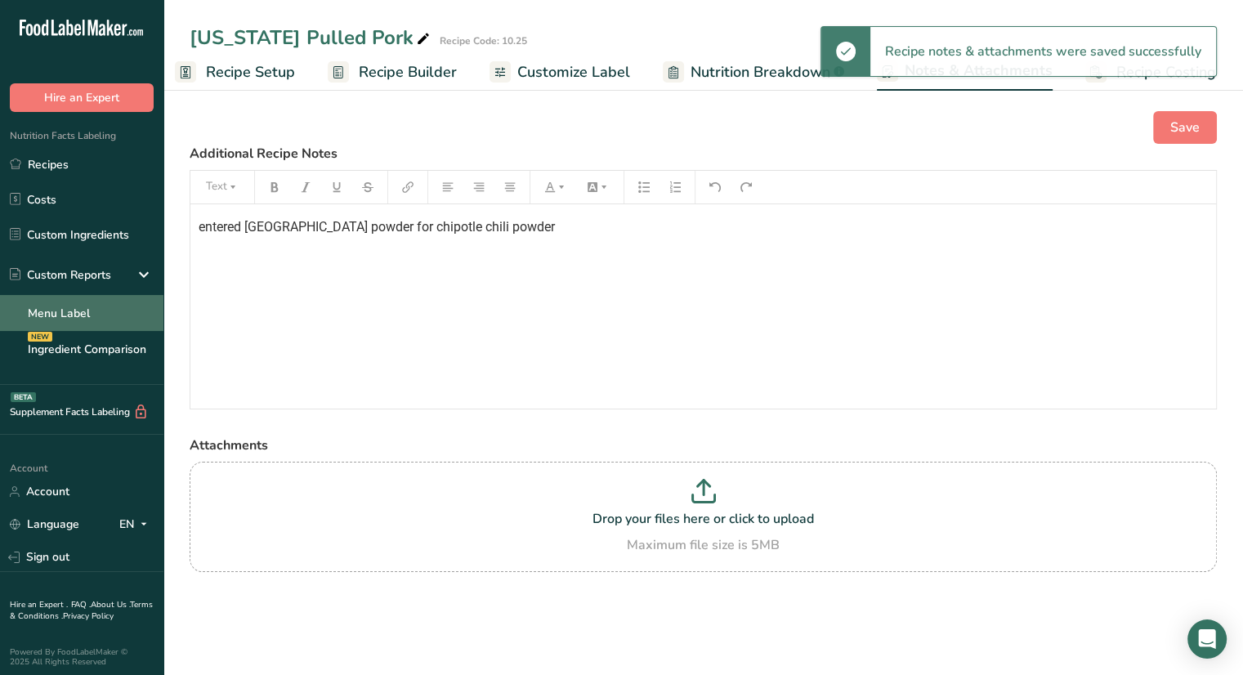
click at [87, 311] on link "Menu Label" at bounding box center [81, 313] width 163 height 36
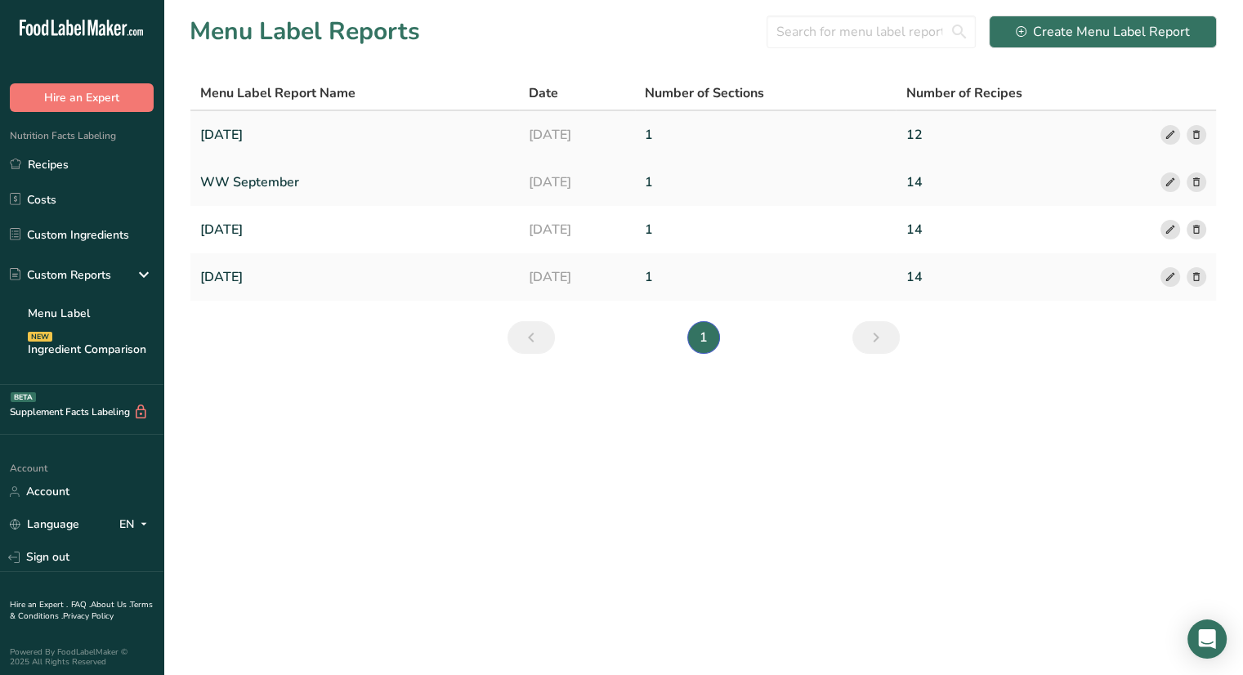
click at [335, 134] on link "October 2025" at bounding box center [354, 135] width 309 height 34
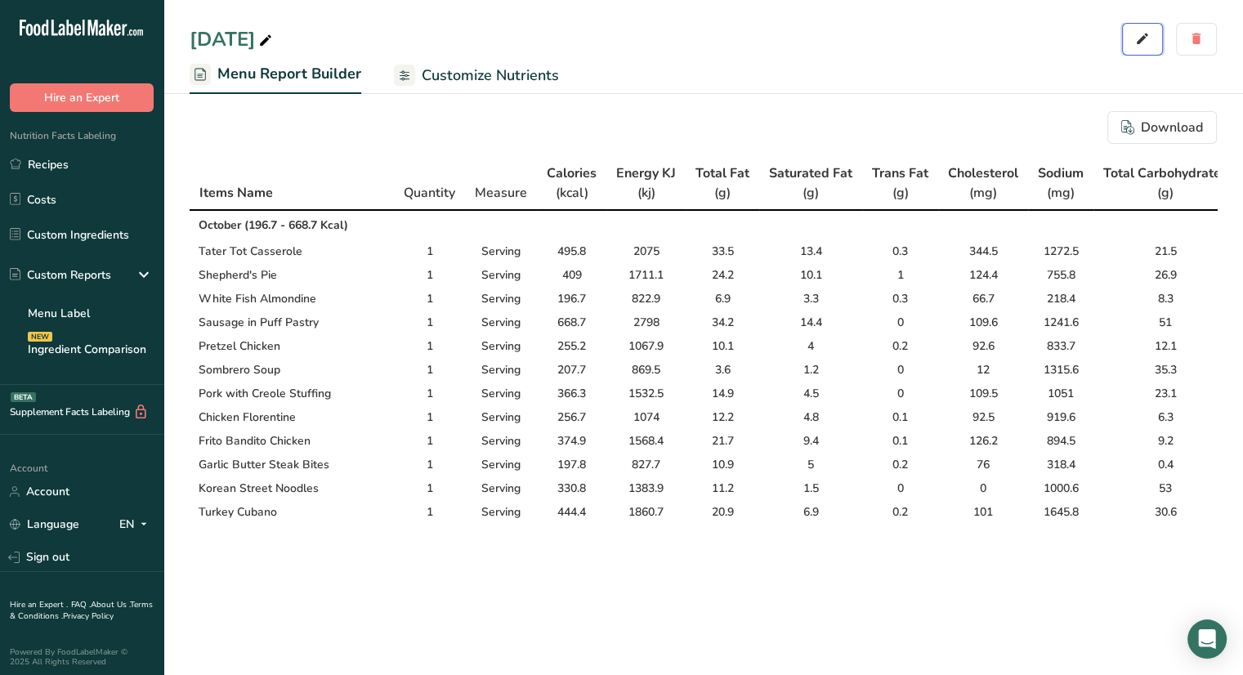
click at [1142, 43] on icon "button" at bounding box center [1142, 39] width 15 height 23
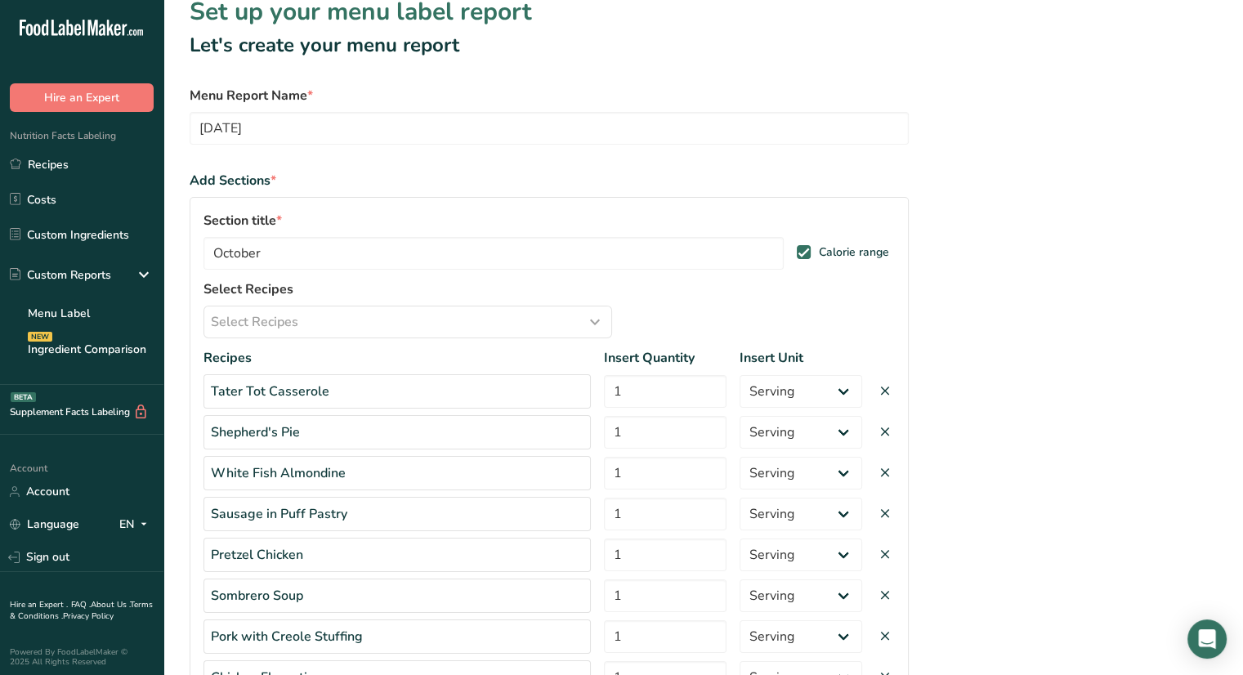
scroll to position [28, 0]
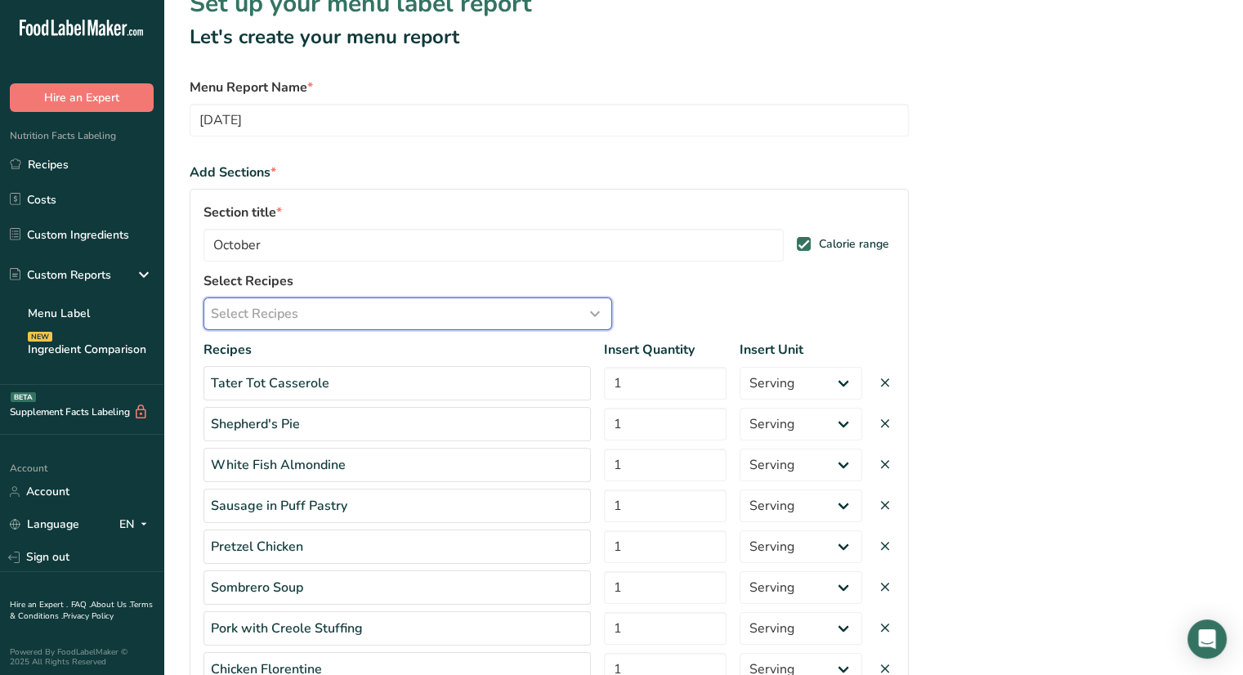
click at [346, 318] on div "Select Recipes" at bounding box center [408, 314] width 394 height 20
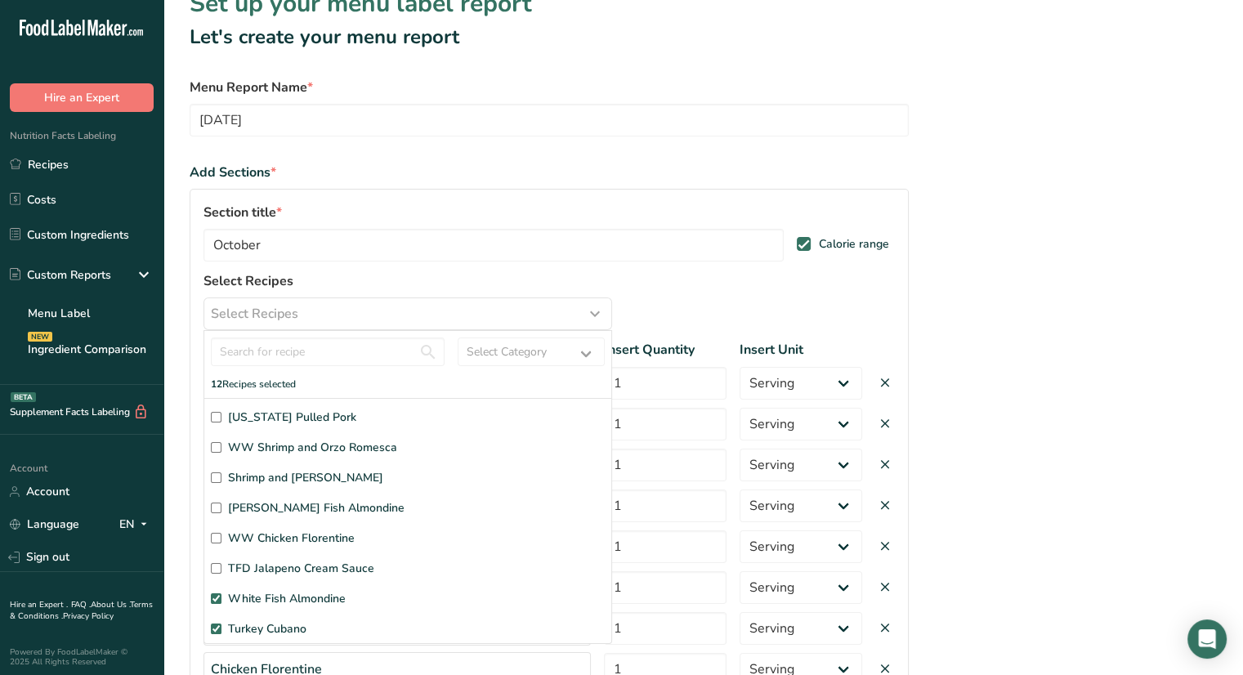
click at [212, 415] on input "[US_STATE] Pulled Pork" at bounding box center [216, 417] width 11 height 11
click at [217, 475] on input "Shrimp and [PERSON_NAME]" at bounding box center [216, 477] width 11 height 11
click at [1030, 351] on section "Set up your menu label report Let's create your menu report Menu Report Name * …" at bounding box center [703, 521] width 1080 height 1098
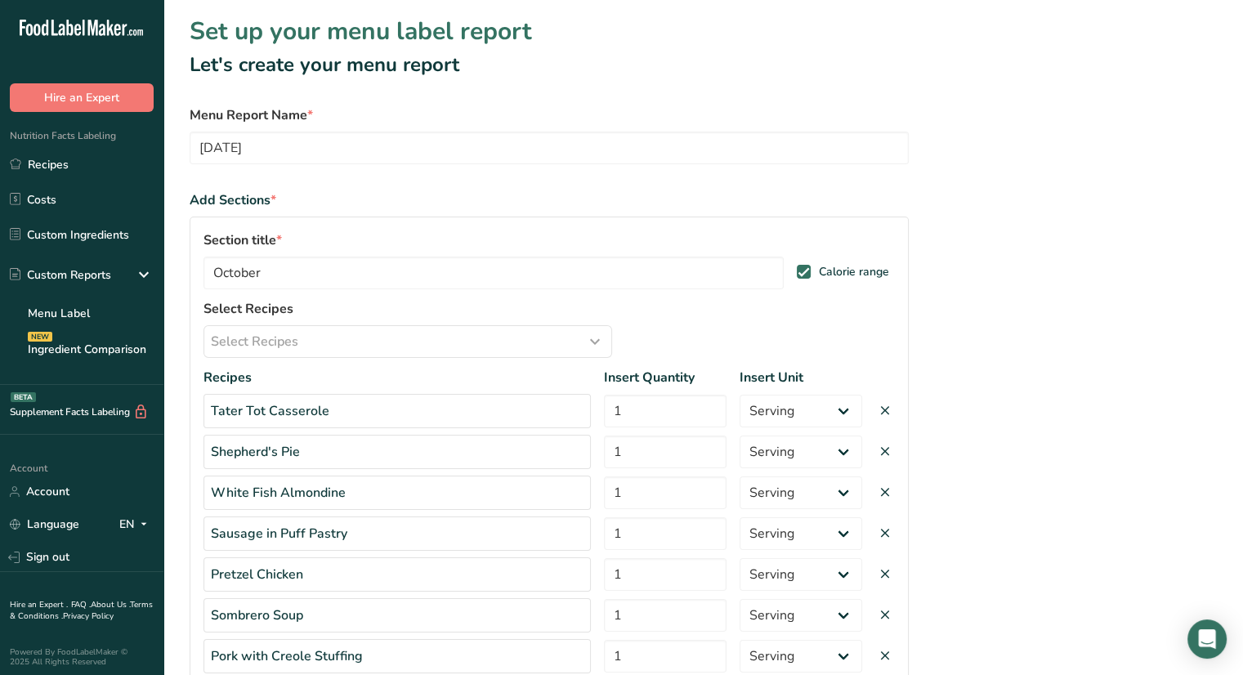
scroll to position [470, 0]
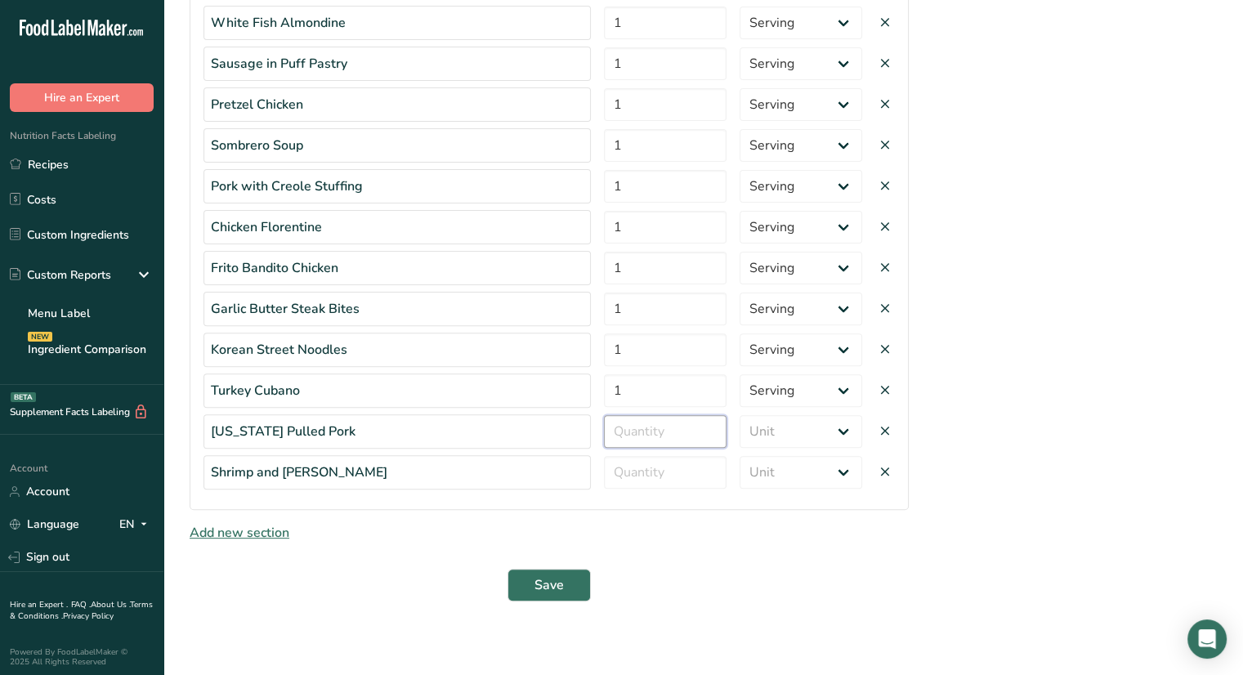
click at [633, 429] on input "number" at bounding box center [665, 431] width 123 height 33
click at [826, 426] on select "Unit Serving Package g kg mg mcg lb oz" at bounding box center [801, 431] width 123 height 33
click at [740, 415] on select "Unit Serving Package g kg mg mcg lb oz" at bounding box center [801, 431] width 123 height 33
click at [669, 470] on input "number" at bounding box center [665, 472] width 123 height 33
click at [841, 475] on select "Unit Serving Package g kg mg mcg lb oz" at bounding box center [801, 472] width 123 height 33
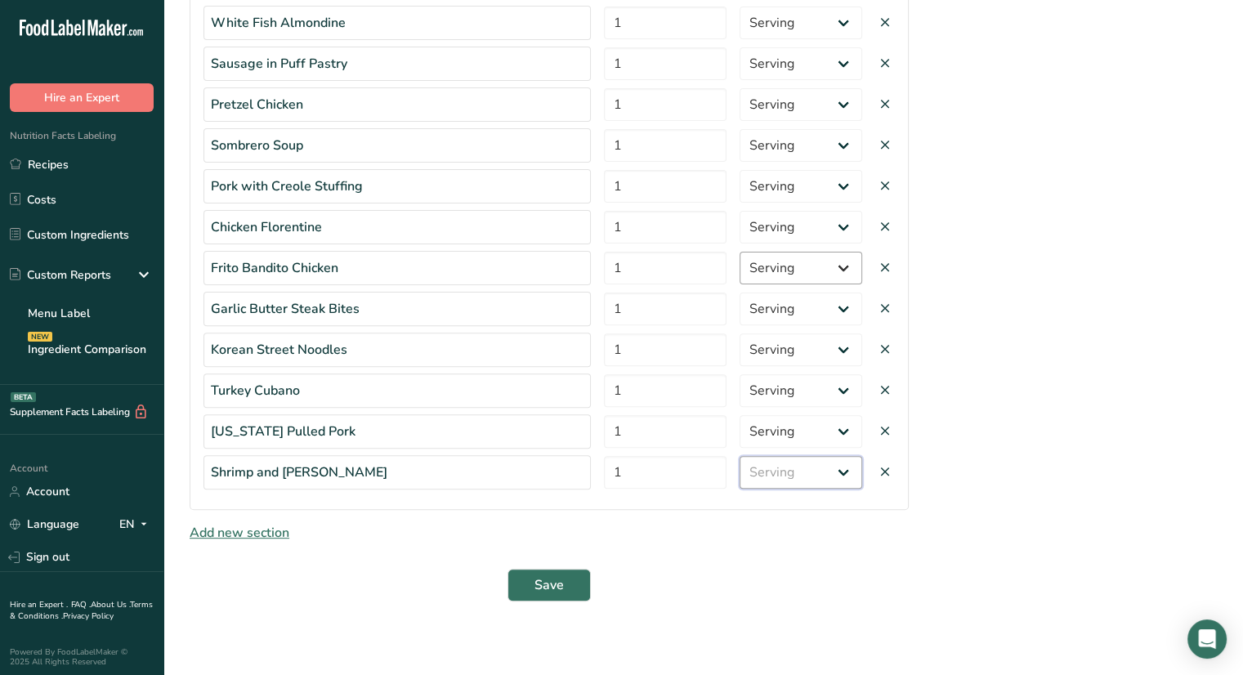
click at [740, 456] on select "Unit Serving Package g kg mg mcg lb oz" at bounding box center [801, 472] width 123 height 33
click at [562, 579] on span "Save" at bounding box center [548, 585] width 29 height 20
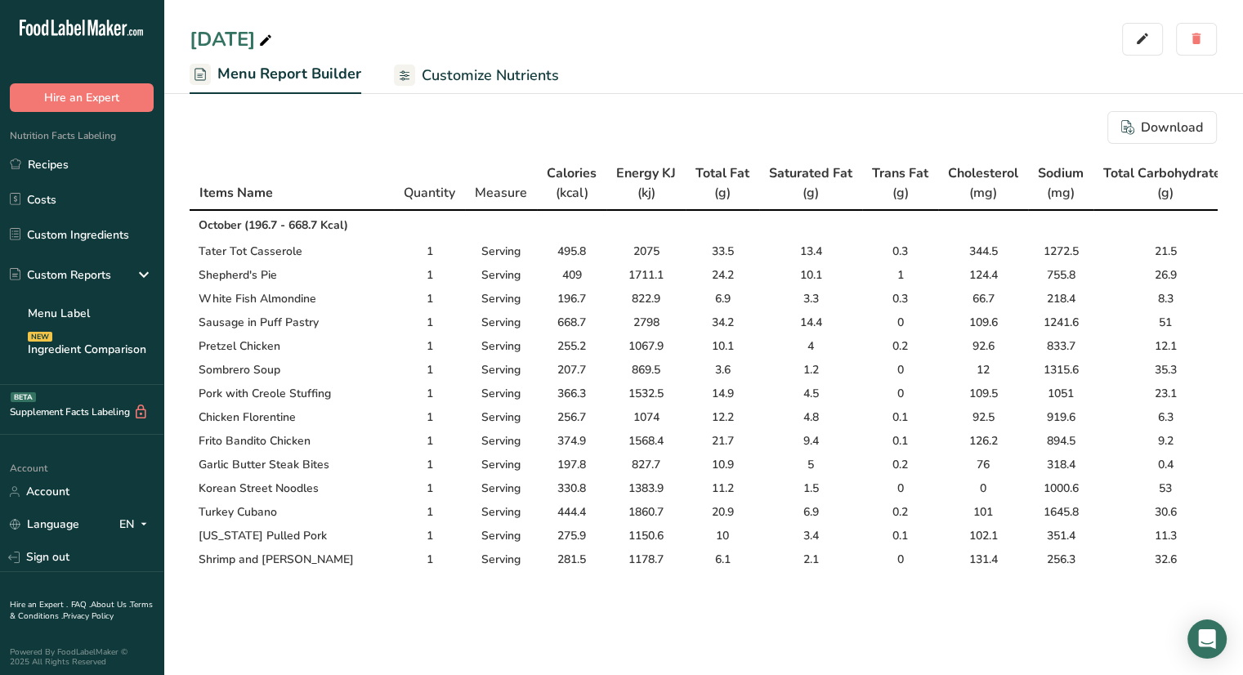
click at [490, 74] on span "Customize Nutrients" at bounding box center [490, 76] width 137 height 22
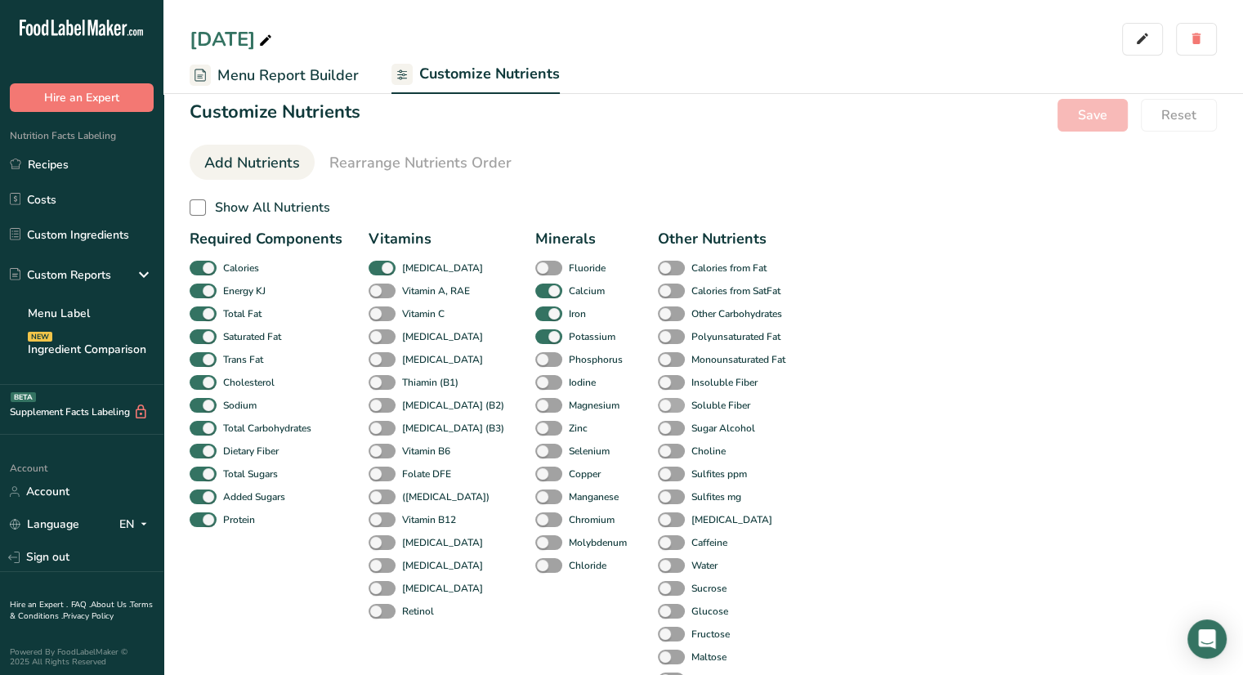
scroll to position [13, 0]
click at [374, 270] on span at bounding box center [382, 268] width 27 height 16
click at [374, 270] on input "[MEDICAL_DATA]" at bounding box center [374, 267] width 11 height 11
click at [535, 294] on span at bounding box center [548, 291] width 27 height 16
click at [535, 294] on input "Calcium" at bounding box center [540, 289] width 11 height 11
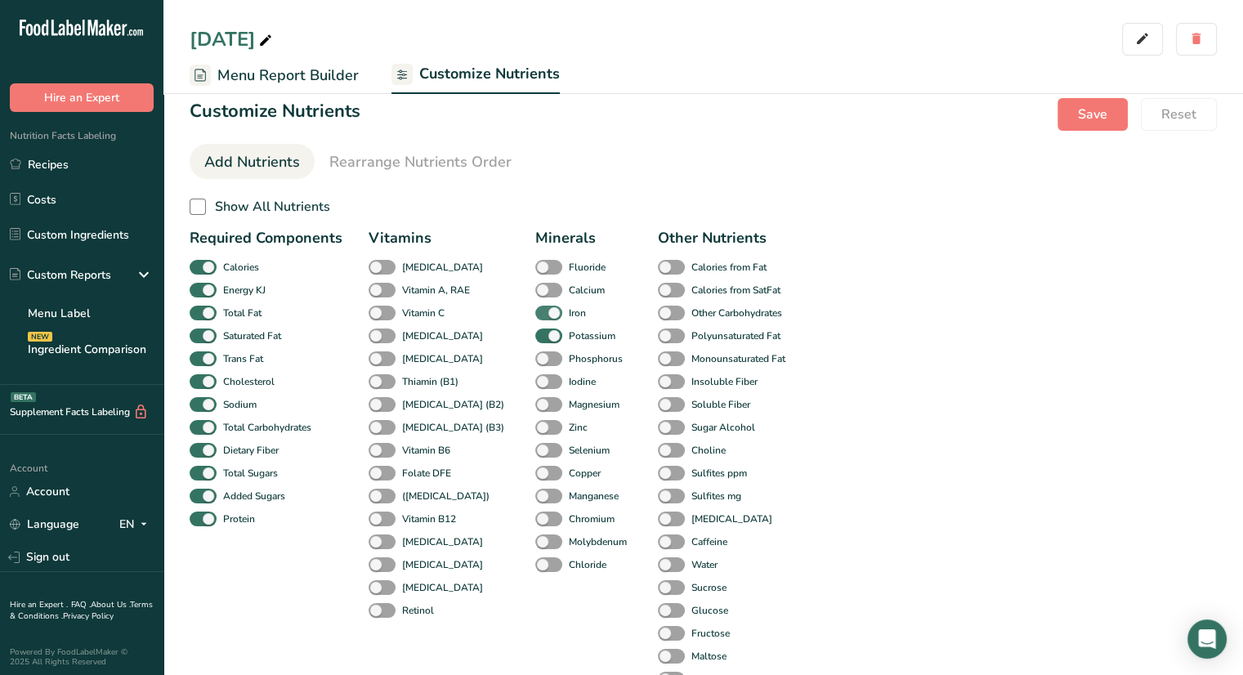
click at [535, 311] on span at bounding box center [548, 314] width 27 height 16
click at [535, 311] on input "Iron" at bounding box center [540, 312] width 11 height 11
click at [535, 331] on span at bounding box center [548, 337] width 27 height 16
click at [535, 331] on input "Potassium" at bounding box center [540, 335] width 11 height 11
click at [1087, 118] on span "Save" at bounding box center [1092, 115] width 29 height 20
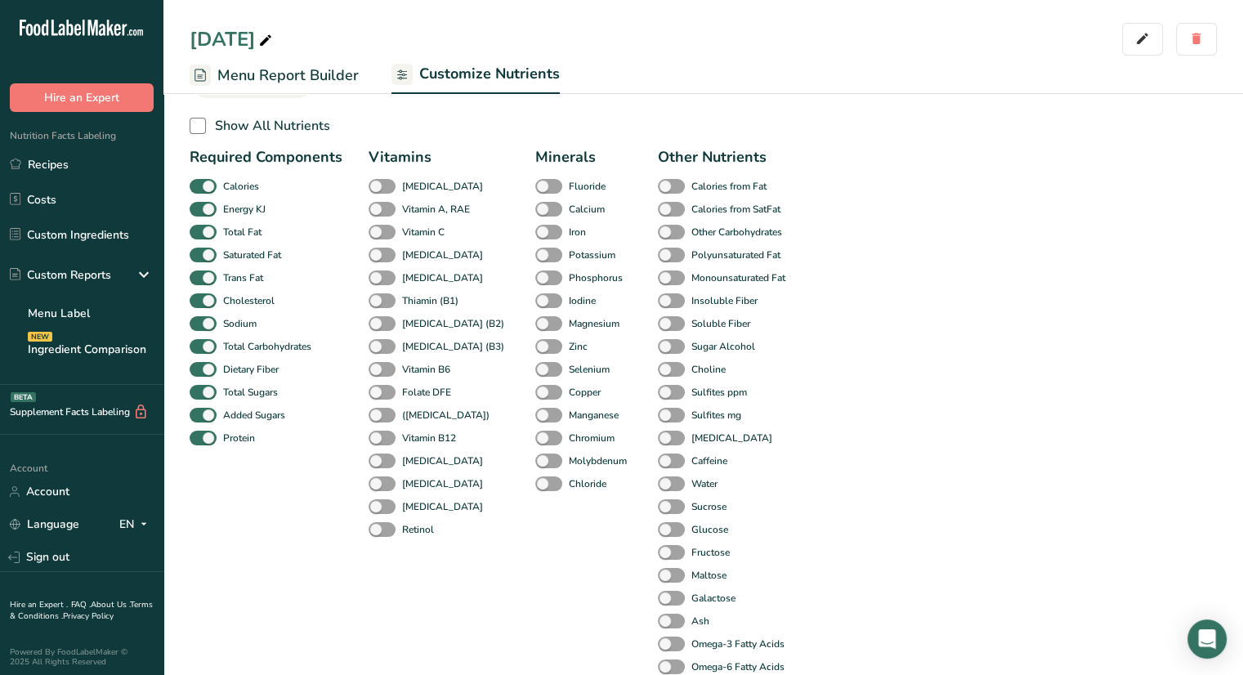
scroll to position [95, 0]
click at [195, 201] on span at bounding box center [203, 209] width 27 height 16
click at [195, 203] on input "Energy KJ" at bounding box center [195, 208] width 11 height 11
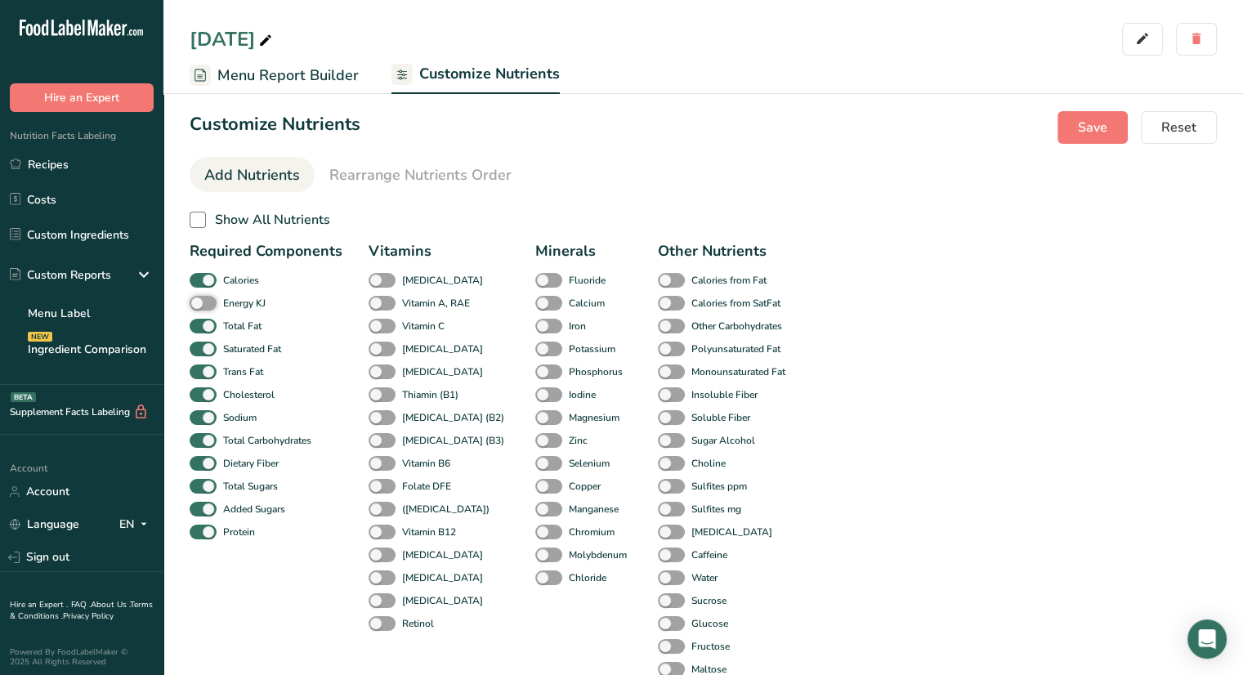
scroll to position [2, 0]
click at [1086, 123] on span "Save" at bounding box center [1092, 126] width 29 height 20
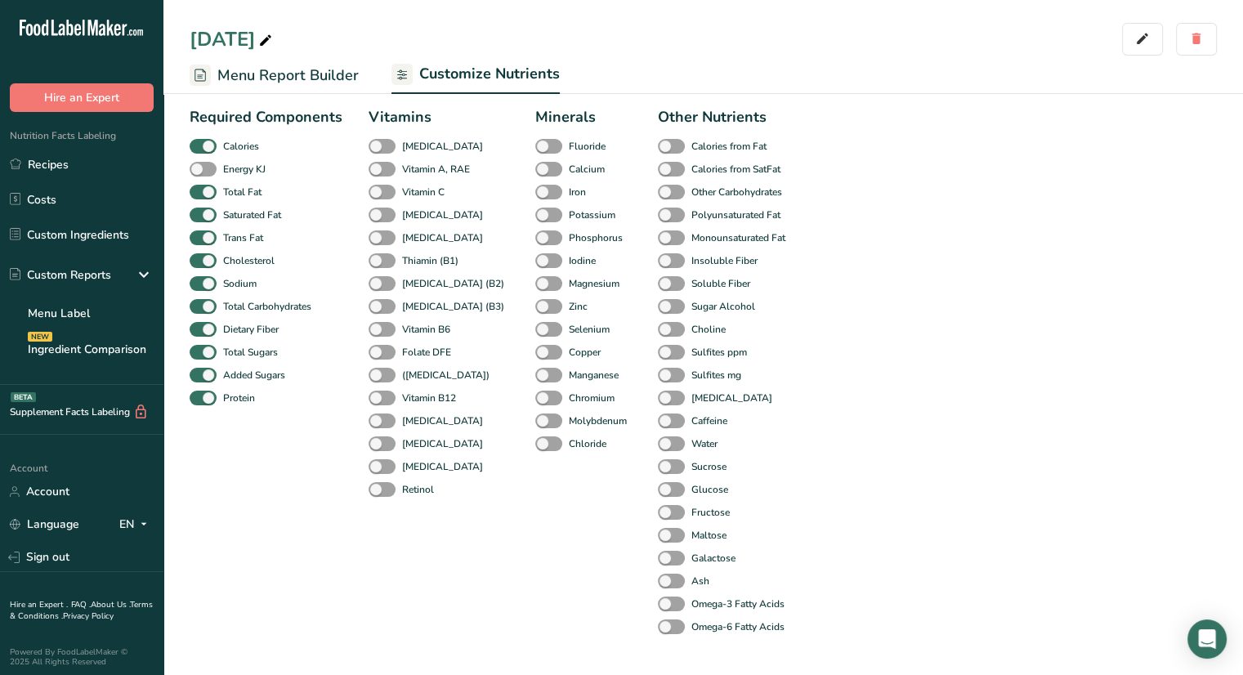
scroll to position [0, 0]
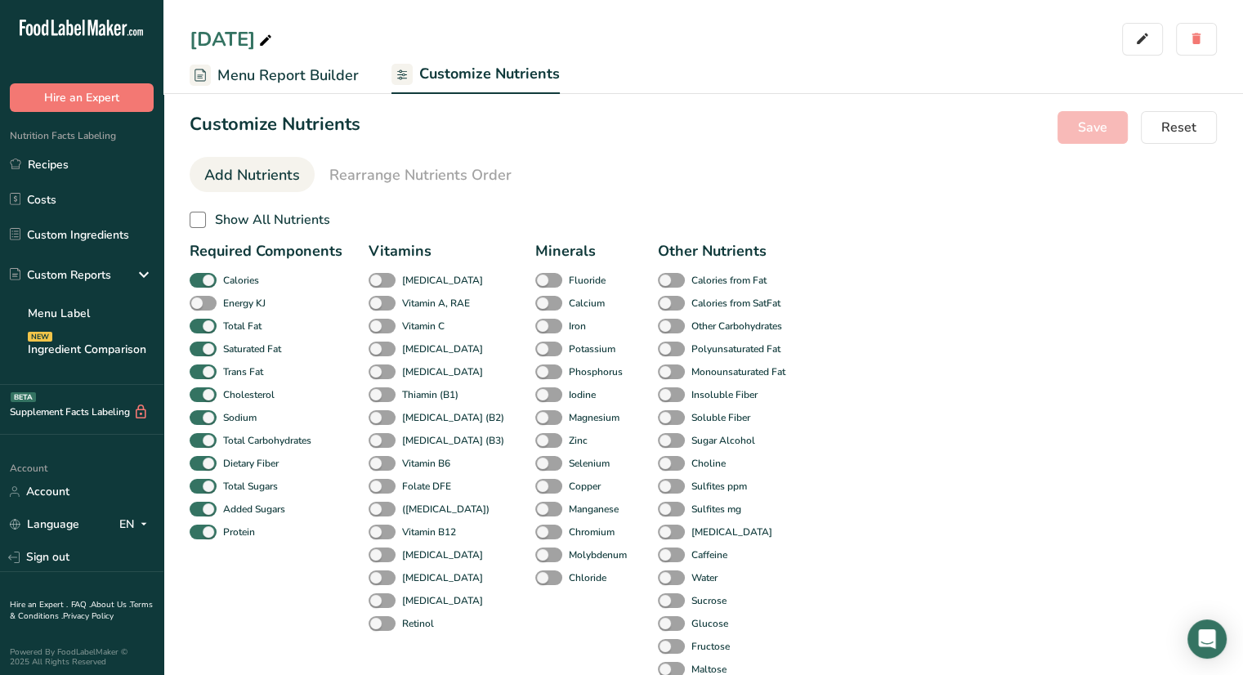
click at [333, 75] on span "Menu Report Builder" at bounding box center [287, 76] width 141 height 22
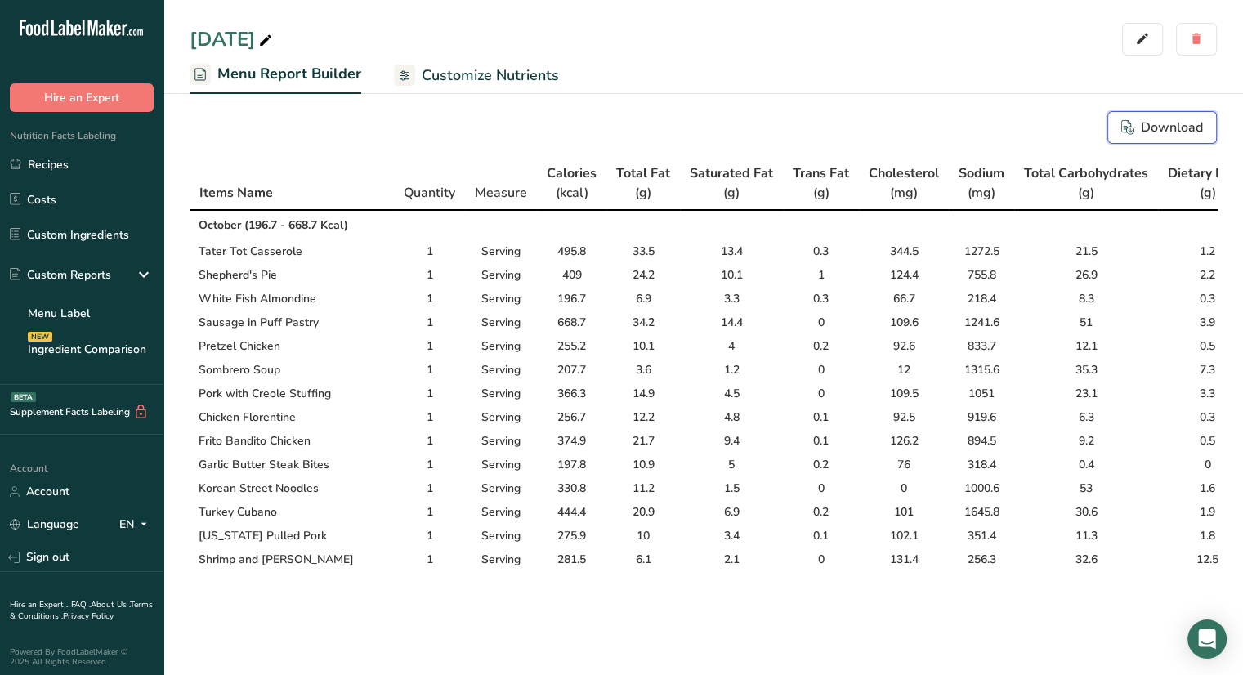
click at [1168, 133] on div "Download" at bounding box center [1162, 128] width 82 height 20
click at [78, 316] on link "Menu Label" at bounding box center [81, 313] width 163 height 36
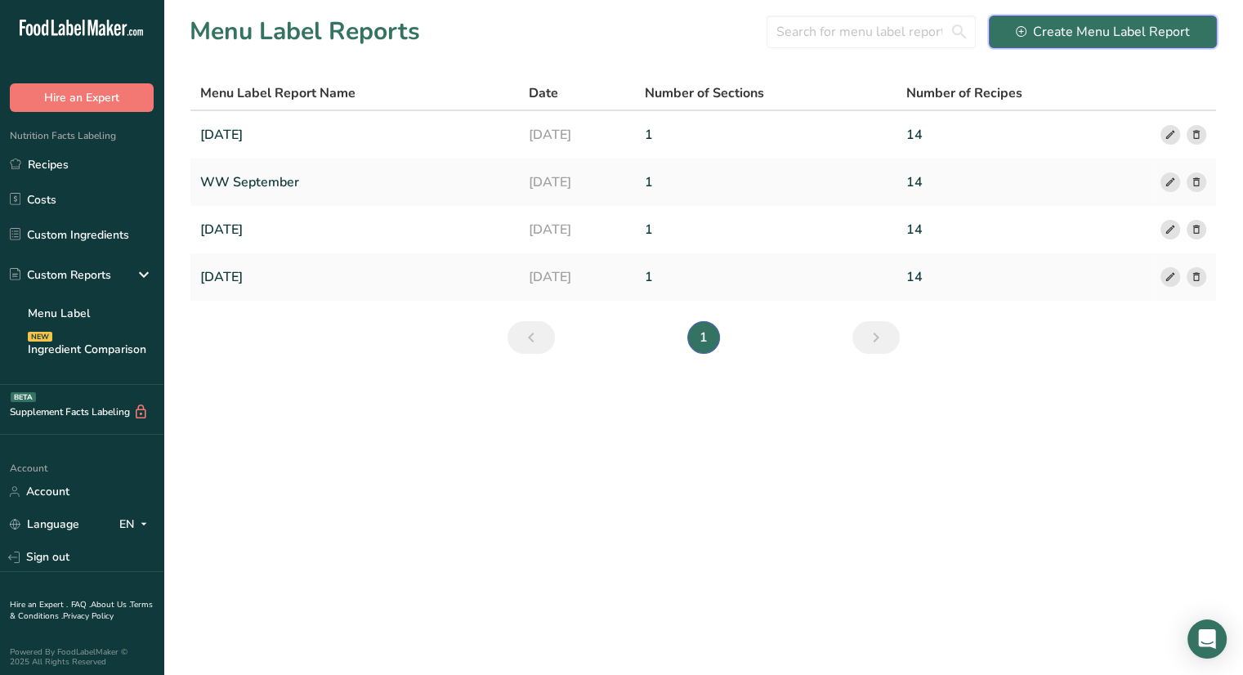
click at [1122, 33] on div "Create Menu Label Report" at bounding box center [1103, 32] width 174 height 20
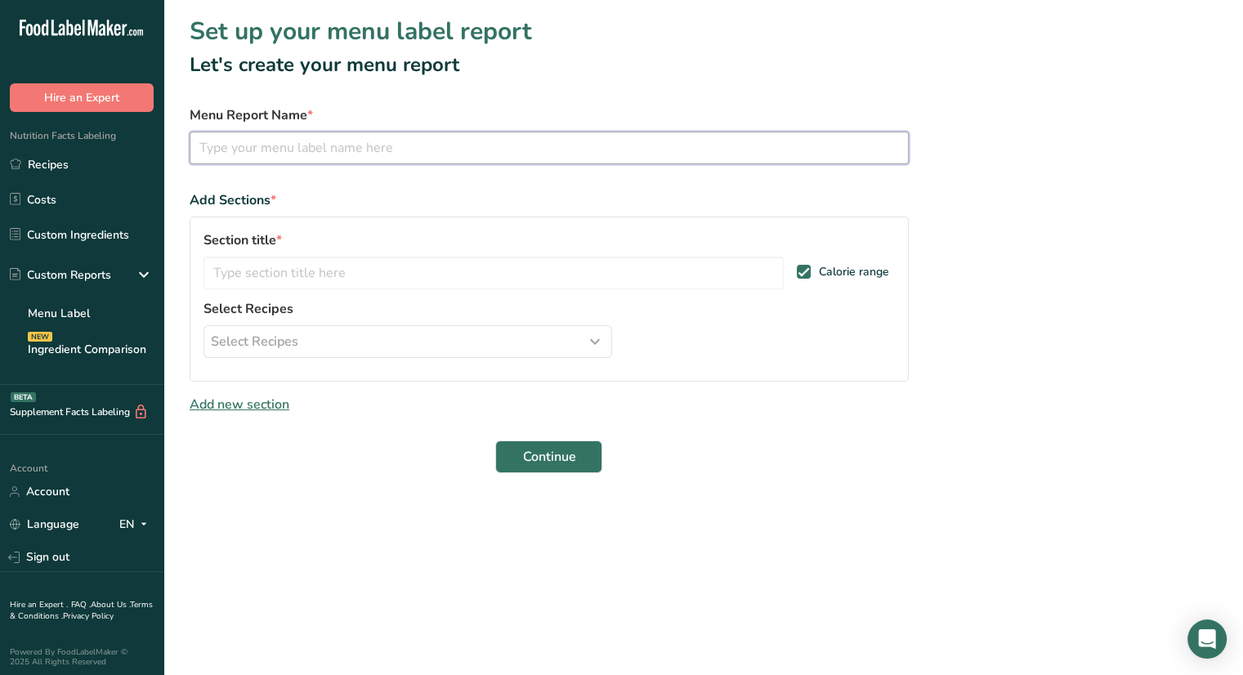
click at [658, 153] on input "text" at bounding box center [549, 148] width 719 height 33
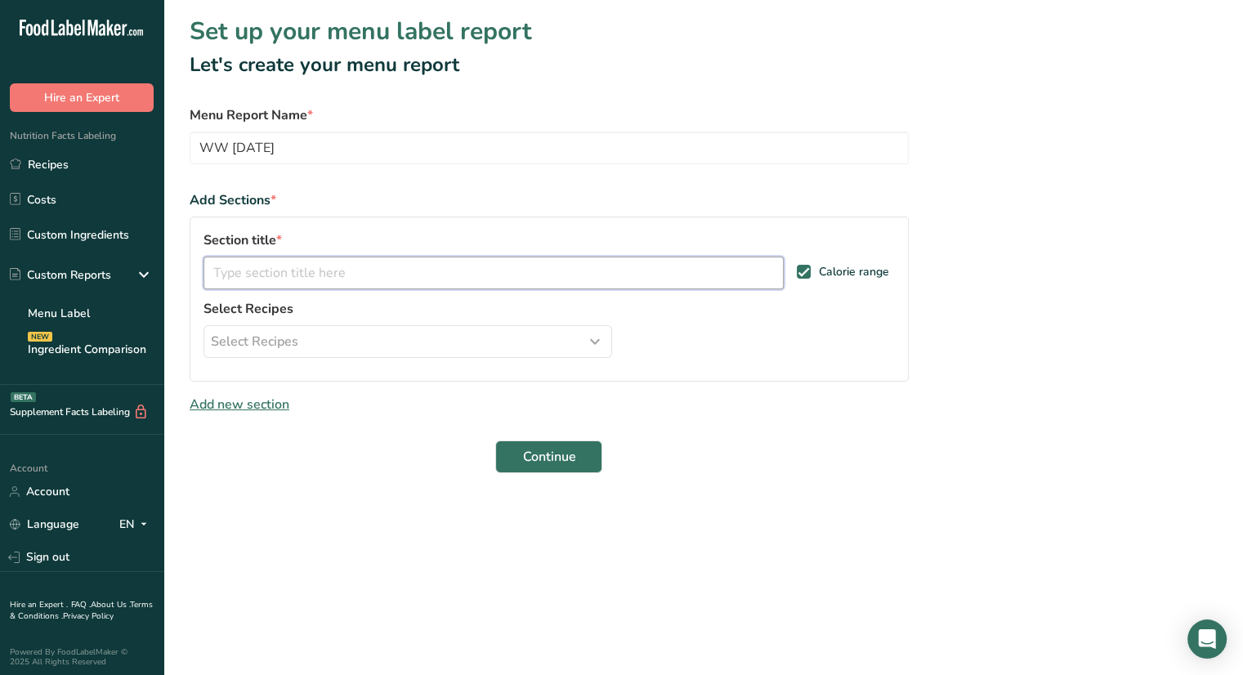
click at [457, 285] on input "text" at bounding box center [494, 273] width 580 height 33
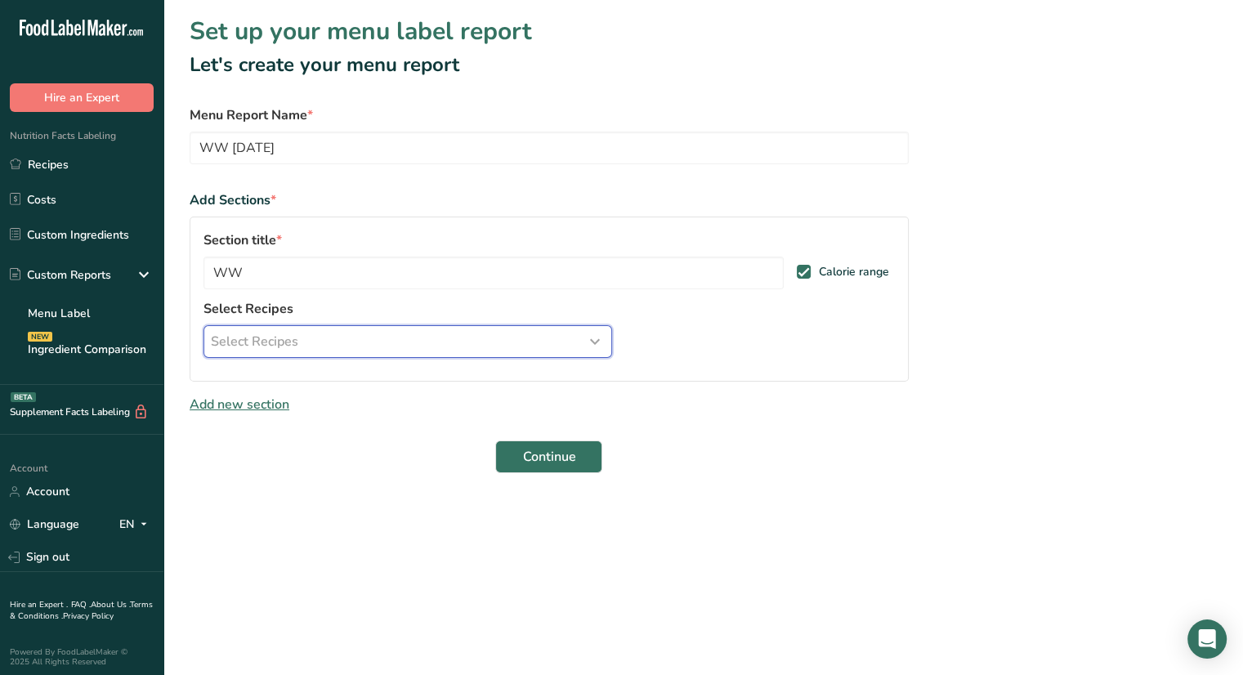
click at [467, 338] on div "Select Recipes" at bounding box center [408, 342] width 394 height 20
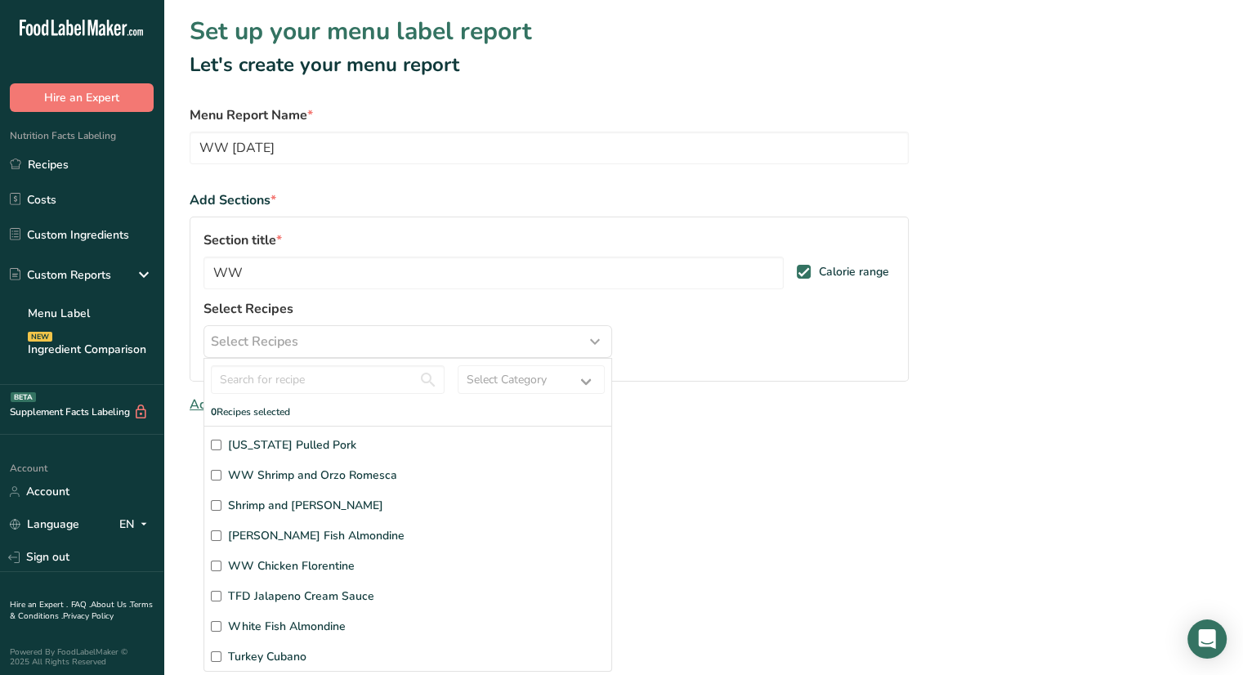
click at [209, 477] on div "Texas Pulled Pork WW Shrimp and Orzo Romesca Shrimp and Orzo Romesca WW White F…" at bounding box center [407, 548] width 407 height 245
click at [219, 476] on input "WW Shrimp and Orzo Romesca" at bounding box center [216, 475] width 11 height 11
click at [216, 533] on input "[PERSON_NAME] Fish Almondine" at bounding box center [216, 535] width 11 height 11
click at [215, 566] on input "WW Chicken Florentine" at bounding box center [216, 566] width 11 height 11
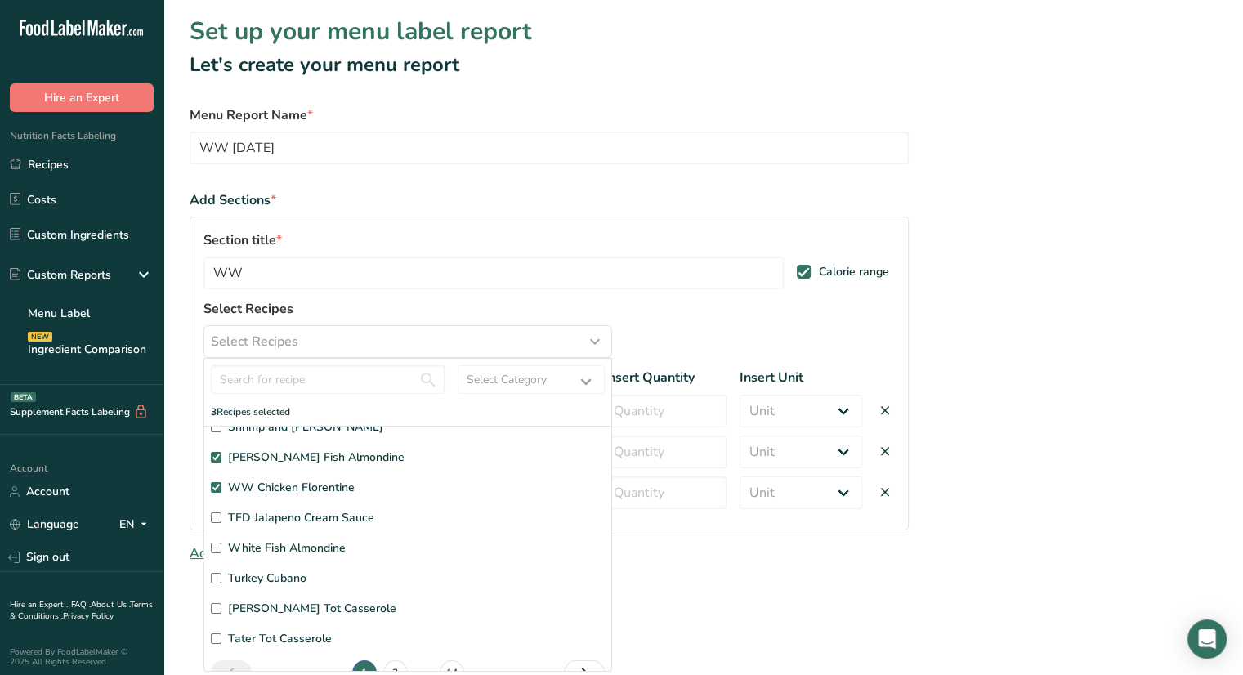
scroll to position [98, 0]
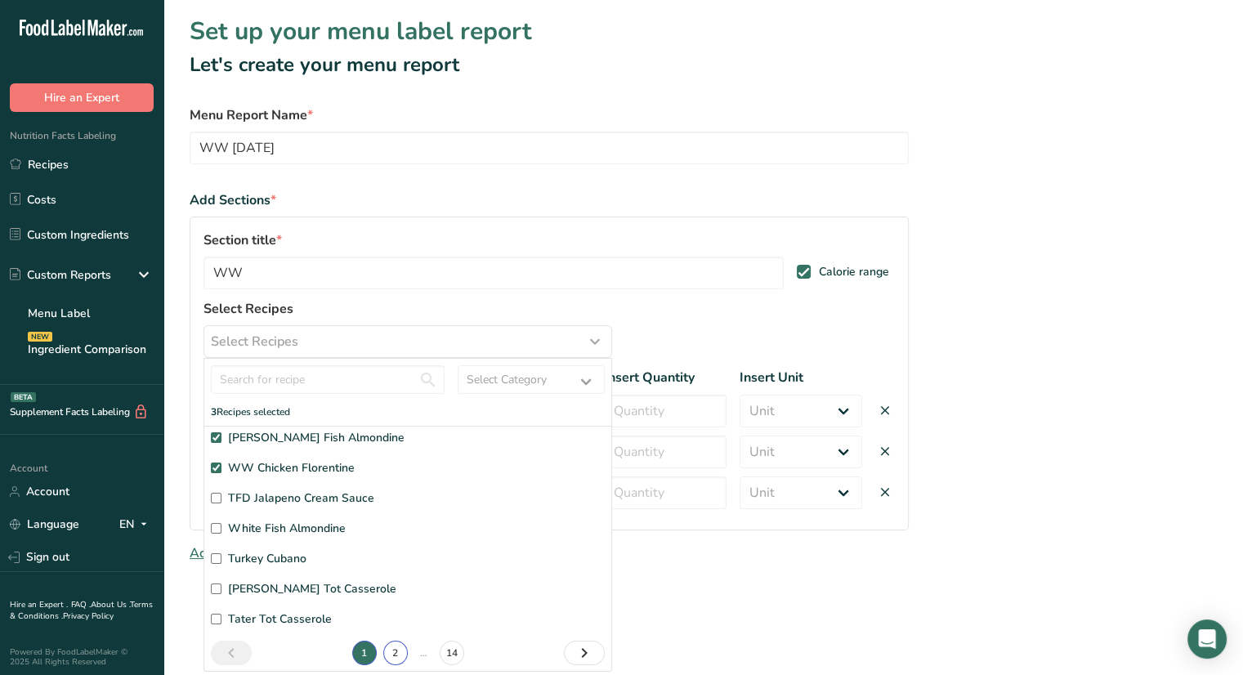
click at [391, 651] on link "2" at bounding box center [395, 653] width 25 height 25
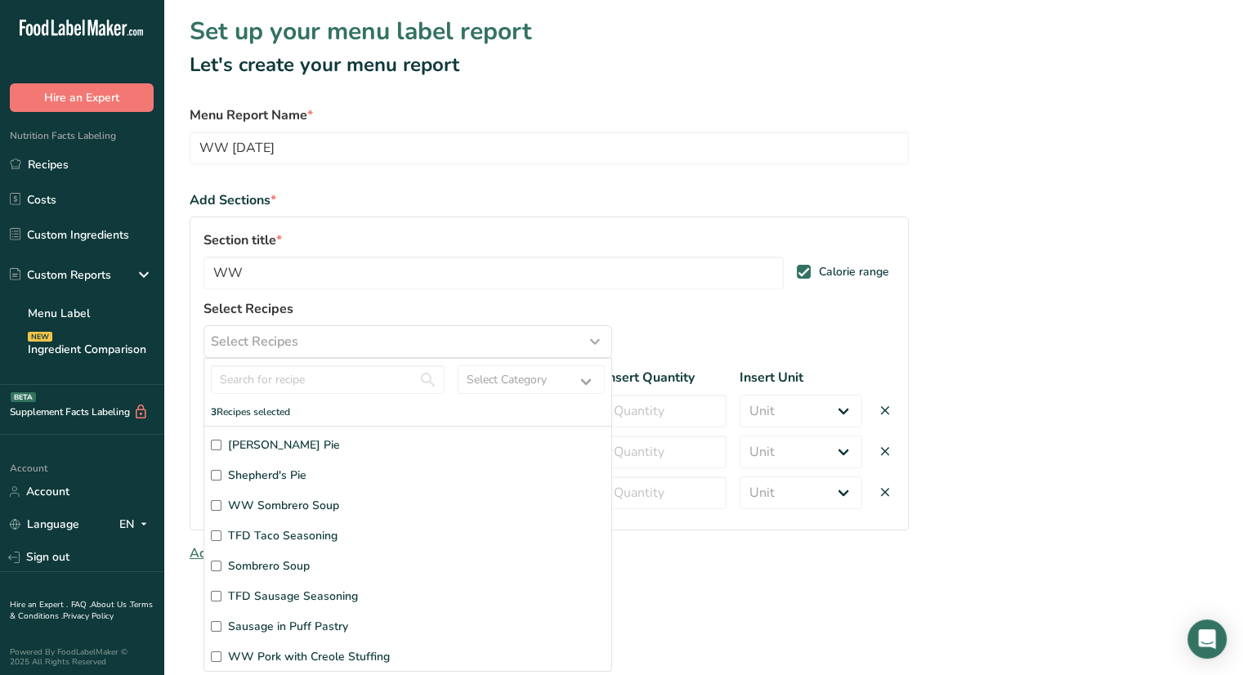
click at [212, 442] on input "WW Shepherd's Pie" at bounding box center [216, 445] width 11 height 11
click at [213, 505] on input "WW Sombrero Soup" at bounding box center [216, 505] width 11 height 11
click at [216, 658] on input "WW Pork with Creole Stuffing" at bounding box center [216, 656] width 11 height 11
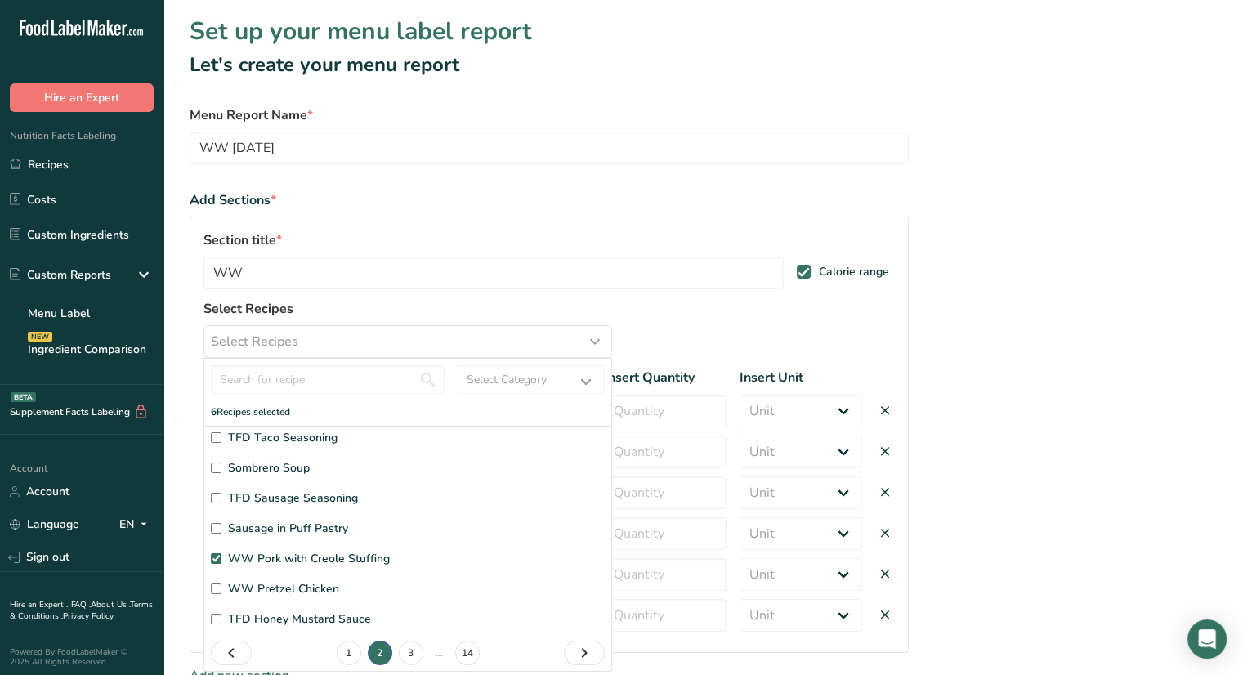
scroll to position [97, 0]
click at [217, 589] on input "WW Pretzel Chicken" at bounding box center [216, 589] width 11 height 11
click at [409, 655] on link "3" at bounding box center [411, 654] width 25 height 25
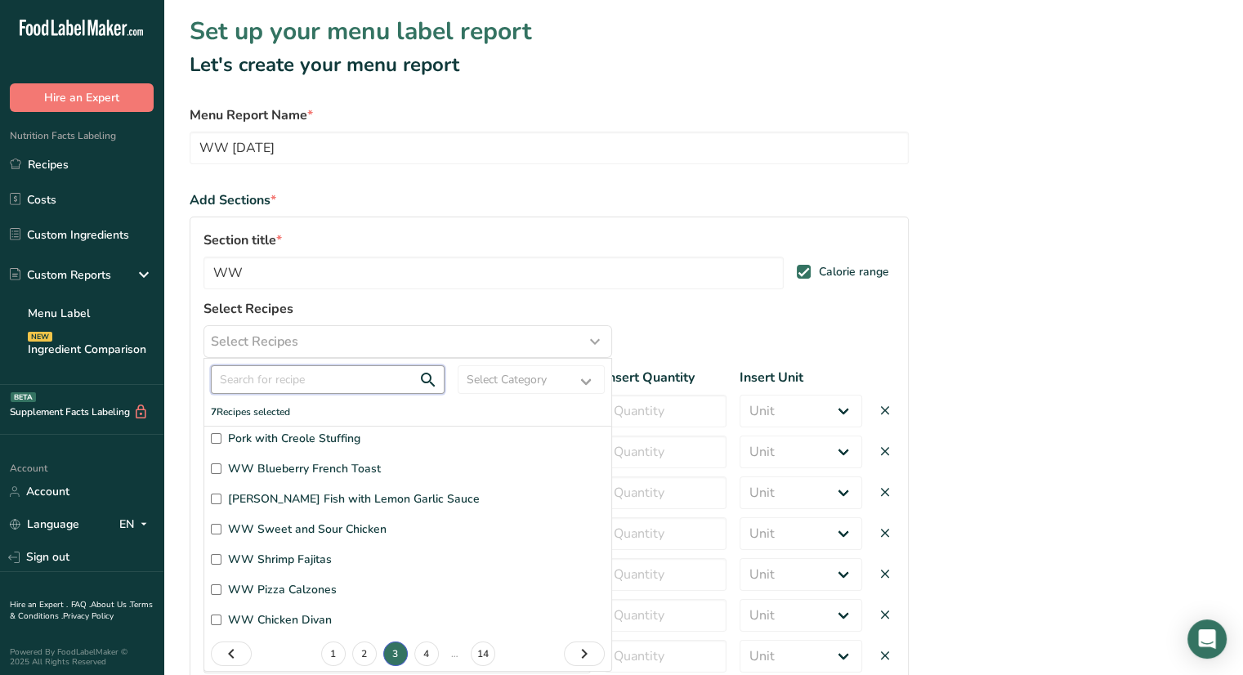
click at [349, 375] on input "text" at bounding box center [328, 379] width 234 height 29
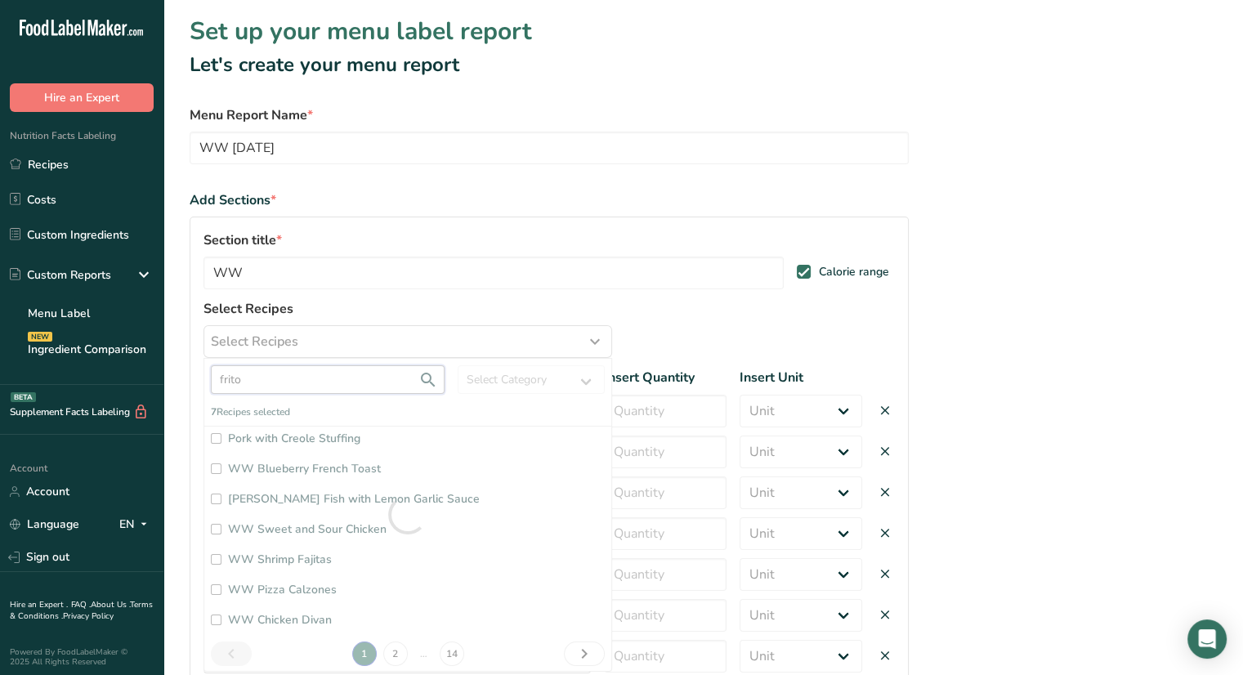
scroll to position [0, 0]
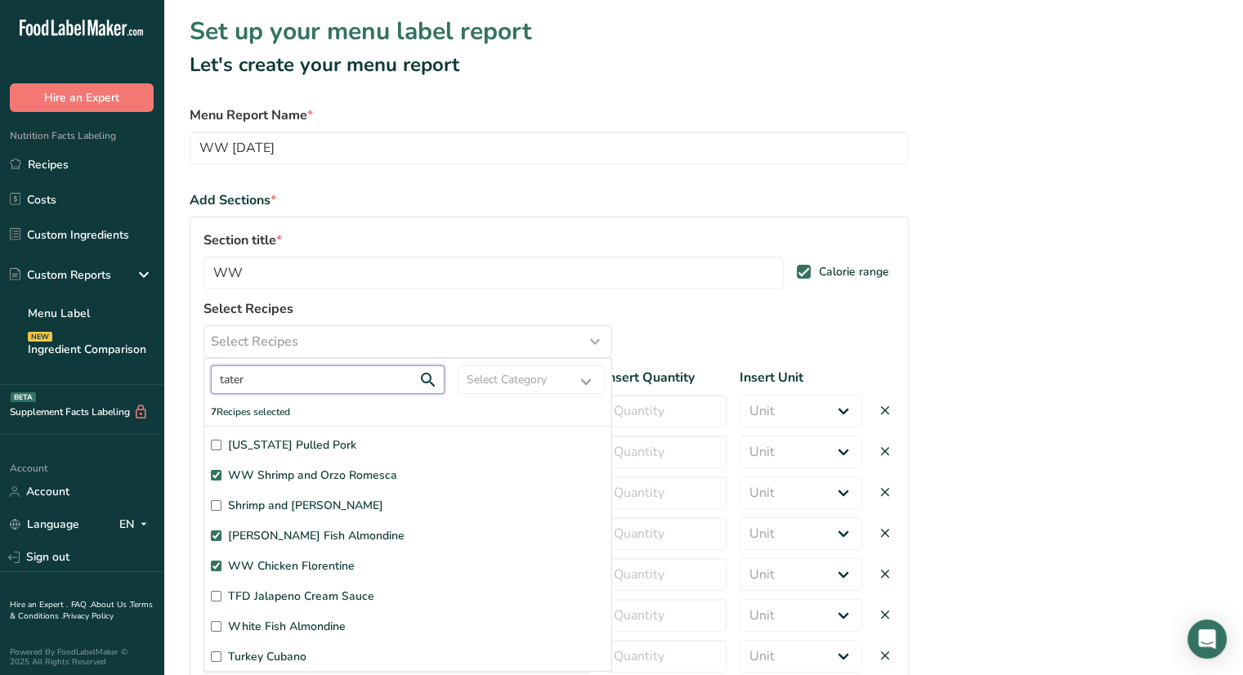
click at [324, 391] on input "tater" at bounding box center [328, 379] width 234 height 29
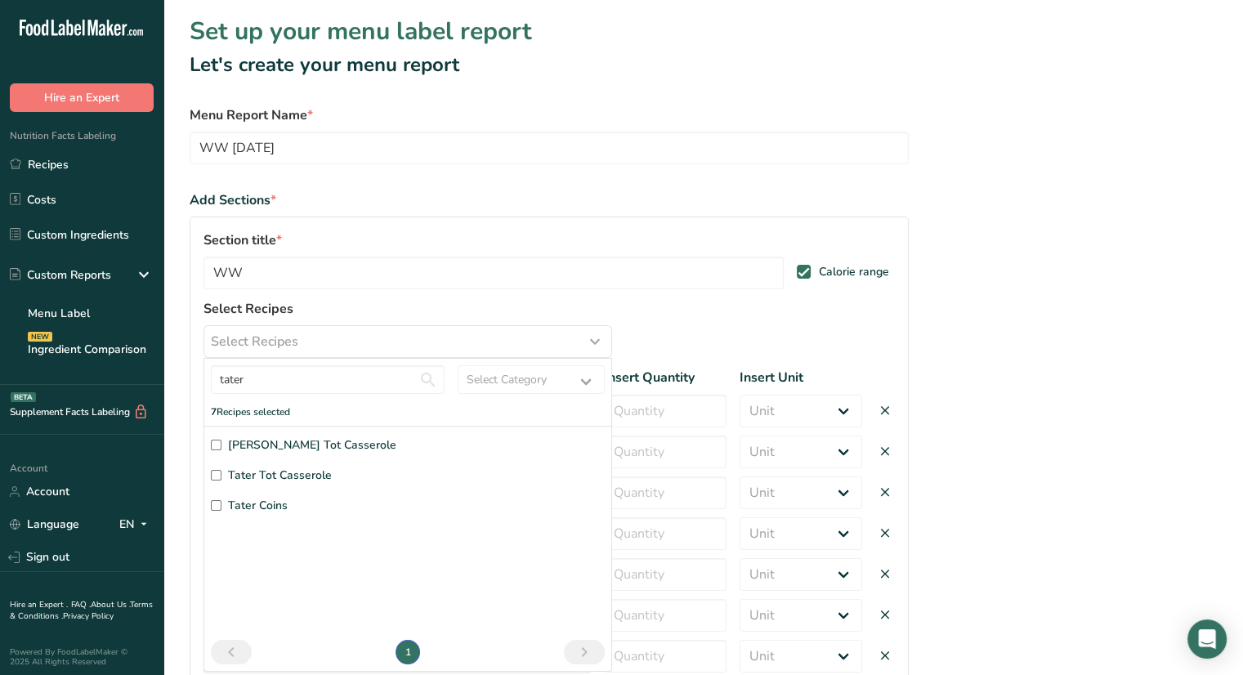
click at [216, 444] on input "[PERSON_NAME] Tot Casserole" at bounding box center [216, 445] width 11 height 11
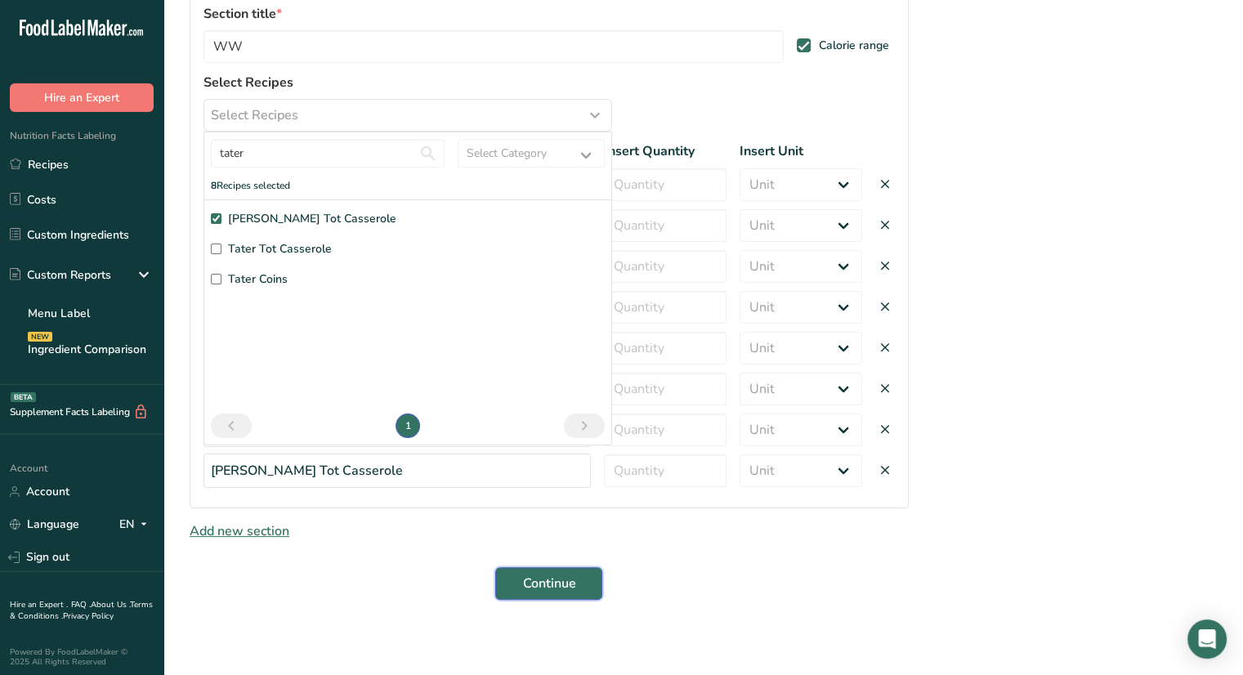
click at [561, 582] on span "Continue" at bounding box center [548, 584] width 53 height 20
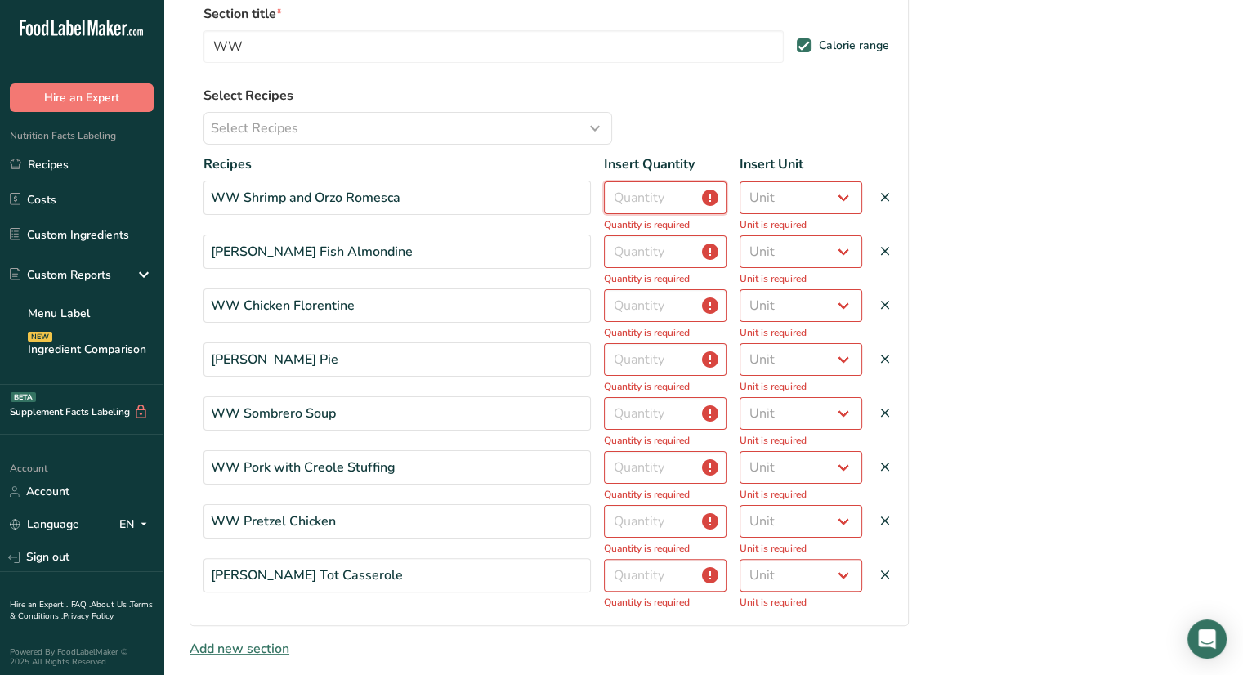
click at [700, 200] on input "number" at bounding box center [665, 197] width 123 height 33
click at [834, 202] on select "Unit Serving Package g kg mg mcg lb oz" at bounding box center [801, 197] width 123 height 33
click at [740, 181] on select "Unit Serving Package g kg mg mcg lb oz" at bounding box center [801, 197] width 123 height 33
click at [695, 236] on input "number" at bounding box center [665, 251] width 123 height 33
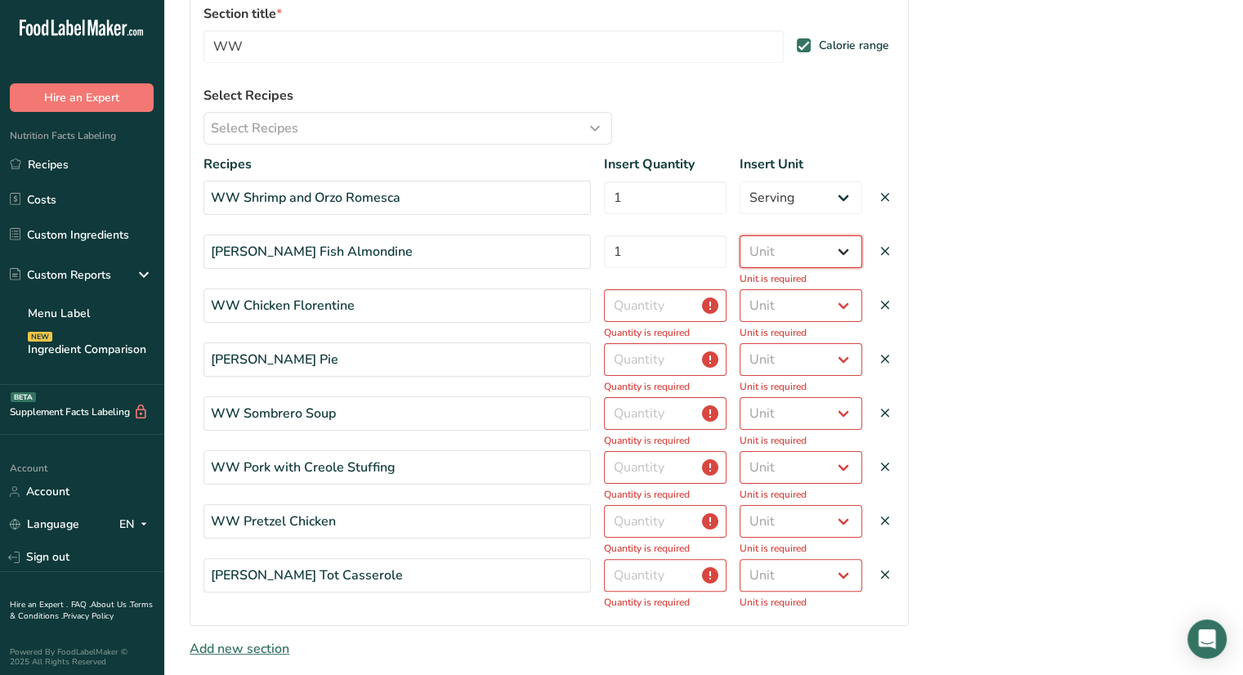
click at [819, 239] on select "Unit Serving Package g kg mg mcg lb oz" at bounding box center [801, 251] width 123 height 33
drag, startPoint x: 819, startPoint y: 239, endPoint x: 816, endPoint y: 248, distance: 8.5
click at [819, 239] on select "Unit Serving Package g kg mg mcg lb oz" at bounding box center [801, 251] width 123 height 33
click at [816, 248] on select "Unit Serving Package g kg mg mcg lb oz" at bounding box center [801, 251] width 123 height 33
click at [740, 235] on select "Unit Serving Package g kg mg mcg lb oz" at bounding box center [801, 251] width 123 height 33
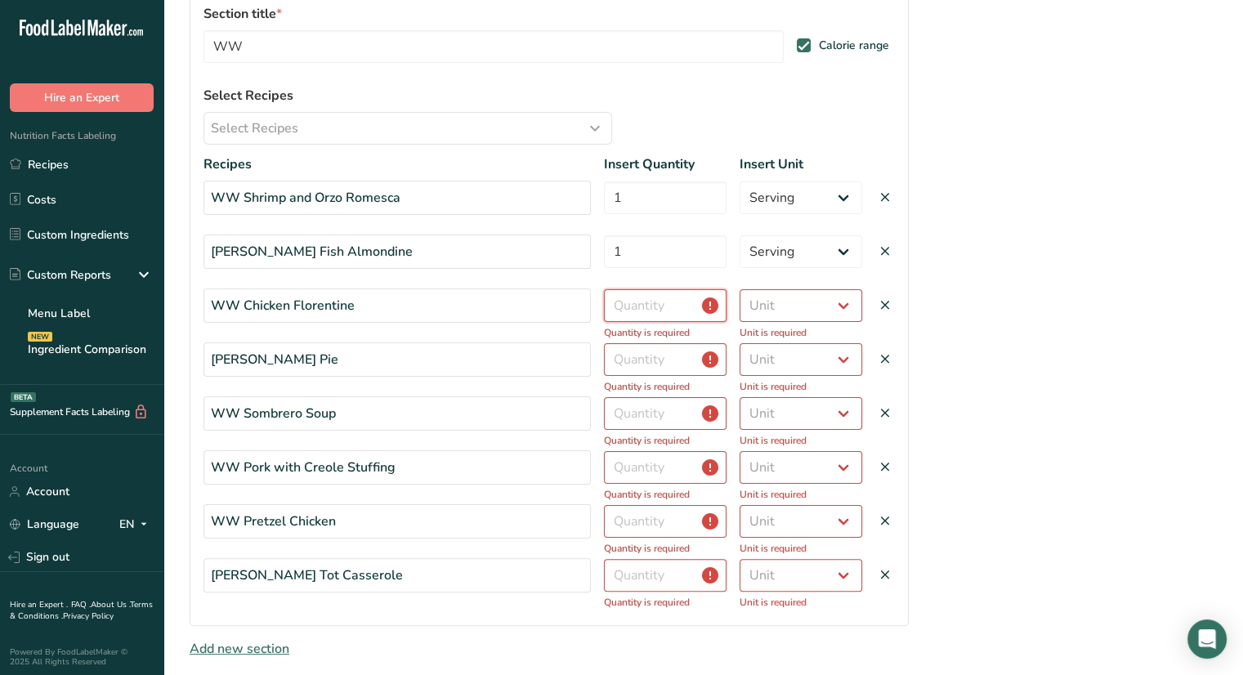
click at [630, 307] on input "number" at bounding box center [665, 305] width 123 height 33
click at [780, 307] on select "Unit Serving Package g kg mg mcg lb oz" at bounding box center [801, 305] width 123 height 33
click at [740, 289] on select "Unit Serving Package g kg mg mcg lb oz" at bounding box center [801, 305] width 123 height 33
click at [669, 360] on input "number" at bounding box center [665, 359] width 123 height 33
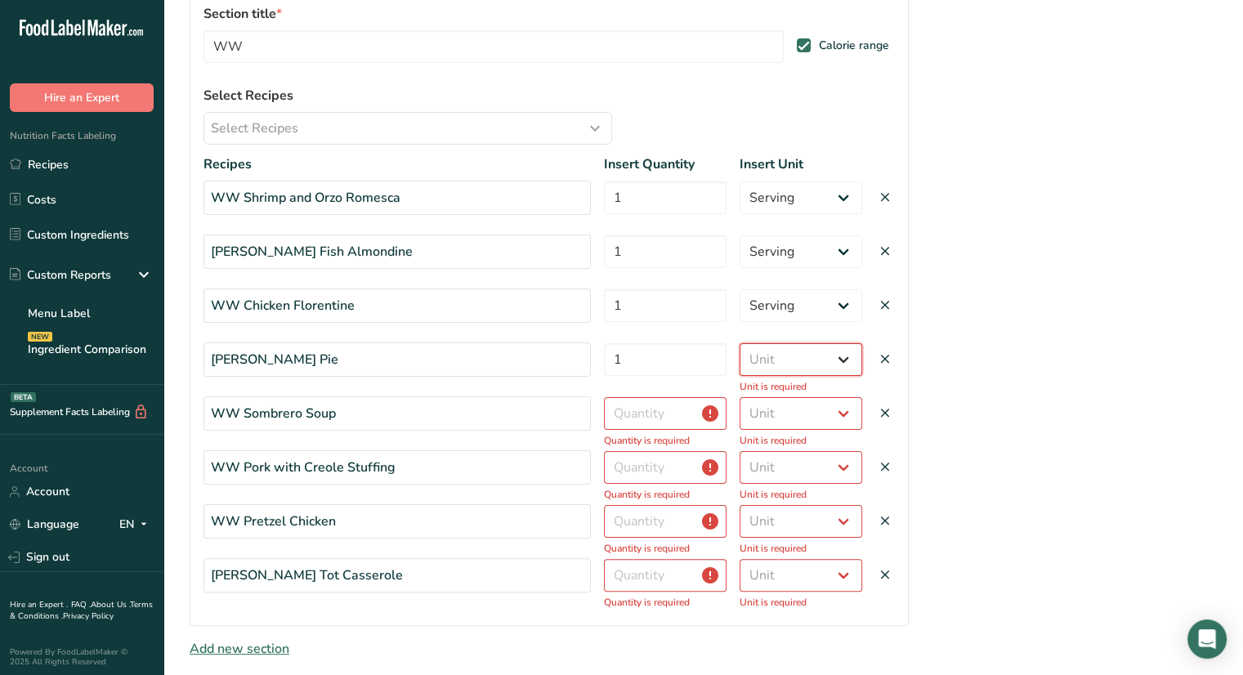
click at [803, 360] on select "Unit Serving Package g kg mg mcg lb oz" at bounding box center [801, 359] width 123 height 33
click at [740, 343] on select "Unit Serving Package g kg mg mcg lb oz" at bounding box center [801, 359] width 123 height 33
click at [657, 409] on input "number" at bounding box center [665, 413] width 123 height 33
click at [817, 417] on select "Unit Serving Package g kg mg mcg lb oz" at bounding box center [801, 413] width 123 height 33
click at [740, 397] on select "Unit Serving Package g kg mg mcg lb oz" at bounding box center [801, 413] width 123 height 33
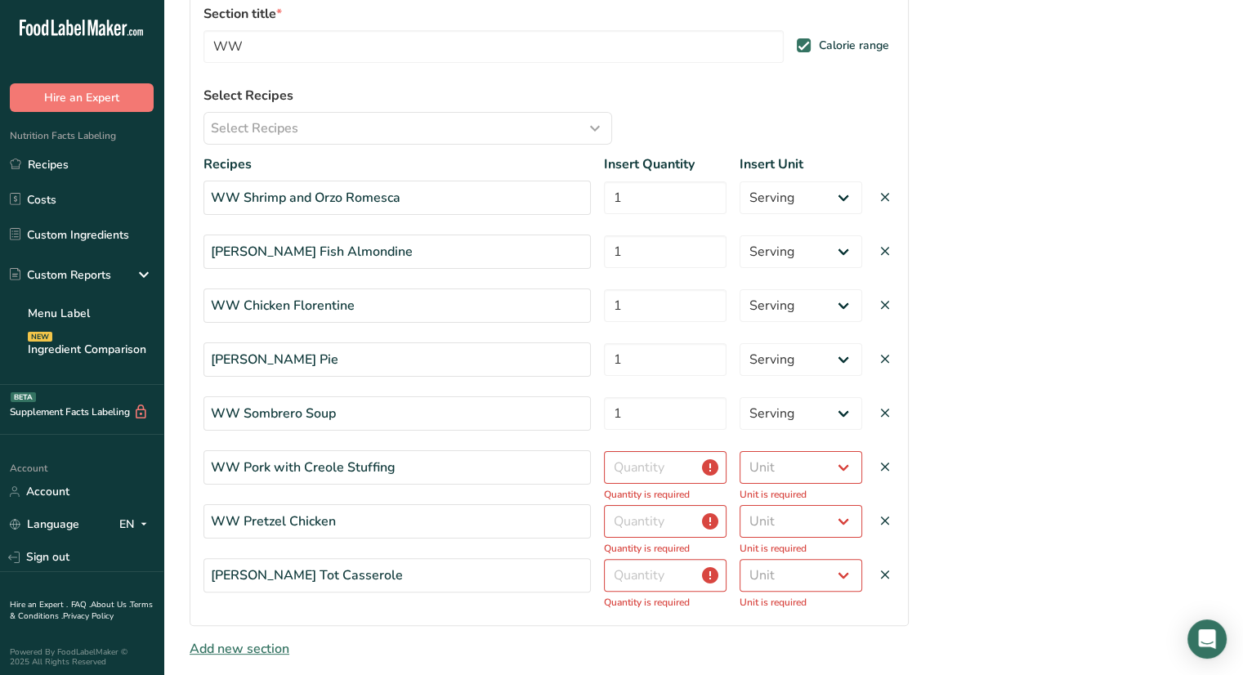
click at [631, 481] on div "WW Pork with Creole Stuffing Quantity is required Unit Serving Package g kg mg …" at bounding box center [549, 473] width 691 height 47
click at [628, 467] on input "number" at bounding box center [665, 467] width 123 height 33
click at [773, 470] on select "Unit Serving Package g kg mg mcg lb oz" at bounding box center [801, 467] width 123 height 33
click at [740, 451] on select "Unit Serving Package g kg mg mcg lb oz" at bounding box center [801, 467] width 123 height 33
click at [761, 464] on select "Serving Package g kg mg mcg lb oz" at bounding box center [801, 467] width 123 height 33
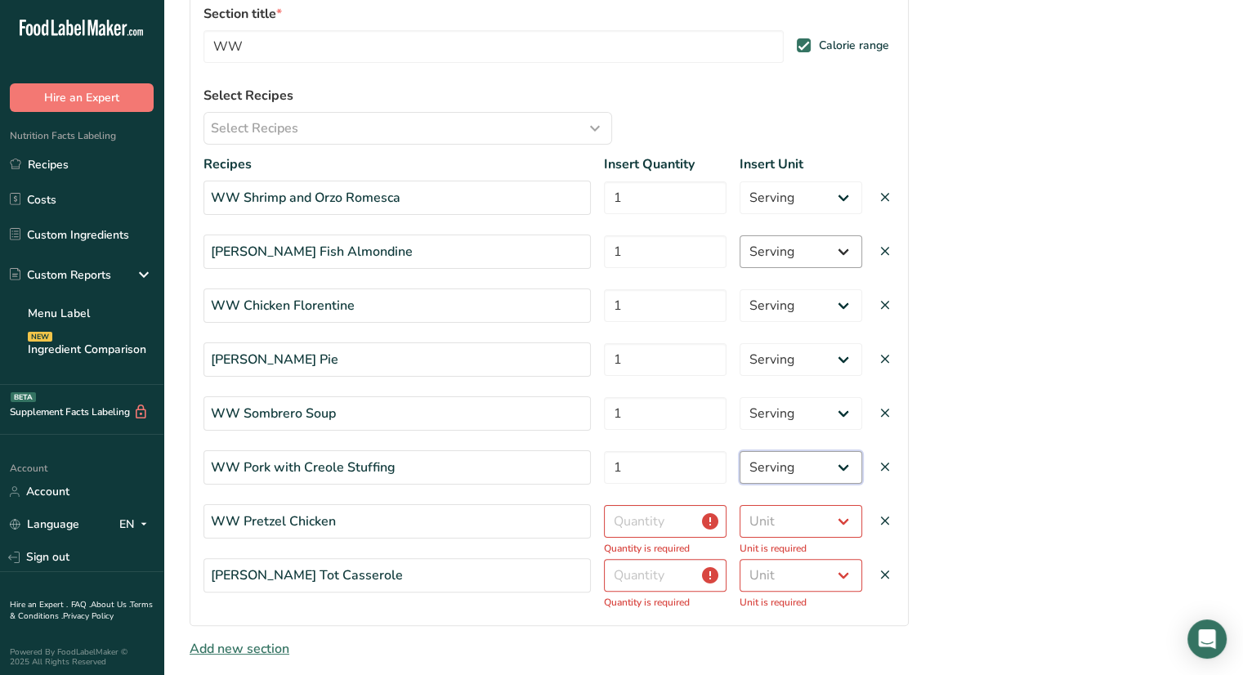
click at [740, 451] on select "Serving Package g kg mg mcg lb oz" at bounding box center [801, 467] width 123 height 33
click at [685, 522] on input "number" at bounding box center [665, 521] width 123 height 33
click at [803, 517] on select "Unit Serving Package g kg mg mcg lb oz" at bounding box center [801, 521] width 123 height 33
click at [740, 505] on select "Unit Serving Package g kg mg mcg lb oz" at bounding box center [801, 521] width 123 height 33
click at [673, 568] on input "number" at bounding box center [665, 575] width 123 height 33
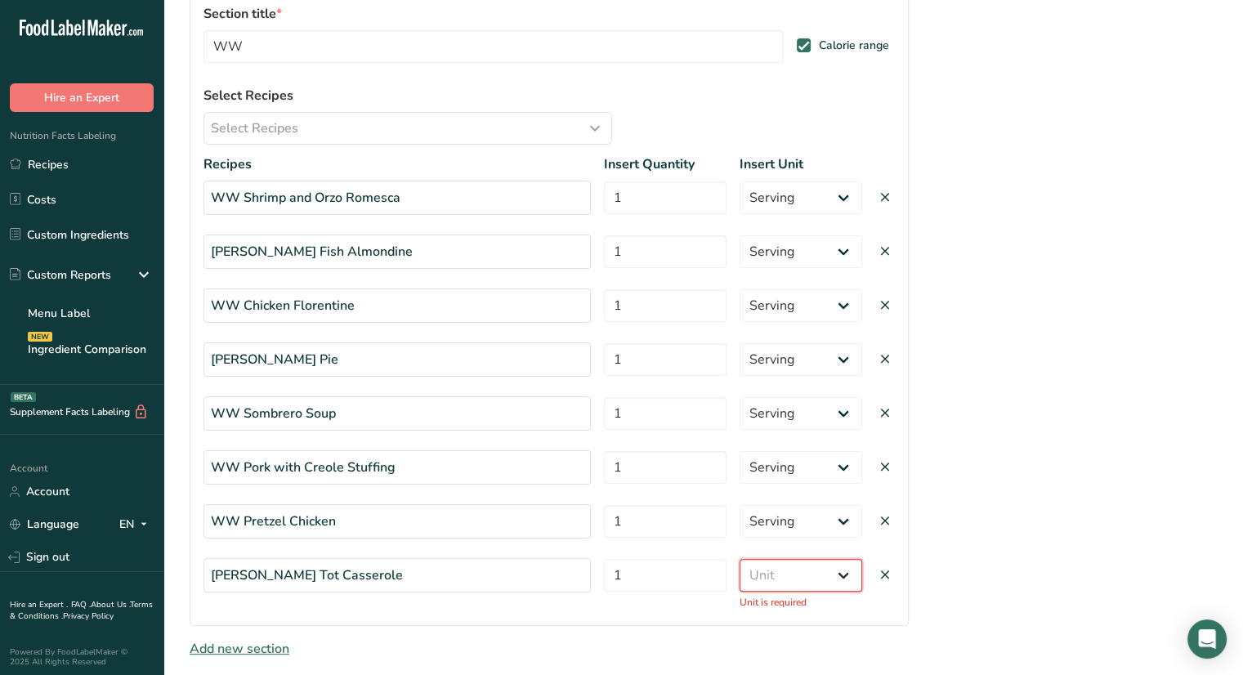
click at [797, 570] on select "Unit Serving Package g kg mg mcg lb oz" at bounding box center [801, 575] width 123 height 33
click at [740, 559] on select "Unit Serving Package g kg mg mcg lb oz" at bounding box center [801, 575] width 123 height 33
click at [84, 165] on link "Recipes" at bounding box center [81, 164] width 163 height 31
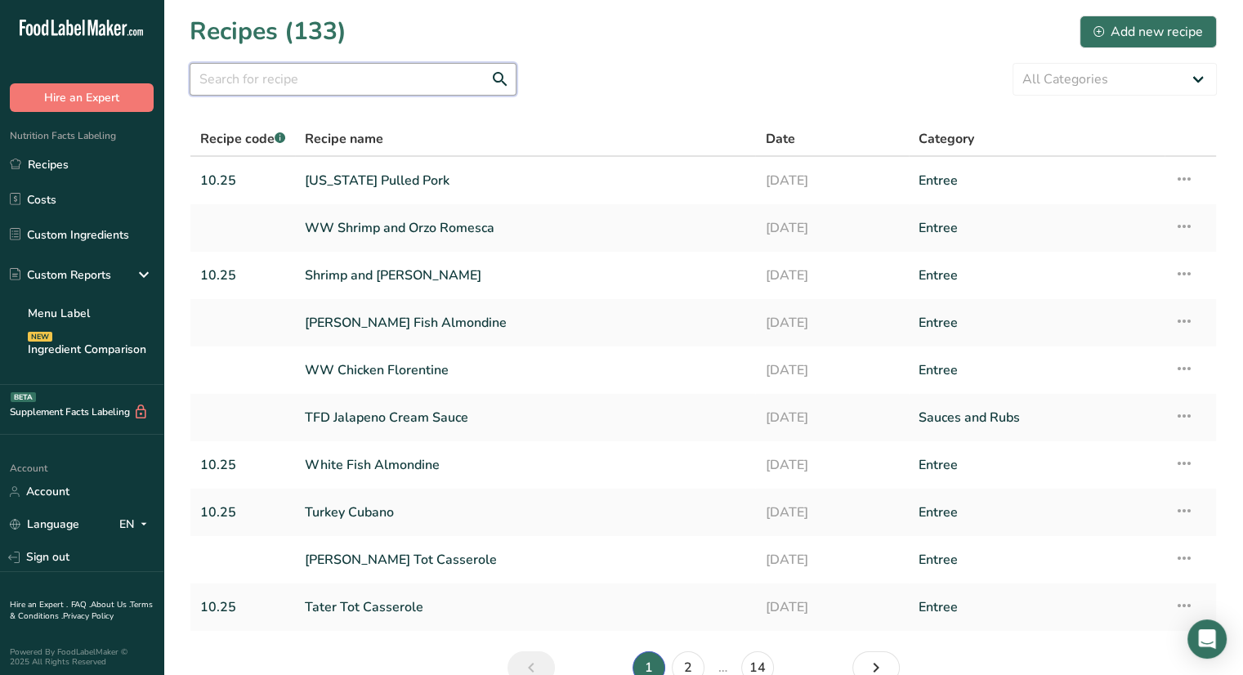
click at [299, 83] on input "text" at bounding box center [353, 79] width 327 height 33
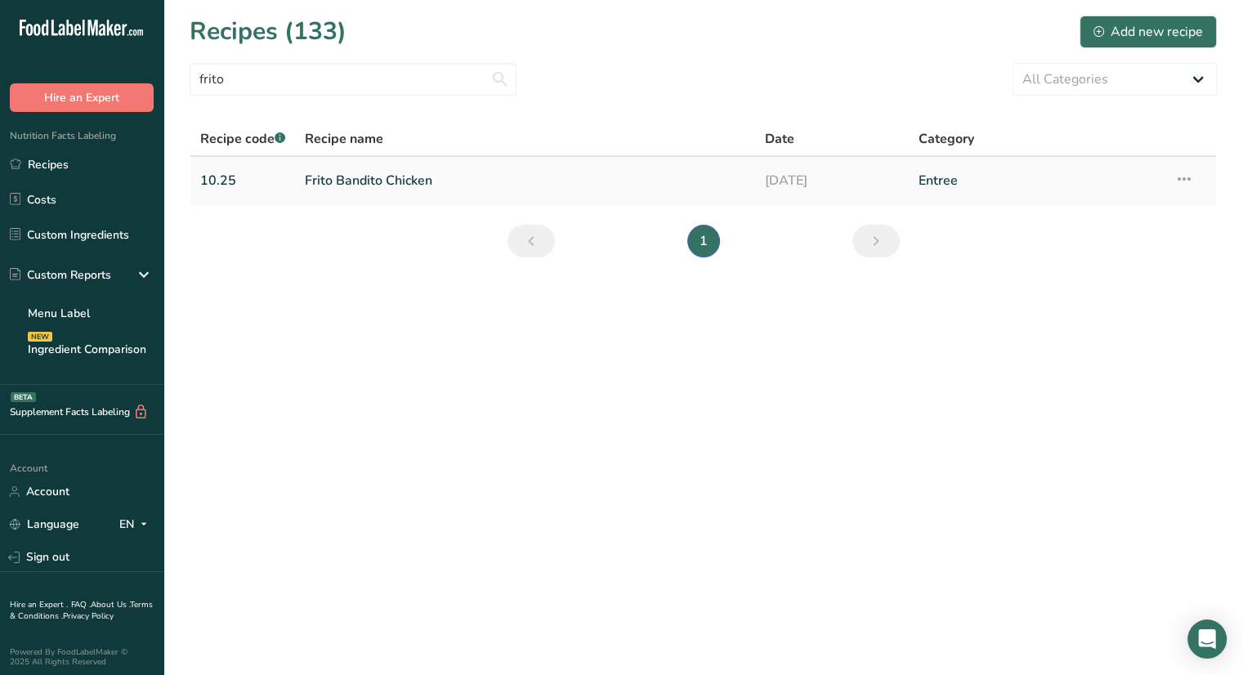
click at [327, 181] on link "Frito Bandito Chicken" at bounding box center [525, 180] width 441 height 34
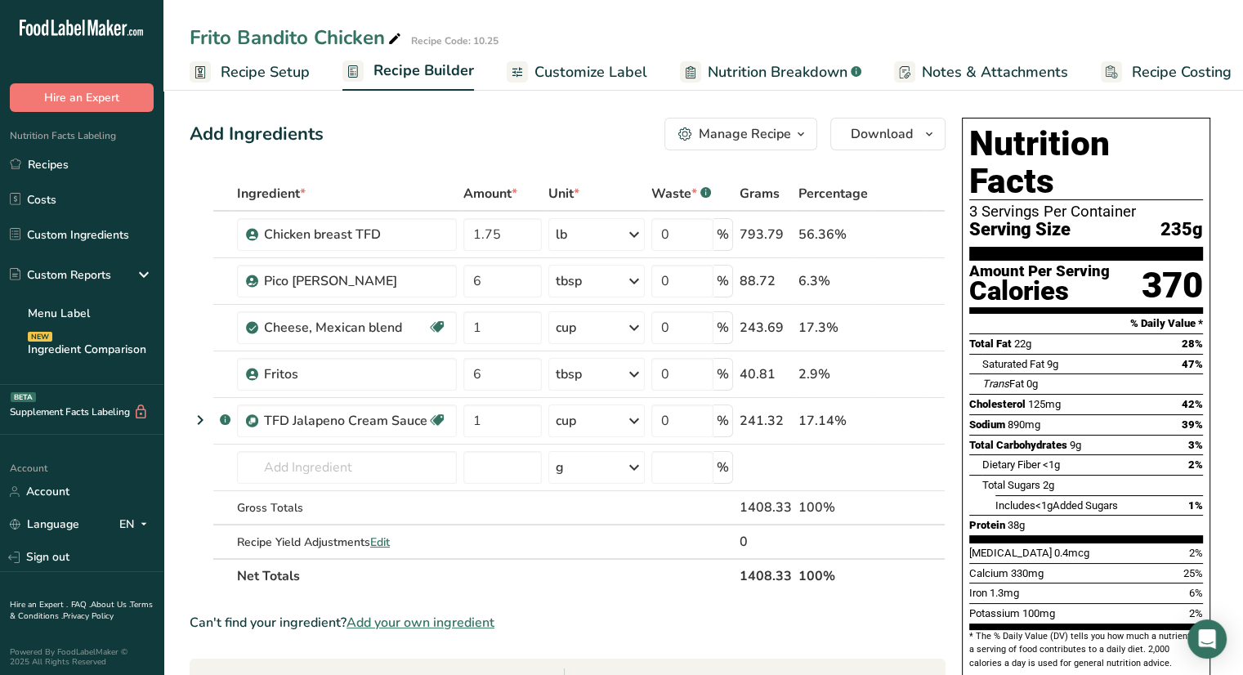
click at [798, 136] on icon "button" at bounding box center [800, 134] width 13 height 20
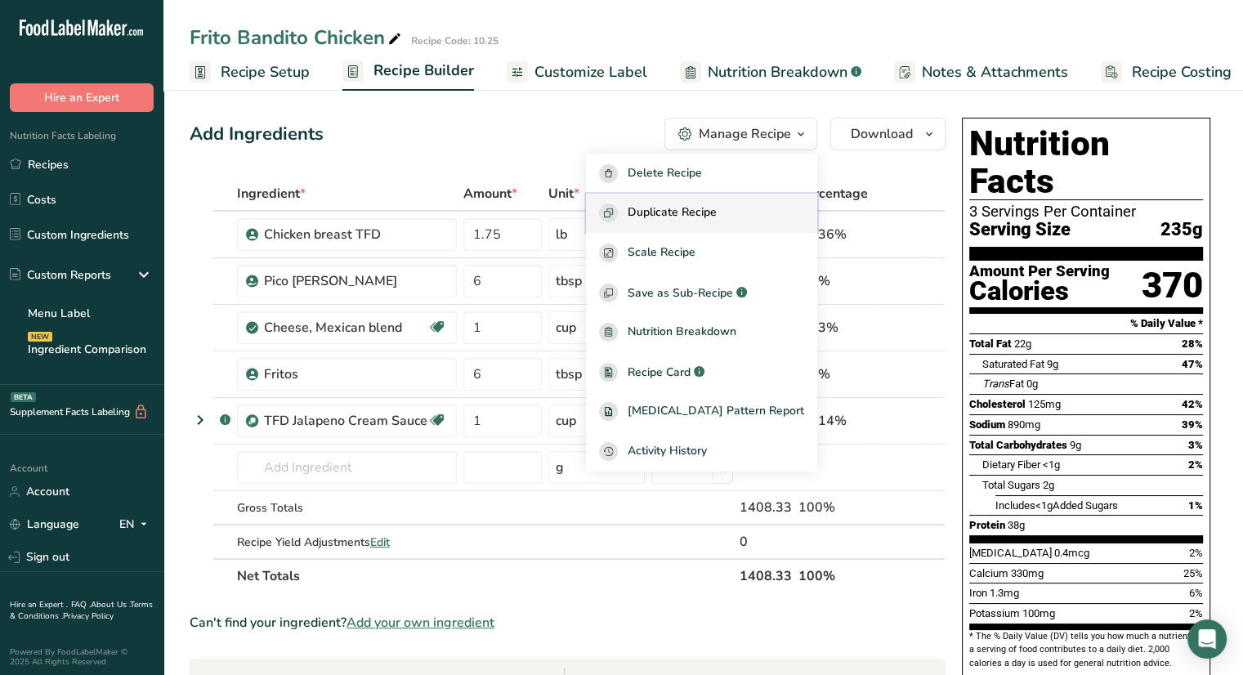
click at [717, 221] on span "Duplicate Recipe" at bounding box center [672, 213] width 89 height 19
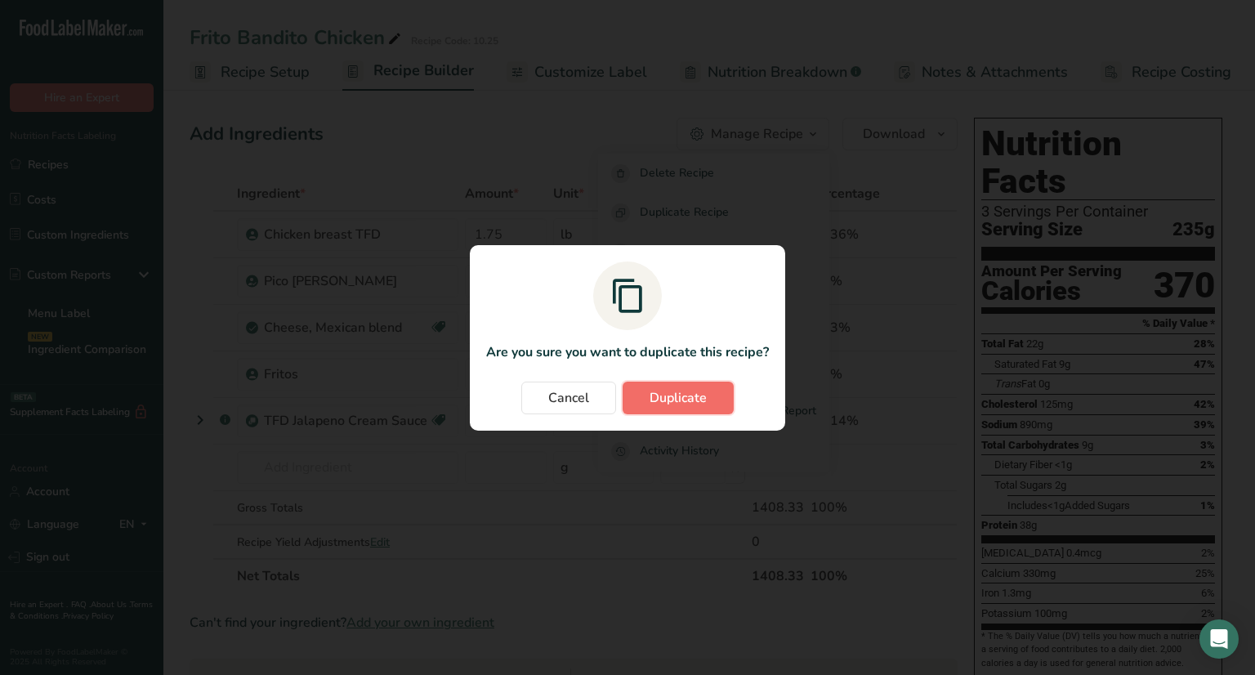
click at [718, 393] on button "Duplicate" at bounding box center [678, 398] width 111 height 33
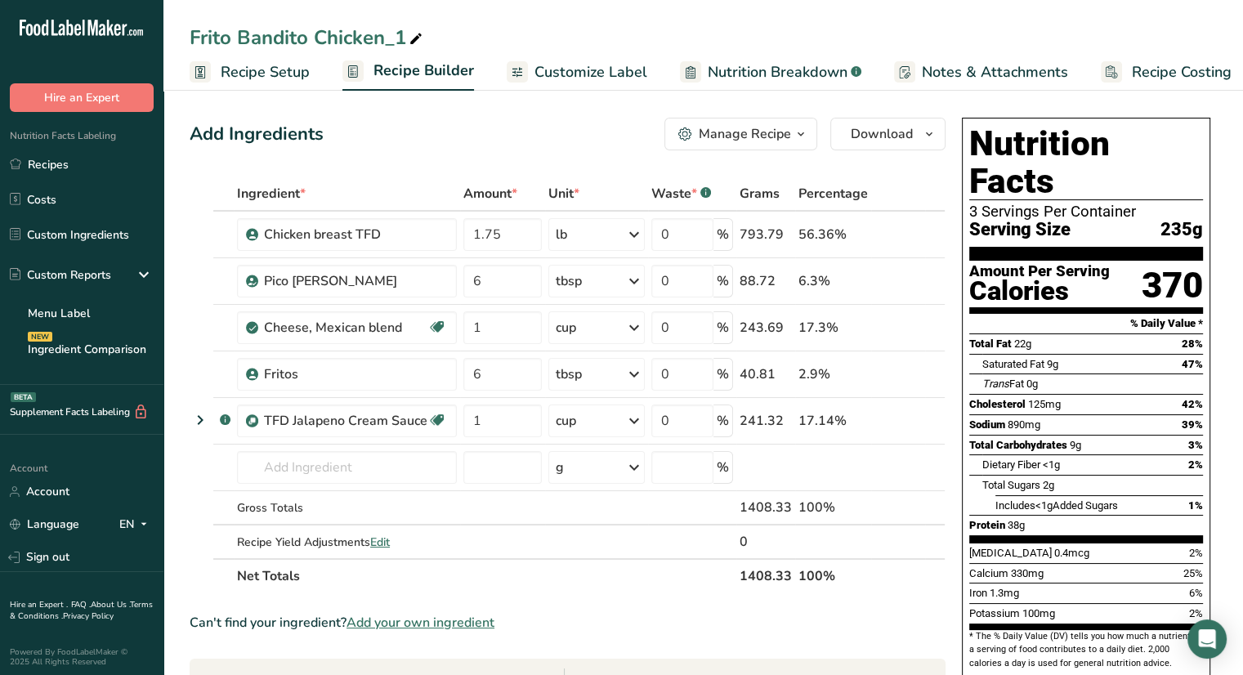
click at [418, 40] on icon at bounding box center [416, 39] width 15 height 23
click at [906, 229] on icon at bounding box center [911, 234] width 11 height 17
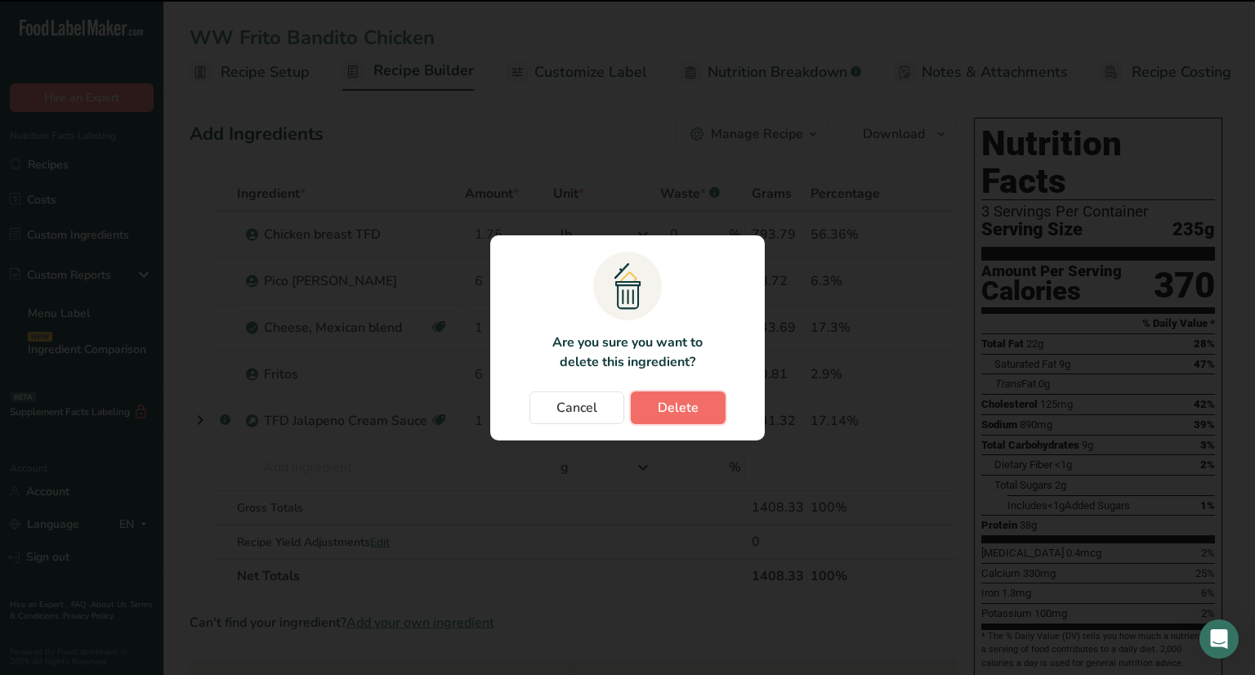
click at [661, 408] on span "Delete" at bounding box center [678, 408] width 41 height 20
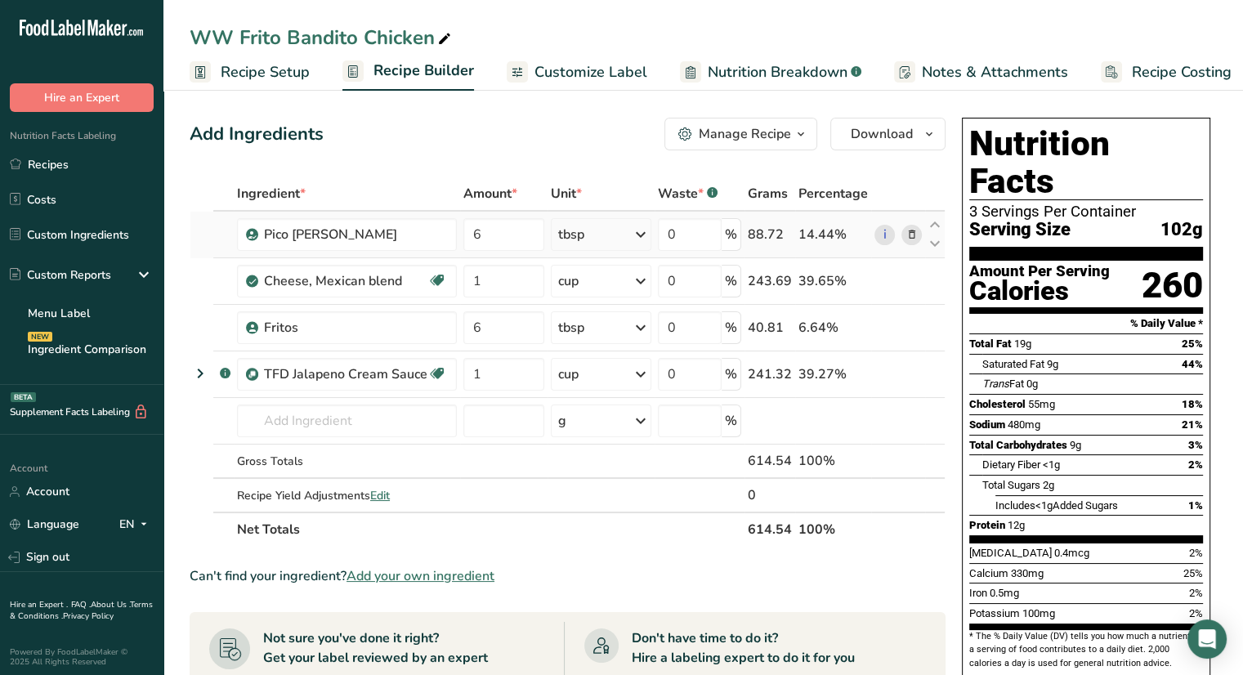
click at [910, 235] on icon at bounding box center [911, 234] width 11 height 17
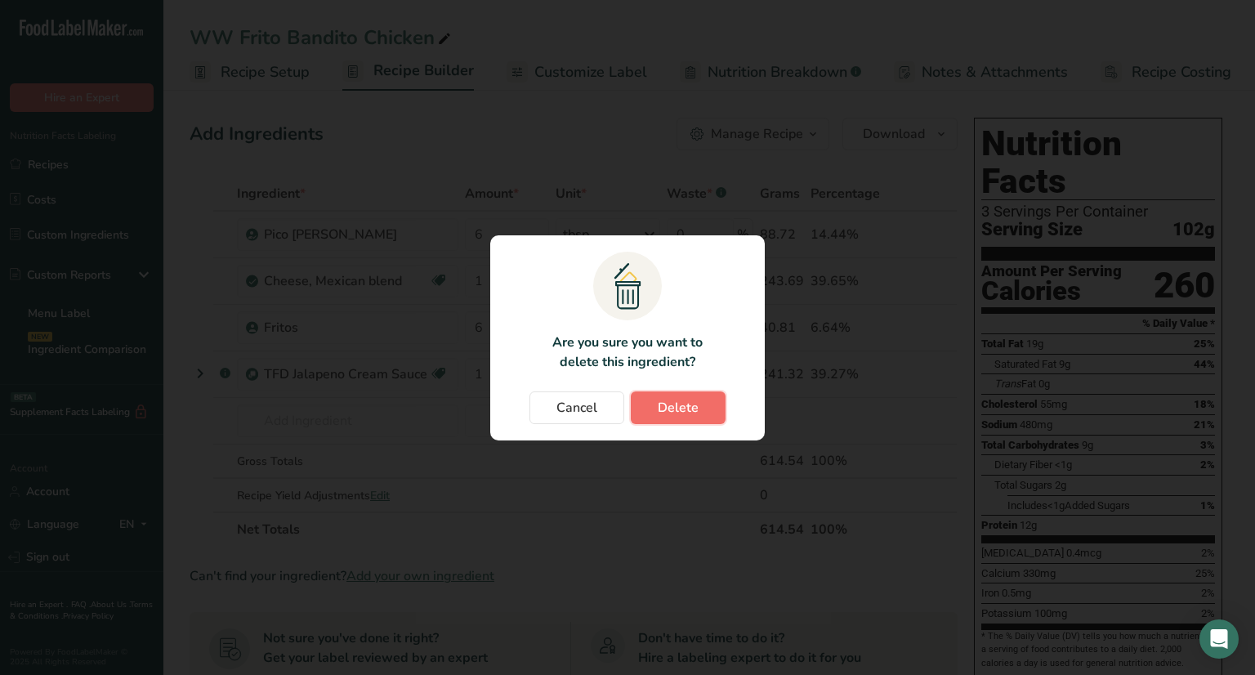
click at [695, 413] on span "Delete" at bounding box center [678, 408] width 41 height 20
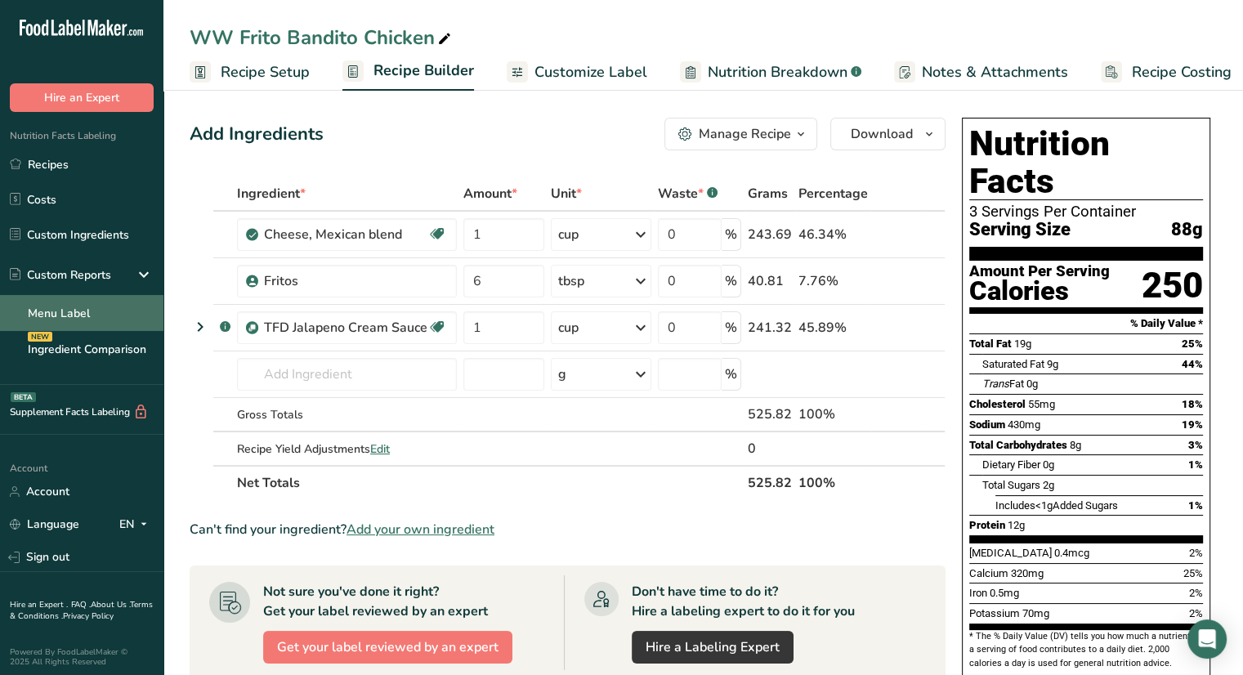
click at [134, 306] on link "Menu Label" at bounding box center [81, 313] width 163 height 36
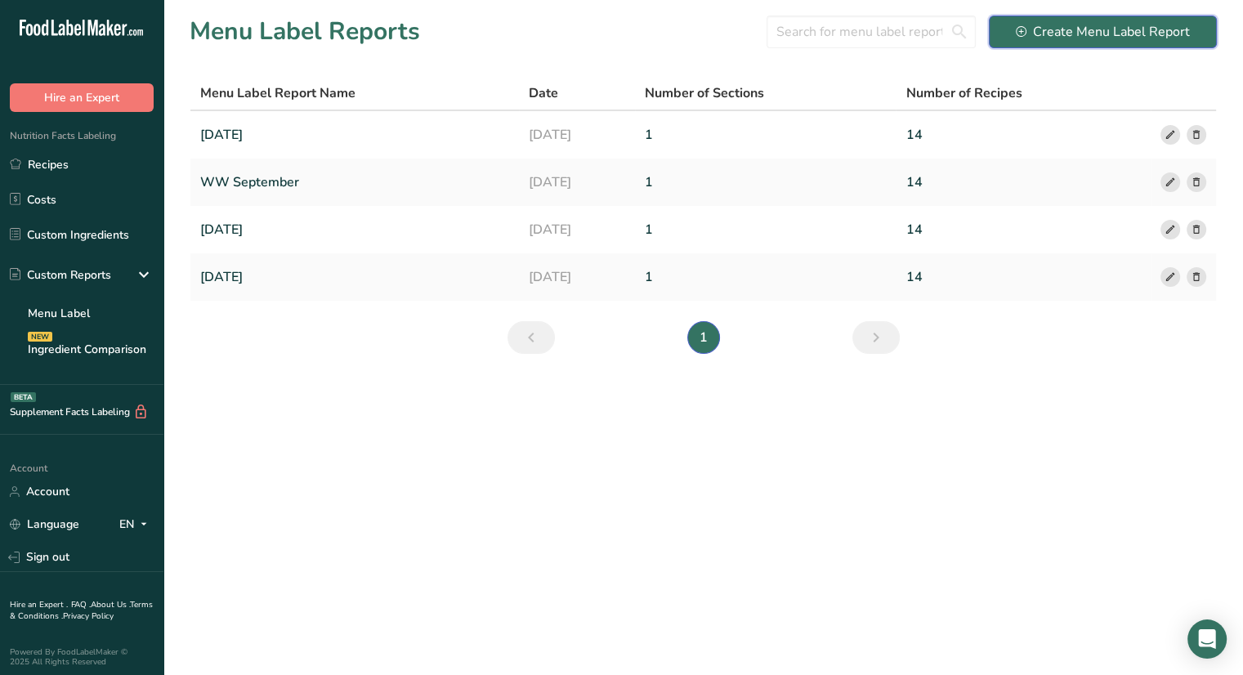
click at [1131, 30] on div "Create Menu Label Report" at bounding box center [1103, 32] width 174 height 20
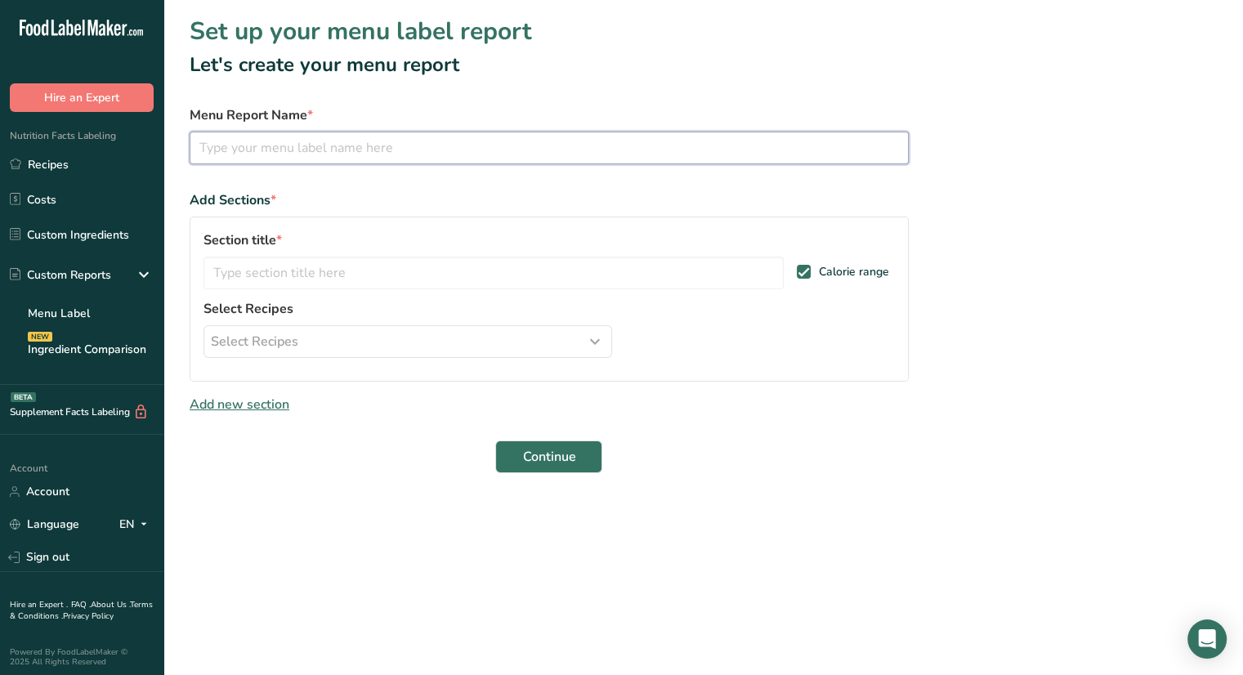
click at [566, 158] on input "text" at bounding box center [549, 148] width 719 height 33
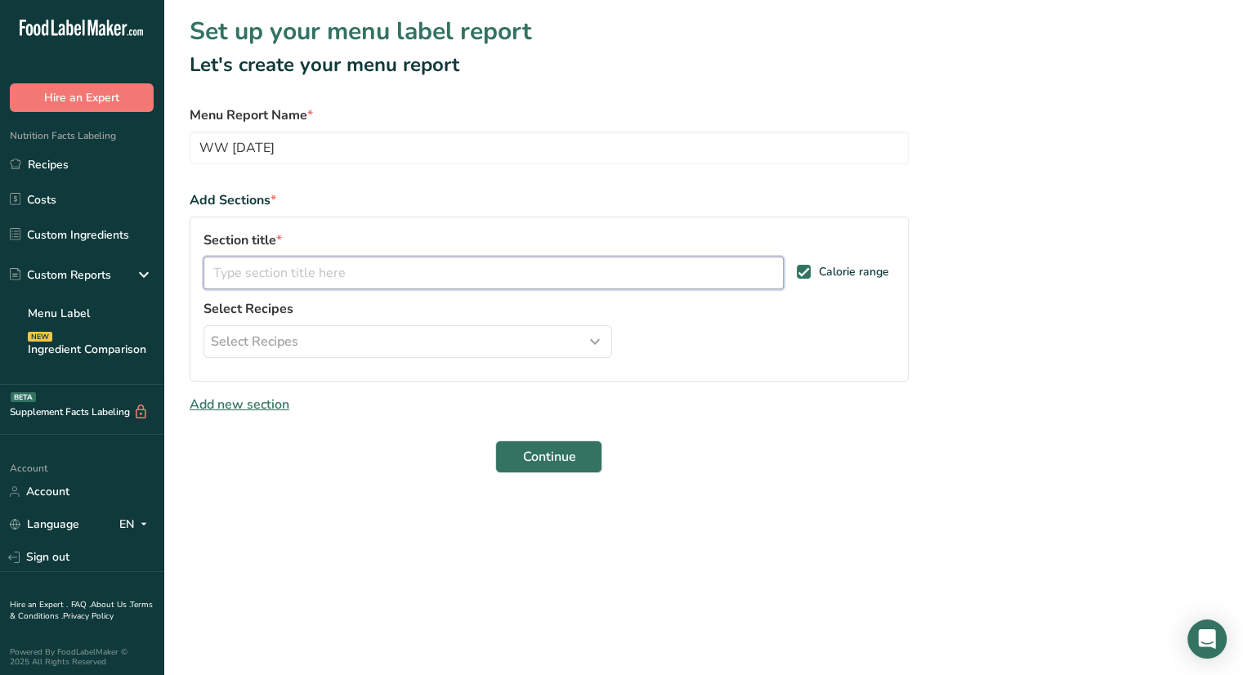
click at [438, 267] on input "text" at bounding box center [494, 273] width 580 height 33
click at [438, 267] on input "WW" at bounding box center [494, 273] width 580 height 33
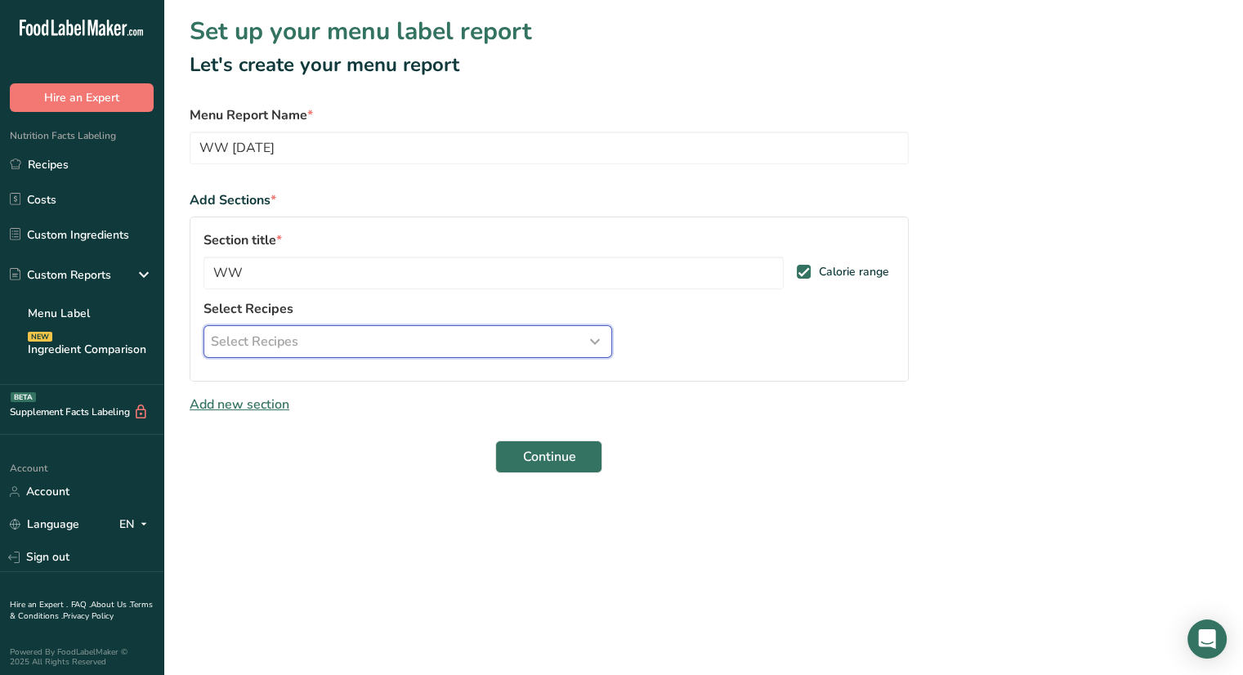
click at [456, 351] on button "Select Recipes" at bounding box center [408, 341] width 409 height 33
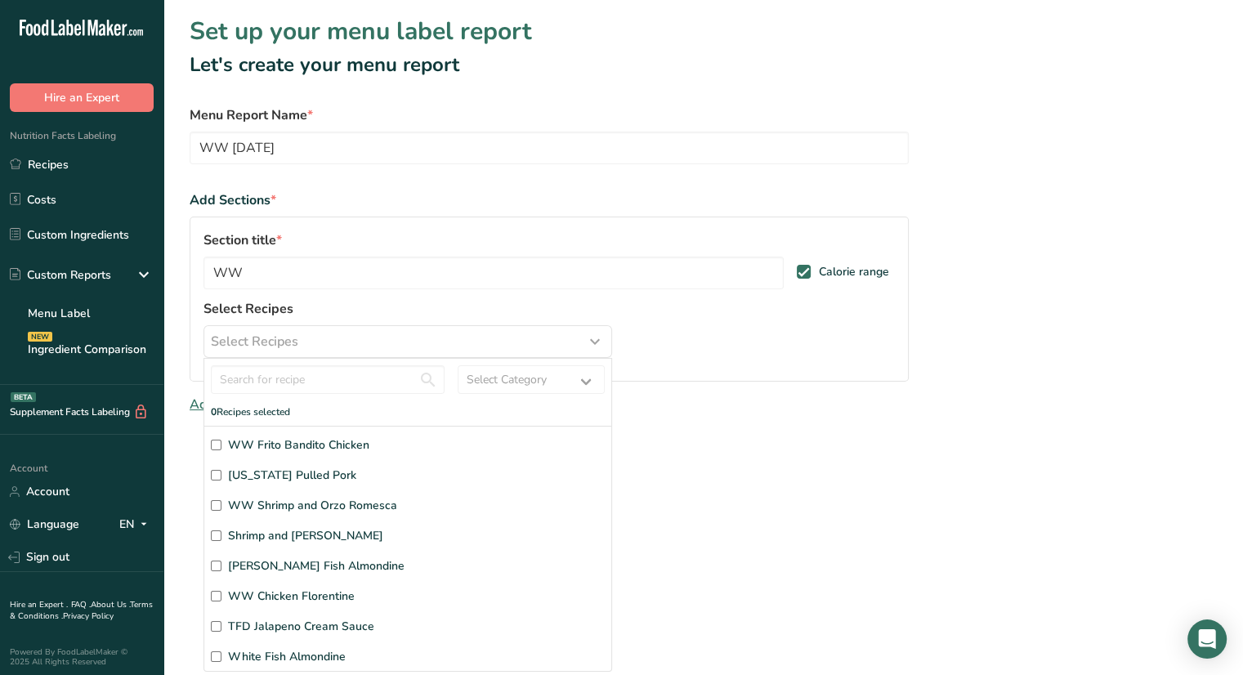
click at [220, 442] on input "WW Frito Bandito Chicken" at bounding box center [216, 445] width 11 height 11
click at [220, 509] on input "WW Shrimp and Orzo Romesca" at bounding box center [216, 505] width 11 height 11
click at [219, 566] on input "[PERSON_NAME] Fish Almondine" at bounding box center [216, 566] width 11 height 11
click at [212, 597] on input "WW Chicken Florentine" at bounding box center [216, 596] width 11 height 11
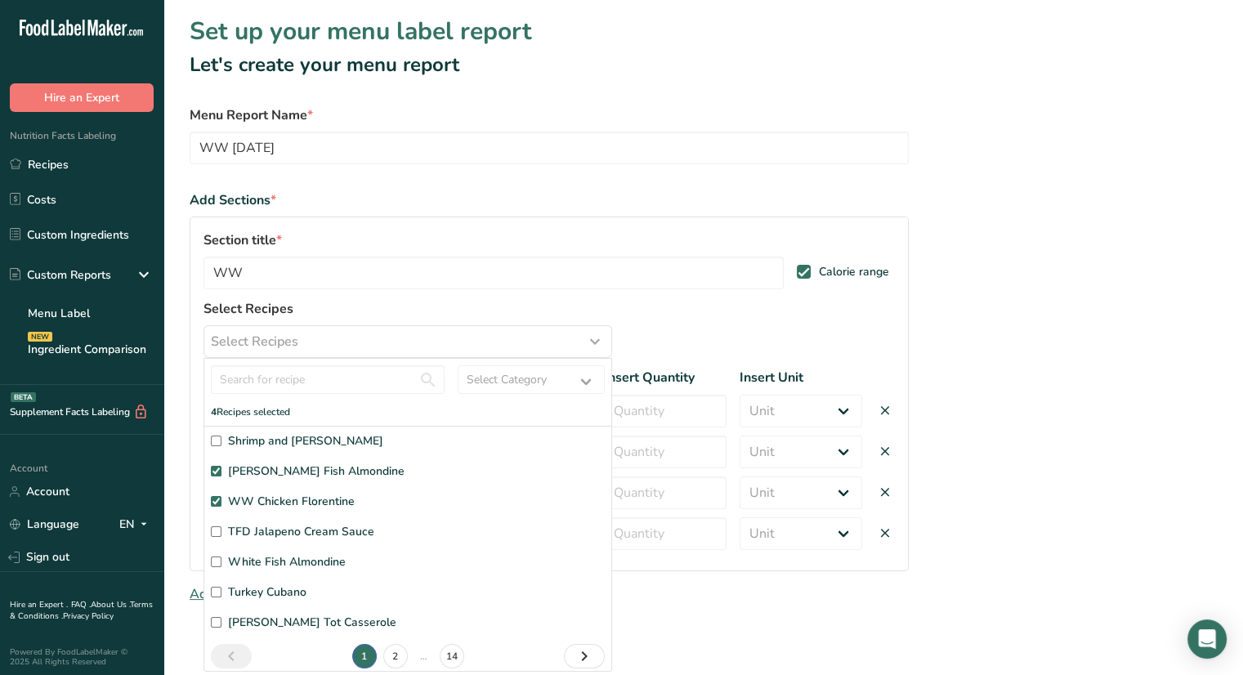
scroll to position [98, 0]
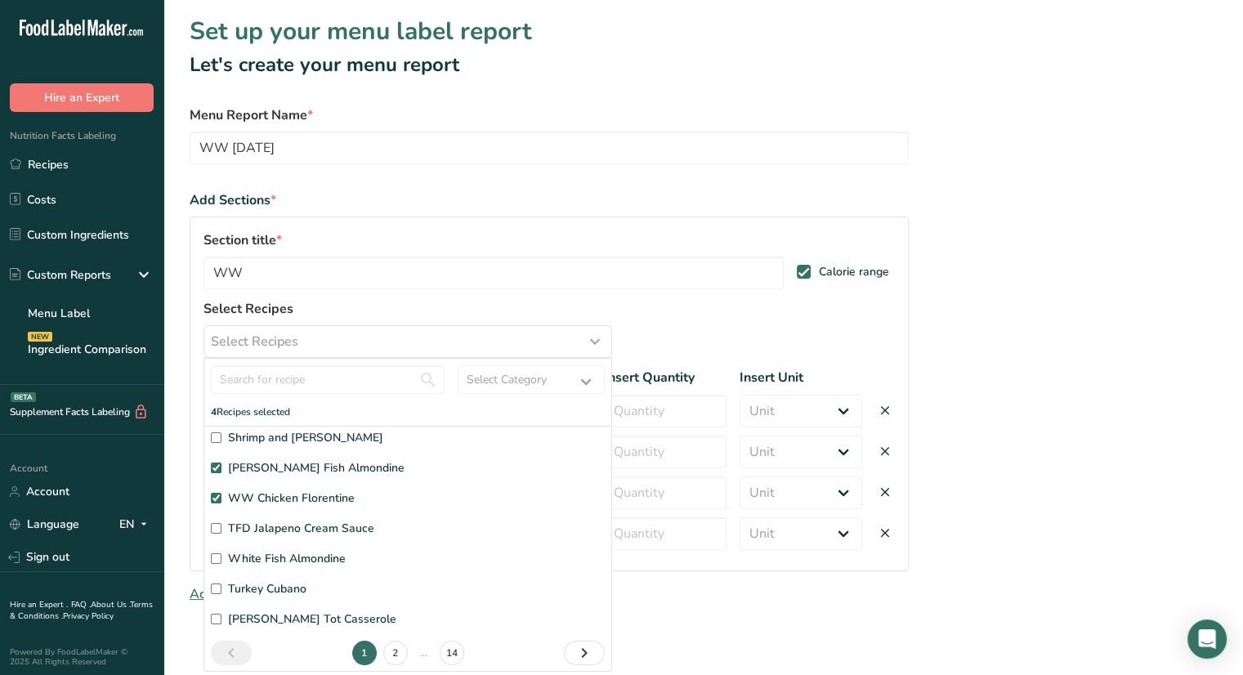
click at [213, 619] on input "[PERSON_NAME] Tot Casserole" at bounding box center [216, 619] width 11 height 11
click at [391, 651] on link "2" at bounding box center [395, 653] width 25 height 25
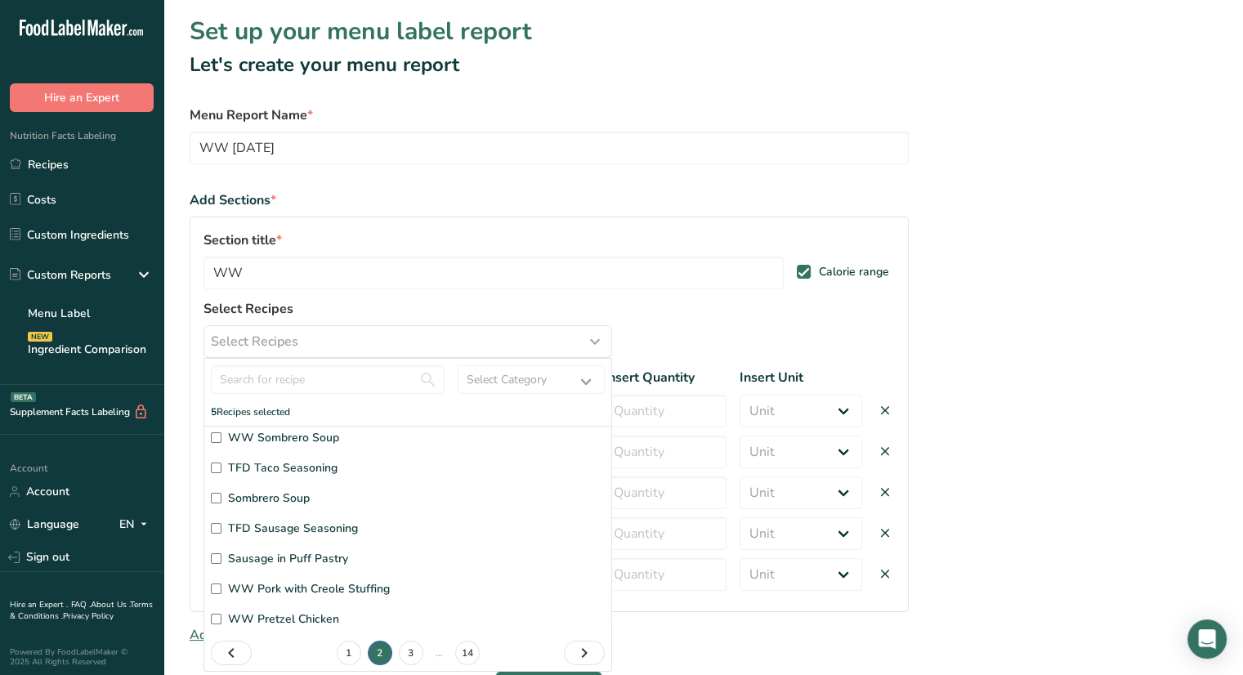
scroll to position [0, 0]
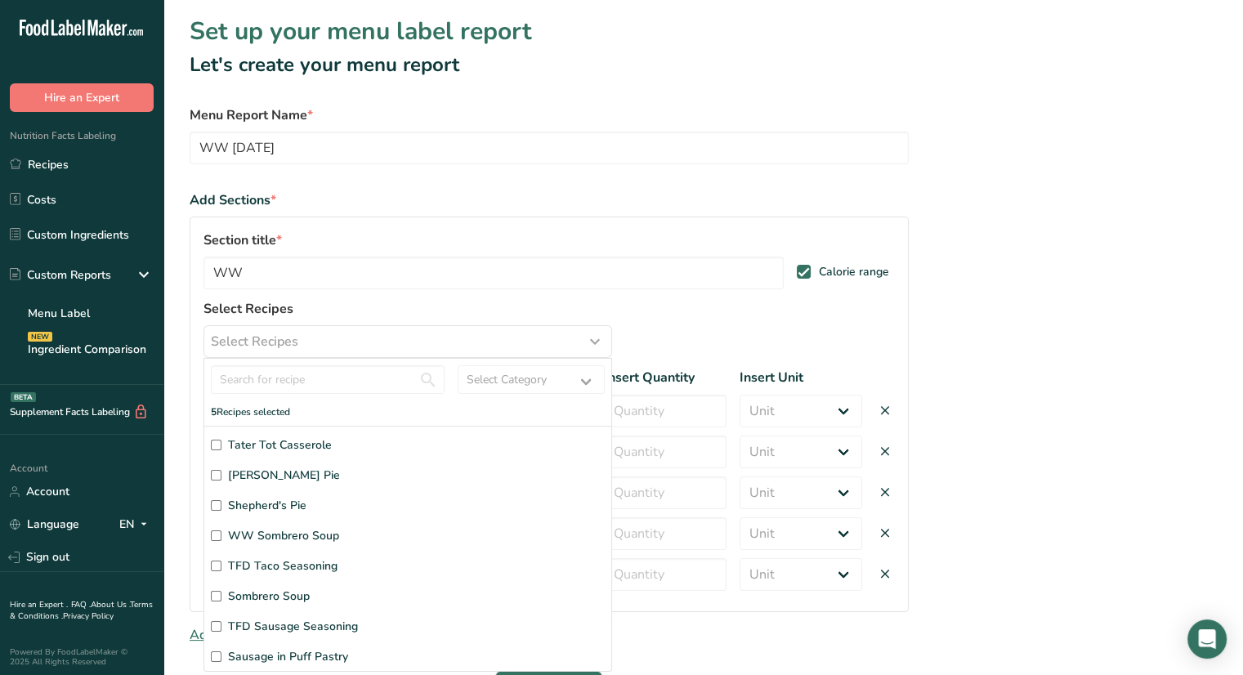
click at [218, 473] on input "WW Shepherd's Pie" at bounding box center [216, 475] width 11 height 11
click at [216, 539] on input "WW Sombrero Soup" at bounding box center [216, 535] width 11 height 11
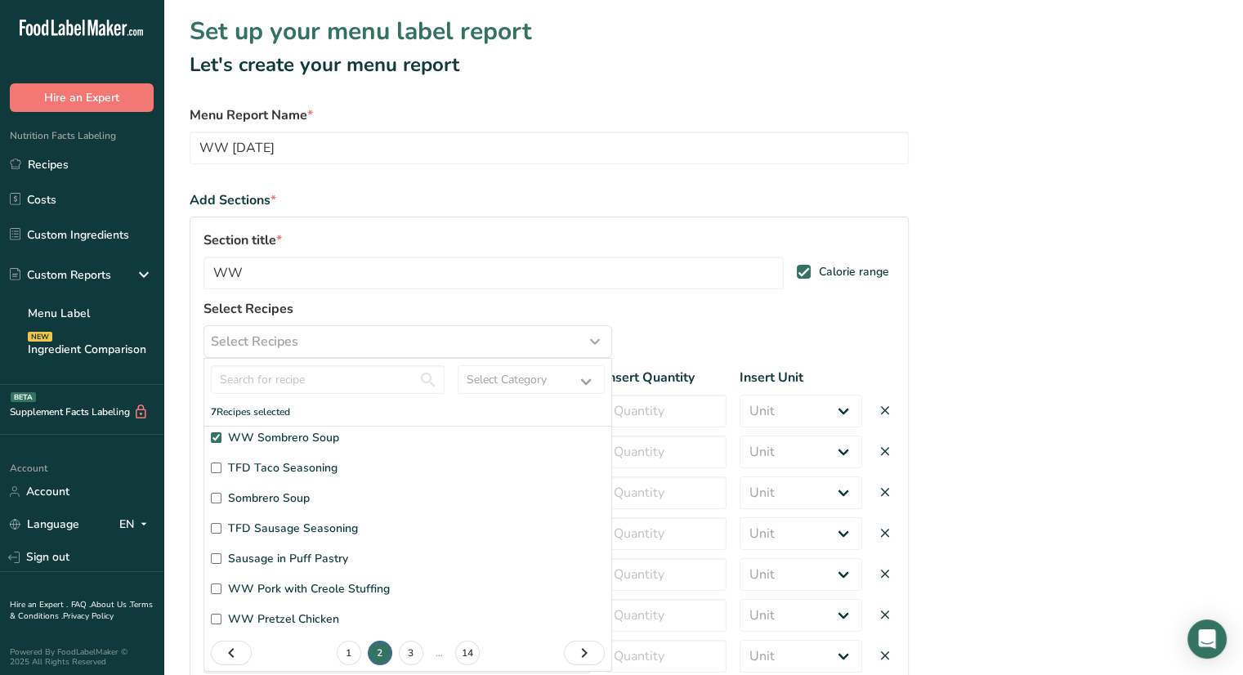
scroll to position [98, 0]
click at [217, 589] on input "WW Pork with Creole Stuffing" at bounding box center [216, 589] width 11 height 11
click at [217, 619] on input "WW Pretzel Chicken" at bounding box center [216, 619] width 11 height 11
click at [1018, 347] on section "Set up your menu label report Let's create your menu report Menu Report Name * …" at bounding box center [703, 446] width 1080 height 893
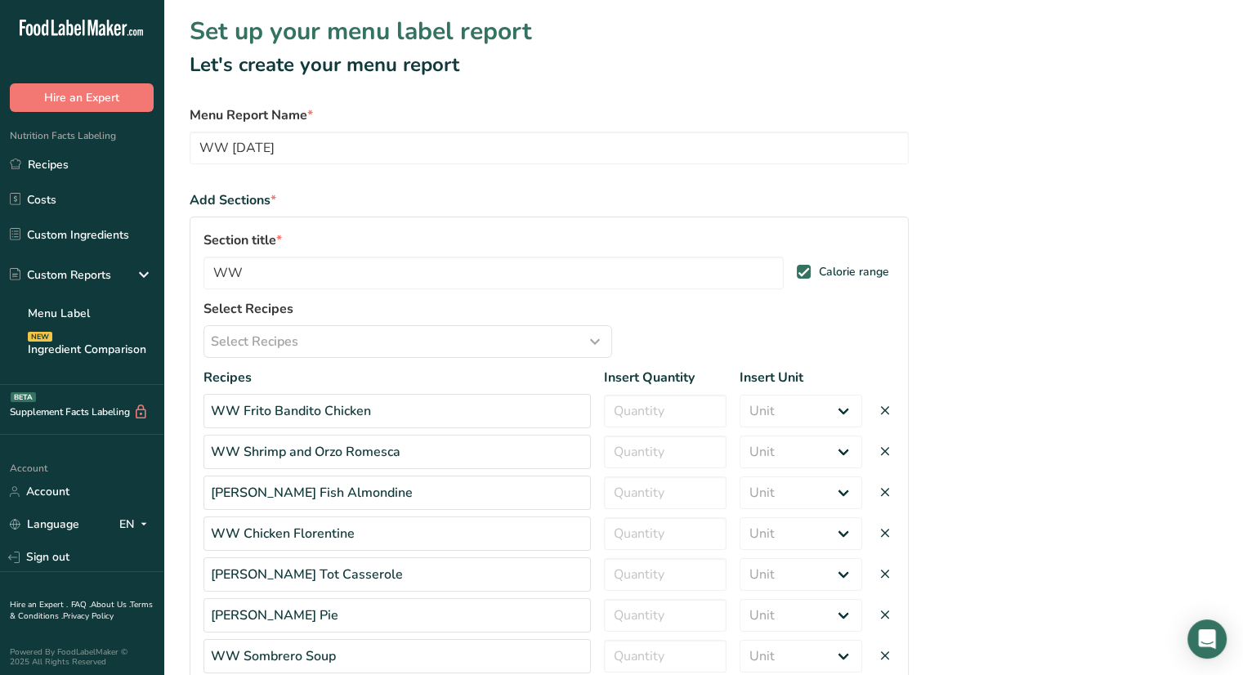
scroll to position [267, 0]
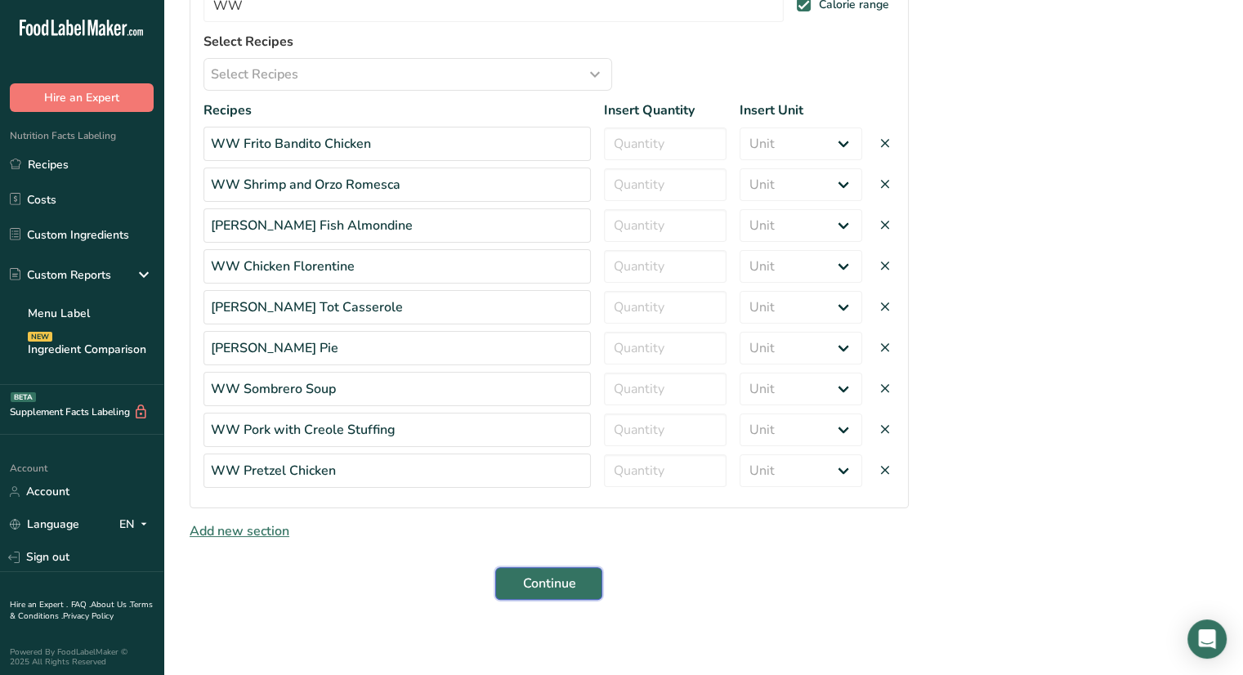
click at [546, 581] on span "Continue" at bounding box center [548, 584] width 53 height 20
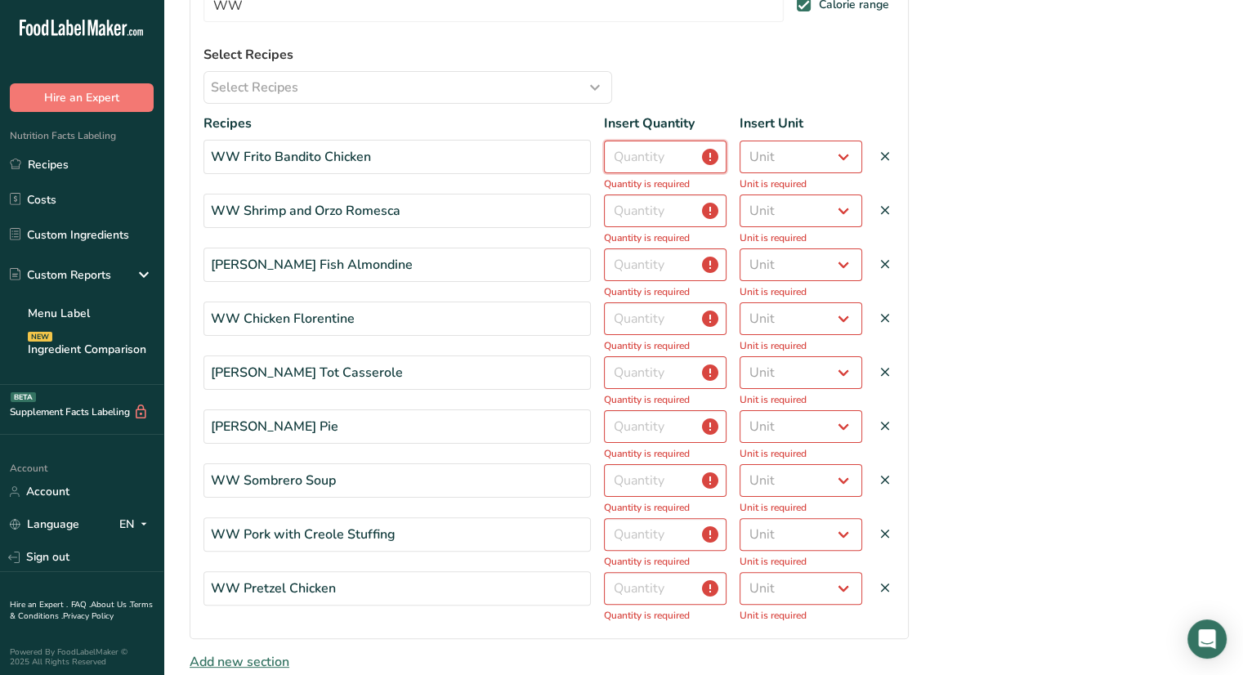
click at [687, 163] on input "number" at bounding box center [665, 157] width 123 height 33
click at [813, 165] on select "Unit Serving Package g kg mg mcg lb oz" at bounding box center [801, 157] width 123 height 33
click at [740, 141] on select "Unit Serving Package g kg mg mcg lb oz" at bounding box center [801, 157] width 123 height 33
click at [687, 208] on input "number" at bounding box center [665, 211] width 123 height 33
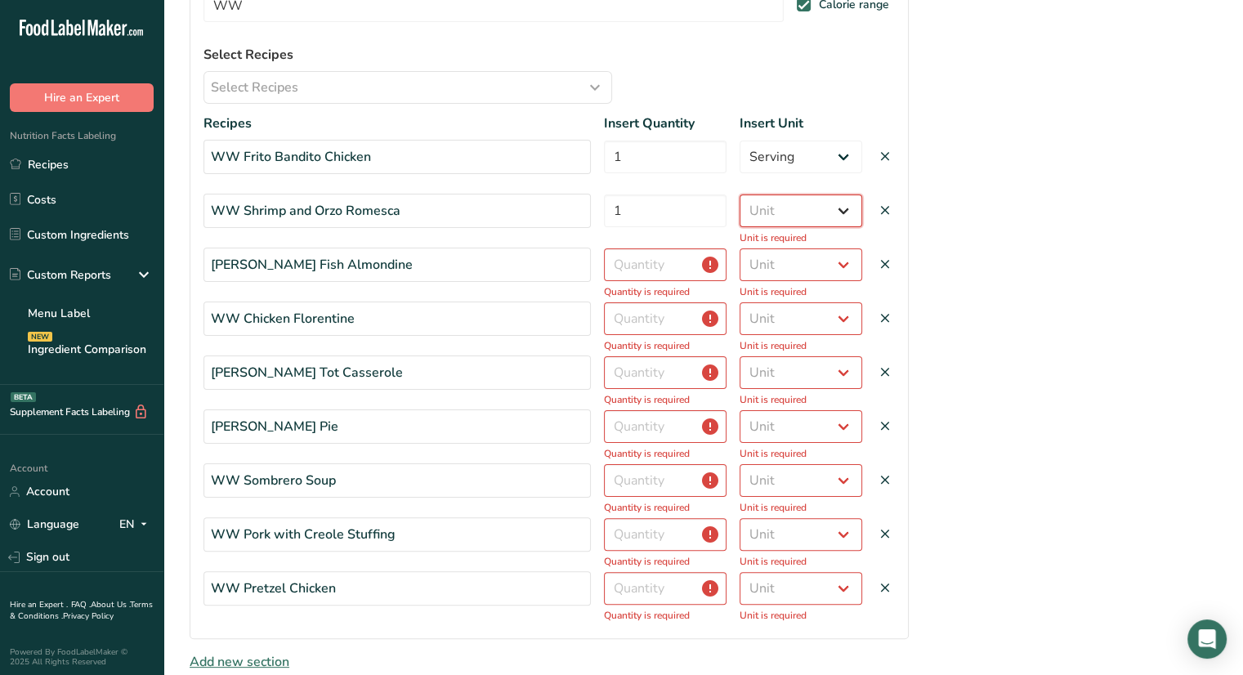
click at [778, 200] on select "Unit Serving Package g kg mg mcg lb oz" at bounding box center [801, 211] width 123 height 33
click at [740, 195] on select "Unit Serving Package g kg mg mcg lb oz" at bounding box center [801, 211] width 123 height 33
click at [631, 279] on input "number" at bounding box center [665, 264] width 123 height 33
click at [856, 248] on select "Unit Serving Package g kg mg mcg lb oz" at bounding box center [801, 264] width 123 height 33
click at [857, 275] on select "Unit Serving Package g kg mg mcg lb oz" at bounding box center [801, 264] width 123 height 33
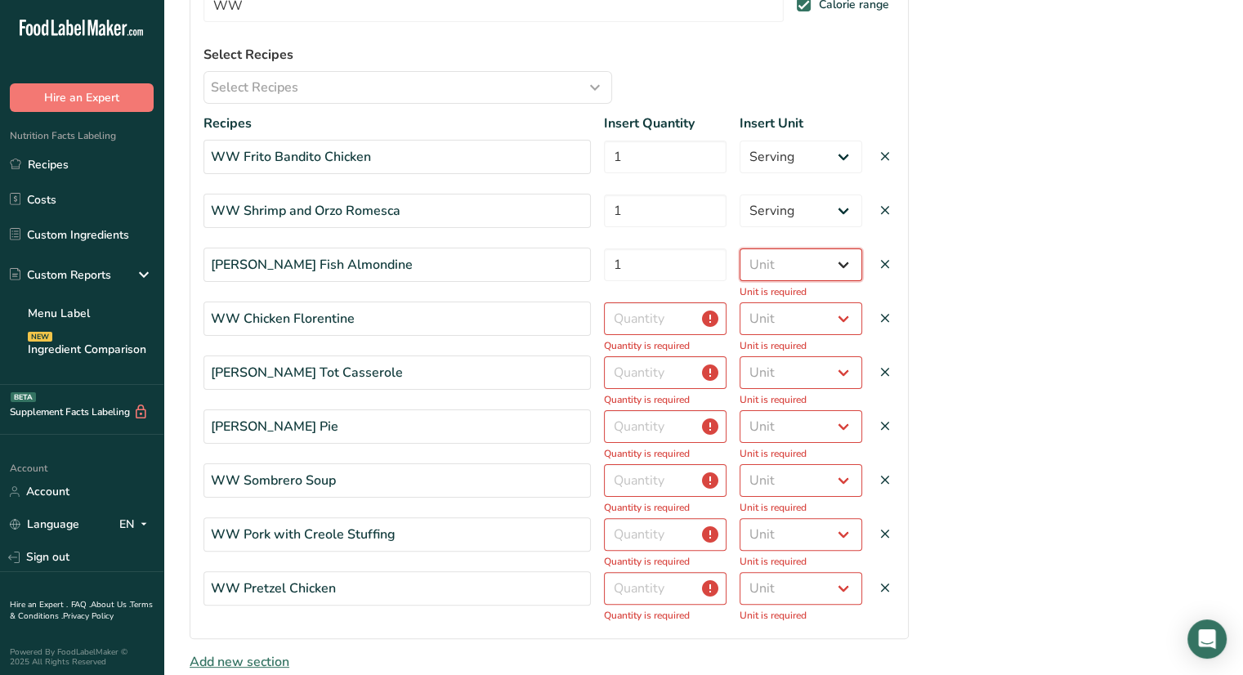
click at [798, 270] on select "Unit Serving Package g kg mg mcg lb oz" at bounding box center [801, 264] width 123 height 33
click at [740, 248] on select "Unit Serving Package g kg mg mcg lb oz" at bounding box center [801, 264] width 123 height 33
click at [676, 322] on input "number" at bounding box center [665, 318] width 123 height 33
click at [807, 330] on select "Unit Serving Package g kg mg mcg lb oz" at bounding box center [801, 318] width 123 height 33
click at [740, 302] on select "Unit Serving Package g kg mg mcg lb oz" at bounding box center [801, 318] width 123 height 33
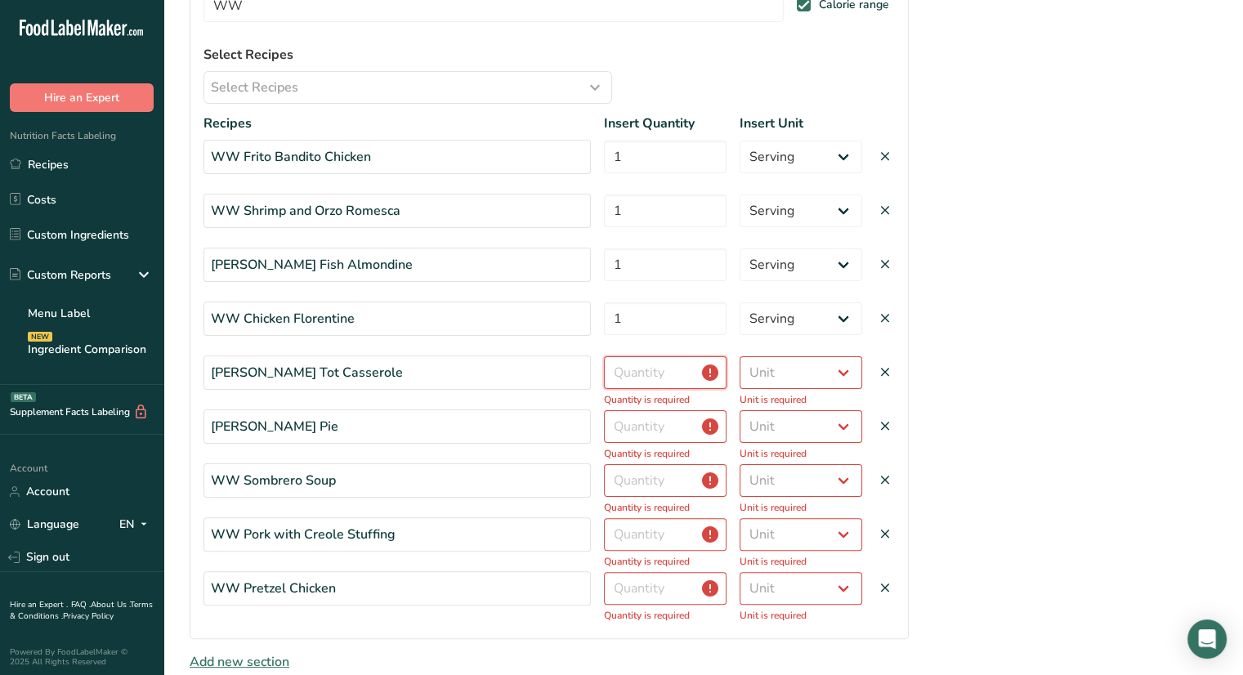
click at [646, 377] on input "number" at bounding box center [665, 372] width 123 height 33
click at [781, 382] on select "Unit Serving Package g kg mg mcg lb oz" at bounding box center [801, 372] width 123 height 33
click at [740, 356] on select "Unit Serving Package g kg mg mcg lb oz" at bounding box center [801, 372] width 123 height 33
click at [670, 428] on input "number" at bounding box center [665, 426] width 123 height 33
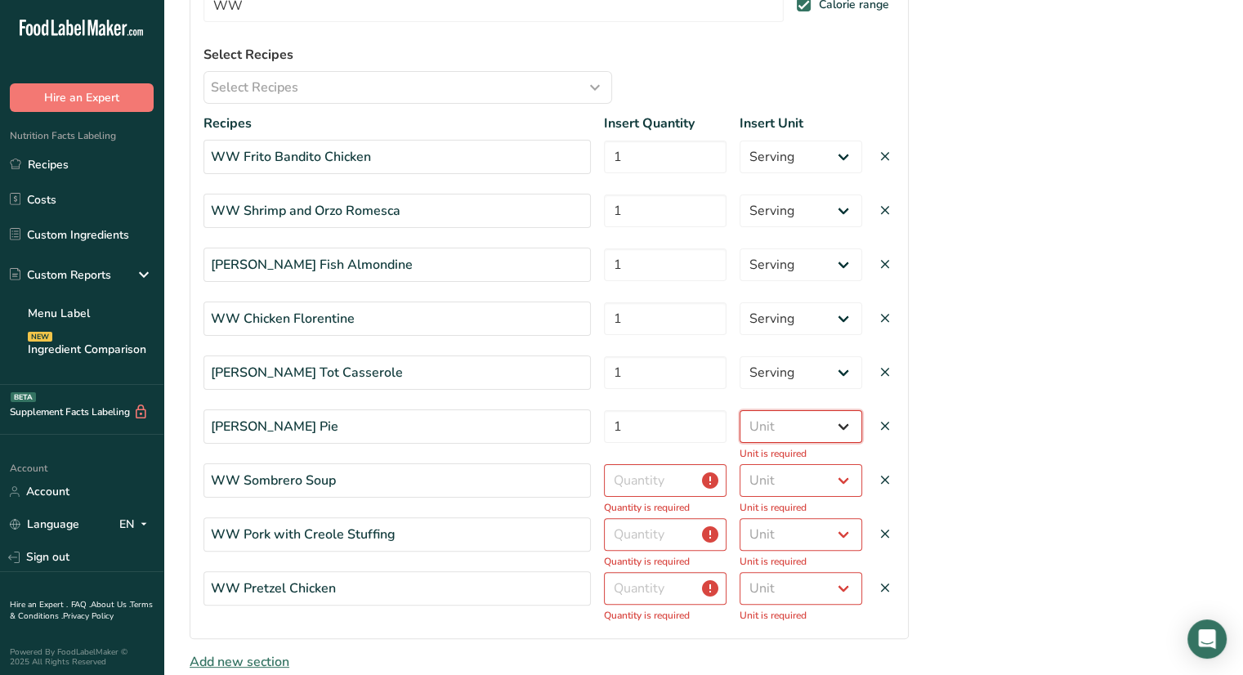
click at [811, 416] on select "Unit Serving Package g kg mg mcg lb oz" at bounding box center [801, 426] width 123 height 33
click at [740, 410] on select "Unit Serving Package g kg mg mcg lb oz" at bounding box center [801, 426] width 123 height 33
click at [665, 491] on input "number" at bounding box center [665, 480] width 123 height 33
click at [786, 473] on select "Unit Serving Package g kg mg mcg lb oz" at bounding box center [801, 480] width 123 height 33
click at [740, 464] on select "Unit Serving Package g kg mg mcg lb oz" at bounding box center [801, 480] width 123 height 33
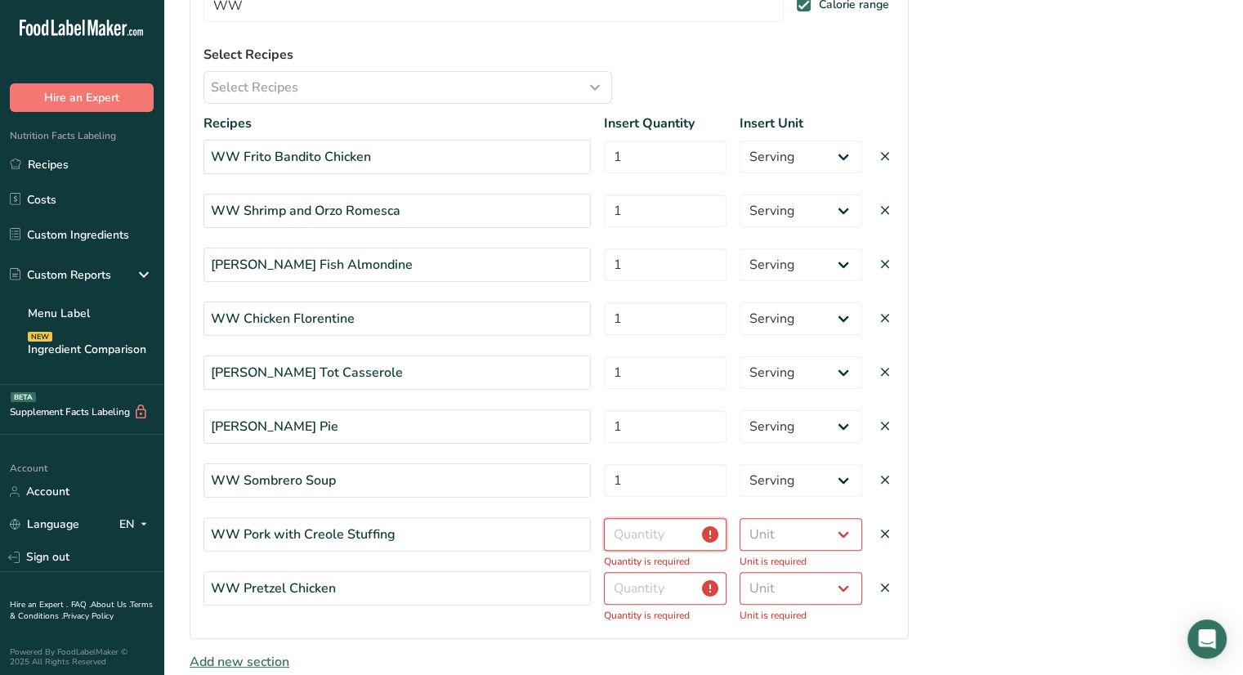
click at [657, 530] on input "number" at bounding box center [665, 534] width 123 height 33
click at [796, 537] on select "Unit Serving Package g kg mg mcg lb oz" at bounding box center [801, 534] width 123 height 33
click at [740, 518] on select "Unit Serving Package g kg mg mcg lb oz" at bounding box center [801, 534] width 123 height 33
click at [657, 580] on input "number" at bounding box center [665, 588] width 123 height 33
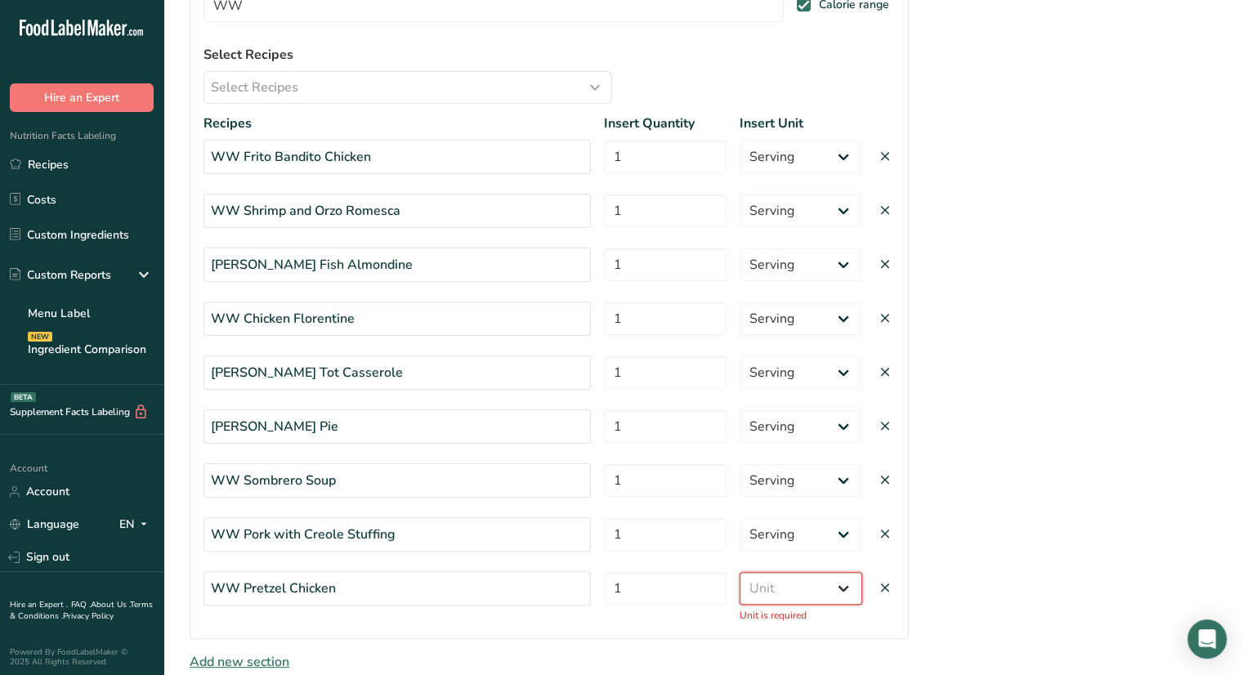
click at [799, 585] on select "Unit Serving Package g kg mg mcg lb oz" at bounding box center [801, 588] width 123 height 33
click at [740, 572] on select "Unit Serving Package g kg mg mcg lb oz" at bounding box center [801, 588] width 123 height 33
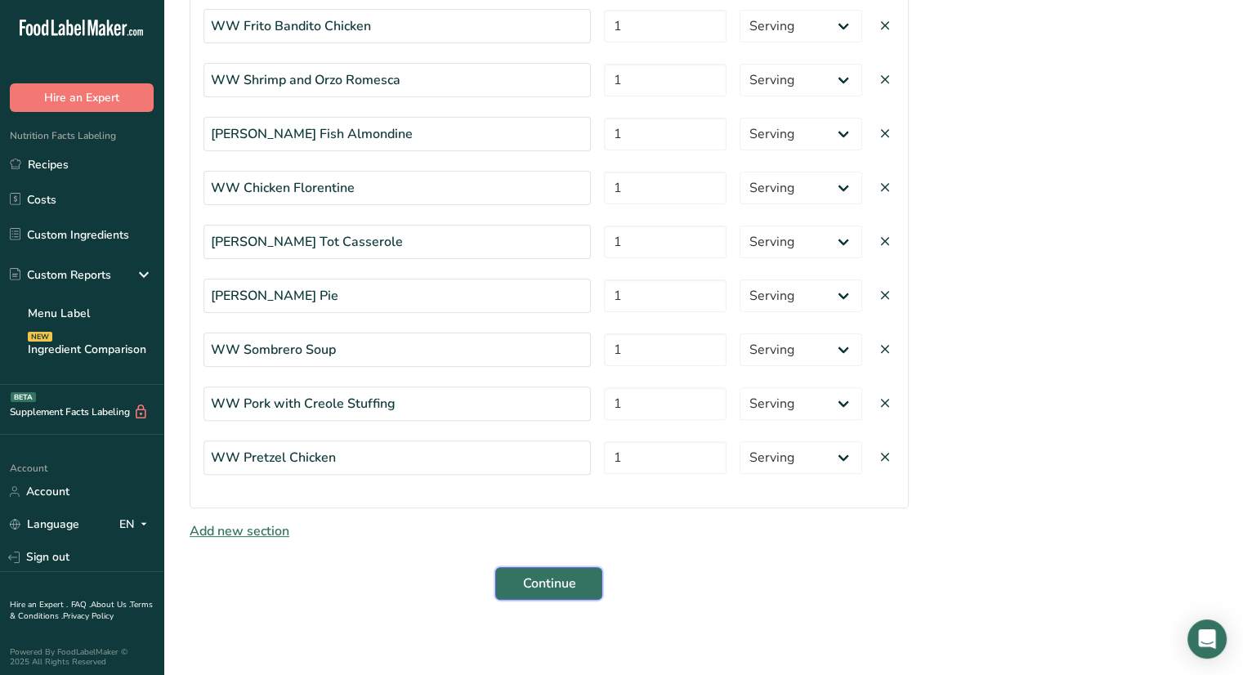
click at [530, 579] on span "Continue" at bounding box center [548, 584] width 53 height 20
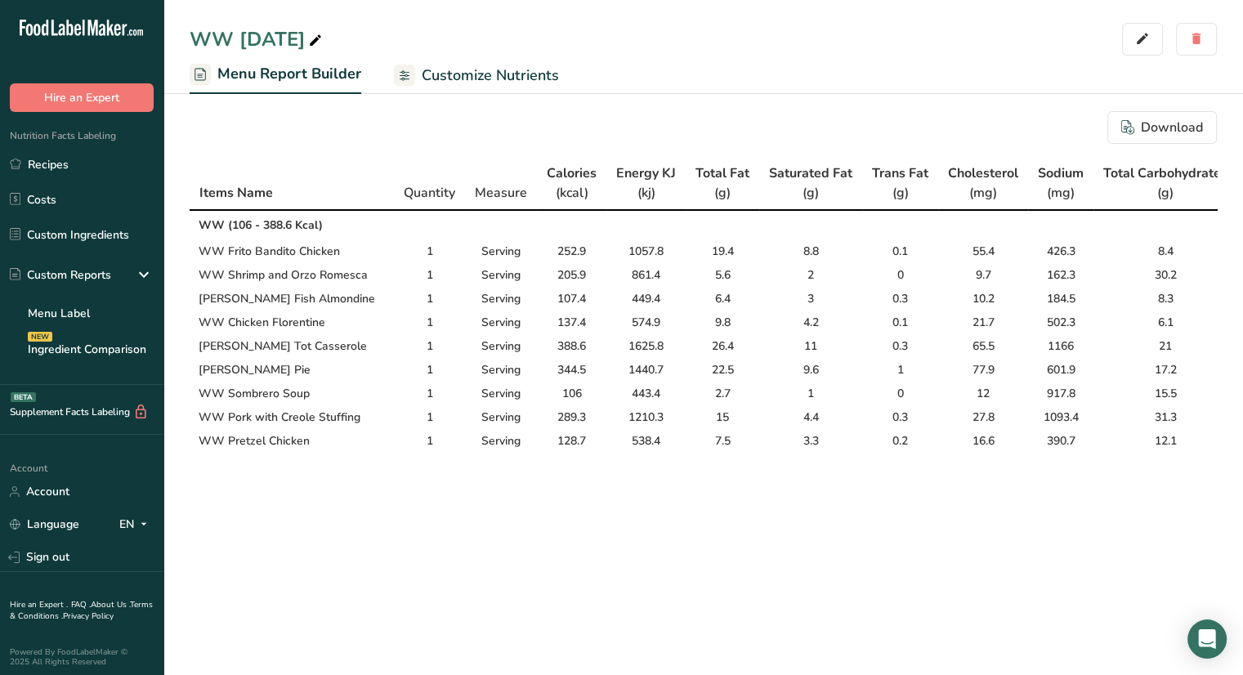
click at [483, 78] on span "Customize Nutrients" at bounding box center [490, 76] width 137 height 22
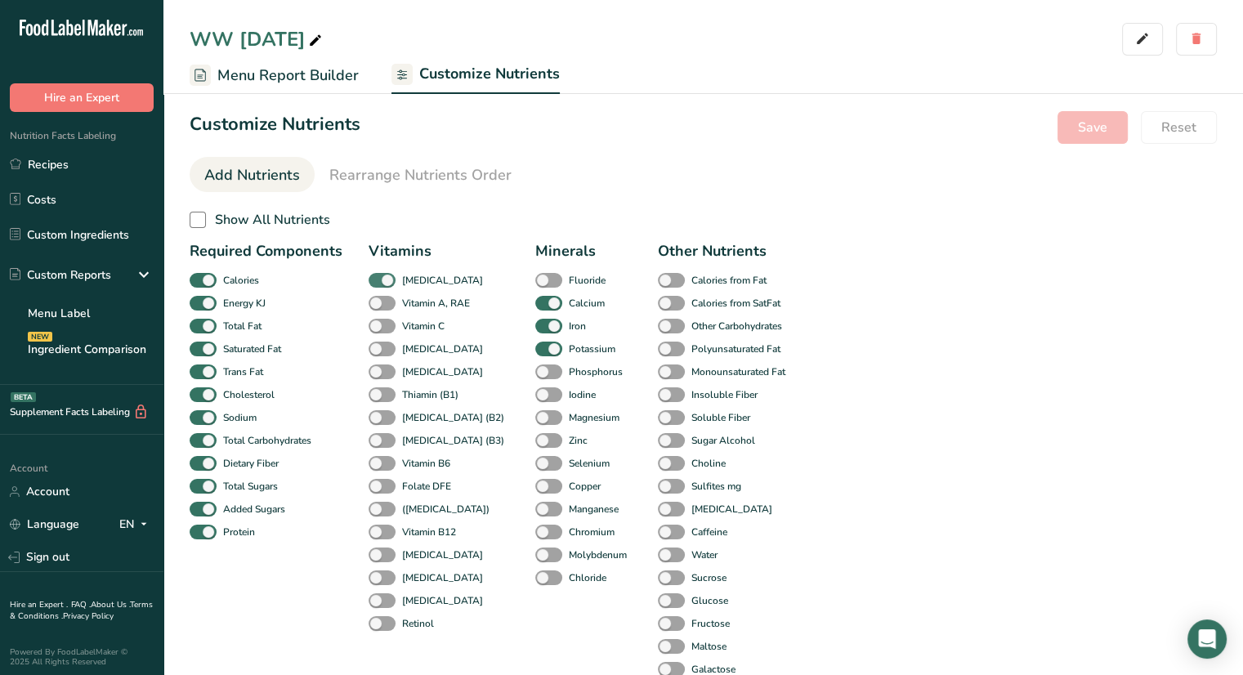
click at [389, 282] on span at bounding box center [382, 281] width 27 height 16
click at [379, 282] on input "[MEDICAL_DATA]" at bounding box center [374, 280] width 11 height 11
click at [535, 304] on span at bounding box center [548, 304] width 27 height 16
click at [535, 304] on input "Calcium" at bounding box center [540, 302] width 11 height 11
click at [535, 329] on span at bounding box center [548, 327] width 27 height 16
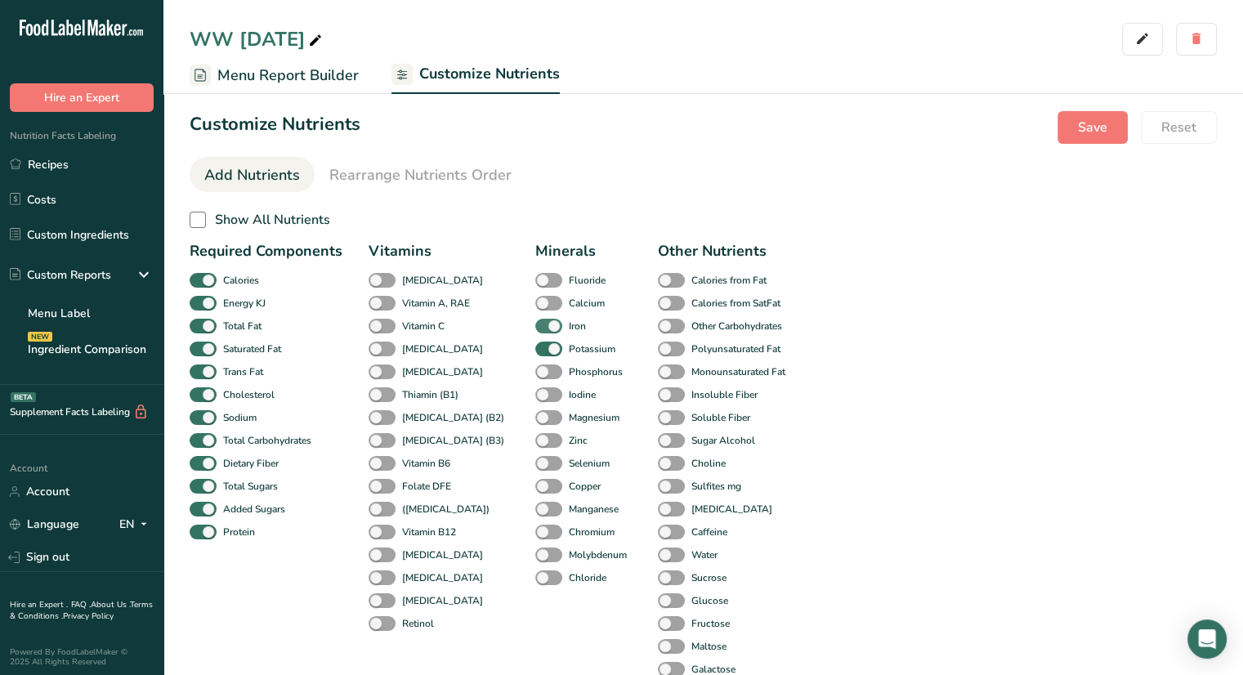
click at [535, 329] on input "Iron" at bounding box center [540, 325] width 11 height 11
click at [535, 350] on span at bounding box center [548, 350] width 27 height 16
click at [535, 350] on input "Potassium" at bounding box center [540, 348] width 11 height 11
click at [1089, 128] on span "Save" at bounding box center [1092, 128] width 29 height 20
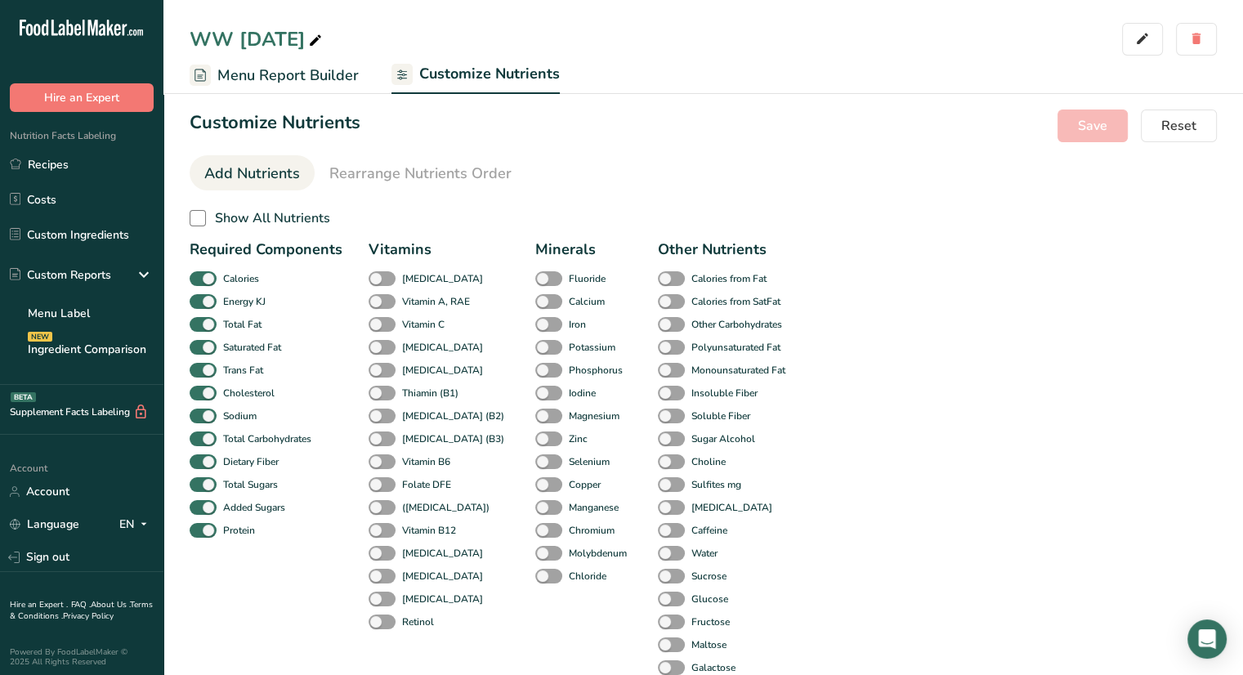
click at [309, 80] on span "Menu Report Builder" at bounding box center [287, 76] width 141 height 22
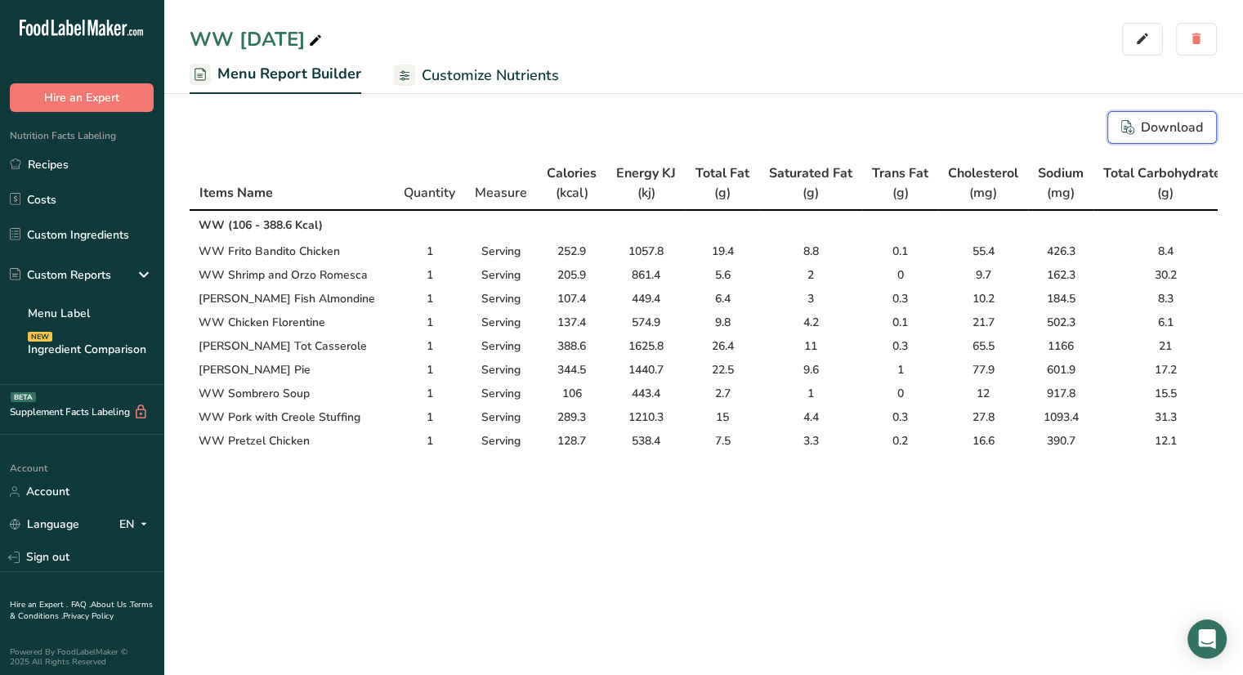
click at [1177, 132] on div "Download" at bounding box center [1162, 128] width 82 height 20
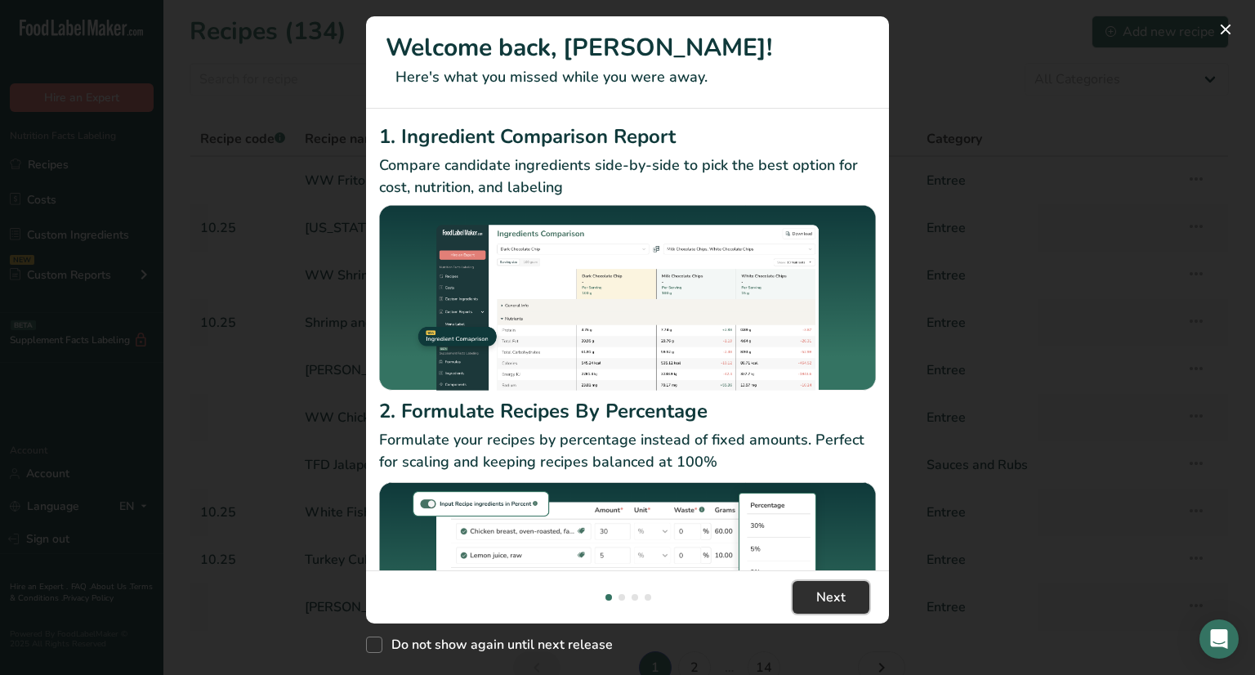
click at [825, 588] on span "Next" at bounding box center [830, 598] width 29 height 20
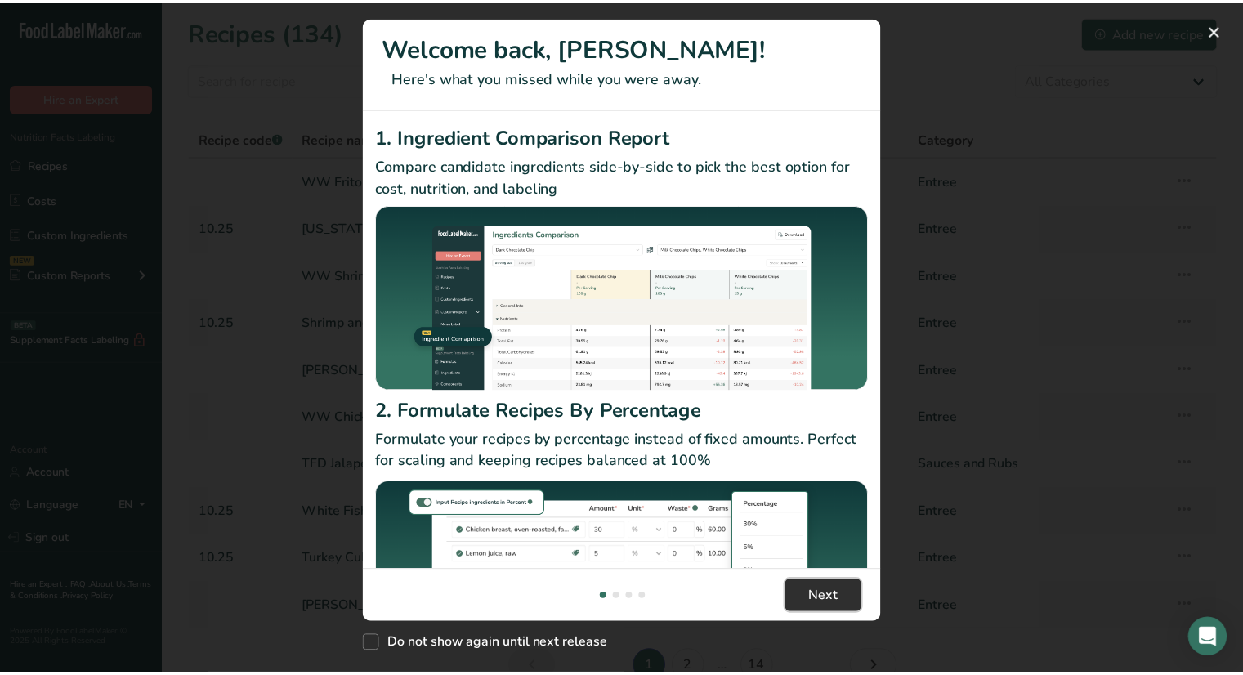
scroll to position [0, 523]
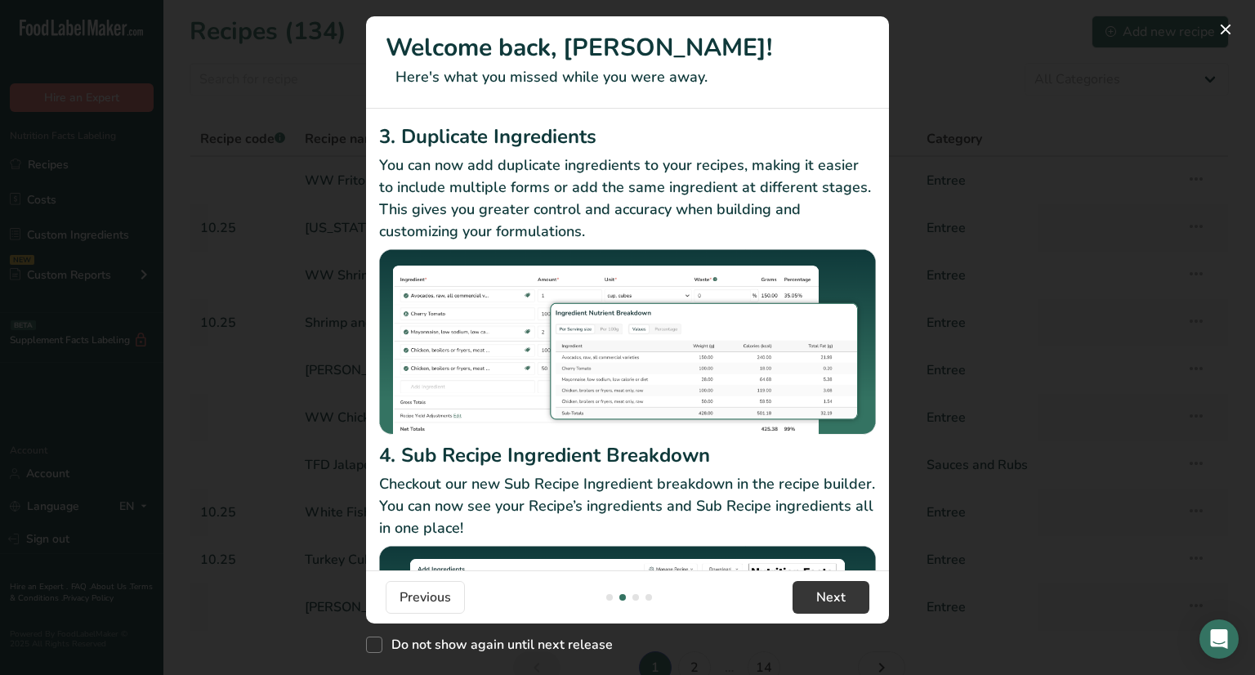
drag, startPoint x: 825, startPoint y: 588, endPoint x: 378, endPoint y: 652, distance: 452.4
click at [378, 652] on div "Do not show again until next release" at bounding box center [627, 641] width 523 height 35
click at [376, 642] on span "New Features" at bounding box center [374, 645] width 16 height 16
click at [376, 642] on input "Do not show again until next release" at bounding box center [371, 645] width 11 height 11
click at [376, 642] on span "New Features" at bounding box center [374, 645] width 16 height 16
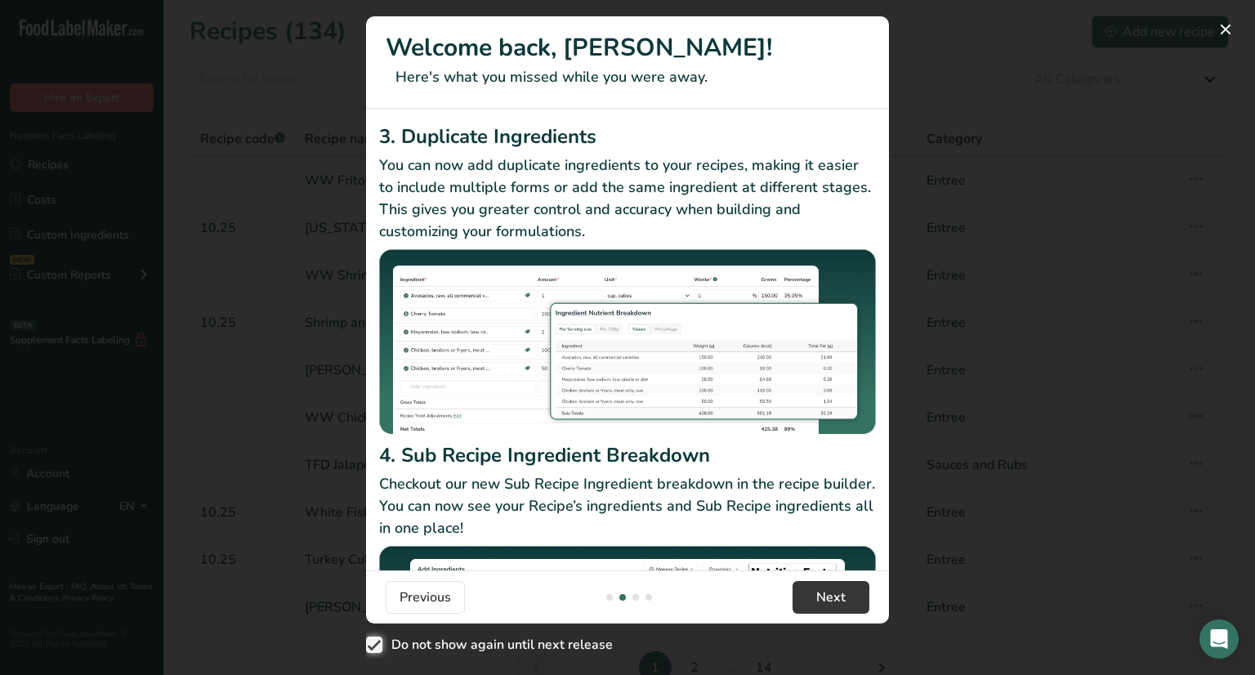
click at [376, 642] on input "Do not show again until next release" at bounding box center [371, 645] width 11 height 11
checkbox input "false"
click at [1219, 34] on button "New Features" at bounding box center [1226, 29] width 26 height 26
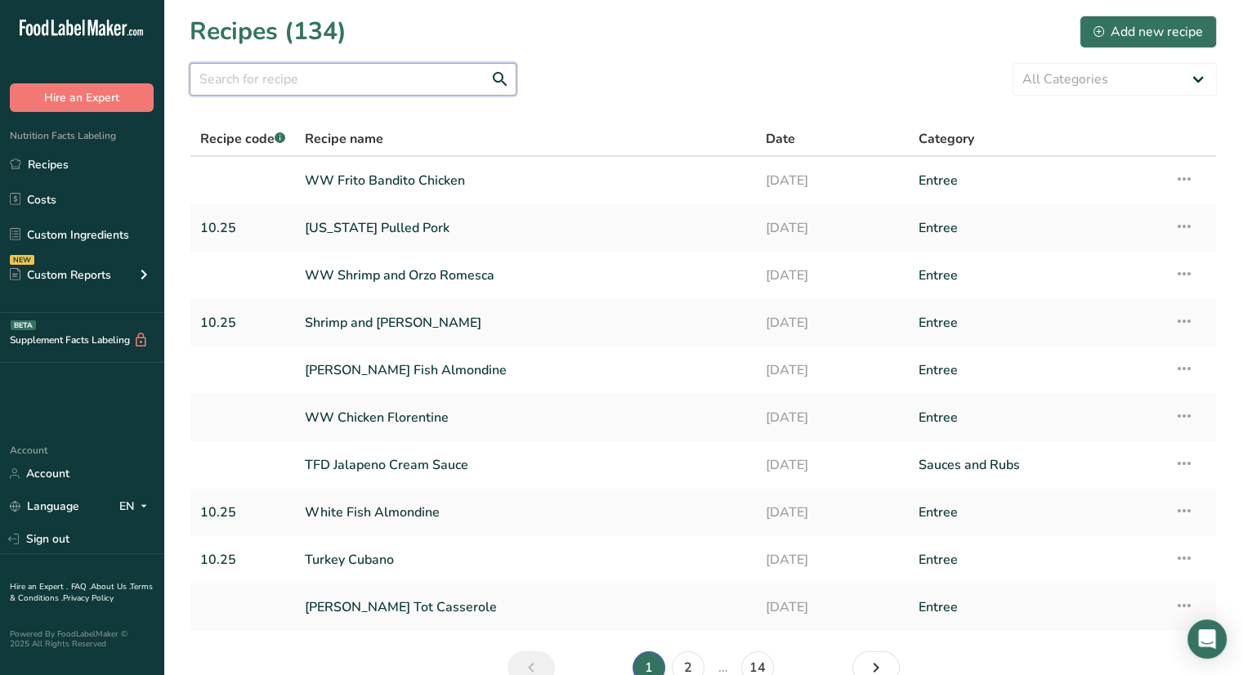
click at [306, 79] on input "text" at bounding box center [353, 79] width 327 height 33
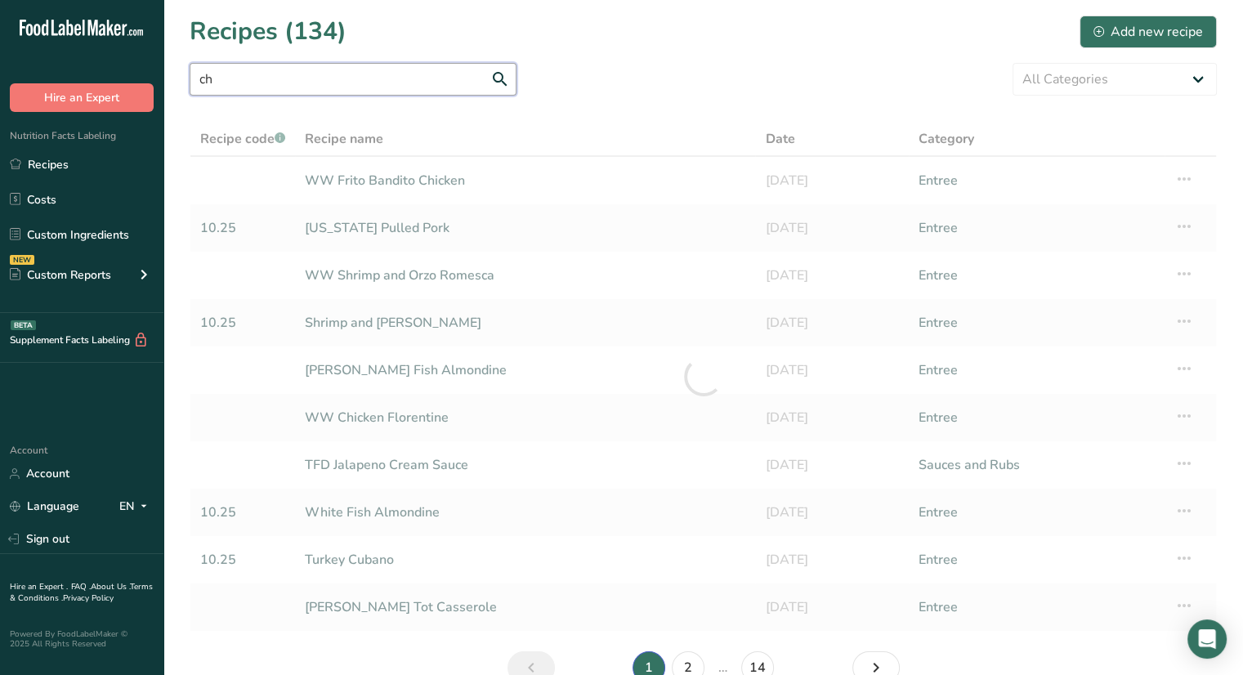
type input "c"
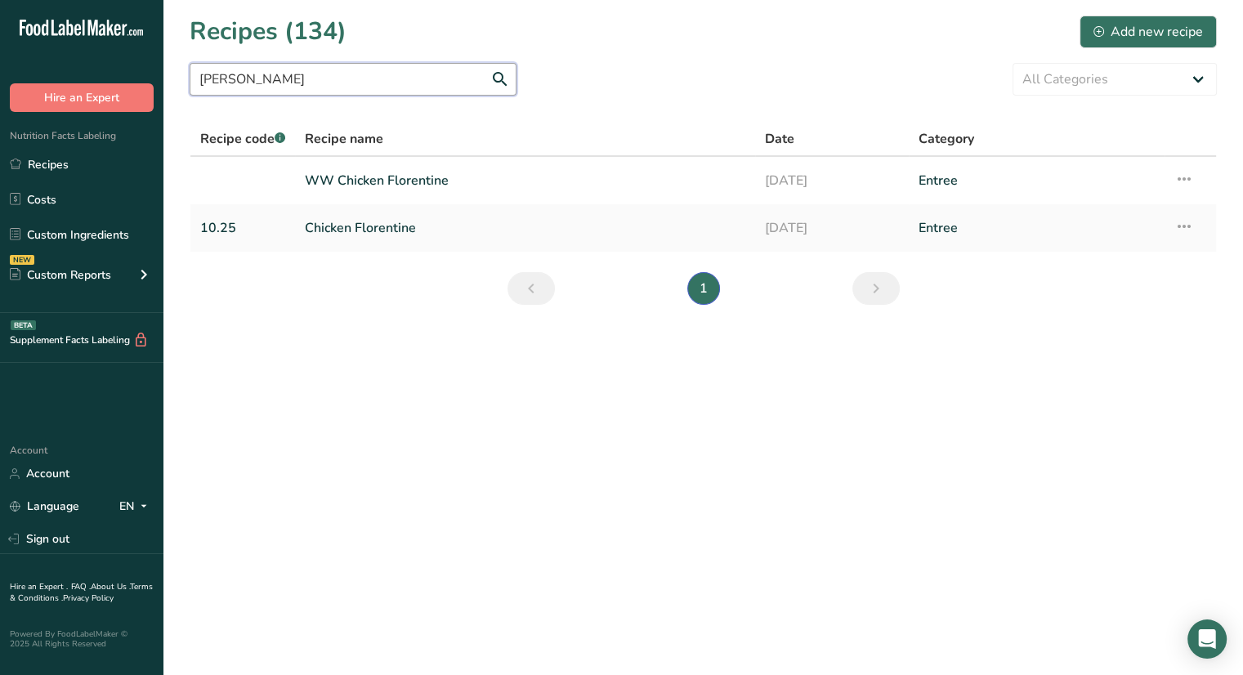
drag, startPoint x: 322, startPoint y: 75, endPoint x: 219, endPoint y: 65, distance: 103.4
click at [219, 65] on input "[PERSON_NAME]" at bounding box center [353, 79] width 327 height 33
type input "[PERSON_NAME]"
click at [360, 237] on link "Chicken Florentine" at bounding box center [525, 228] width 441 height 34
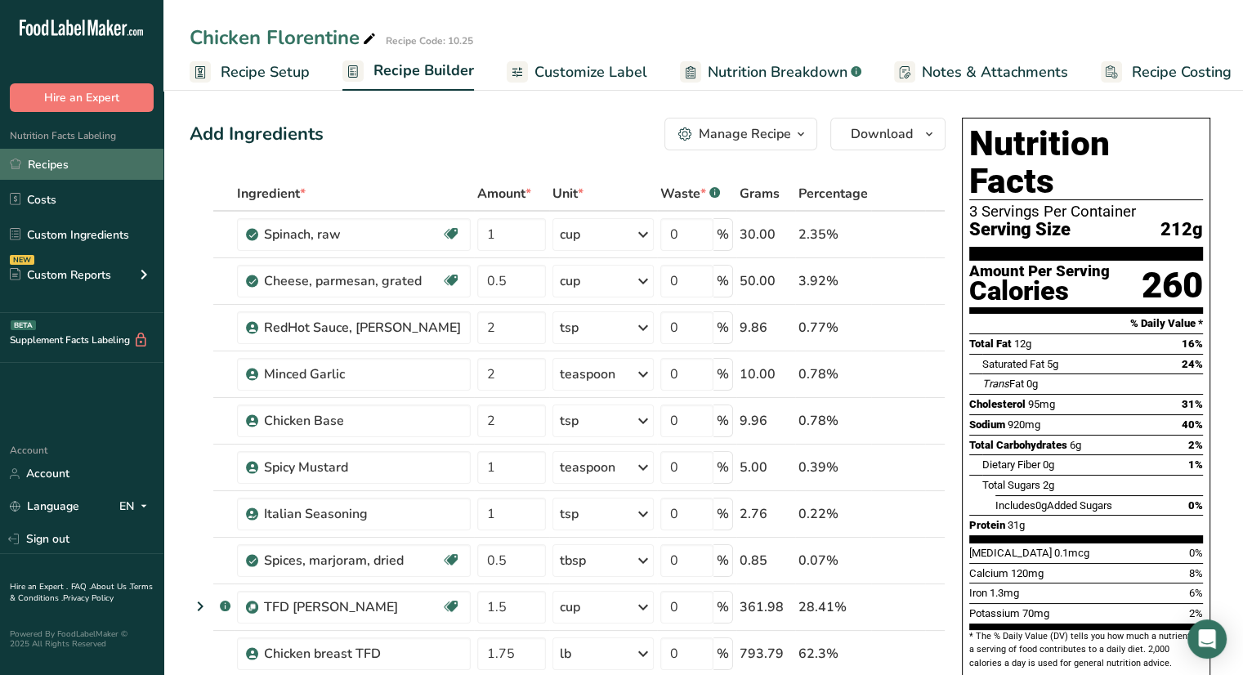
click at [114, 174] on link "Recipes" at bounding box center [81, 164] width 163 height 31
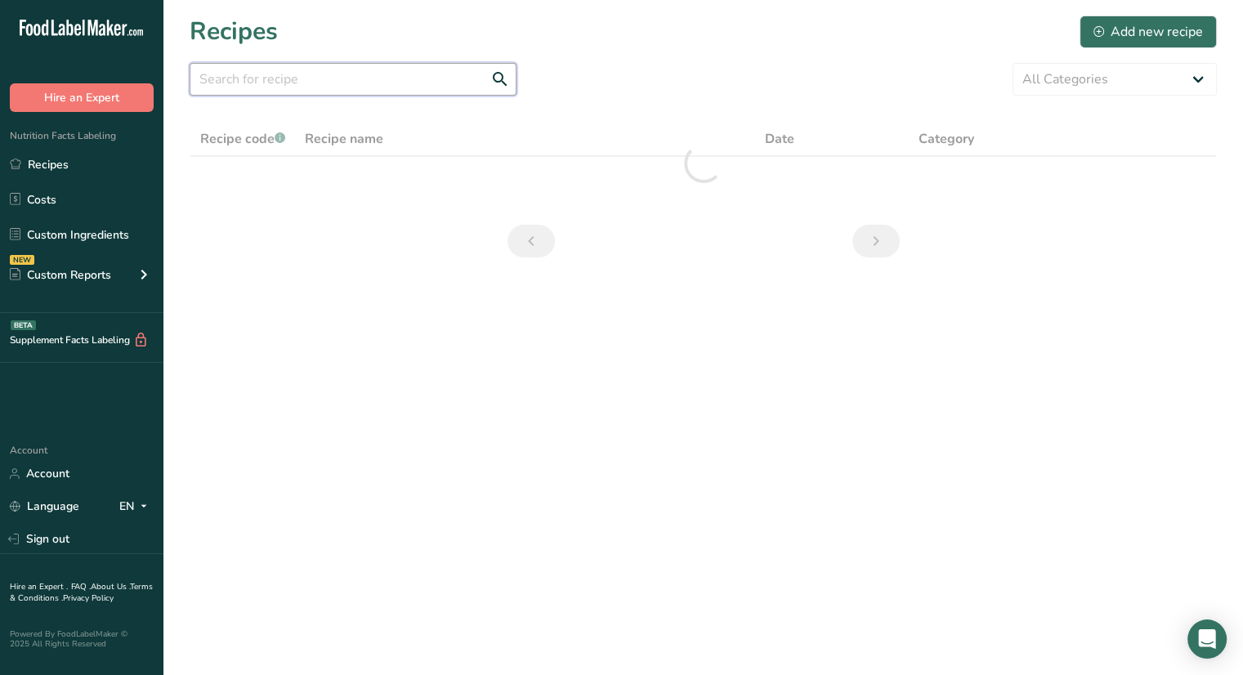
click at [333, 88] on input "text" at bounding box center [353, 79] width 327 height 33
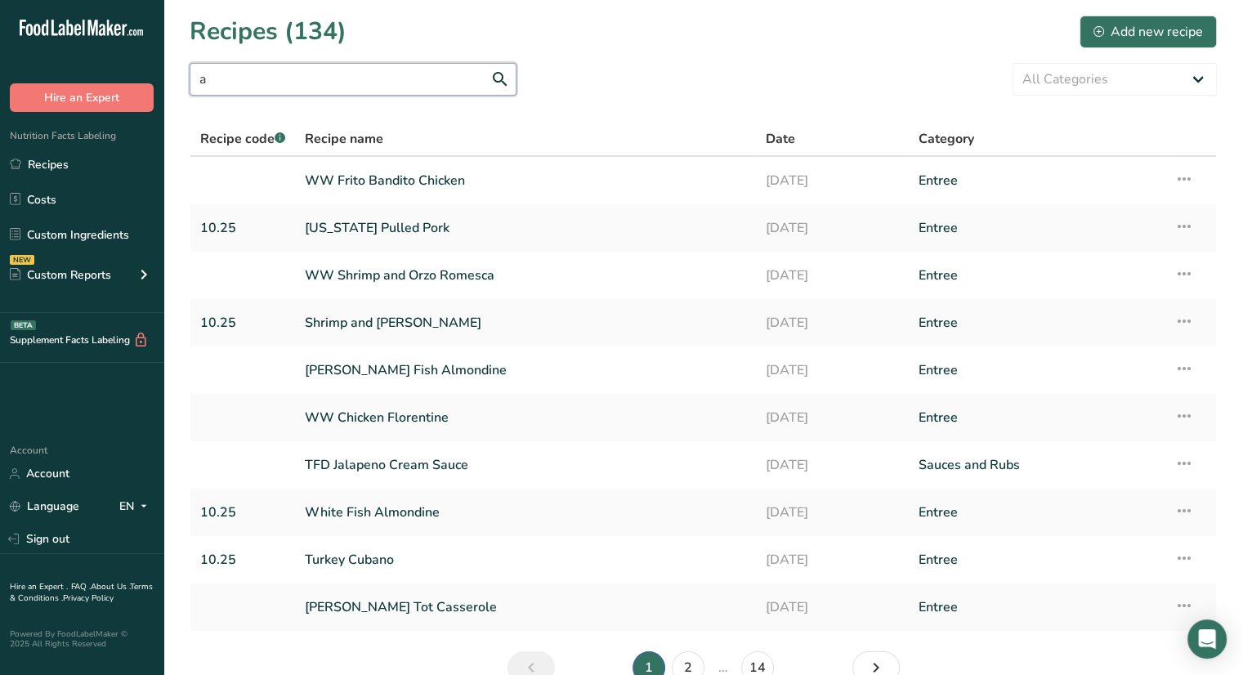
click at [333, 88] on input "a" at bounding box center [353, 79] width 327 height 33
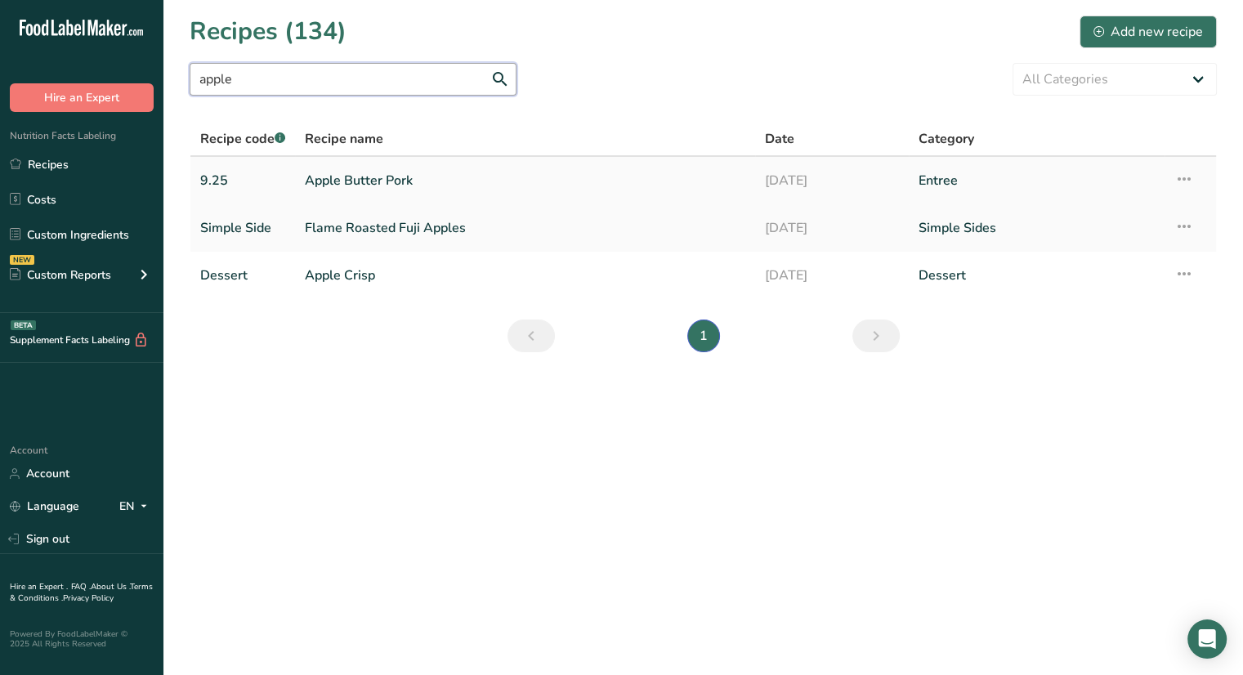
type input "apple"
click at [362, 177] on link "Apple Butter Pork" at bounding box center [525, 180] width 441 height 34
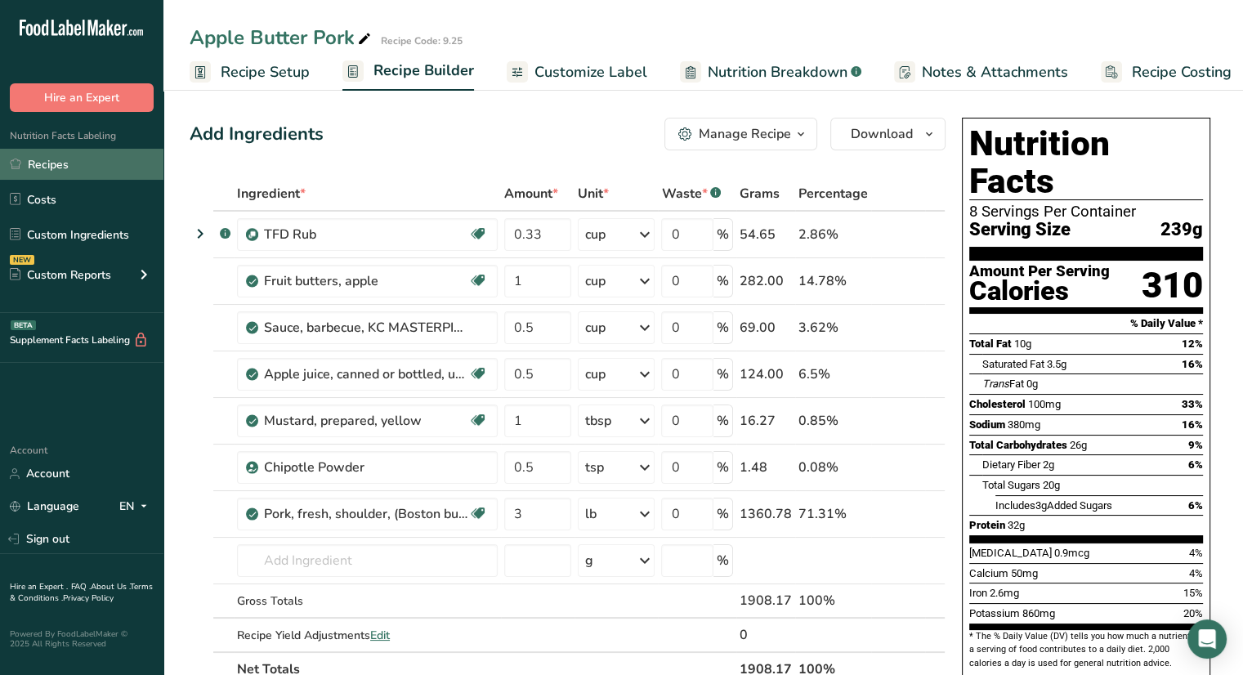
click at [111, 162] on link "Recipes" at bounding box center [81, 164] width 163 height 31
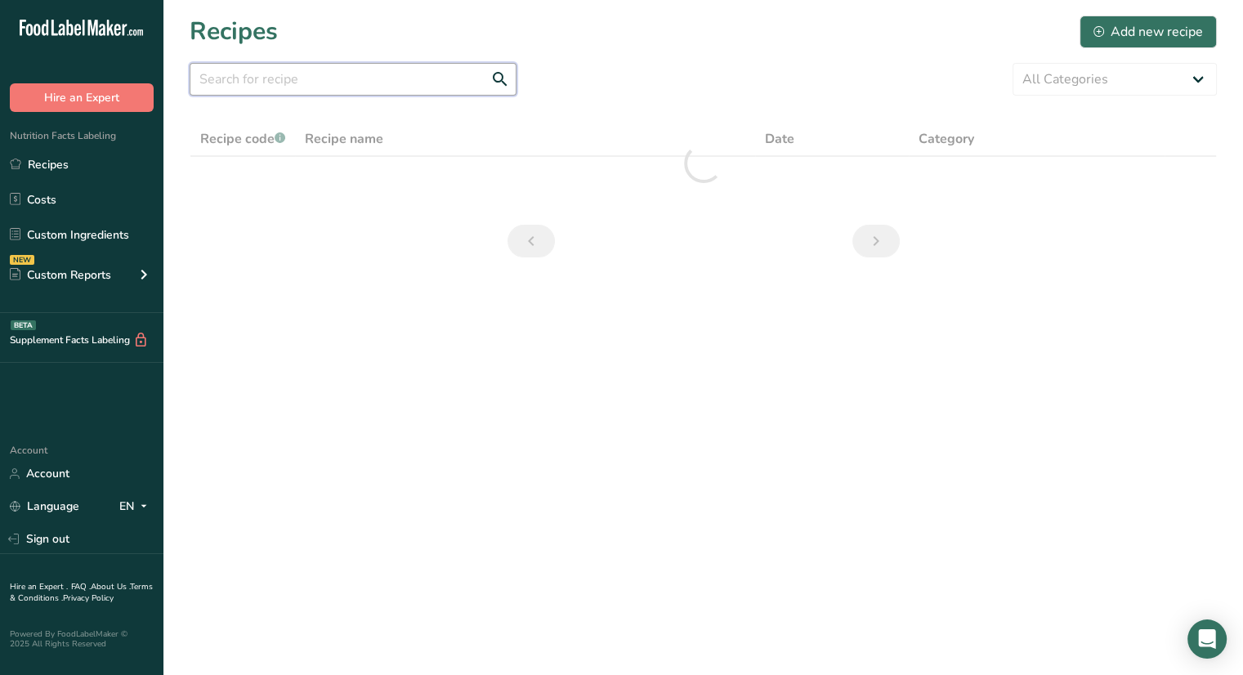
click at [257, 86] on input "text" at bounding box center [353, 79] width 327 height 33
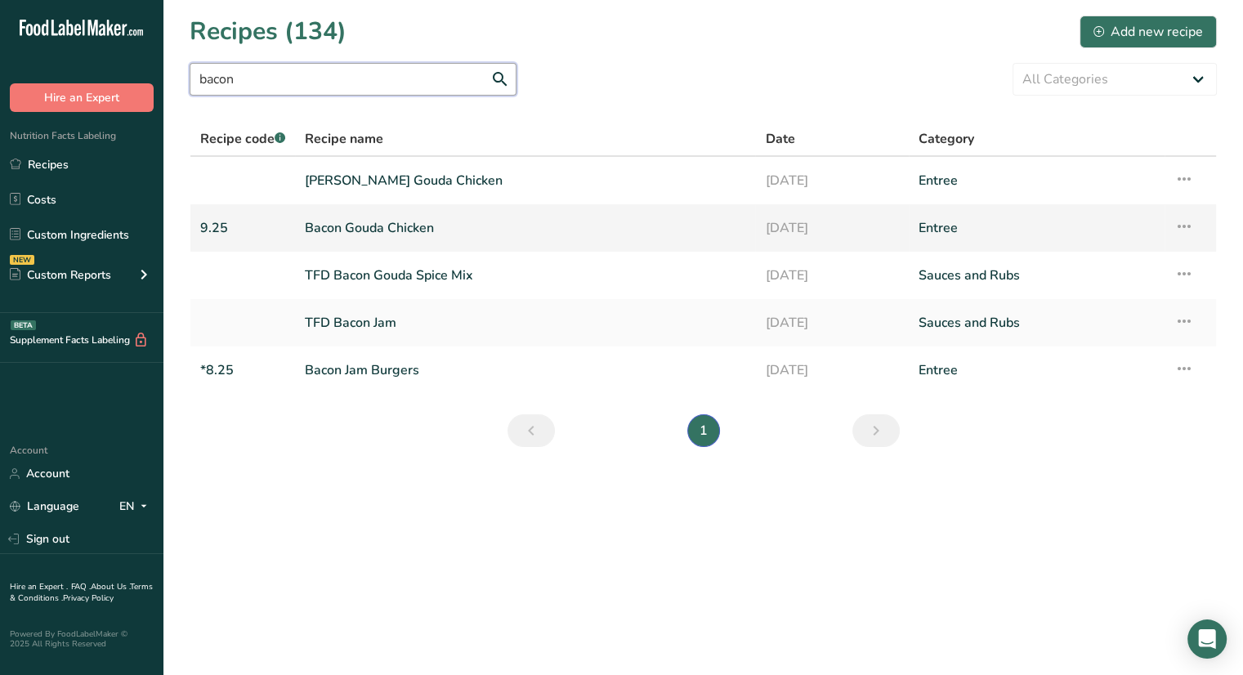
type input "bacon"
click at [366, 232] on link "Bacon Gouda Chicken" at bounding box center [525, 228] width 441 height 34
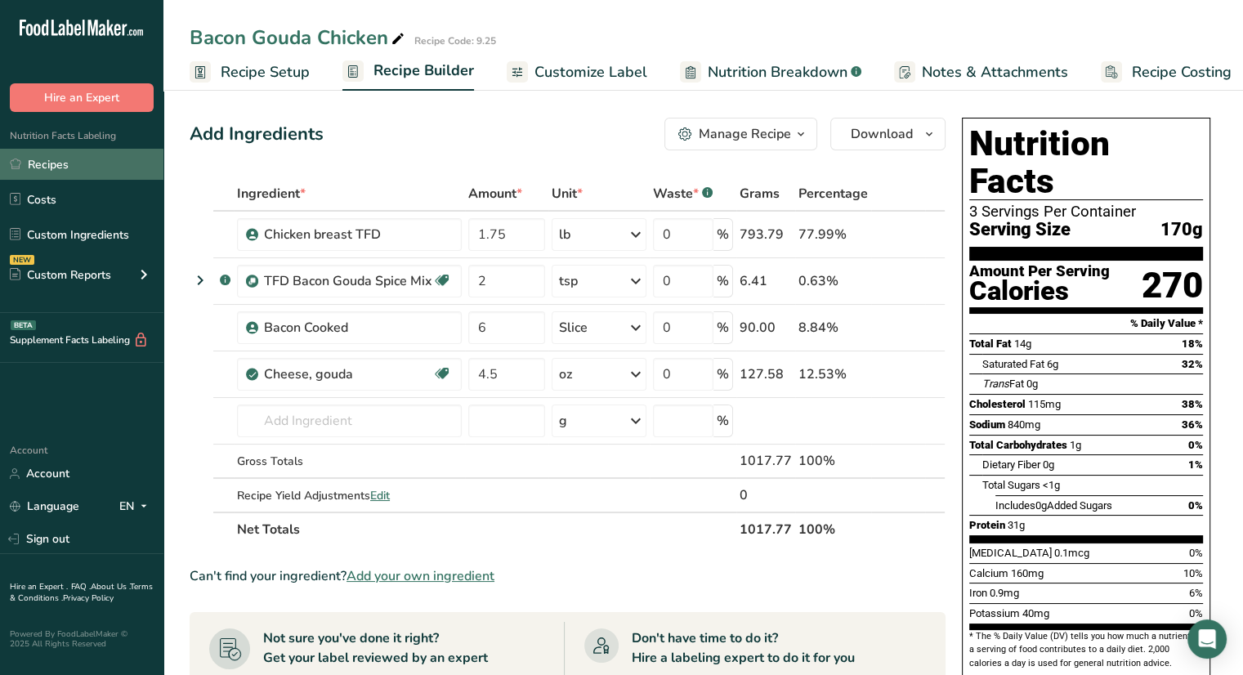
click at [73, 168] on link "Recipes" at bounding box center [81, 164] width 163 height 31
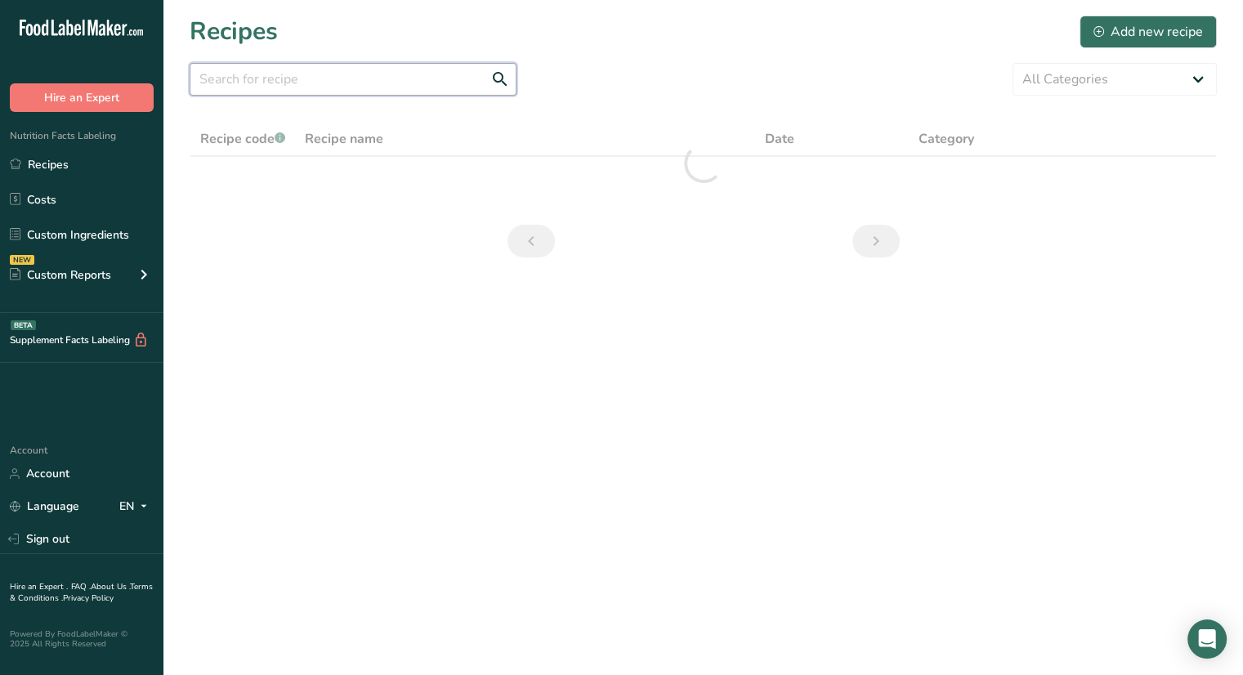
click at [373, 77] on input "text" at bounding box center [353, 79] width 327 height 33
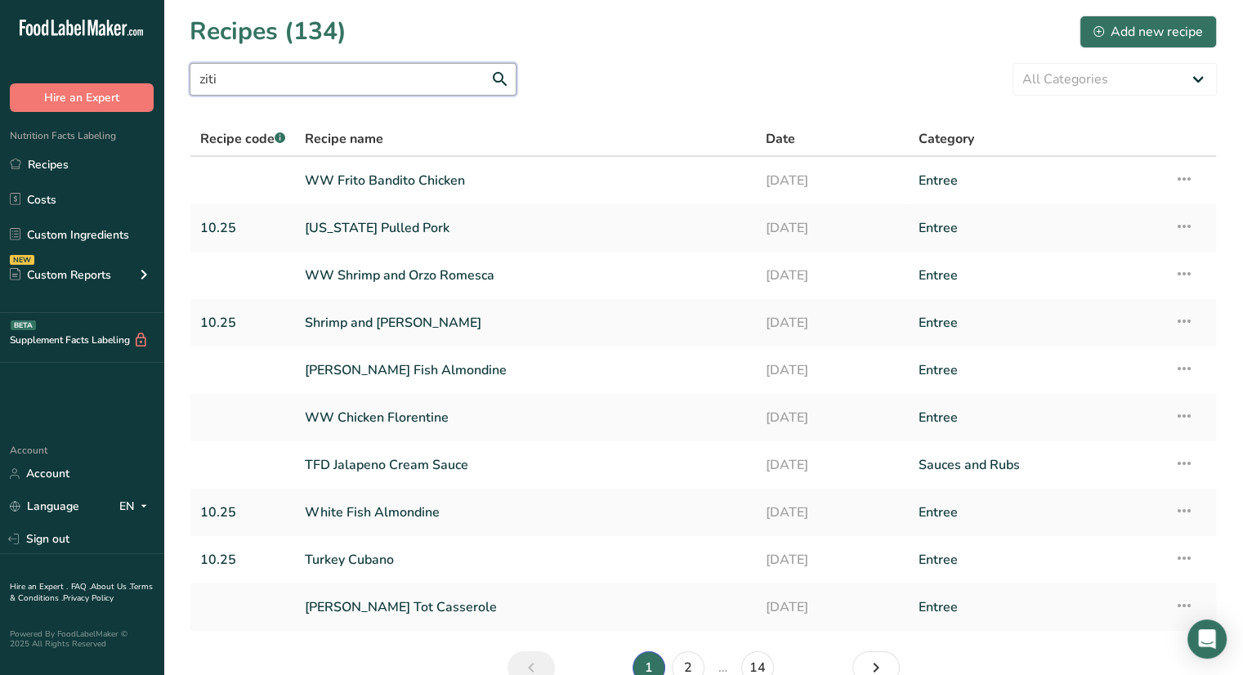
type input "ziti"
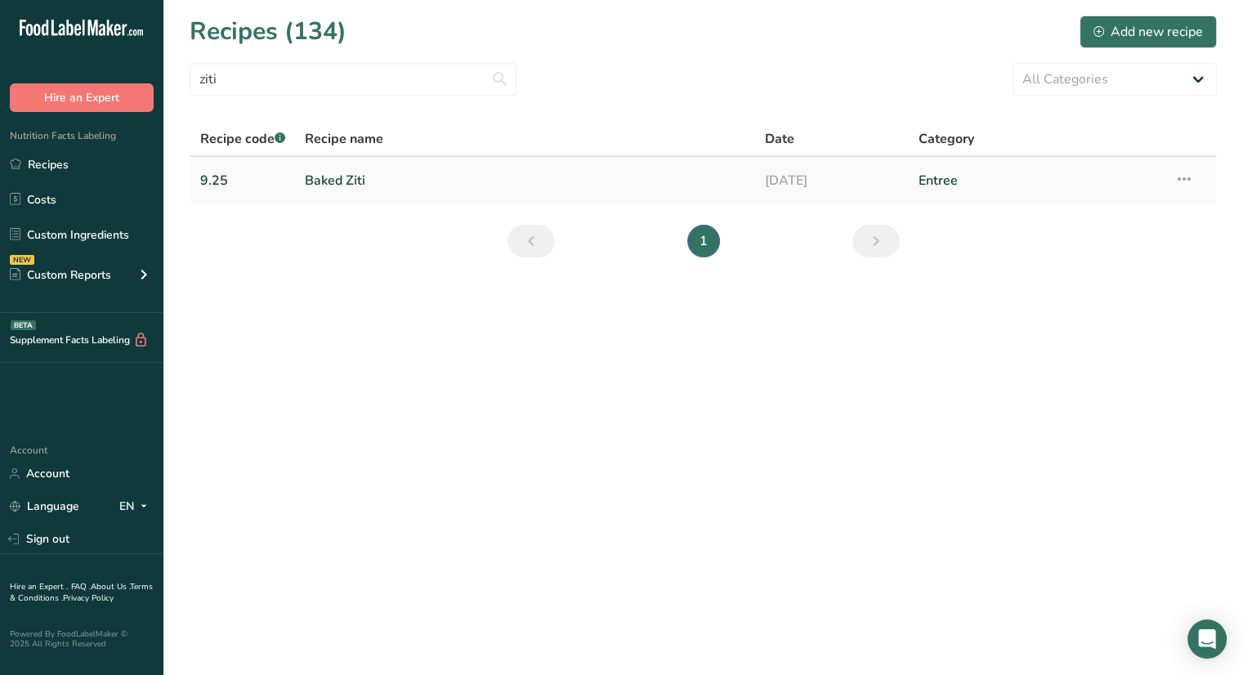
click at [362, 185] on link "Baked Ziti" at bounding box center [525, 180] width 441 height 34
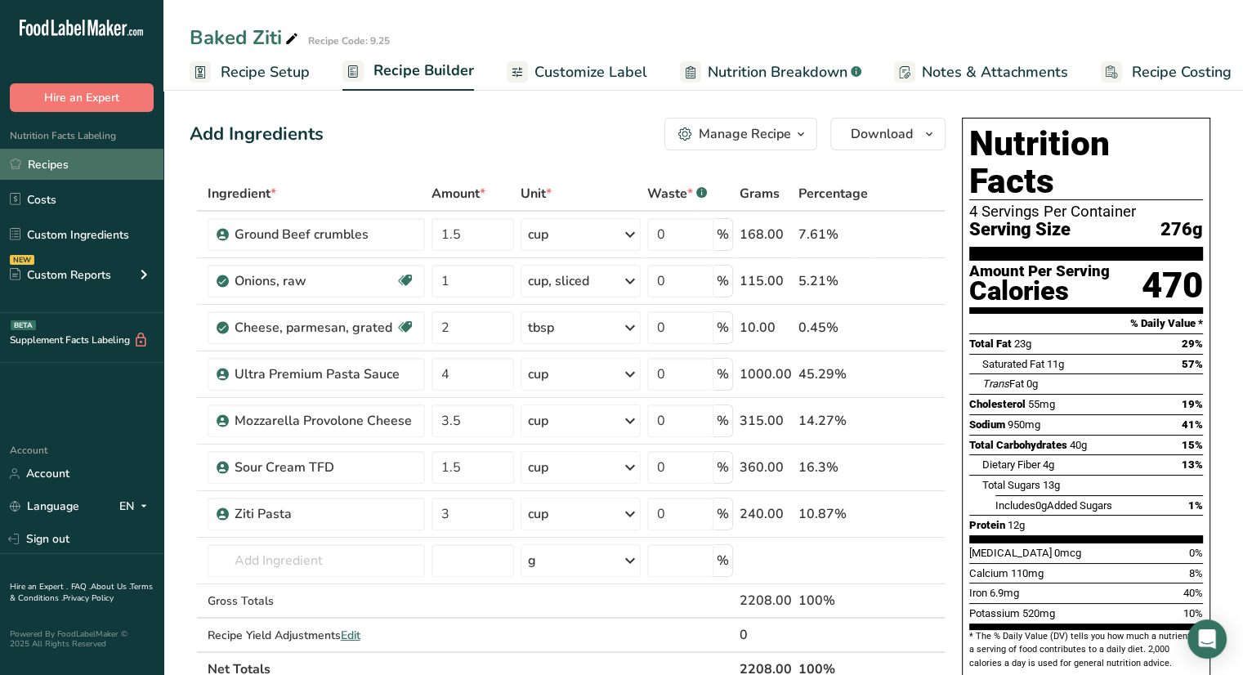
click at [119, 158] on link "Recipes" at bounding box center [81, 164] width 163 height 31
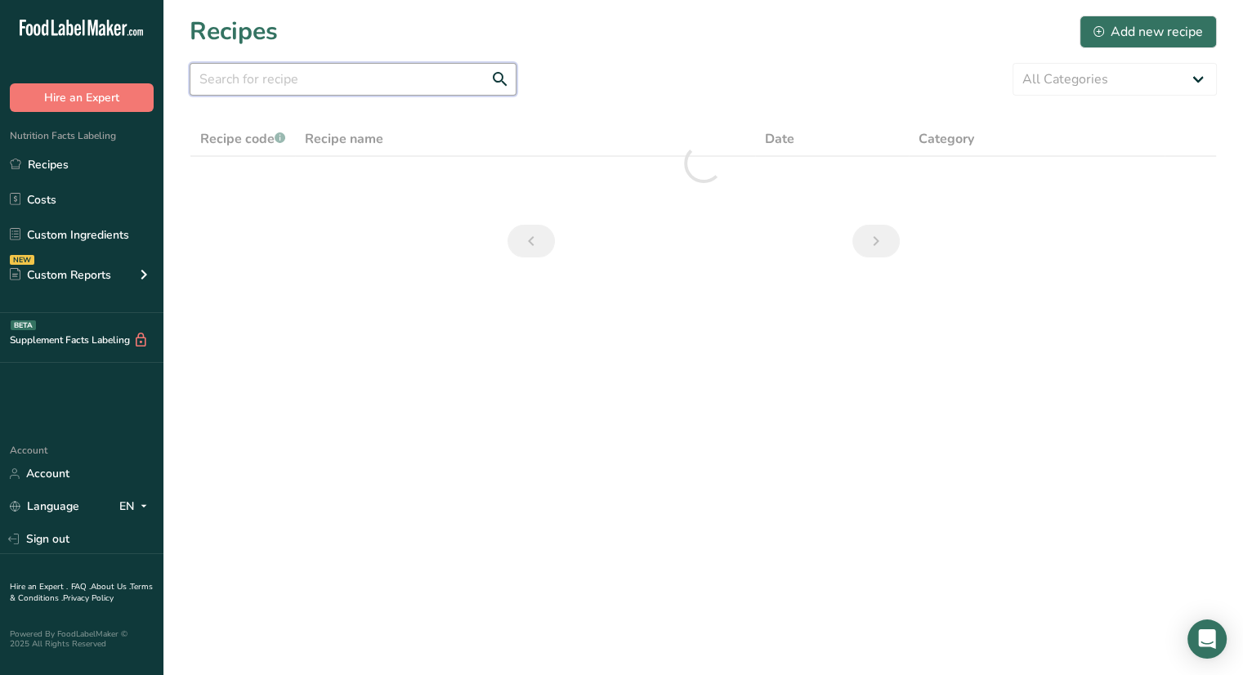
click at [262, 85] on input "text" at bounding box center [353, 79] width 327 height 33
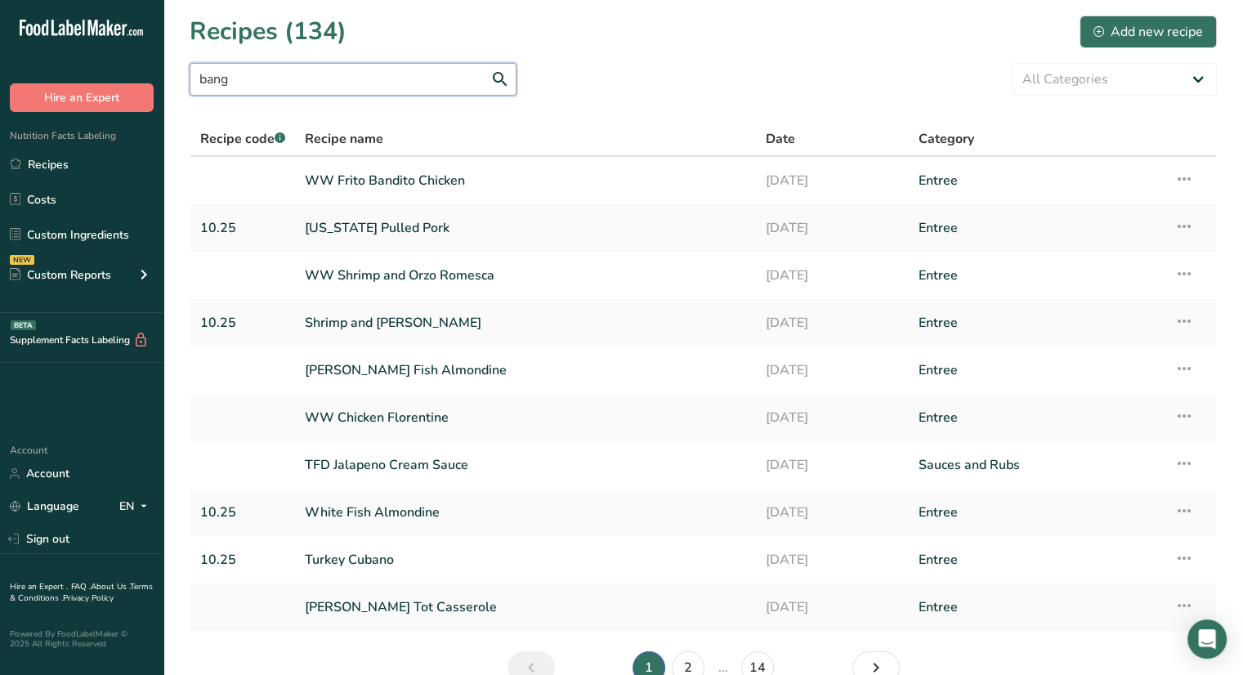
type input "bang"
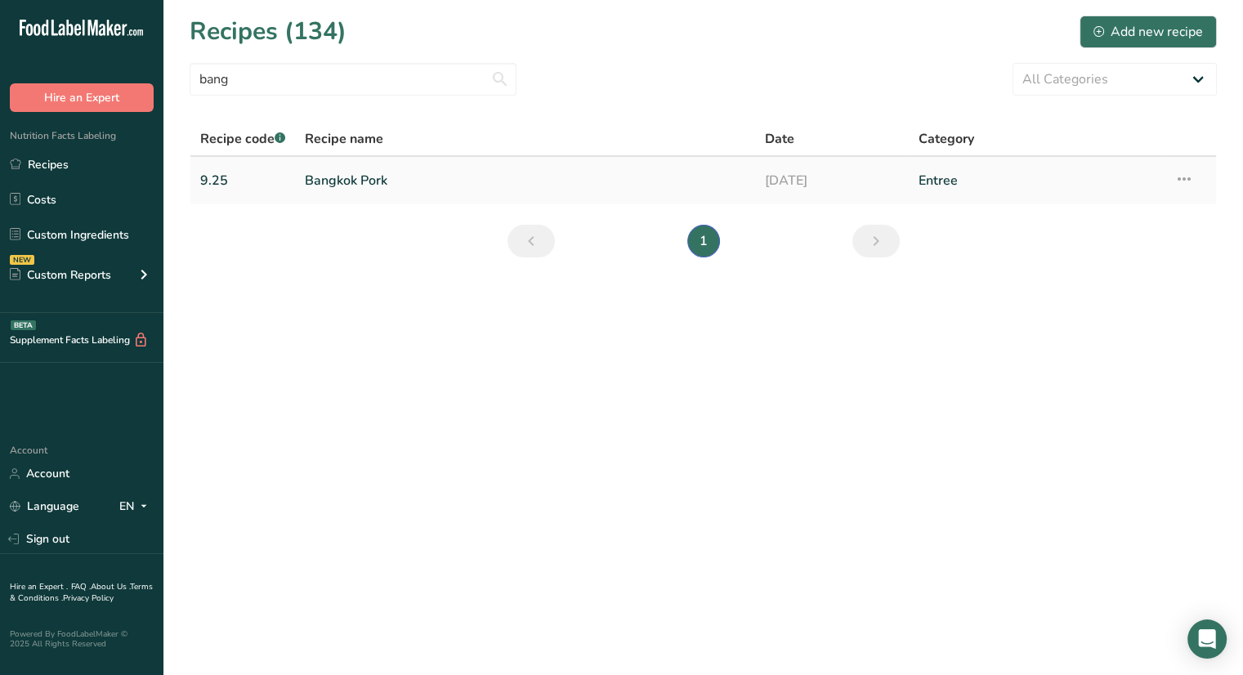
click at [294, 178] on td "9.25" at bounding box center [242, 180] width 105 height 47
click at [360, 184] on link "Bangkok Pork" at bounding box center [525, 180] width 441 height 34
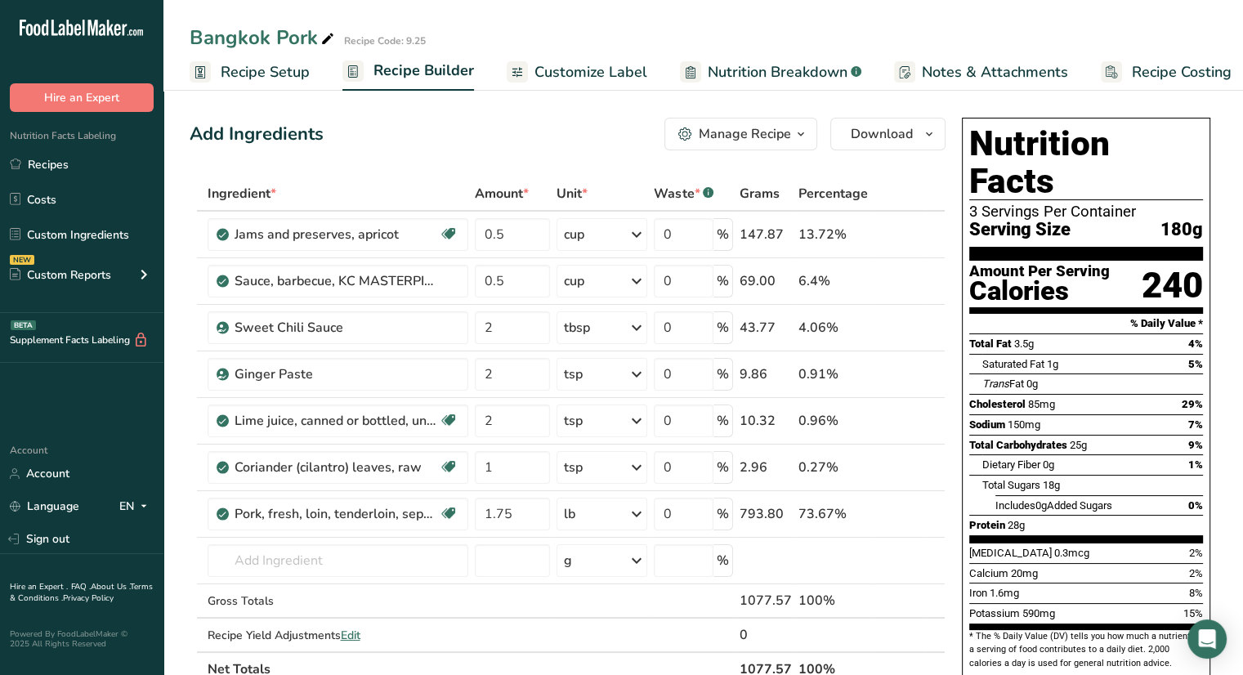
scroll to position [376, 0]
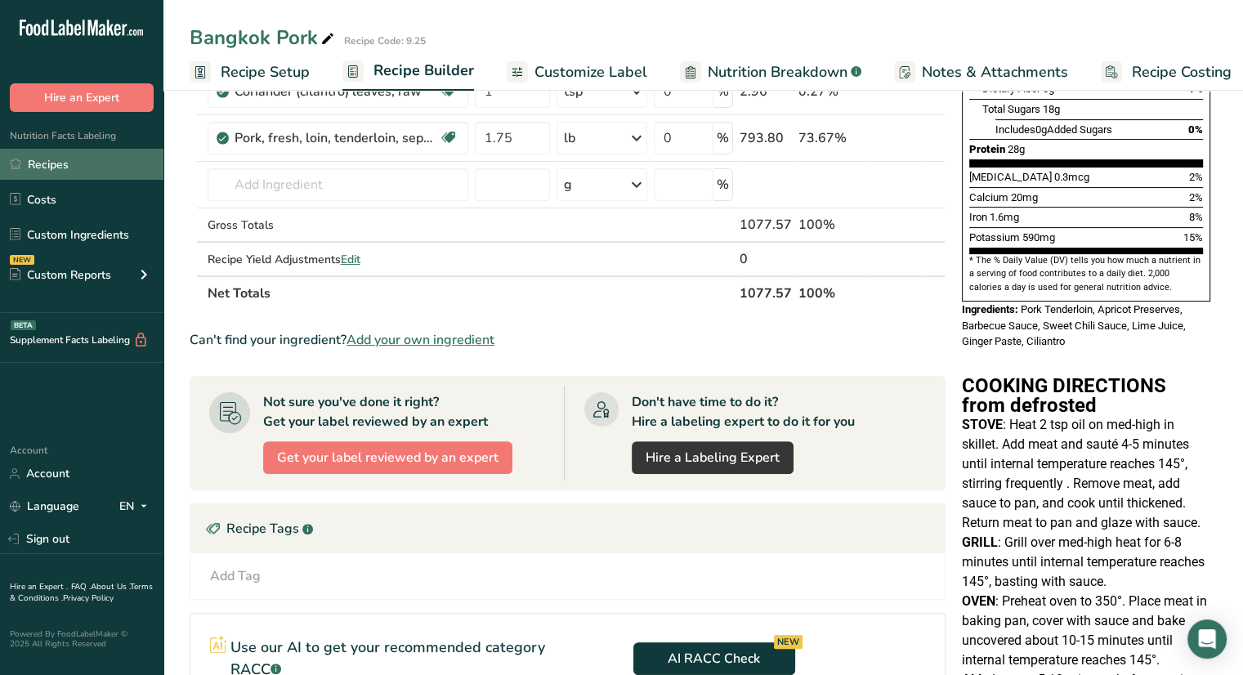
click at [110, 163] on link "Recipes" at bounding box center [81, 164] width 163 height 31
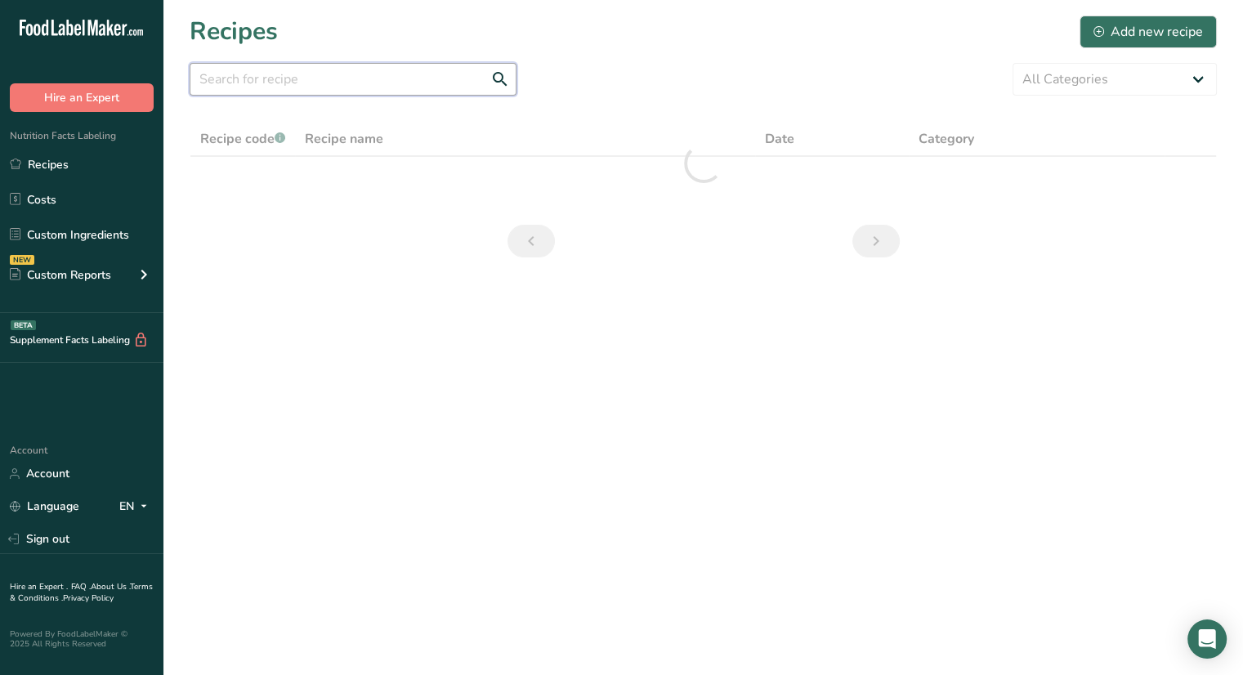
click at [295, 83] on input "text" at bounding box center [353, 79] width 327 height 33
type input "s"
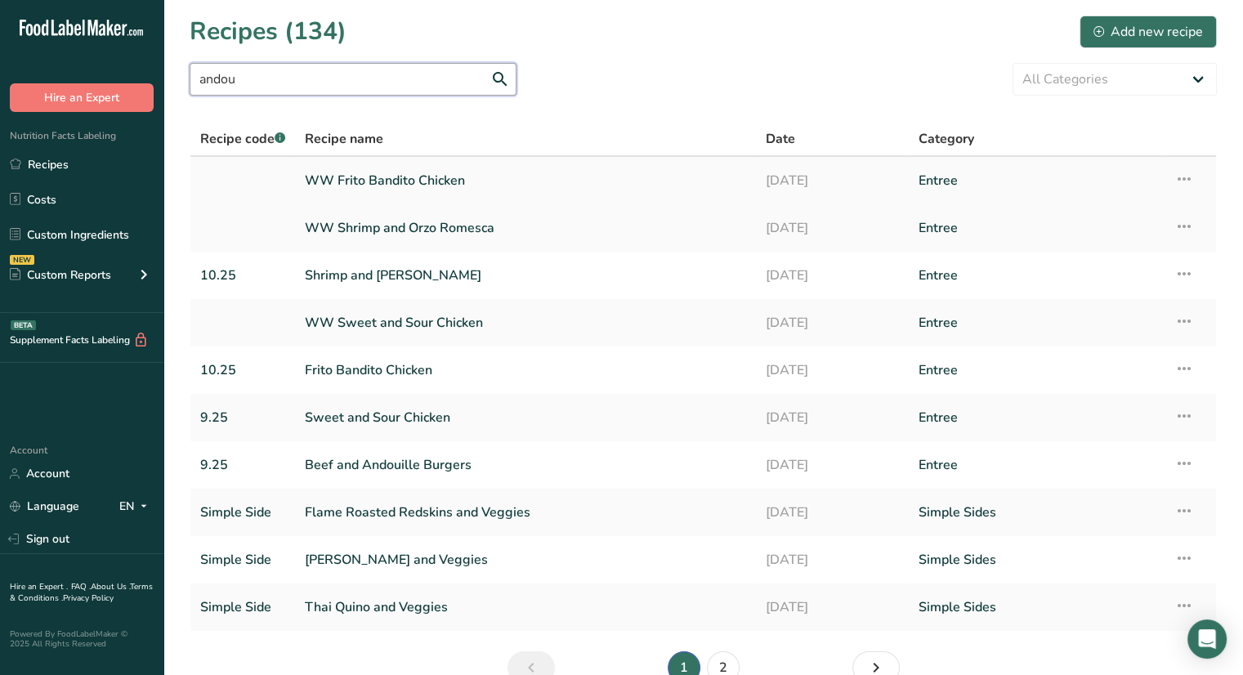
type input "andou"
click at [316, 174] on link "WW Frito Bandito Chicken" at bounding box center [525, 180] width 441 height 34
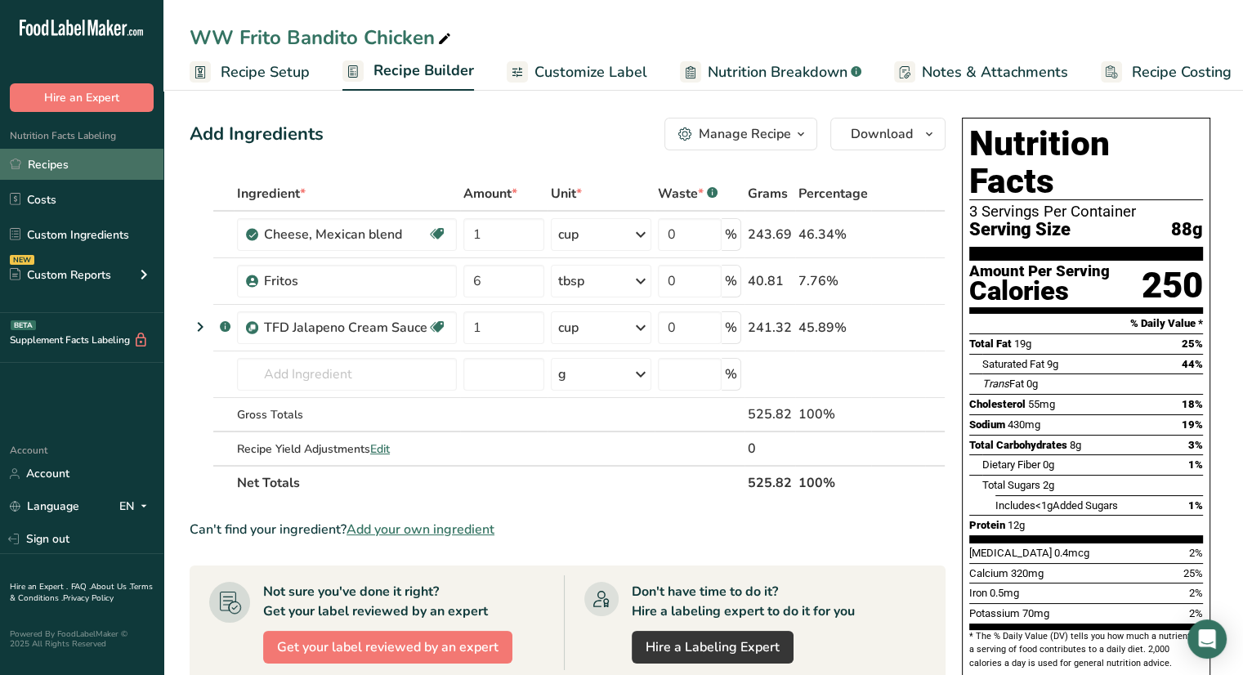
click at [78, 167] on link "Recipes" at bounding box center [81, 164] width 163 height 31
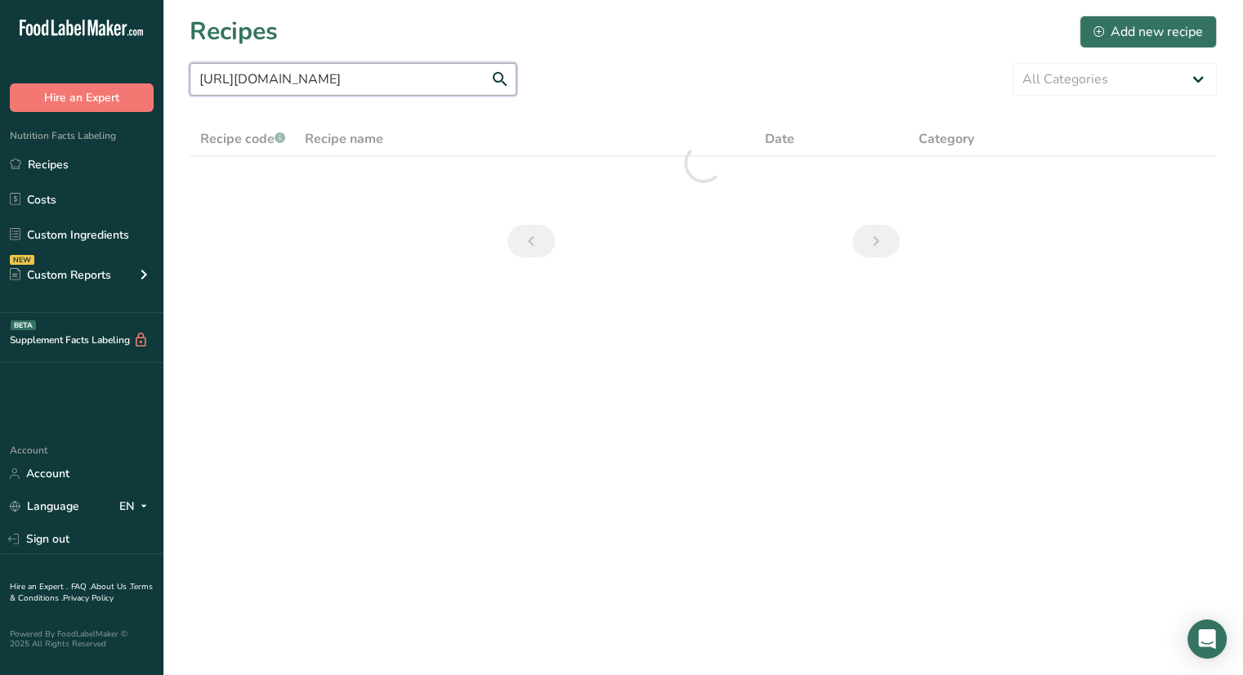
click at [271, 89] on input "[URL][DOMAIN_NAME]" at bounding box center [353, 79] width 327 height 33
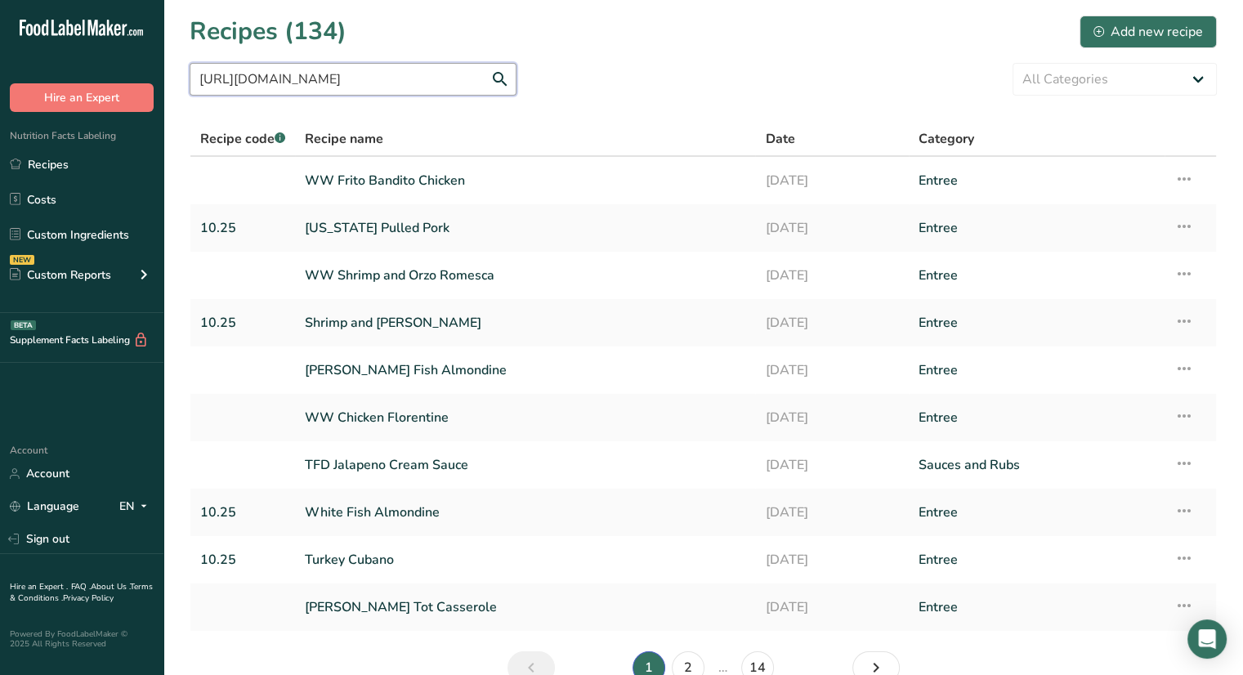
click at [271, 89] on input "[URL][DOMAIN_NAME]" at bounding box center [353, 79] width 327 height 33
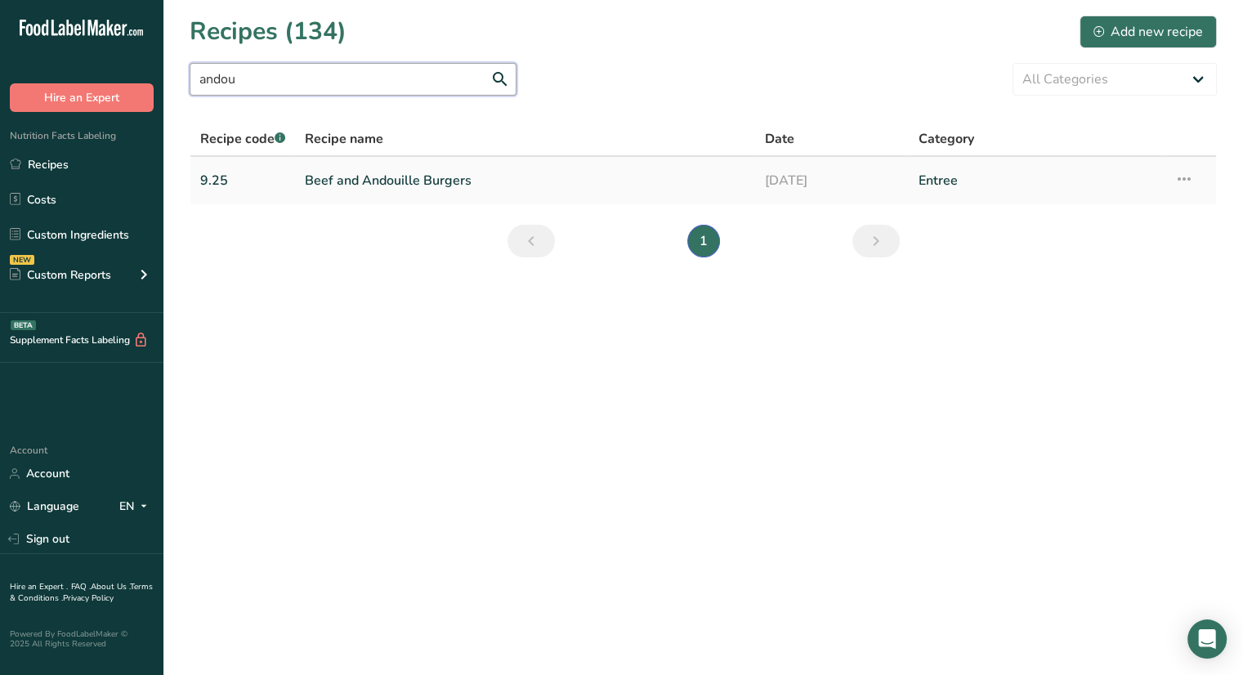
type input "andou"
click at [315, 180] on link "Beef and Andouille Burgers" at bounding box center [525, 180] width 441 height 34
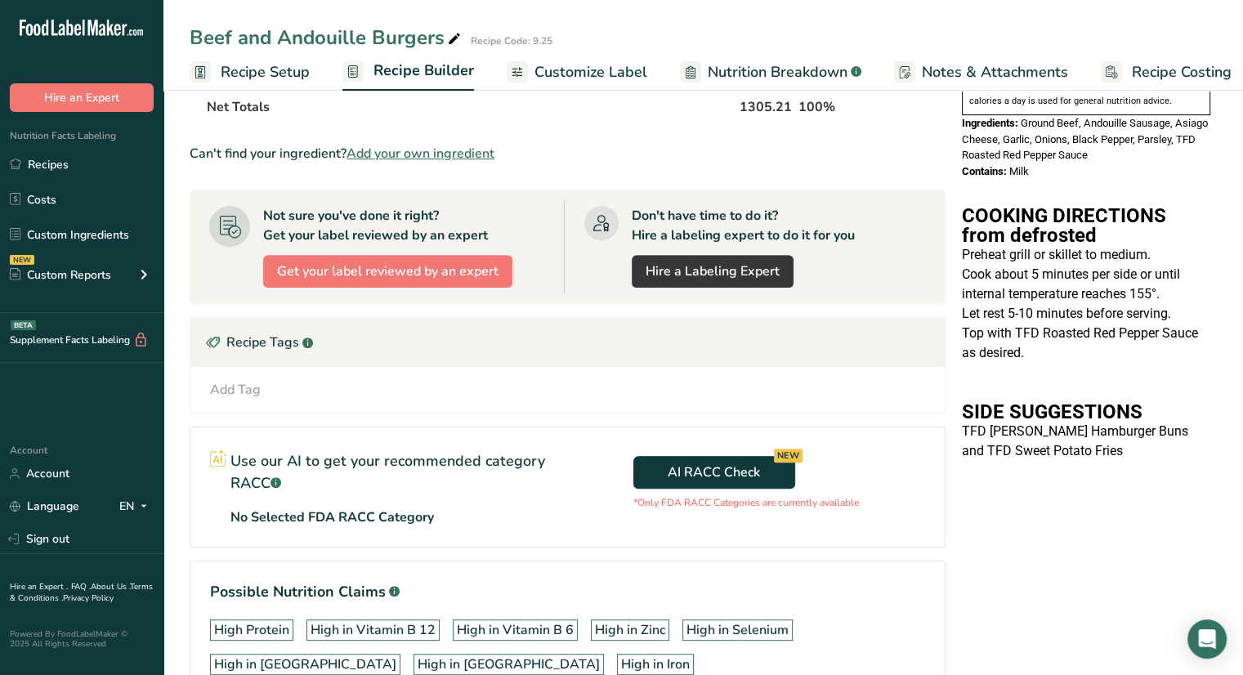
scroll to position [591, 0]
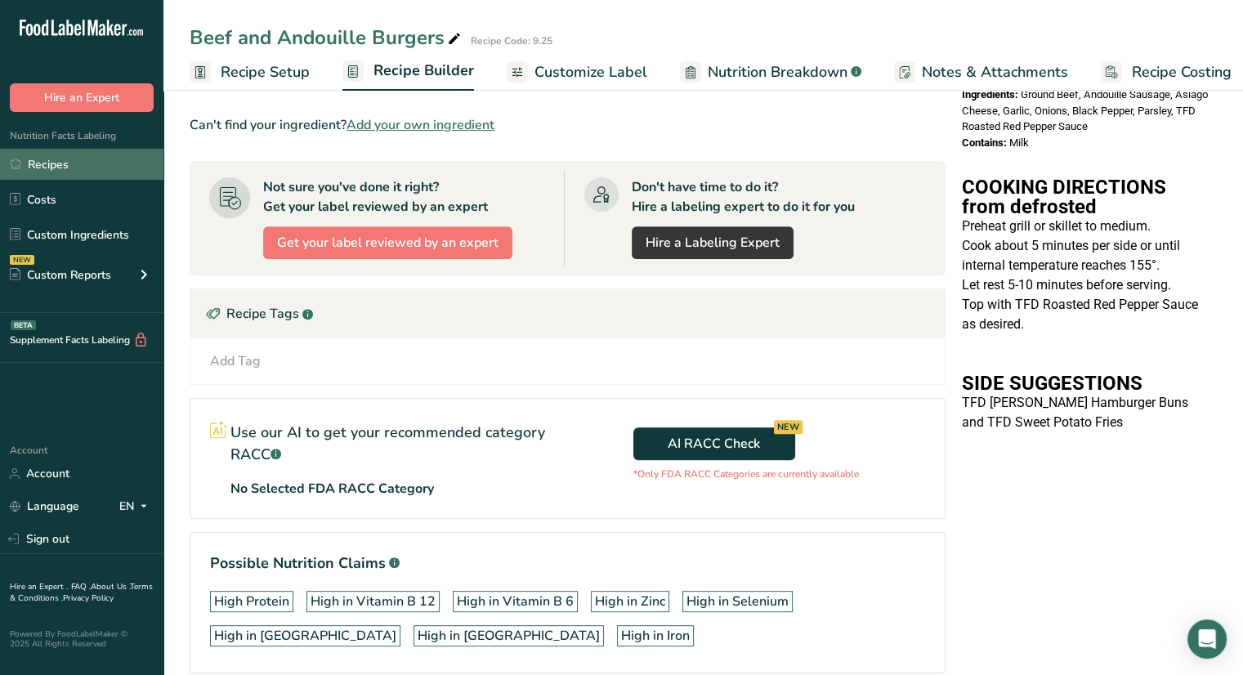
click at [110, 150] on link "Recipes" at bounding box center [81, 164] width 163 height 31
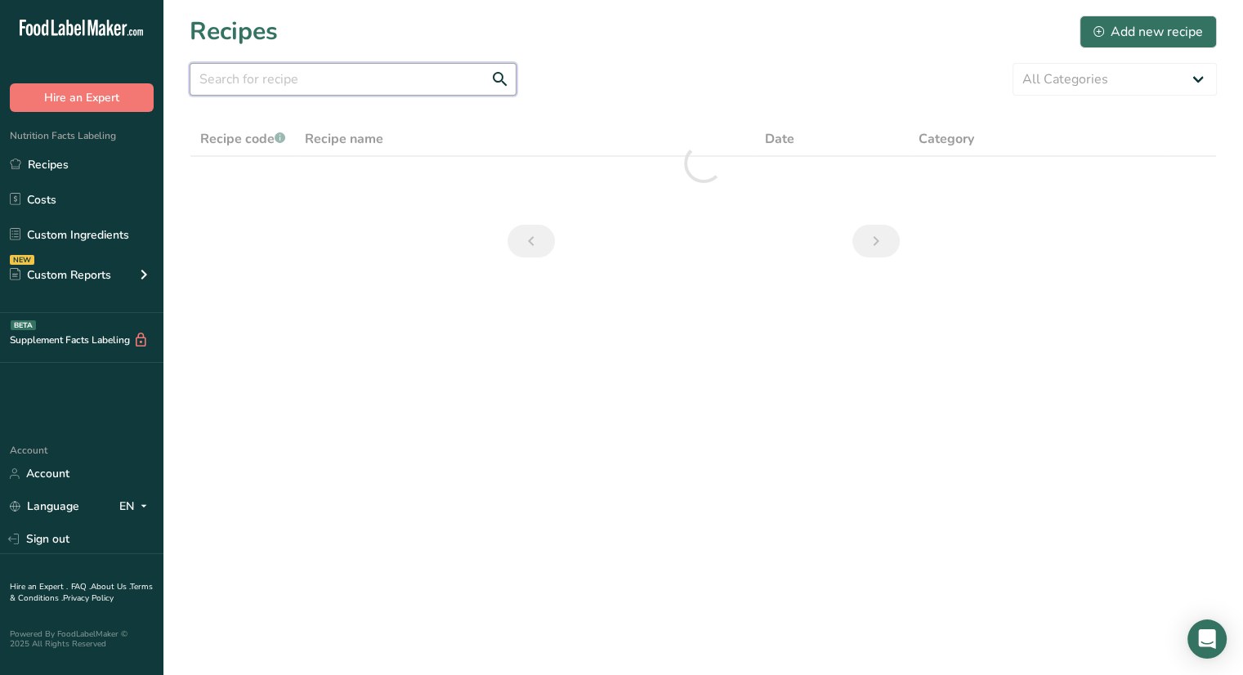
click at [293, 80] on input "text" at bounding box center [353, 79] width 327 height 33
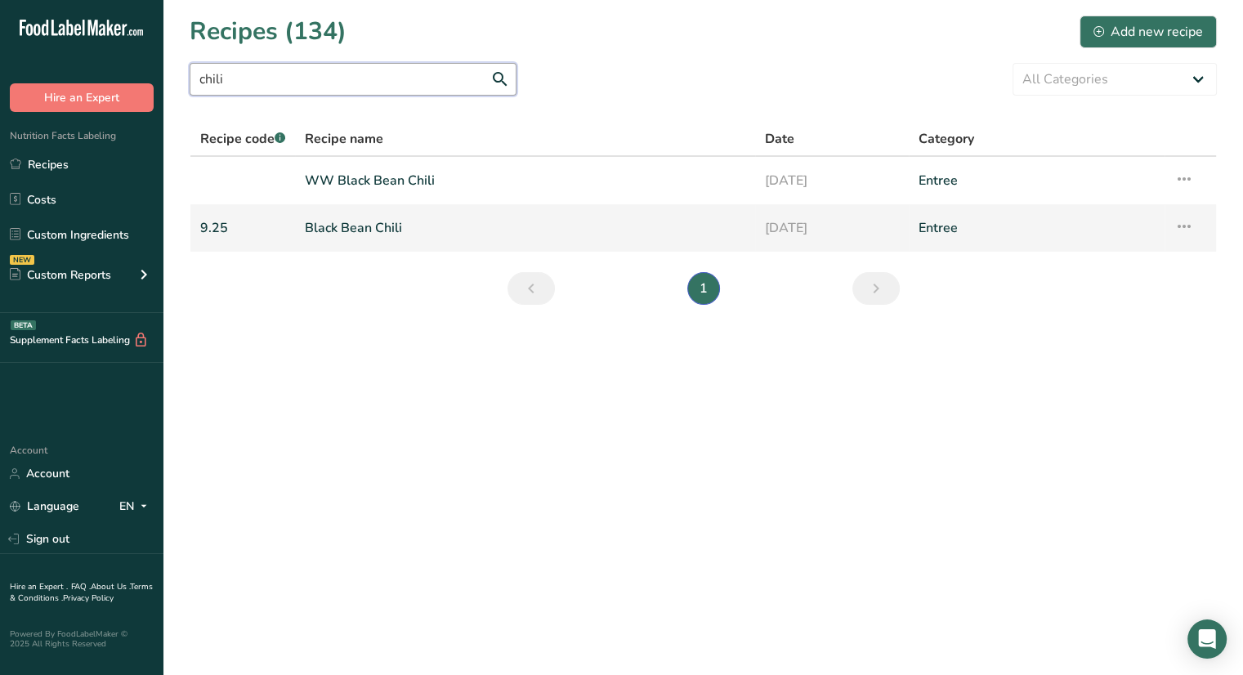
type input "chili"
click at [342, 228] on link "Black Bean Chili" at bounding box center [525, 228] width 441 height 34
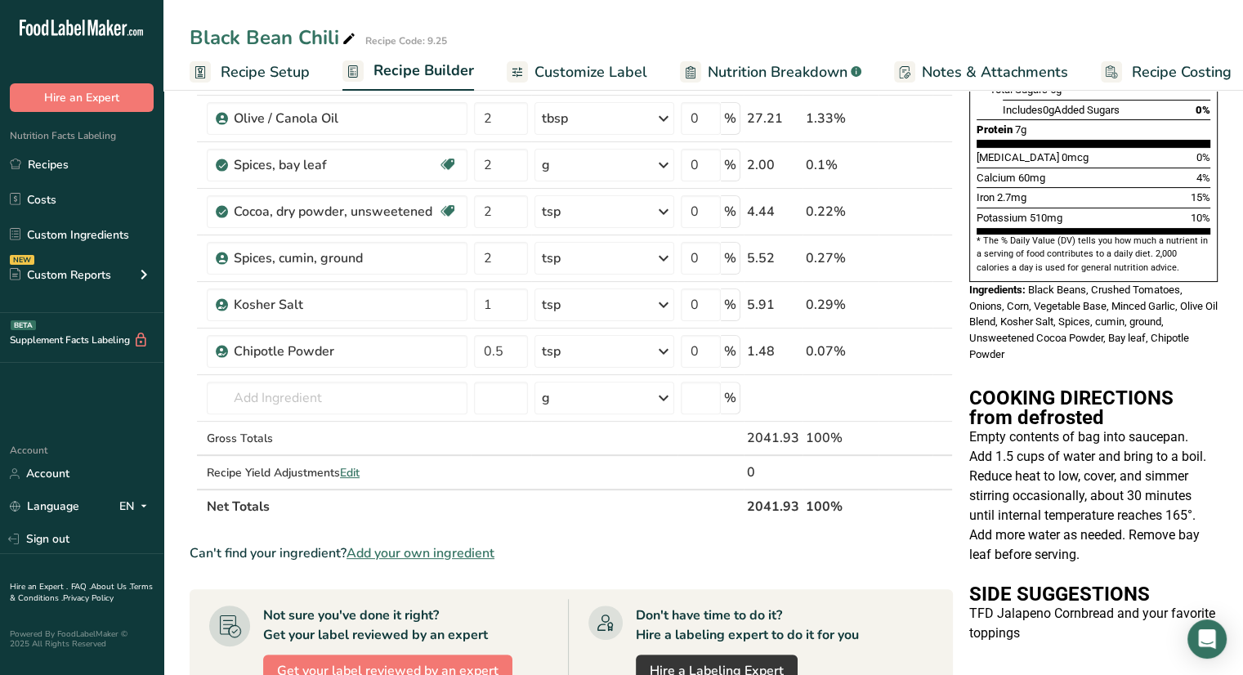
scroll to position [396, 0]
click at [49, 177] on link "Recipes" at bounding box center [81, 164] width 163 height 31
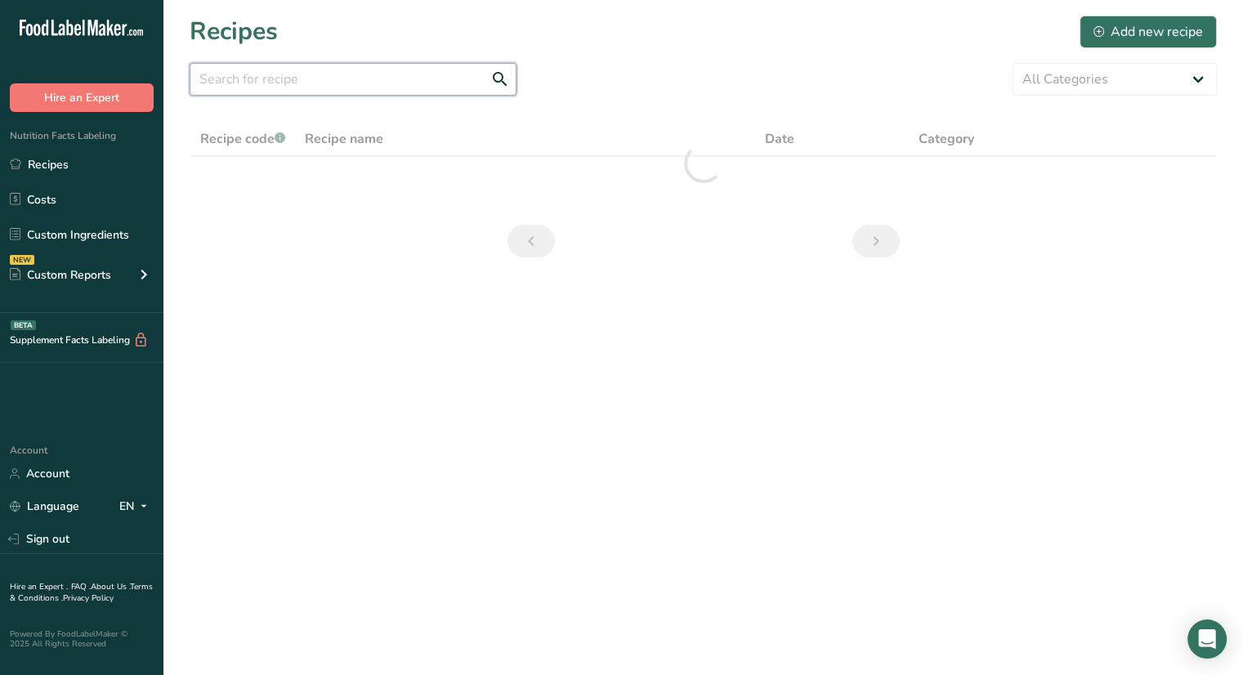
click at [311, 89] on input "text" at bounding box center [353, 79] width 327 height 33
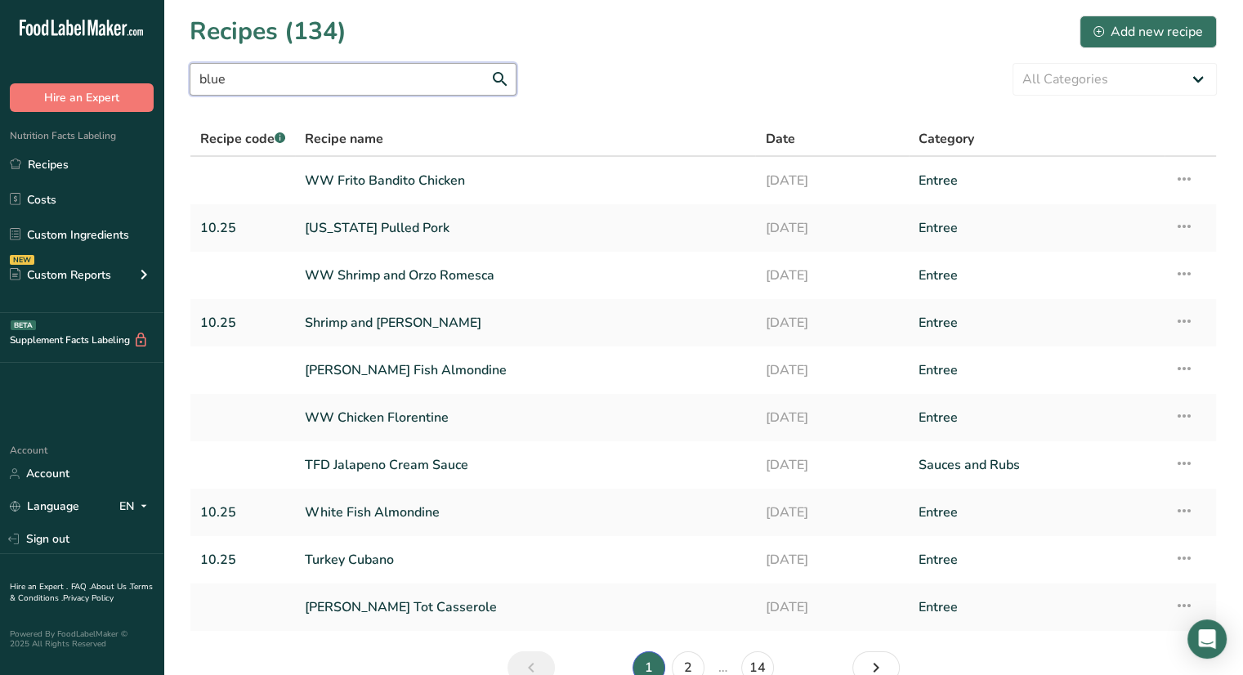
type input "blue"
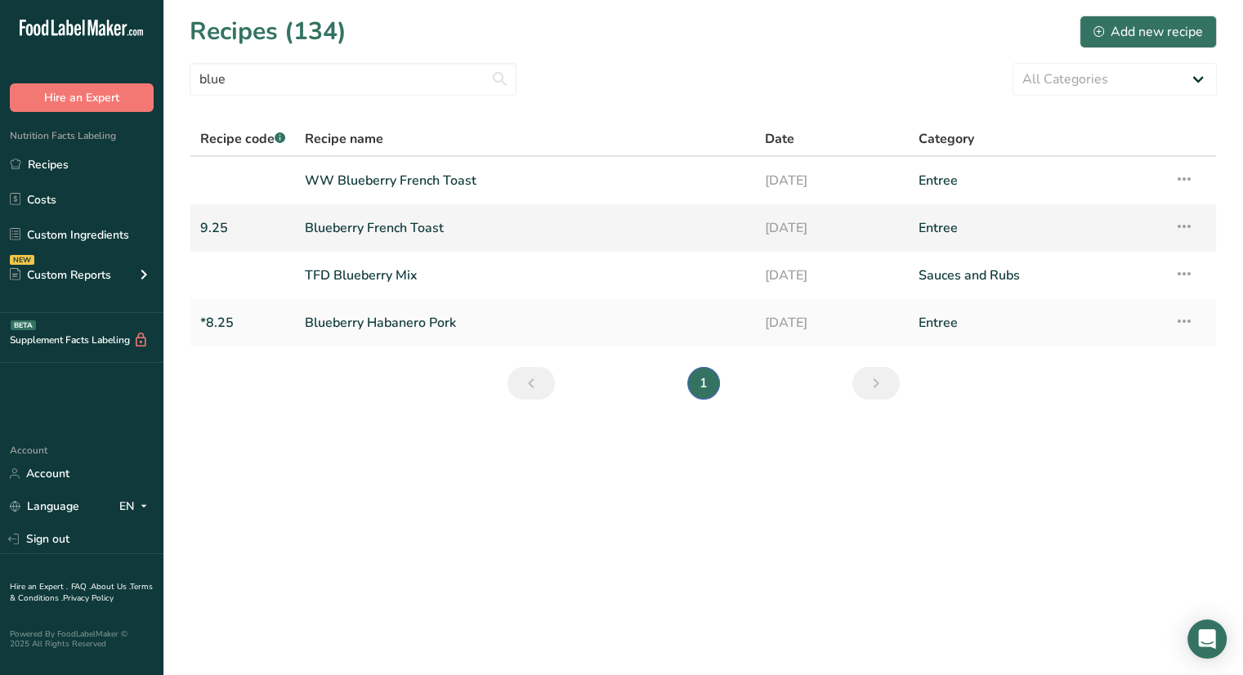
click at [344, 235] on link "Blueberry French Toast" at bounding box center [525, 228] width 441 height 34
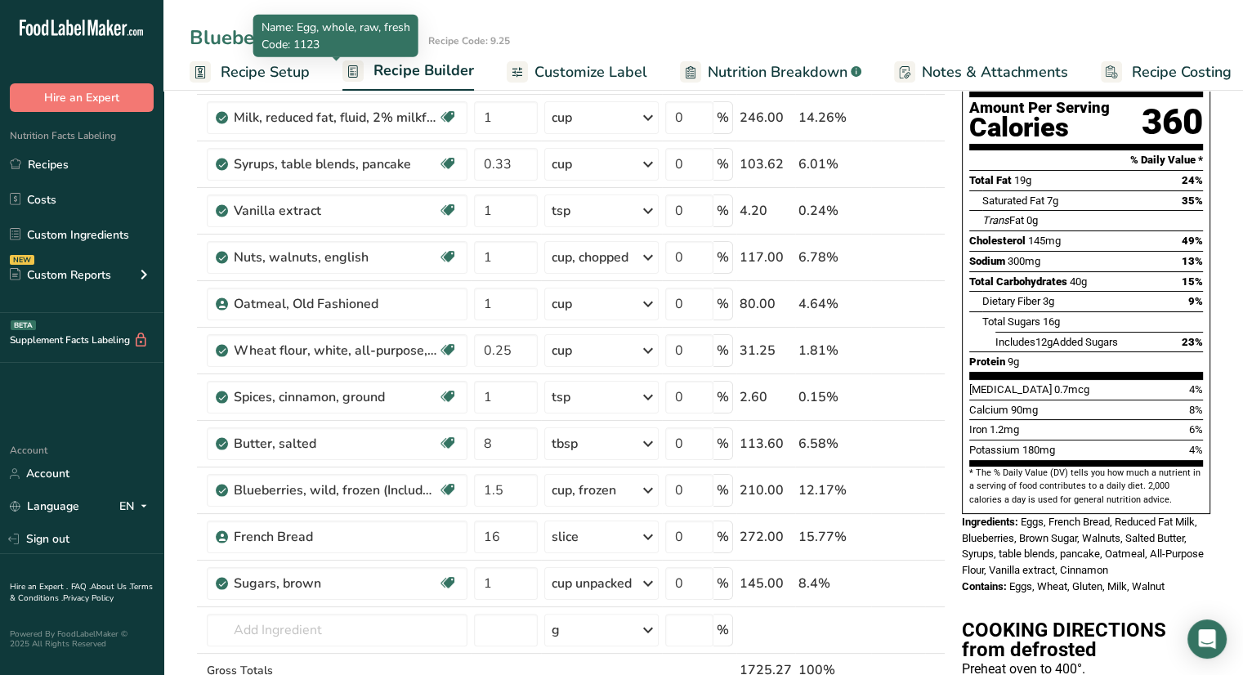
scroll to position [163, 0]
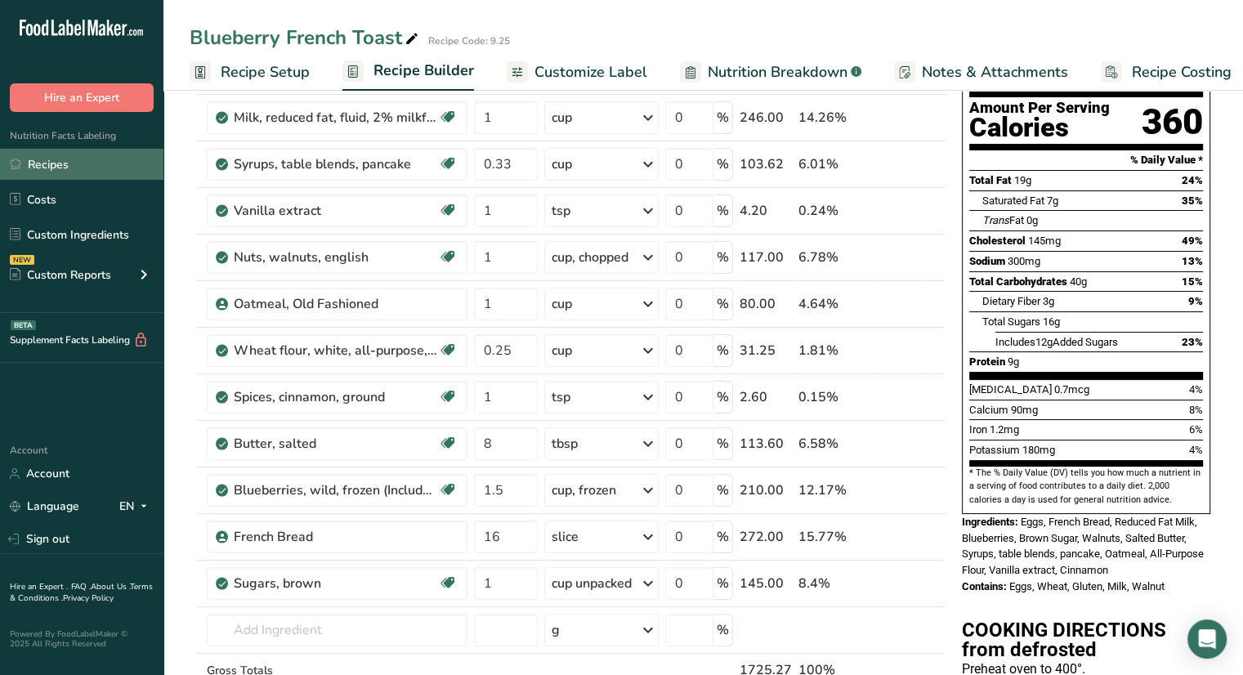
click at [49, 174] on link "Recipes" at bounding box center [81, 164] width 163 height 31
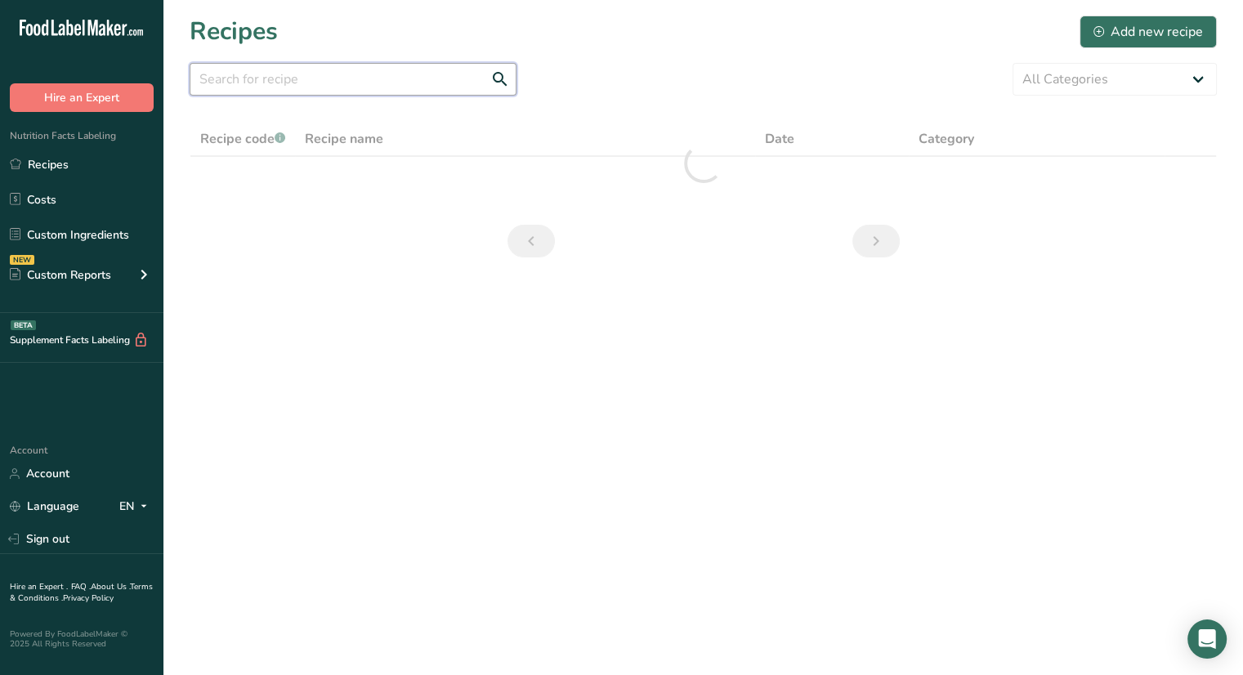
click at [288, 83] on input "text" at bounding box center [353, 79] width 327 height 33
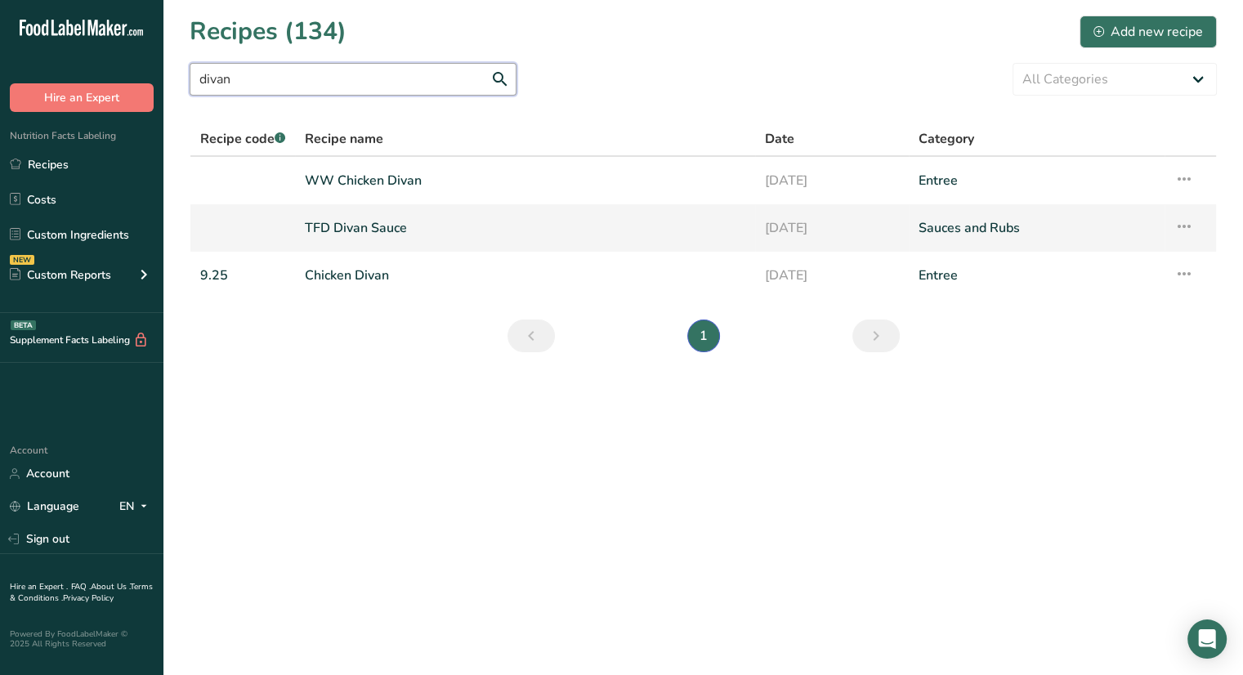
type input "divan"
click at [378, 225] on link "TFD Divan Sauce" at bounding box center [525, 228] width 441 height 34
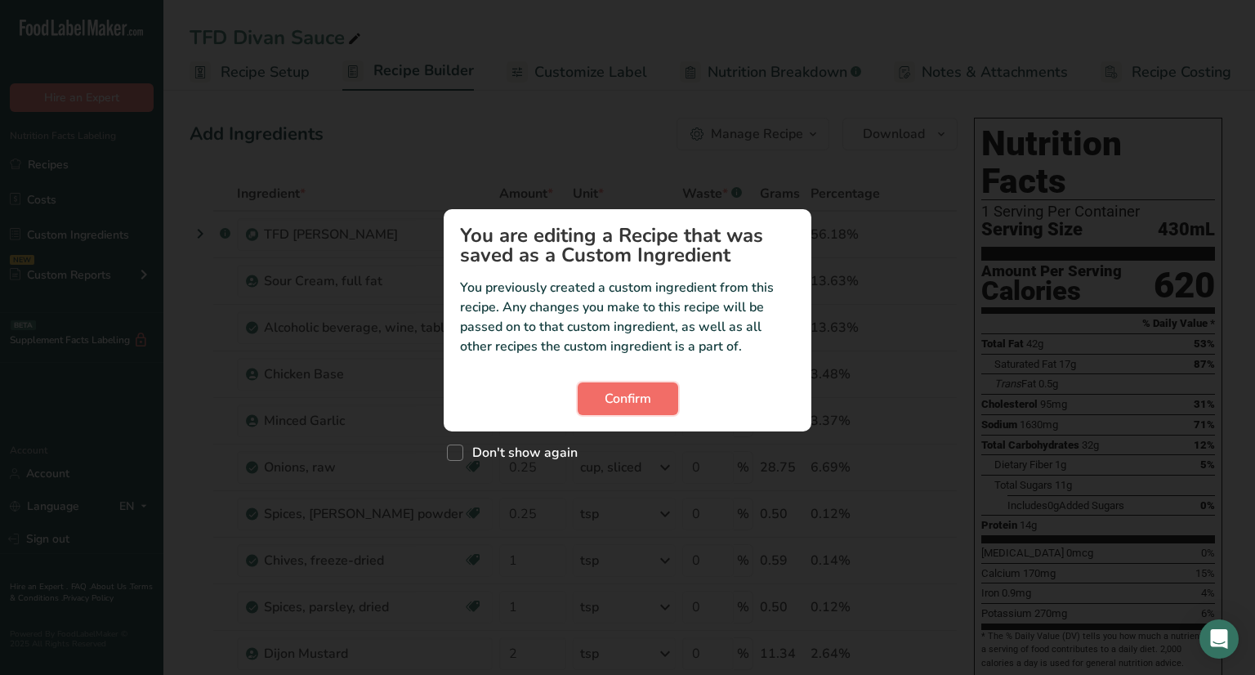
click at [639, 394] on span "Confirm" at bounding box center [628, 399] width 47 height 20
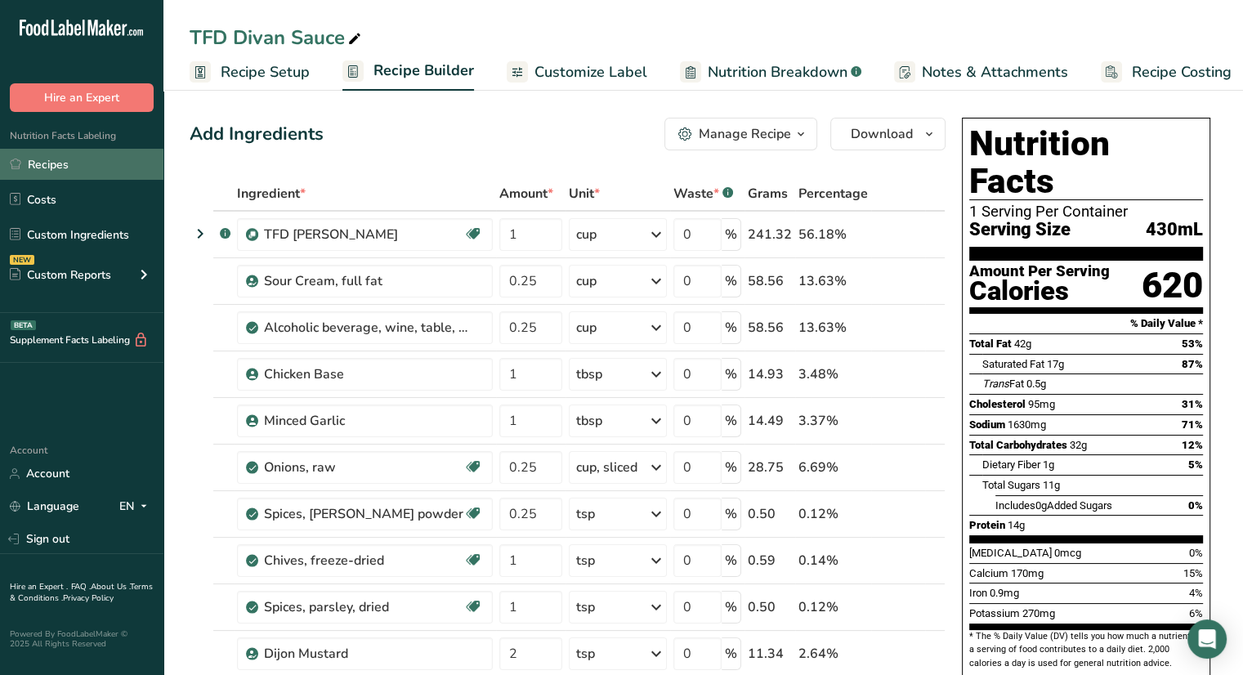
click at [81, 168] on link "Recipes" at bounding box center [81, 164] width 163 height 31
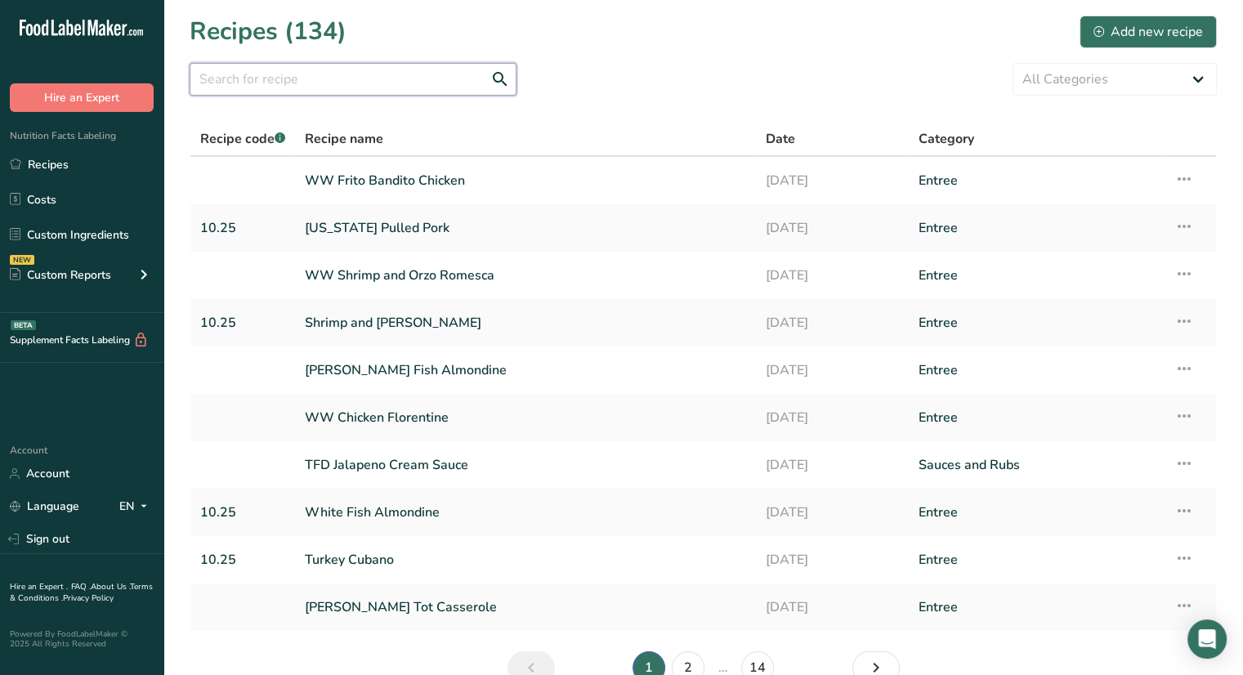
click at [335, 88] on input "text" at bounding box center [353, 79] width 327 height 33
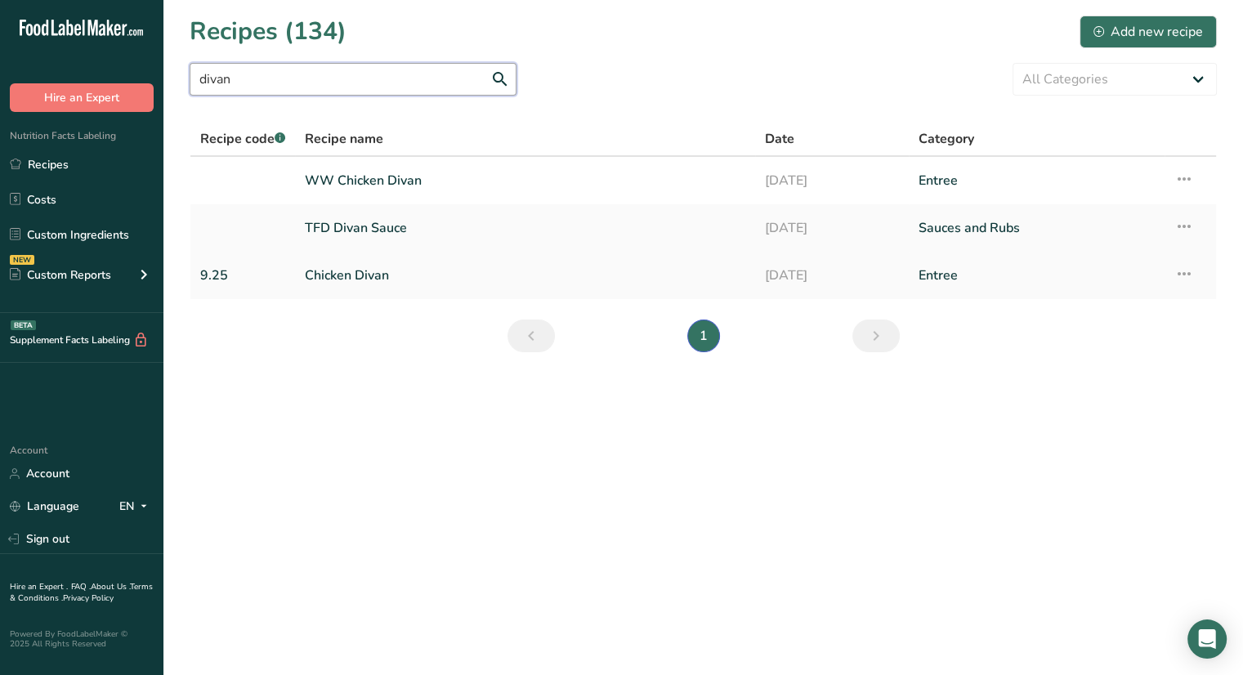
type input "divan"
click at [369, 275] on link "Chicken Divan" at bounding box center [525, 275] width 441 height 34
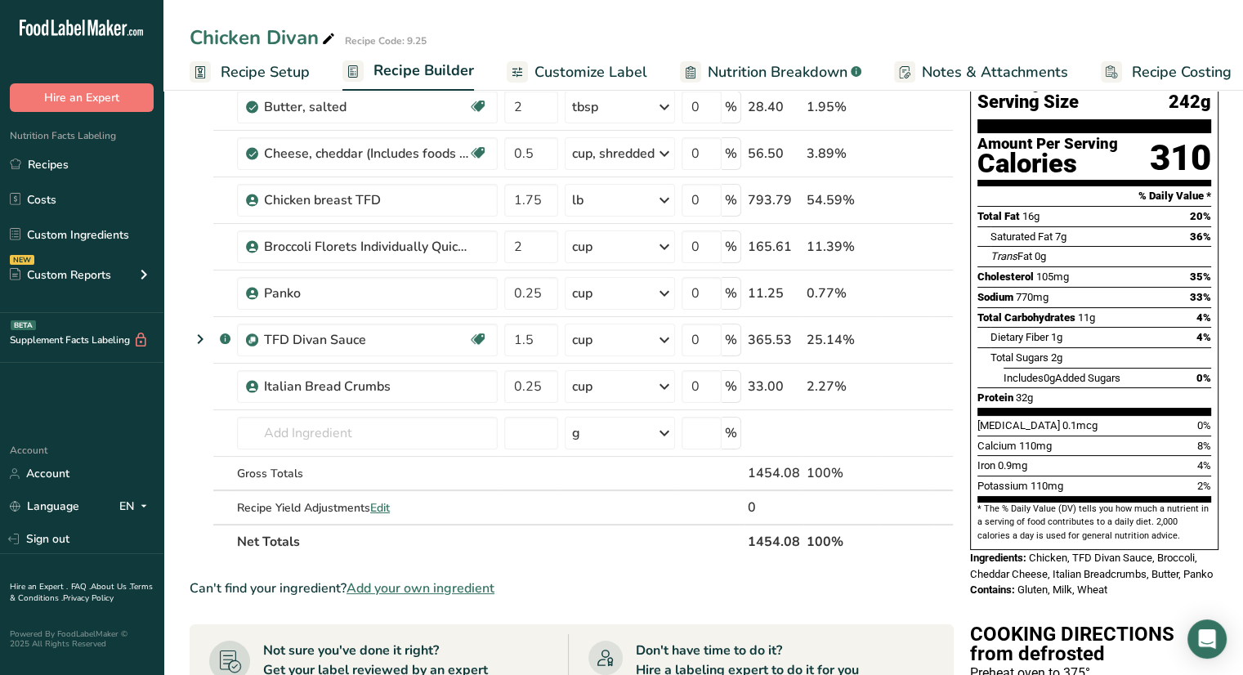
scroll to position [127, 0]
click at [61, 168] on link "Recipes" at bounding box center [81, 164] width 163 height 31
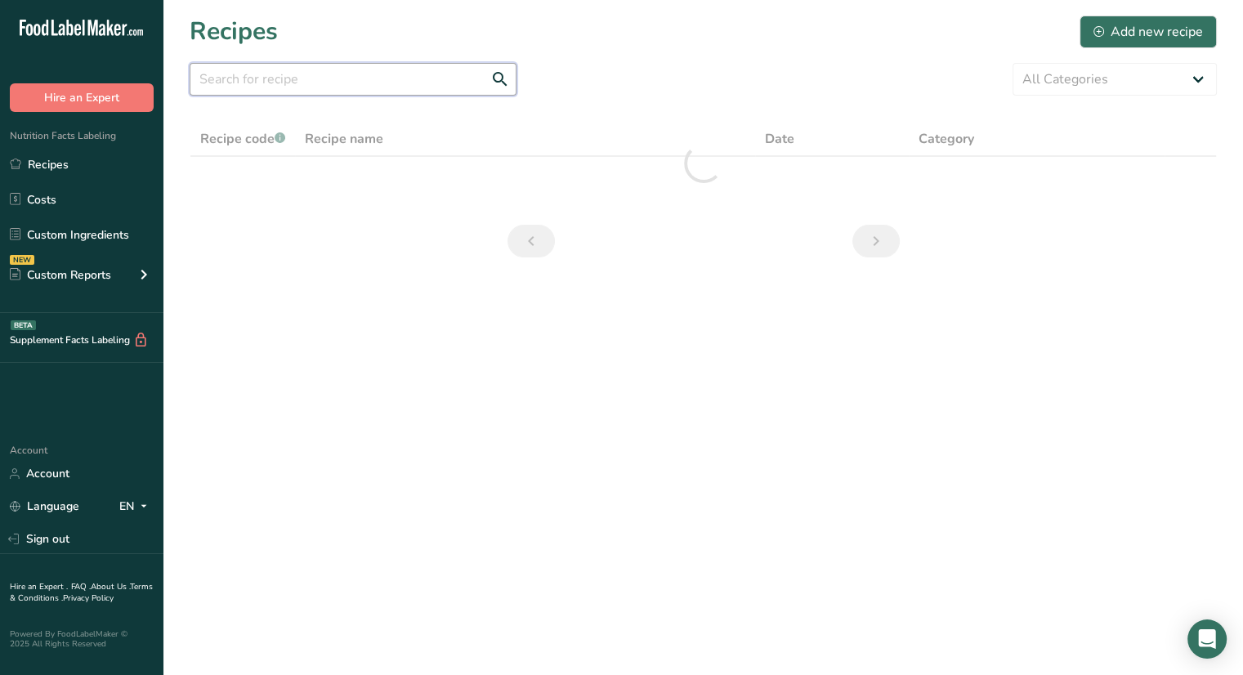
click at [365, 79] on input "text" at bounding box center [353, 79] width 327 height 33
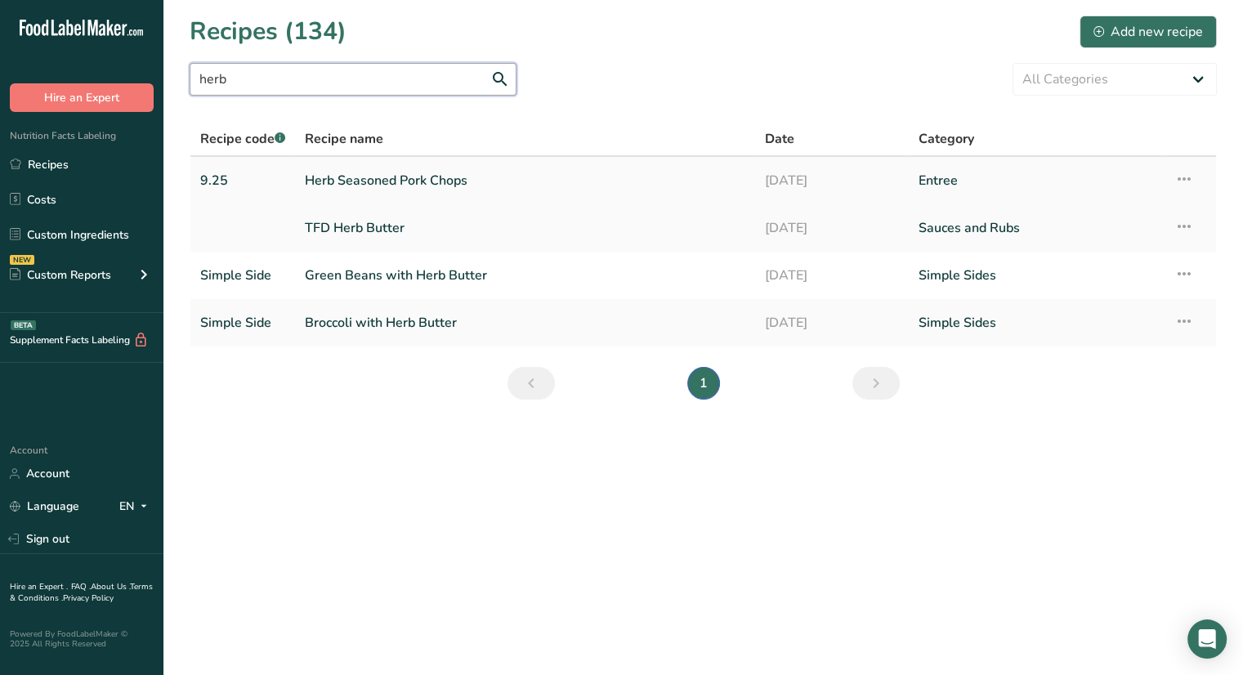
type input "herb"
click at [333, 179] on link "Herb Seasoned Pork Chops" at bounding box center [525, 180] width 441 height 34
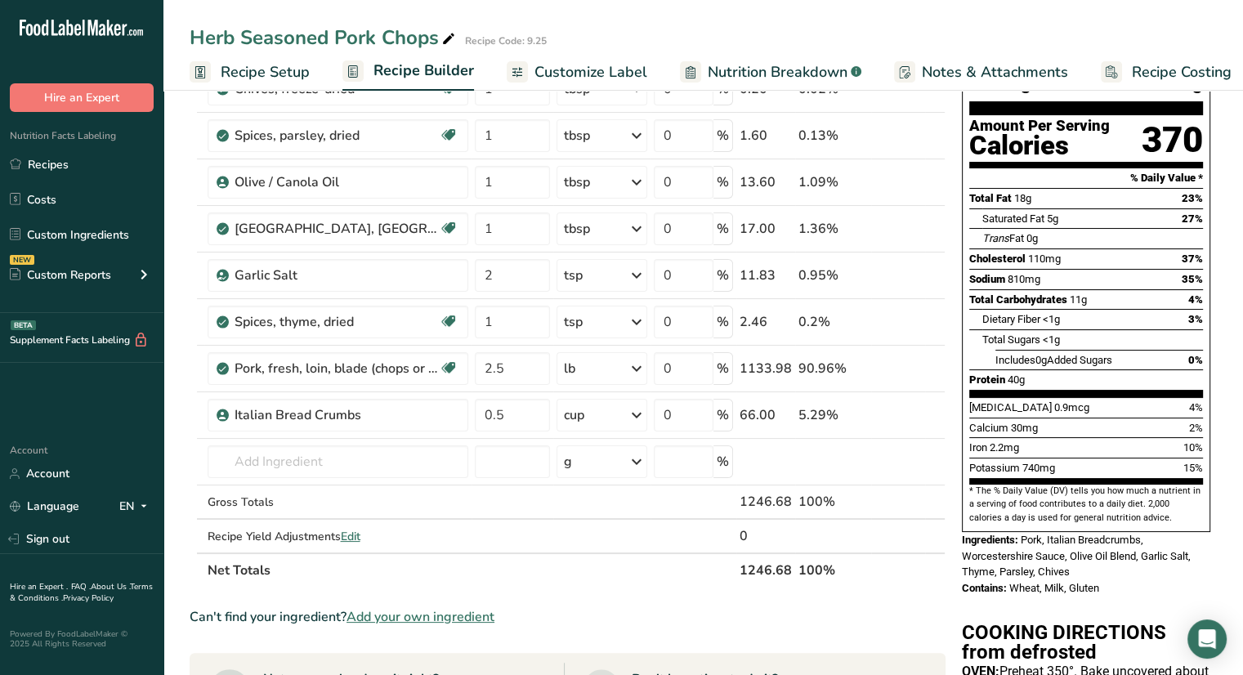
scroll to position [146, 0]
click at [76, 174] on link "Recipes" at bounding box center [81, 164] width 163 height 31
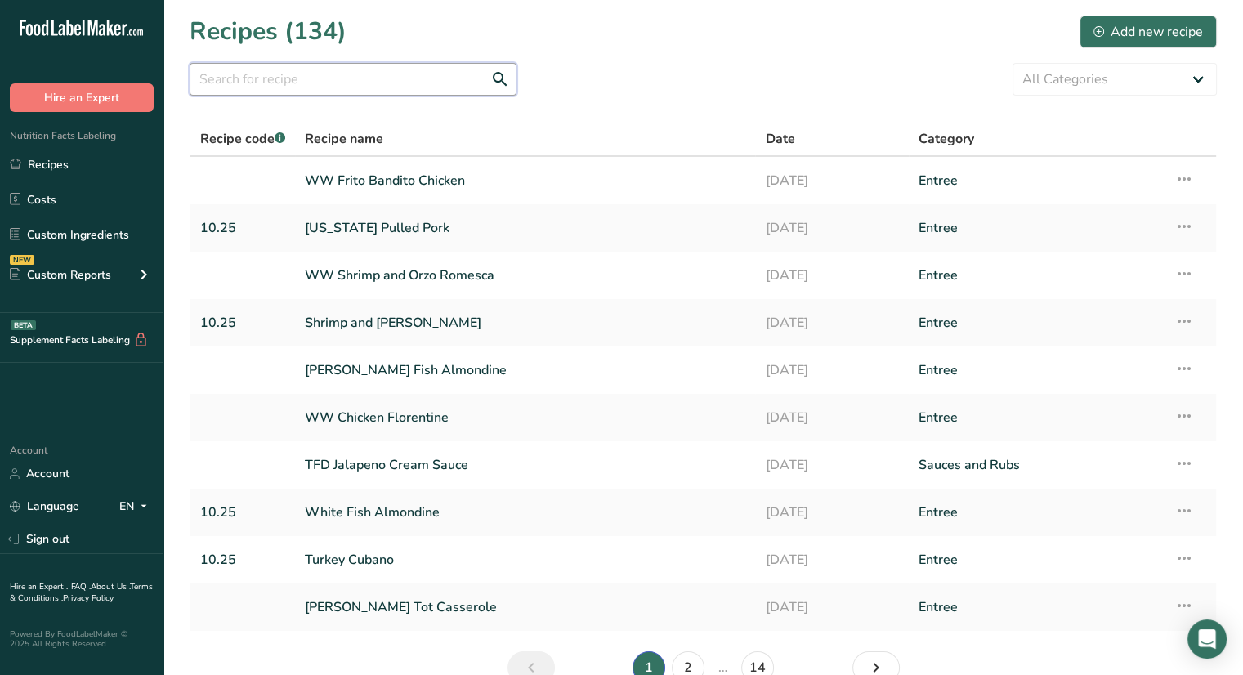
click at [337, 87] on input "text" at bounding box center [353, 79] width 327 height 33
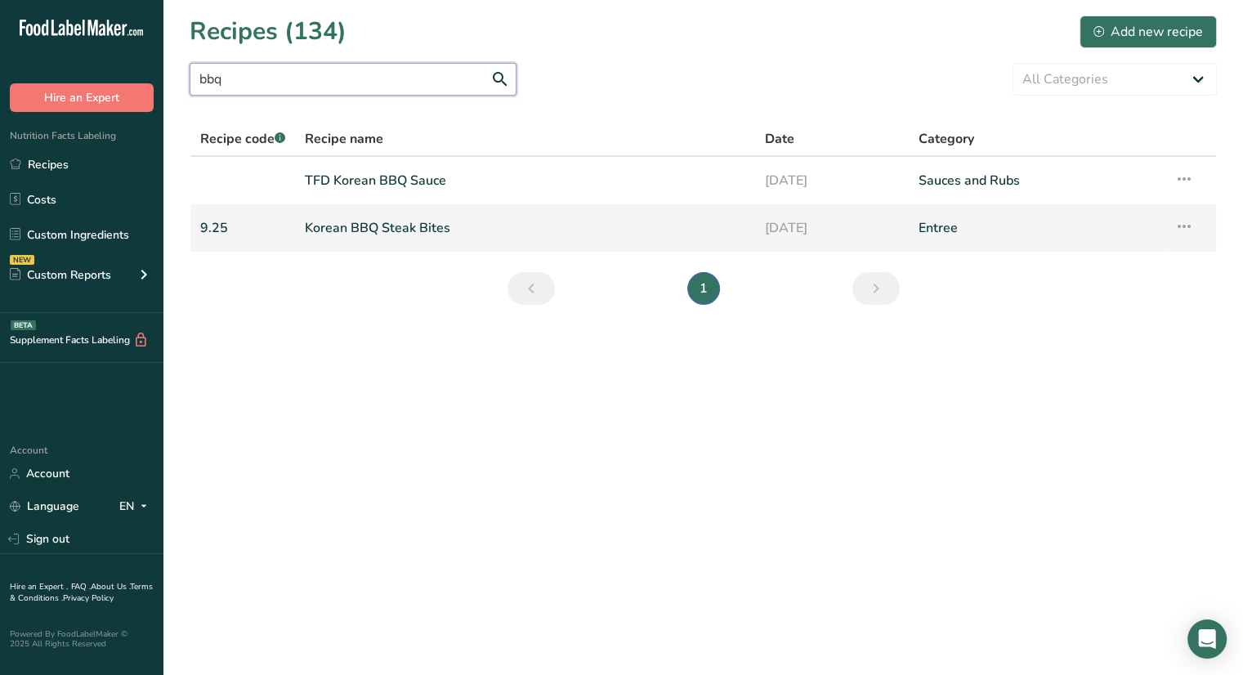
type input "bbq"
click at [368, 229] on link "Korean BBQ Steak Bites" at bounding box center [525, 228] width 441 height 34
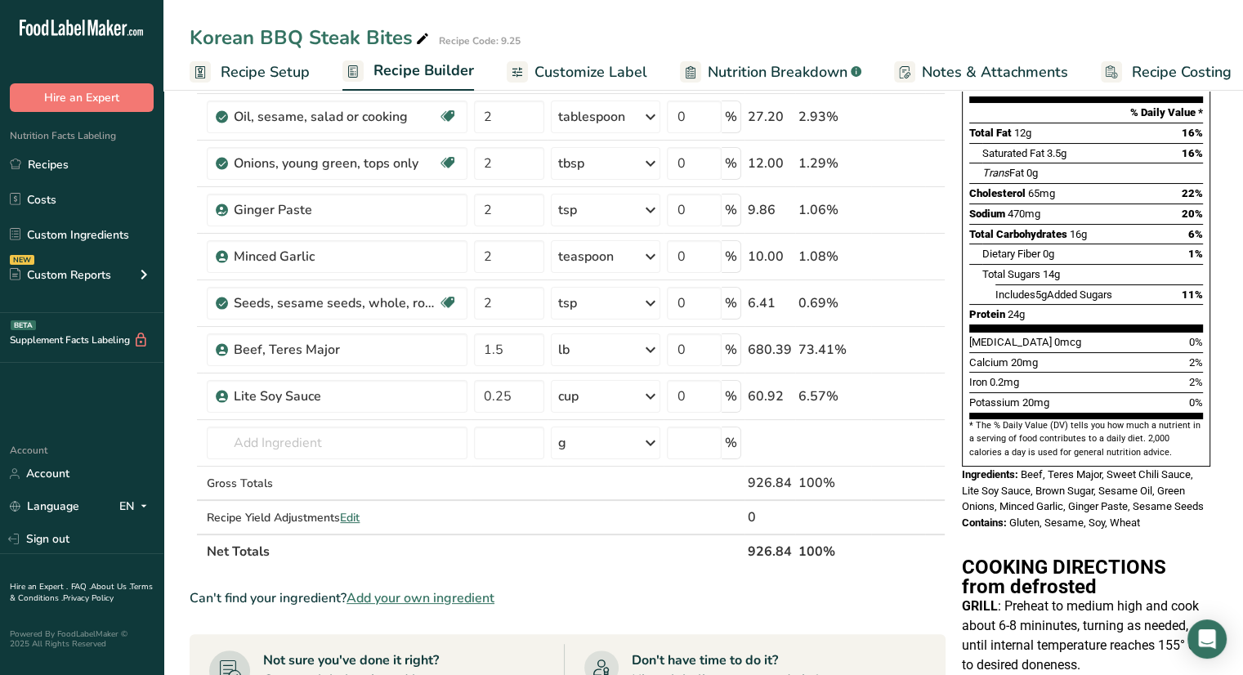
scroll to position [209, 0]
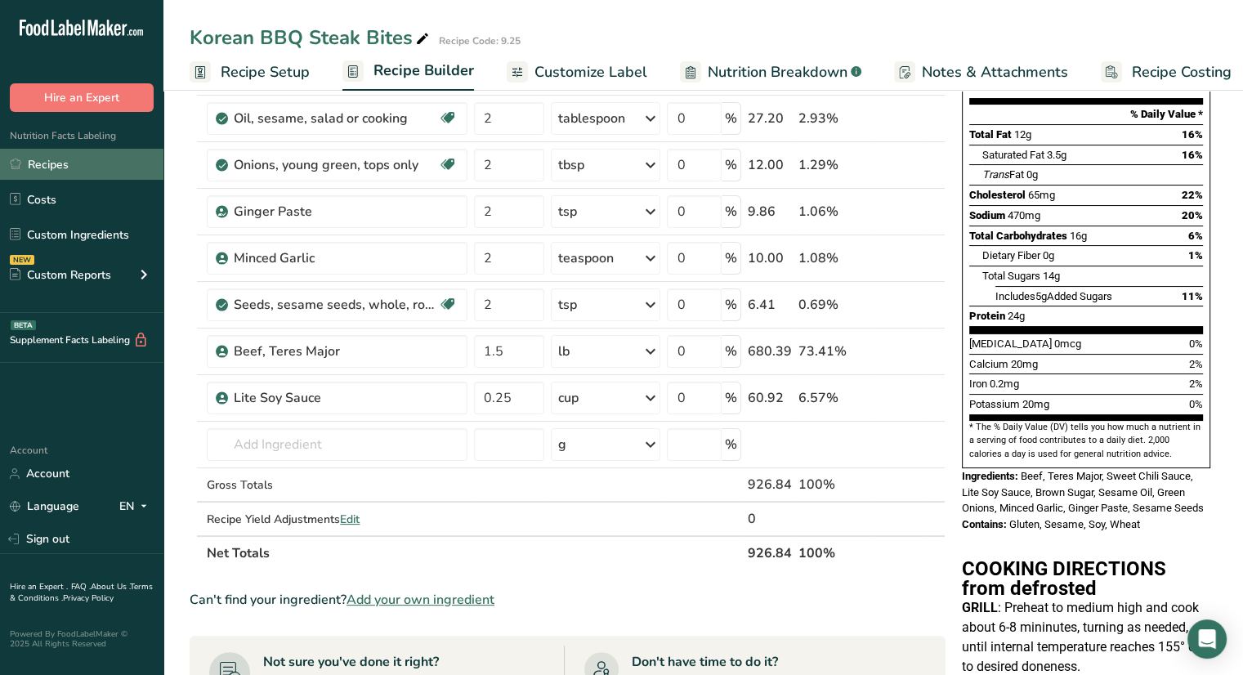
click at [50, 165] on link "Recipes" at bounding box center [81, 164] width 163 height 31
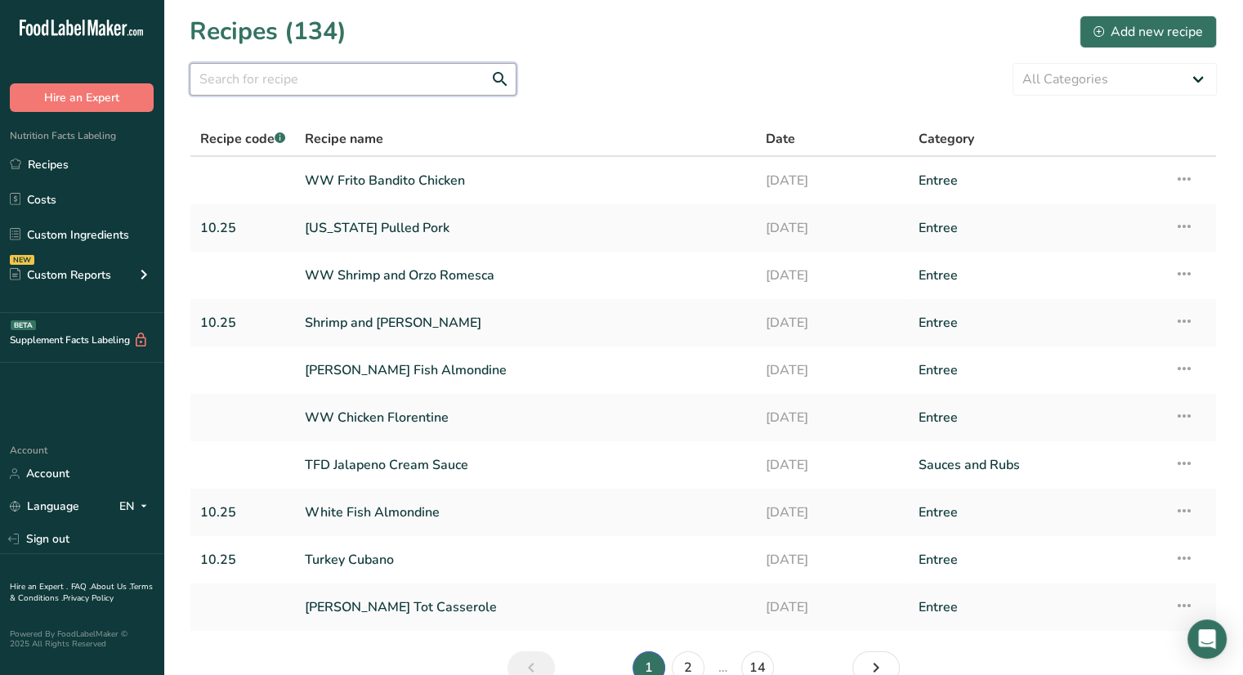
click at [405, 78] on input "text" at bounding box center [353, 79] width 327 height 33
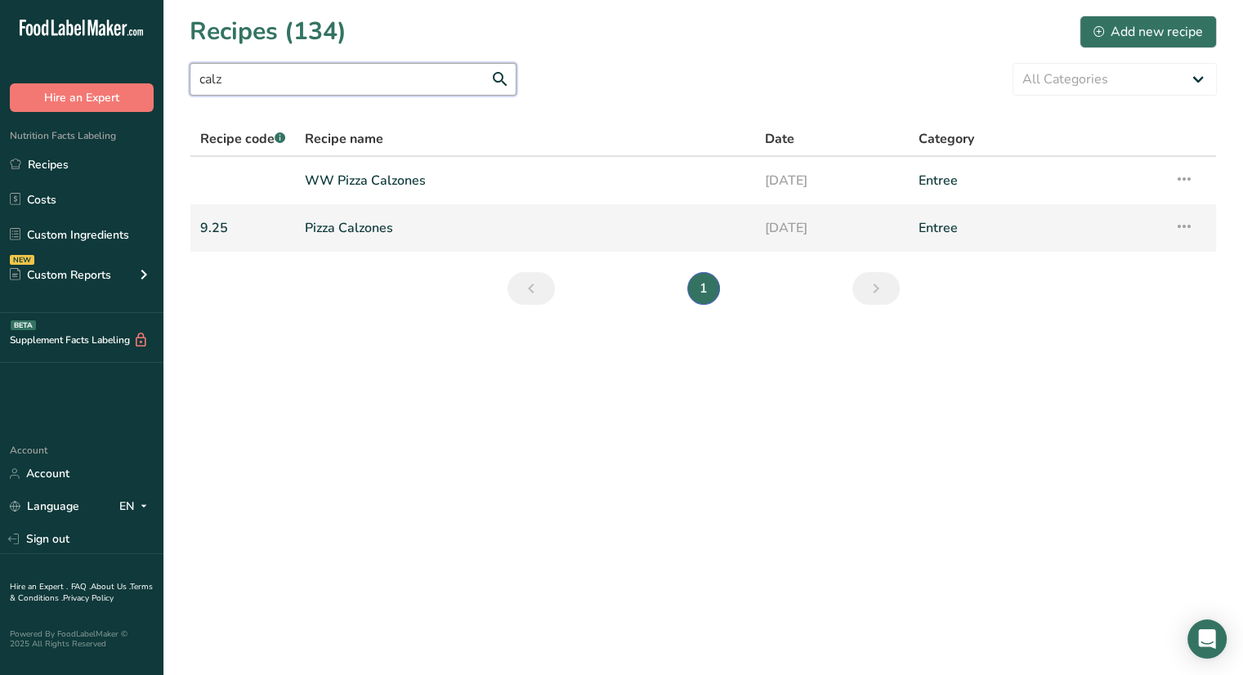
type input "calz"
click at [345, 227] on link "Pizza Calzones" at bounding box center [525, 228] width 441 height 34
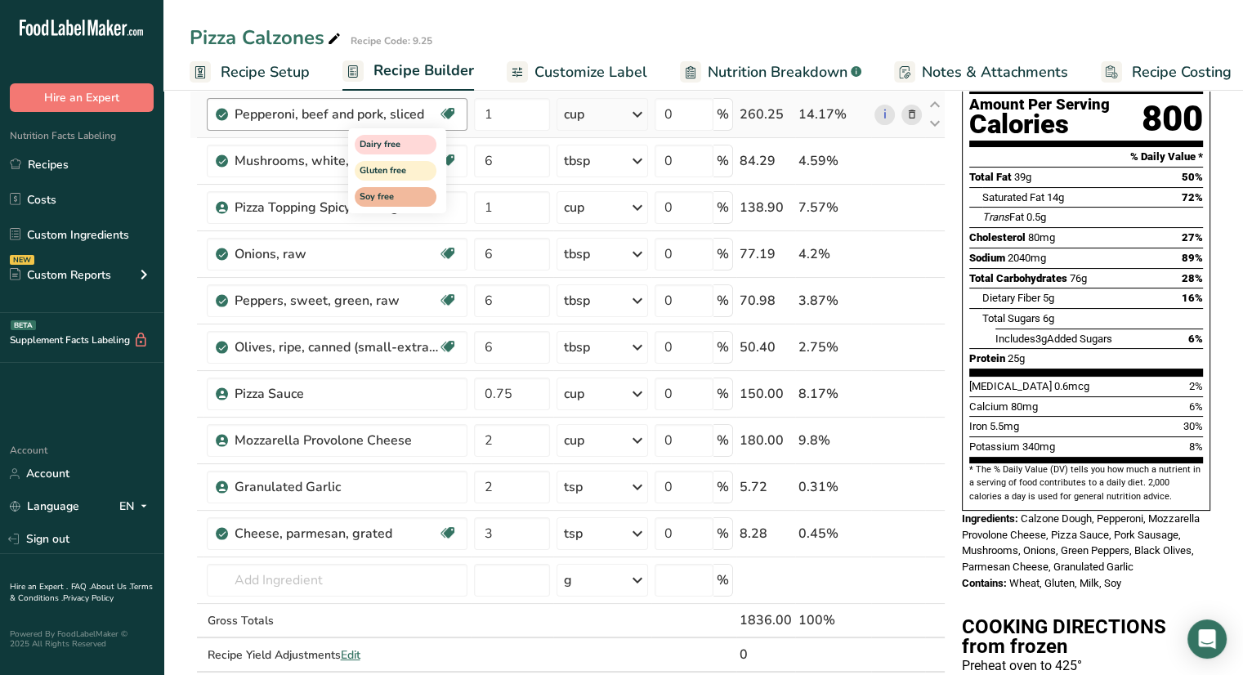
scroll to position [182, 0]
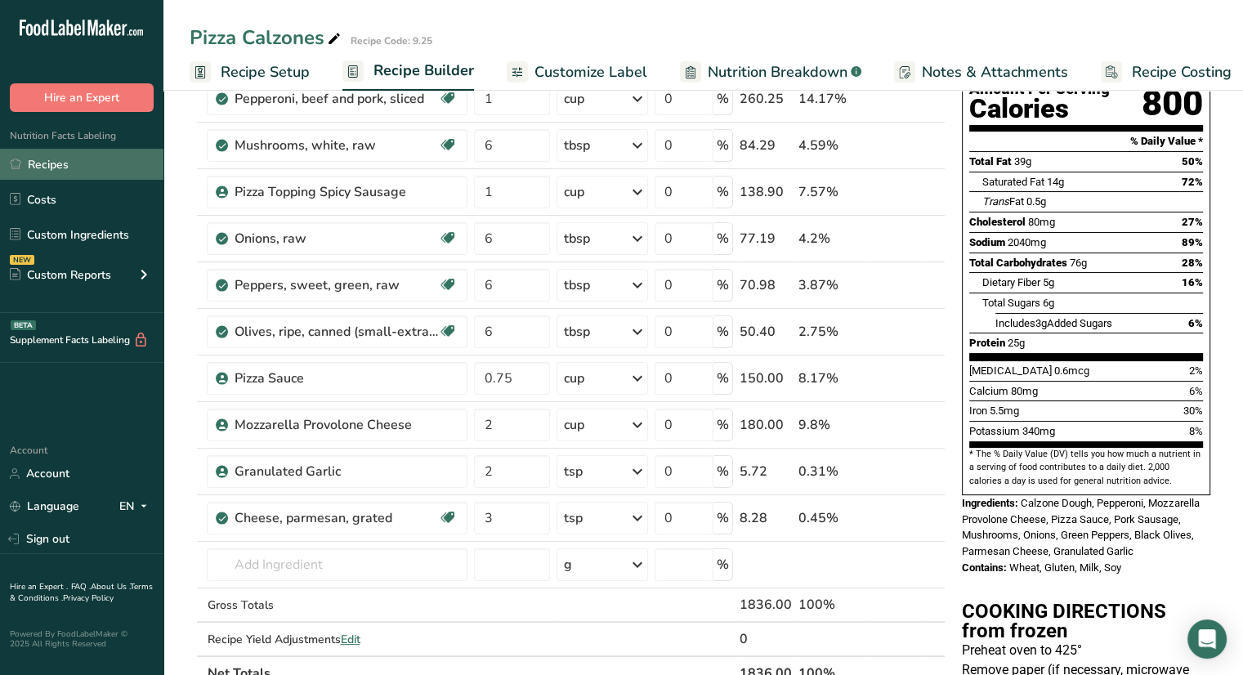
click at [49, 169] on link "Recipes" at bounding box center [81, 164] width 163 height 31
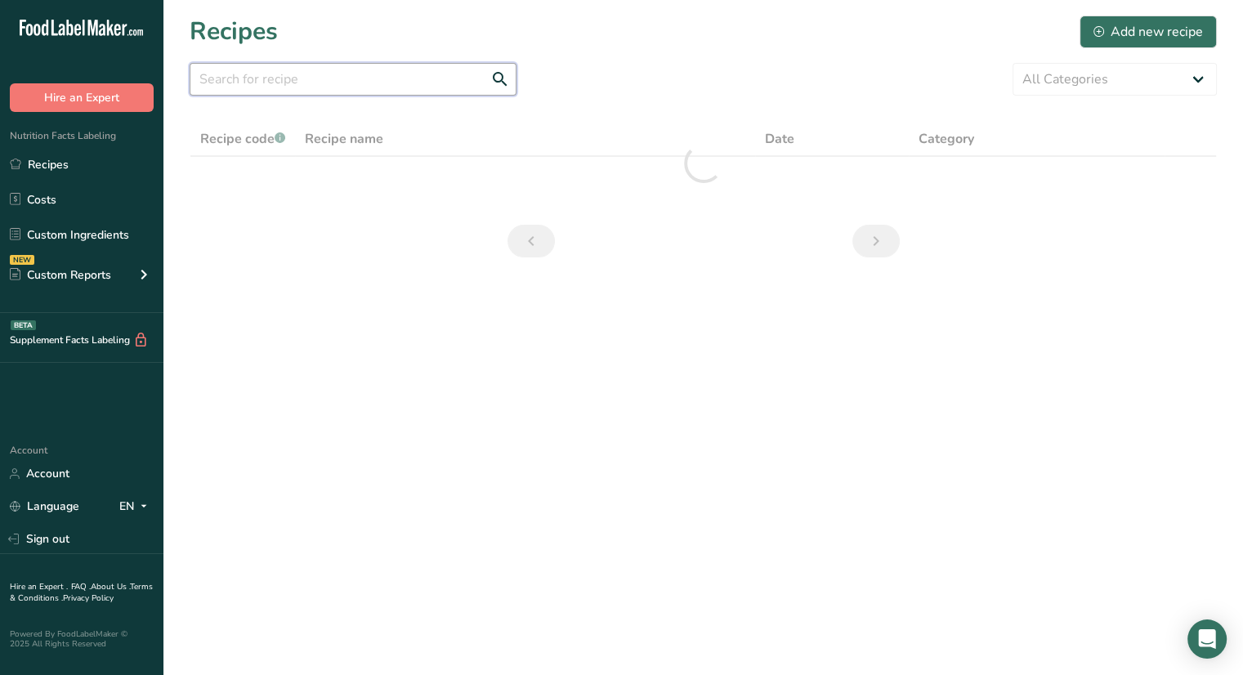
click at [340, 85] on input "text" at bounding box center [353, 79] width 327 height 33
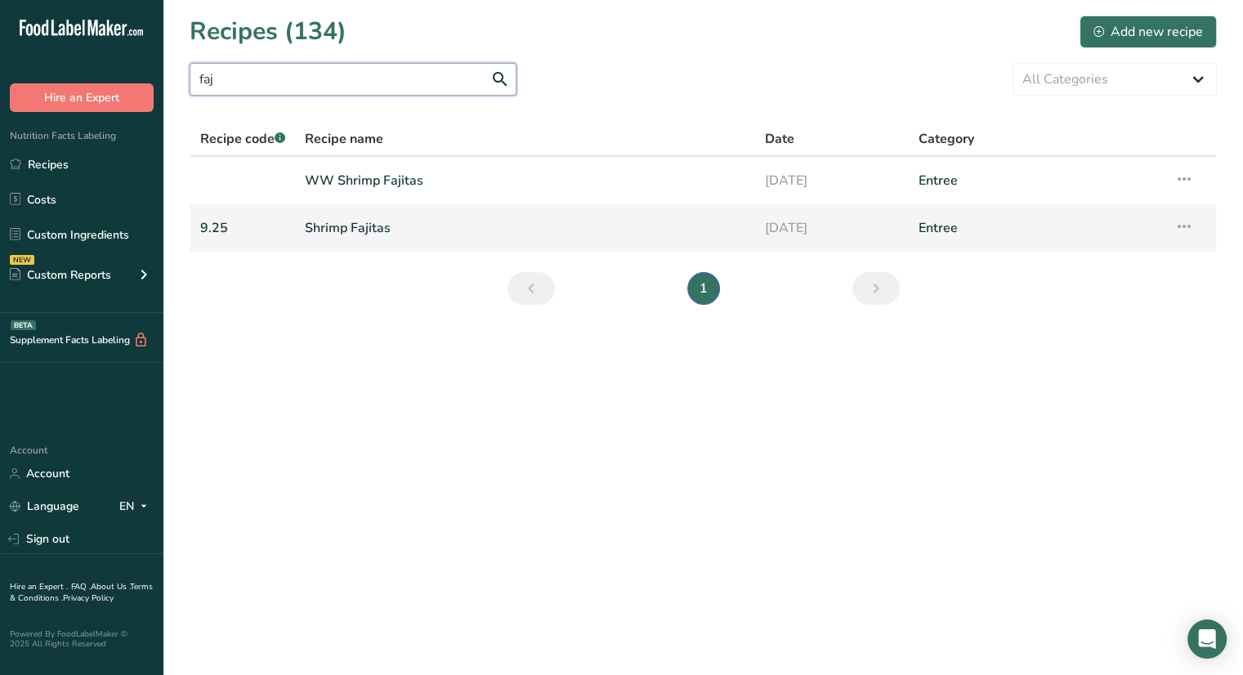
type input "faj"
click at [372, 236] on link "Shrimp Fajitas" at bounding box center [525, 228] width 441 height 34
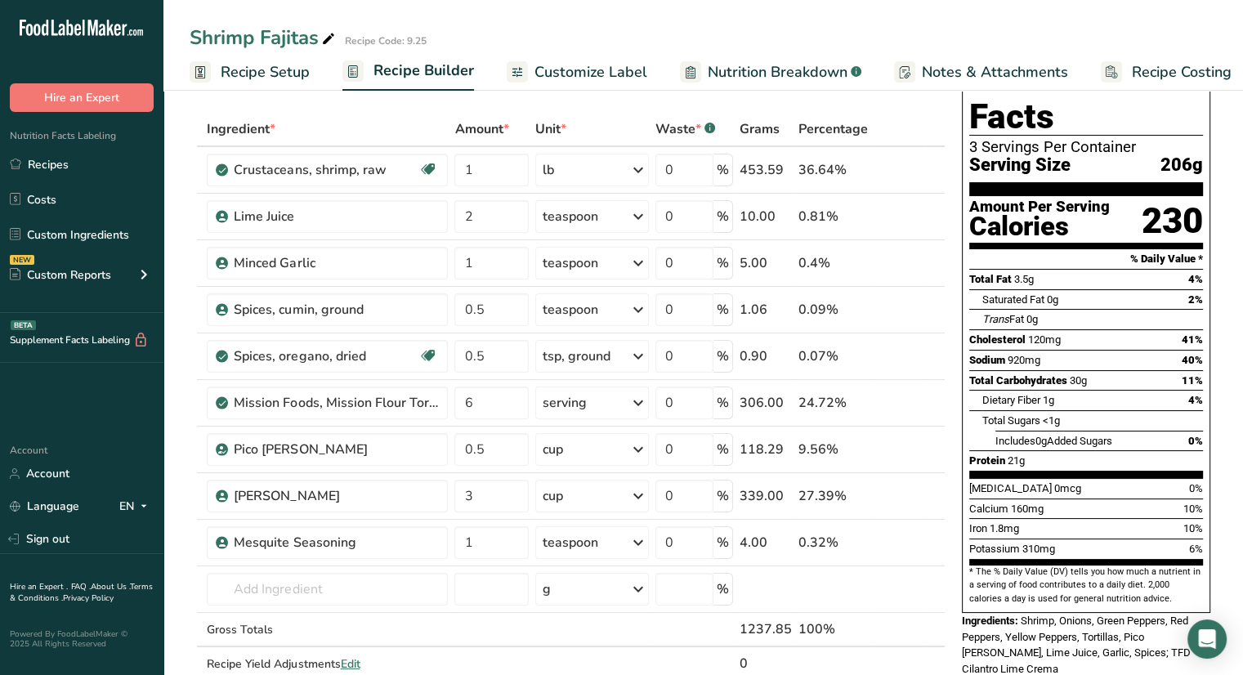
scroll to position [65, 0]
click at [61, 169] on link "Recipes" at bounding box center [81, 164] width 163 height 31
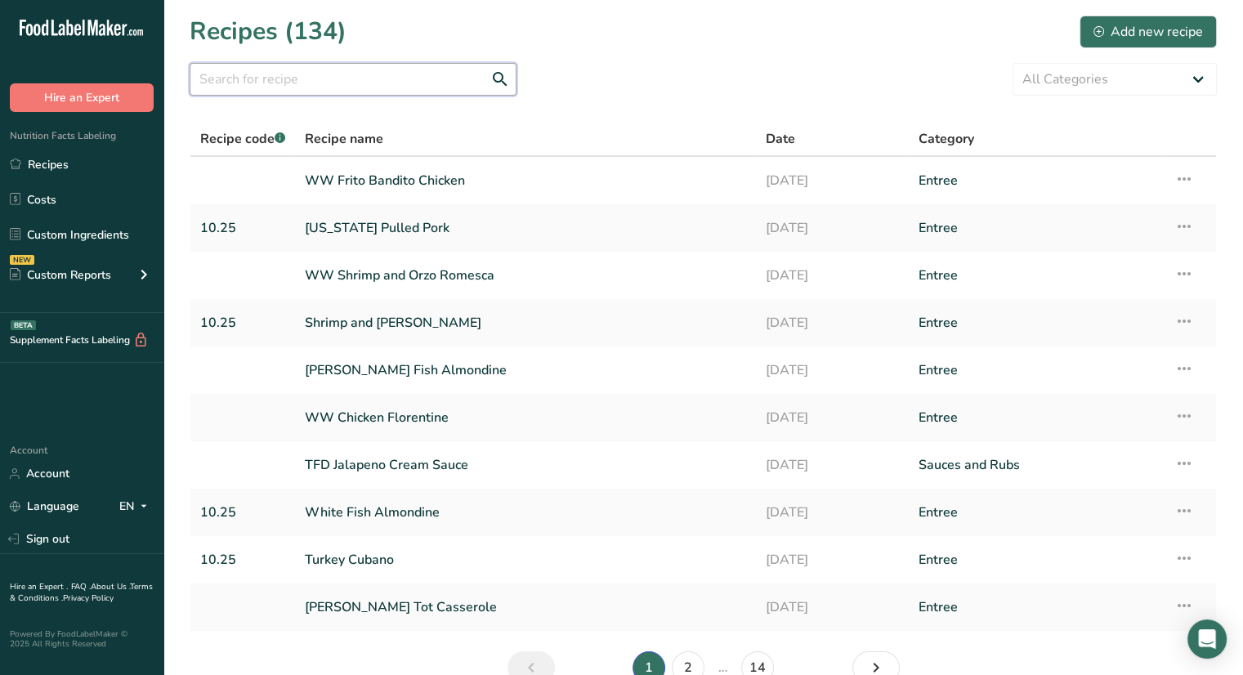
click at [311, 85] on input "text" at bounding box center [353, 79] width 327 height 33
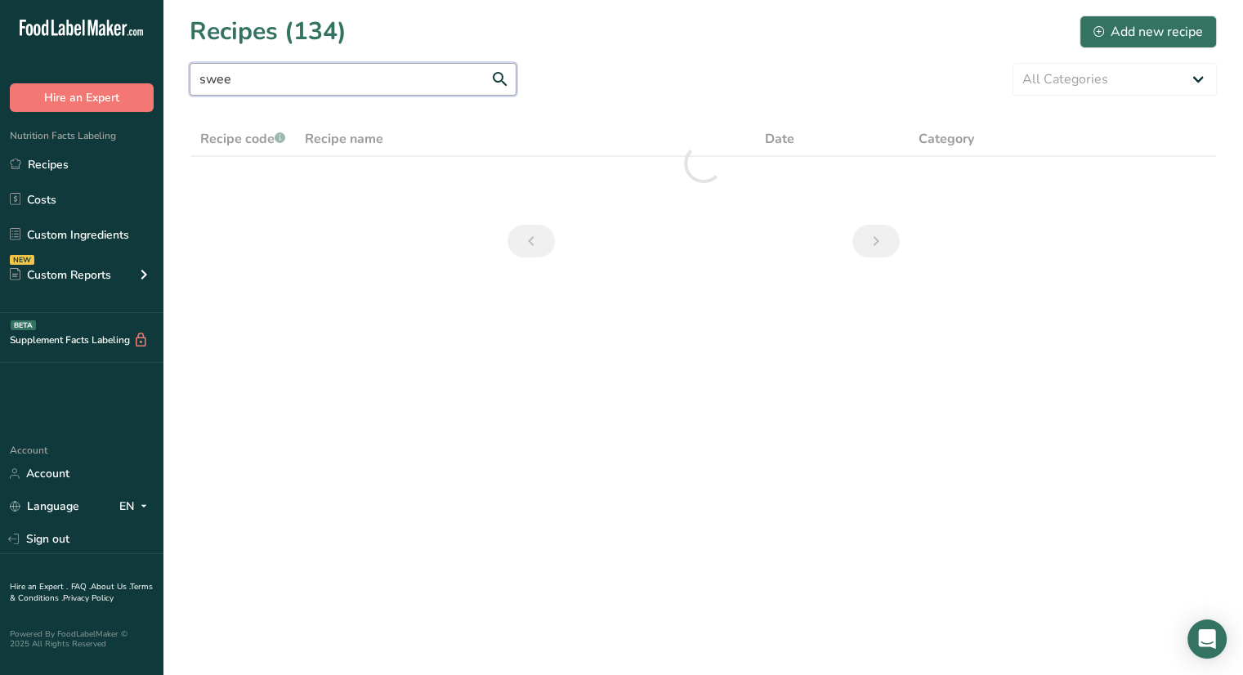
type input "swee"
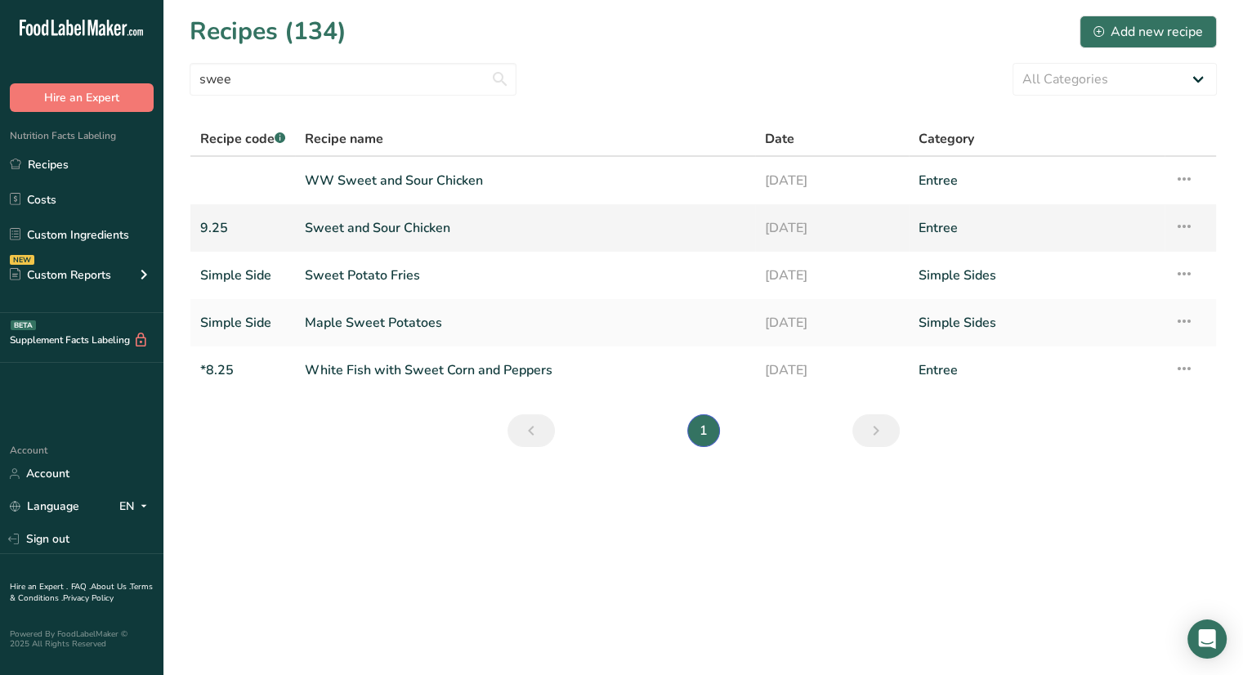
click at [327, 225] on link "Sweet and Sour Chicken" at bounding box center [525, 228] width 441 height 34
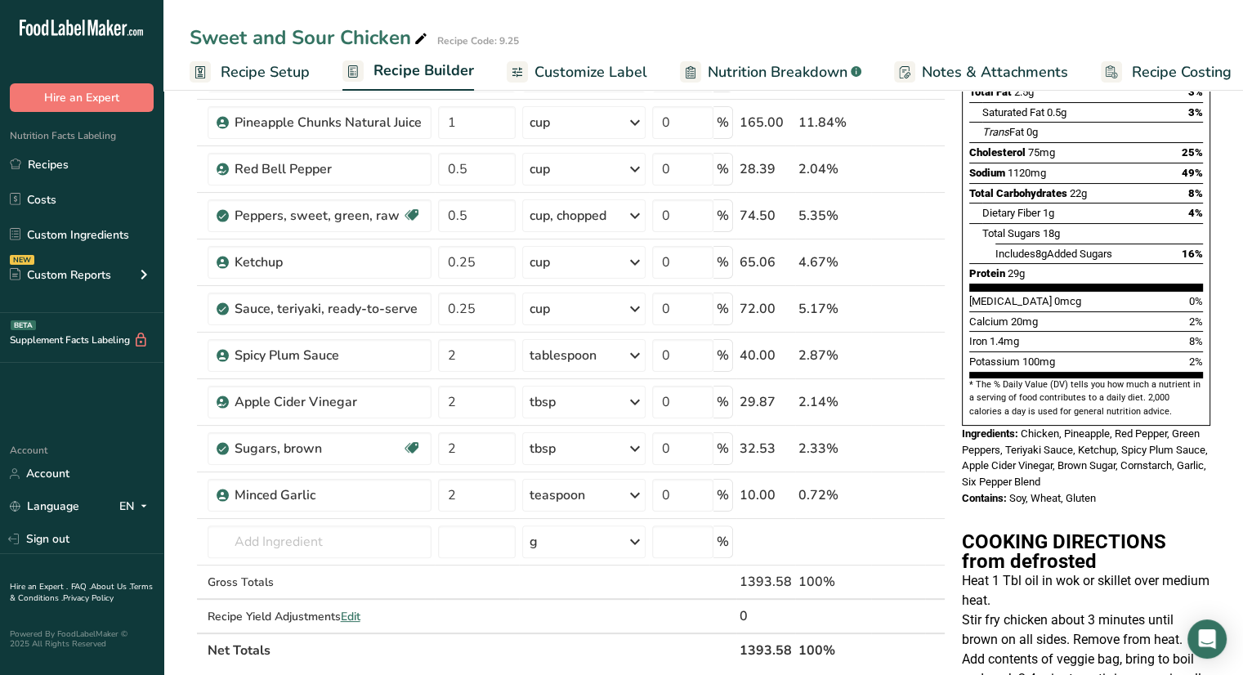
scroll to position [252, 0]
click at [61, 168] on link "Recipes" at bounding box center [81, 164] width 163 height 31
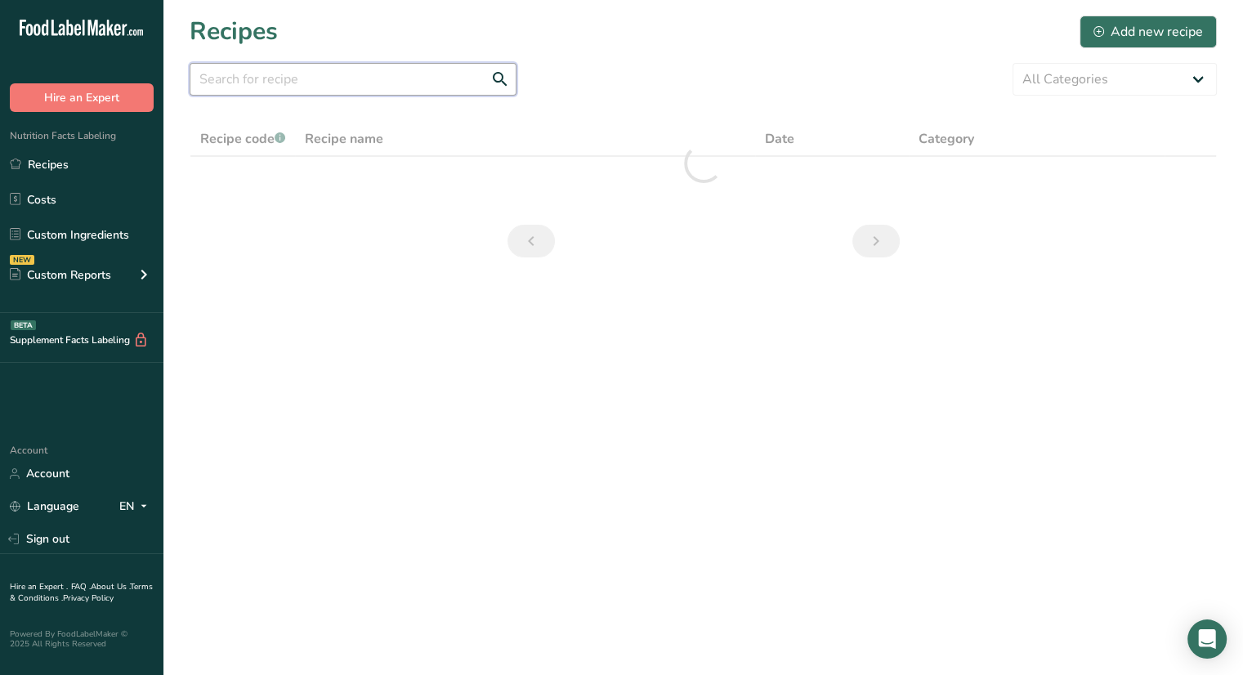
click at [249, 86] on input "text" at bounding box center [353, 79] width 327 height 33
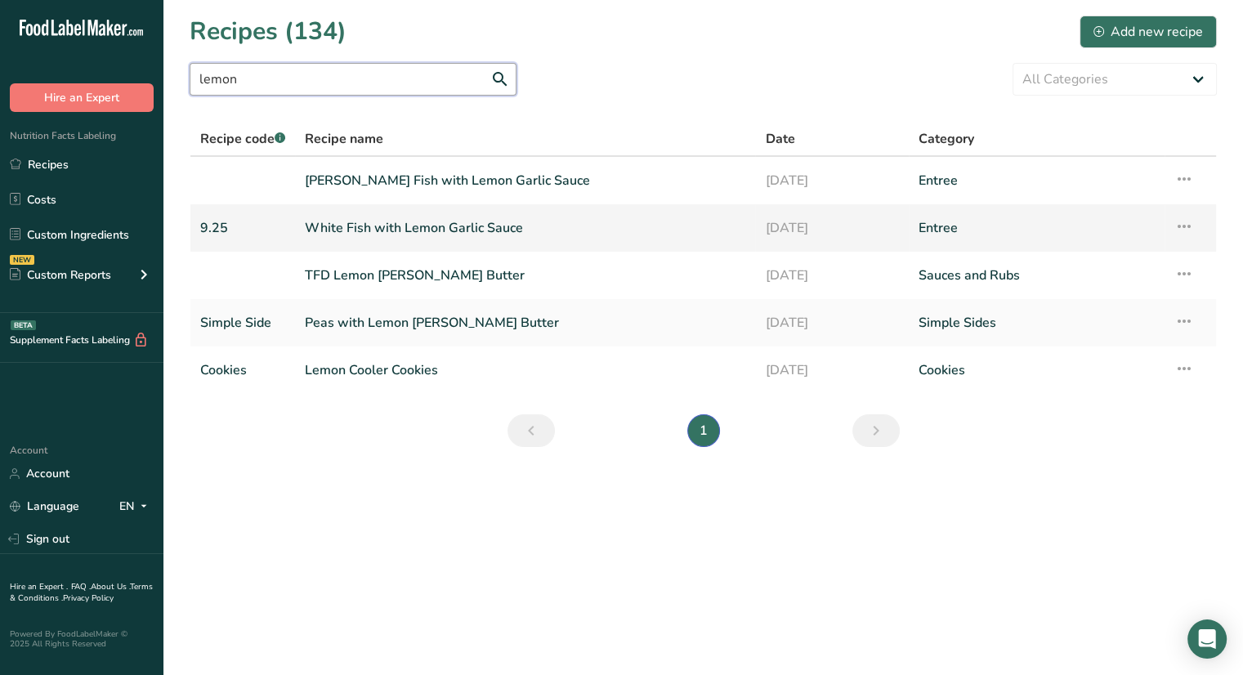
type input "lemon"
click at [371, 225] on link "White Fish with Lemon Garlic Sauce" at bounding box center [525, 228] width 441 height 34
